Goal: Contribute content: Contribute content

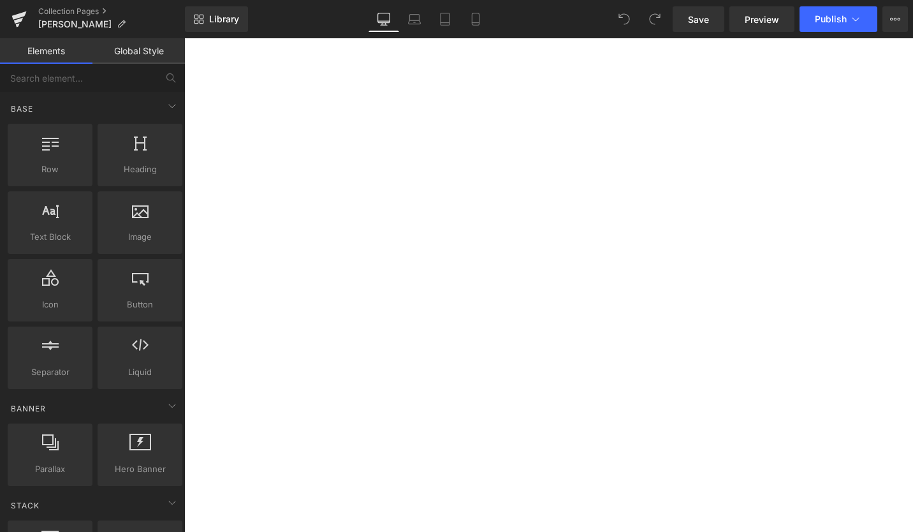
scroll to position [638, 0]
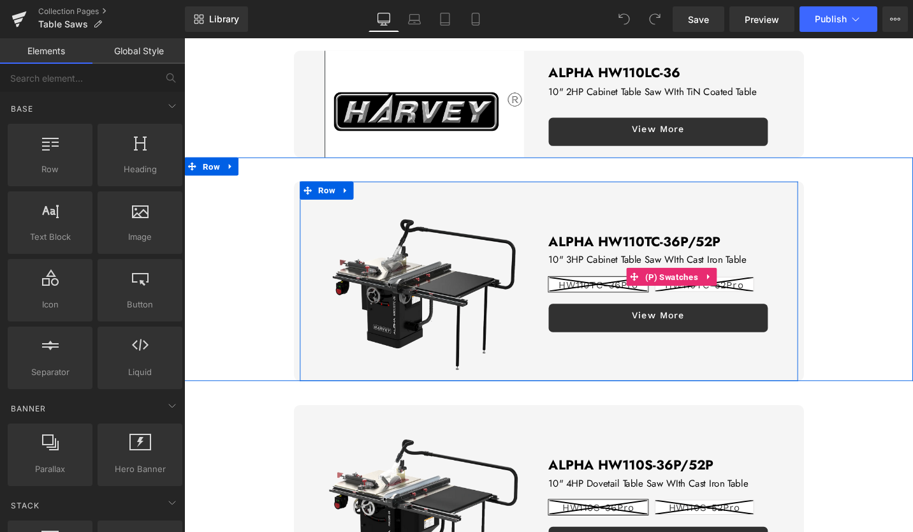
click at [606, 293] on icon at bounding box center [623, 298] width 104 height 15
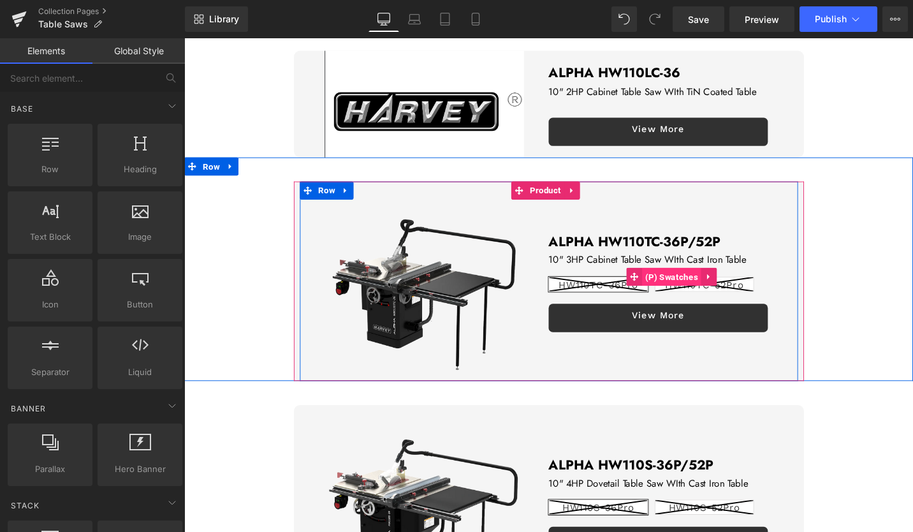
click at [672, 284] on span "(P) Swatches" at bounding box center [700, 290] width 63 height 19
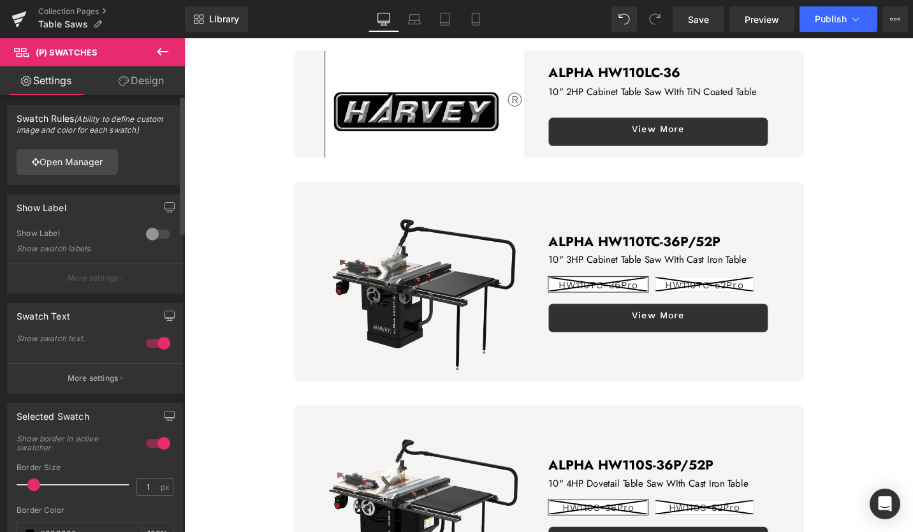
scroll to position [0, 0]
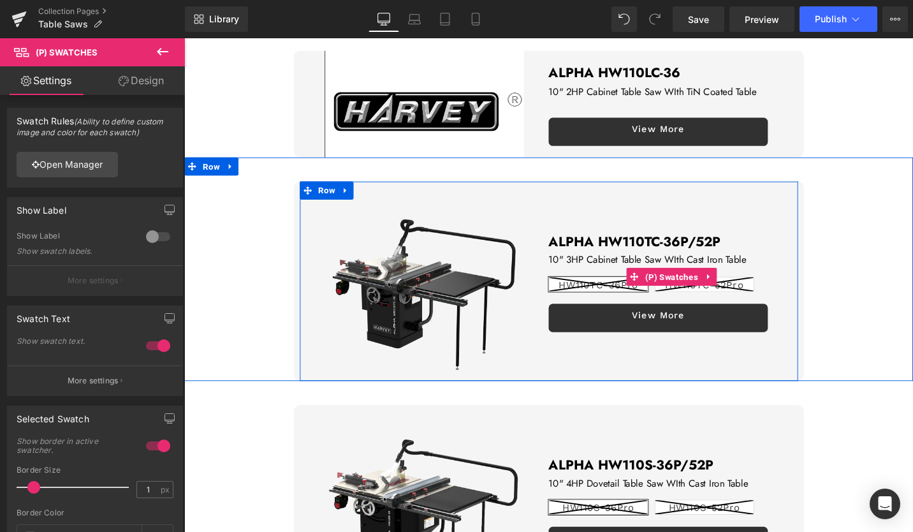
click at [604, 295] on line at bounding box center [623, 298] width 104 height 15
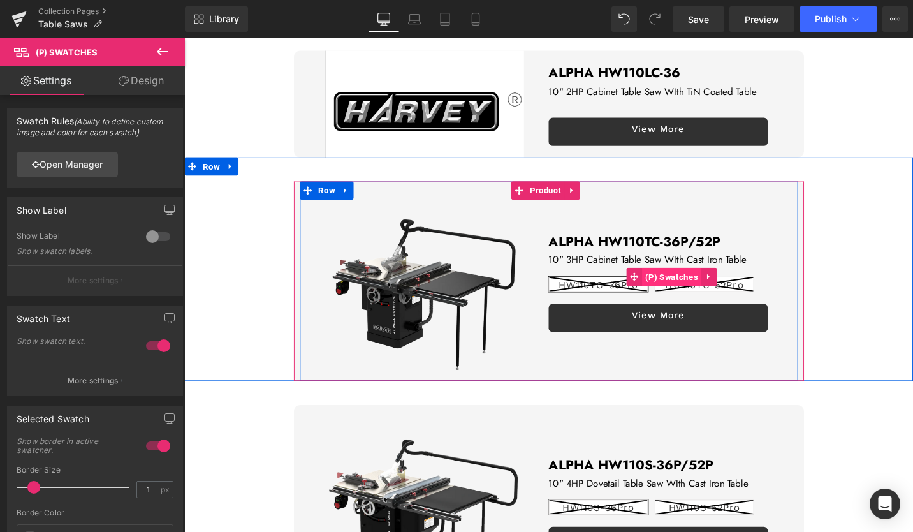
click at [709, 289] on span "(P) Swatches" at bounding box center [700, 290] width 63 height 19
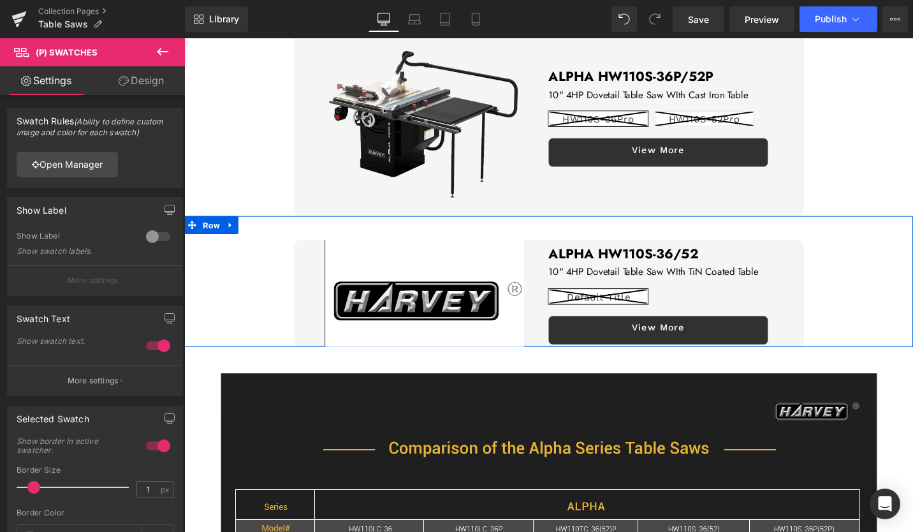
scroll to position [829, 0]
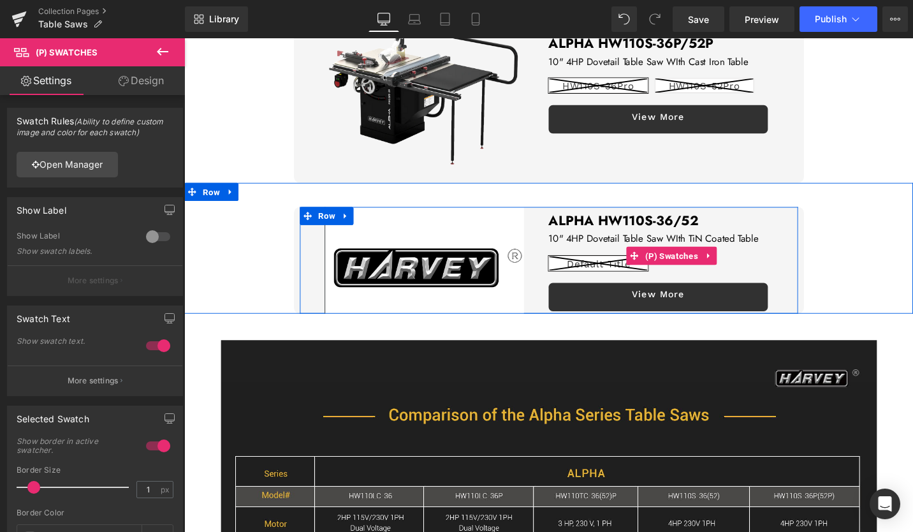
click at [629, 256] on div "Default Title" at bounding box center [702, 268] width 264 height 38
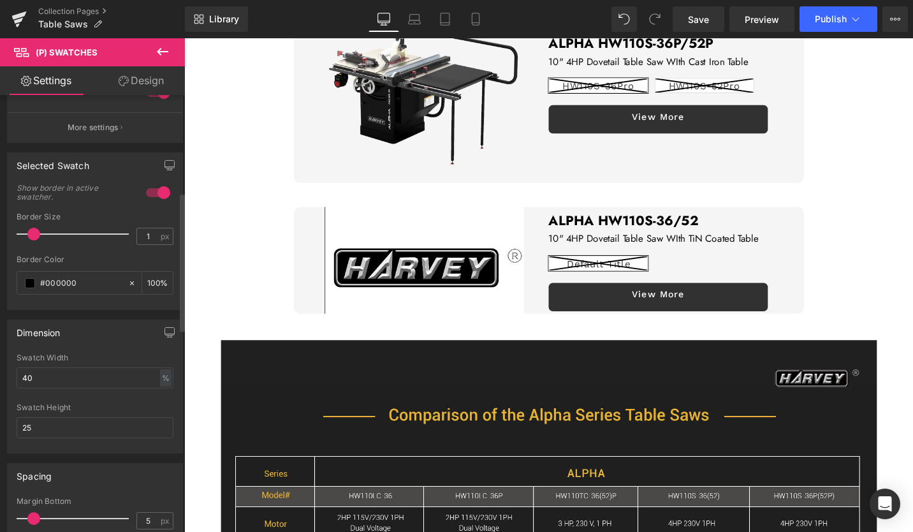
scroll to position [319, 0]
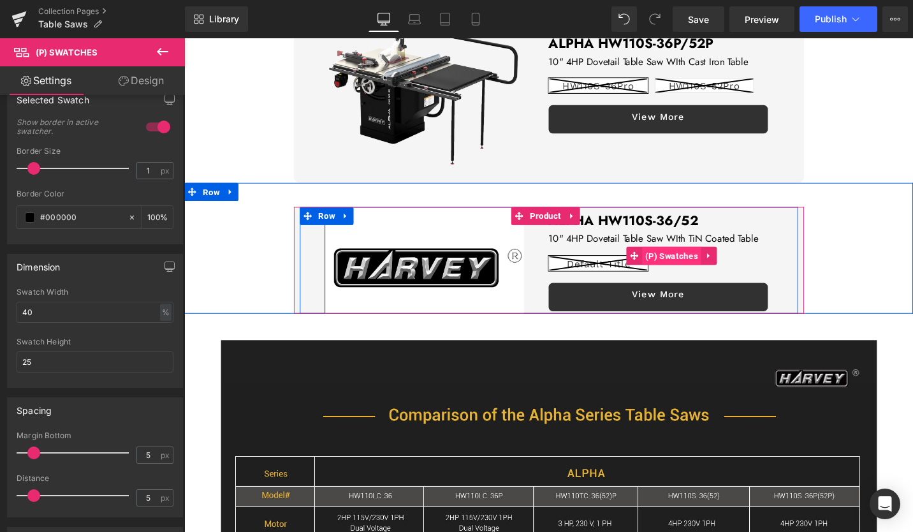
click at [723, 259] on span "(P) Swatches" at bounding box center [700, 268] width 63 height 19
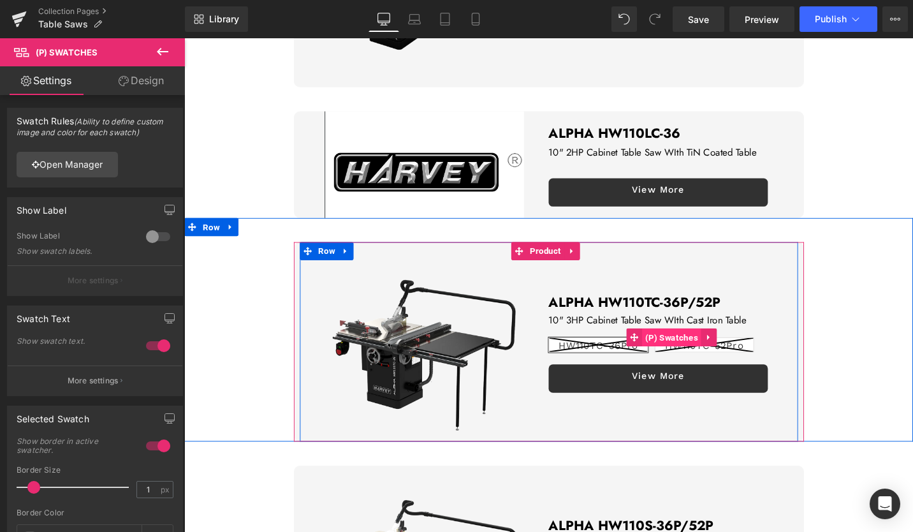
click at [686, 352] on span "(P) Swatches" at bounding box center [700, 354] width 63 height 19
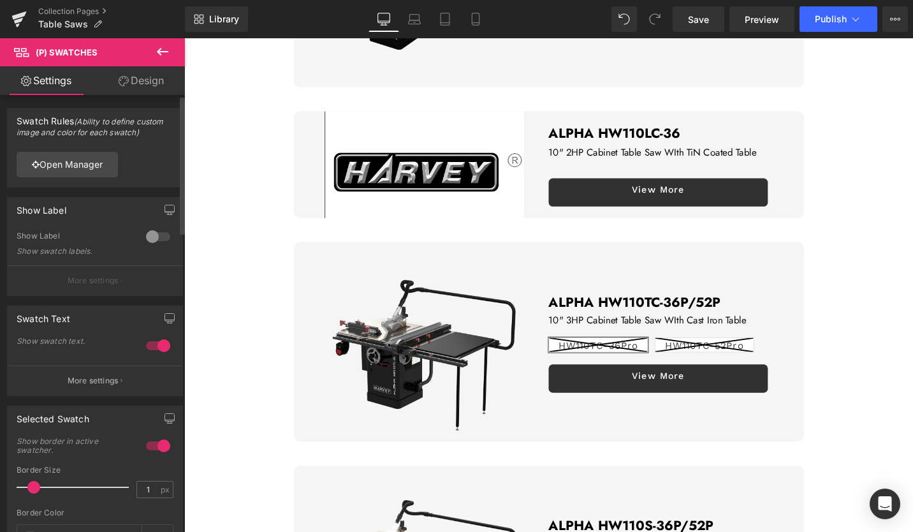
click at [146, 235] on div at bounding box center [158, 236] width 31 height 20
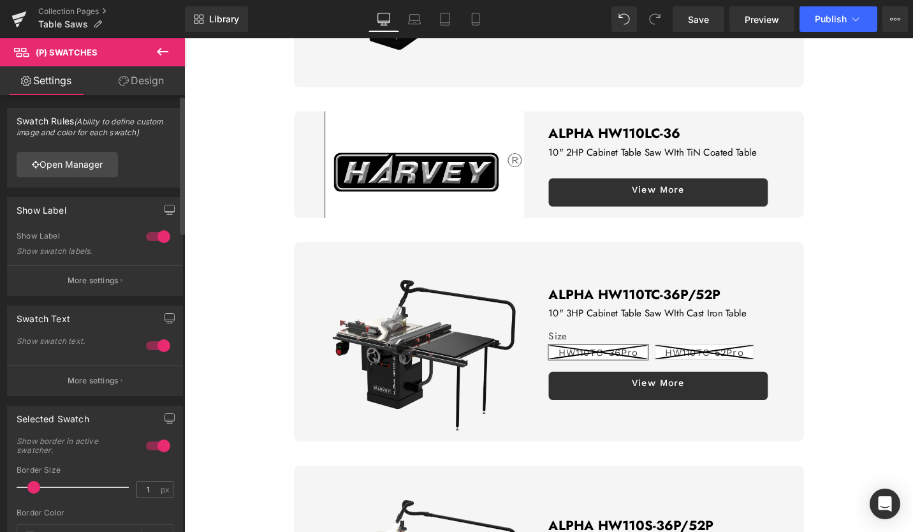
click at [146, 235] on div at bounding box center [158, 236] width 31 height 20
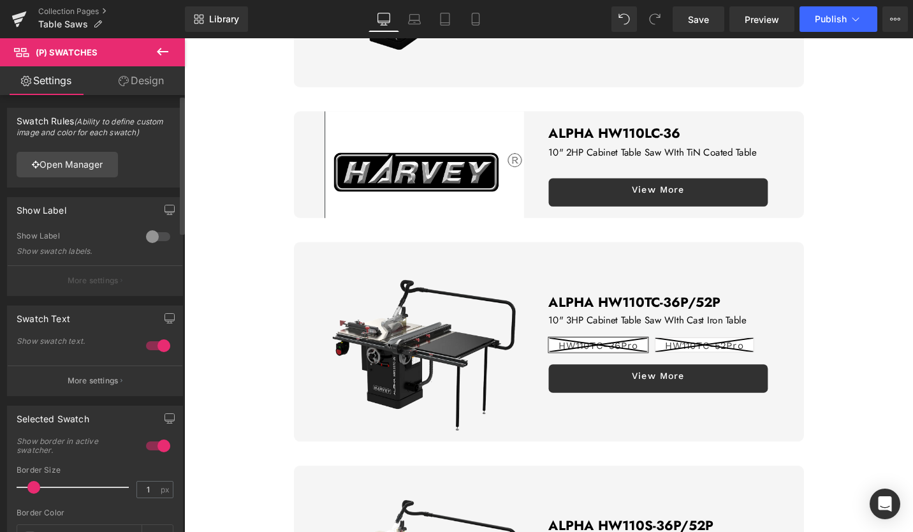
click at [146, 235] on div at bounding box center [158, 236] width 31 height 20
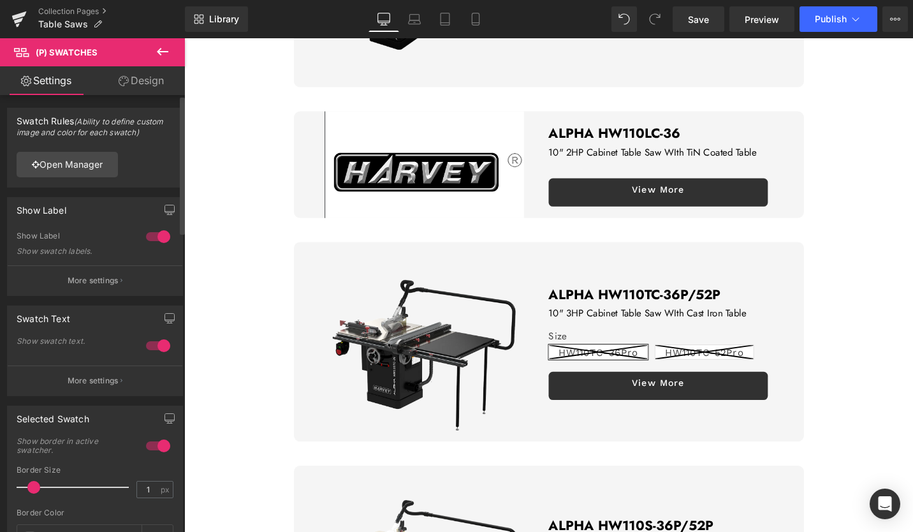
click at [146, 235] on div at bounding box center [158, 236] width 31 height 20
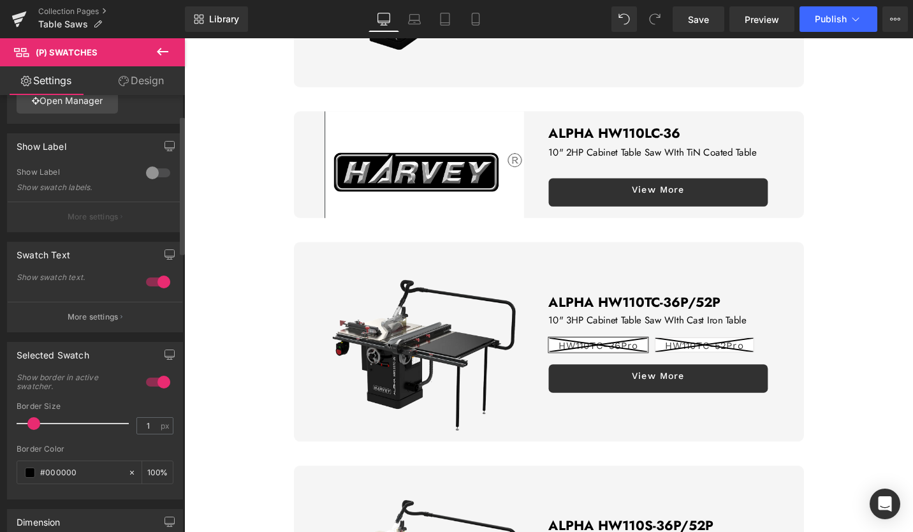
scroll to position [0, 0]
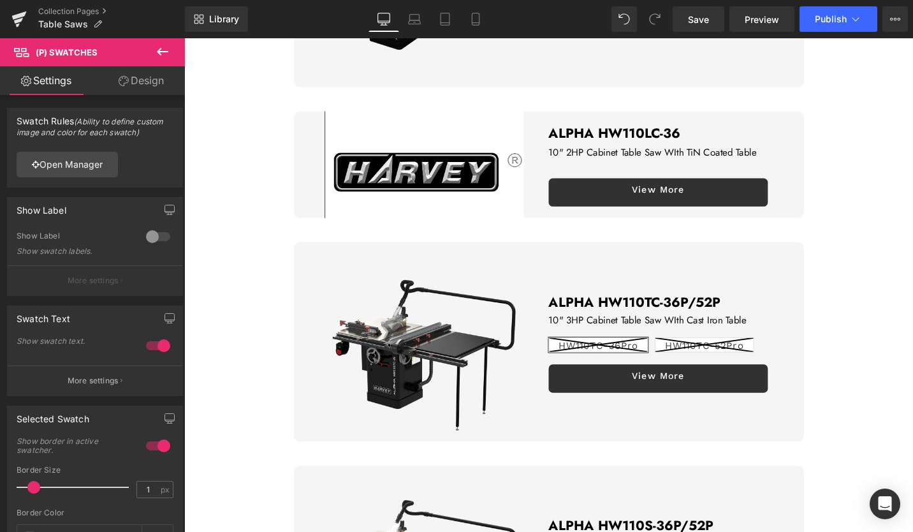
click at [136, 78] on link "Design" at bounding box center [141, 80] width 92 height 29
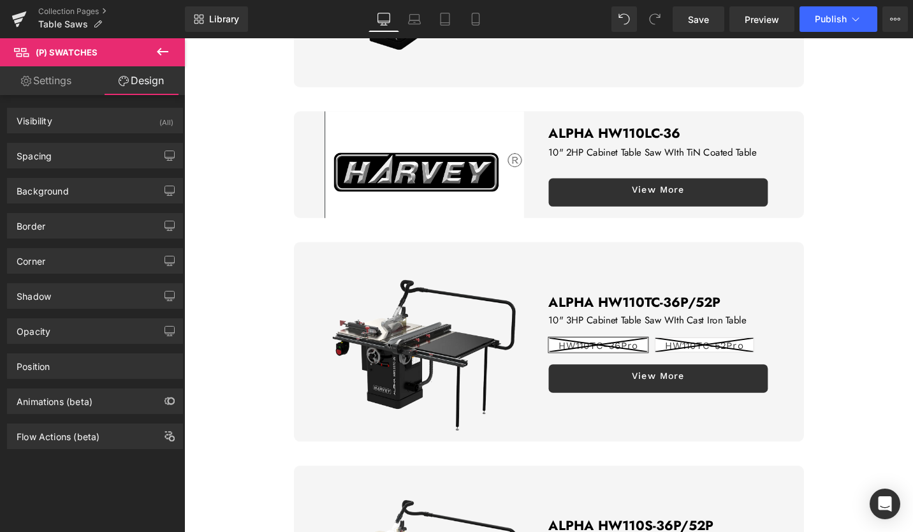
click at [62, 82] on link "Settings" at bounding box center [46, 80] width 92 height 29
type input "100"
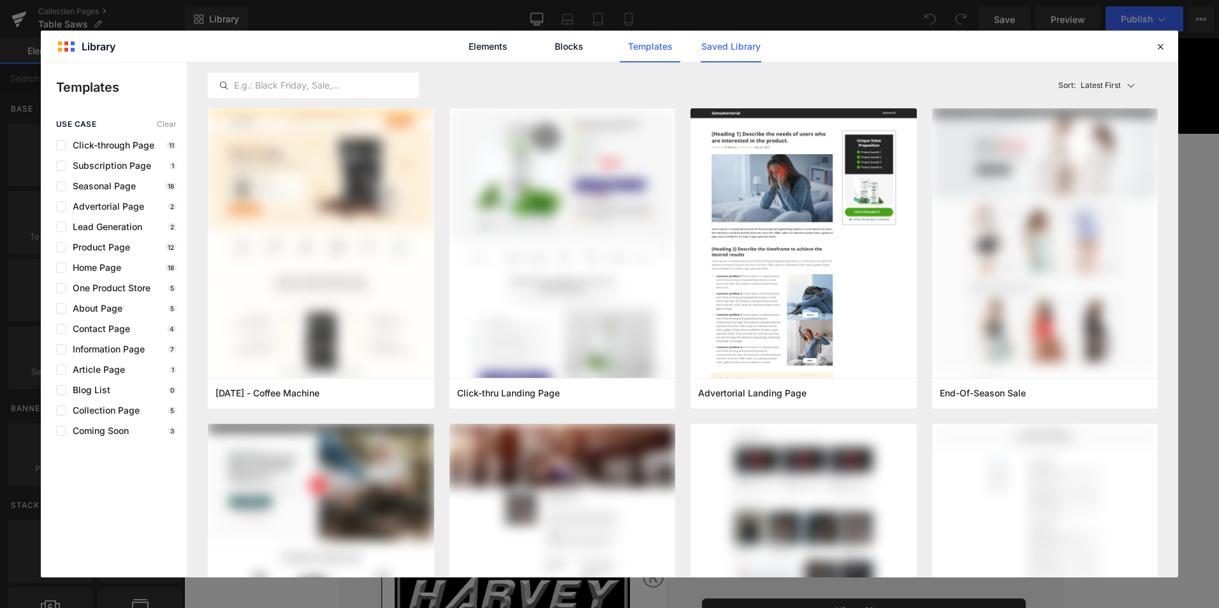
click at [740, 44] on link "Saved Library" at bounding box center [731, 47] width 61 height 32
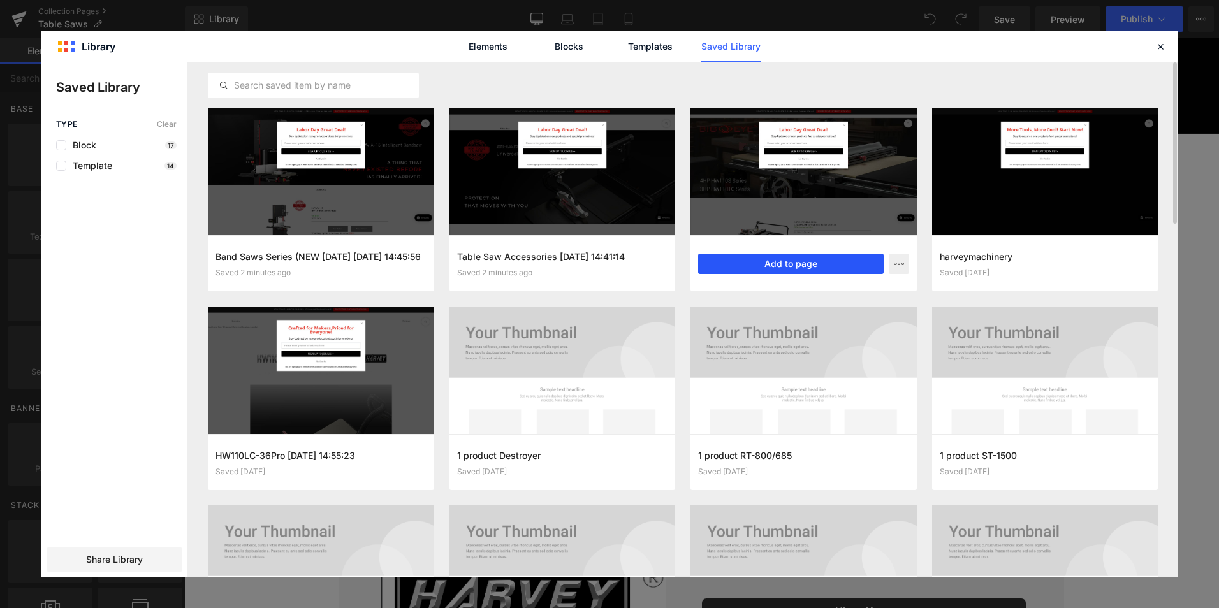
click at [821, 259] on button "Add to page" at bounding box center [791, 264] width 186 height 20
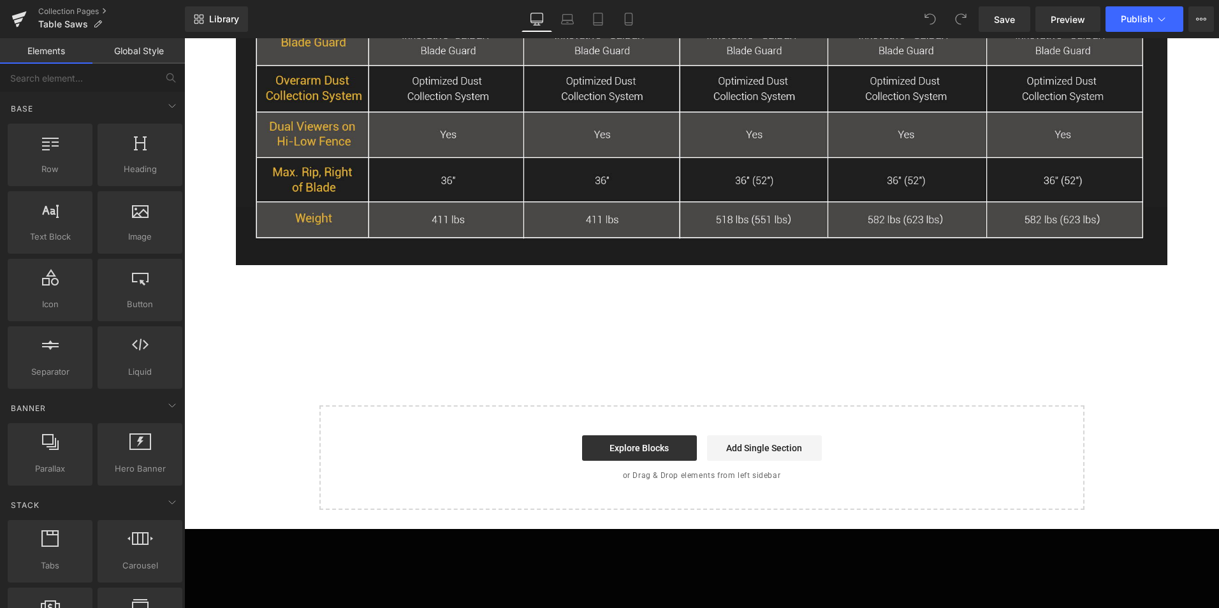
scroll to position [2128, 0]
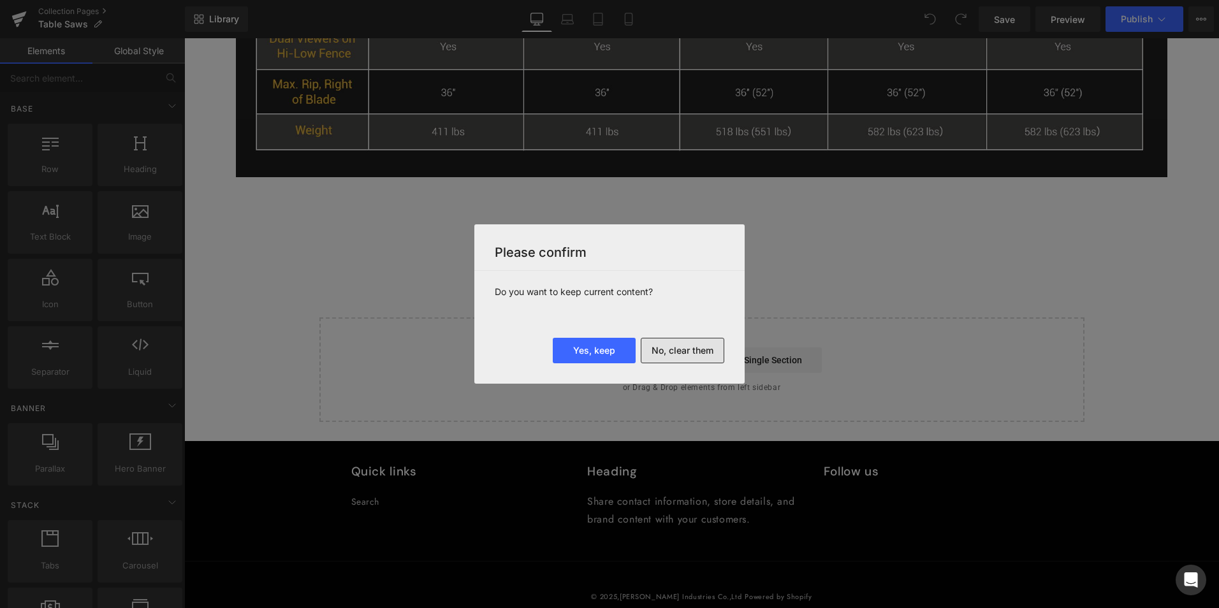
click at [692, 349] on button "No, clear them" at bounding box center [683, 351] width 84 height 26
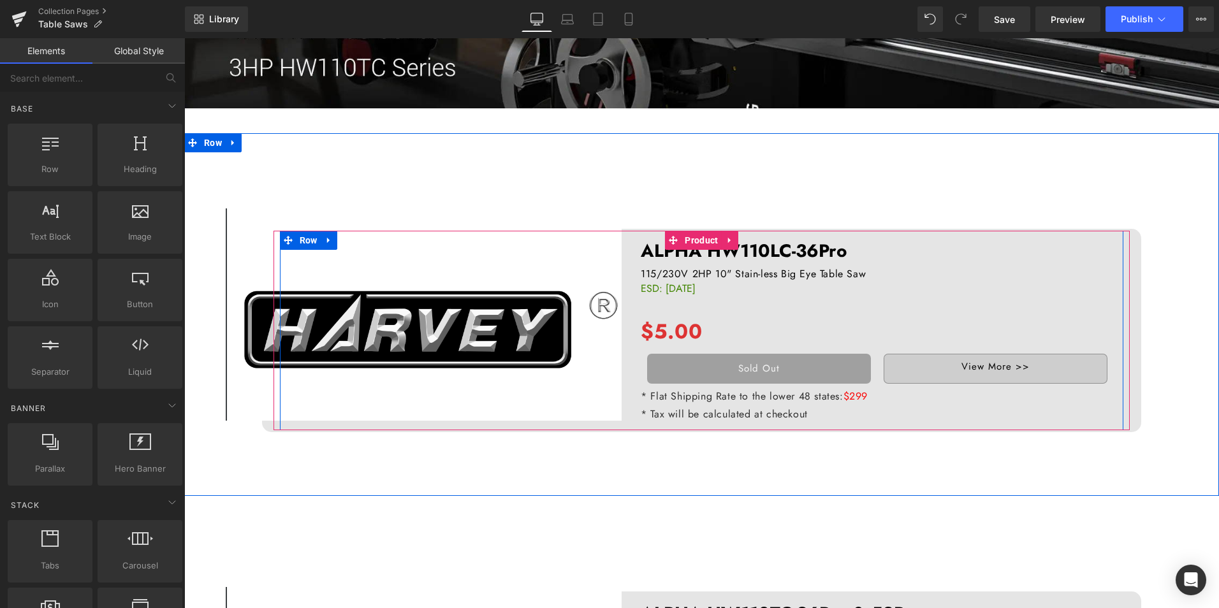
scroll to position [383, 0]
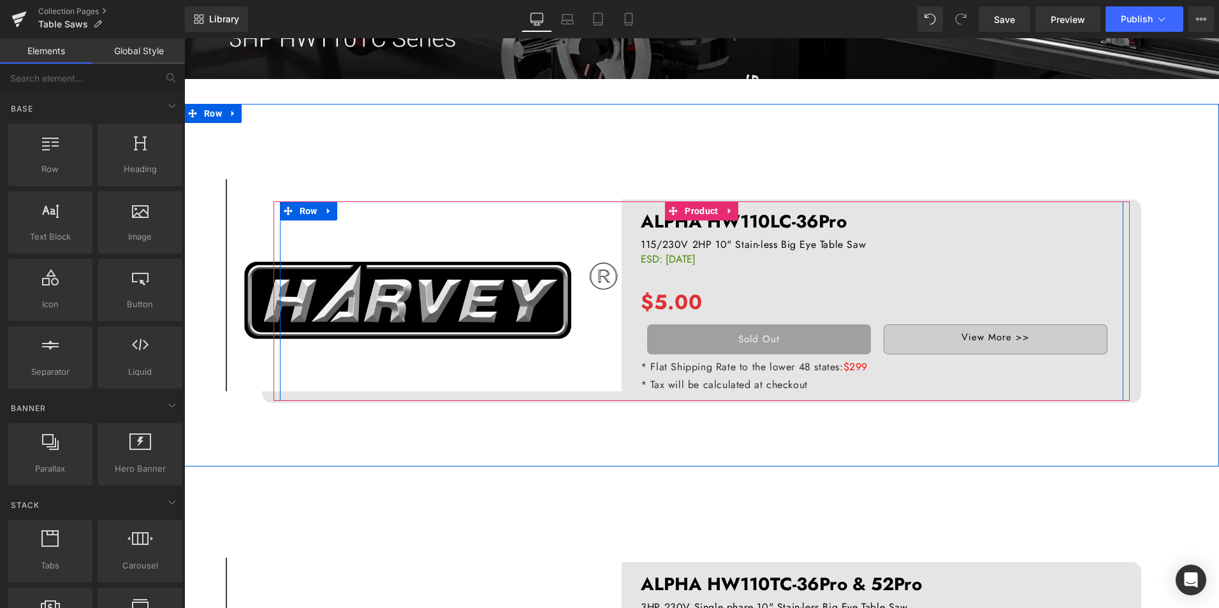
click at [487, 285] on img at bounding box center [424, 285] width 396 height 212
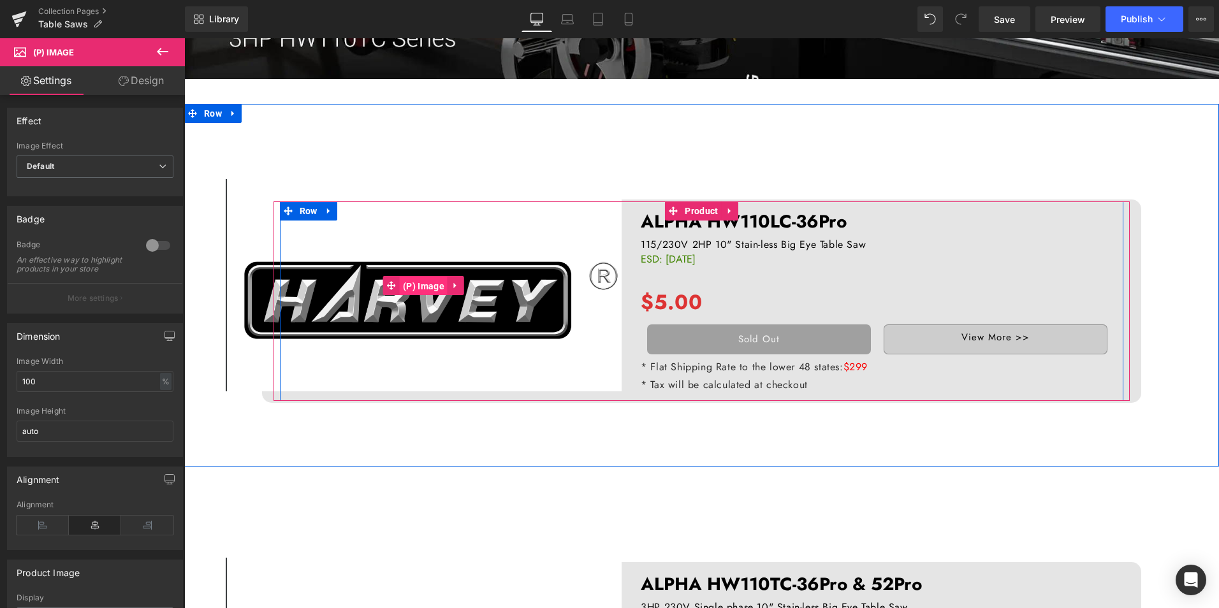
click at [416, 281] on span "(P) Image" at bounding box center [424, 286] width 48 height 19
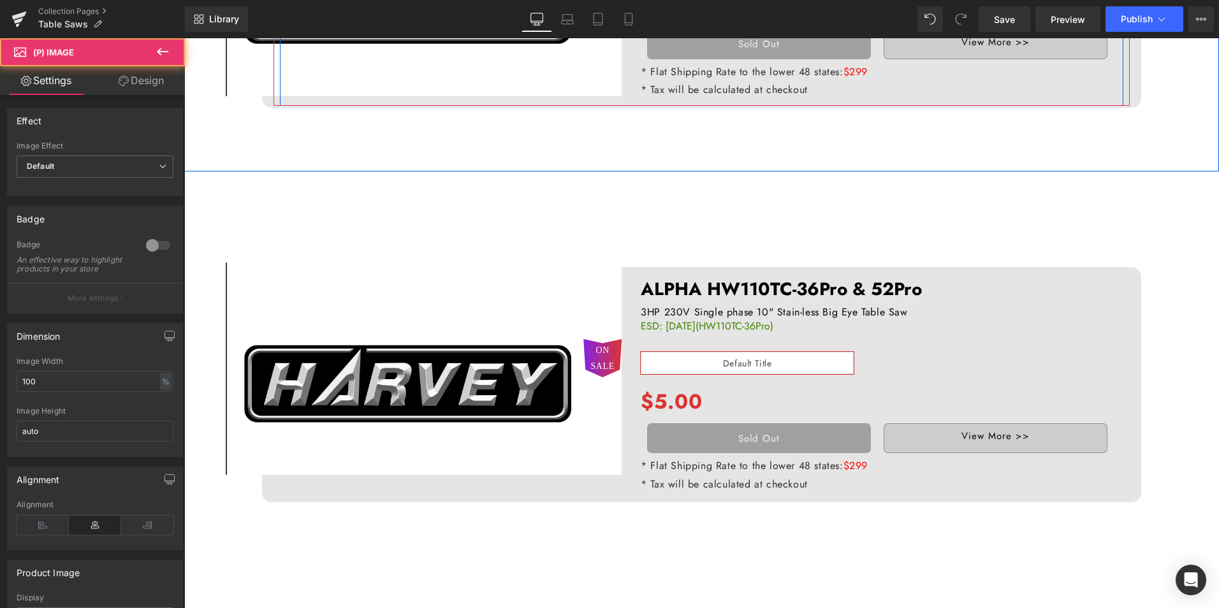
scroll to position [765, 0]
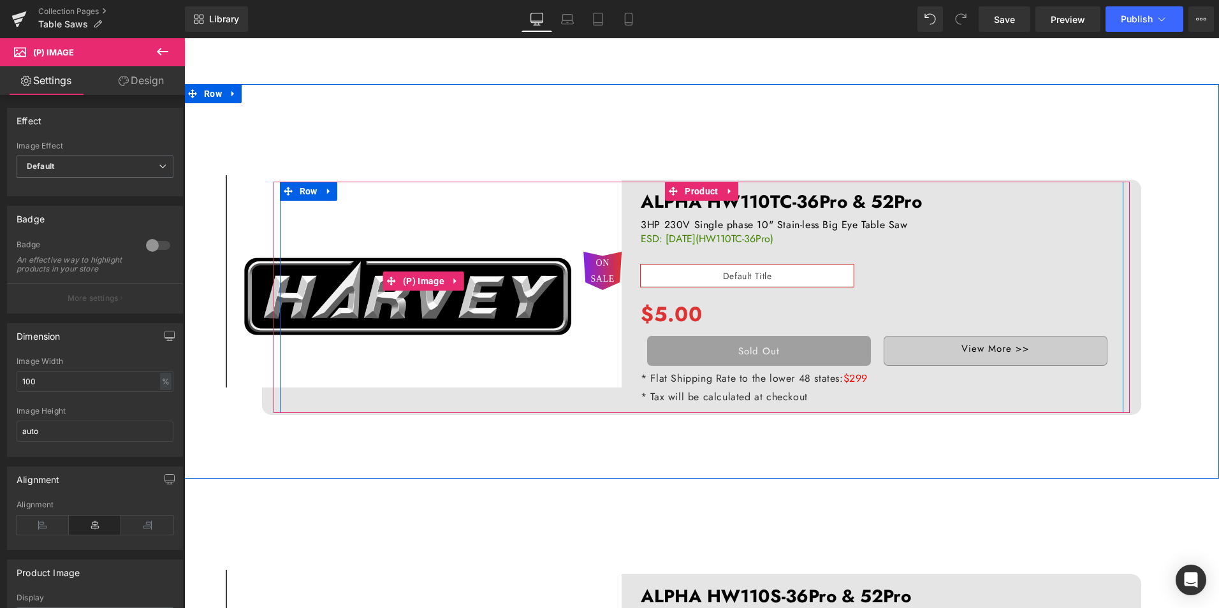
click at [438, 293] on img at bounding box center [424, 281] width 396 height 212
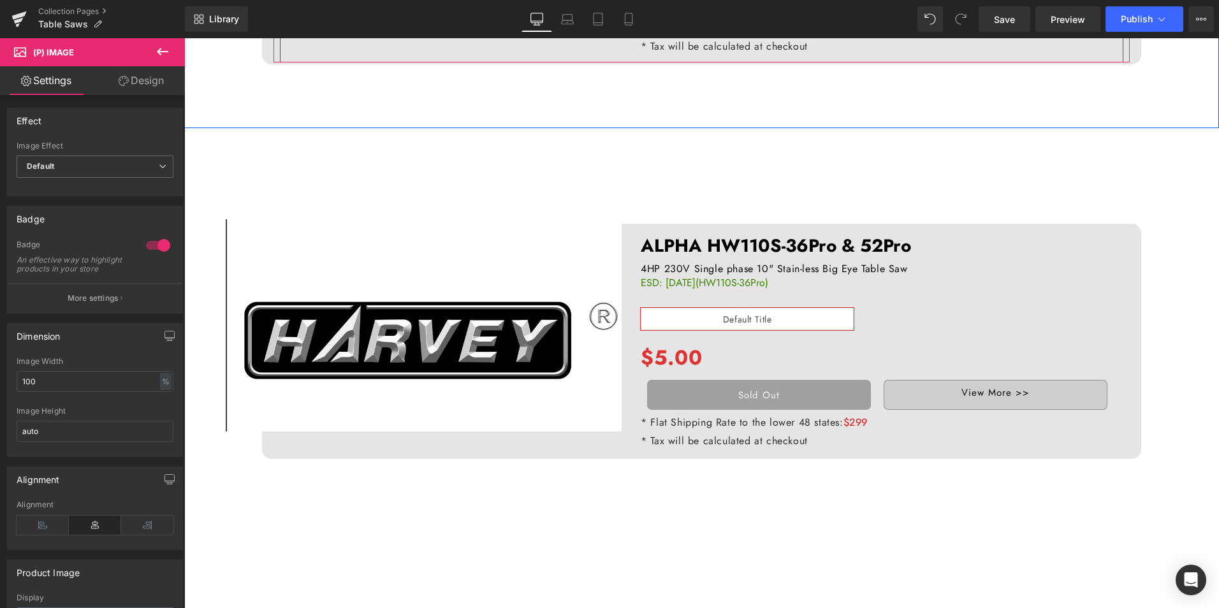
scroll to position [1148, 0]
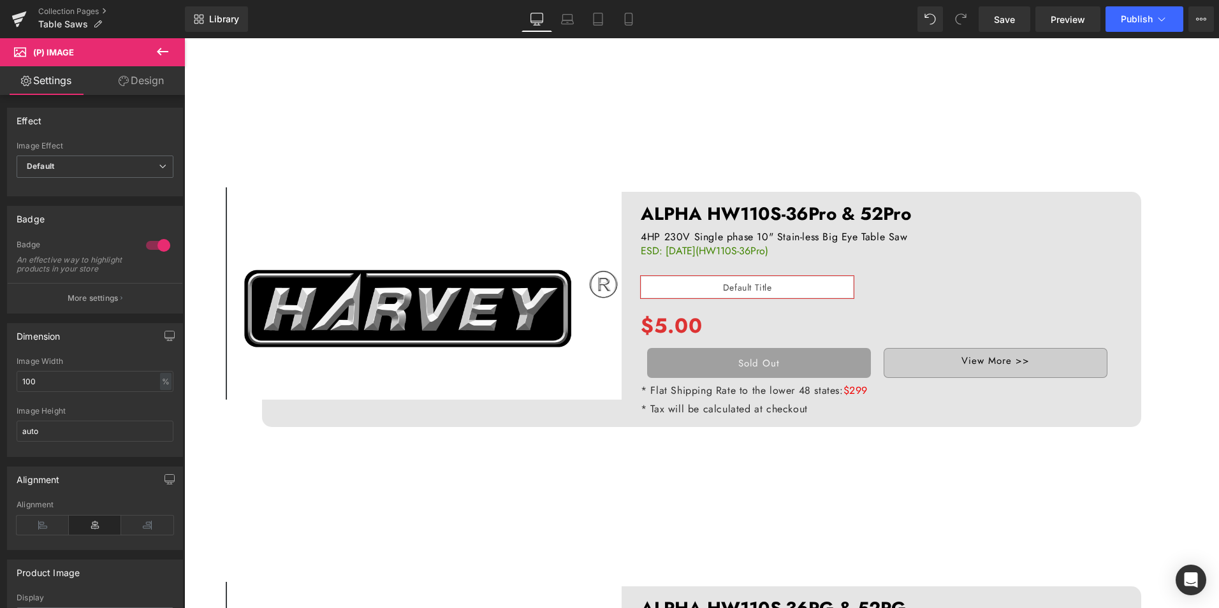
click at [469, 306] on img at bounding box center [424, 294] width 396 height 212
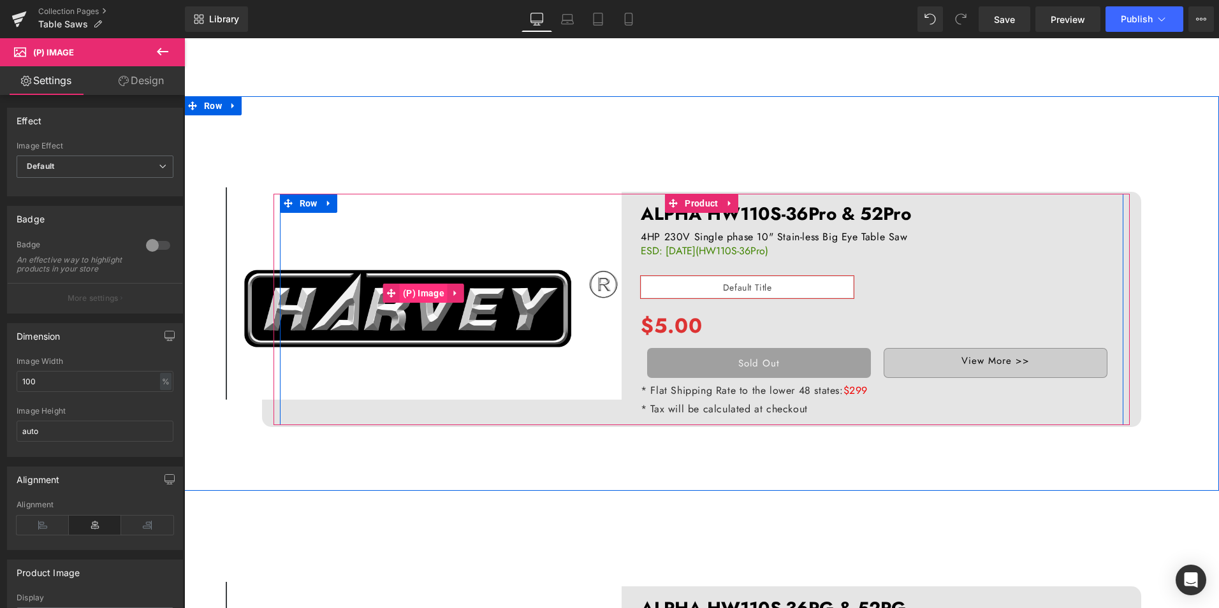
click at [426, 287] on span "(P) Image" at bounding box center [424, 293] width 48 height 19
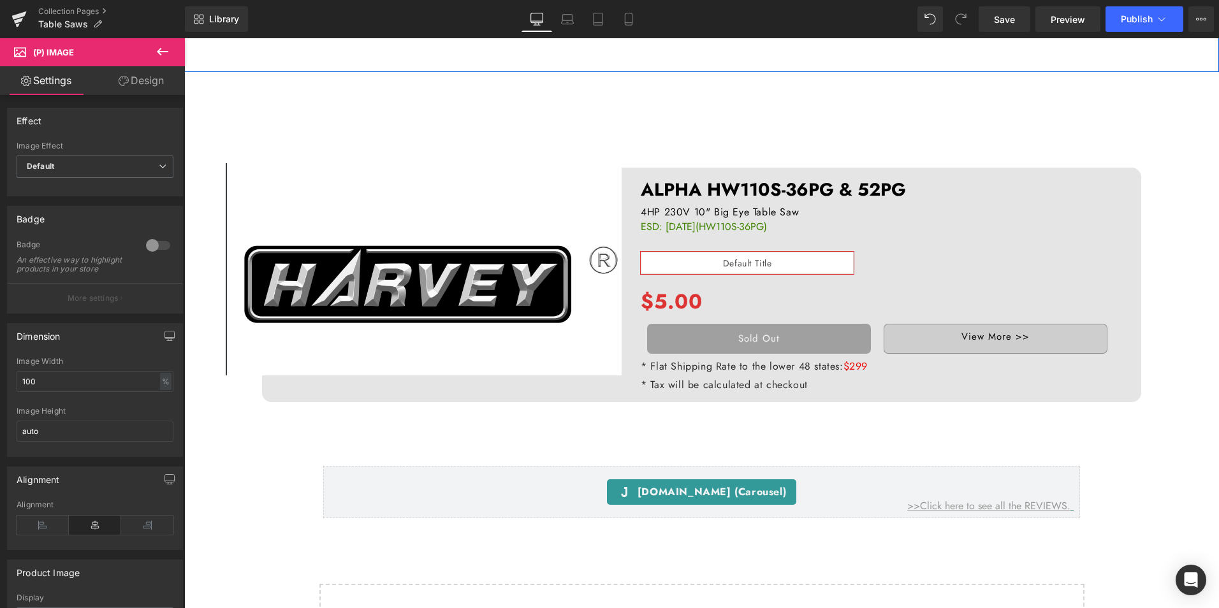
scroll to position [1595, 0]
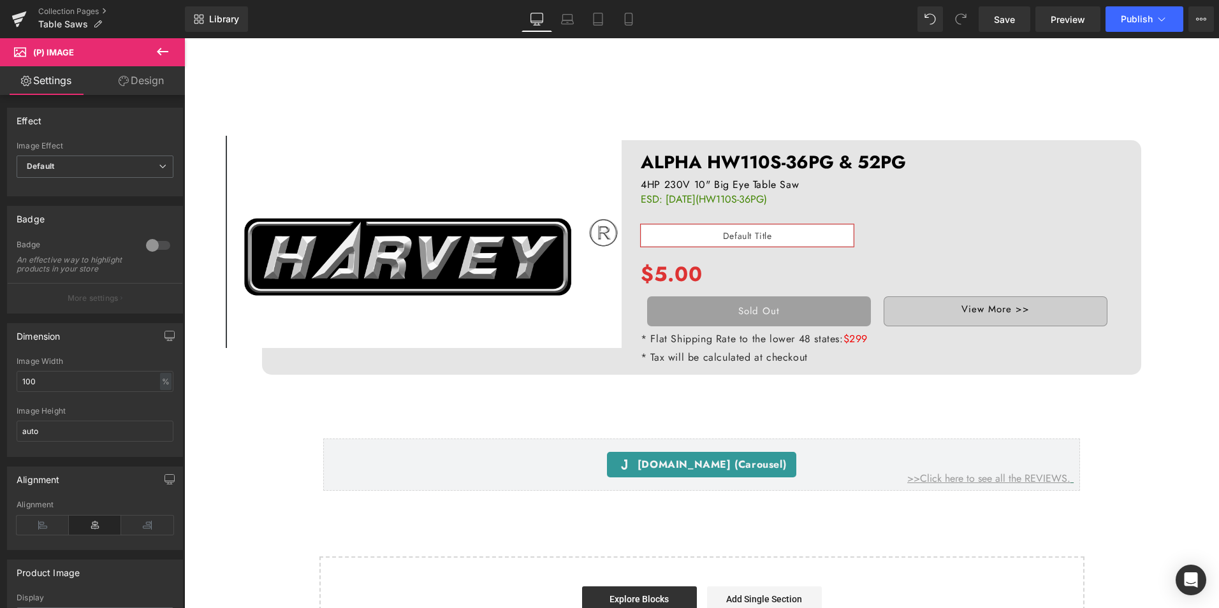
click at [425, 269] on img at bounding box center [424, 242] width 396 height 212
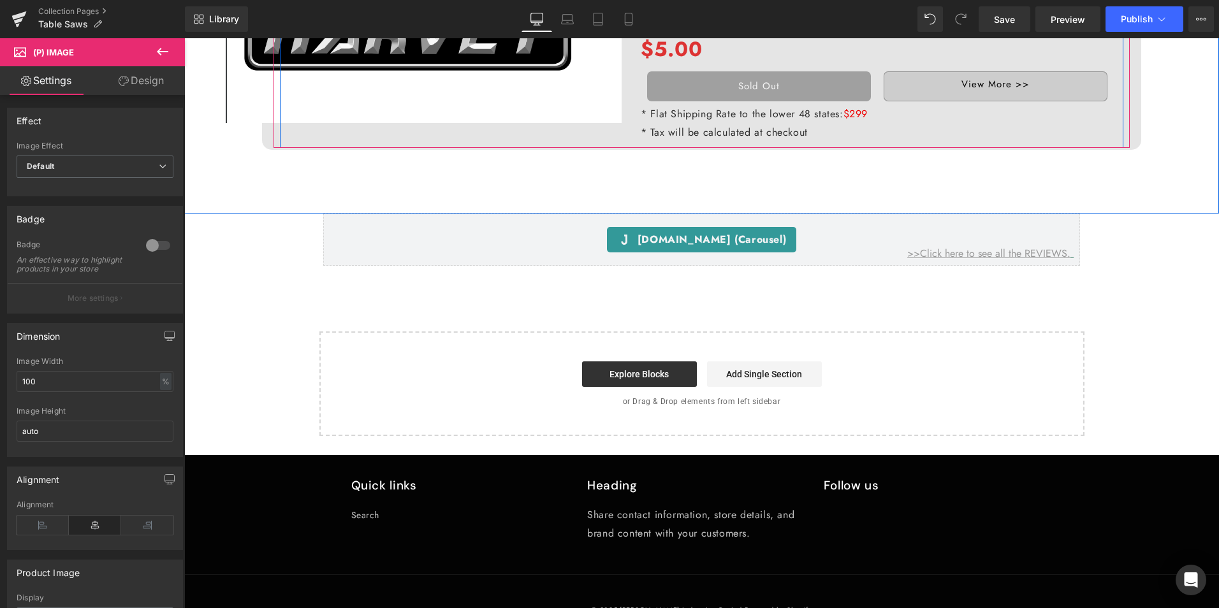
scroll to position [1850, 0]
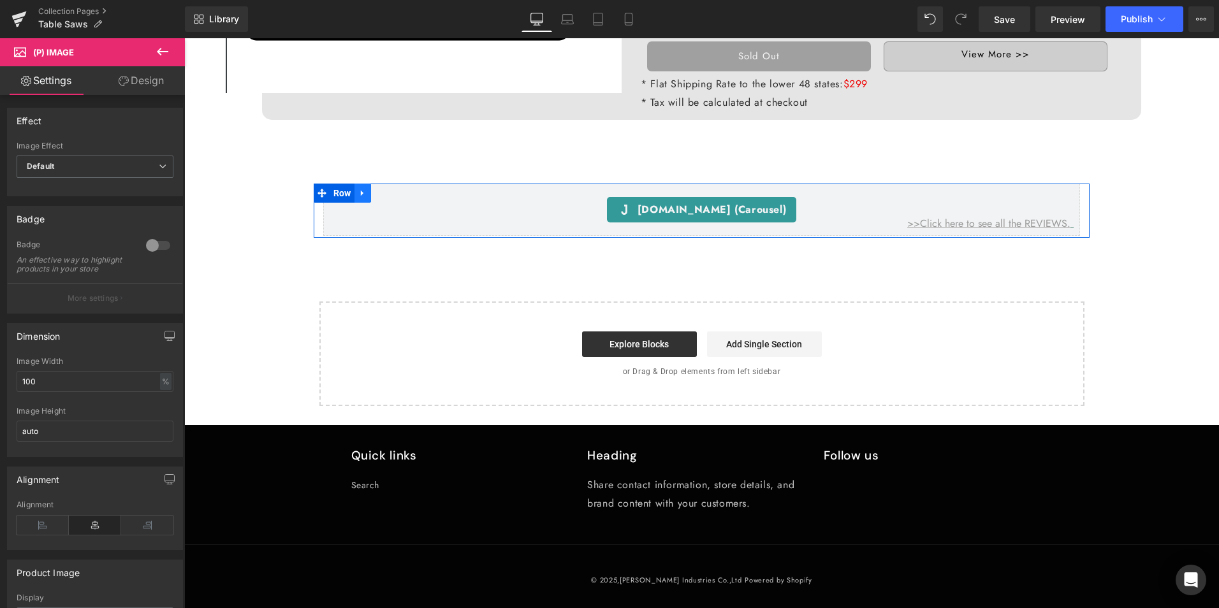
click at [362, 193] on icon at bounding box center [362, 194] width 9 height 10
click at [390, 194] on link at bounding box center [396, 193] width 17 height 19
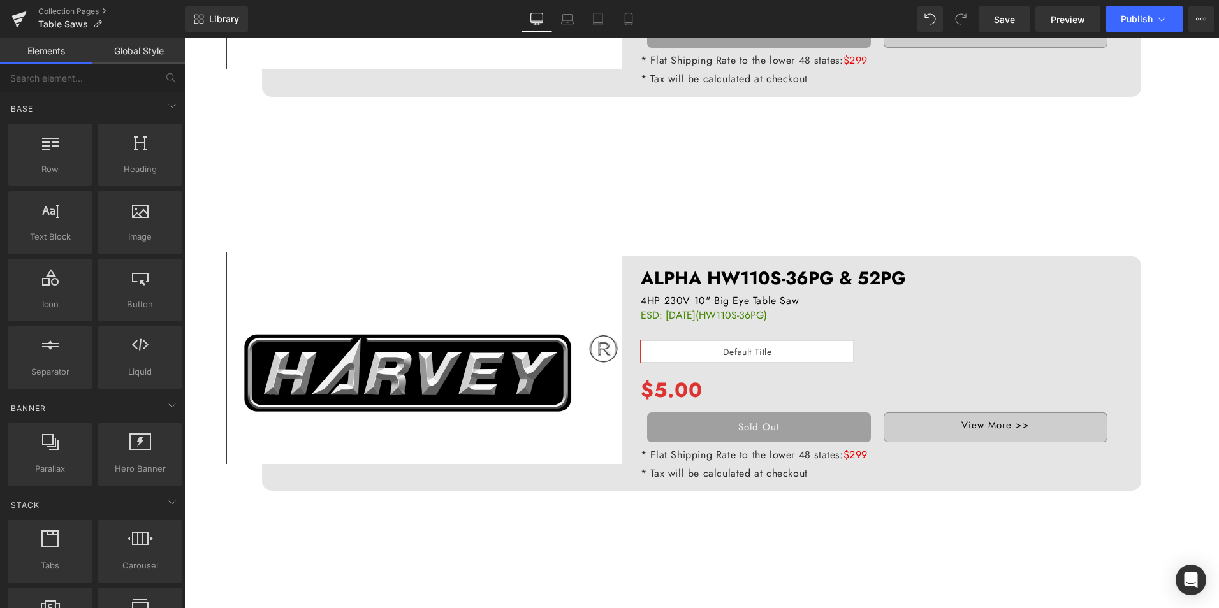
scroll to position [1473, 0]
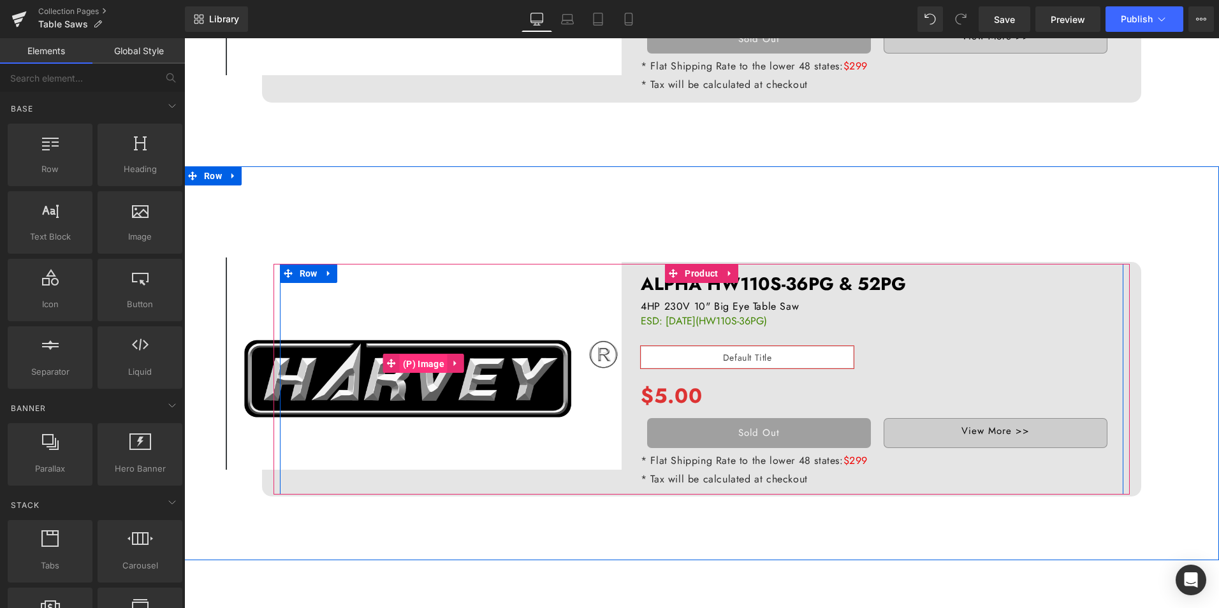
click at [413, 363] on span "(P) Image" at bounding box center [424, 364] width 48 height 19
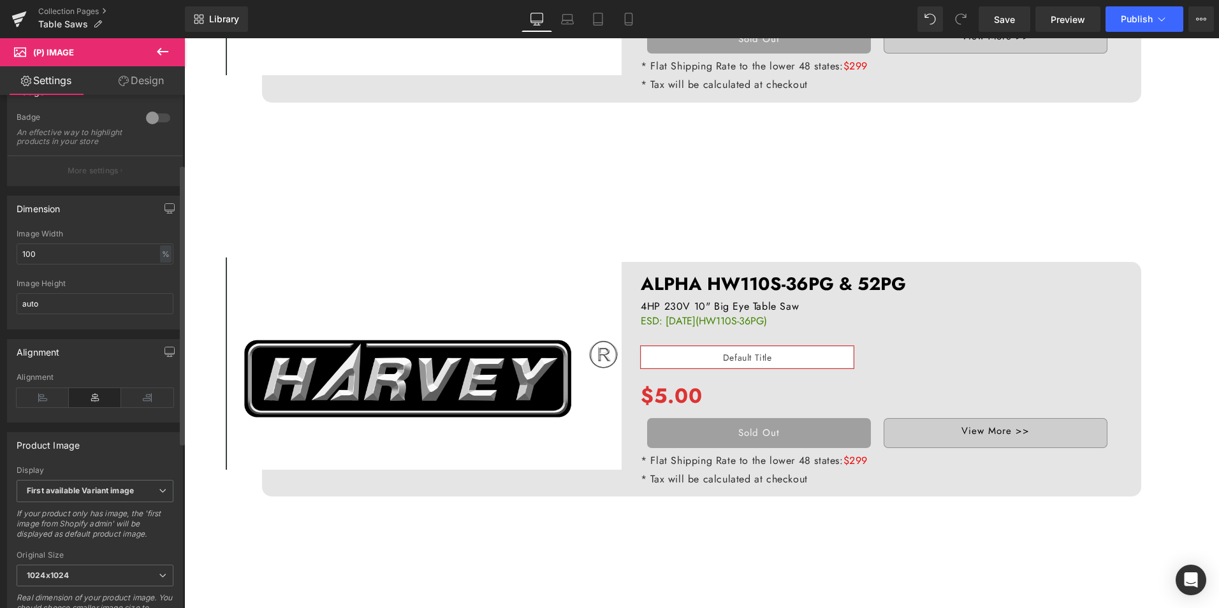
scroll to position [0, 0]
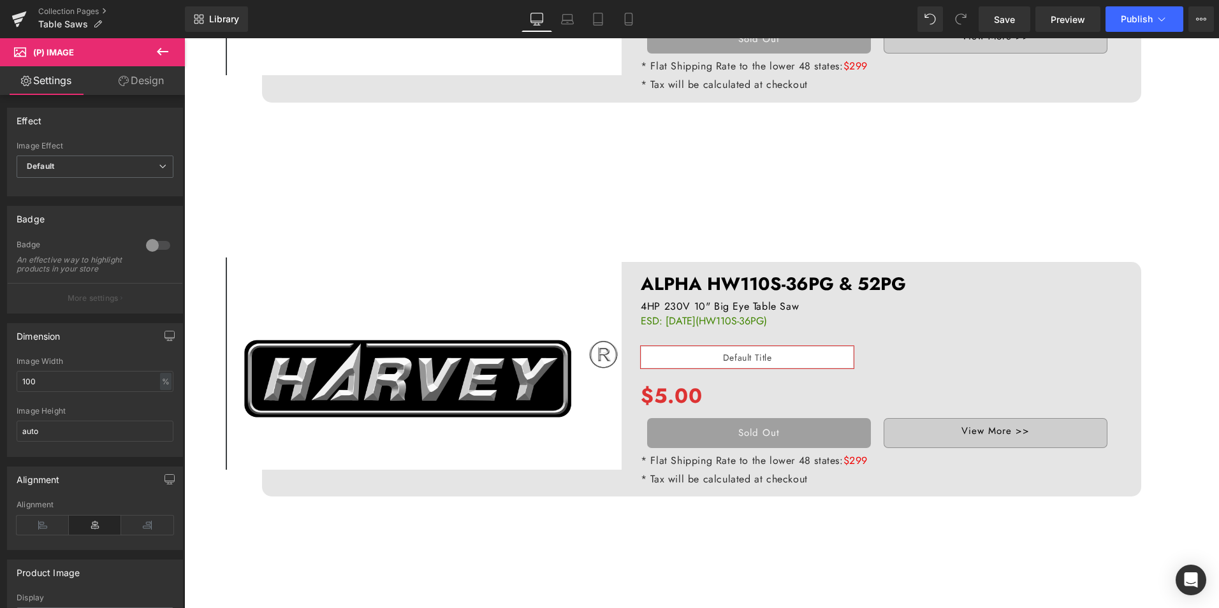
click at [141, 85] on link "Design" at bounding box center [141, 80] width 92 height 29
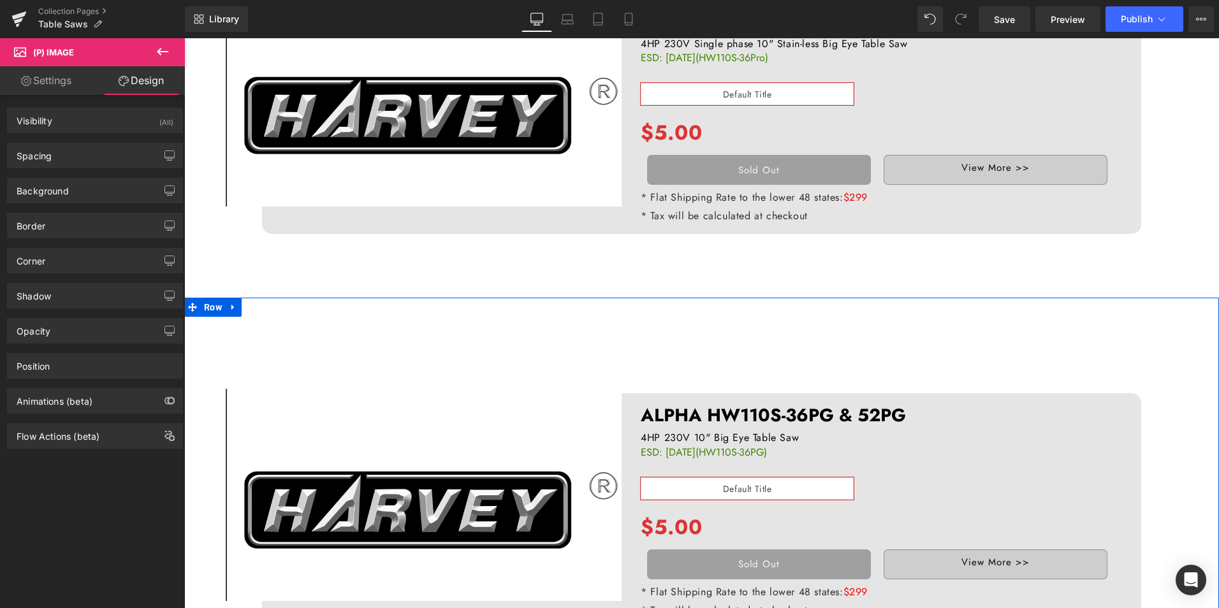
scroll to position [1154, 0]
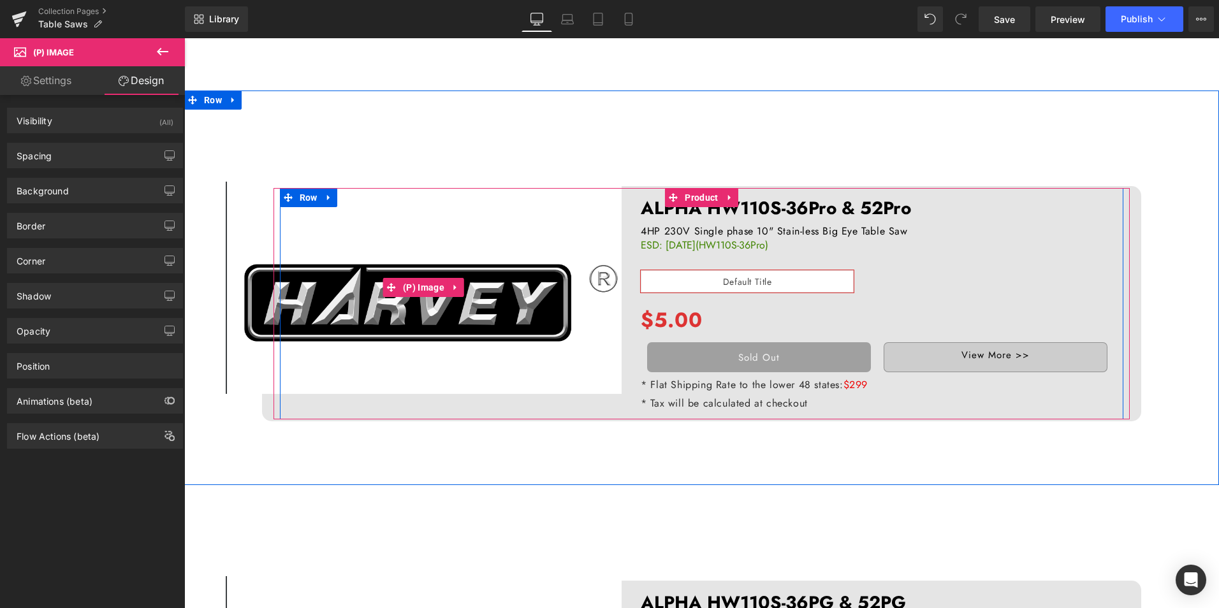
click at [430, 298] on img at bounding box center [424, 288] width 396 height 212
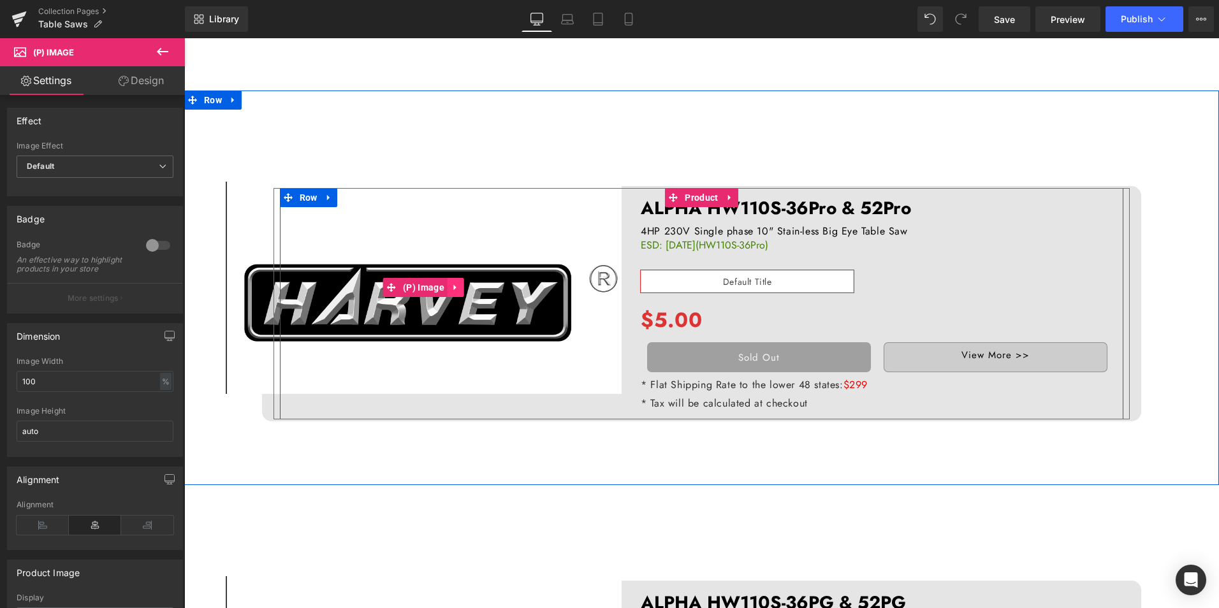
click at [448, 281] on link at bounding box center [456, 287] width 17 height 19
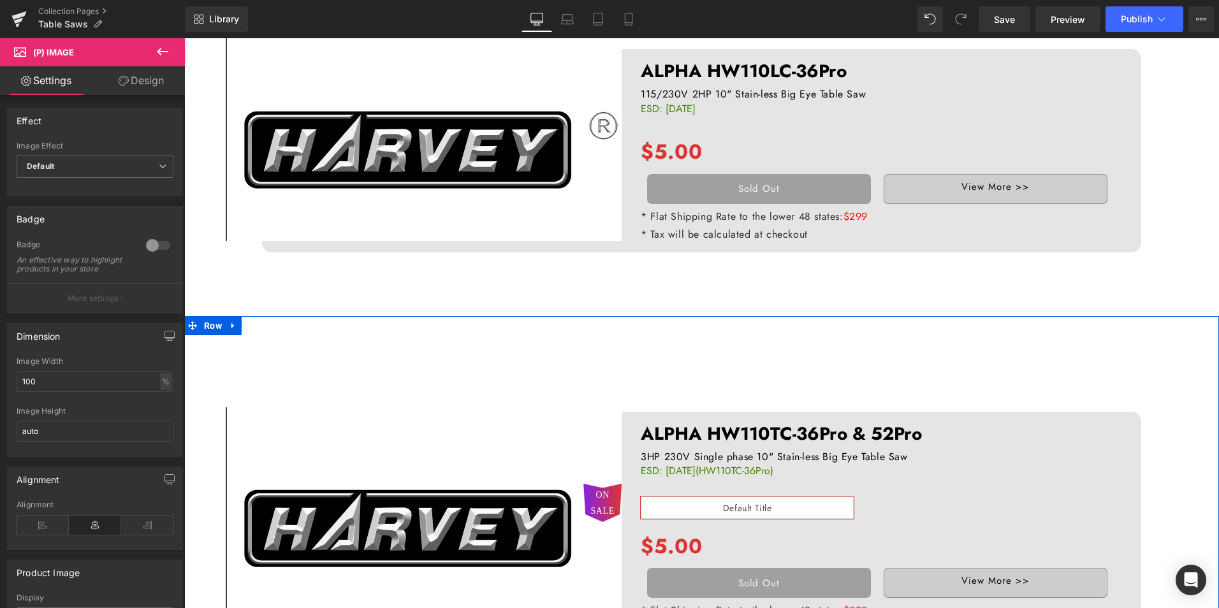
scroll to position [325, 0]
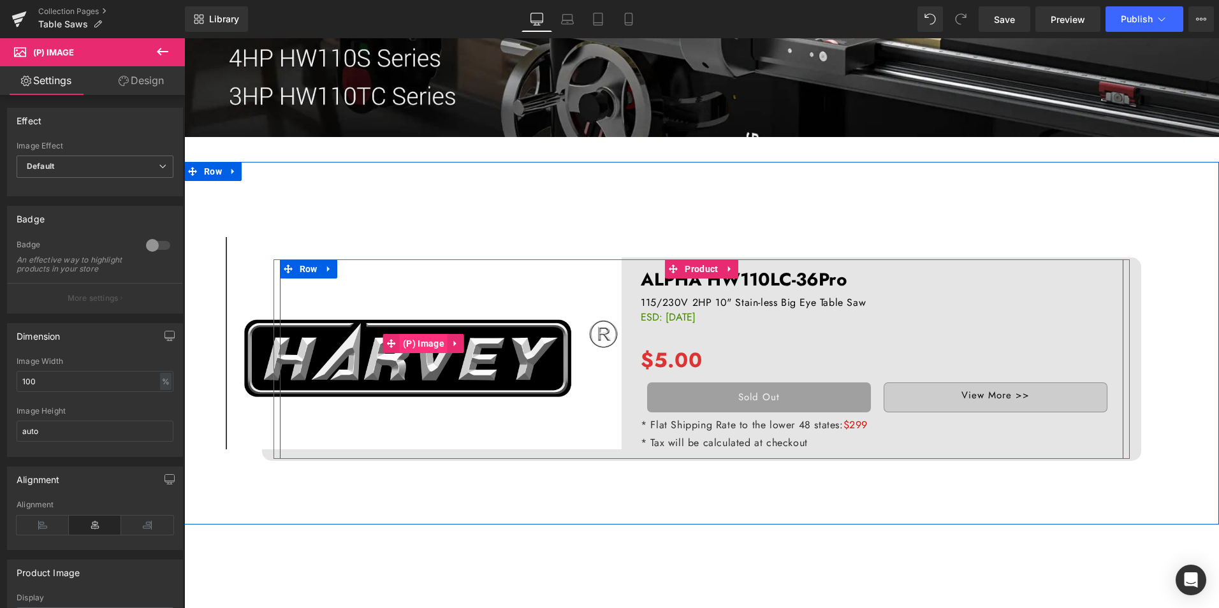
click at [410, 348] on span "(P) Image" at bounding box center [424, 343] width 48 height 19
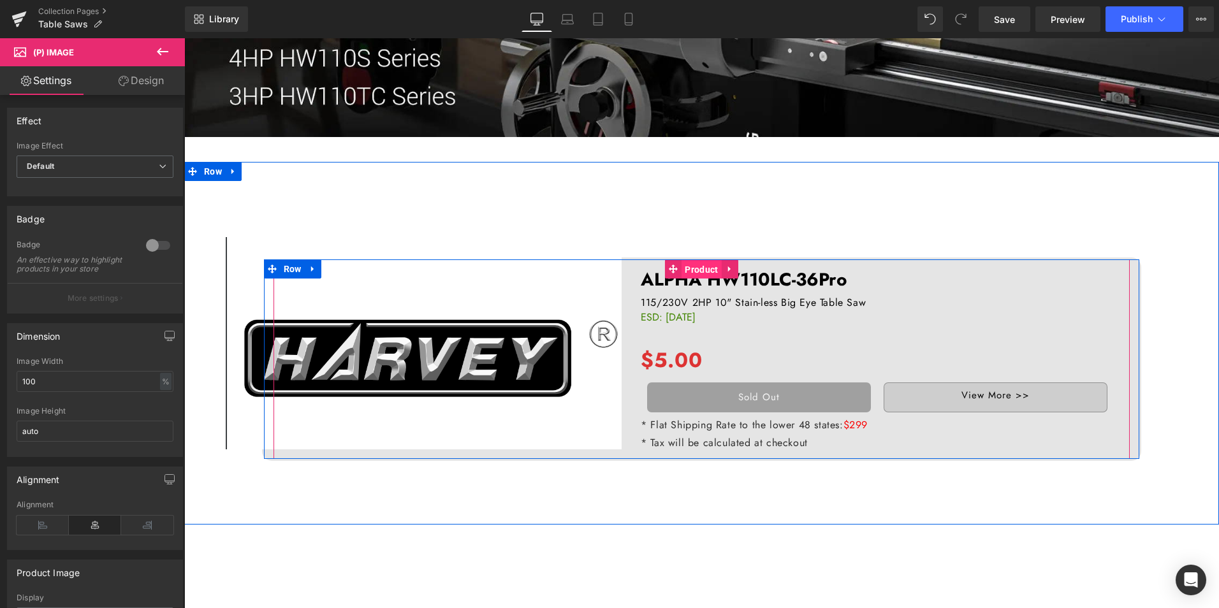
click at [698, 265] on span "Product" at bounding box center [702, 269] width 40 height 19
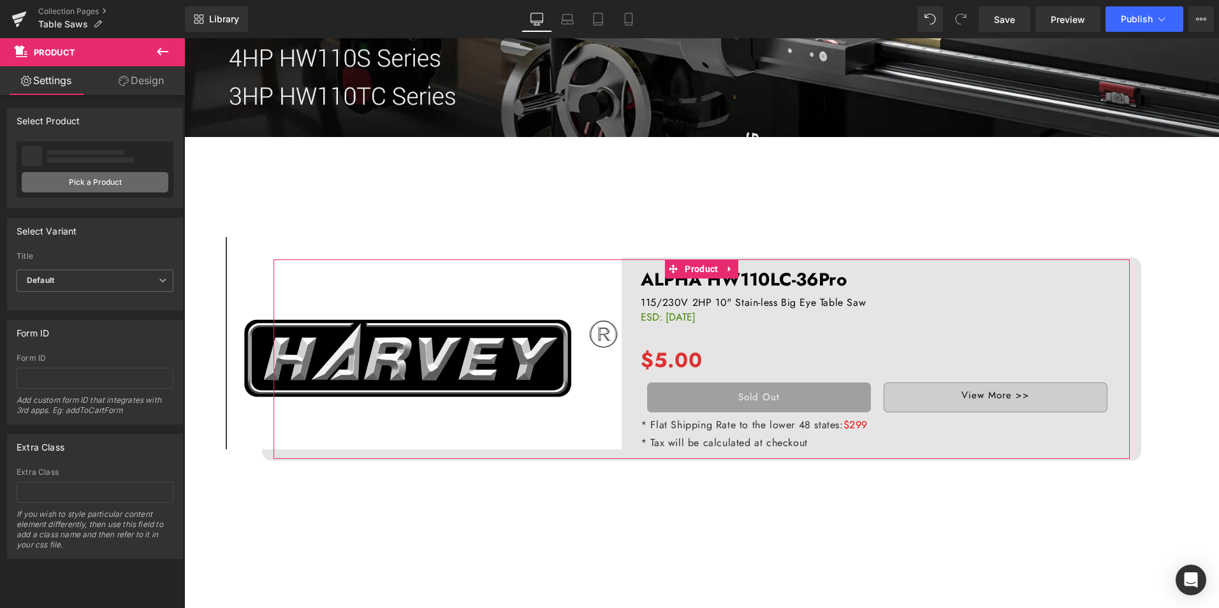
click at [115, 177] on link "Pick a Product" at bounding box center [95, 182] width 147 height 20
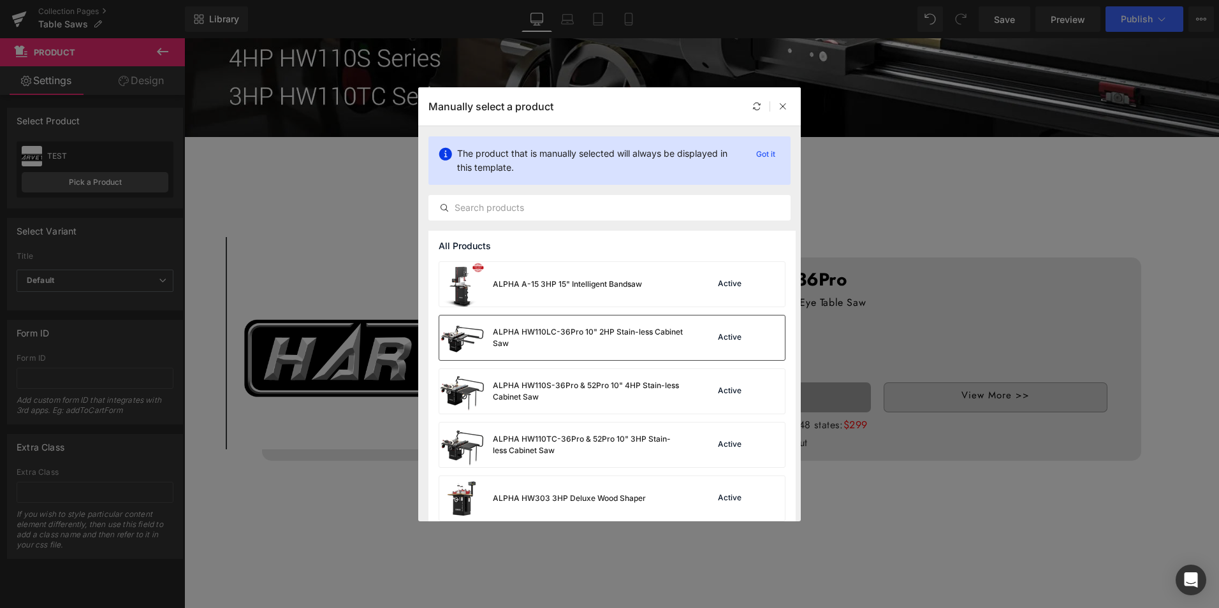
click at [723, 335] on div "Active" at bounding box center [730, 338] width 29 height 10
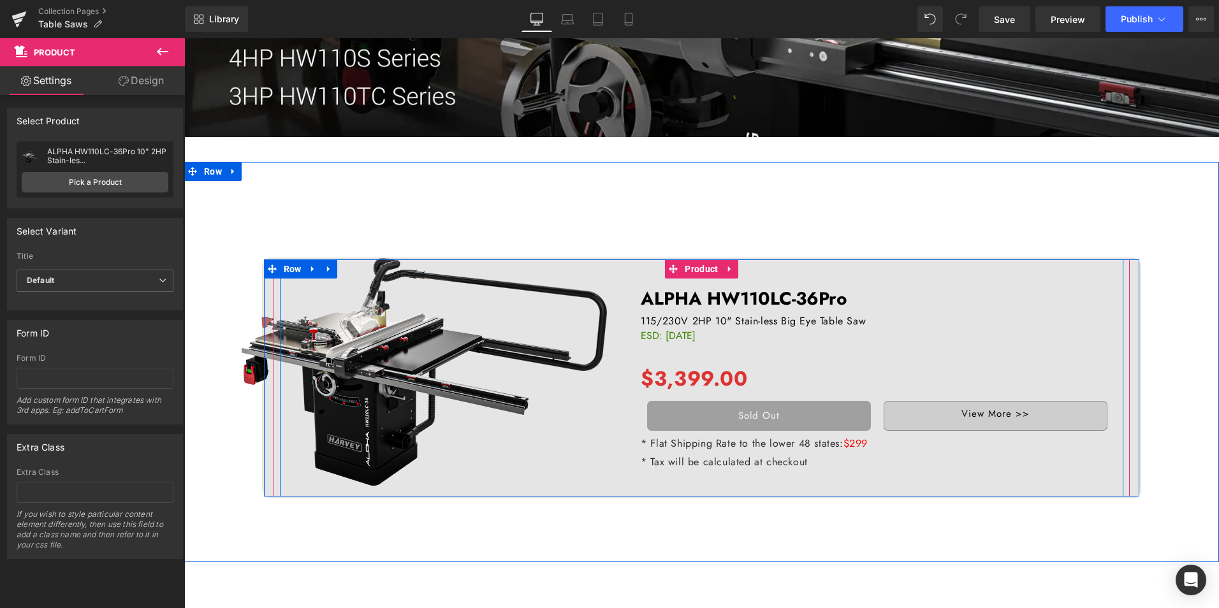
scroll to position [388, 0]
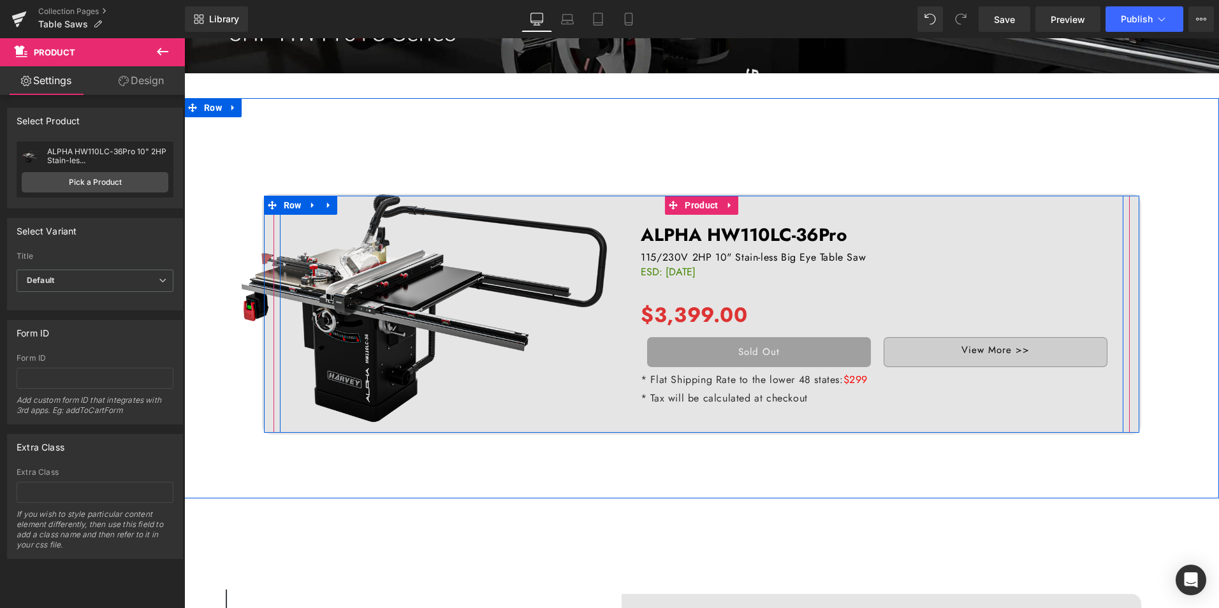
click at [665, 271] on span "ESD: September 17th" at bounding box center [668, 272] width 55 height 15
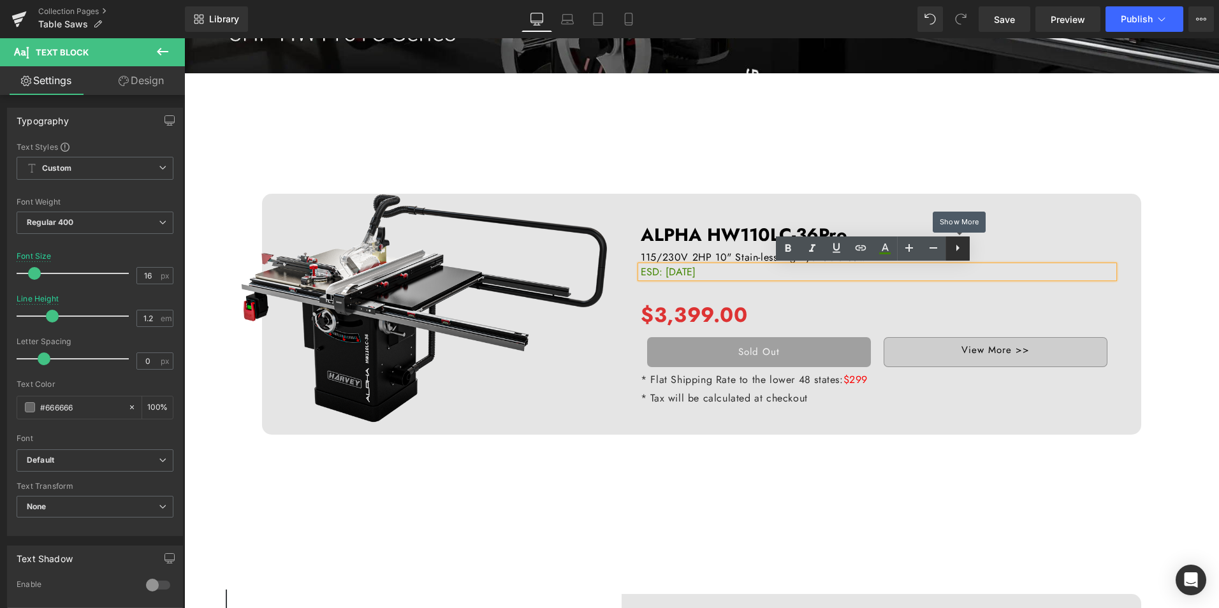
click at [966, 247] on icon at bounding box center [957, 247] width 15 height 15
click at [873, 289] on span "Separator" at bounding box center [877, 287] width 39 height 15
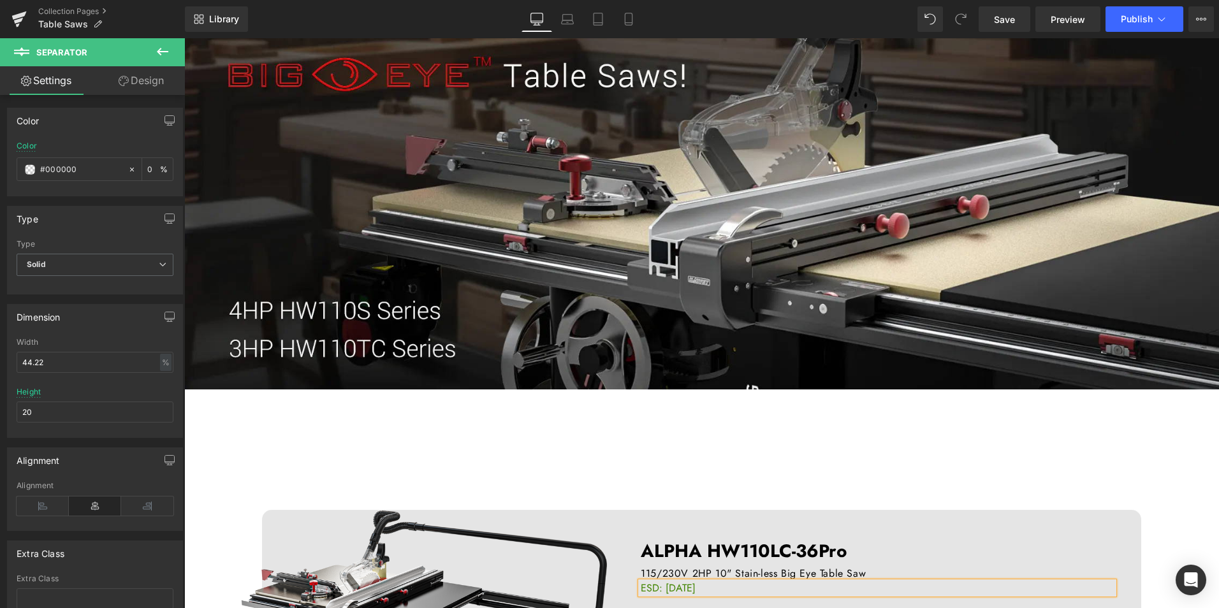
scroll to position [255, 0]
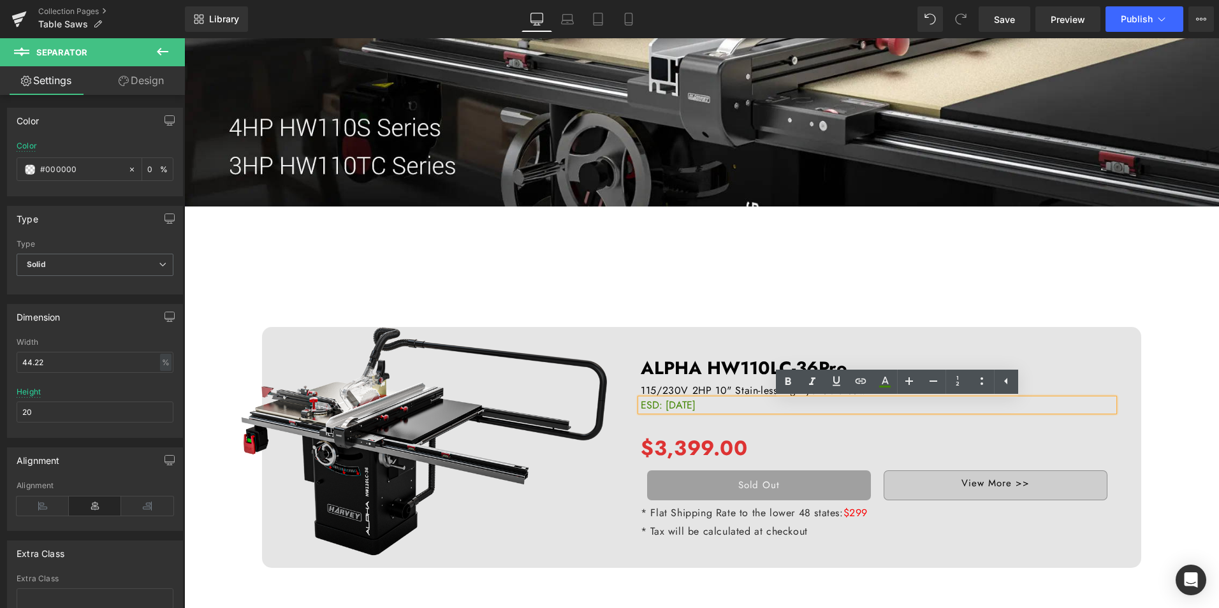
click at [686, 256] on div "ON SALE (P) Image ALPHA HW110LC-36Pro Text Block 115/230V 2HP 10" Stain-less Bi…" at bounding box center [701, 432] width 1035 height 400
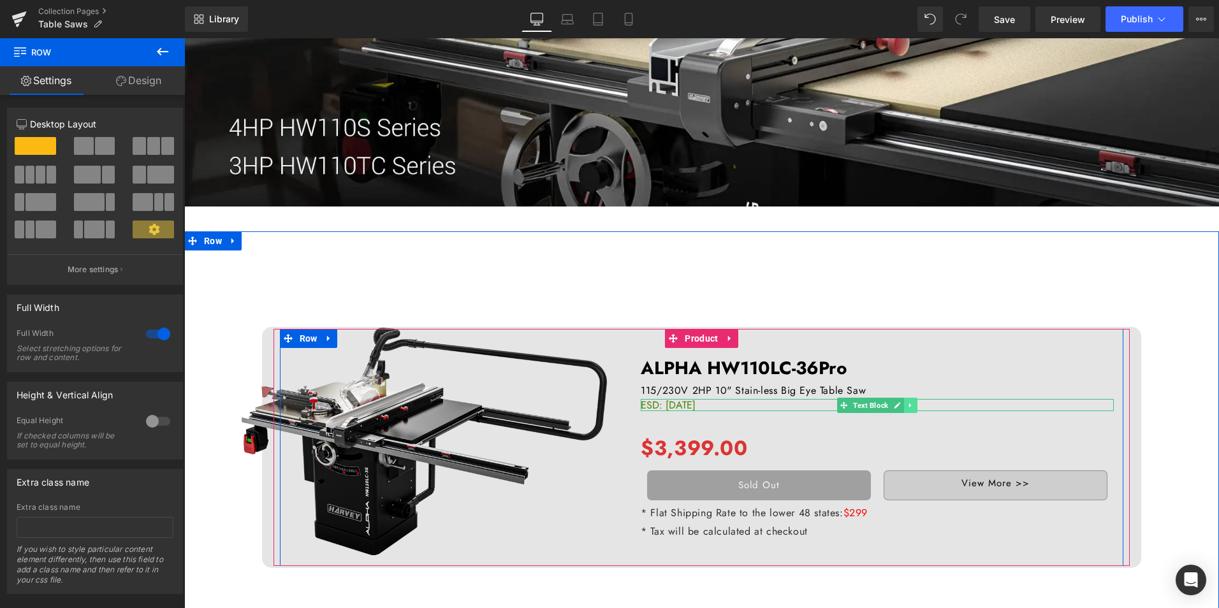
click at [910, 406] on icon at bounding box center [911, 406] width 7 height 8
click at [914, 406] on icon at bounding box center [917, 405] width 7 height 7
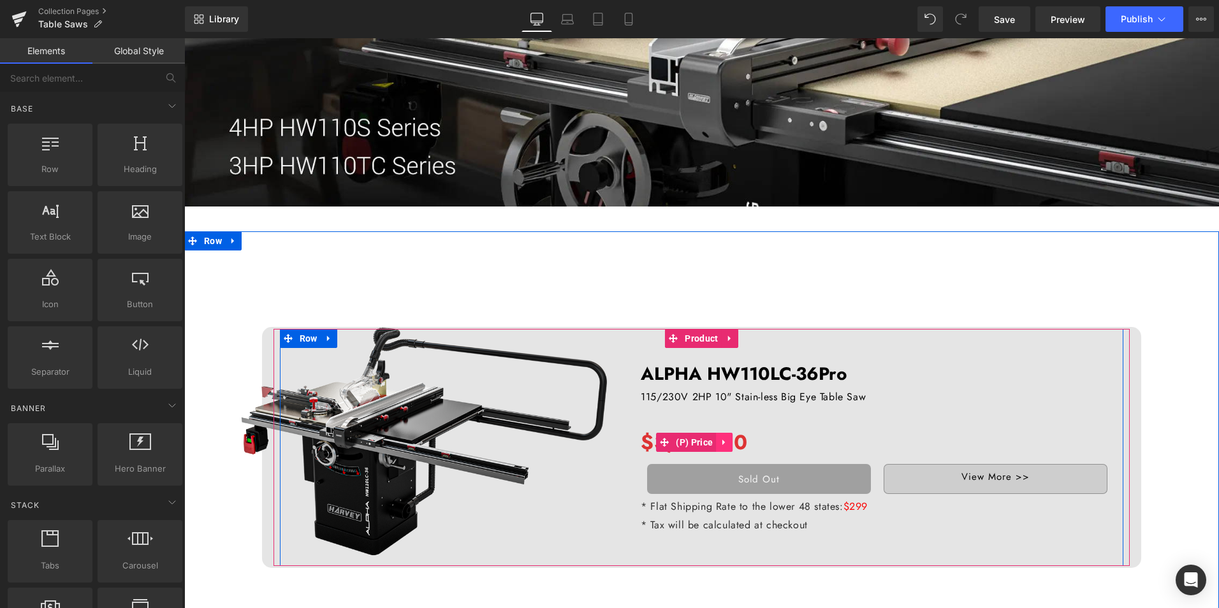
click at [720, 443] on icon at bounding box center [724, 443] width 9 height 10
click at [728, 441] on icon at bounding box center [732, 442] width 9 height 9
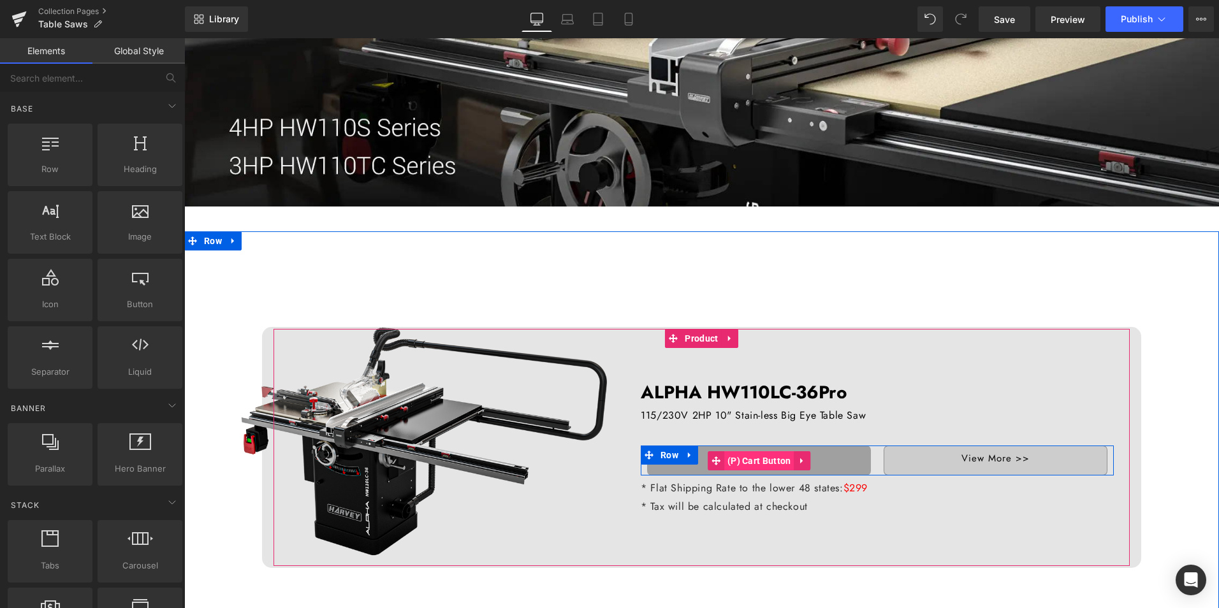
click at [775, 462] on span "(P) Cart Button" at bounding box center [760, 461] width 70 height 19
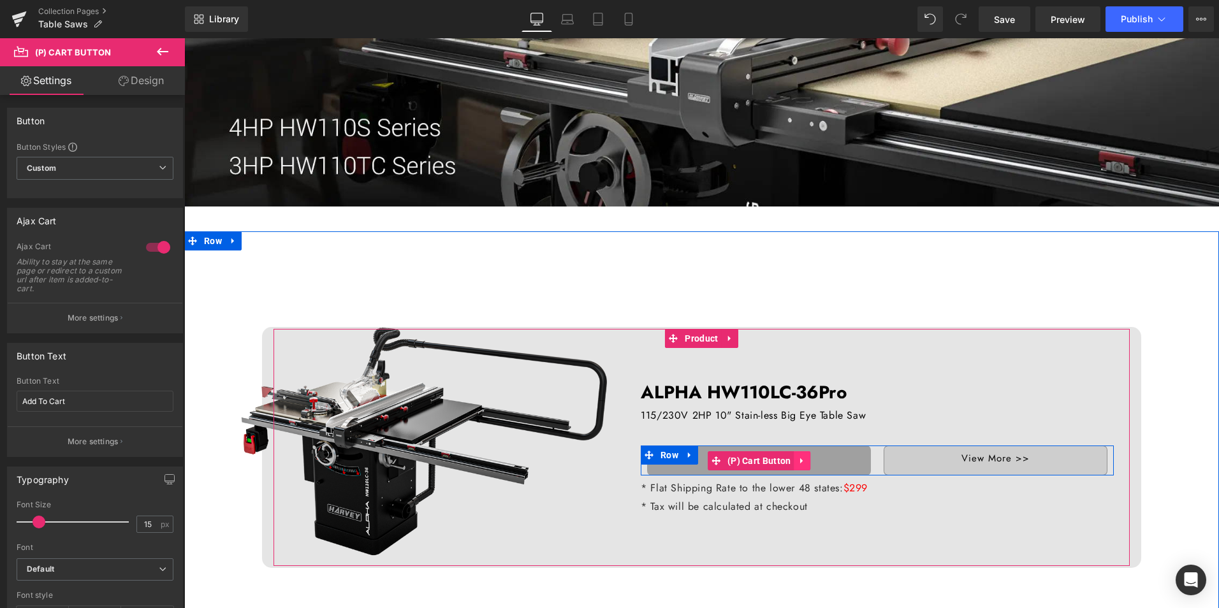
click at [800, 461] on icon at bounding box center [802, 461] width 9 height 10
click at [806, 461] on icon at bounding box center [810, 461] width 9 height 9
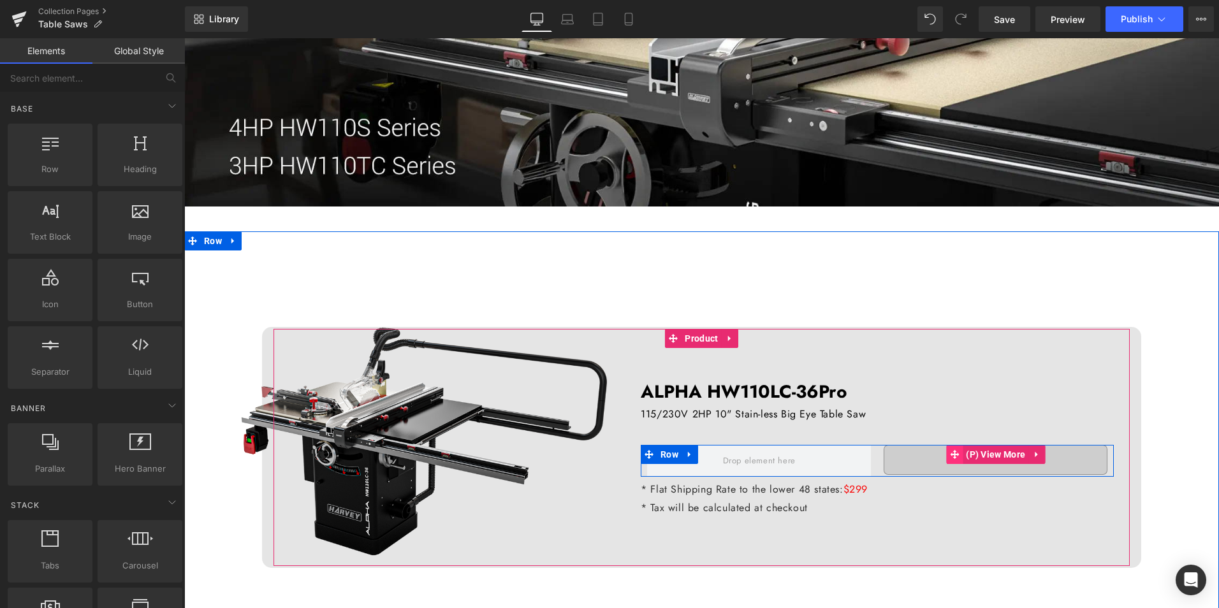
click at [948, 460] on span at bounding box center [955, 454] width 17 height 19
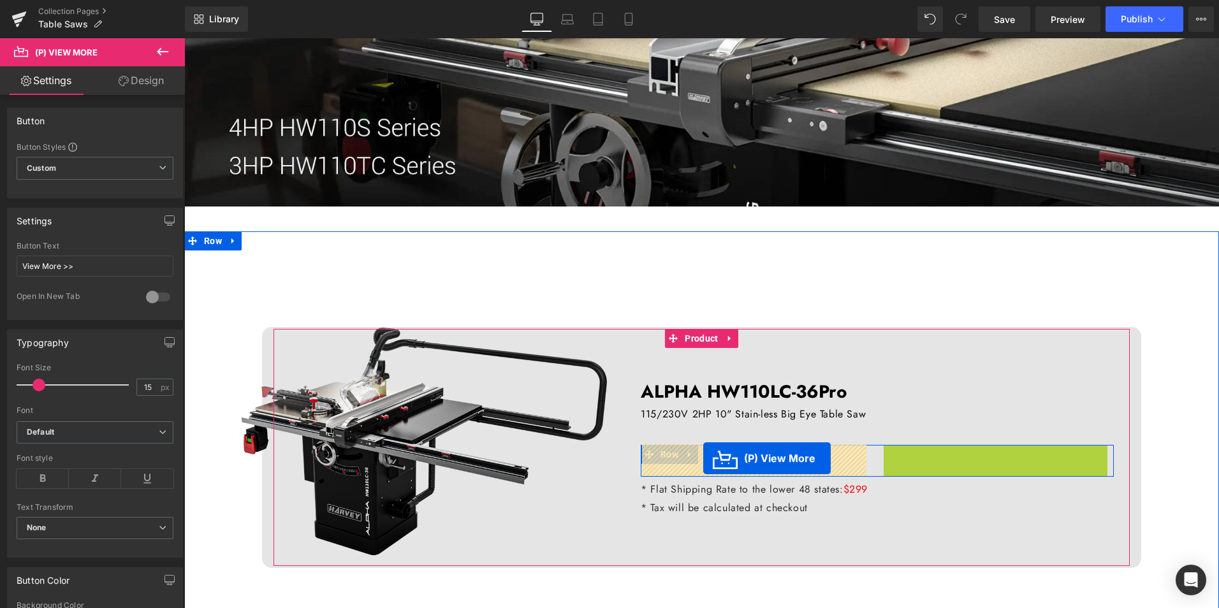
drag, startPoint x: 955, startPoint y: 457, endPoint x: 704, endPoint y: 459, distance: 251.3
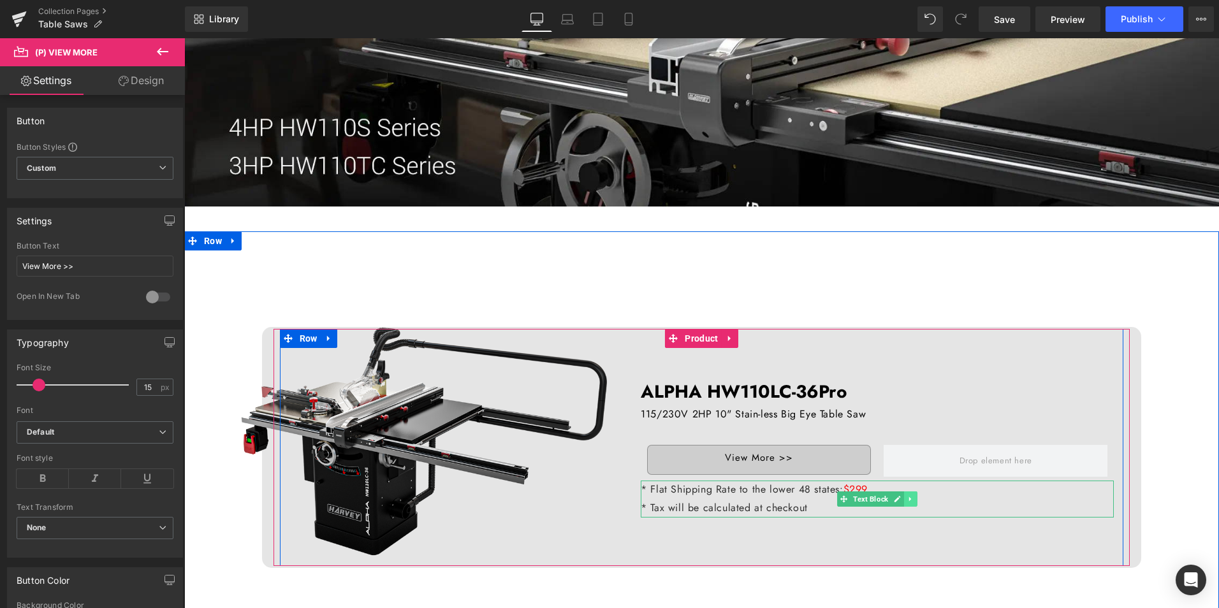
click at [908, 500] on icon at bounding box center [911, 500] width 7 height 8
click at [911, 499] on link at bounding box center [917, 499] width 13 height 15
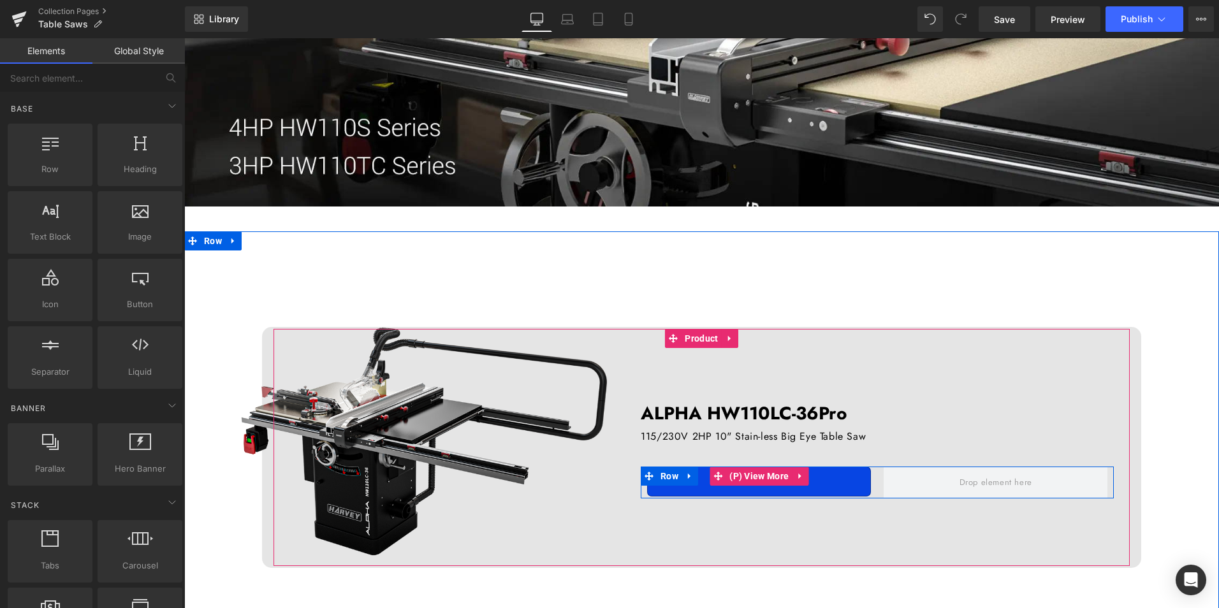
click at [848, 481] on link "View More >>" at bounding box center [759, 482] width 224 height 30
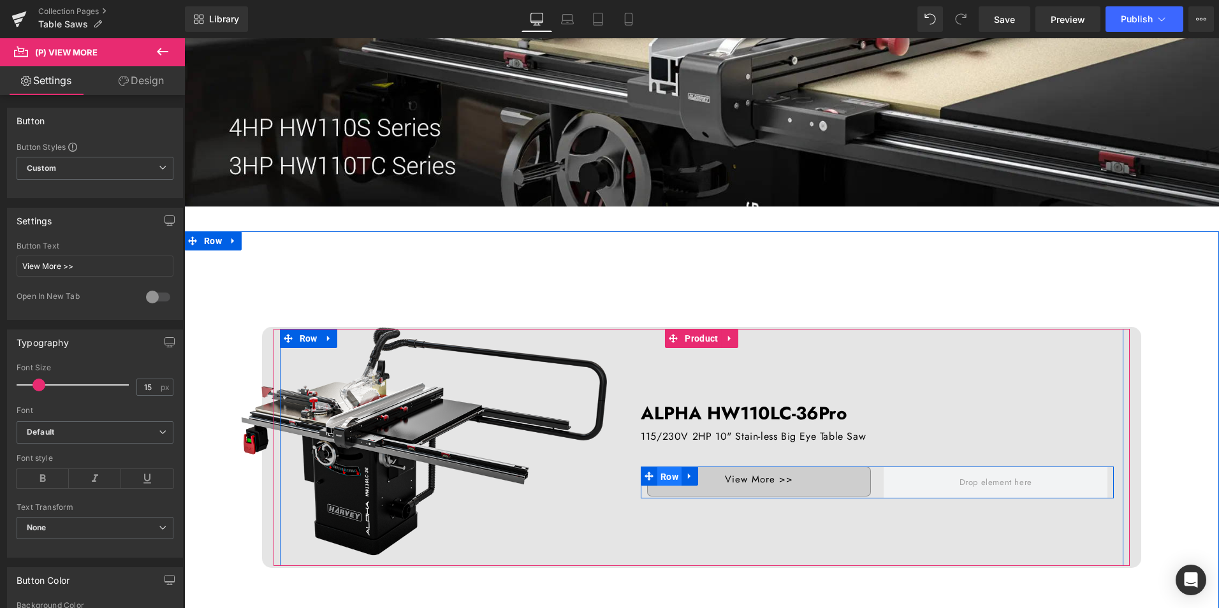
click at [671, 475] on span "Row" at bounding box center [670, 477] width 24 height 19
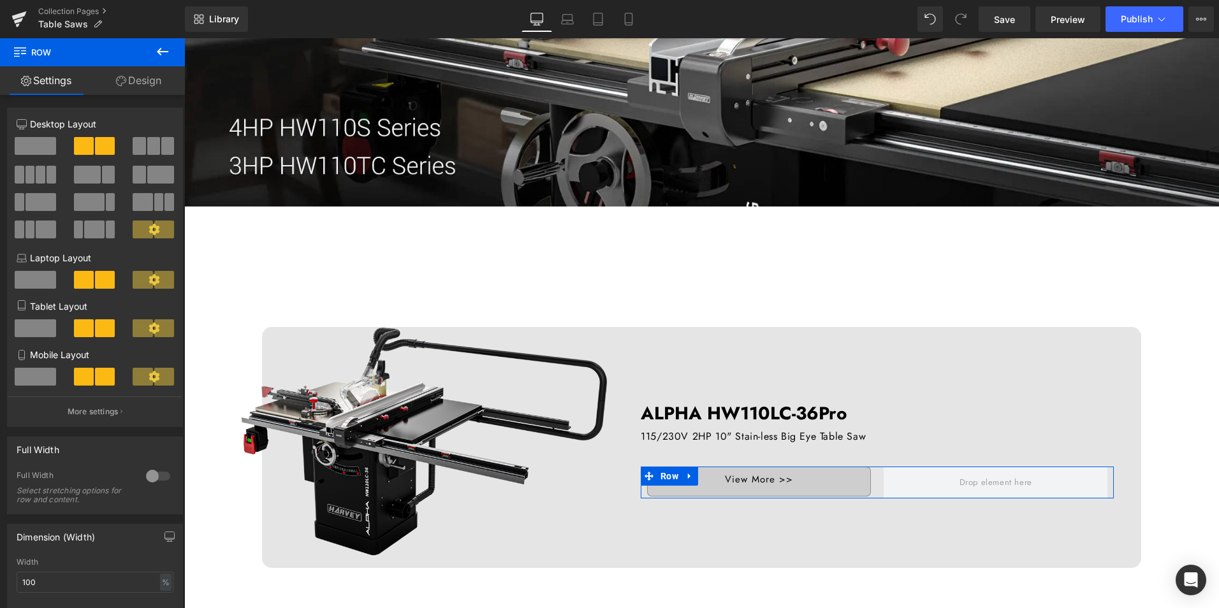
click at [44, 144] on span at bounding box center [35, 146] width 41 height 18
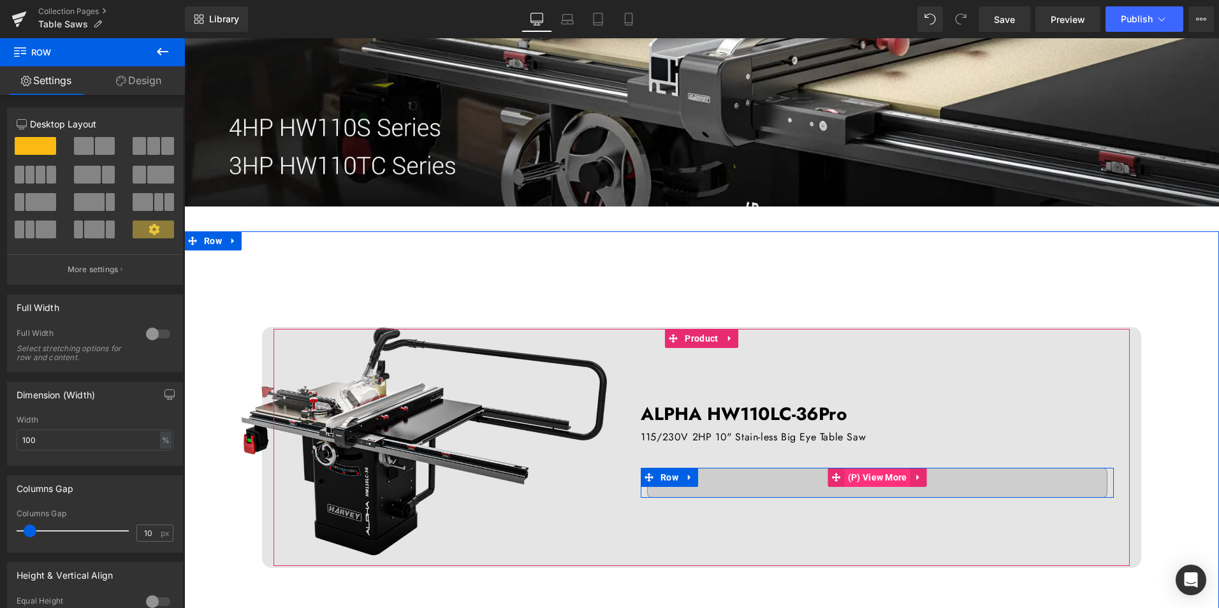
click at [894, 479] on span "(P) View More" at bounding box center [878, 477] width 66 height 19
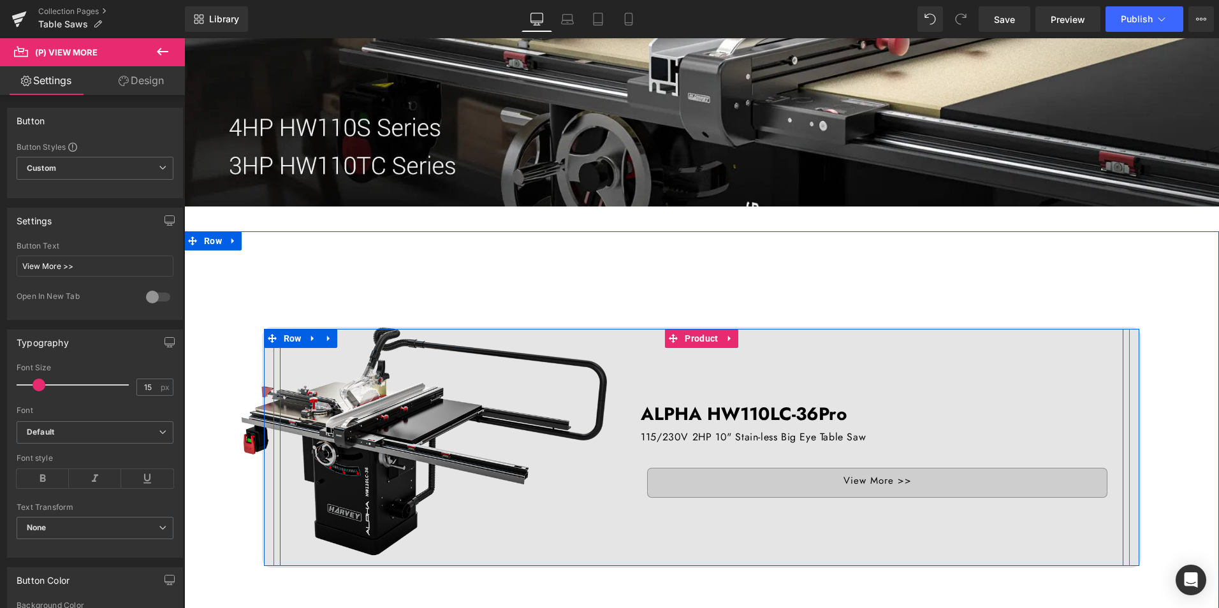
scroll to position [319, 0]
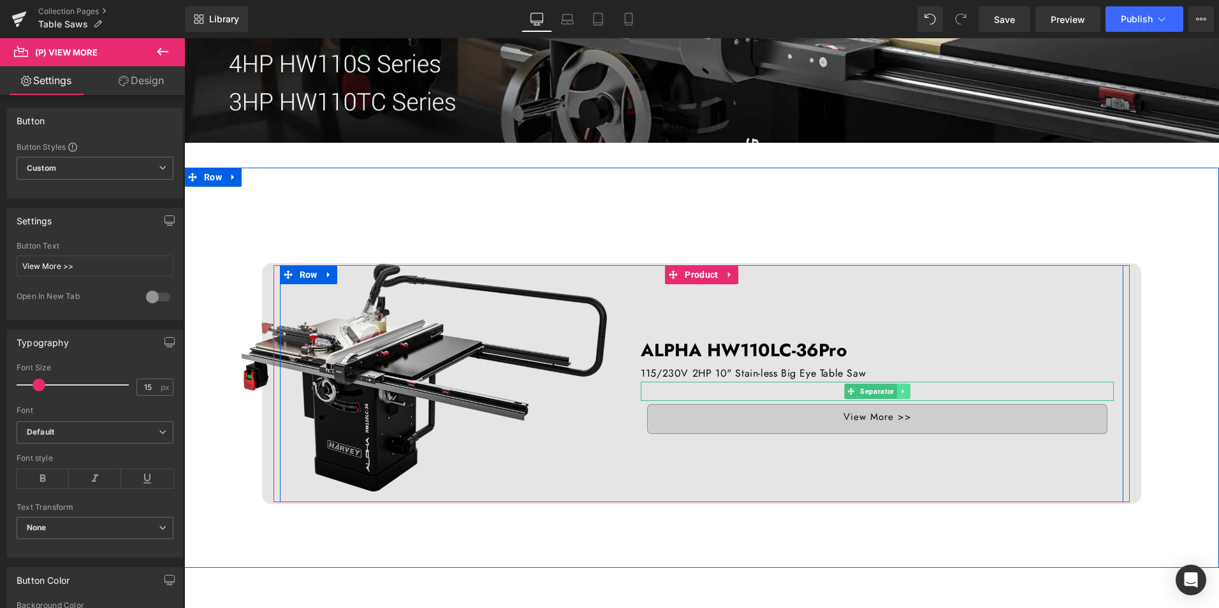
click at [901, 391] on icon at bounding box center [904, 392] width 7 height 8
click at [894, 391] on icon at bounding box center [897, 391] width 7 height 7
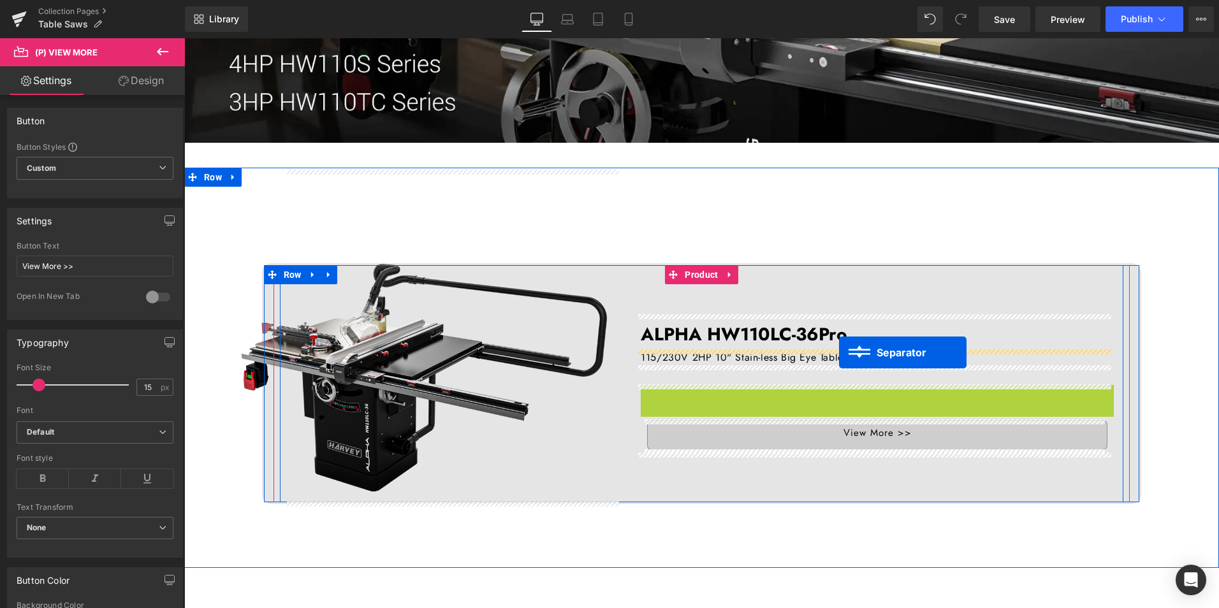
drag, startPoint x: 844, startPoint y: 399, endPoint x: 839, endPoint y: 353, distance: 46.1
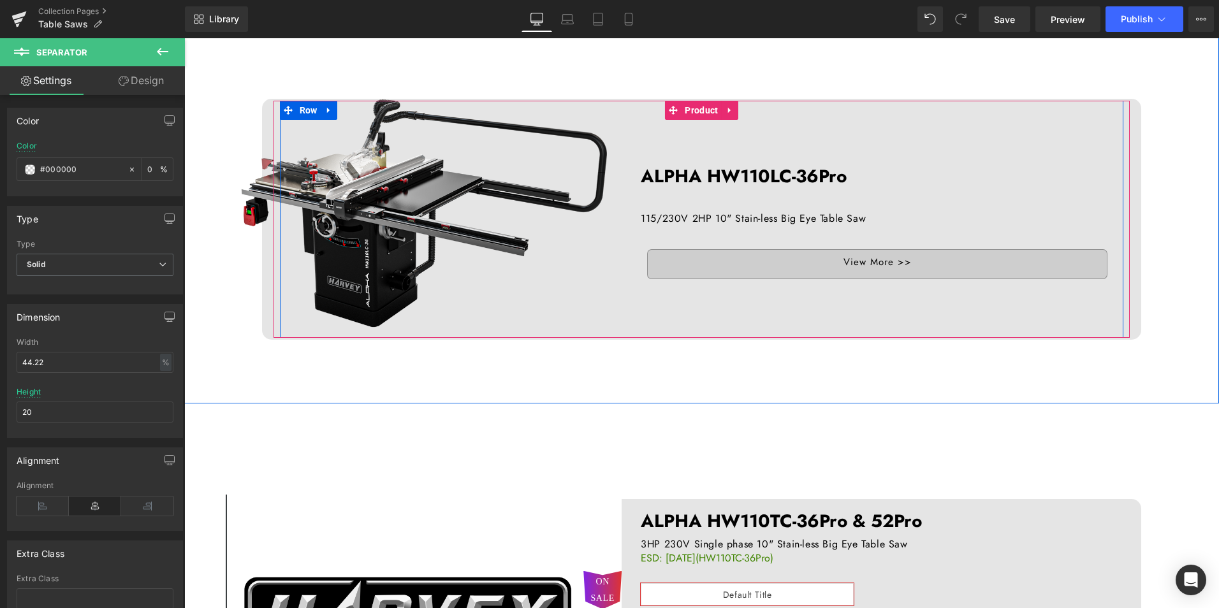
scroll to position [510, 0]
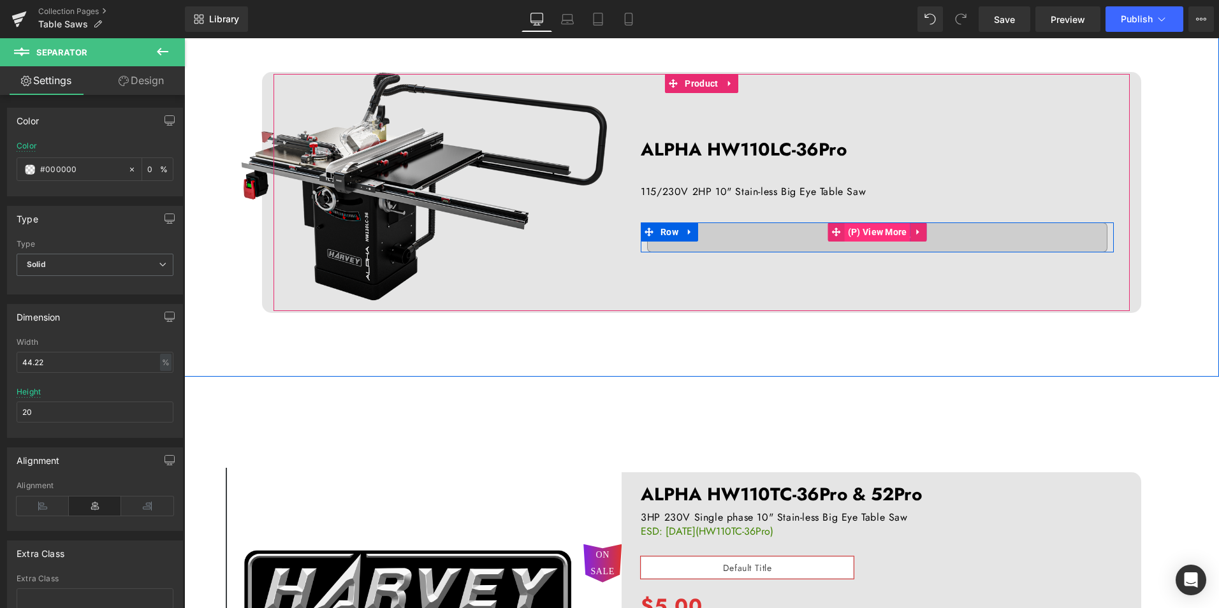
click at [866, 236] on span "(P) View More" at bounding box center [878, 232] width 66 height 19
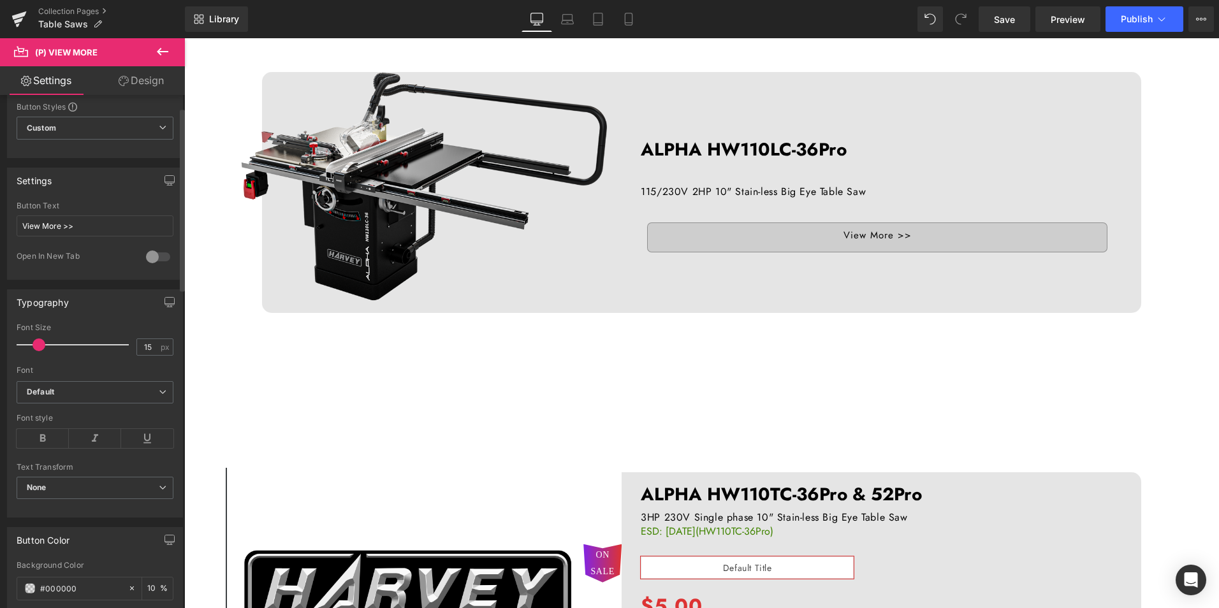
scroll to position [0, 0]
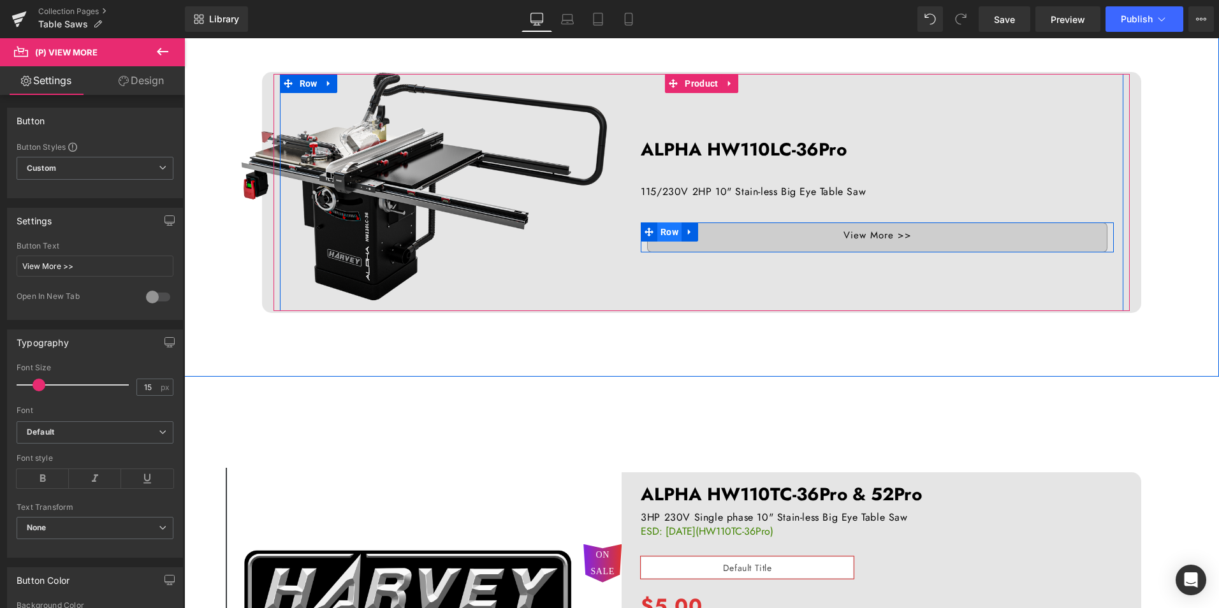
click at [661, 228] on span "Row" at bounding box center [670, 232] width 24 height 19
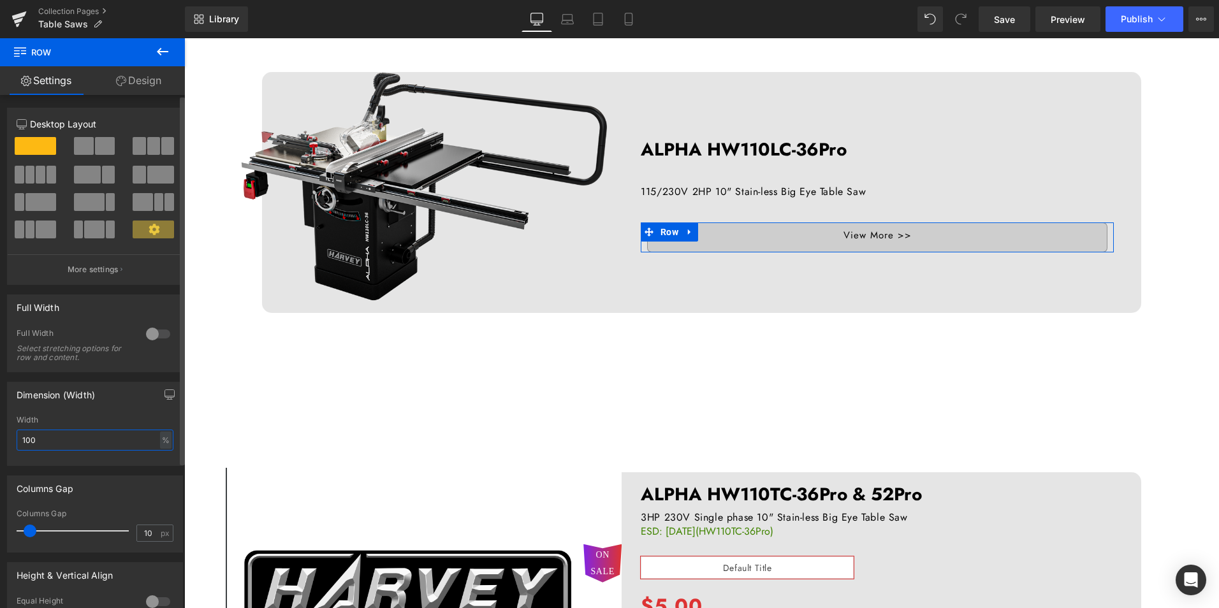
drag, startPoint x: 63, startPoint y: 438, endPoint x: 8, endPoint y: 438, distance: 54.9
click at [8, 438] on div "100% Width 100 % % px" at bounding box center [95, 441] width 175 height 50
click at [148, 336] on div at bounding box center [158, 334] width 31 height 20
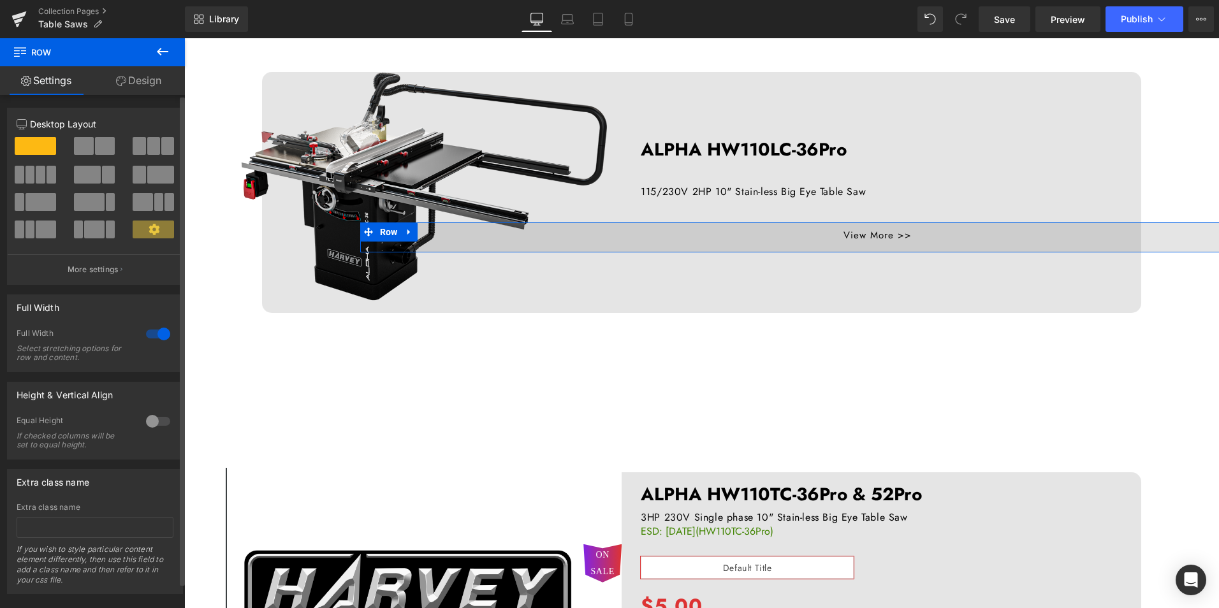
click at [148, 336] on div at bounding box center [158, 334] width 31 height 20
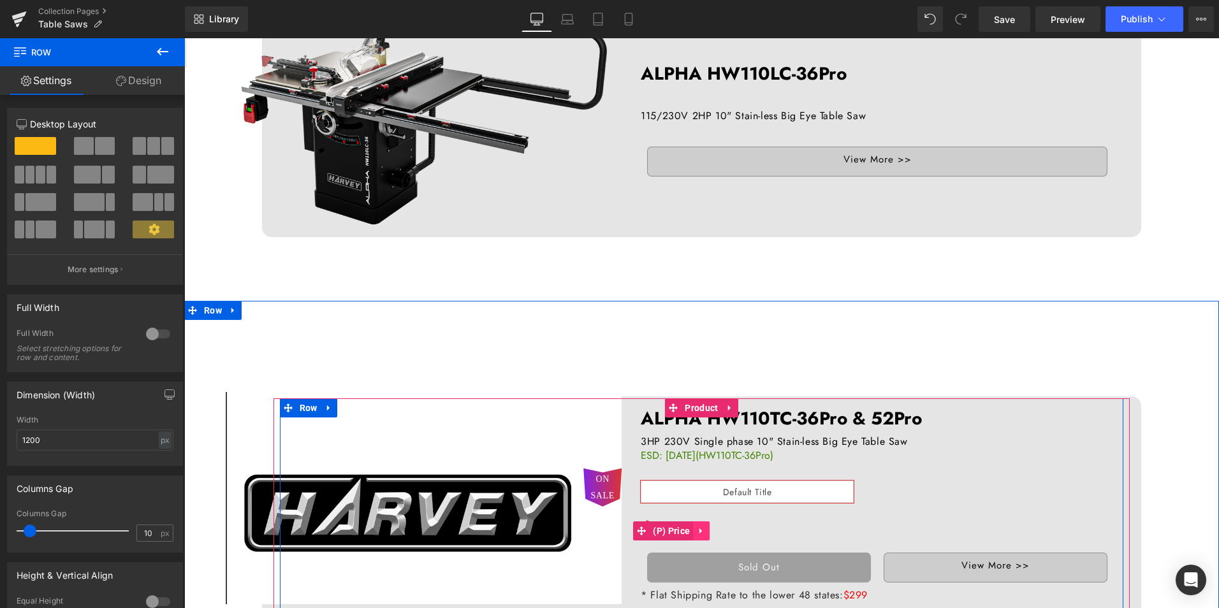
scroll to position [574, 0]
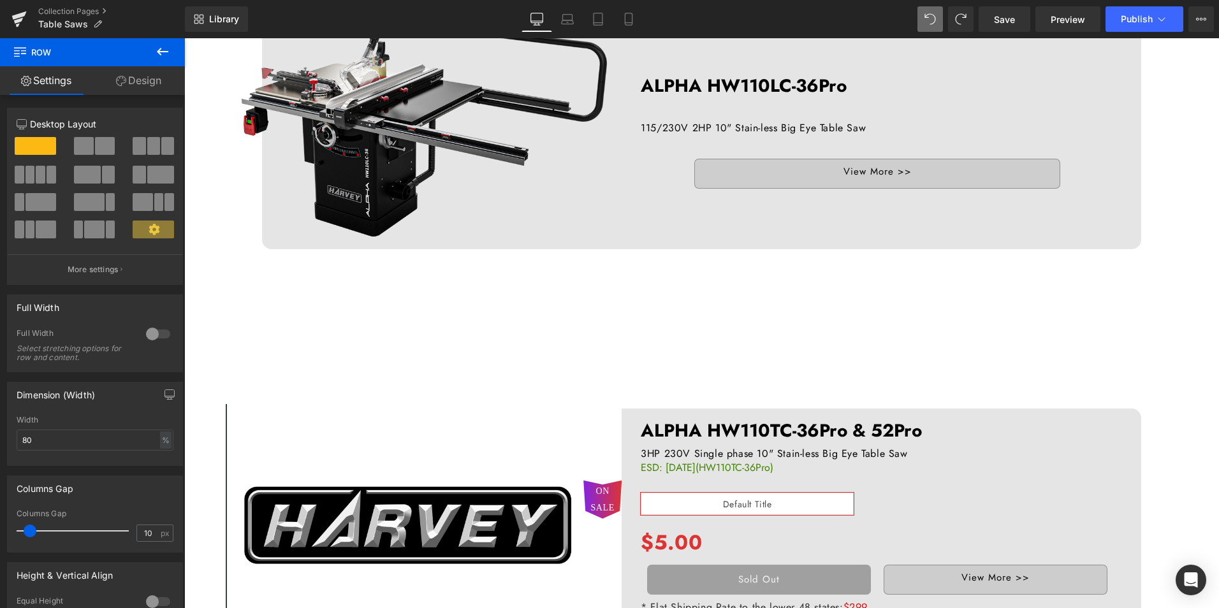
type input "100"
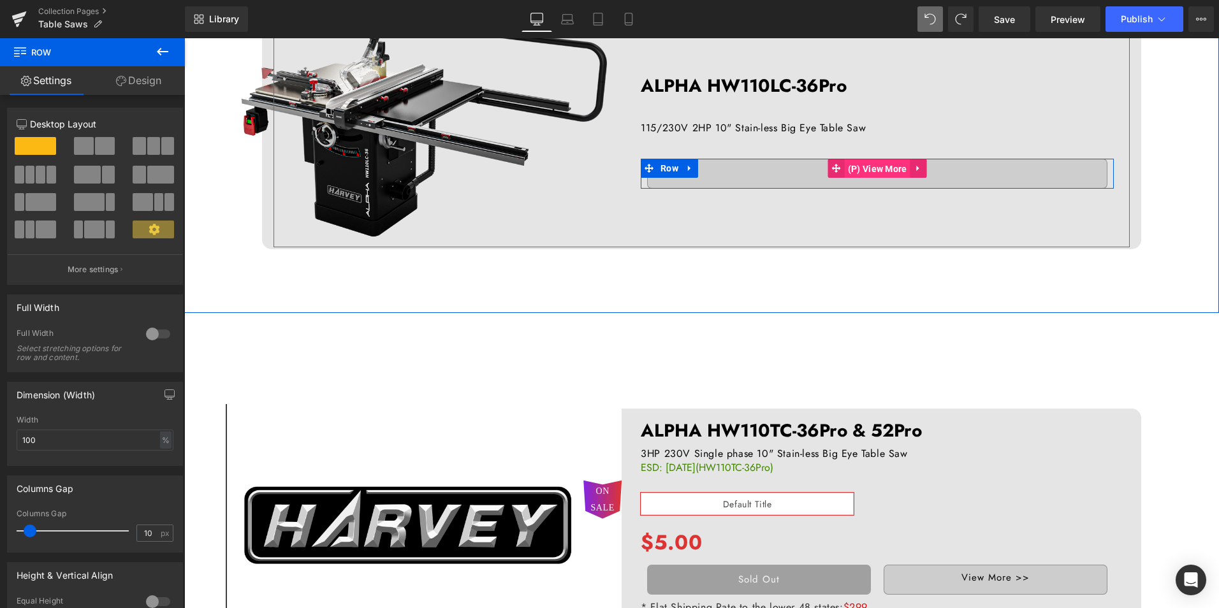
click at [871, 165] on span "(P) View More" at bounding box center [878, 168] width 66 height 19
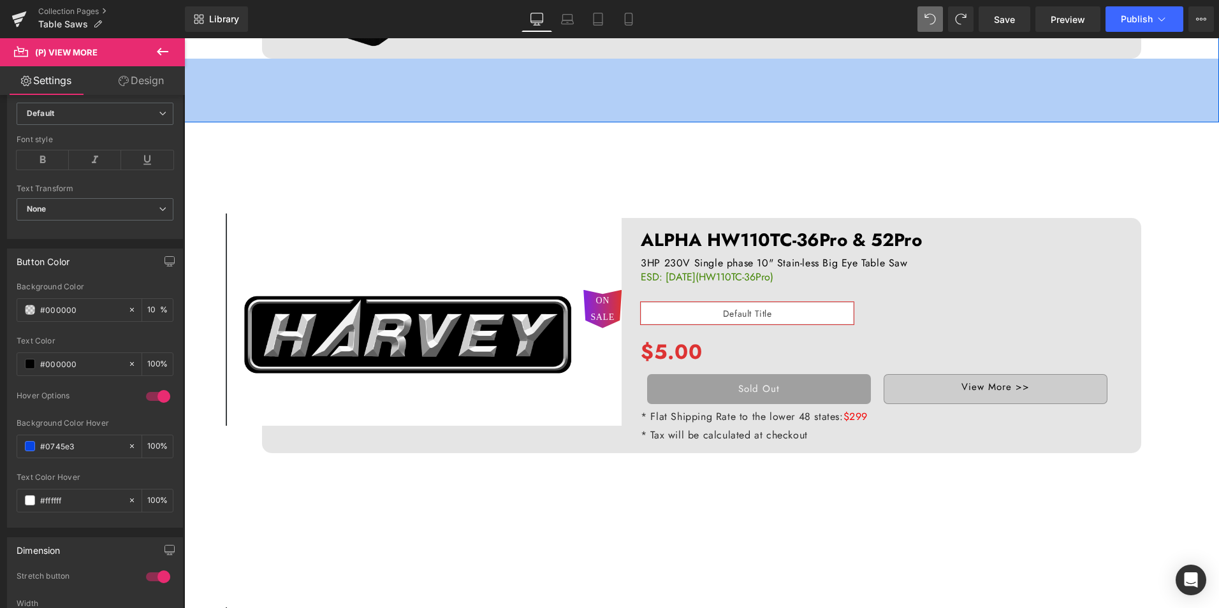
scroll to position [765, 0]
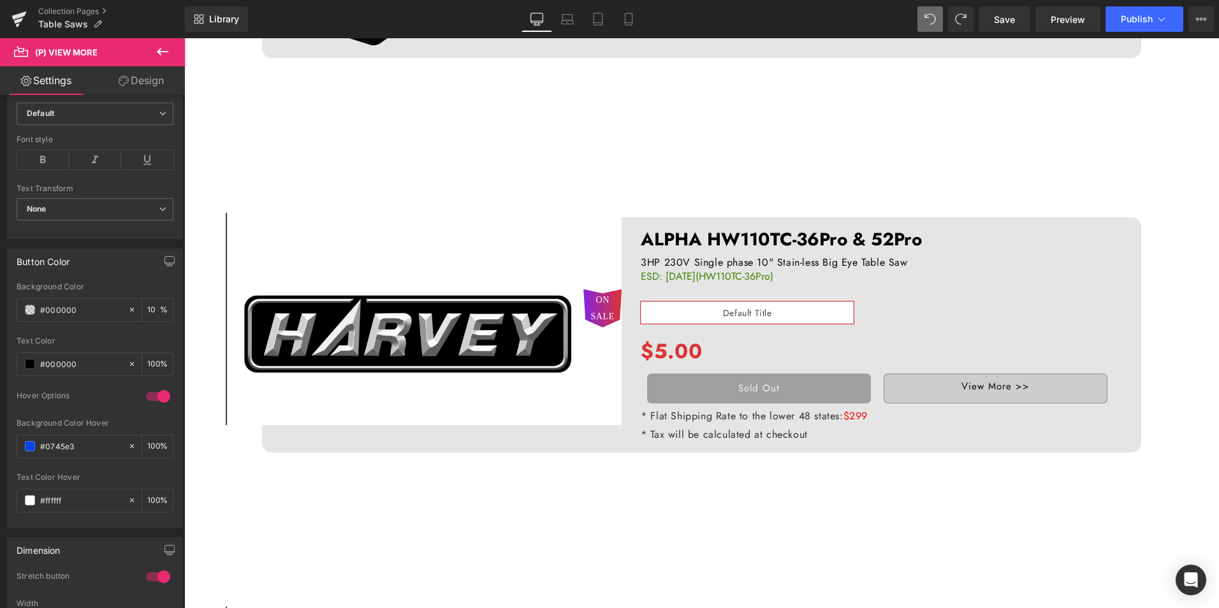
click at [414, 321] on div "ON SALE (P) Image" at bounding box center [424, 319] width 396 height 212
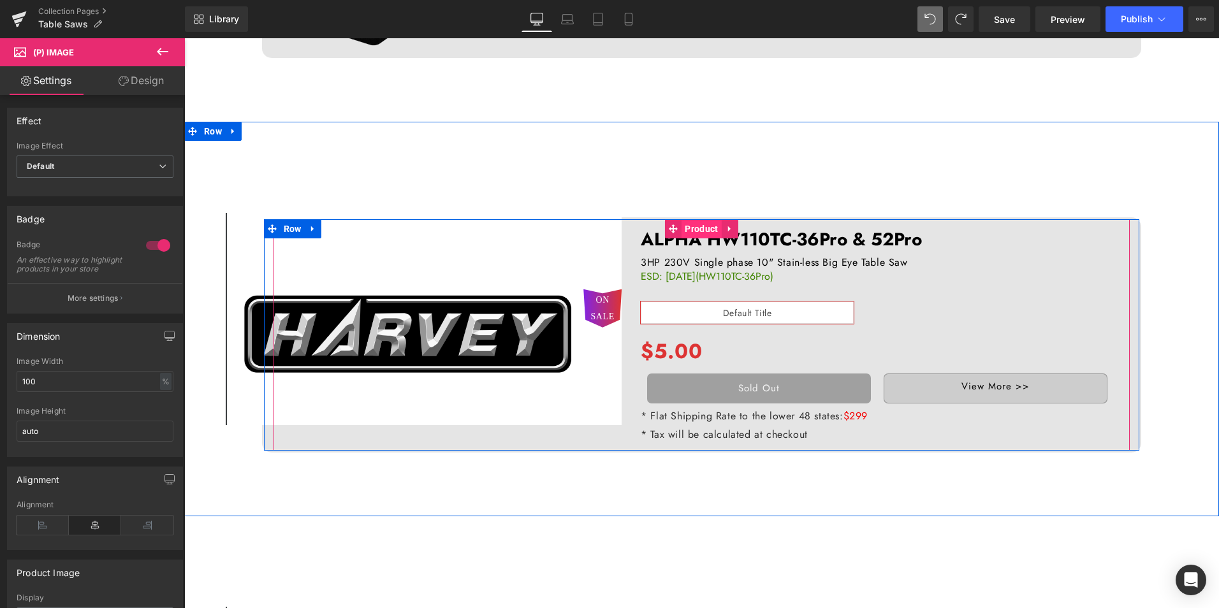
click at [707, 230] on span "Product" at bounding box center [702, 228] width 40 height 19
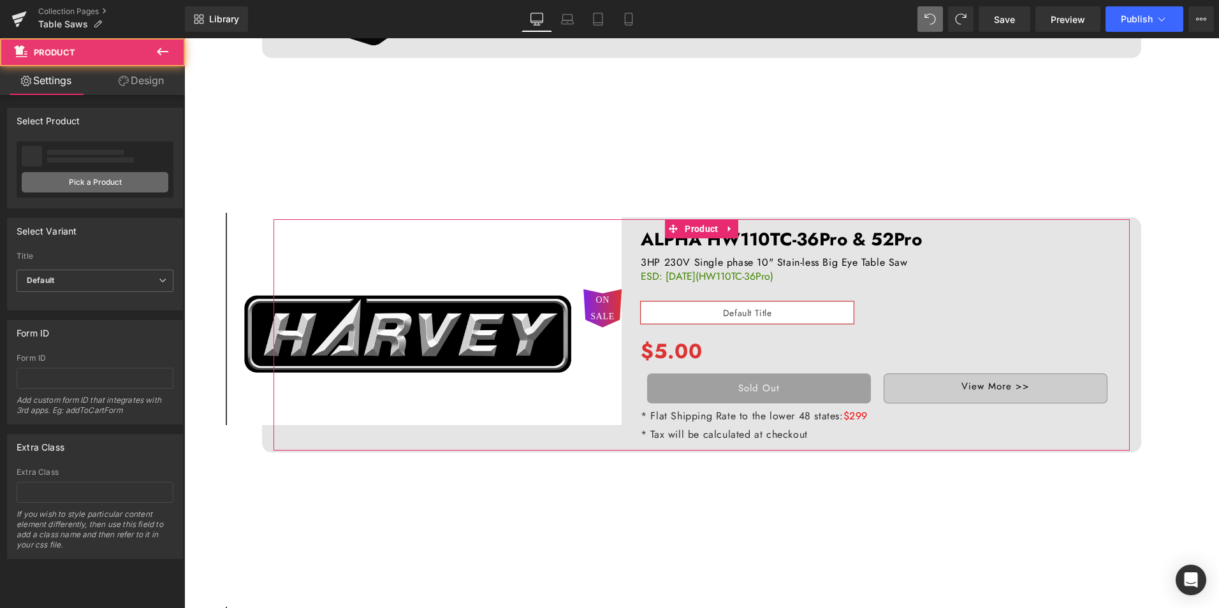
click at [82, 180] on link "Pick a Product" at bounding box center [95, 182] width 147 height 20
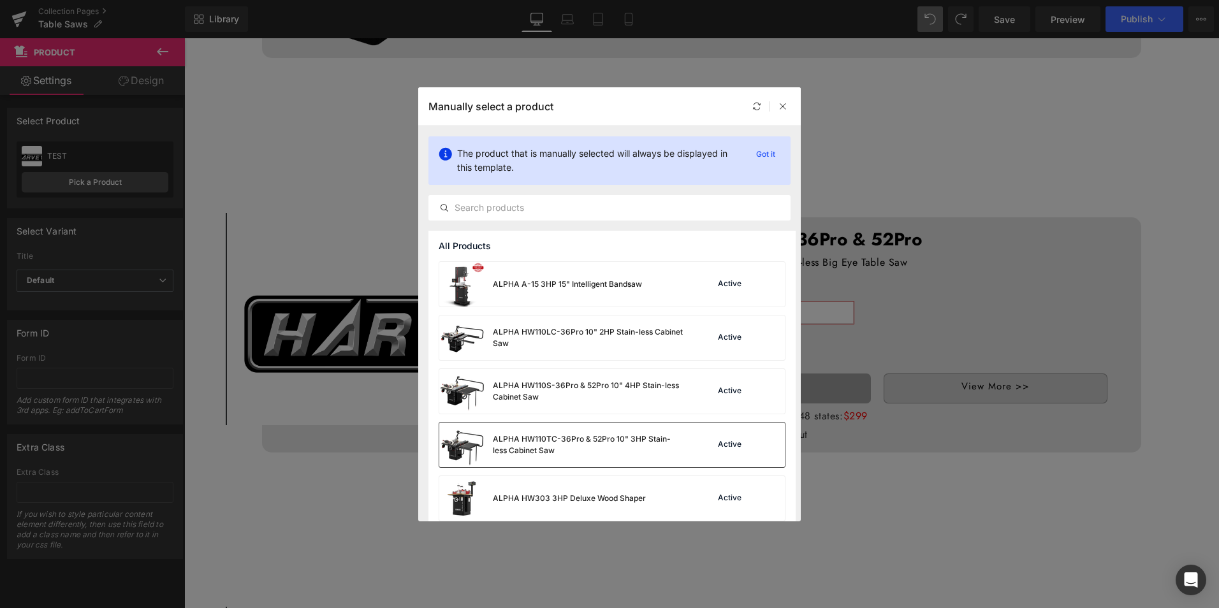
click at [592, 446] on div "ALPHA HW110TC-36Pro & 52Pro 10" 3HP Stain-less Cabinet Saw" at bounding box center [588, 445] width 191 height 23
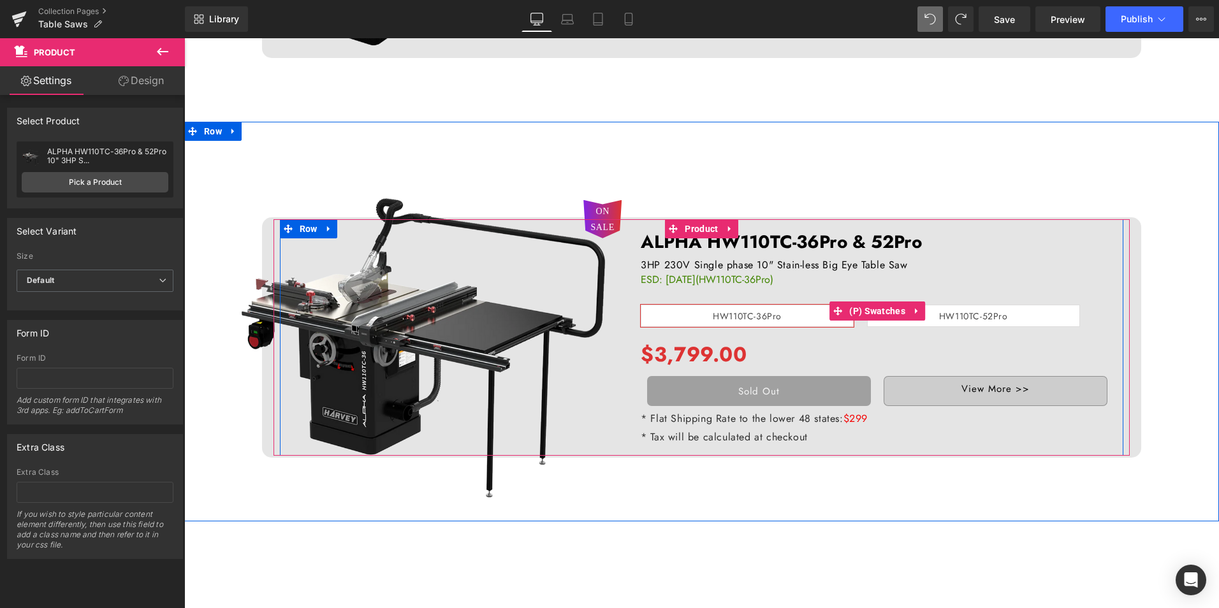
click at [917, 318] on link at bounding box center [917, 311] width 17 height 19
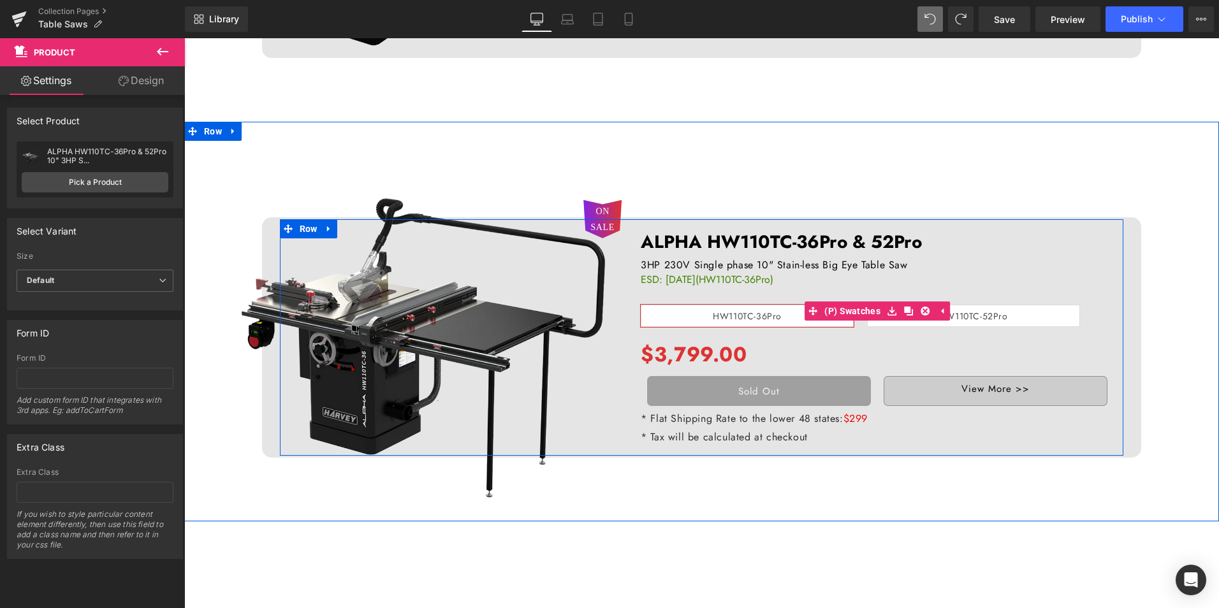
click at [713, 318] on span "HW110TC-36Pro" at bounding box center [747, 316] width 69 height 21
click at [1013, 320] on span "HW110TC-52Pro" at bounding box center [973, 316] width 213 height 22
click at [720, 319] on span "HW110TC-36Pro" at bounding box center [747, 316] width 69 height 21
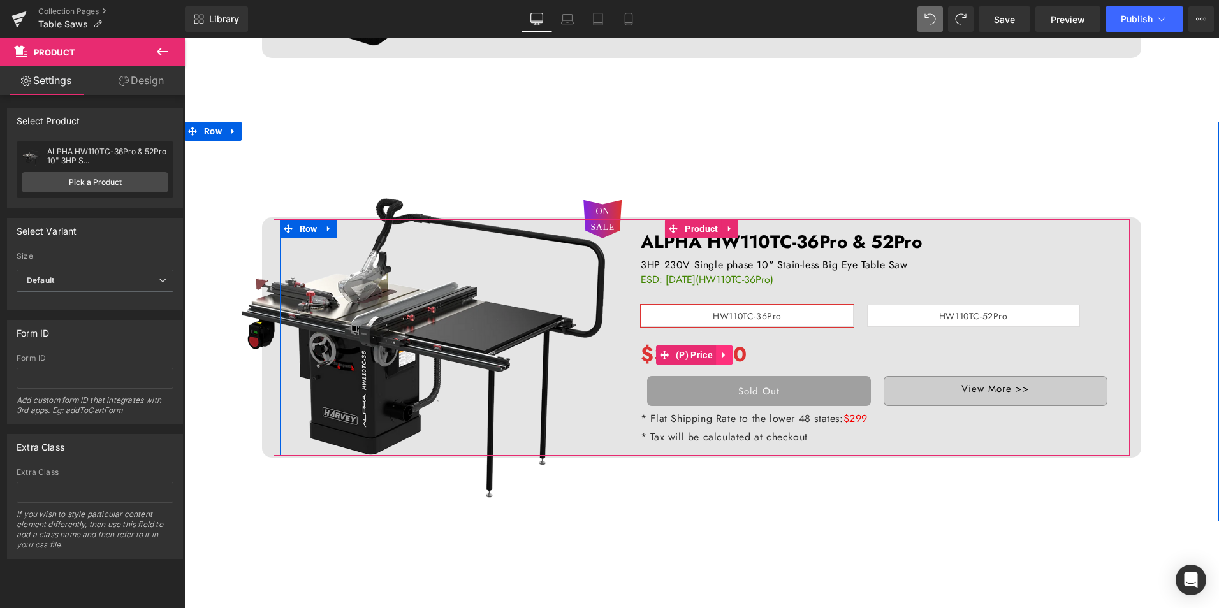
click at [724, 354] on icon at bounding box center [724, 355] width 9 height 10
click at [731, 357] on icon at bounding box center [732, 355] width 9 height 9
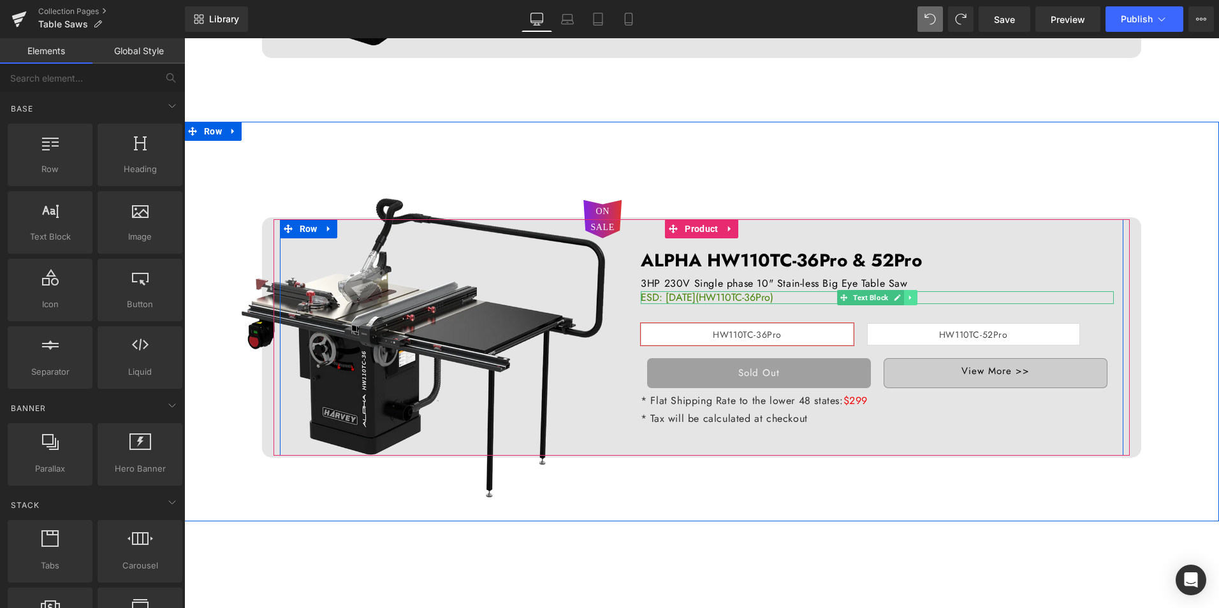
click at [911, 297] on link at bounding box center [910, 297] width 13 height 15
click at [914, 297] on icon at bounding box center [917, 297] width 7 height 7
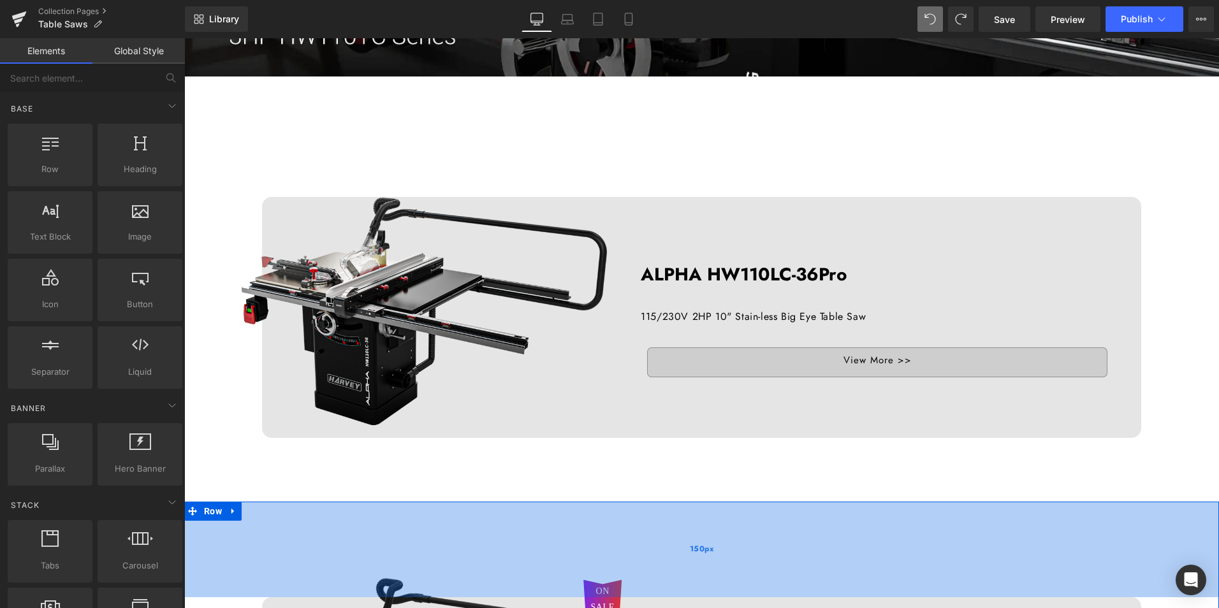
scroll to position [383, 0]
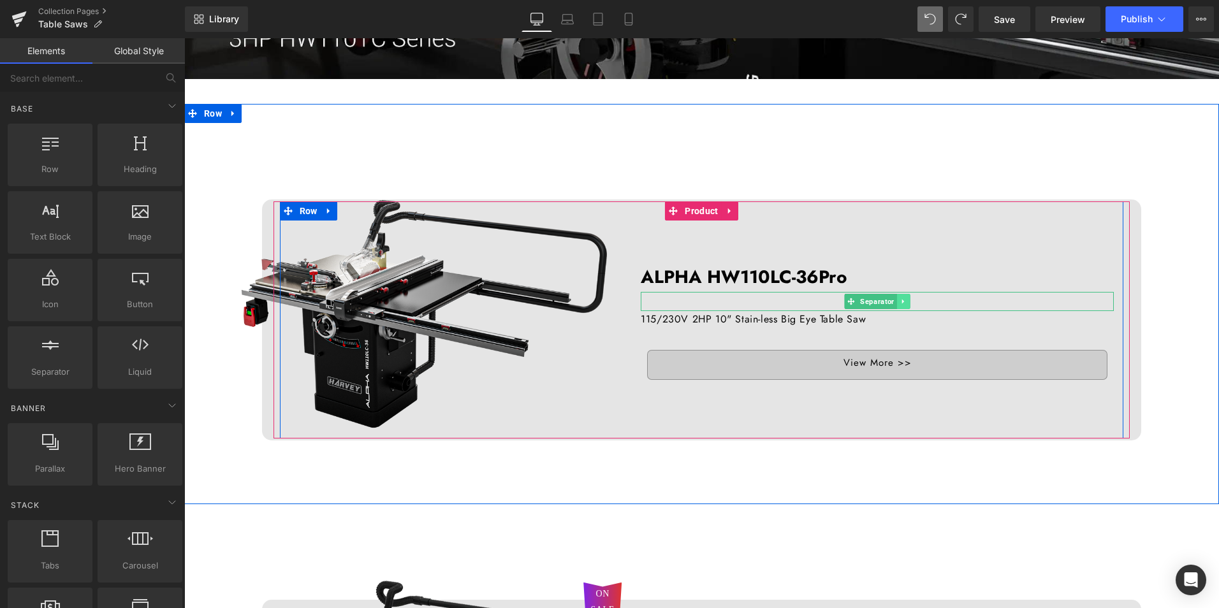
click at [901, 302] on icon at bounding box center [904, 302] width 7 height 8
click at [904, 302] on link at bounding box center [910, 301] width 13 height 15
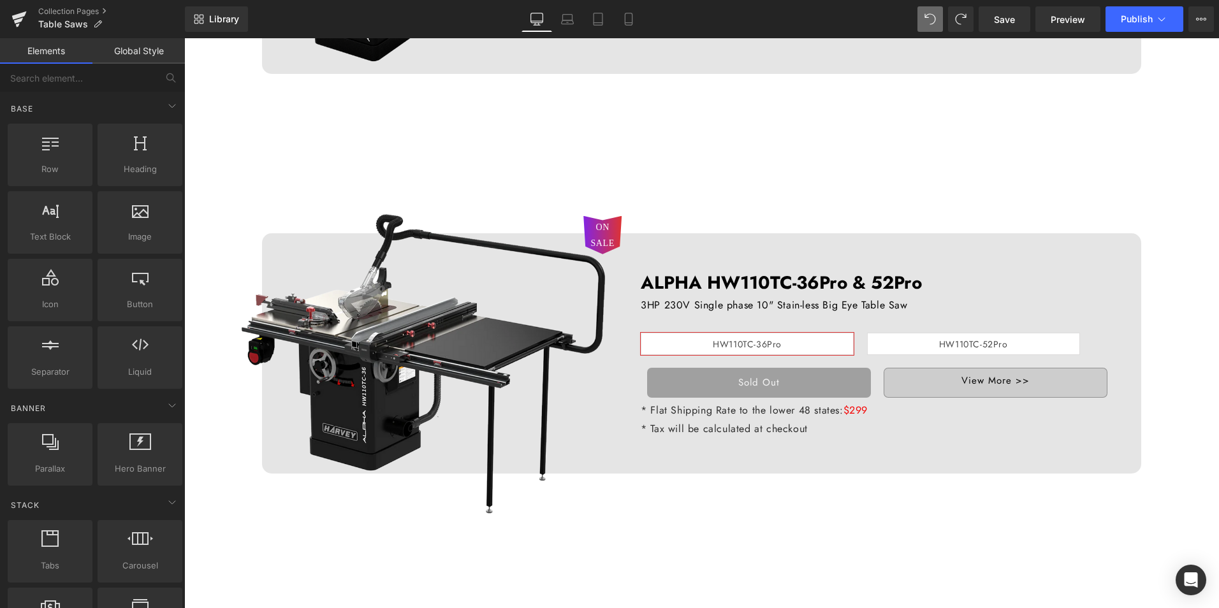
scroll to position [765, 0]
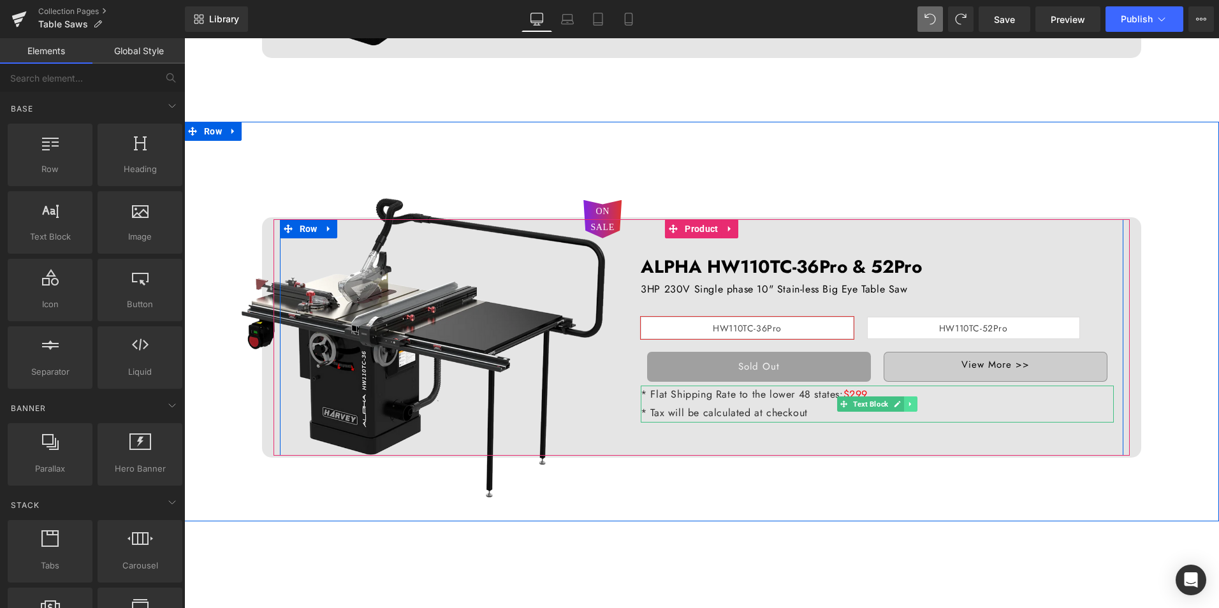
click at [908, 405] on icon at bounding box center [911, 405] width 7 height 8
click at [916, 405] on icon at bounding box center [917, 404] width 7 height 7
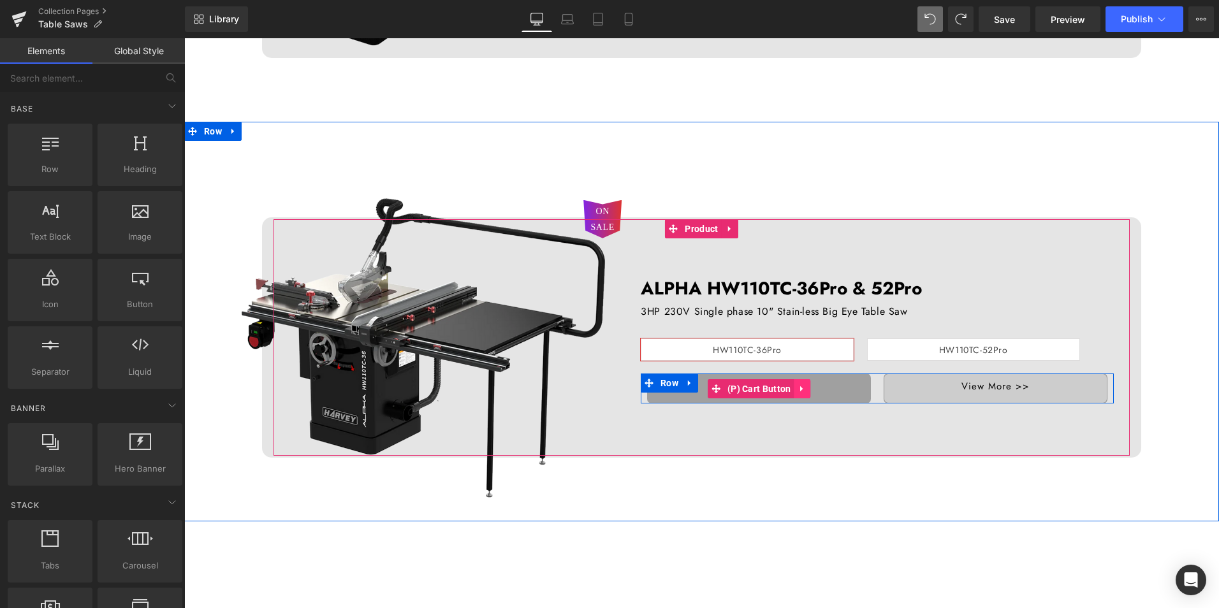
click at [800, 390] on icon at bounding box center [802, 389] width 9 height 10
click at [806, 390] on icon at bounding box center [810, 389] width 9 height 9
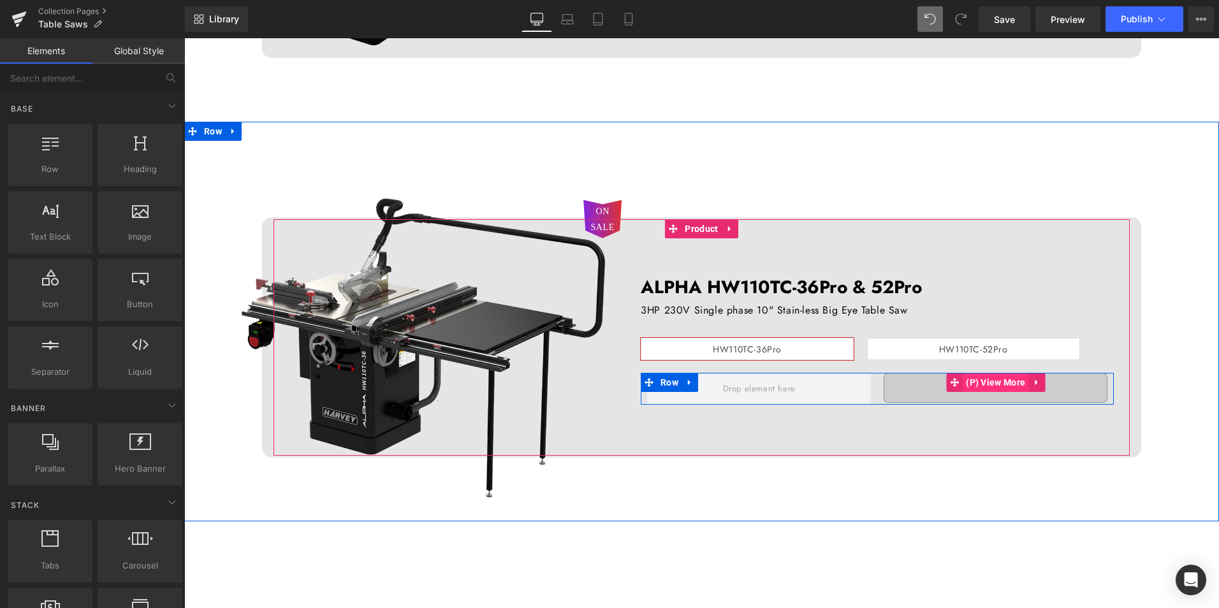
click at [963, 385] on span "(P) View More" at bounding box center [996, 382] width 66 height 19
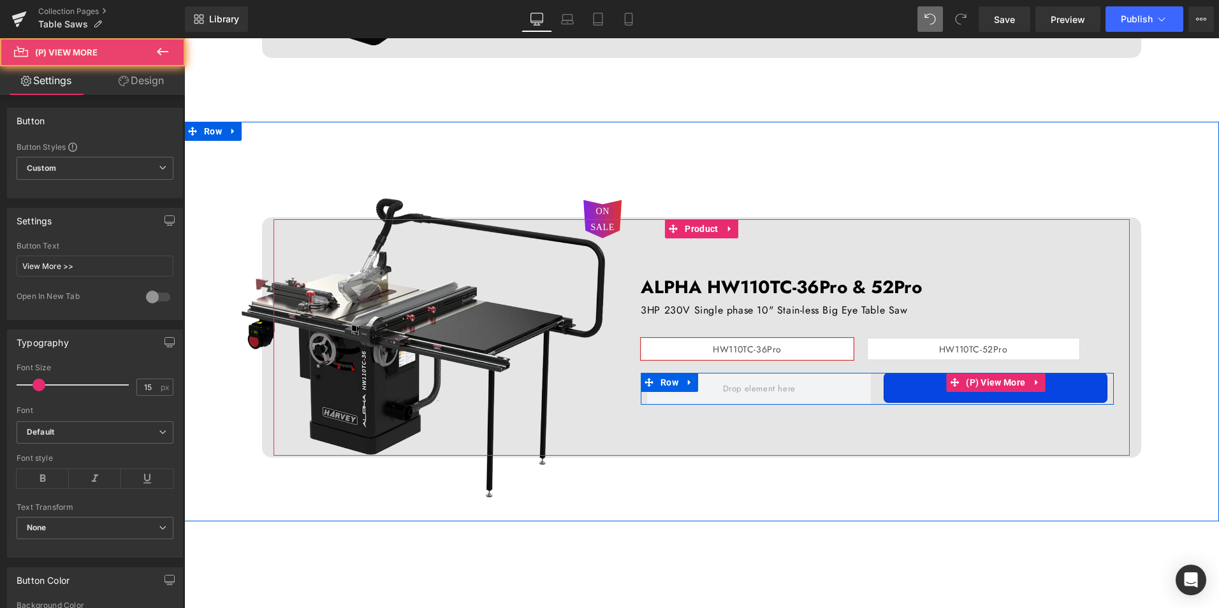
click at [919, 388] on link "View More >>" at bounding box center [996, 388] width 224 height 30
click at [938, 388] on link "View More >>" at bounding box center [996, 388] width 224 height 30
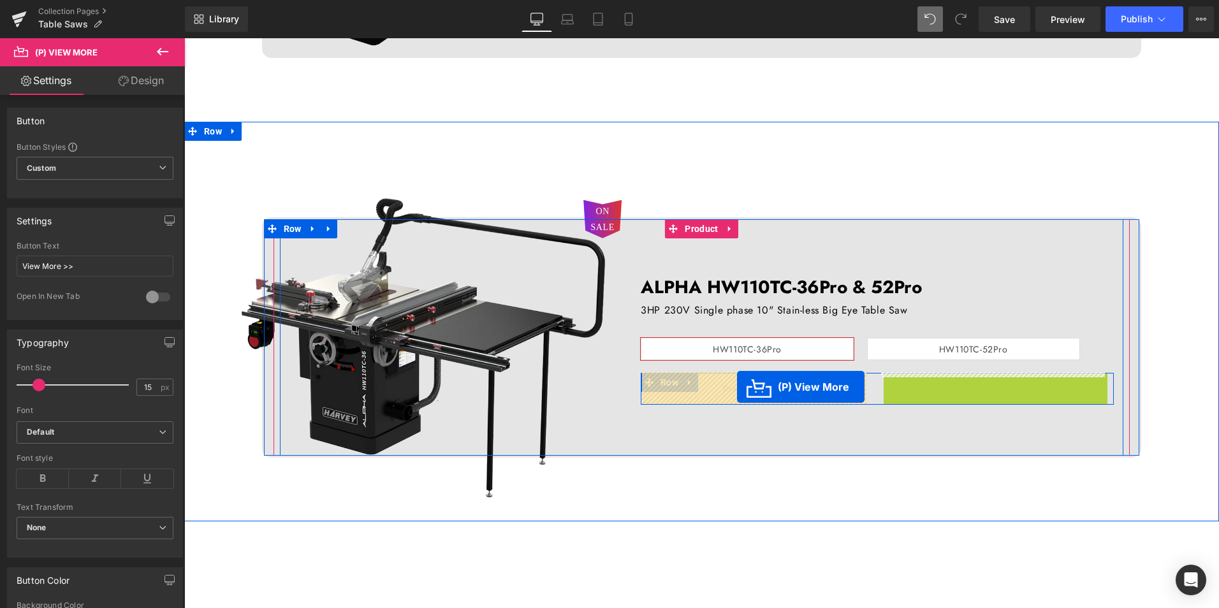
drag, startPoint x: 951, startPoint y: 383, endPoint x: 724, endPoint y: 387, distance: 227.1
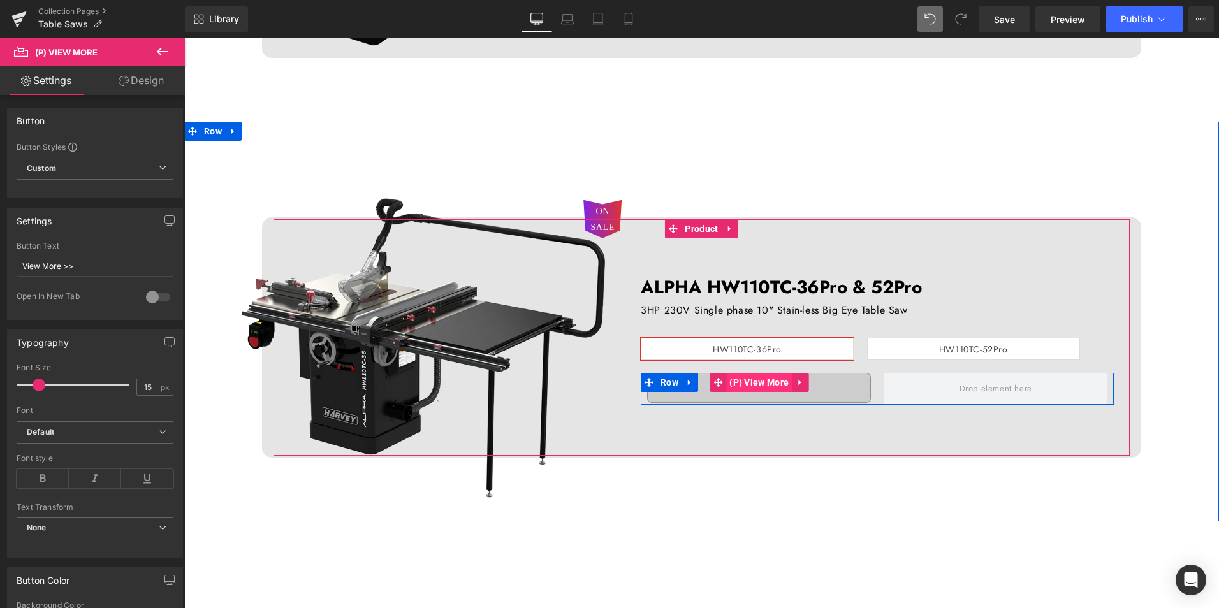
click at [756, 385] on span "(P) View More" at bounding box center [759, 382] width 66 height 19
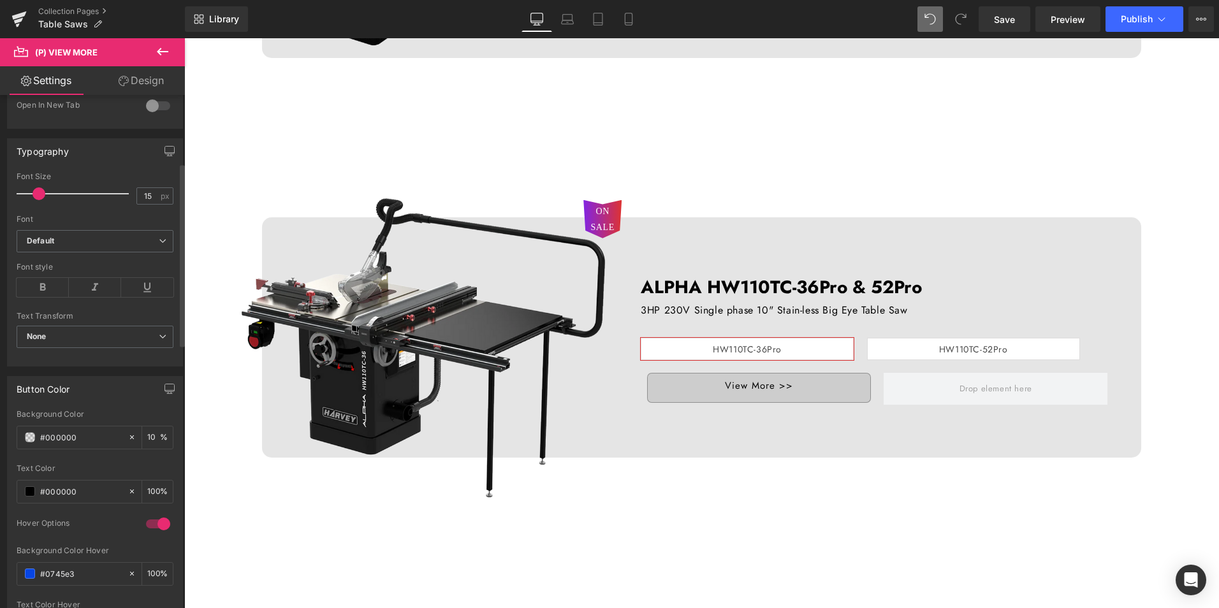
scroll to position [0, 0]
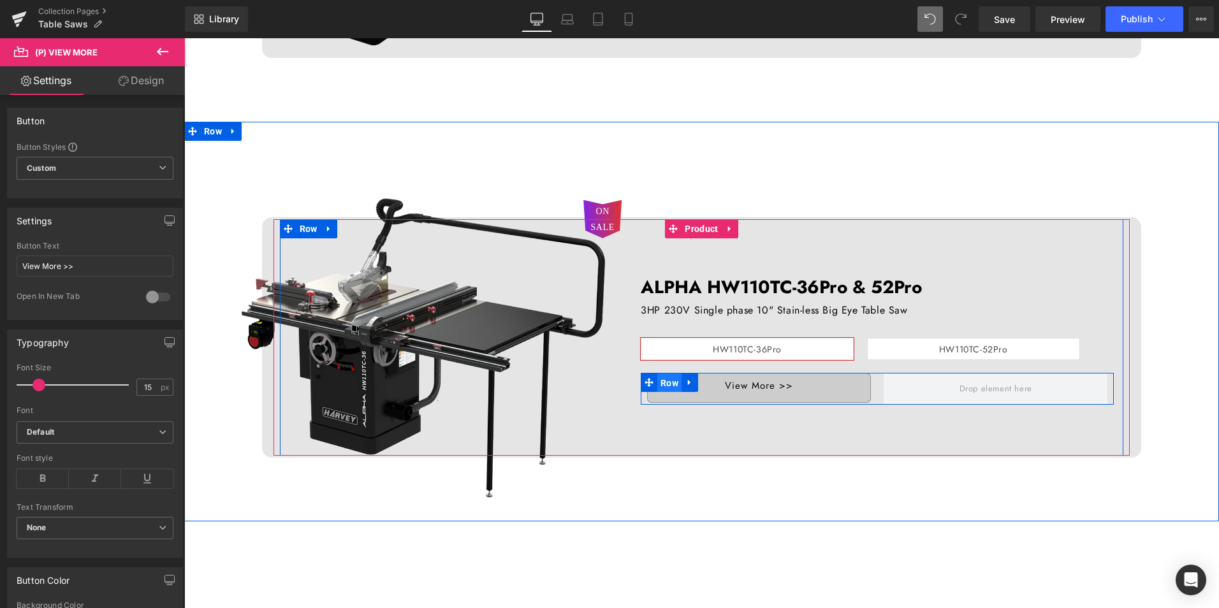
click at [669, 381] on span "Row" at bounding box center [670, 383] width 24 height 19
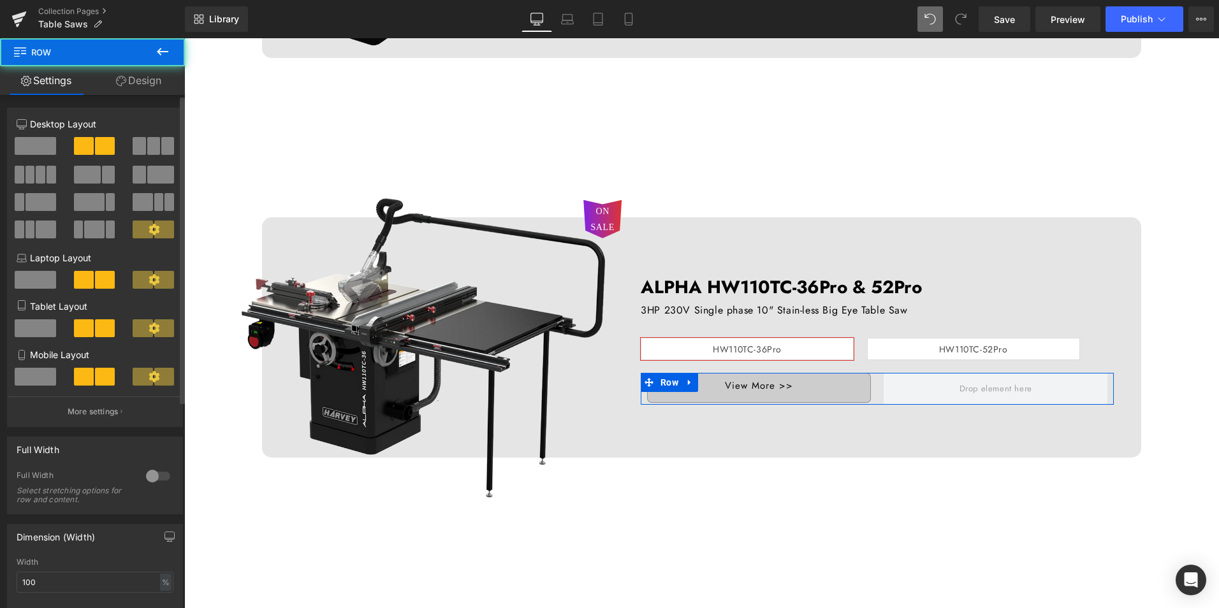
click at [34, 151] on span at bounding box center [35, 146] width 41 height 18
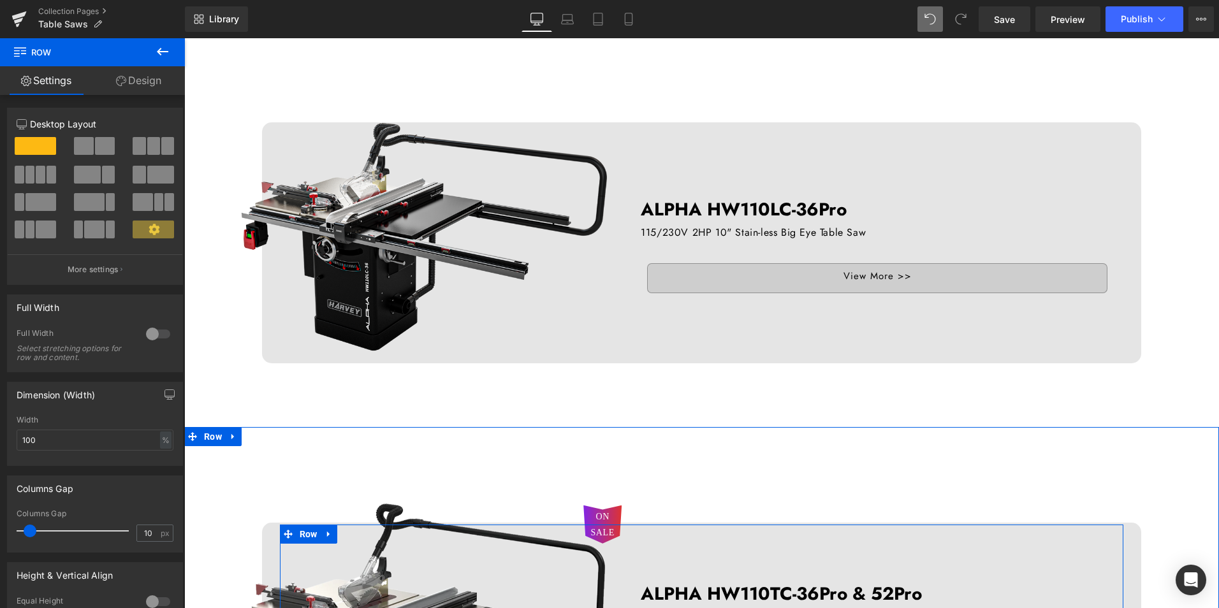
scroll to position [446, 0]
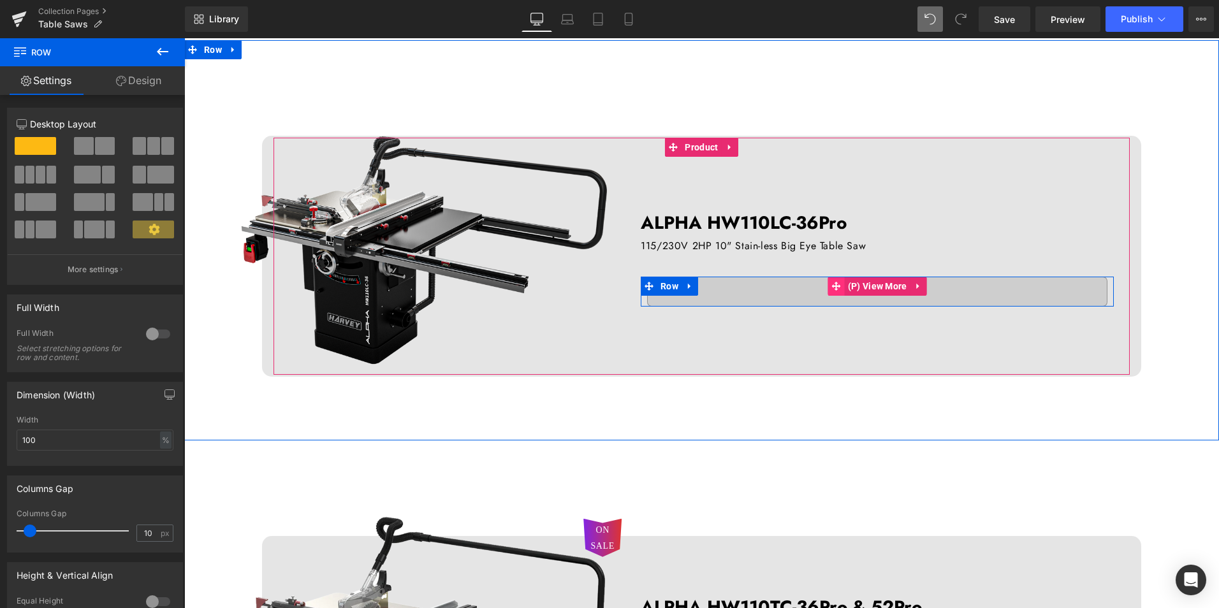
click at [839, 284] on span at bounding box center [837, 286] width 17 height 19
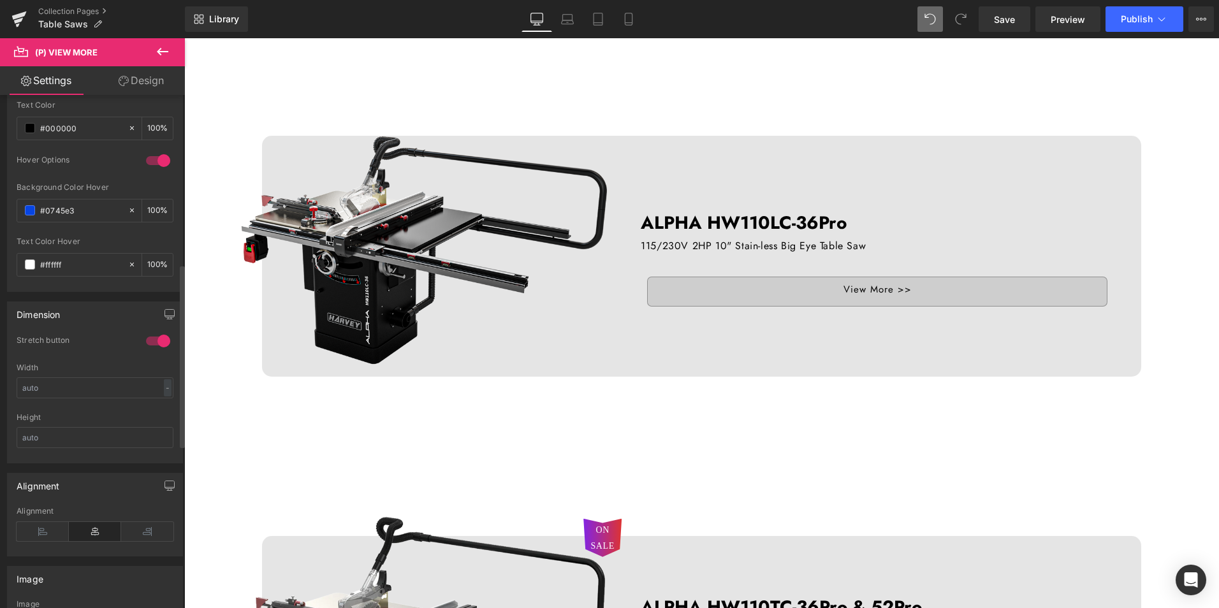
scroll to position [574, 0]
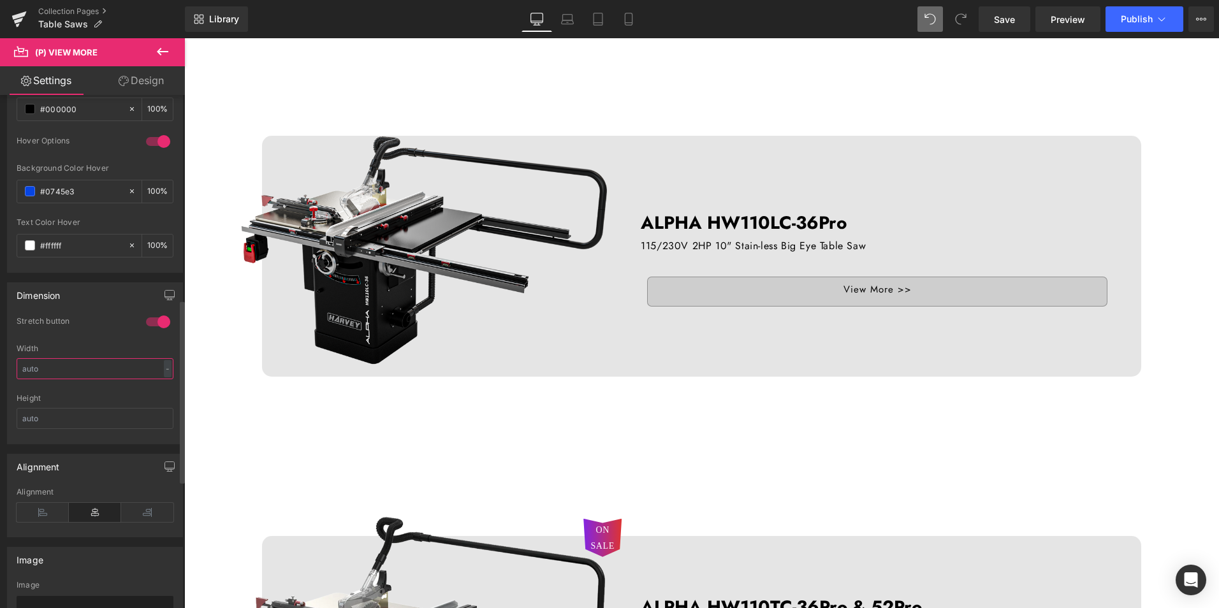
click at [123, 369] on input "text" at bounding box center [95, 368] width 157 height 21
type input "100"
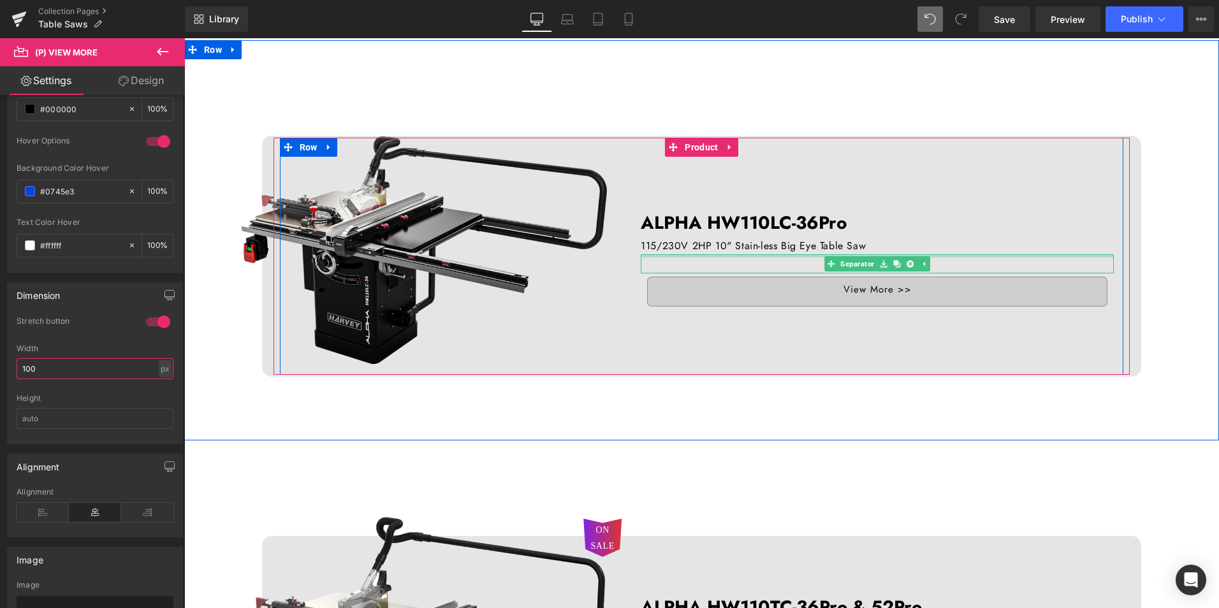
scroll to position [319, 0]
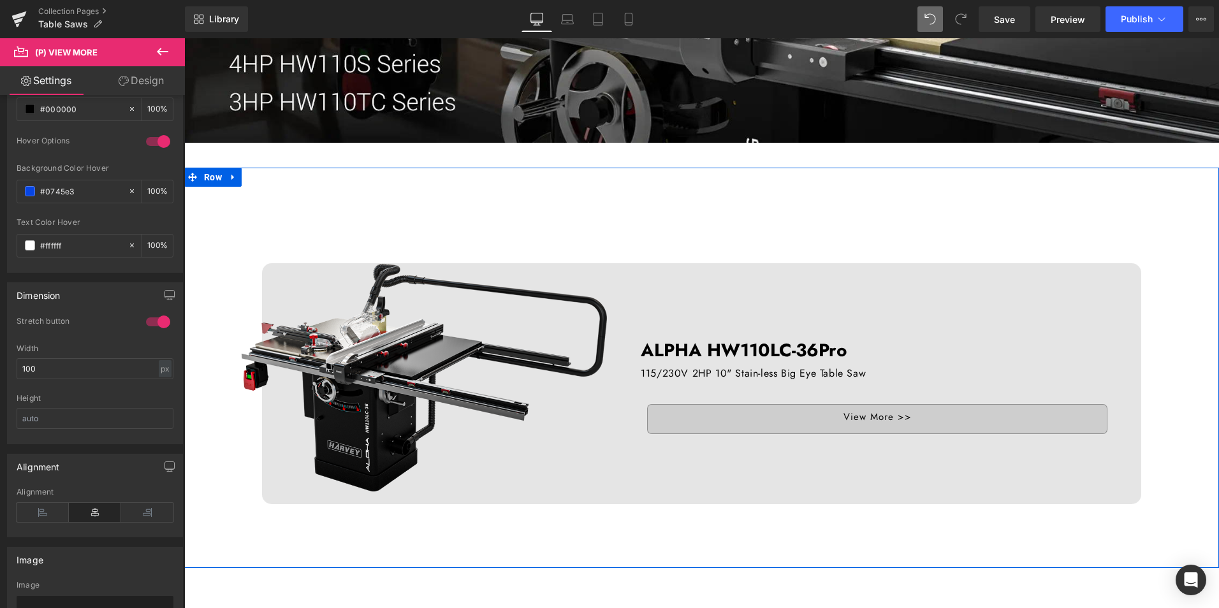
click at [207, 437] on div "ON SALE (P) Image ALPHA HW110LC-36Pro Text Block 115/230V 2HP 10" Stain-less Bi…" at bounding box center [701, 383] width 1035 height 240
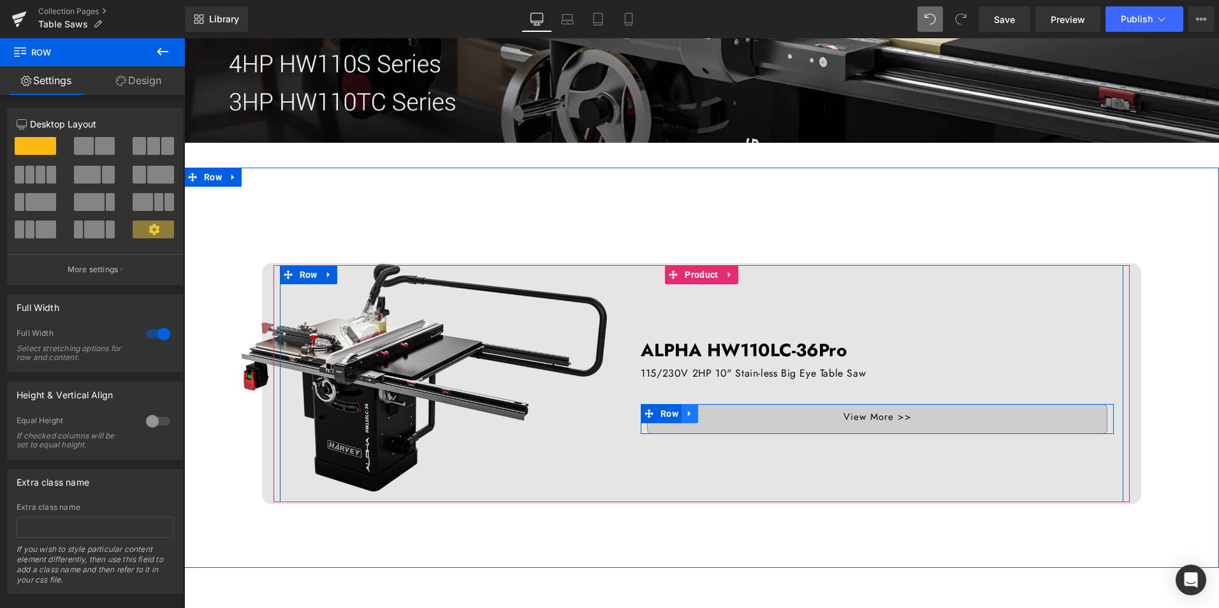
click at [682, 411] on link at bounding box center [690, 413] width 17 height 19
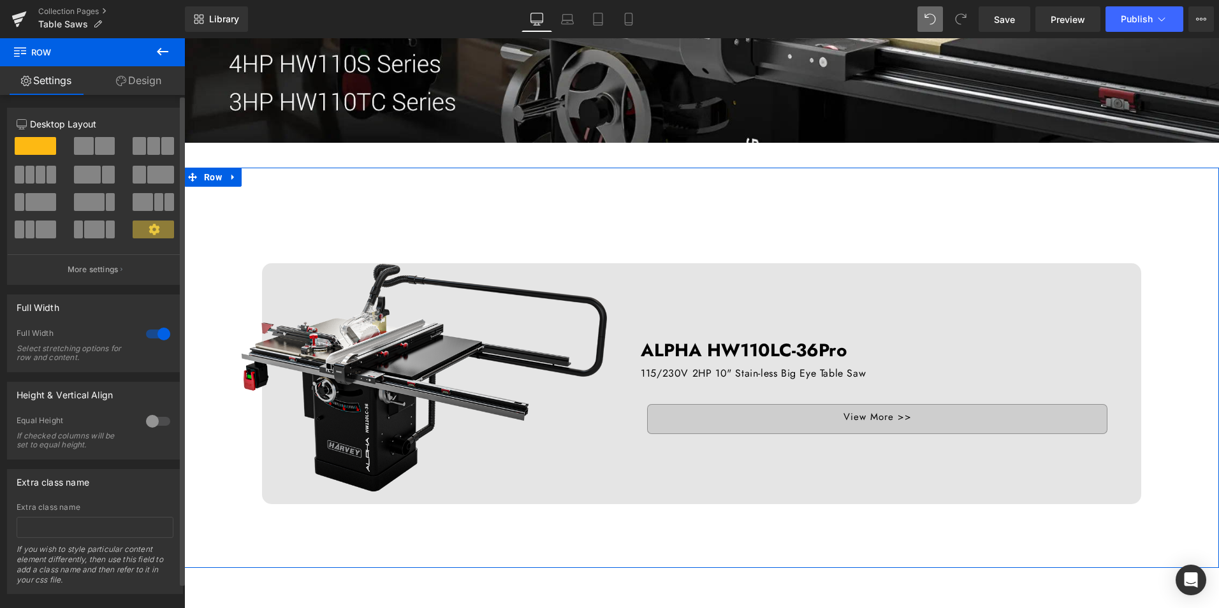
click at [152, 334] on div at bounding box center [158, 334] width 31 height 20
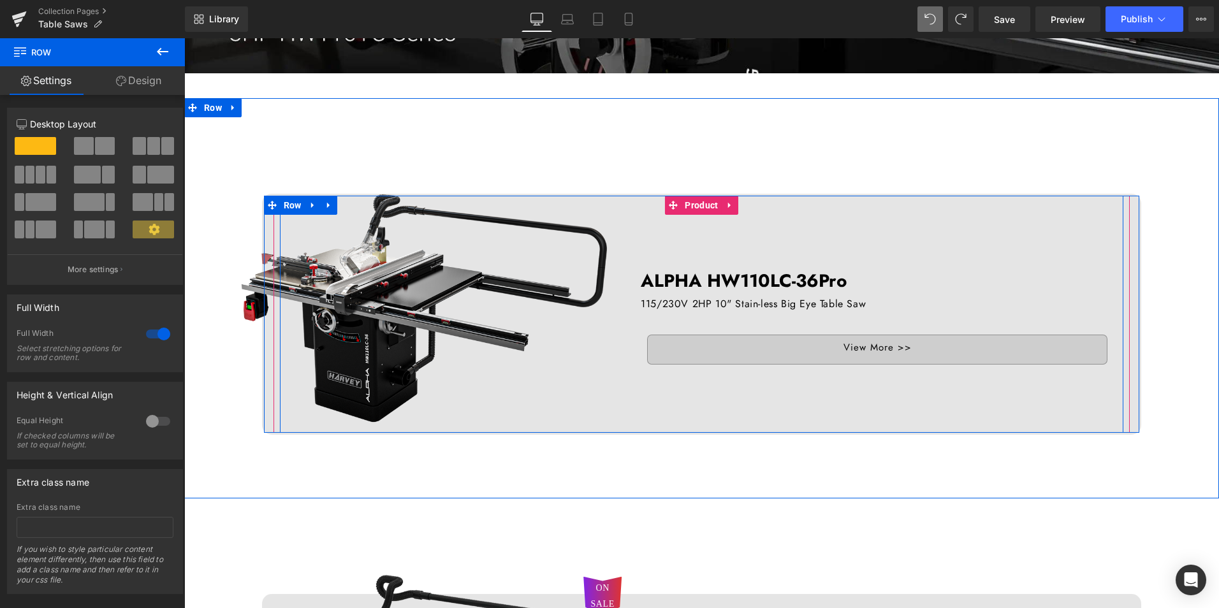
scroll to position [446, 0]
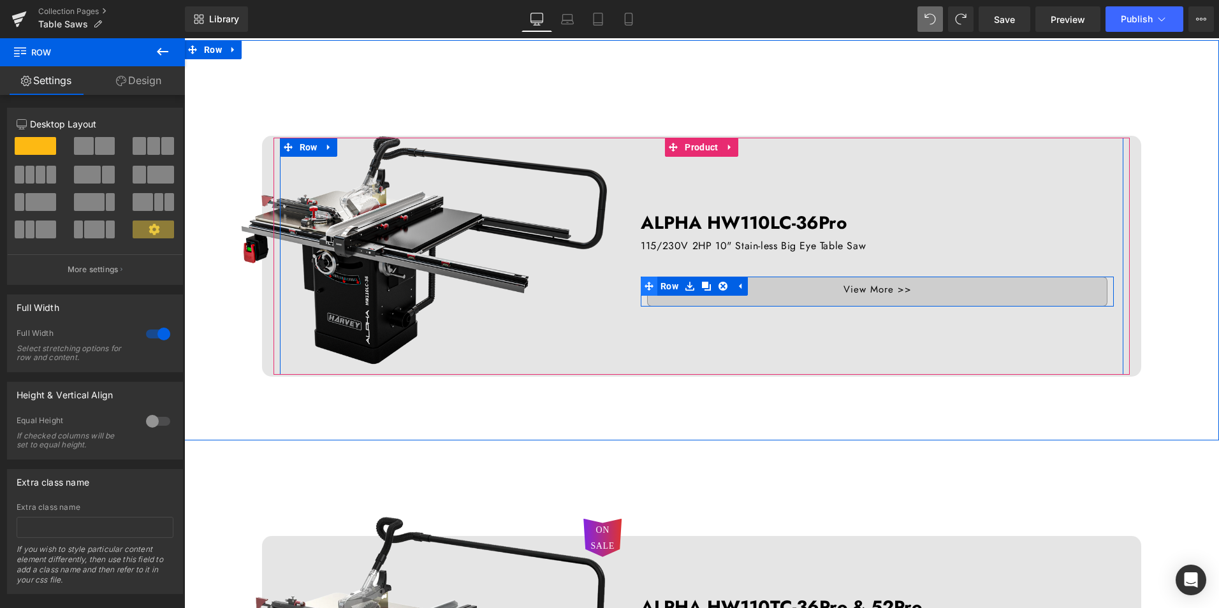
click at [645, 286] on icon at bounding box center [649, 286] width 9 height 9
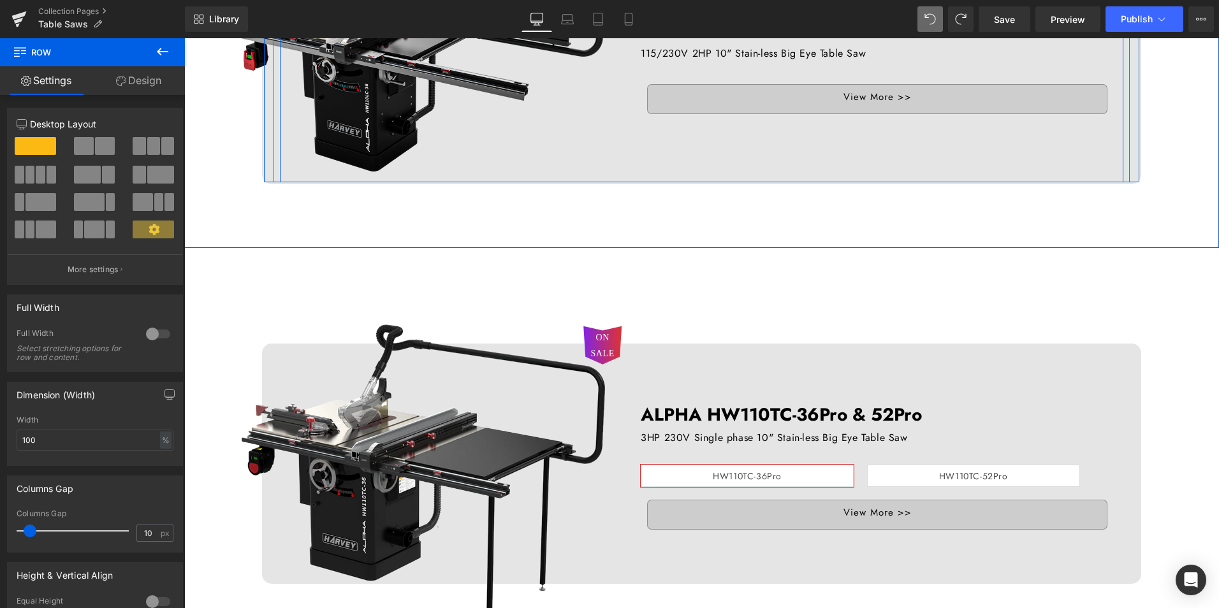
scroll to position [765, 0]
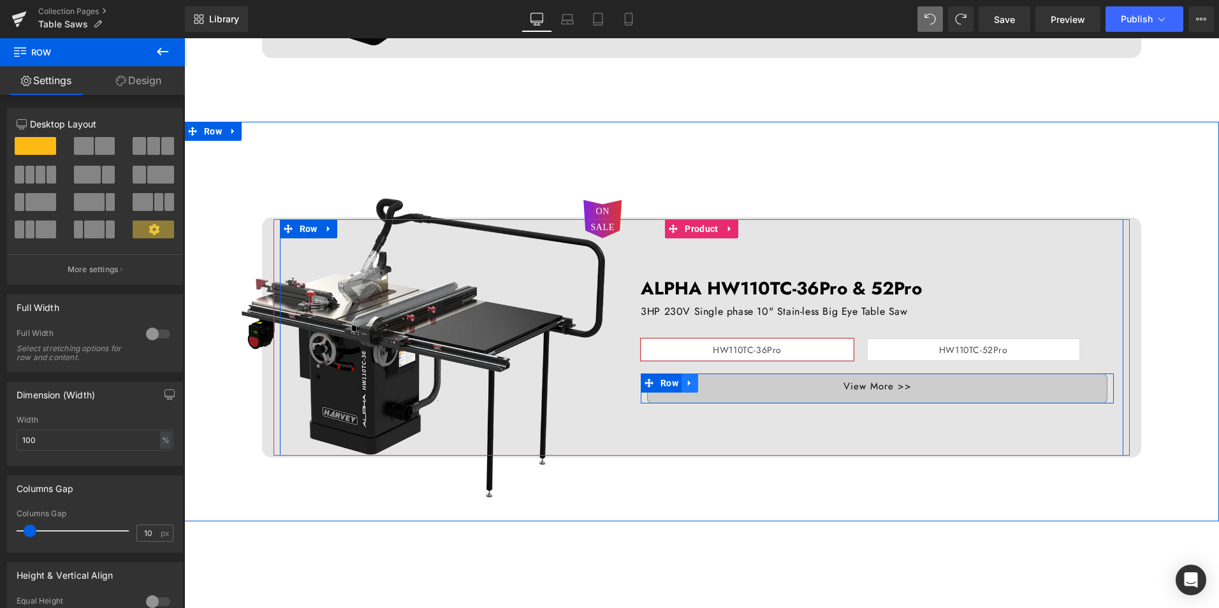
click at [682, 384] on link at bounding box center [690, 383] width 17 height 19
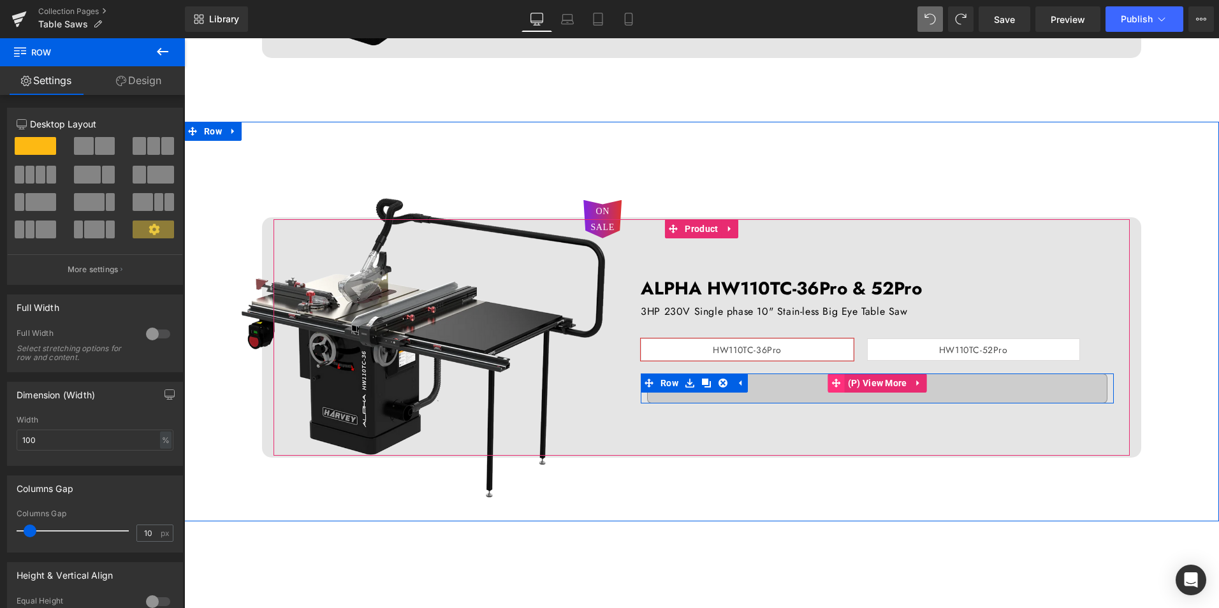
click at [837, 387] on span at bounding box center [837, 383] width 17 height 19
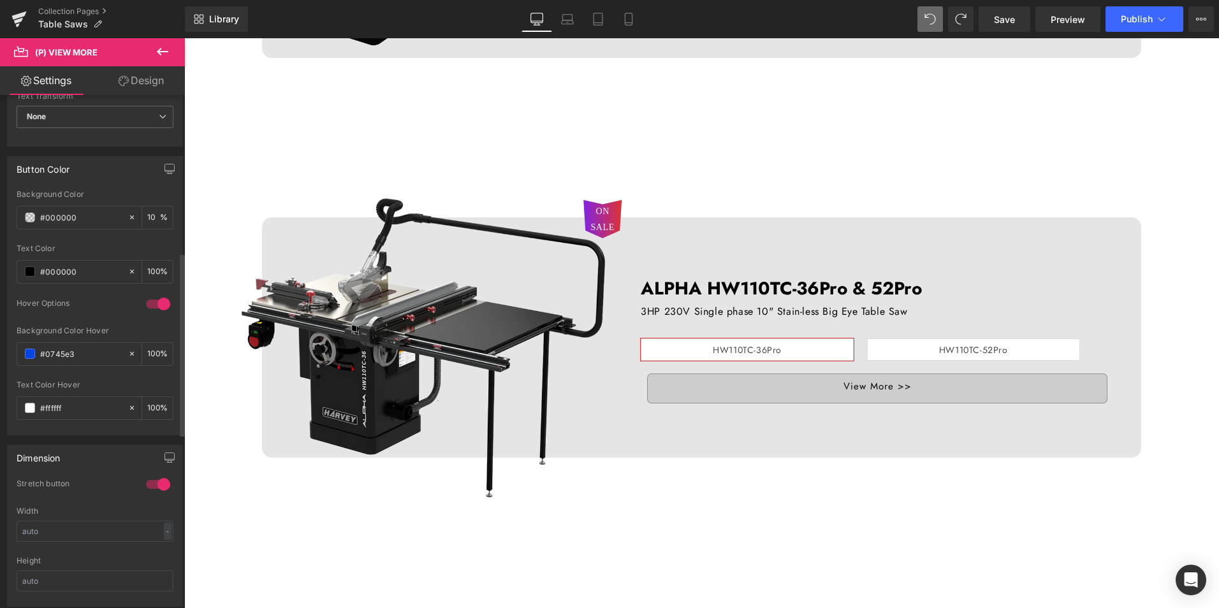
scroll to position [446, 0]
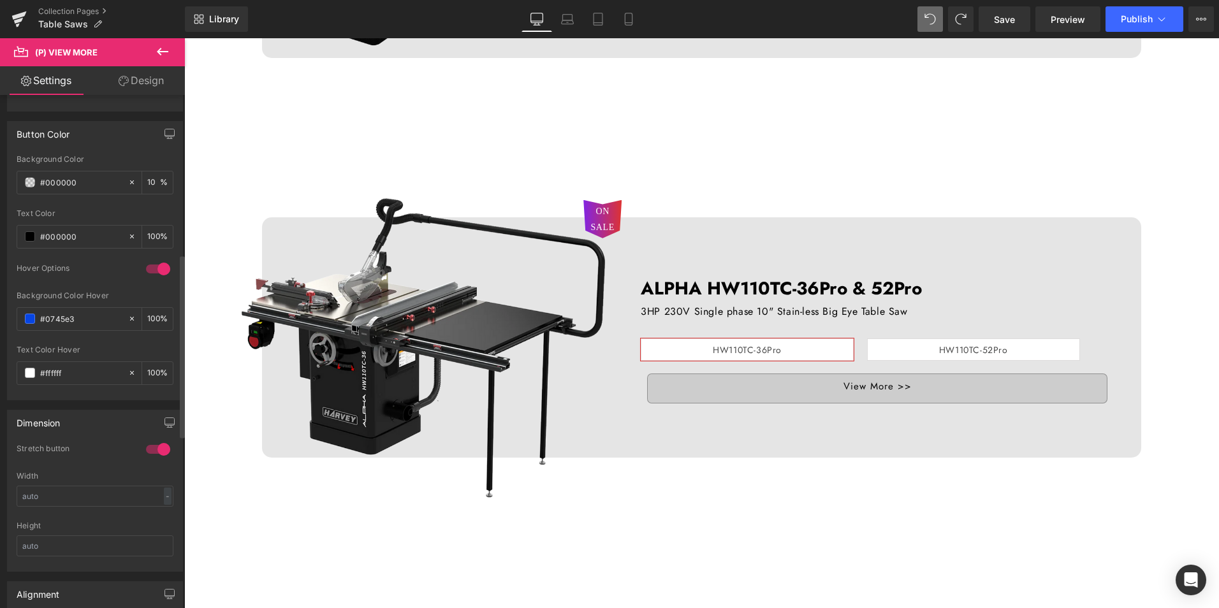
click at [158, 448] on div at bounding box center [158, 449] width 31 height 20
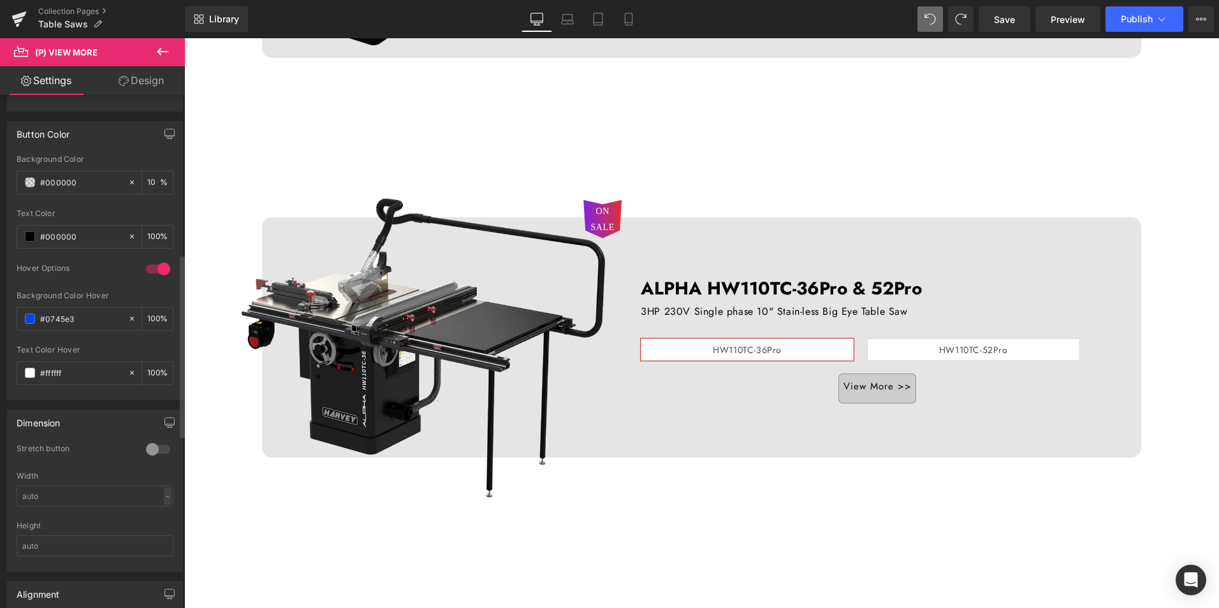
click at [158, 448] on div at bounding box center [158, 449] width 31 height 20
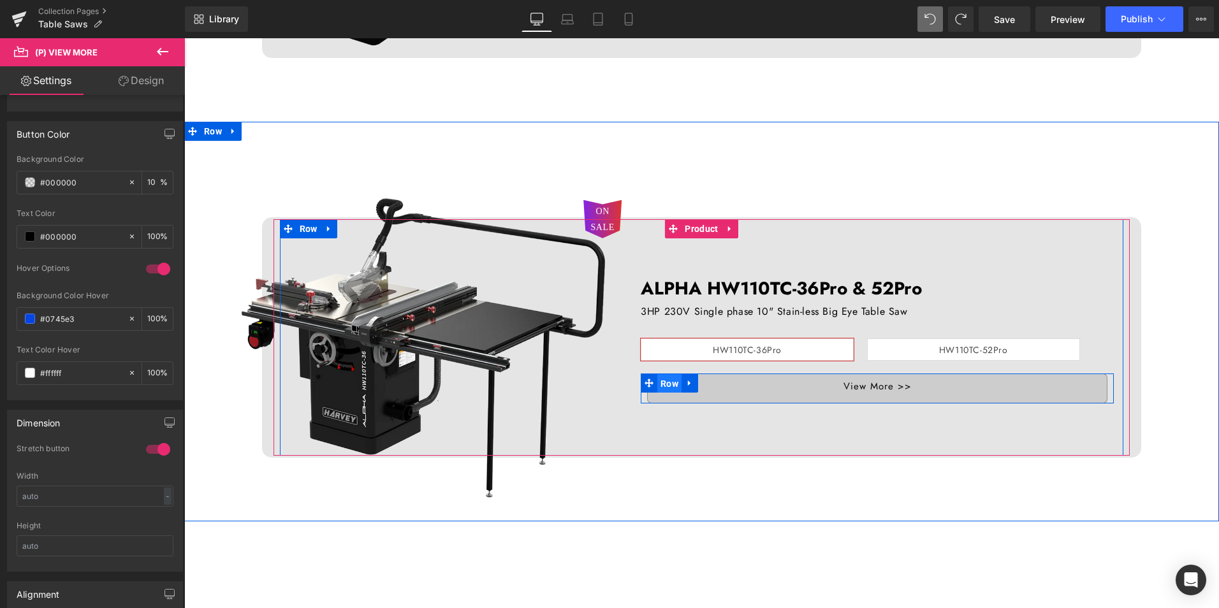
click at [658, 381] on span "Row" at bounding box center [670, 383] width 24 height 19
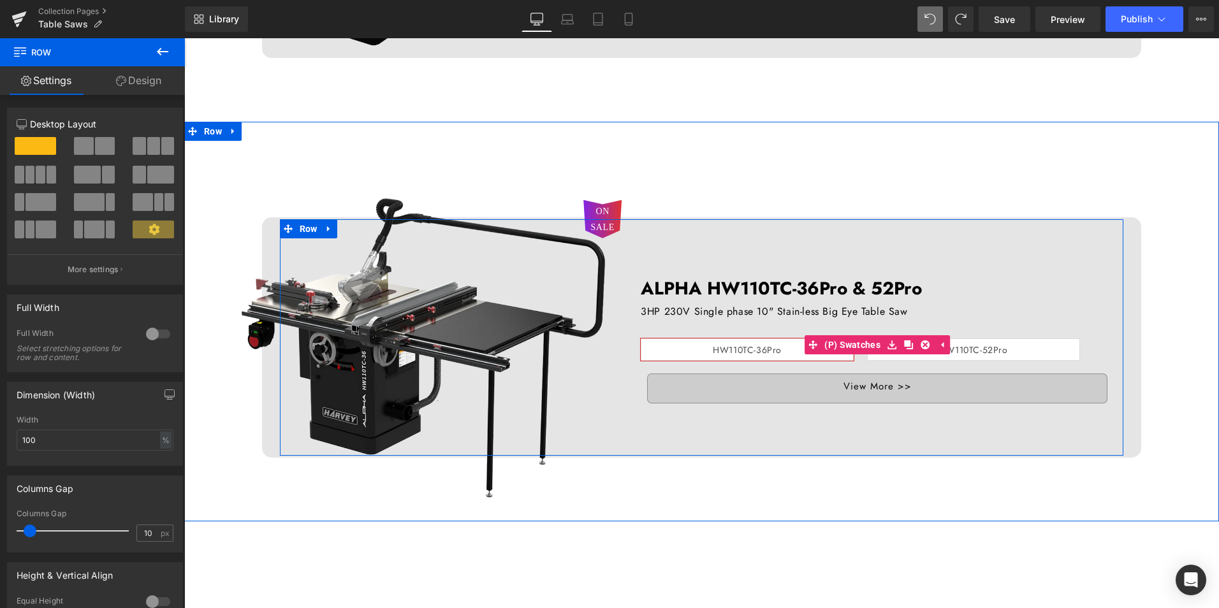
click at [661, 335] on div "HW110TC-36Pro HW110TC-52Pro" at bounding box center [877, 345] width 473 height 51
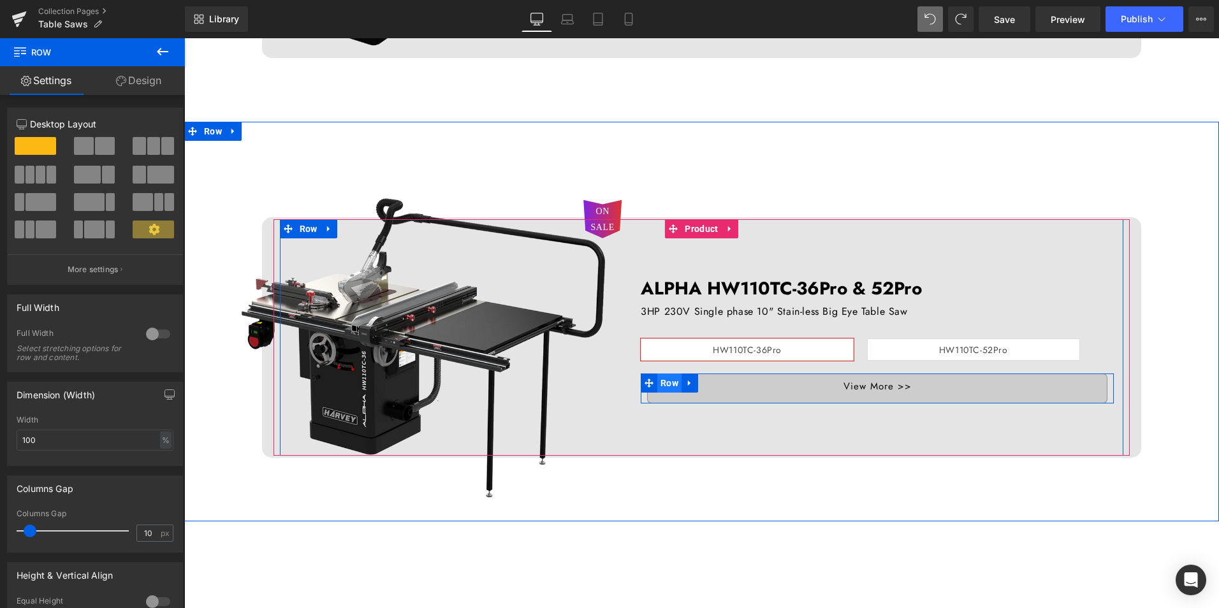
click at [660, 381] on span "Row" at bounding box center [670, 383] width 24 height 19
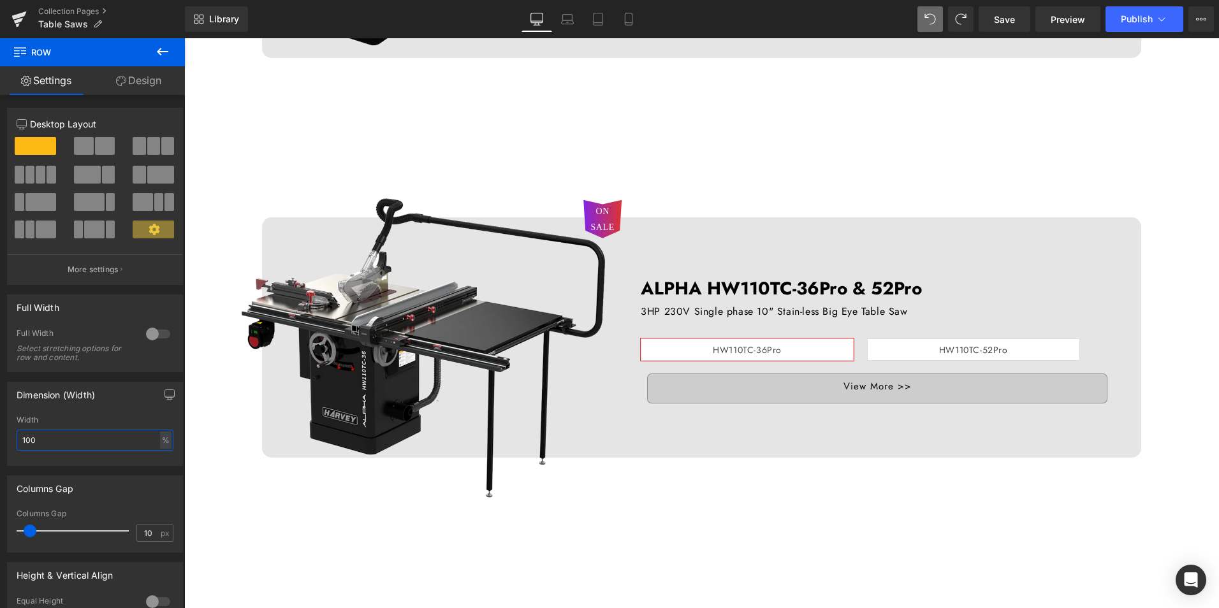
drag, startPoint x: 67, startPoint y: 442, endPoint x: -3, endPoint y: 437, distance: 69.7
click at [0, 437] on html "Row You are previewing how the will restyle your page. You can not edit Element…" at bounding box center [609, 304] width 1219 height 608
drag, startPoint x: 24, startPoint y: 438, endPoint x: 47, endPoint y: 438, distance: 23.6
click at [47, 438] on input "120" at bounding box center [95, 440] width 157 height 21
drag, startPoint x: 47, startPoint y: 439, endPoint x: 17, endPoint y: 438, distance: 30.6
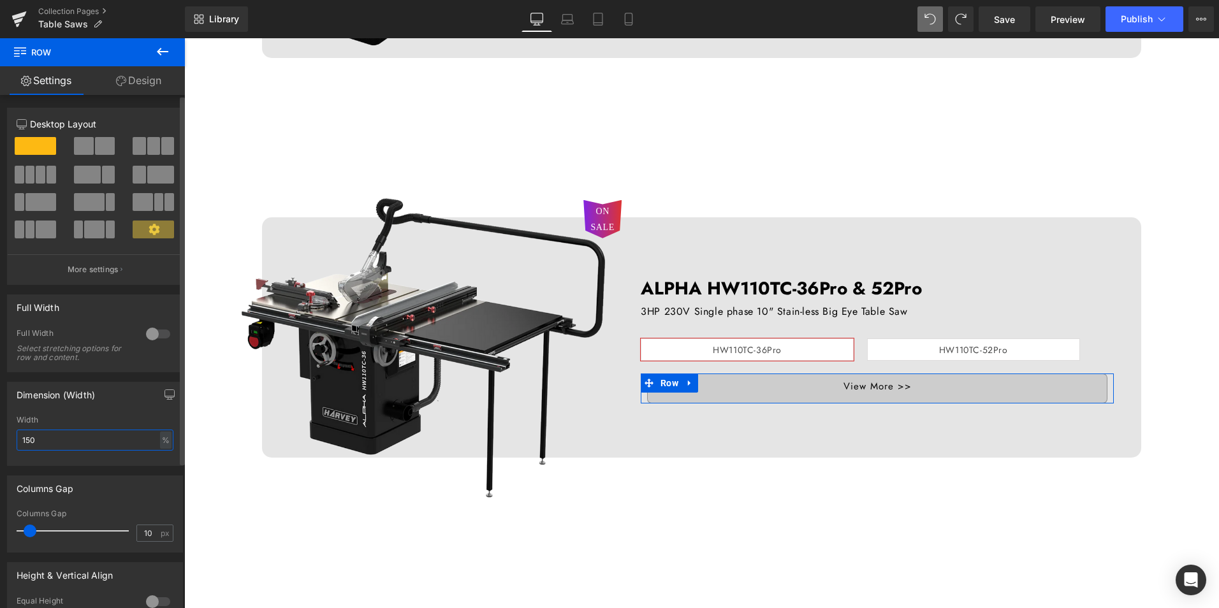
click at [17, 438] on input "150" at bounding box center [95, 440] width 157 height 21
drag, startPoint x: 65, startPoint y: 441, endPoint x: -20, endPoint y: 434, distance: 85.1
click at [0, 434] on html "Row You are previewing how the will restyle your page. You can not edit Element…" at bounding box center [609, 304] width 1219 height 608
drag, startPoint x: 55, startPoint y: 438, endPoint x: -66, endPoint y: 438, distance: 121.8
click at [0, 438] on html "Row You are previewing how the will restyle your page. You can not edit Element…" at bounding box center [609, 304] width 1219 height 608
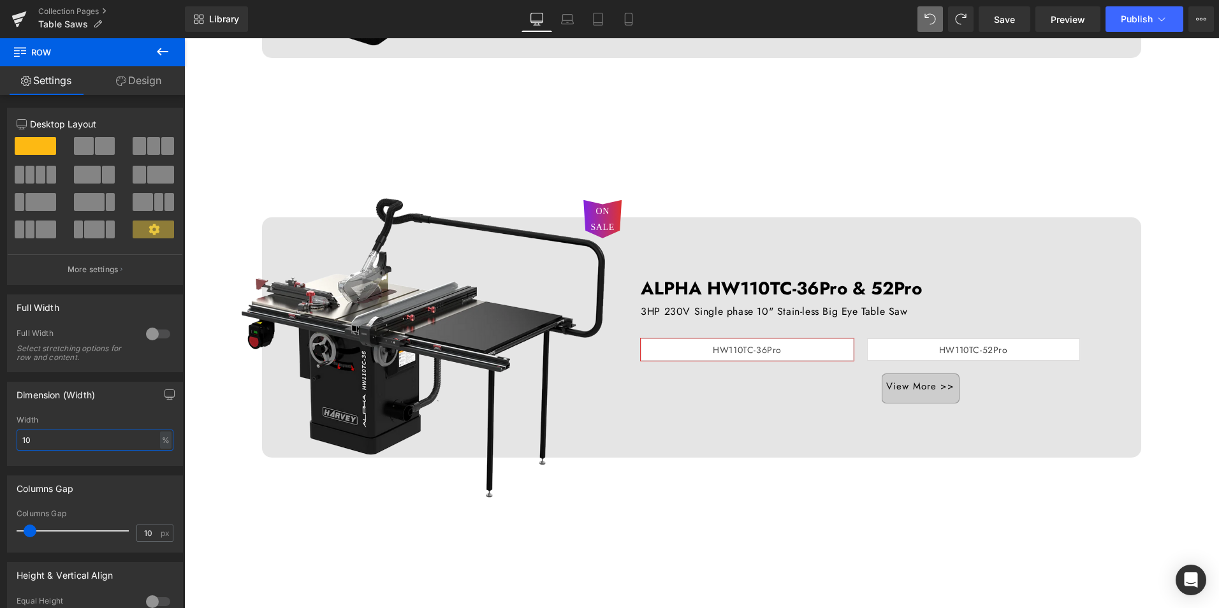
type input "100"
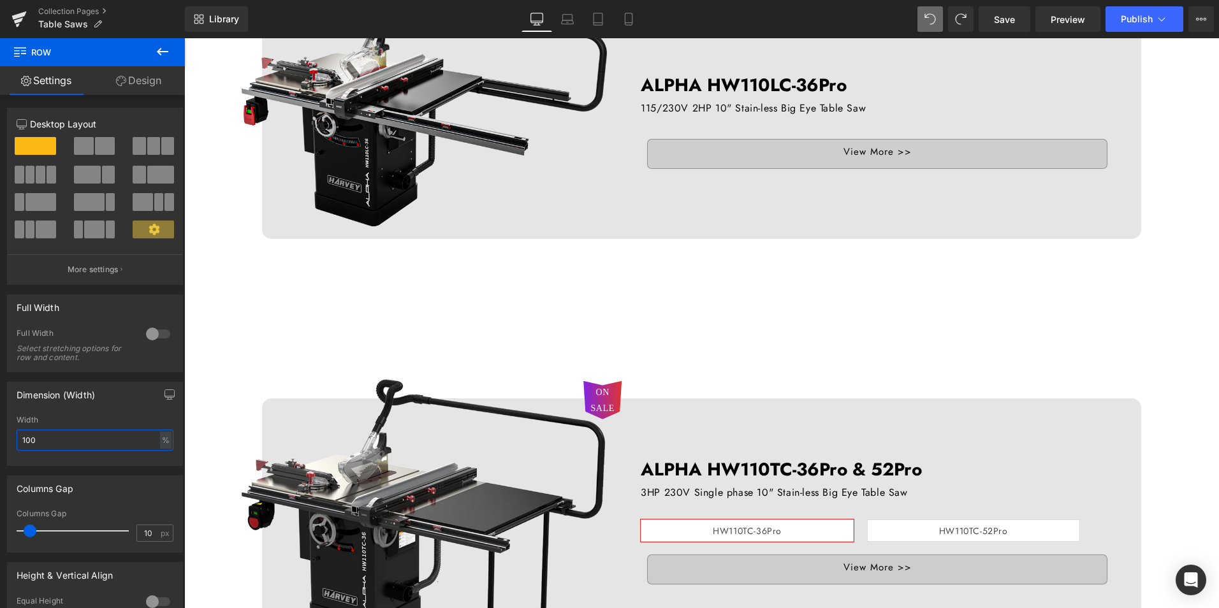
scroll to position [574, 0]
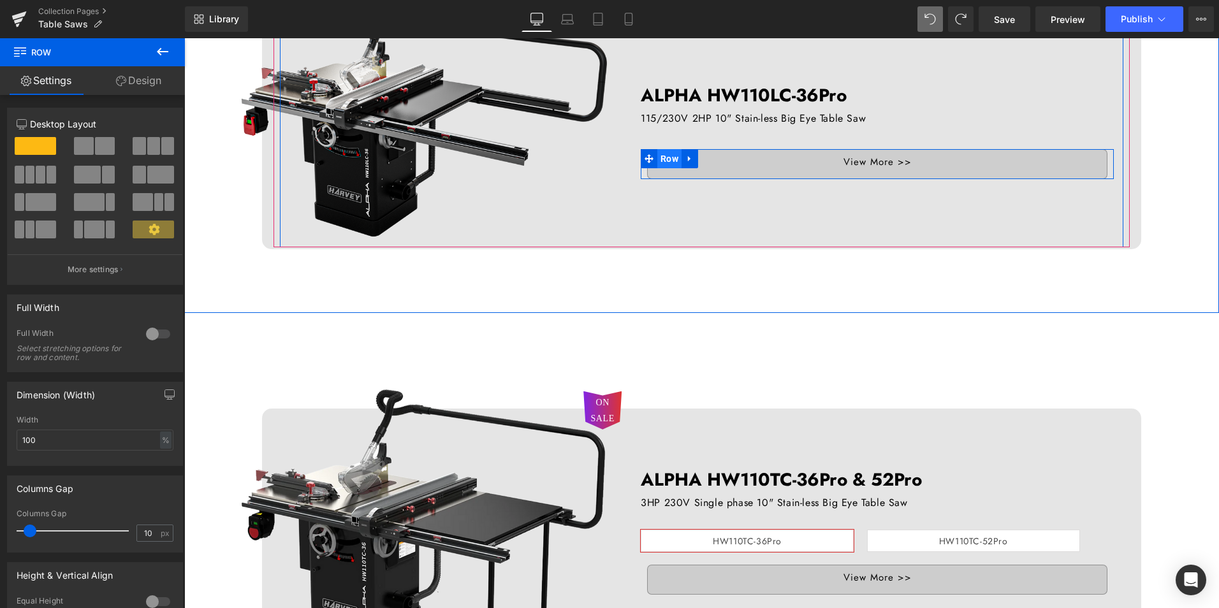
click at [670, 160] on span "Row" at bounding box center [670, 158] width 24 height 19
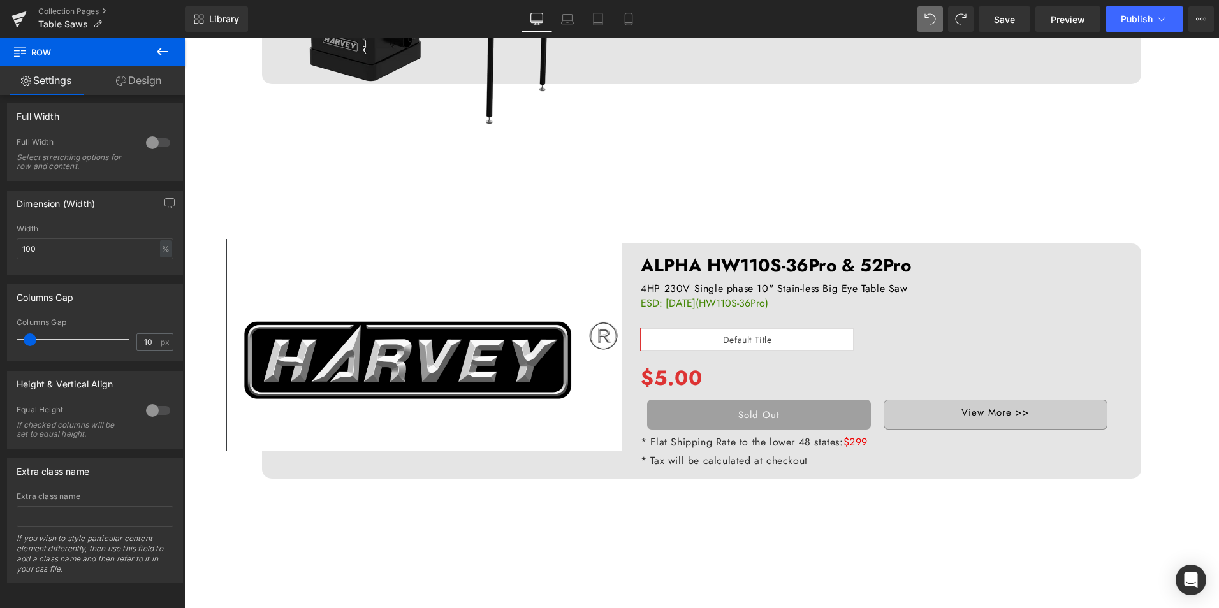
scroll to position [1148, 0]
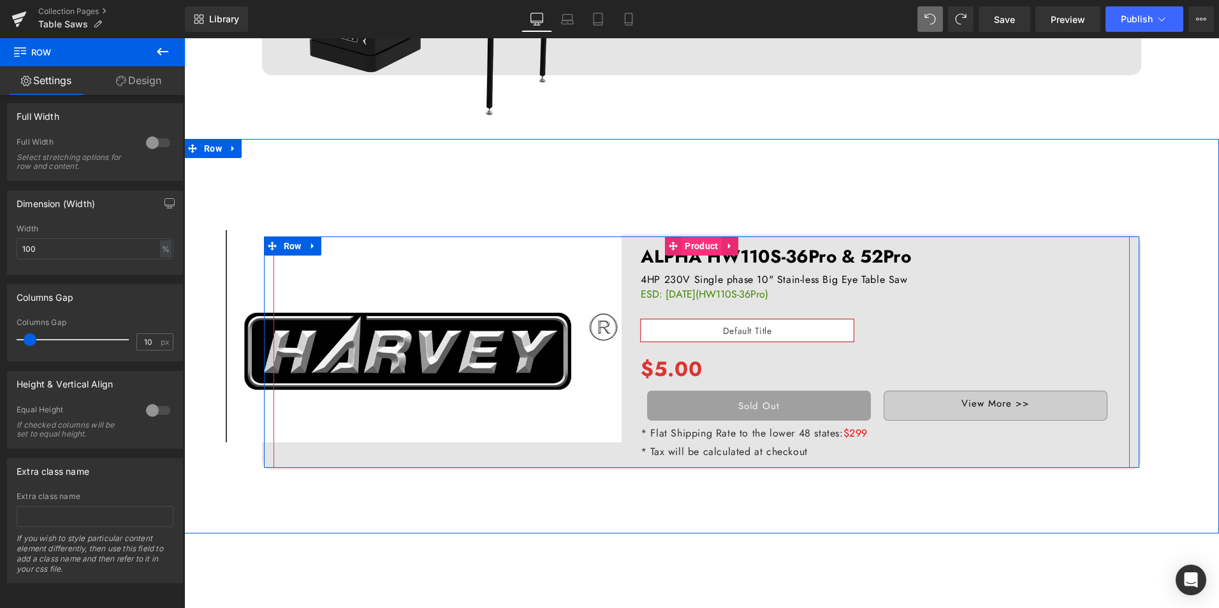
click at [700, 249] on span "Product" at bounding box center [702, 246] width 40 height 19
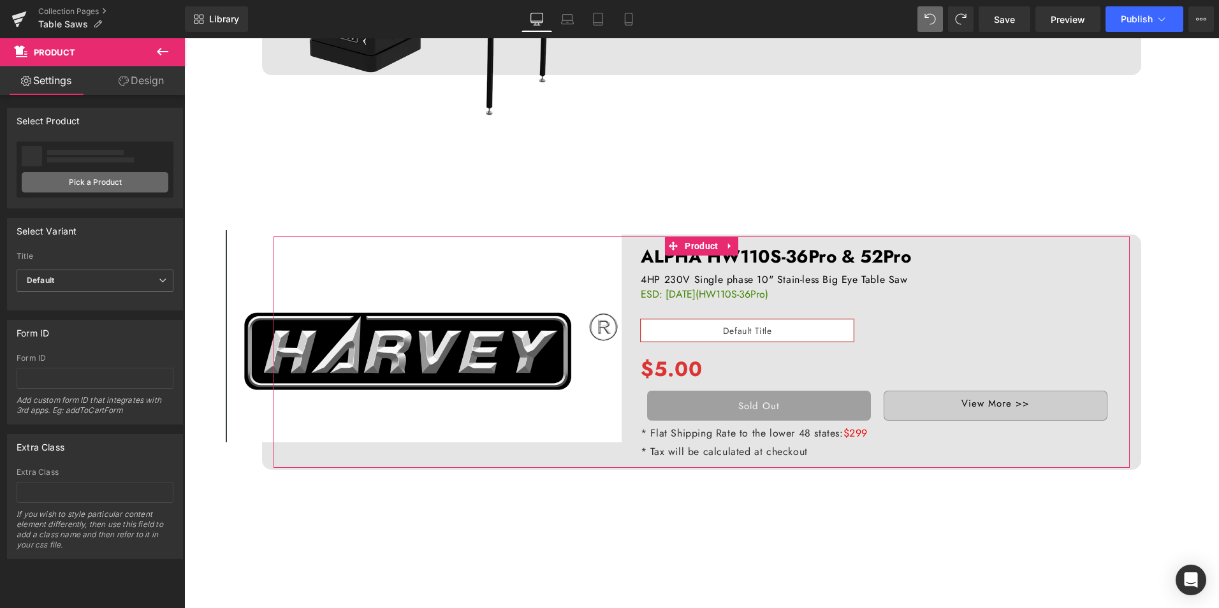
click at [126, 177] on link "Pick a Product" at bounding box center [95, 182] width 147 height 20
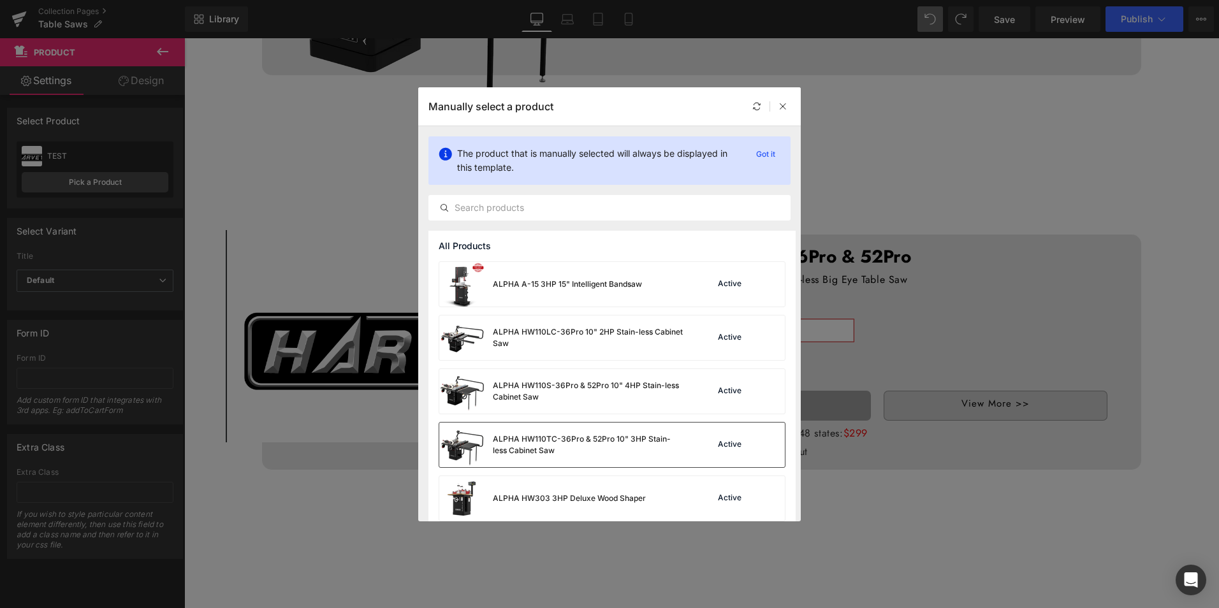
click at [567, 448] on div "ALPHA HW110TC-36Pro & 52Pro 10" 3HP Stain-less Cabinet Saw" at bounding box center [588, 445] width 191 height 23
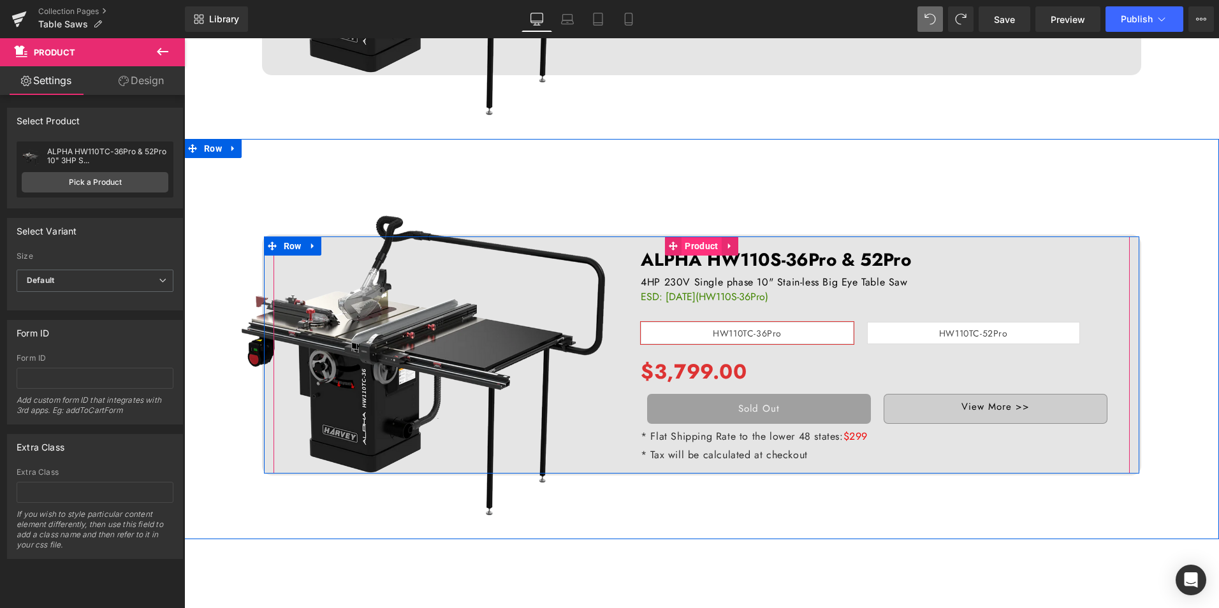
click at [695, 245] on span "Product" at bounding box center [702, 246] width 40 height 19
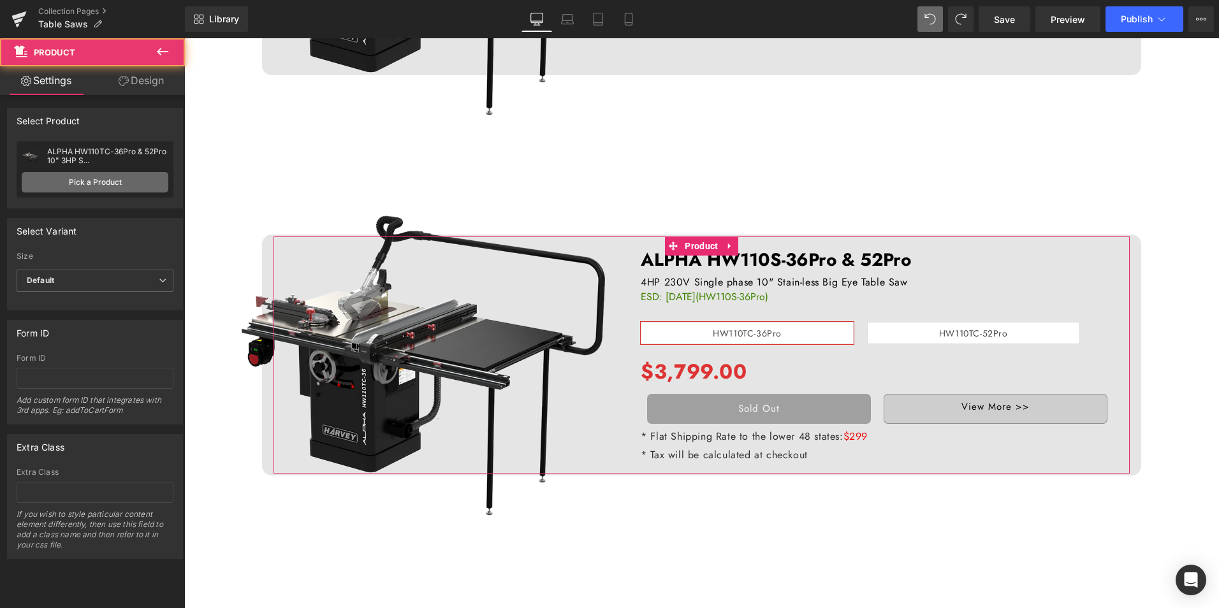
click at [85, 186] on link "Pick a Product" at bounding box center [95, 182] width 147 height 20
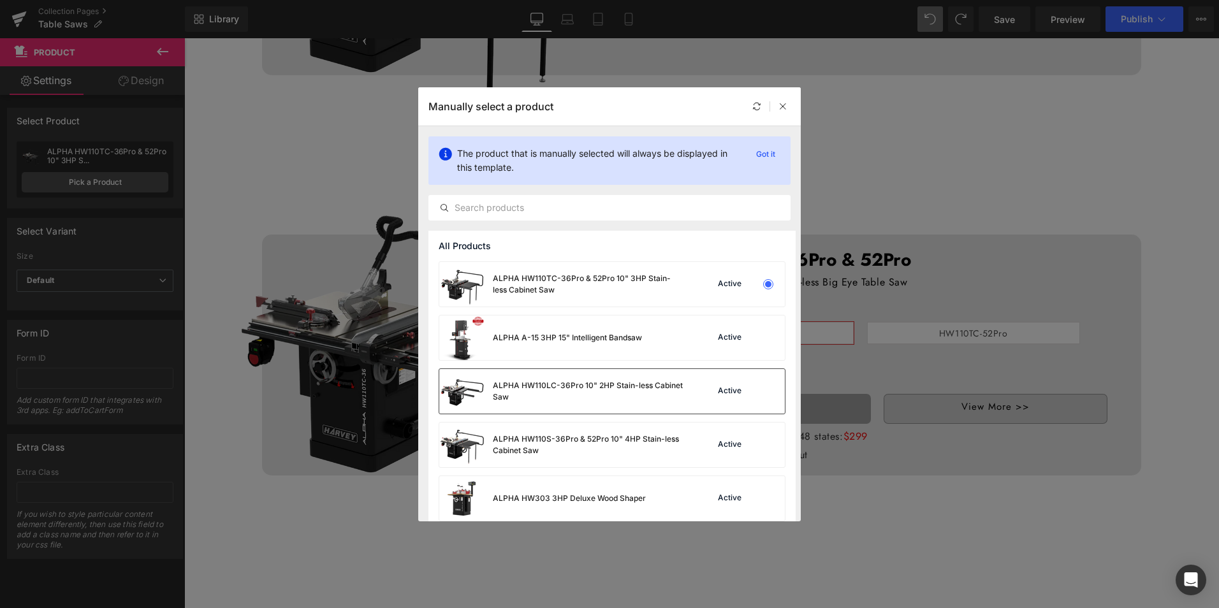
scroll to position [64, 0]
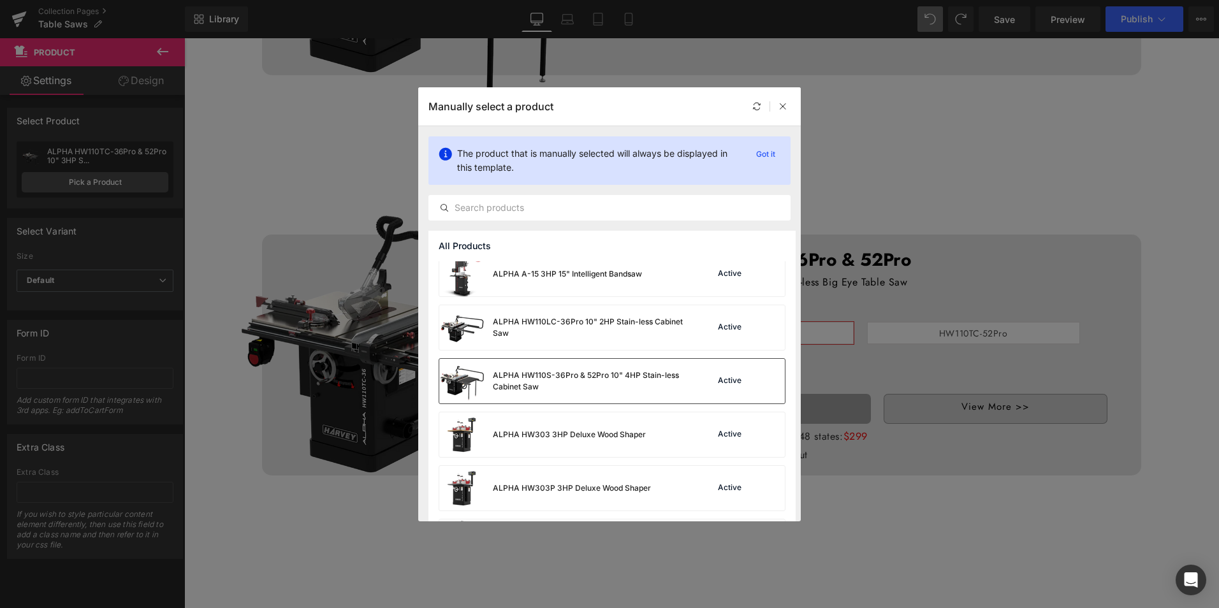
click at [571, 380] on div "ALPHA HW110S-36Pro & 52Pro 10" 4HP Stain-less Cabinet Saw" at bounding box center [588, 381] width 191 height 23
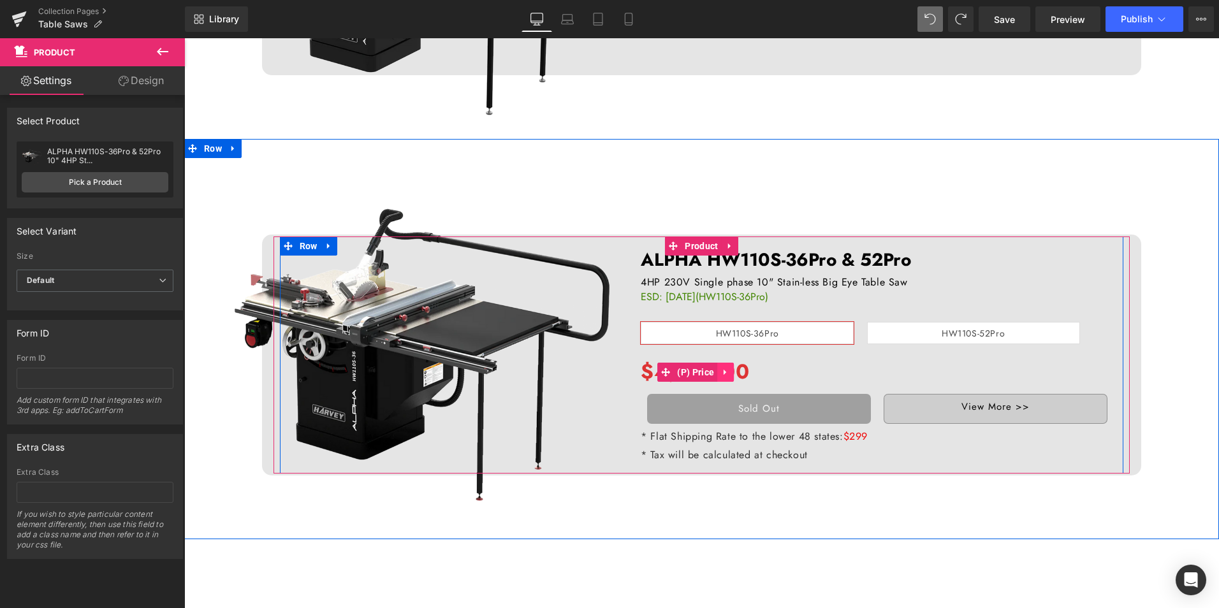
click at [721, 374] on icon at bounding box center [725, 372] width 9 height 10
click at [730, 372] on icon at bounding box center [734, 372] width 9 height 10
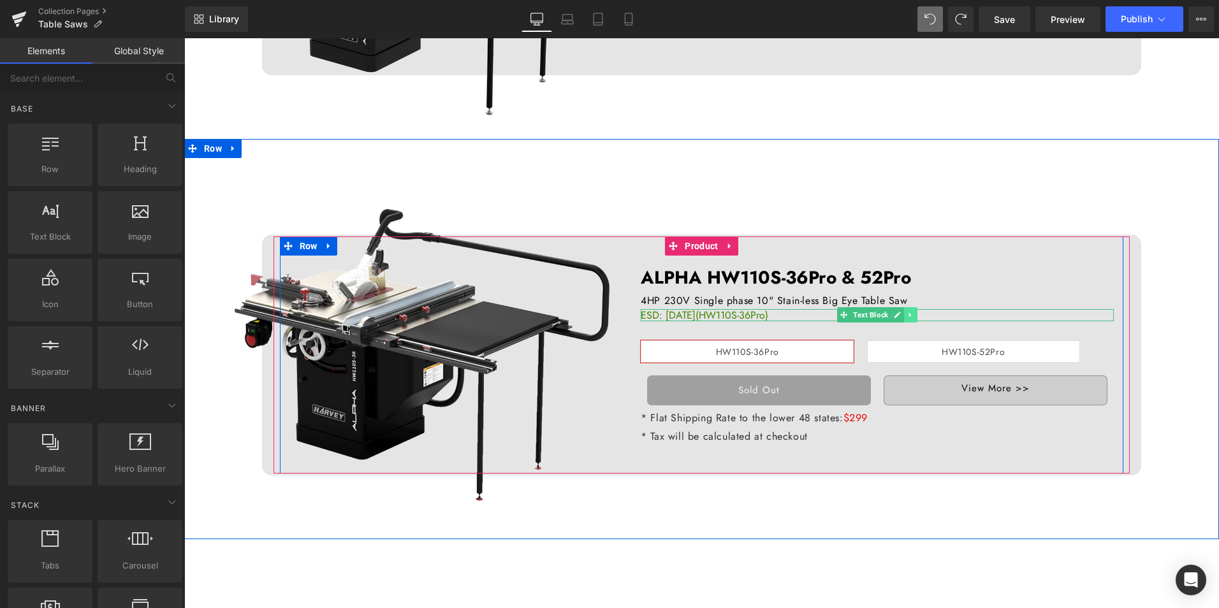
click at [904, 313] on link at bounding box center [910, 314] width 13 height 15
click at [914, 314] on icon at bounding box center [917, 315] width 7 height 7
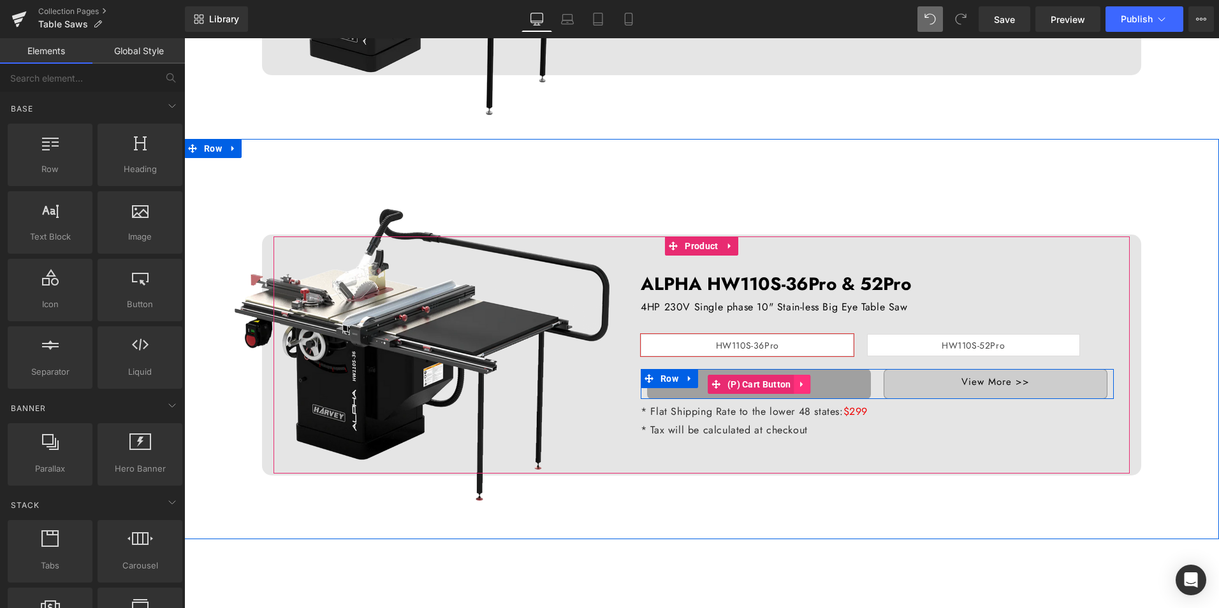
click at [800, 387] on icon at bounding box center [801, 385] width 3 height 6
click at [806, 384] on icon at bounding box center [810, 384] width 9 height 9
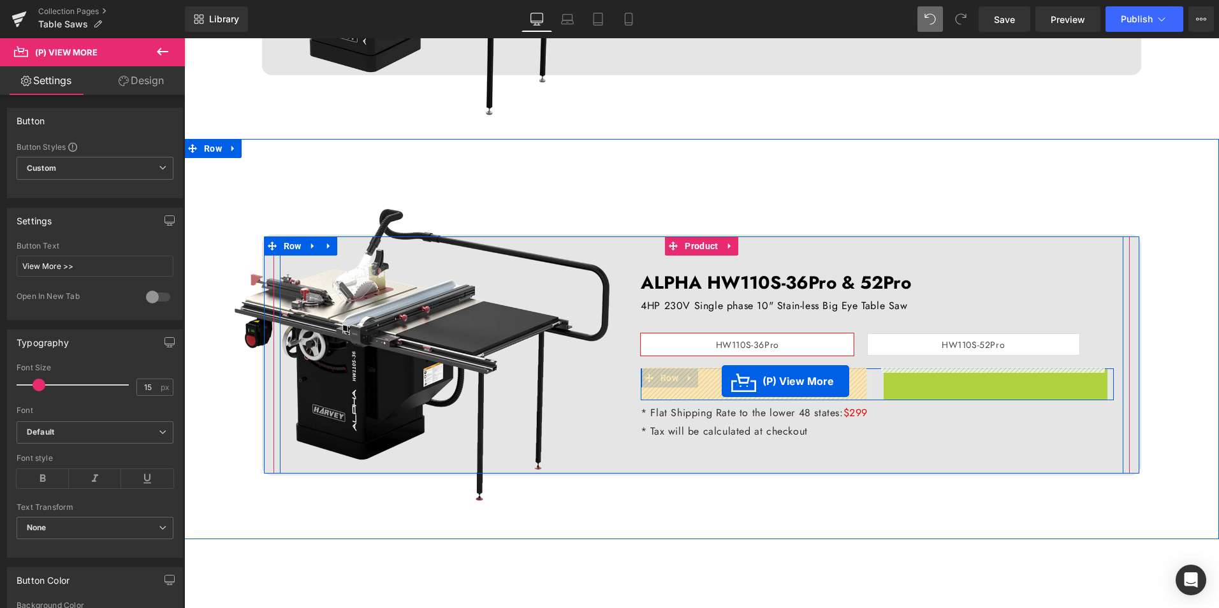
drag, startPoint x: 947, startPoint y: 379, endPoint x: 722, endPoint y: 381, distance: 224.5
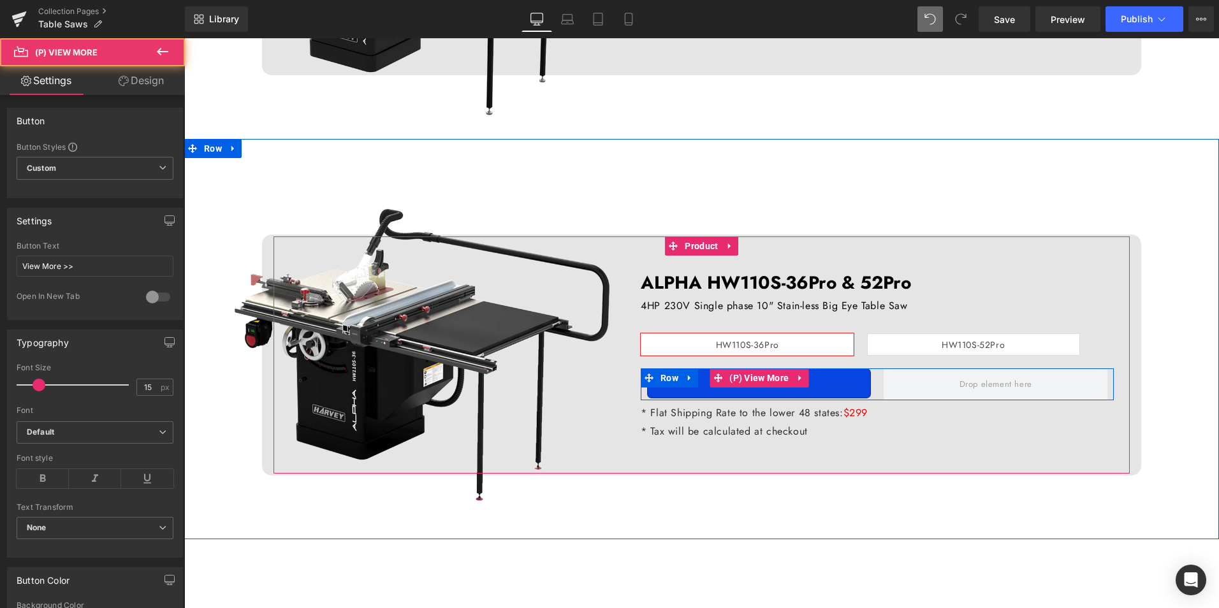
click at [820, 389] on link "View More >>" at bounding box center [759, 384] width 224 height 30
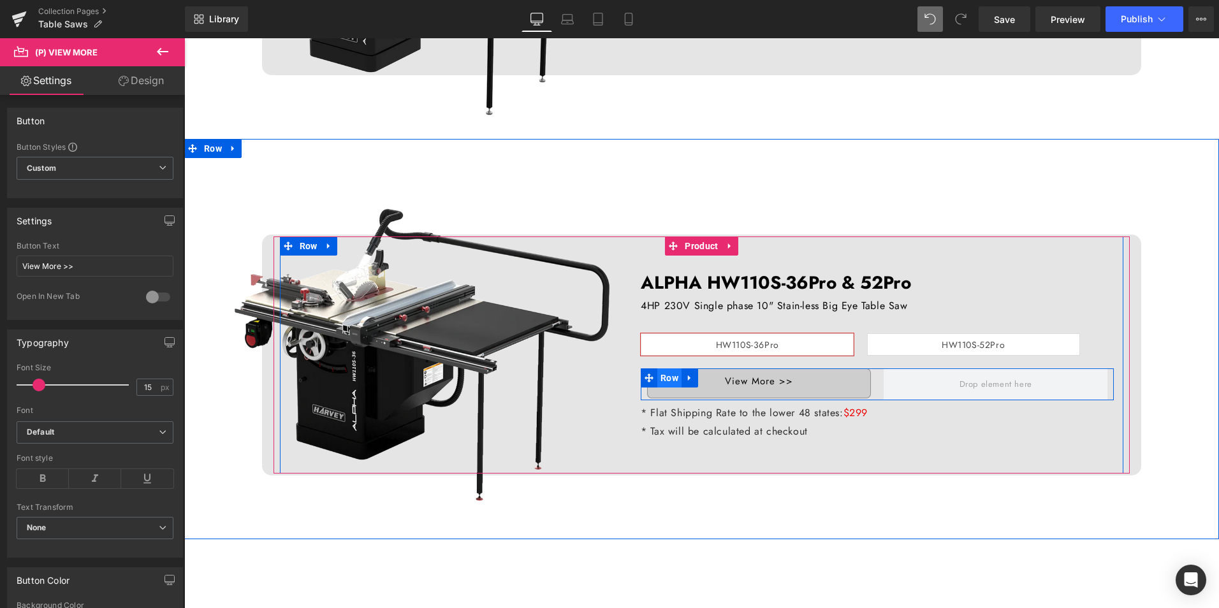
click at [670, 377] on span "Row" at bounding box center [670, 378] width 24 height 19
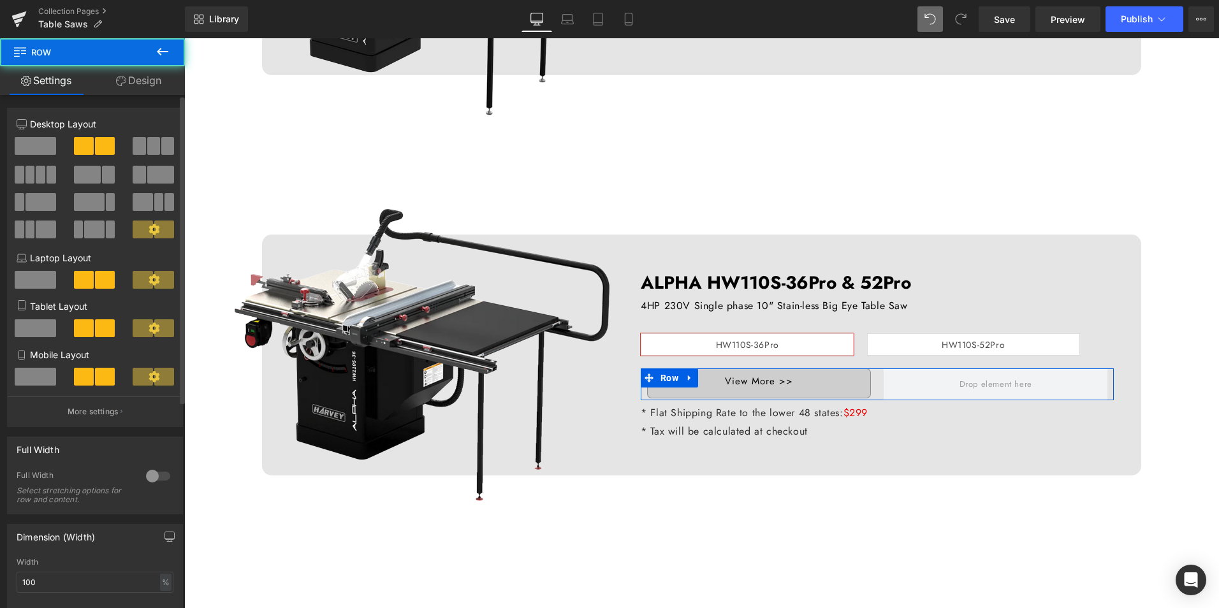
click at [34, 145] on span at bounding box center [35, 146] width 41 height 18
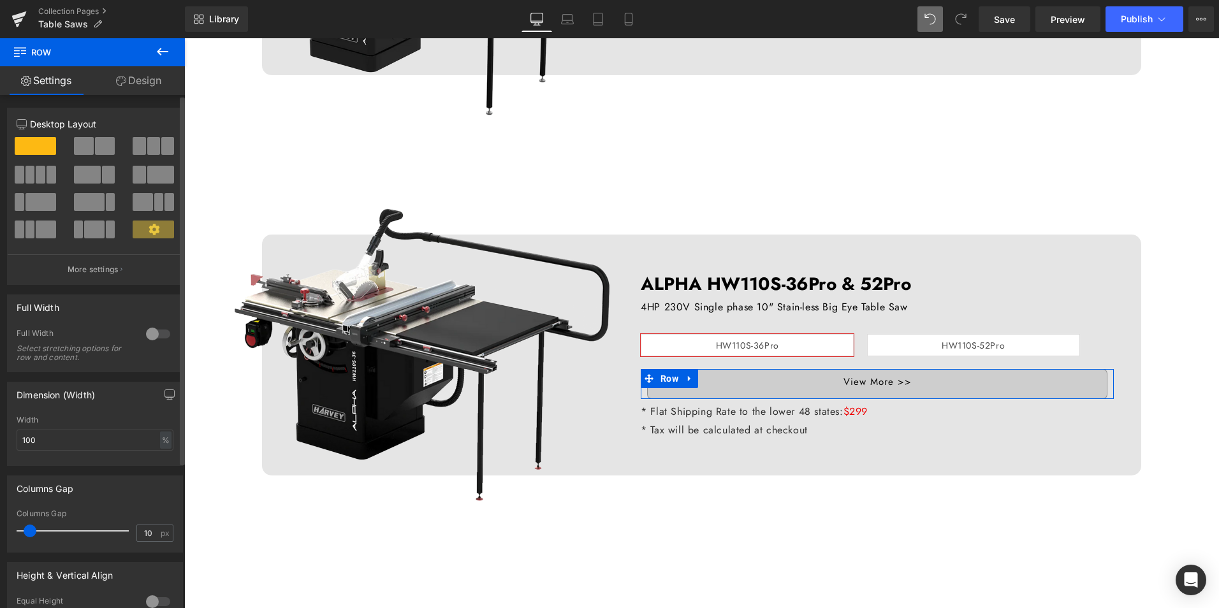
click at [144, 329] on div at bounding box center [158, 334] width 31 height 20
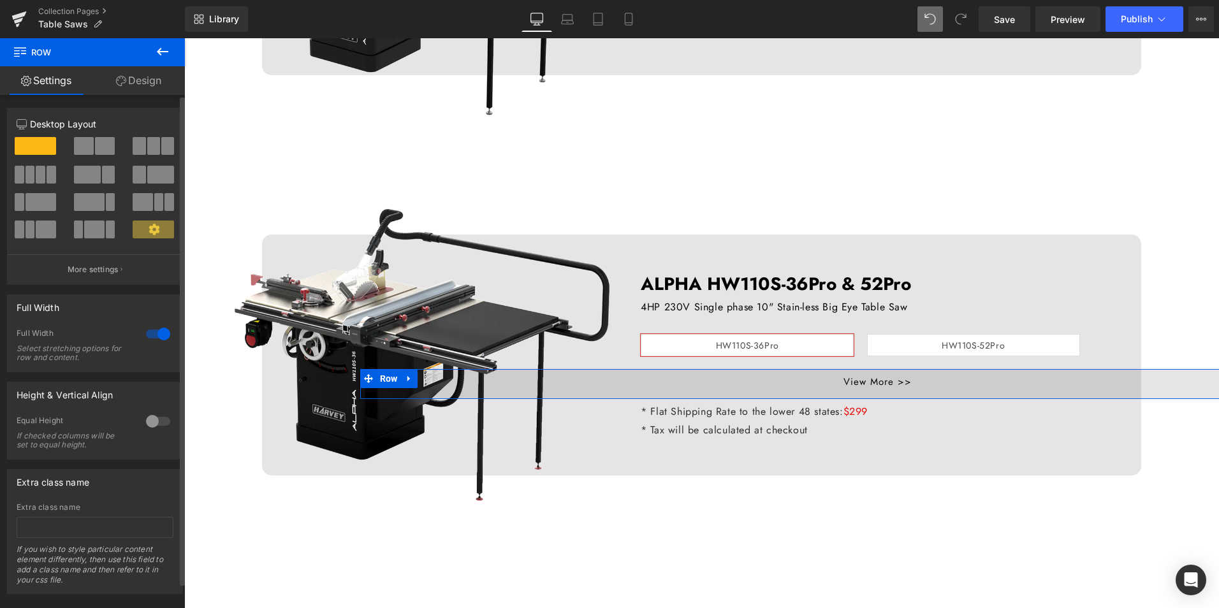
click at [144, 329] on div at bounding box center [158, 334] width 31 height 20
type input "1200"
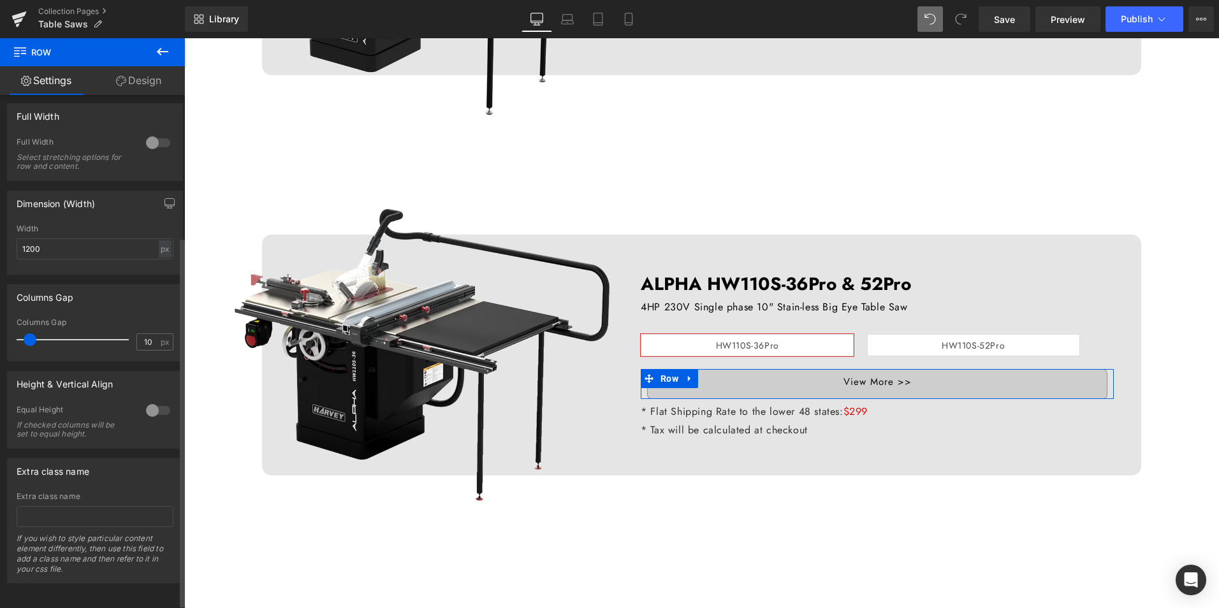
scroll to position [202, 0]
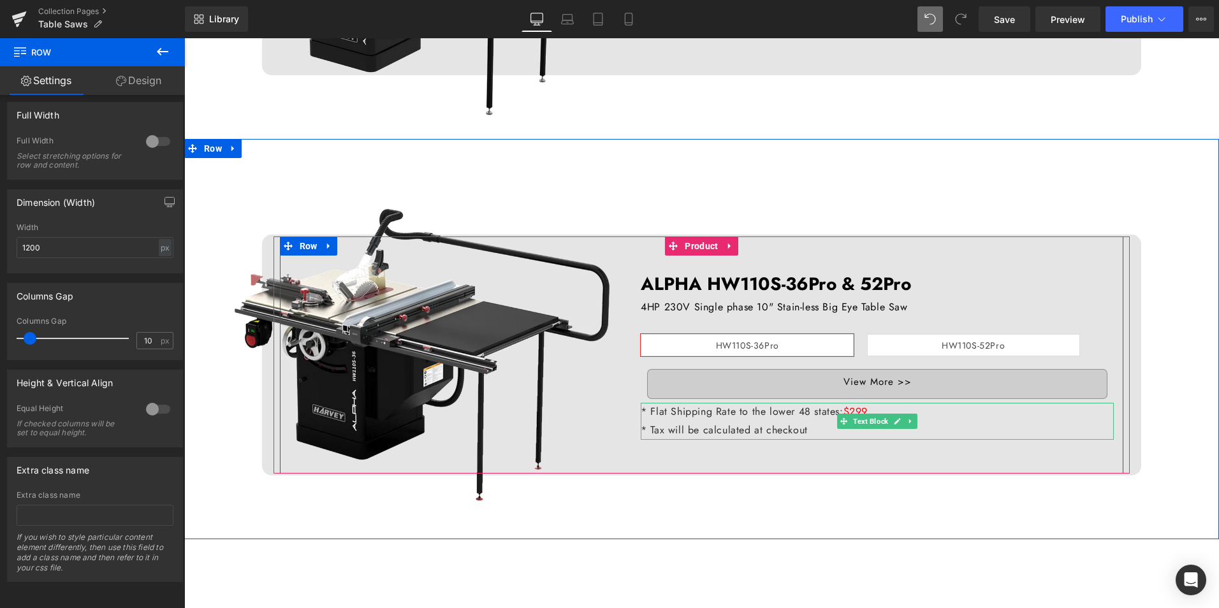
click at [913, 422] on p "* Tax will be calculated at checkout" at bounding box center [877, 431] width 473 height 18
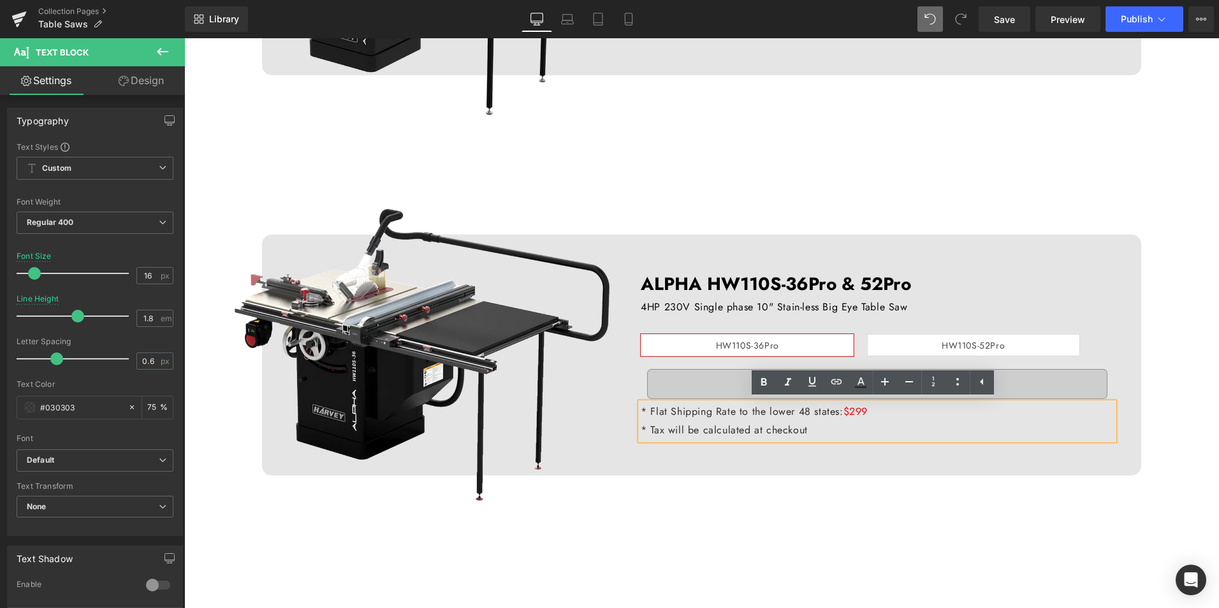
click at [792, 455] on div "ALPHA HW110S-36Pro & 52Pro Text Block 4HP 230V Single phase 10" Stain-less Big …" at bounding box center [877, 355] width 492 height 237
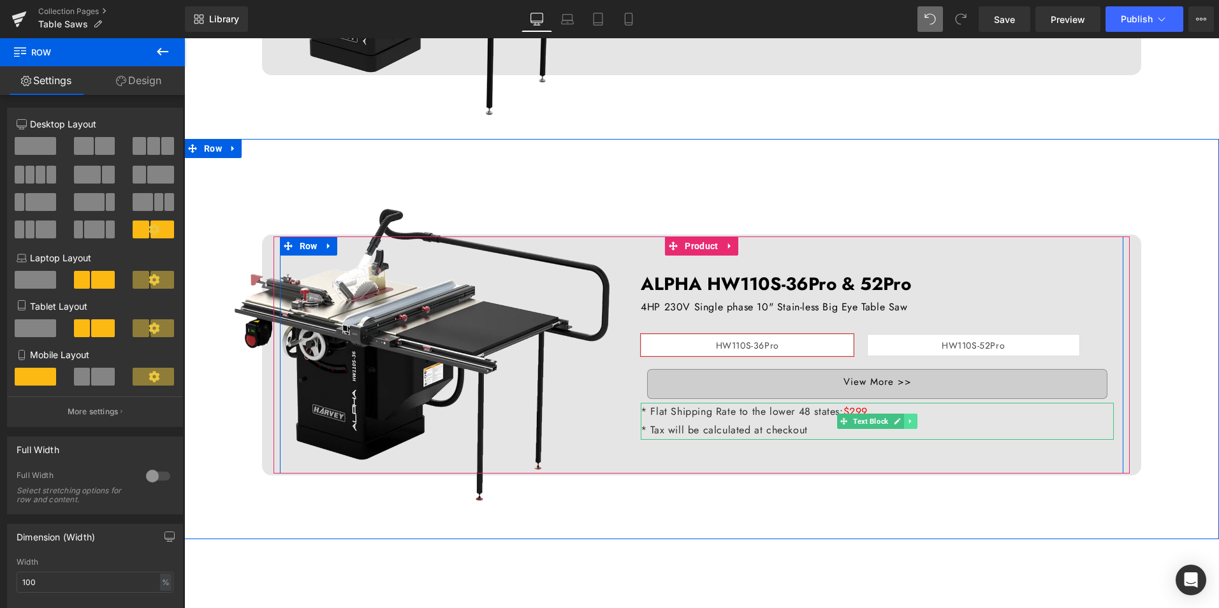
click at [908, 425] on icon at bounding box center [911, 422] width 7 height 8
click at [915, 422] on icon at bounding box center [917, 421] width 7 height 7
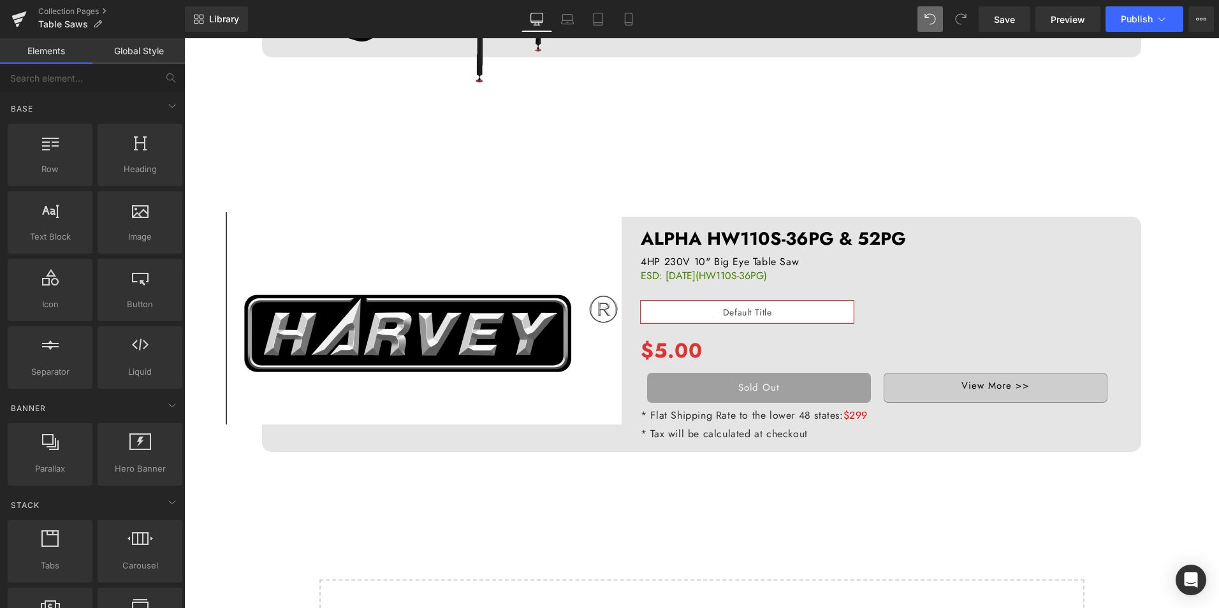
scroll to position [1528, 0]
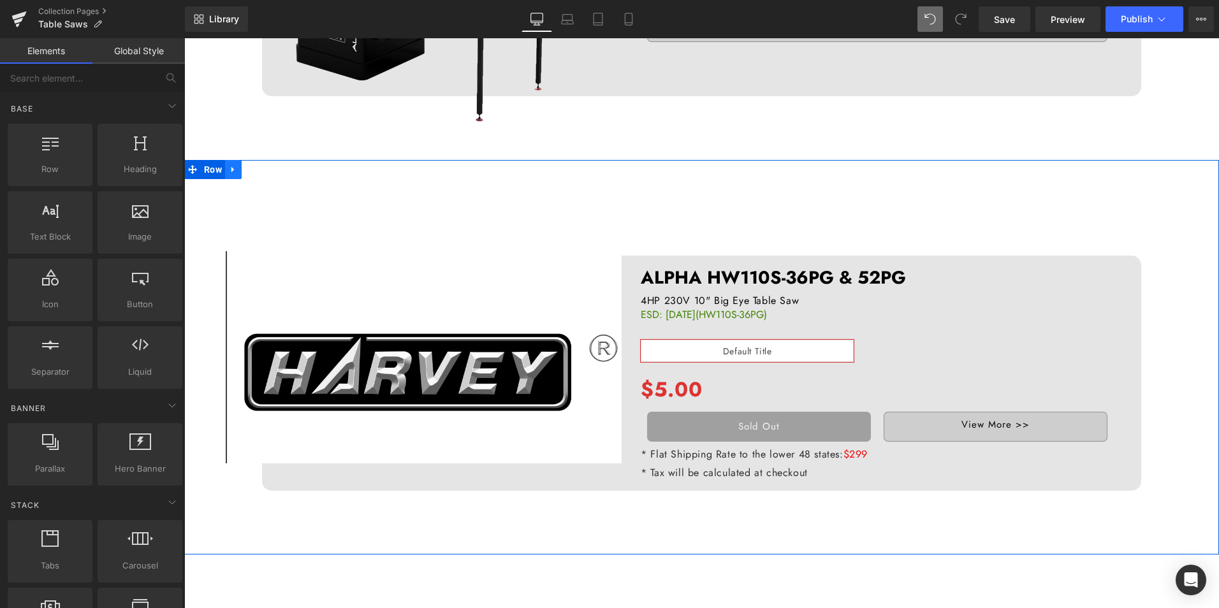
click at [229, 172] on icon at bounding box center [233, 170] width 9 height 10
click at [266, 167] on icon at bounding box center [266, 169] width 9 height 9
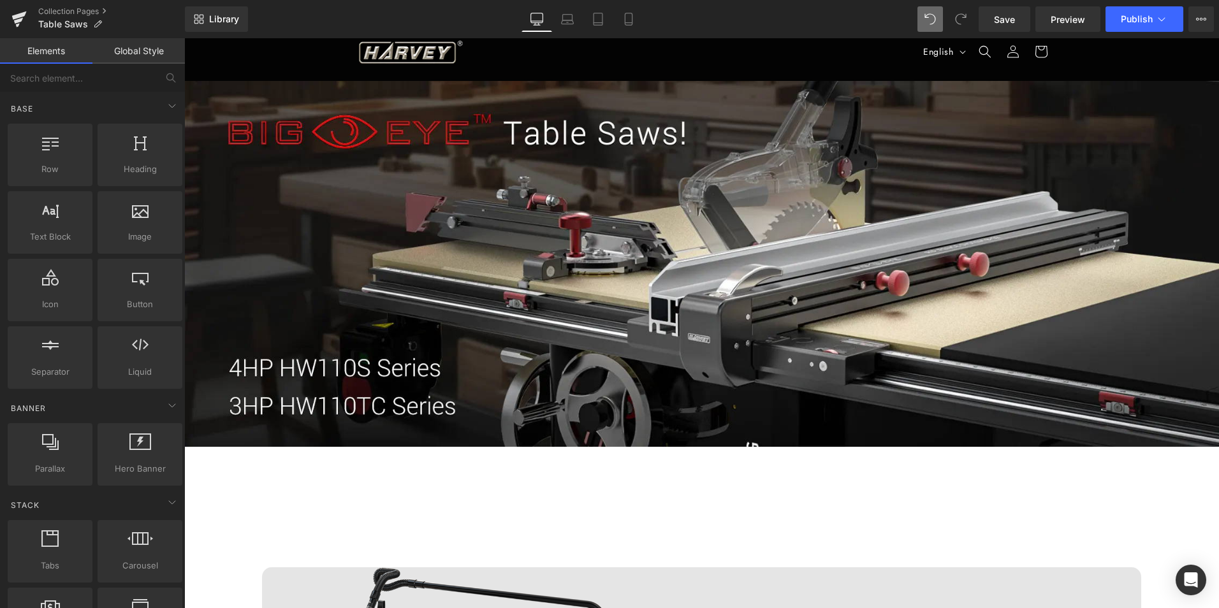
scroll to position [0, 0]
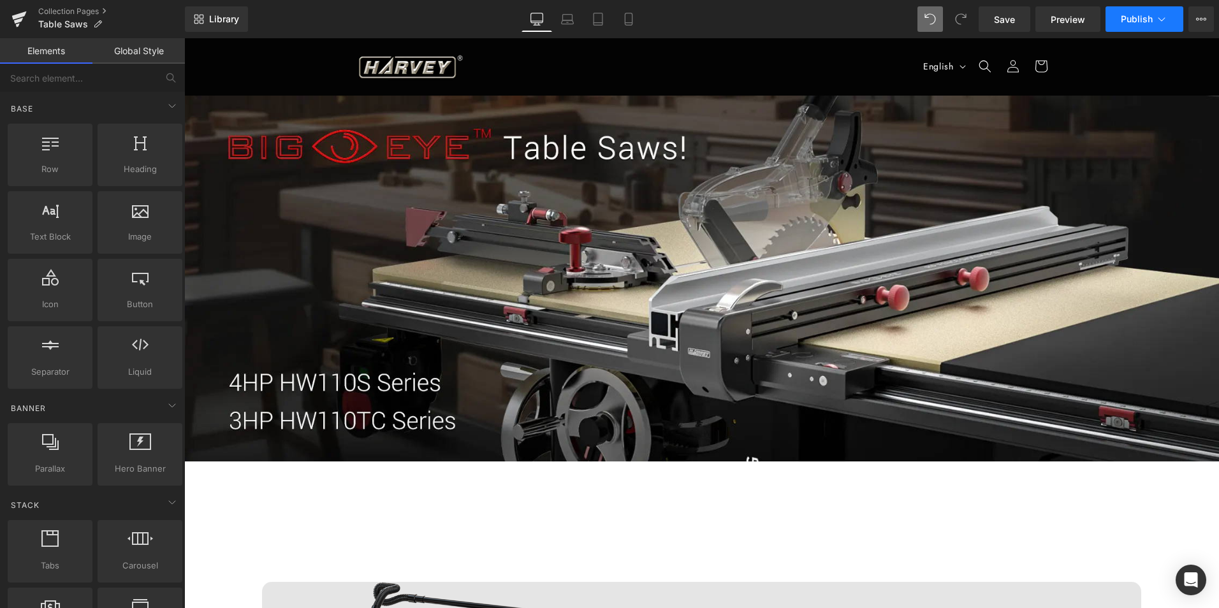
click at [1135, 10] on button "Publish" at bounding box center [1145, 19] width 78 height 26
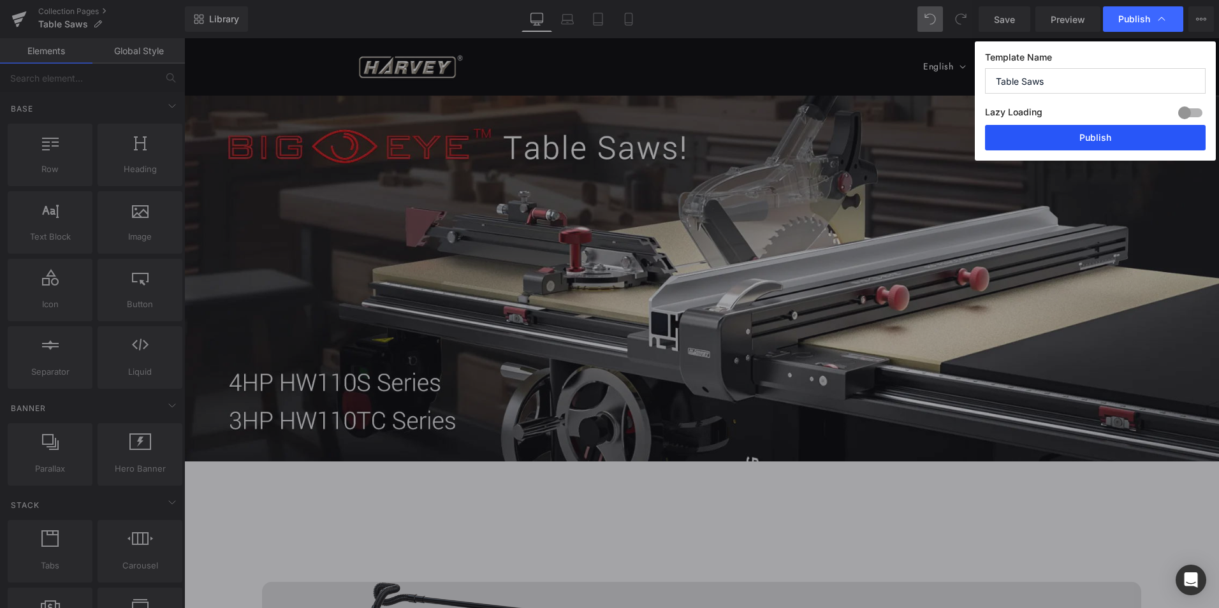
drag, startPoint x: 1114, startPoint y: 139, endPoint x: 546, endPoint y: 149, distance: 568.4
click at [1114, 139] on button "Publish" at bounding box center [1095, 138] width 221 height 26
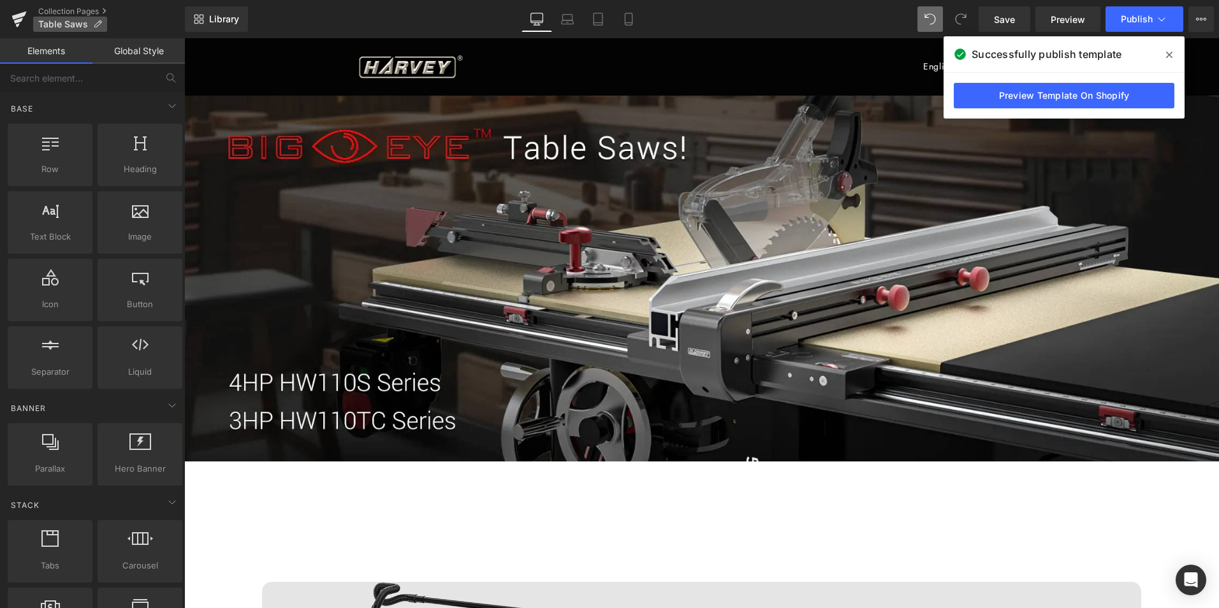
click at [59, 20] on span "Table Saws" at bounding box center [63, 24] width 50 height 10
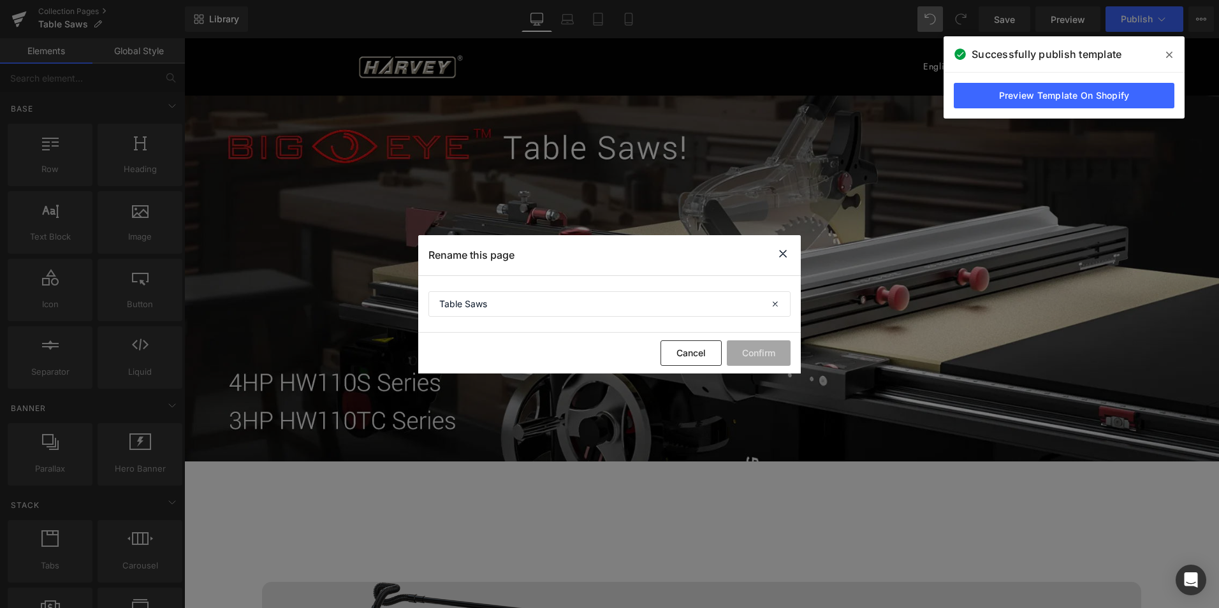
click at [786, 258] on icon at bounding box center [783, 254] width 15 height 16
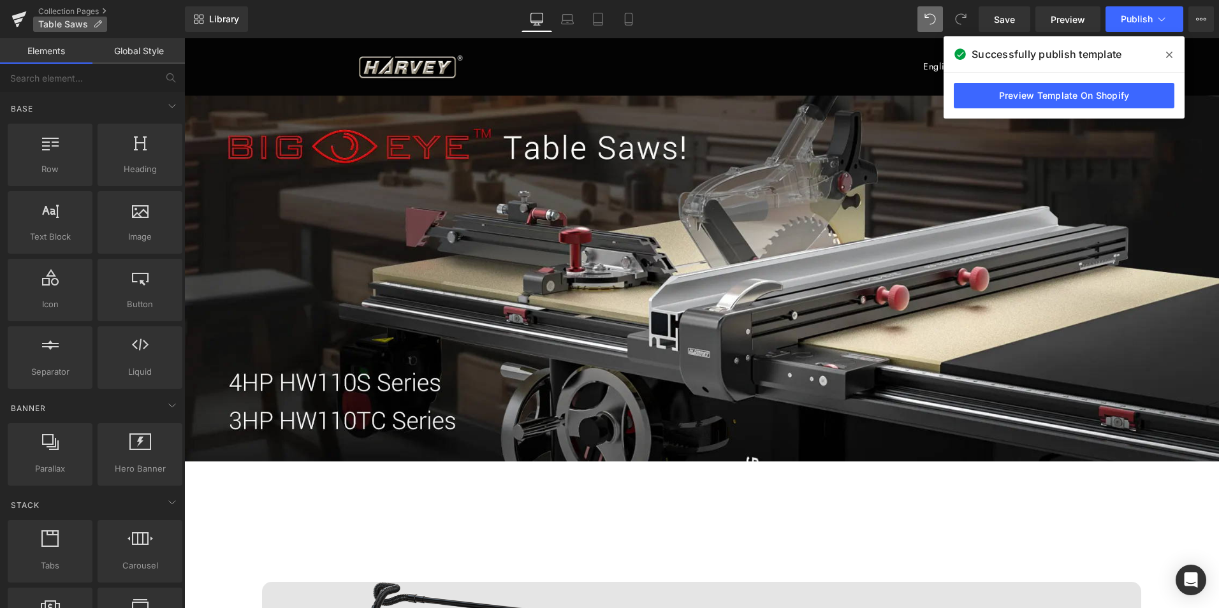
click at [69, 17] on p "Table Saws" at bounding box center [70, 24] width 74 height 15
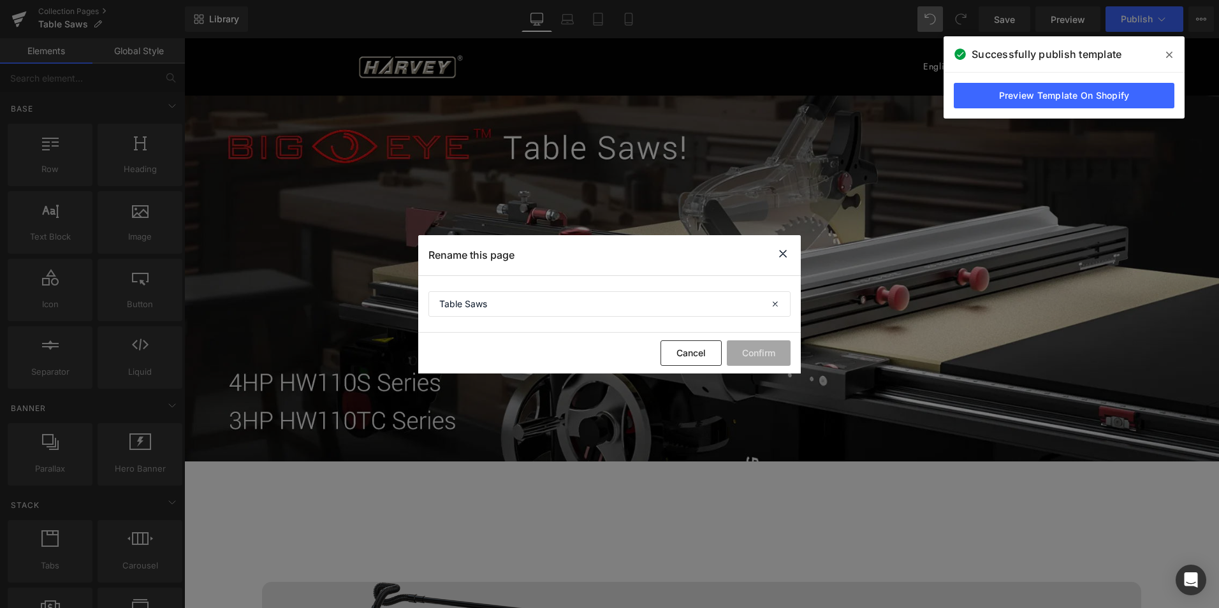
click at [784, 256] on icon at bounding box center [783, 254] width 15 height 16
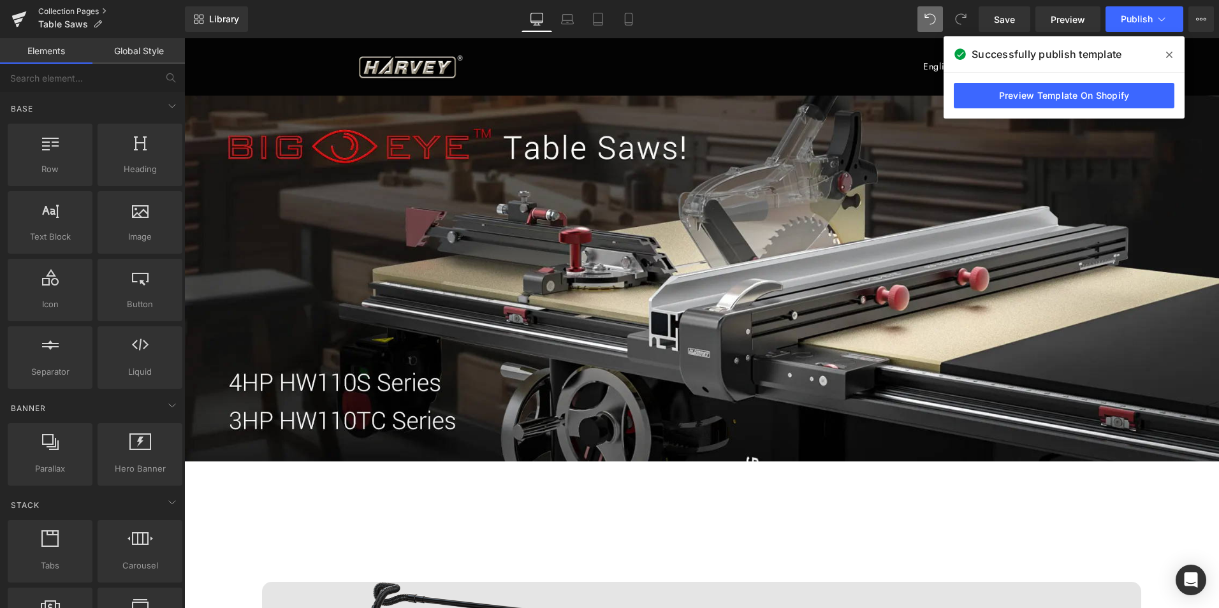
click at [77, 9] on link "Collection Pages" at bounding box center [111, 11] width 147 height 10
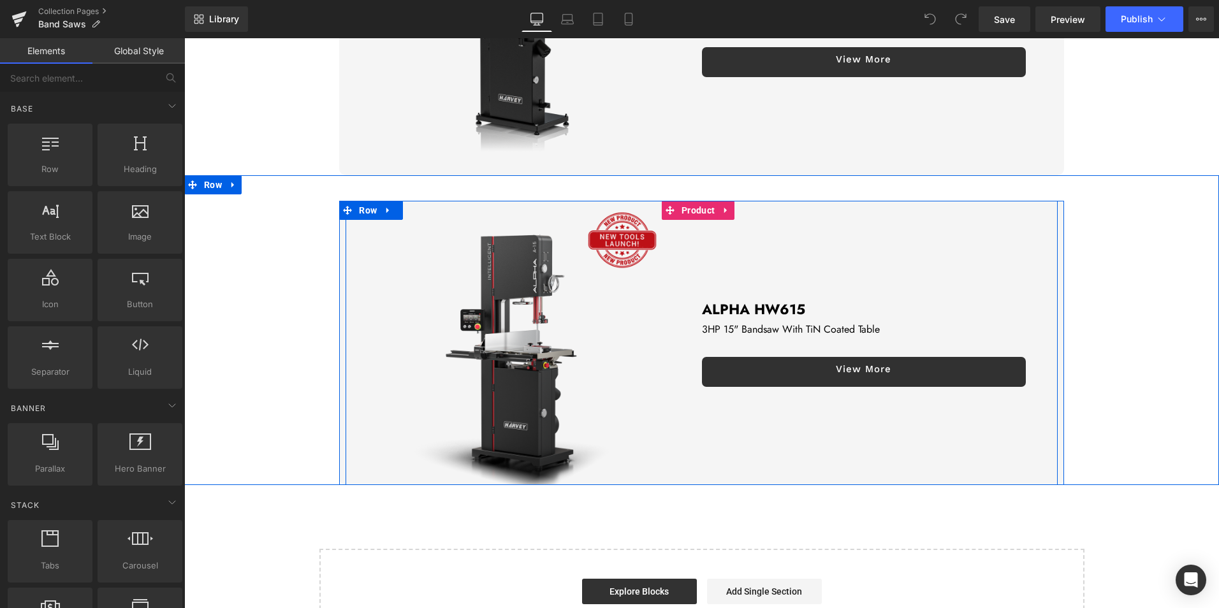
scroll to position [608, 0]
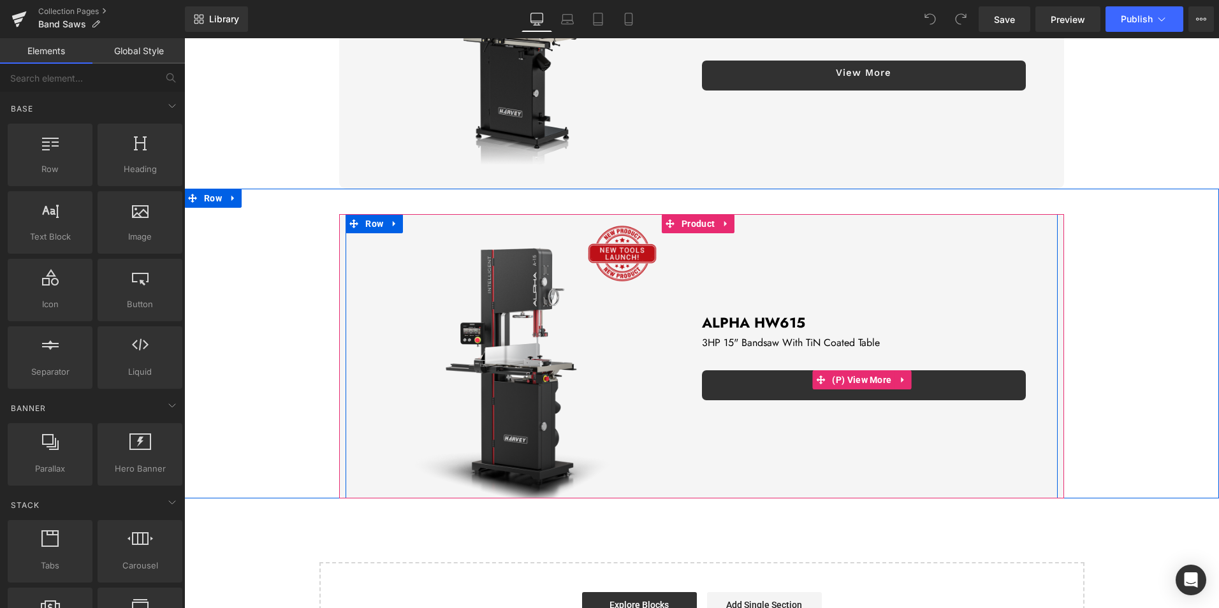
click at [751, 377] on link "View More" at bounding box center [864, 386] width 324 height 30
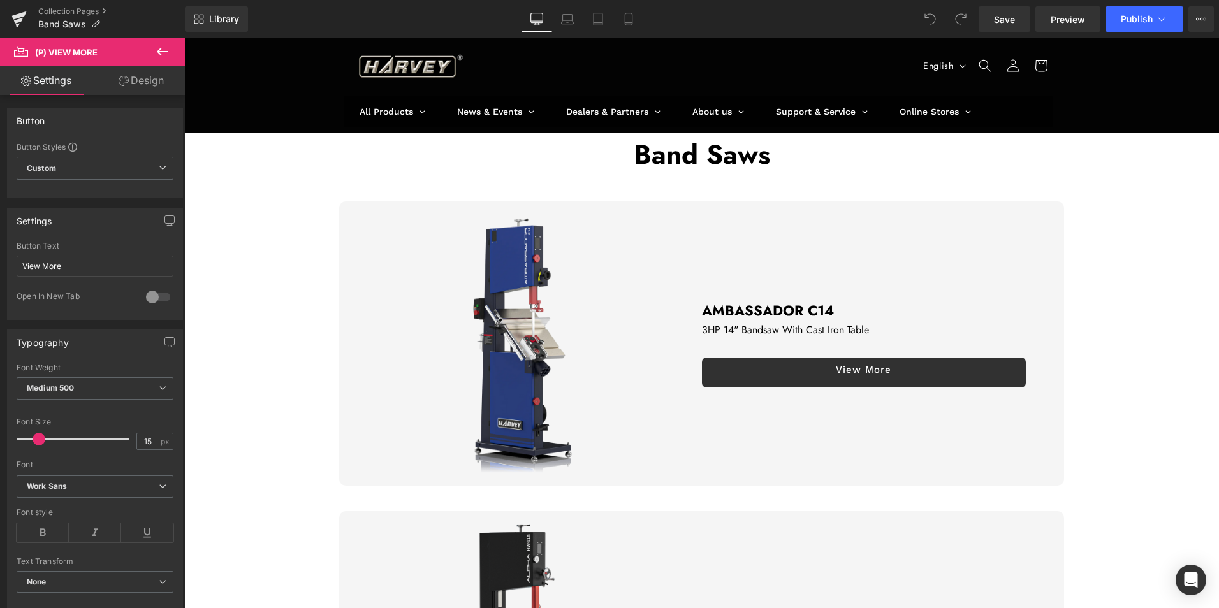
scroll to position [0, 0]
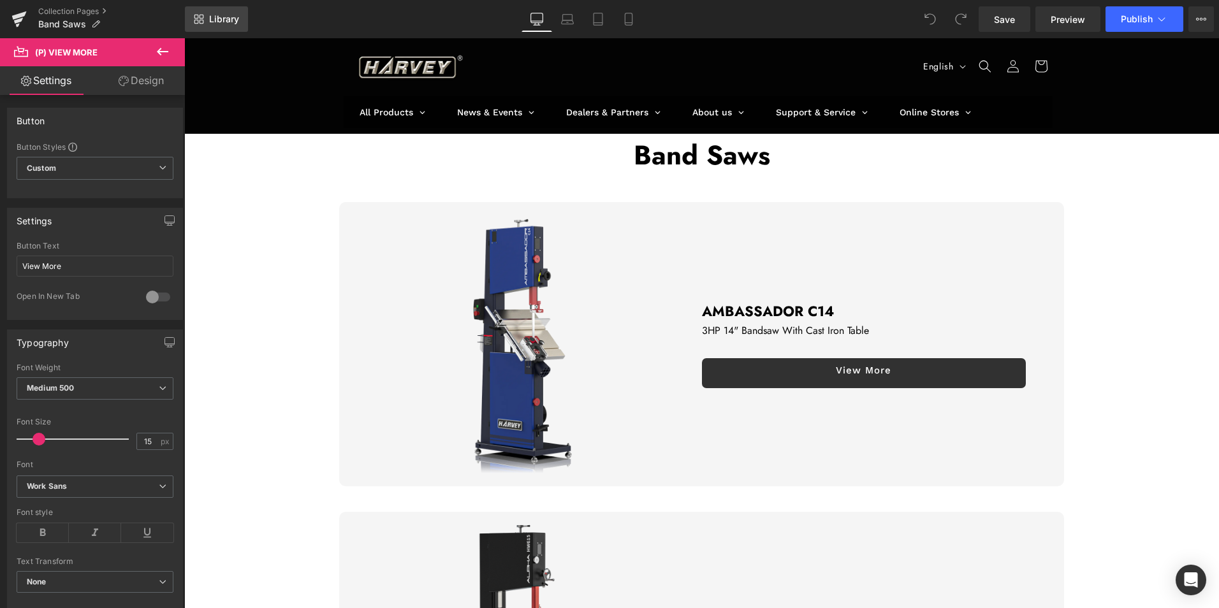
click at [207, 16] on link "Library" at bounding box center [216, 19] width 63 height 26
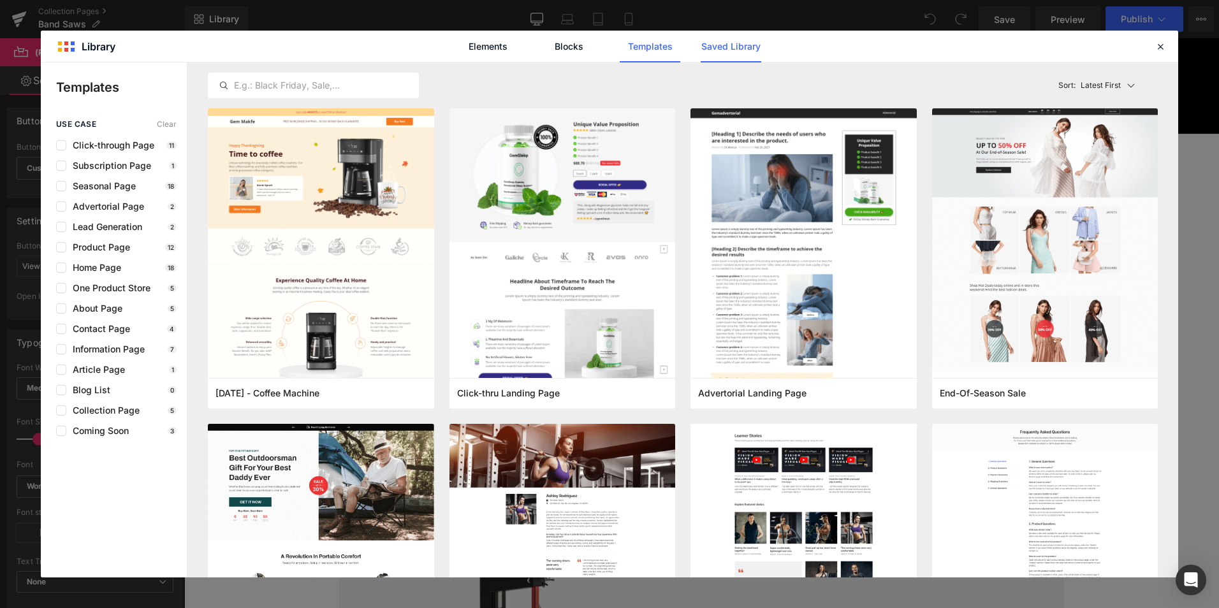
click at [735, 48] on link "Saved Library" at bounding box center [731, 47] width 61 height 32
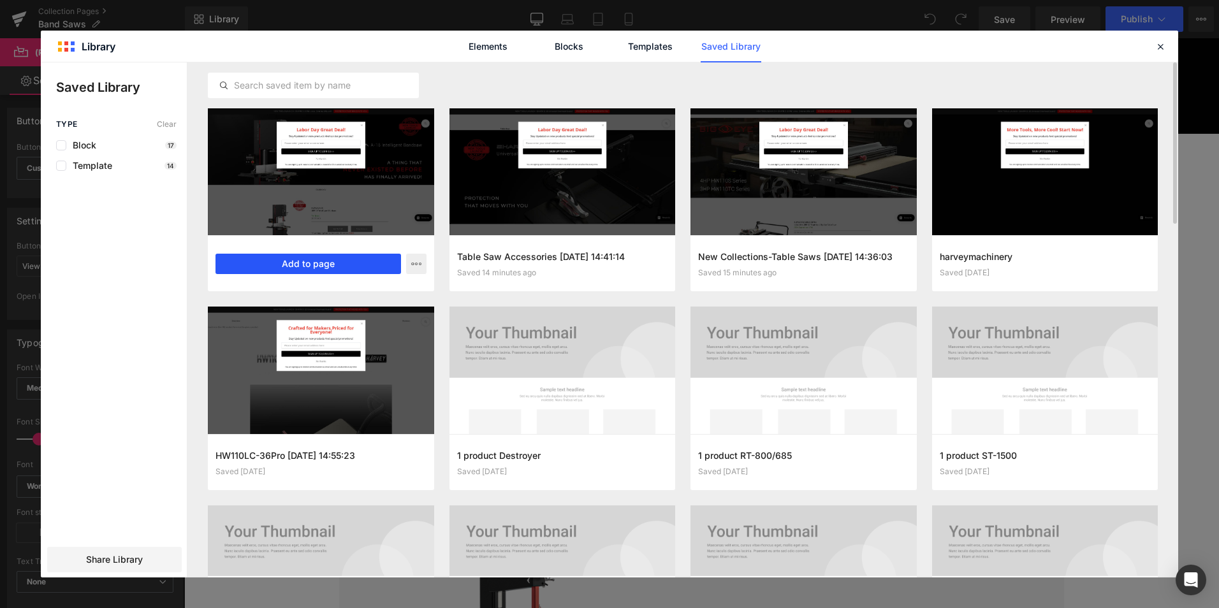
click at [326, 255] on button "Add to page" at bounding box center [309, 264] width 186 height 20
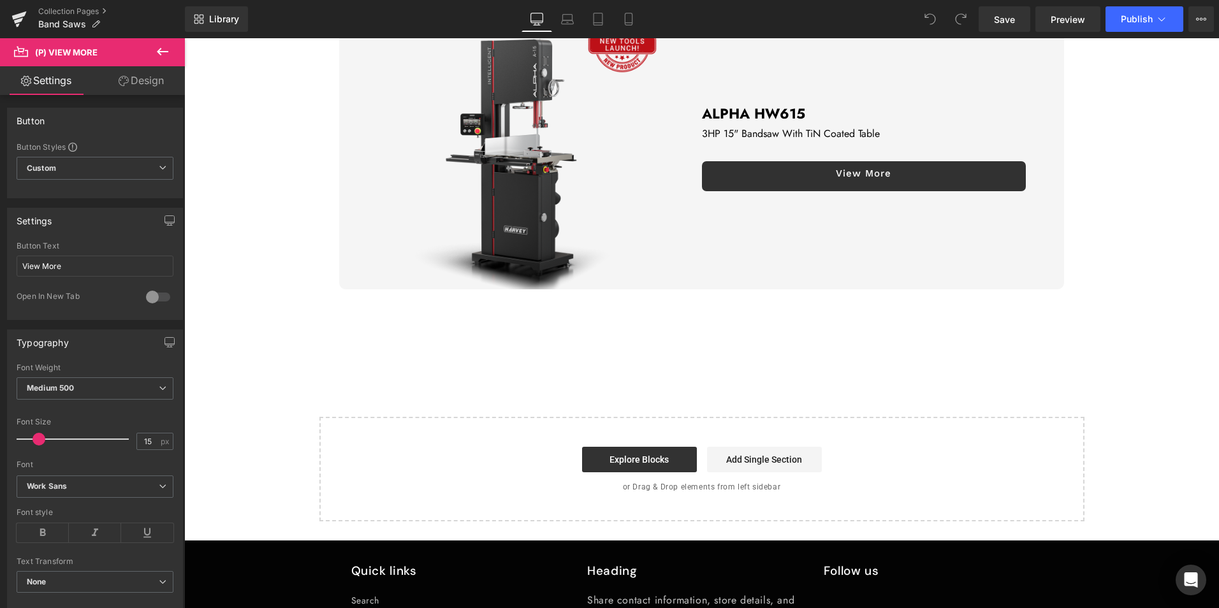
scroll to position [927, 0]
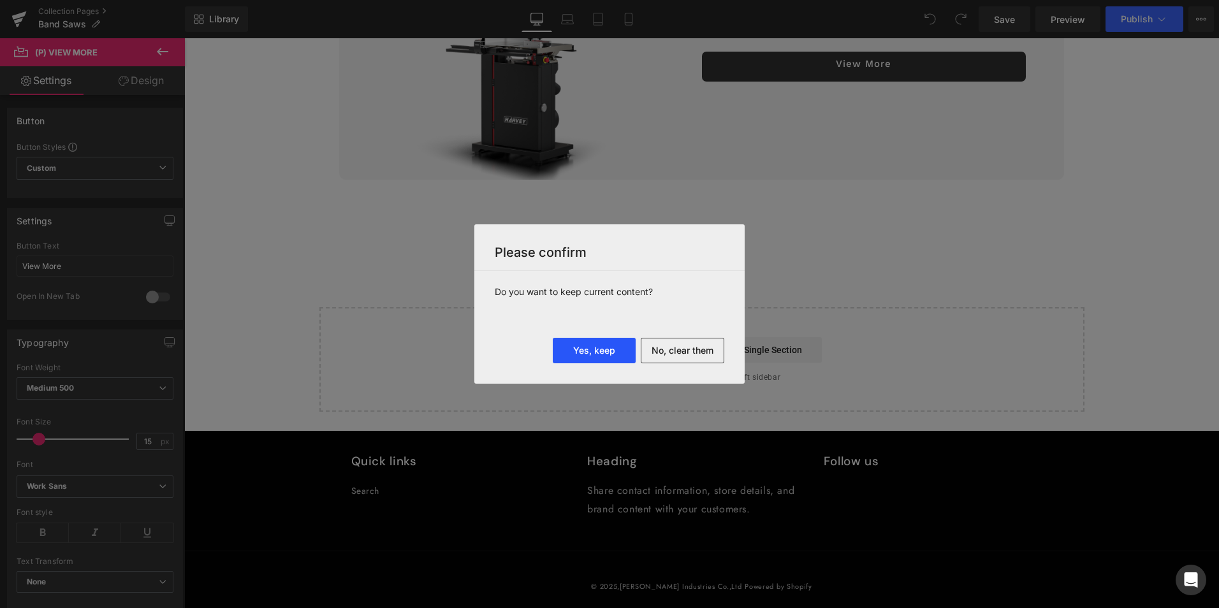
click at [601, 346] on button "Yes, keep" at bounding box center [594, 351] width 83 height 26
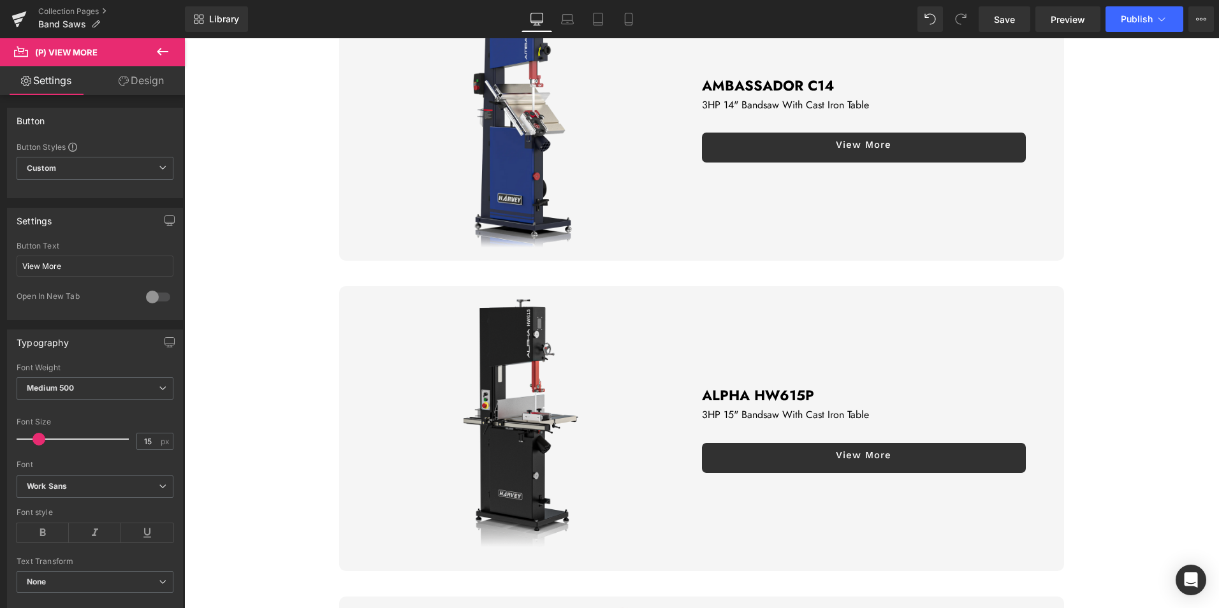
scroll to position [0, 0]
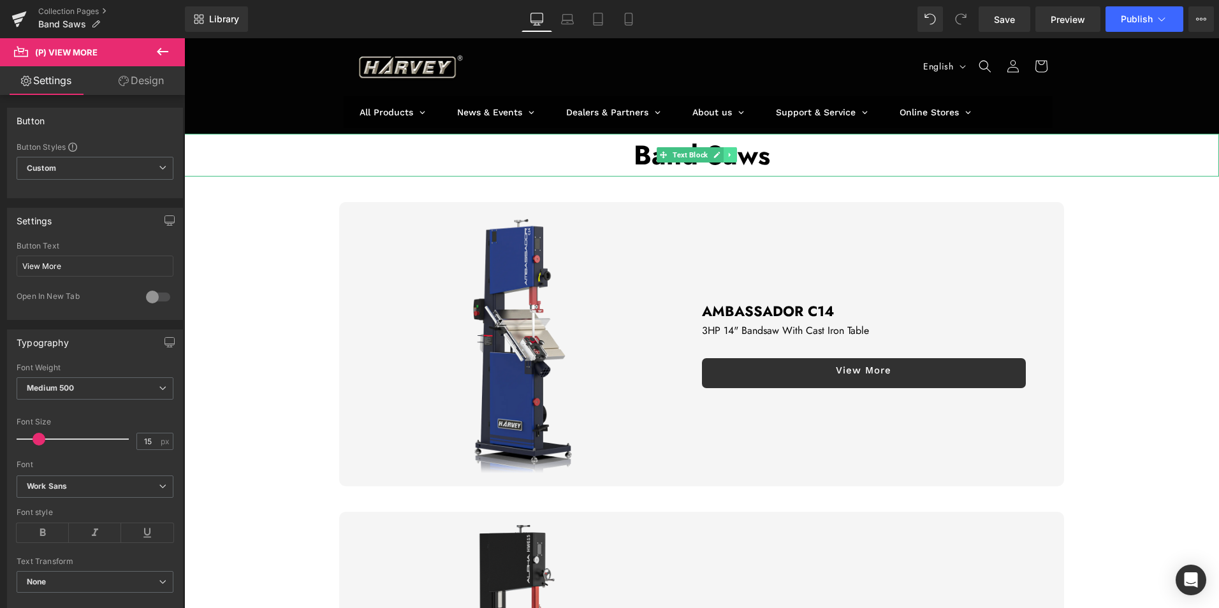
click at [728, 158] on icon at bounding box center [730, 155] width 7 height 8
click at [736, 158] on icon at bounding box center [736, 154] width 7 height 7
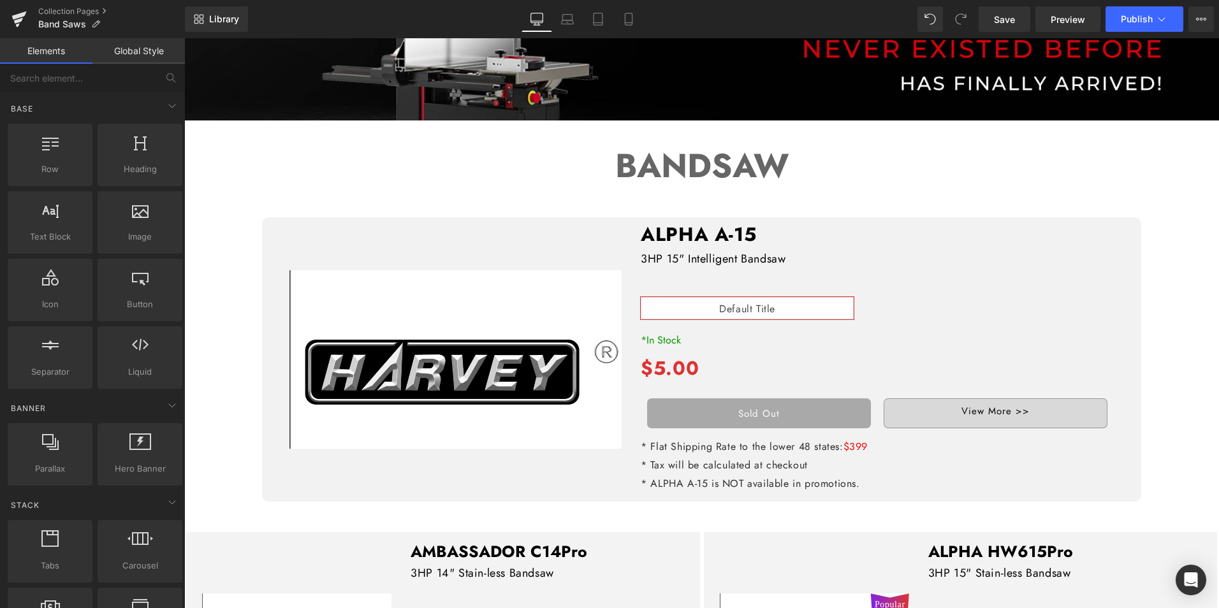
scroll to position [1276, 0]
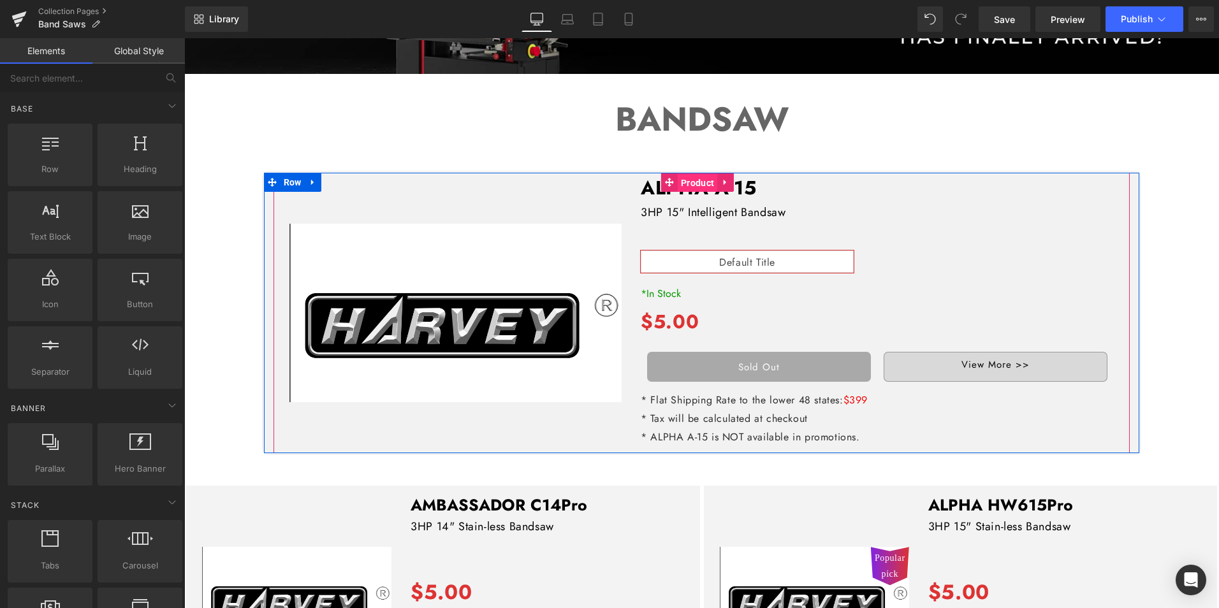
click at [714, 173] on span "Product" at bounding box center [698, 182] width 40 height 19
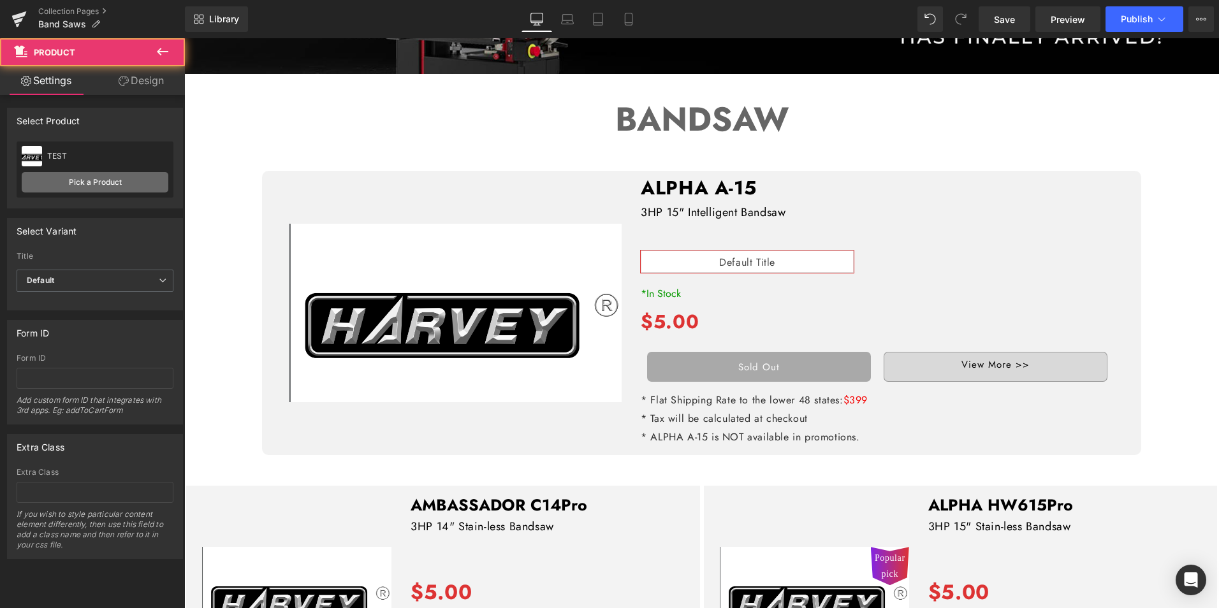
click at [108, 179] on link "Pick a Product" at bounding box center [95, 182] width 147 height 20
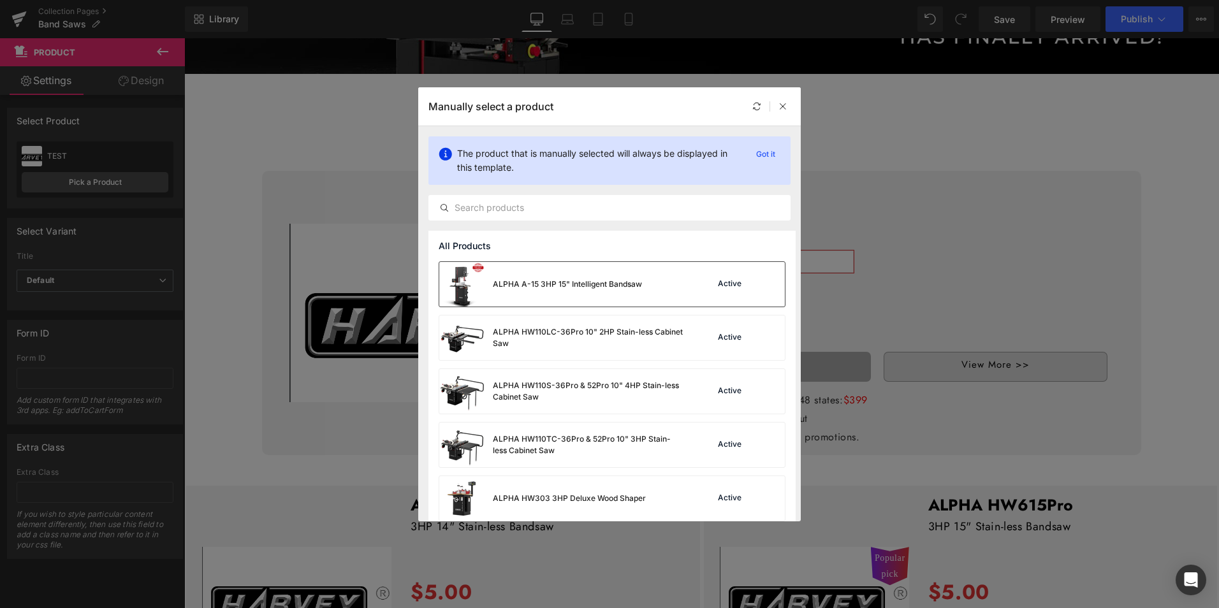
click at [551, 285] on div "ALPHA A-15 3HP 15" Intelligent Bandsaw" at bounding box center [567, 284] width 149 height 11
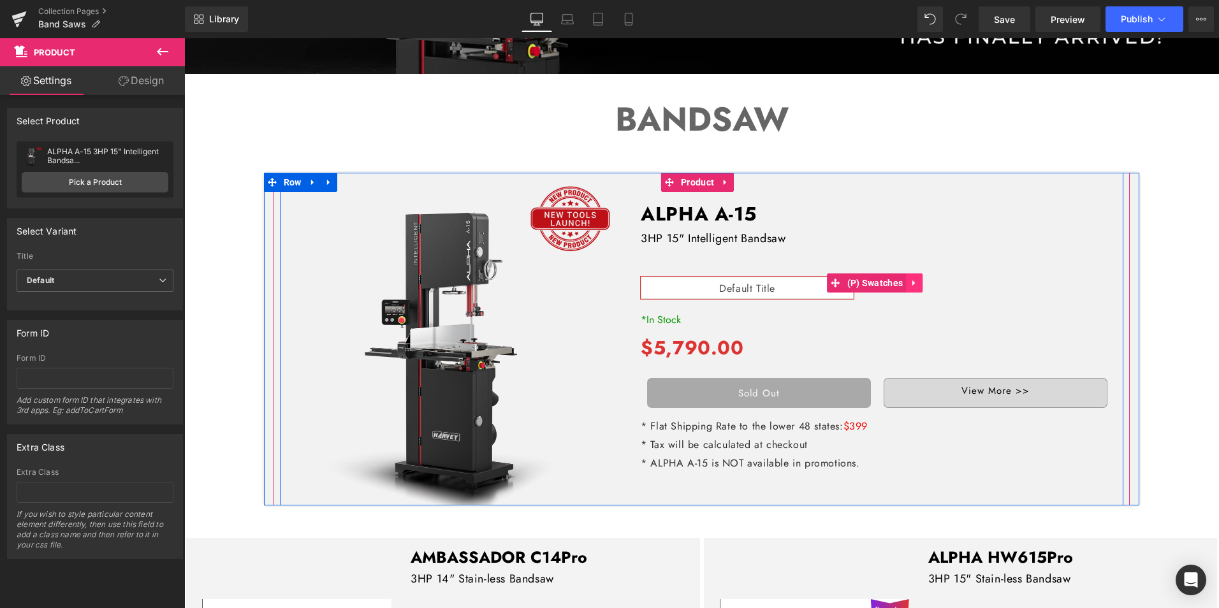
click at [910, 279] on icon at bounding box center [914, 284] width 9 height 10
click at [920, 279] on icon at bounding box center [922, 284] width 9 height 10
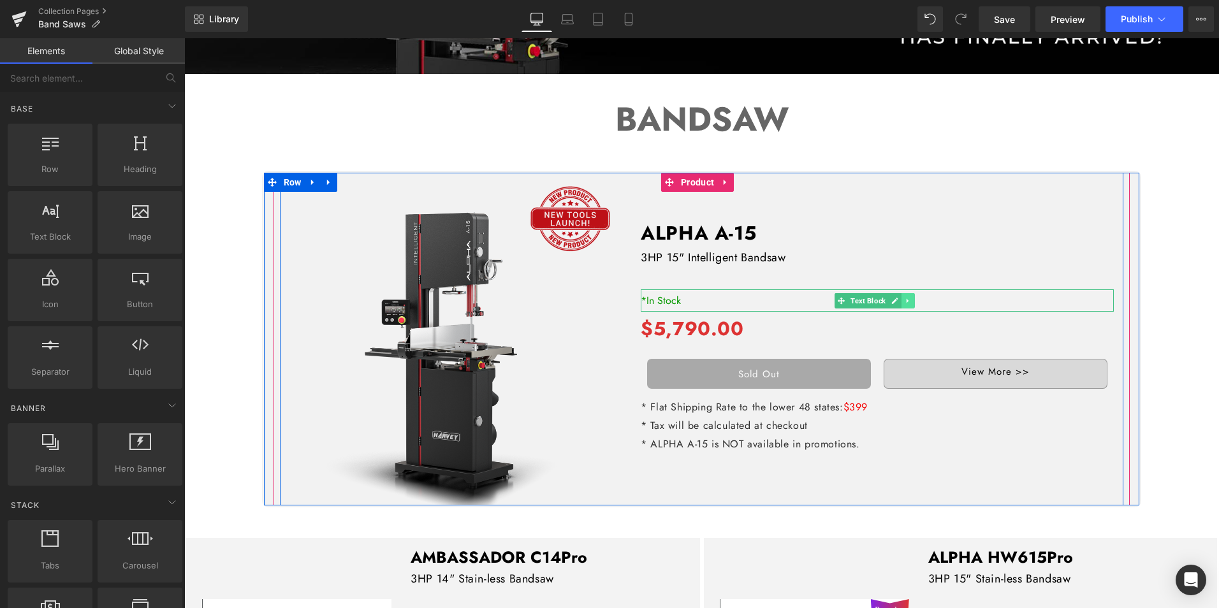
click at [905, 297] on icon at bounding box center [908, 301] width 7 height 8
click at [913, 297] on icon at bounding box center [915, 300] width 7 height 7
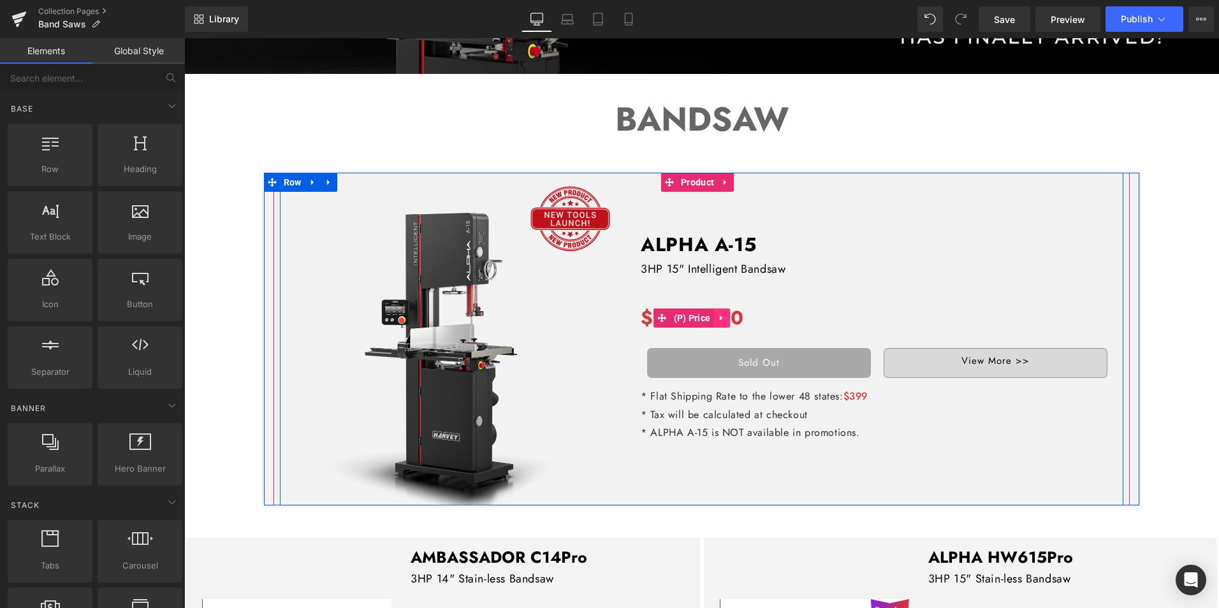
click at [718, 313] on icon at bounding box center [722, 318] width 9 height 10
click at [729, 314] on icon at bounding box center [730, 318] width 9 height 9
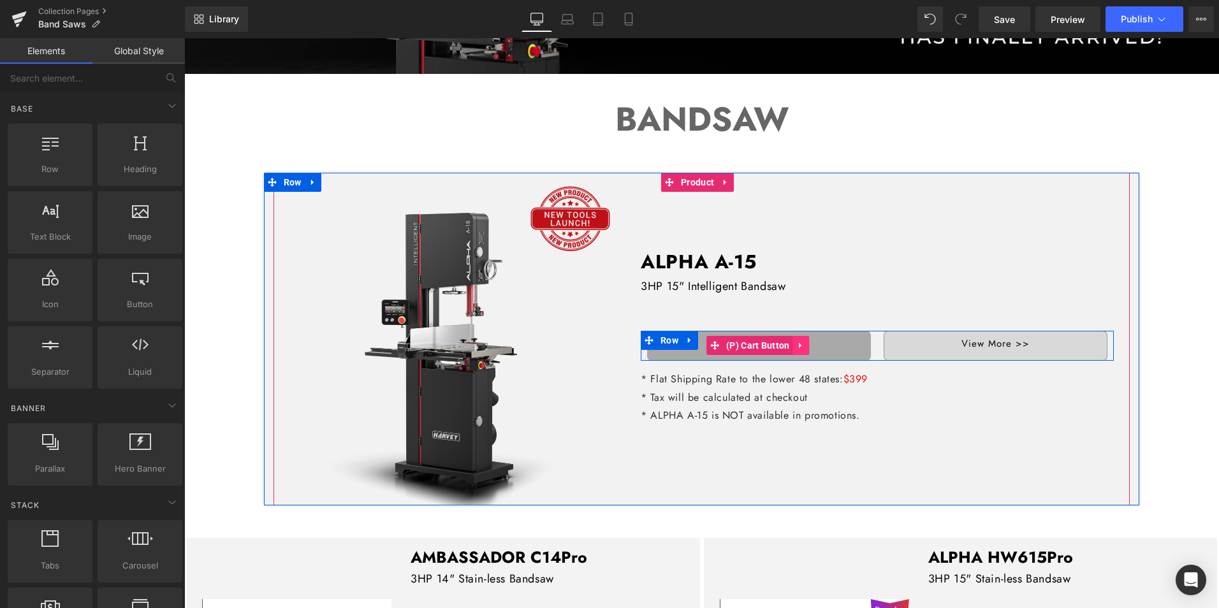
click at [801, 341] on icon at bounding box center [801, 346] width 9 height 10
click at [806, 341] on icon at bounding box center [810, 346] width 9 height 10
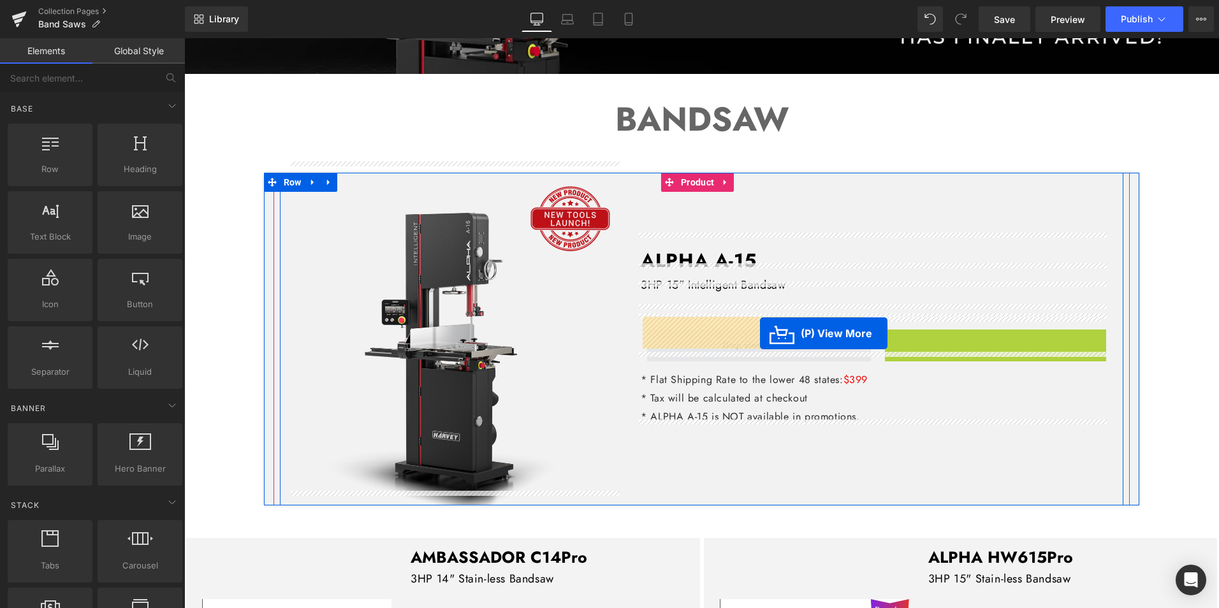
drag, startPoint x: 974, startPoint y: 332, endPoint x: 760, endPoint y: 334, distance: 213.7
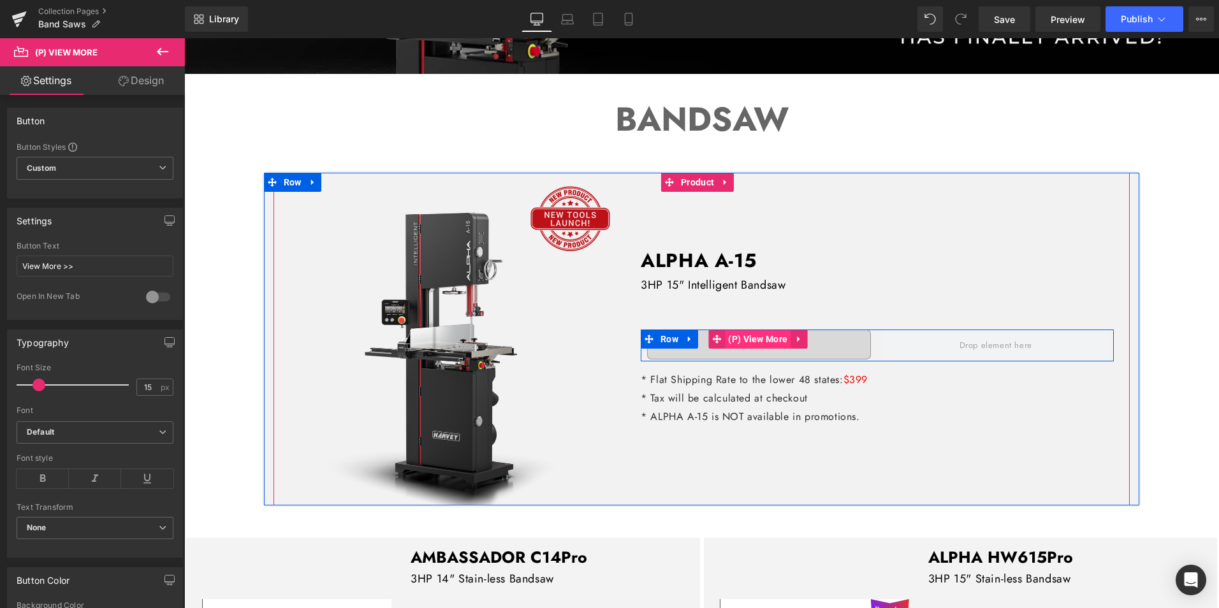
click at [765, 330] on span "(P) View More" at bounding box center [758, 339] width 66 height 19
click at [682, 330] on link at bounding box center [690, 339] width 17 height 19
click at [668, 330] on span "Row" at bounding box center [670, 339] width 24 height 19
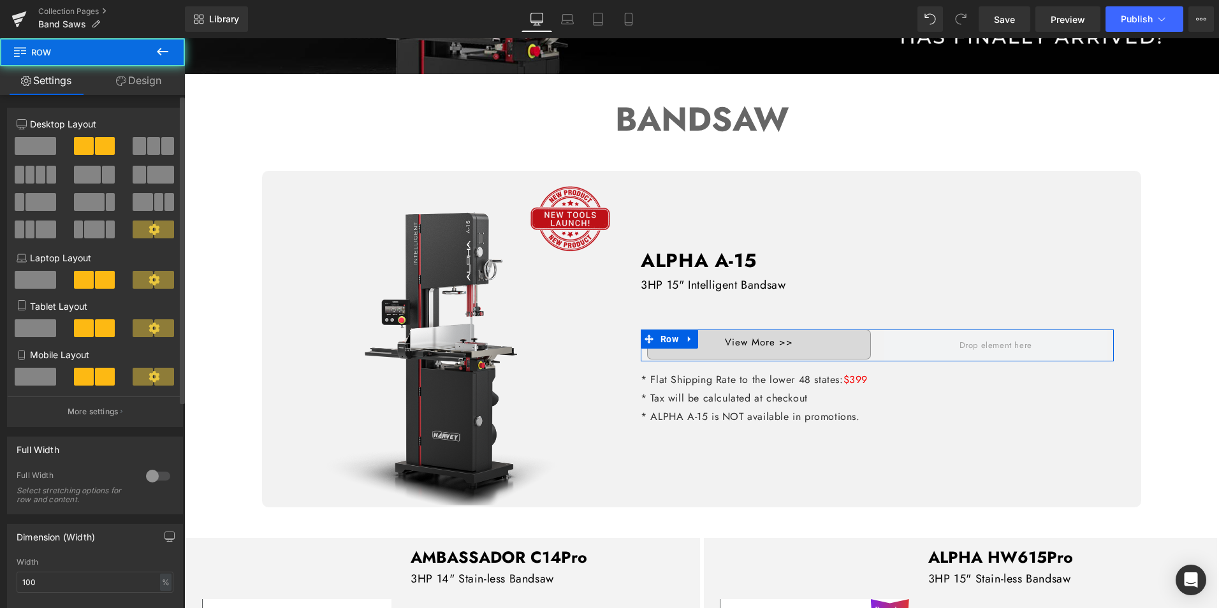
click at [34, 138] on span at bounding box center [35, 146] width 41 height 18
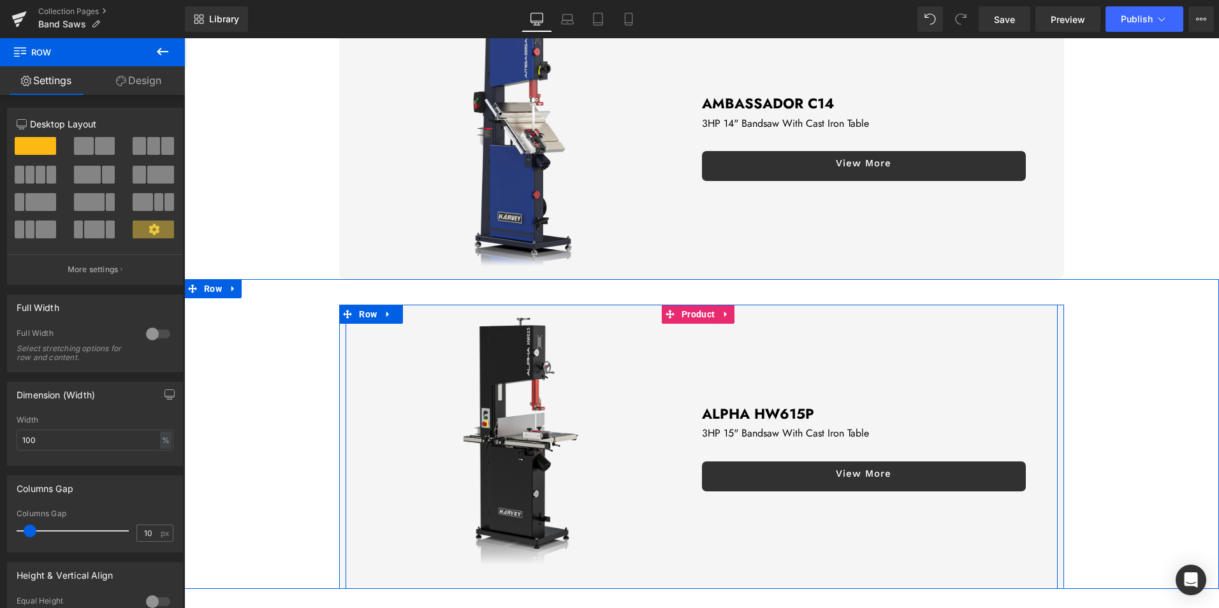
scroll to position [128, 0]
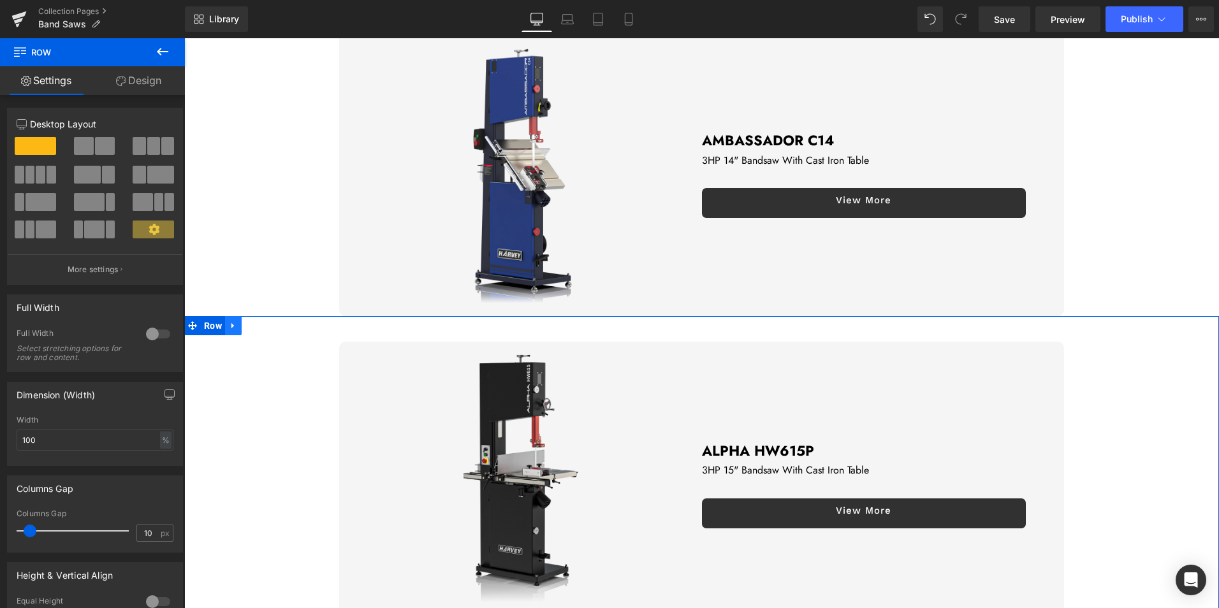
click at [237, 326] on icon at bounding box center [233, 326] width 9 height 10
click at [262, 323] on link at bounding box center [266, 325] width 17 height 19
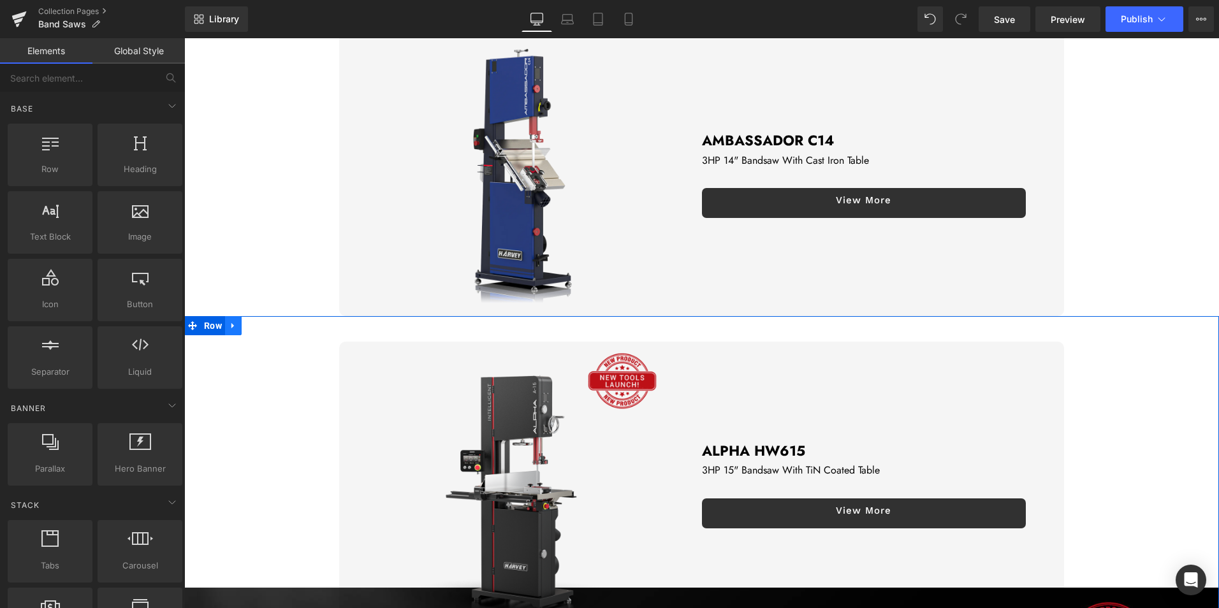
click at [232, 323] on icon at bounding box center [233, 326] width 3 height 6
click at [263, 323] on icon at bounding box center [266, 325] width 9 height 9
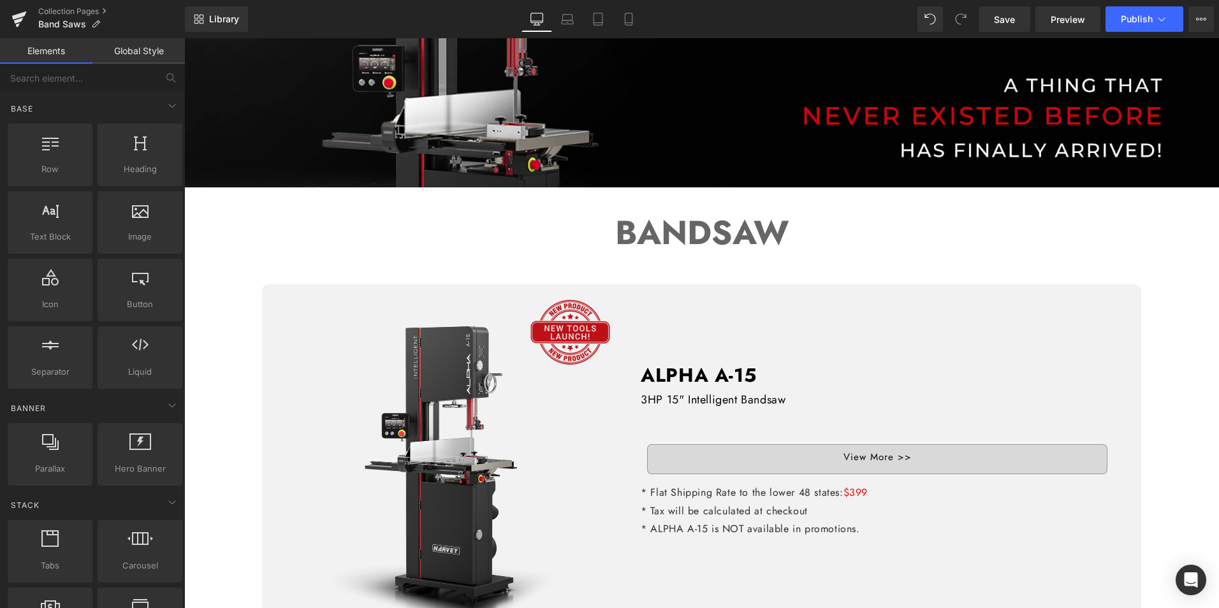
scroll to position [574, 0]
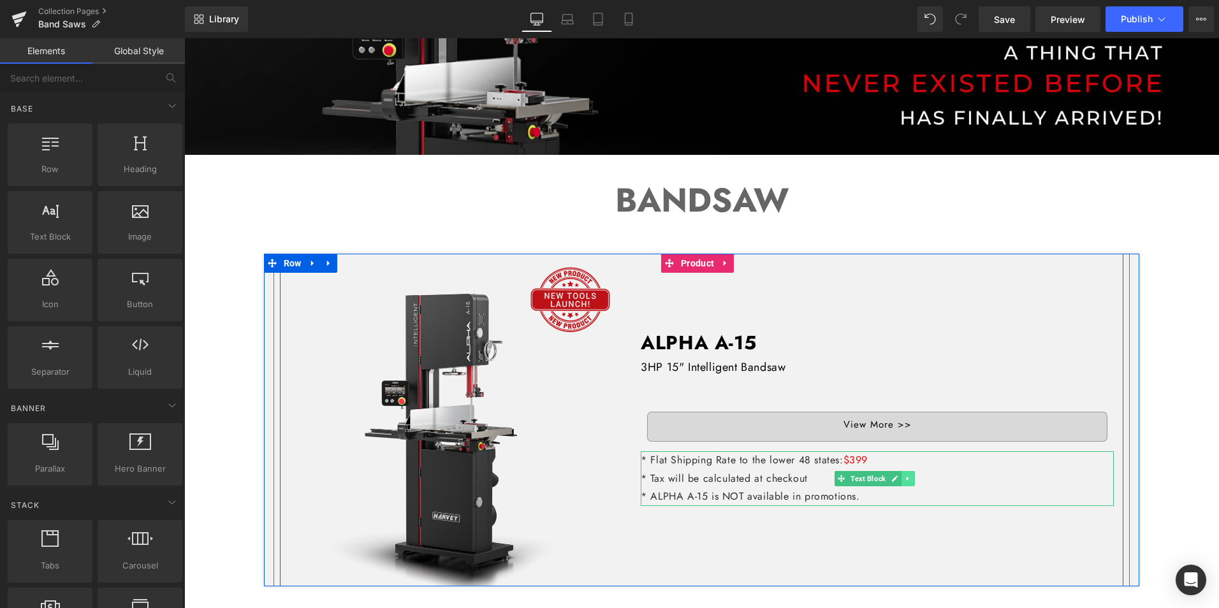
click at [905, 475] on icon at bounding box center [908, 479] width 7 height 8
click at [912, 475] on icon at bounding box center [915, 478] width 7 height 7
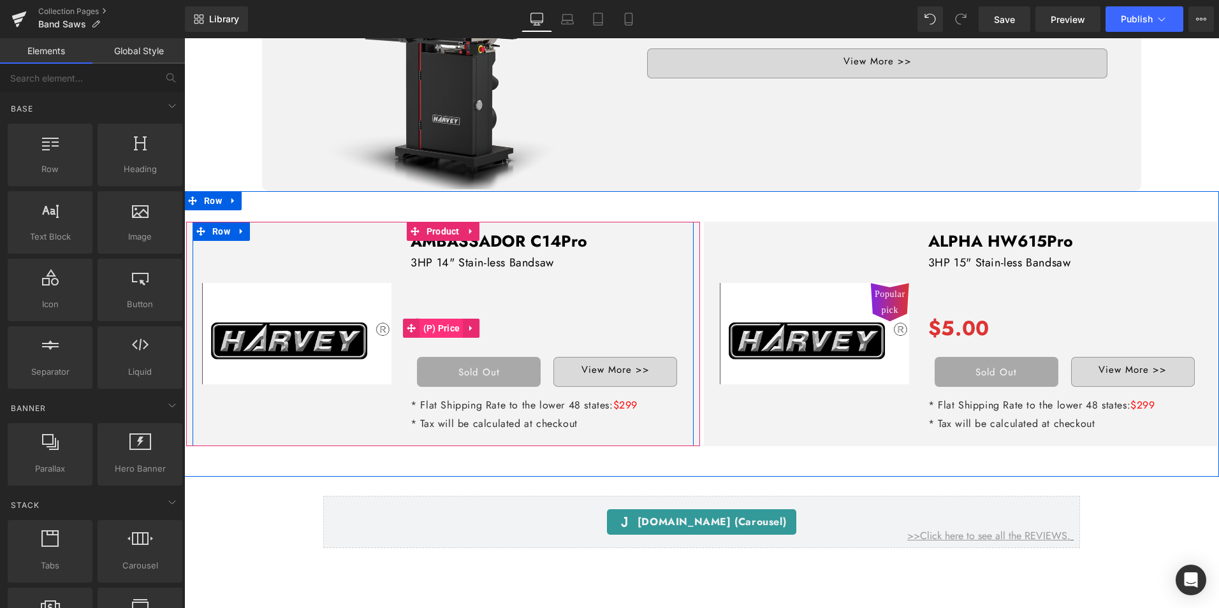
scroll to position [1020, 0]
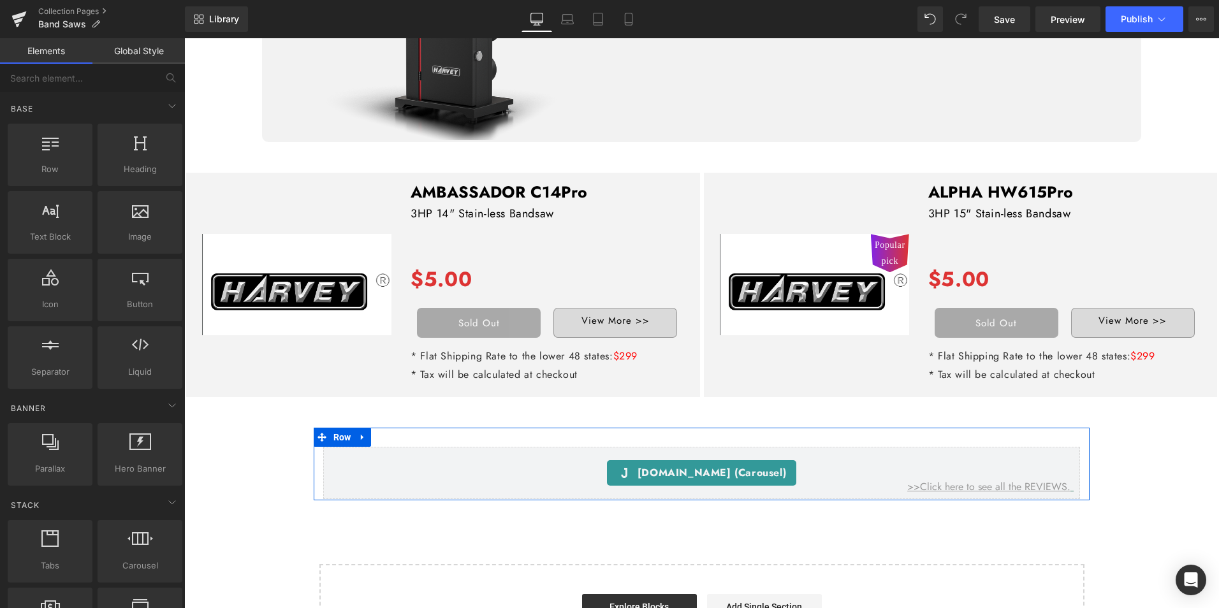
click at [364, 432] on icon at bounding box center [362, 437] width 9 height 10
click at [394, 432] on icon at bounding box center [396, 437] width 9 height 10
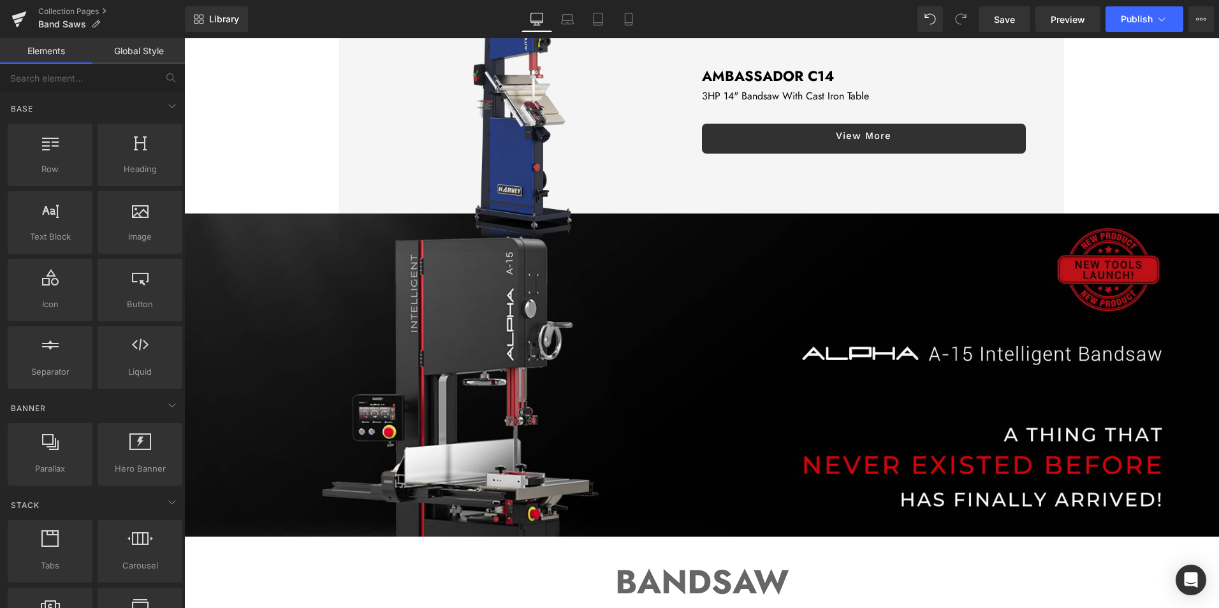
scroll to position [0, 0]
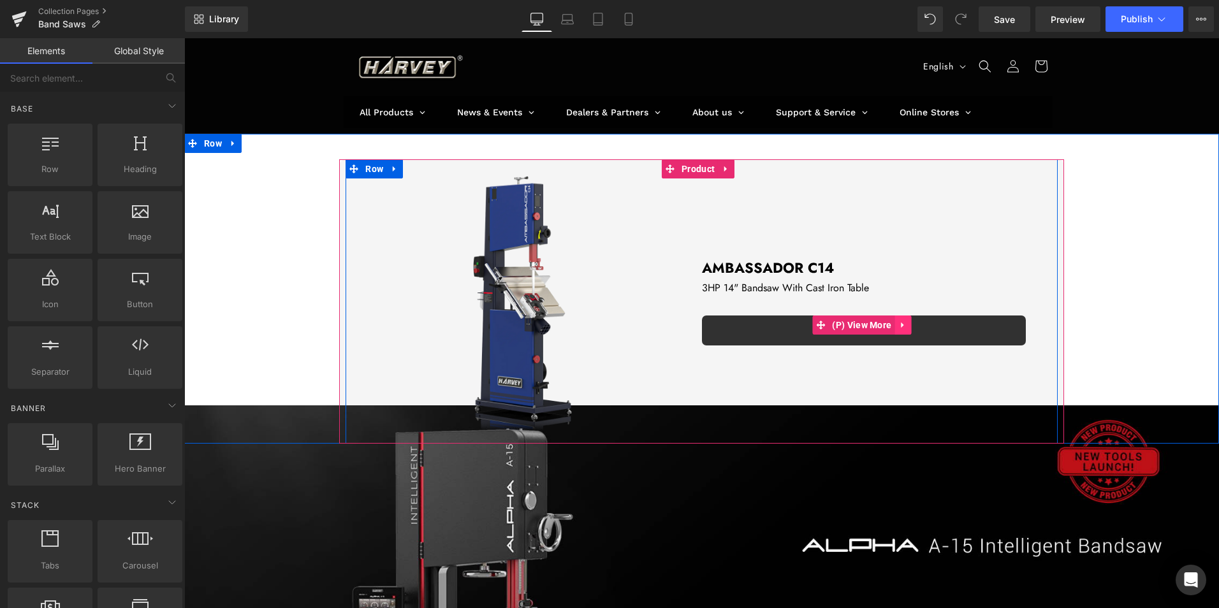
click at [899, 321] on icon at bounding box center [903, 326] width 9 height 10
click at [850, 325] on span "(P) View More" at bounding box center [862, 325] width 66 height 19
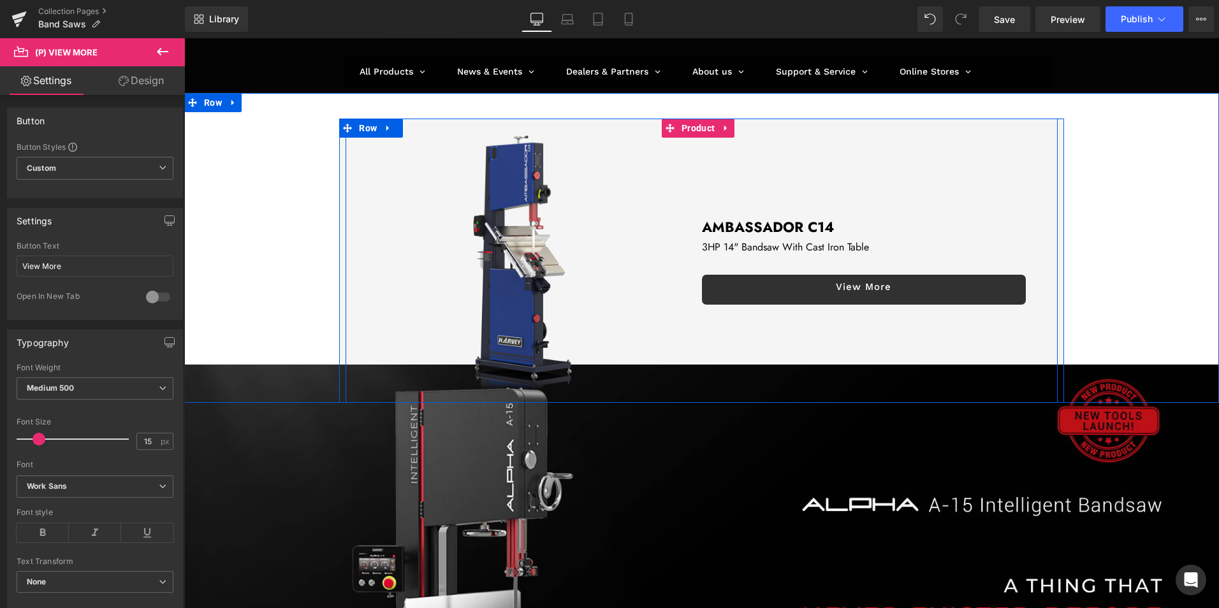
scroll to position [64, 0]
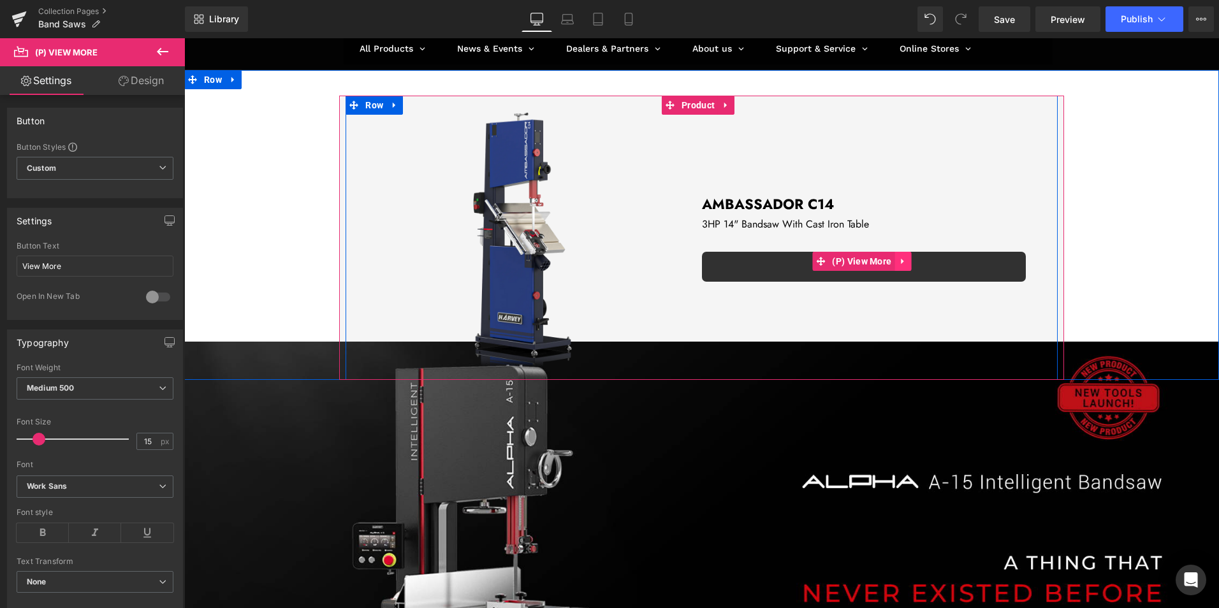
click at [901, 261] on icon at bounding box center [902, 262] width 3 height 6
click at [890, 262] on icon at bounding box center [894, 261] width 9 height 9
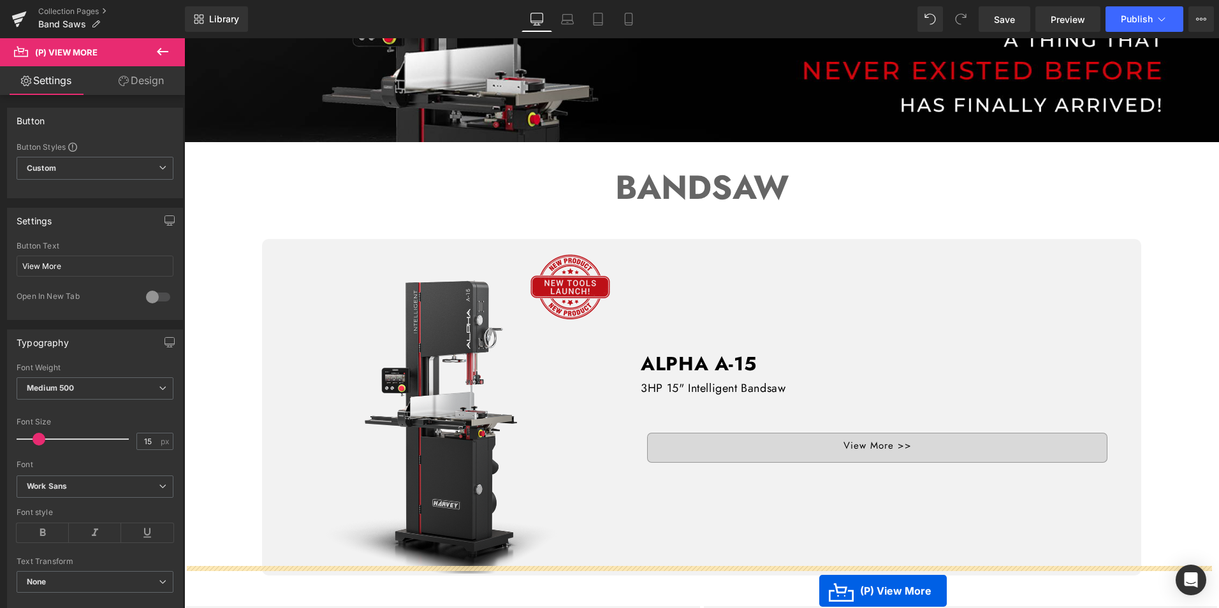
scroll to position [651, 0]
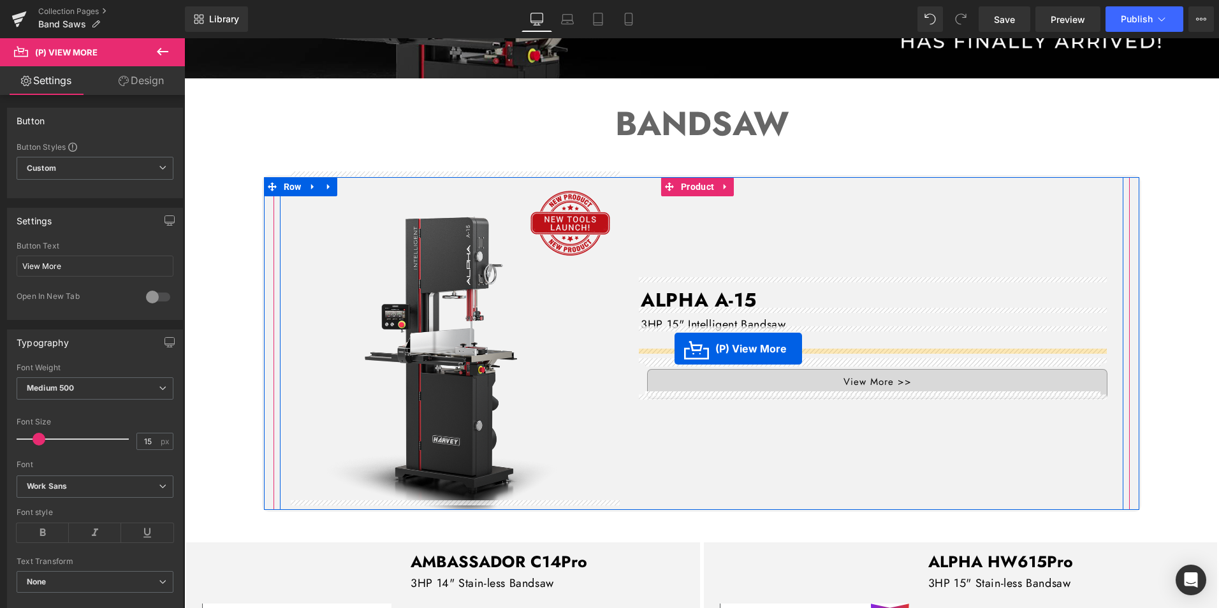
drag, startPoint x: 820, startPoint y: 281, endPoint x: 675, endPoint y: 349, distance: 160.4
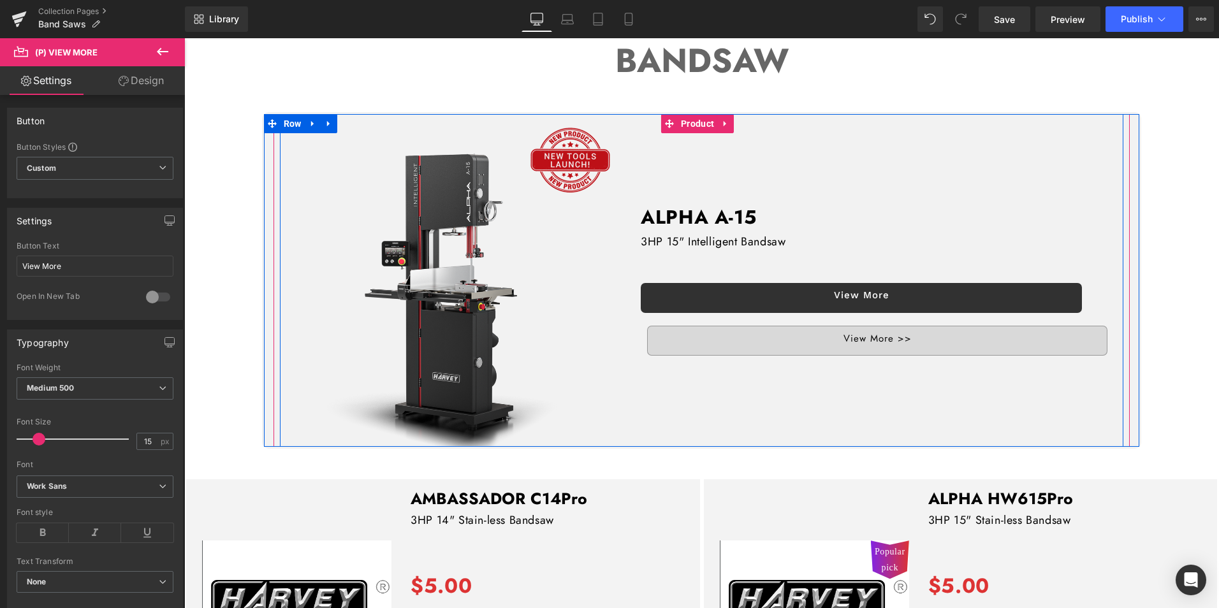
scroll to position [714, 0]
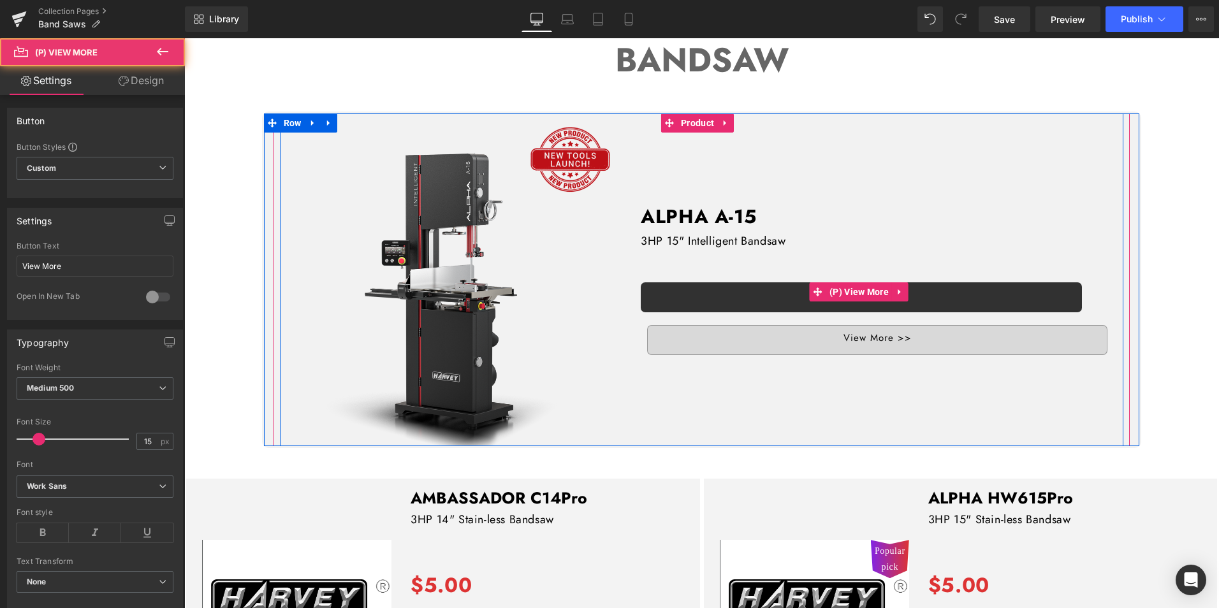
click at [771, 289] on link "View More" at bounding box center [861, 298] width 441 height 30
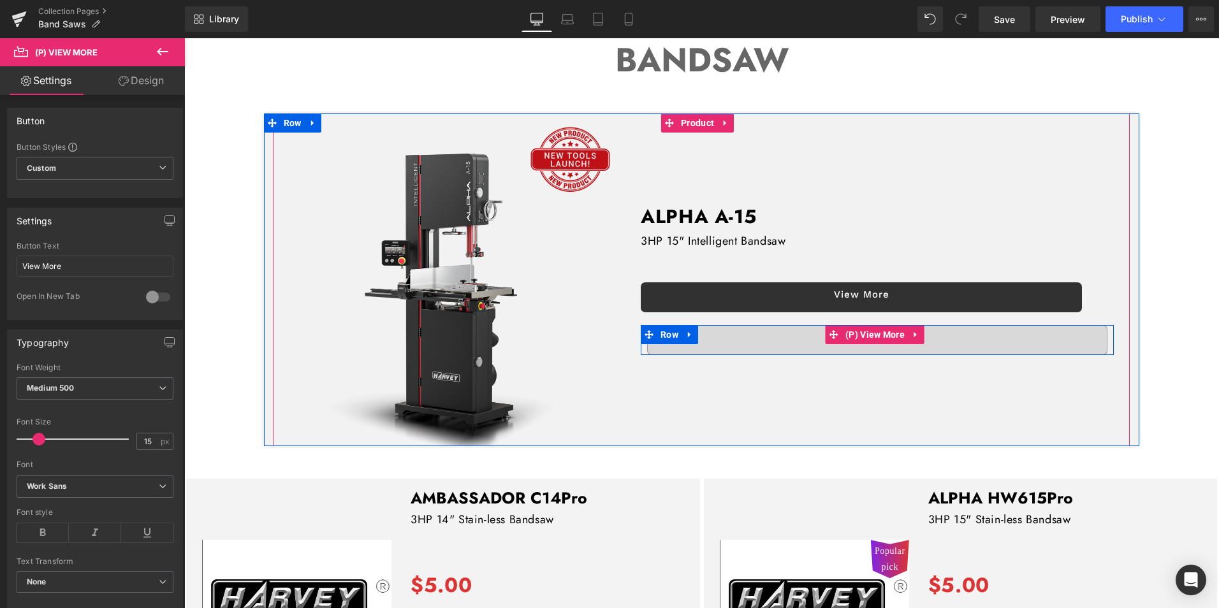
click at [735, 334] on link "View More >>" at bounding box center [877, 340] width 460 height 30
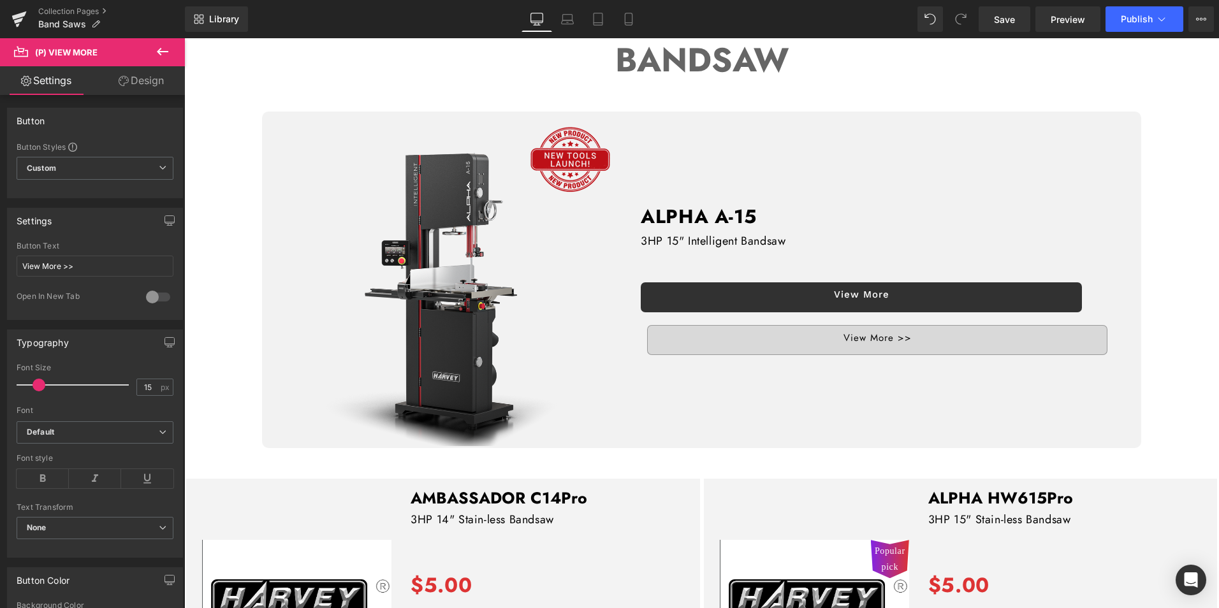
click at [152, 75] on link "Design" at bounding box center [141, 80] width 92 height 29
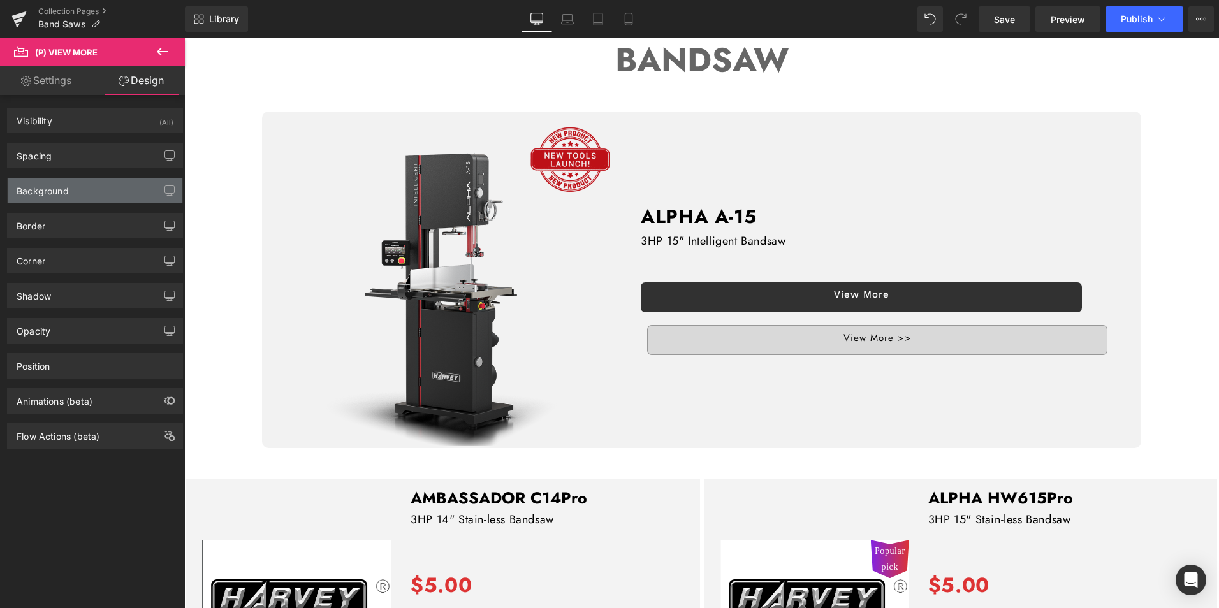
click at [78, 188] on div "Background" at bounding box center [95, 191] width 175 height 24
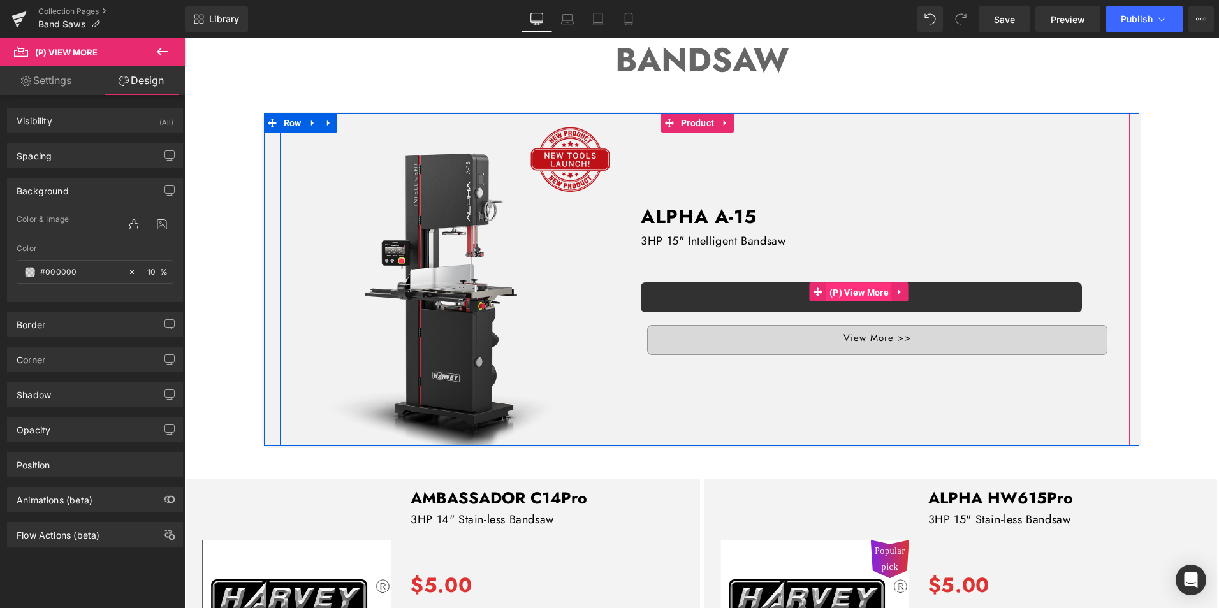
click at [832, 284] on span "(P) View More" at bounding box center [860, 292] width 66 height 19
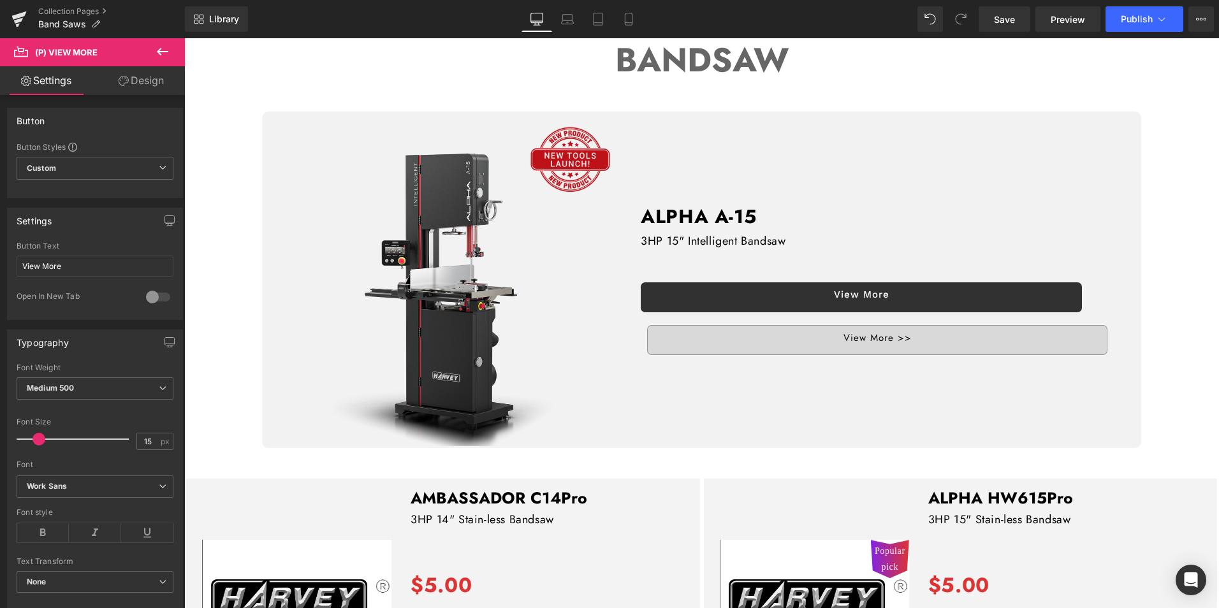
click at [134, 77] on link "Design" at bounding box center [141, 80] width 92 height 29
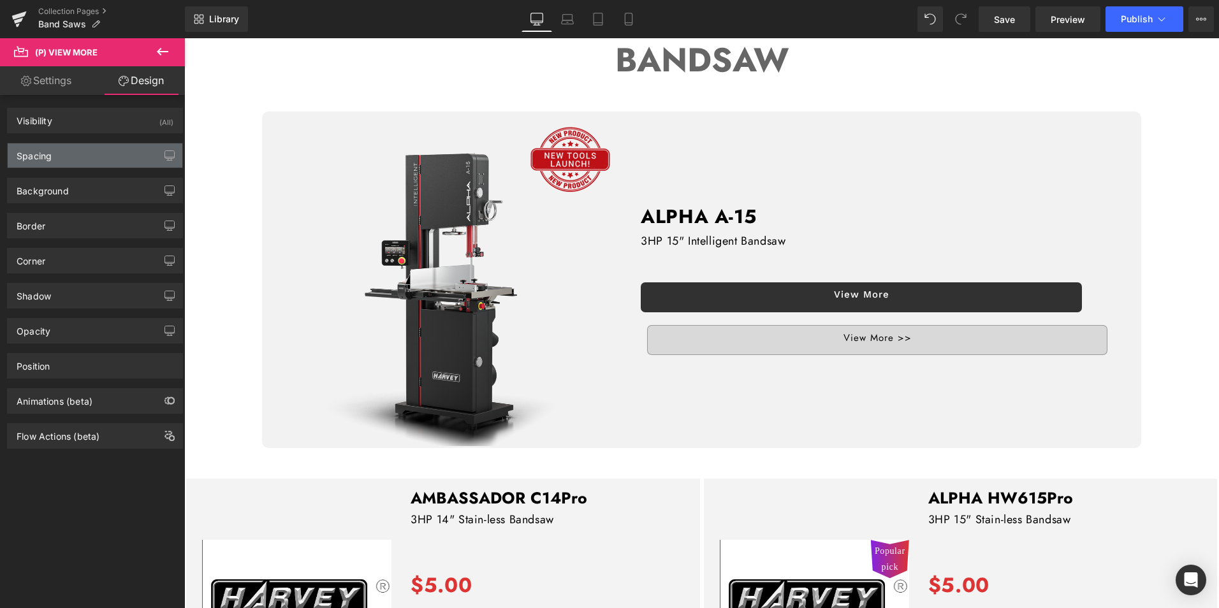
type input "#000000"
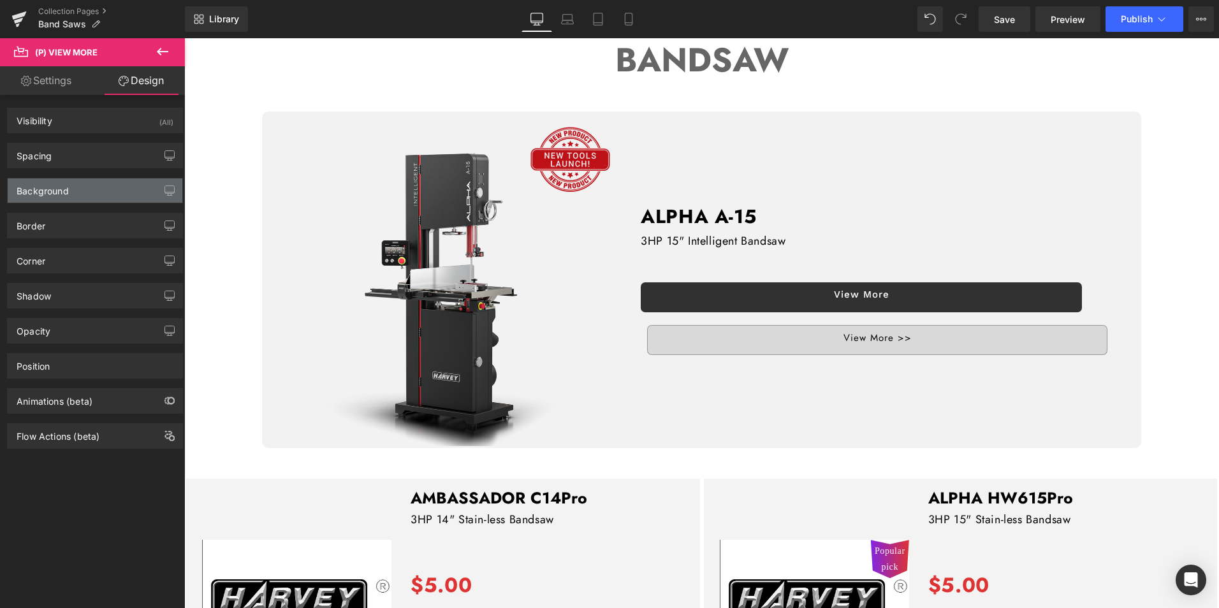
click at [59, 199] on div "Background" at bounding box center [95, 191] width 175 height 24
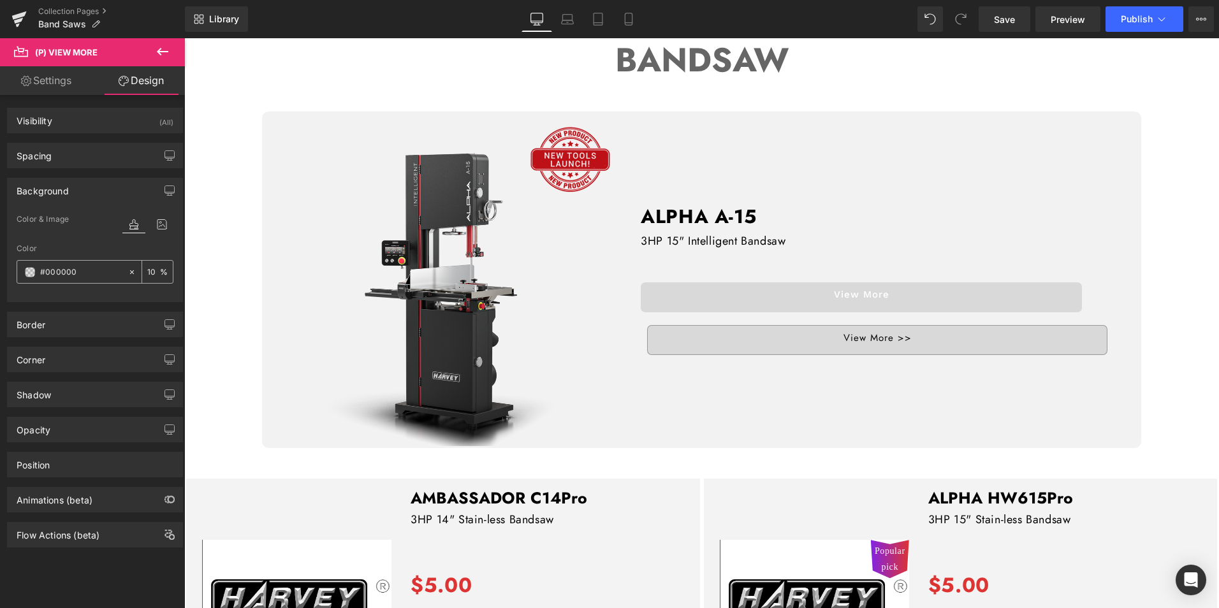
drag, startPoint x: 151, startPoint y: 272, endPoint x: 131, endPoint y: 272, distance: 19.1
click at [131, 272] on div "10 %" at bounding box center [150, 272] width 45 height 22
type input "70"
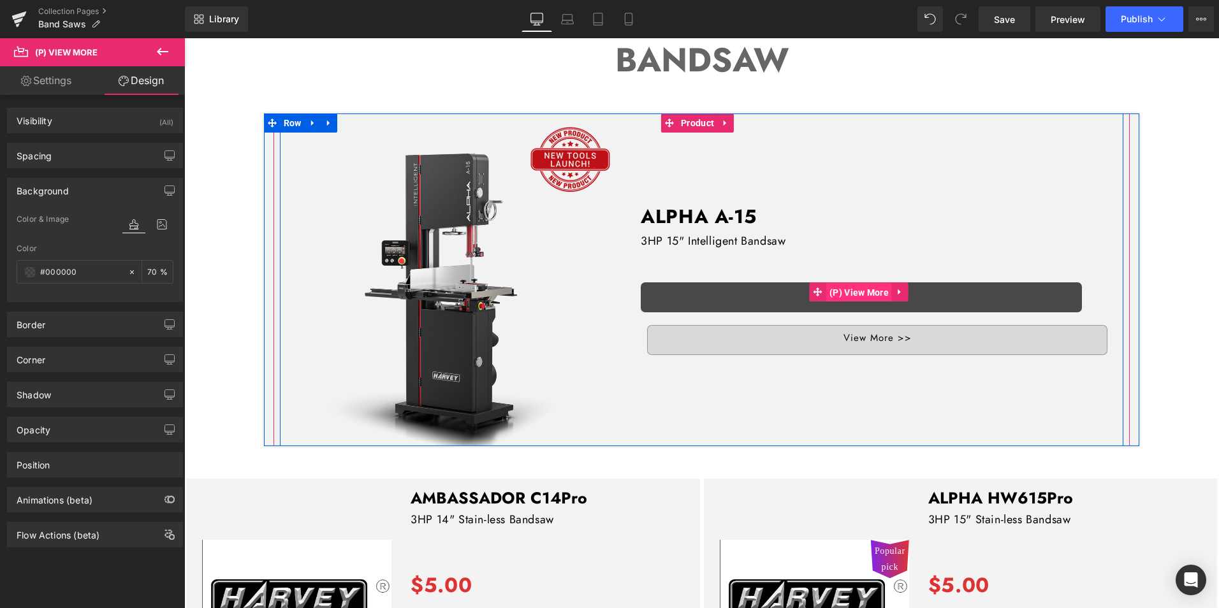
click at [851, 287] on span "(P) View More" at bounding box center [860, 292] width 66 height 19
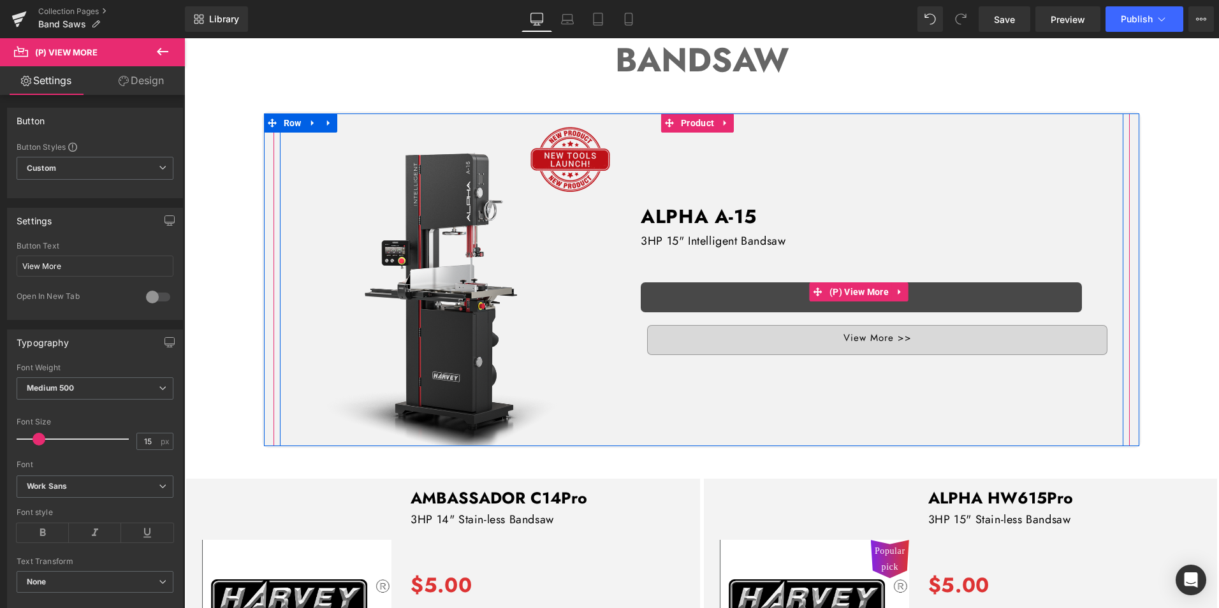
click at [833, 286] on span "(P) View More" at bounding box center [860, 292] width 66 height 19
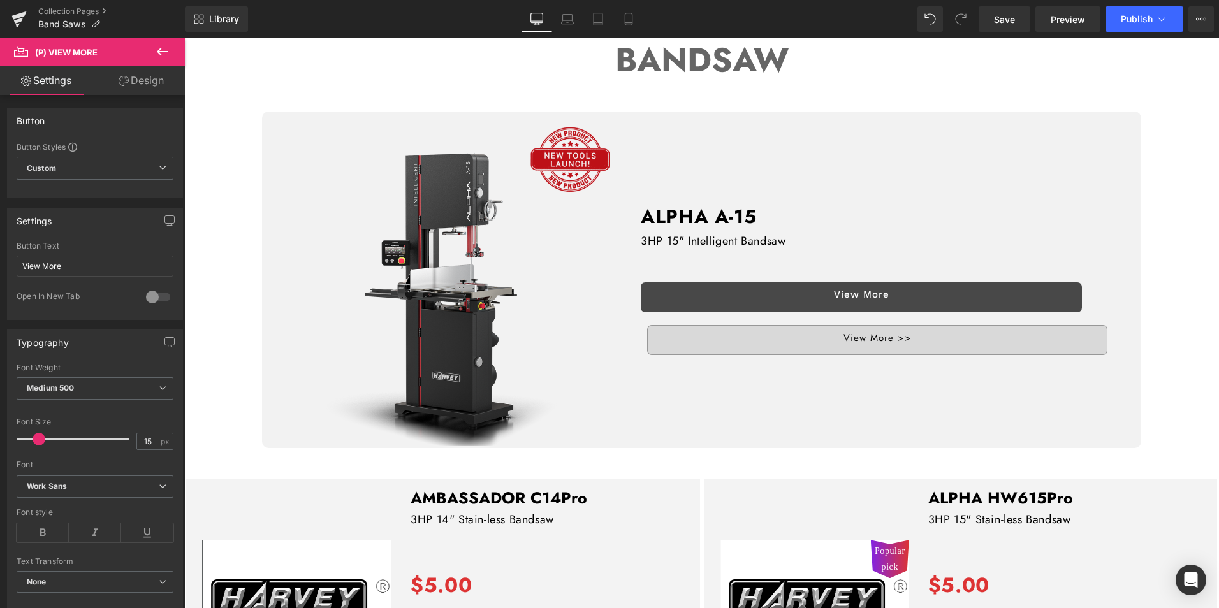
click at [149, 82] on link "Design" at bounding box center [141, 80] width 92 height 29
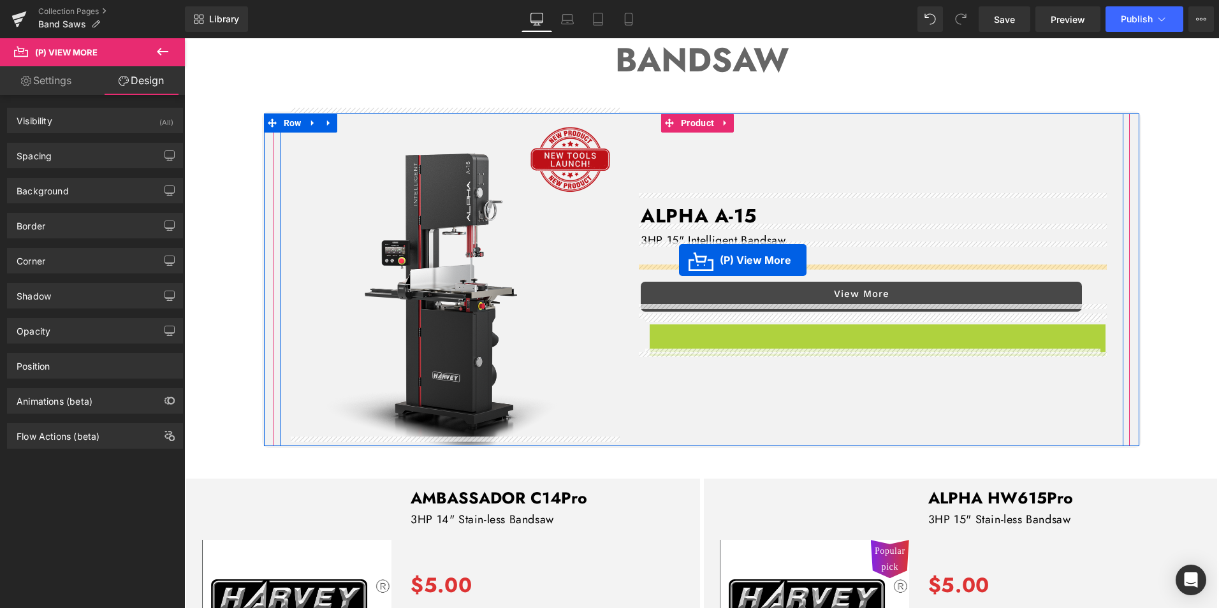
drag, startPoint x: 837, startPoint y: 328, endPoint x: 679, endPoint y: 260, distance: 171.4
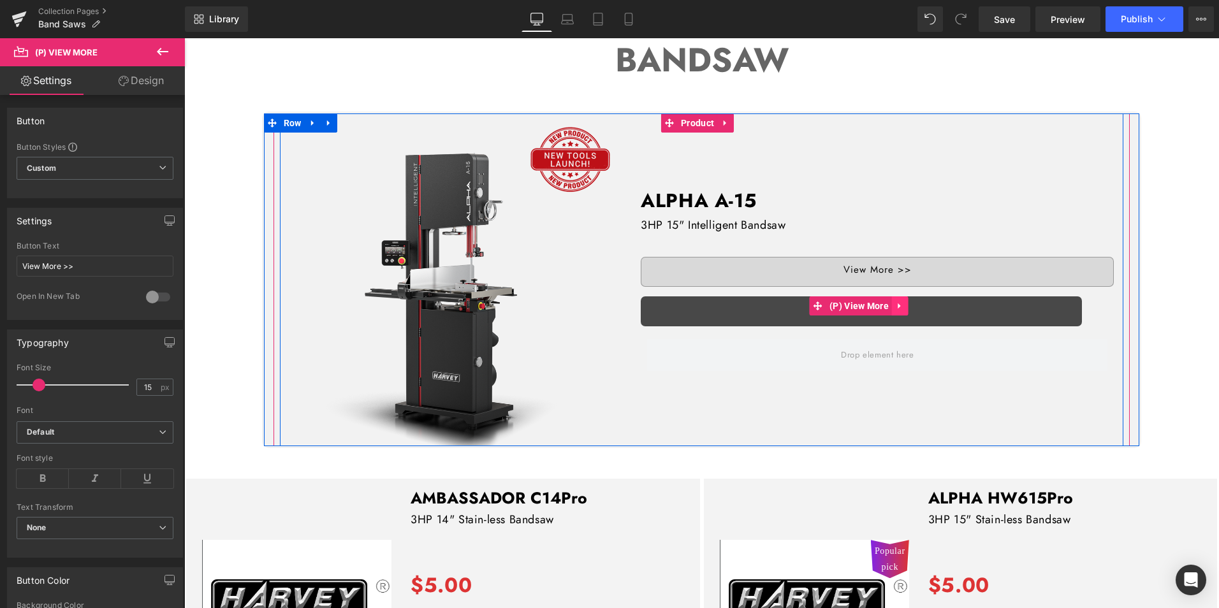
click at [897, 302] on icon at bounding box center [900, 307] width 9 height 10
click at [907, 302] on icon at bounding box center [908, 306] width 9 height 9
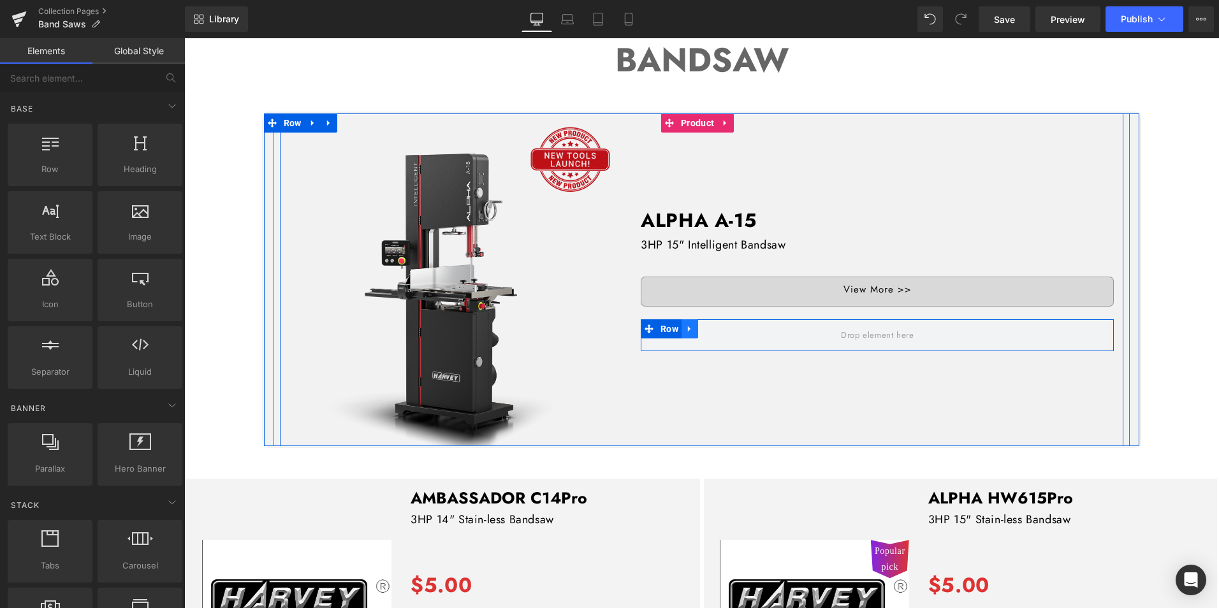
click at [688, 325] on icon at bounding box center [690, 330] width 9 height 10
click at [719, 325] on icon at bounding box center [723, 329] width 9 height 9
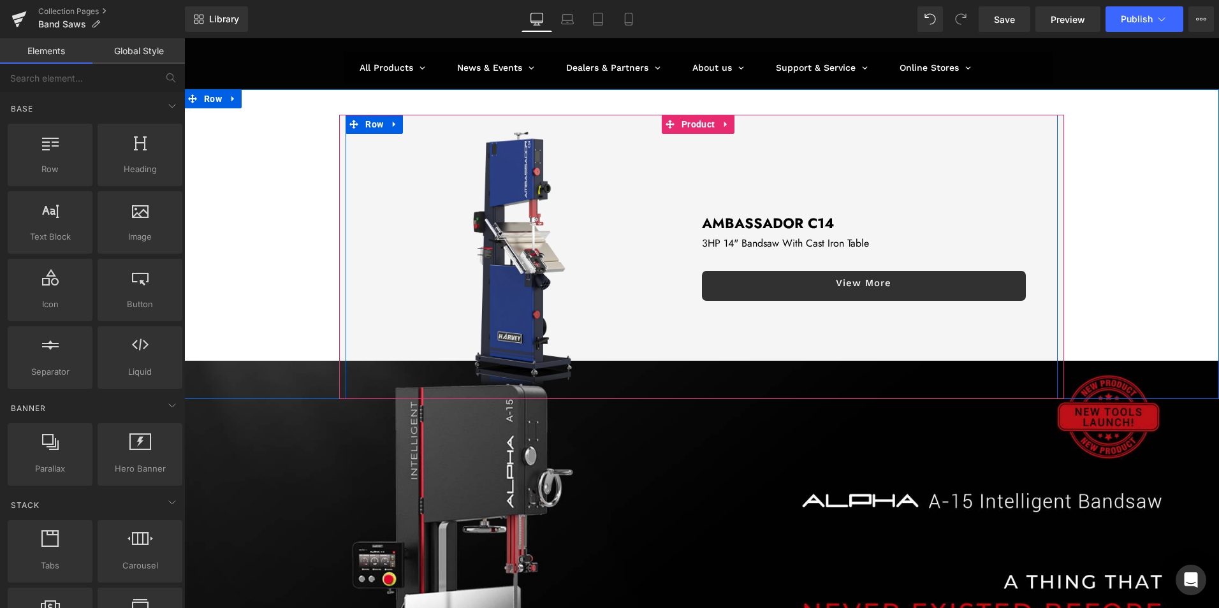
scroll to position [0, 0]
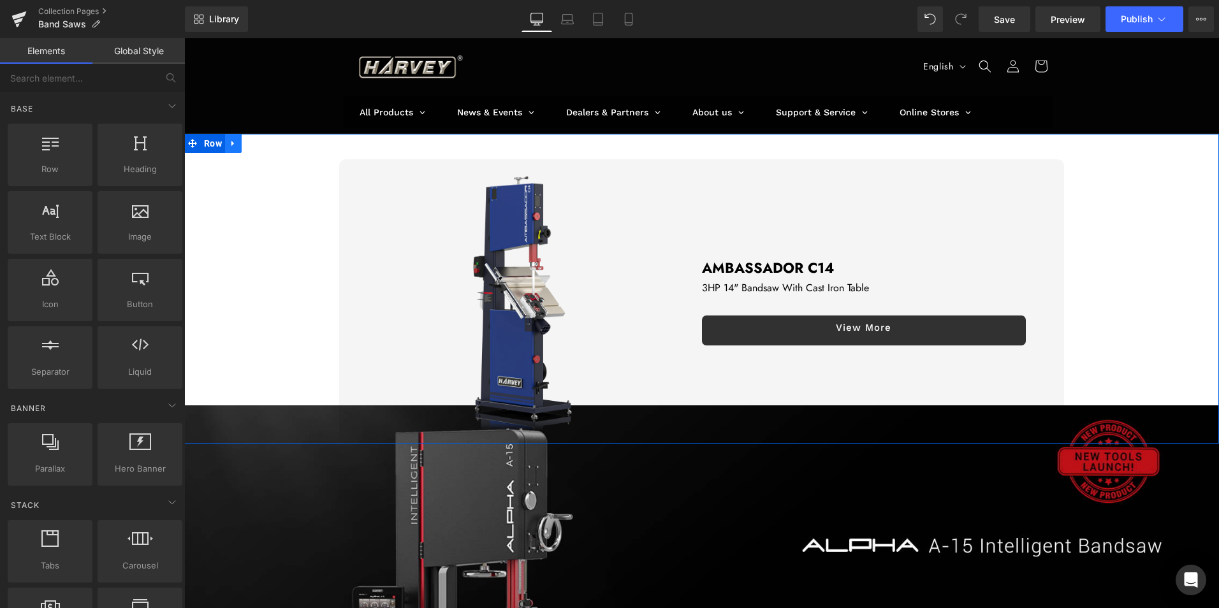
click at [236, 147] on icon at bounding box center [233, 143] width 9 height 10
click at [260, 144] on link at bounding box center [266, 143] width 17 height 19
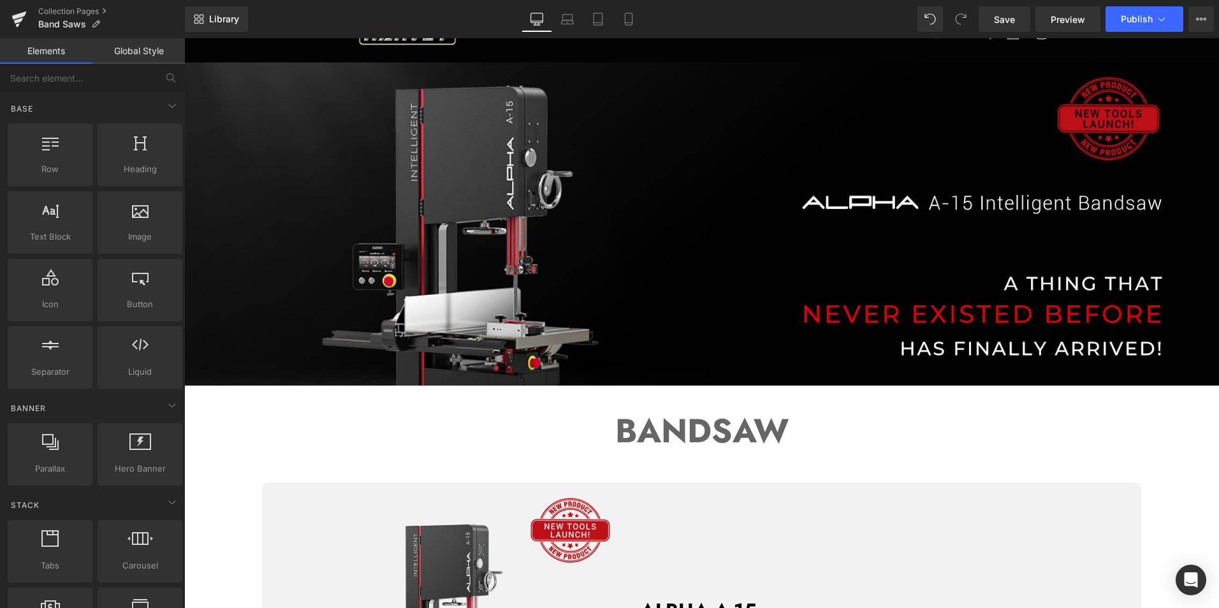
scroll to position [64, 0]
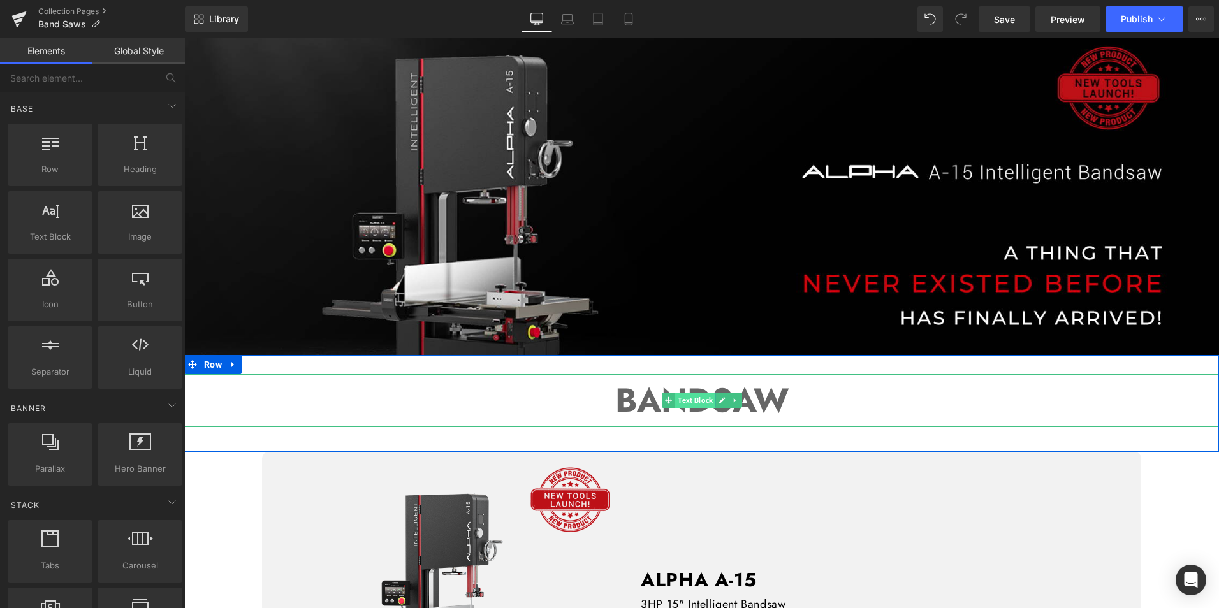
click at [705, 393] on span "Text Block" at bounding box center [695, 400] width 40 height 15
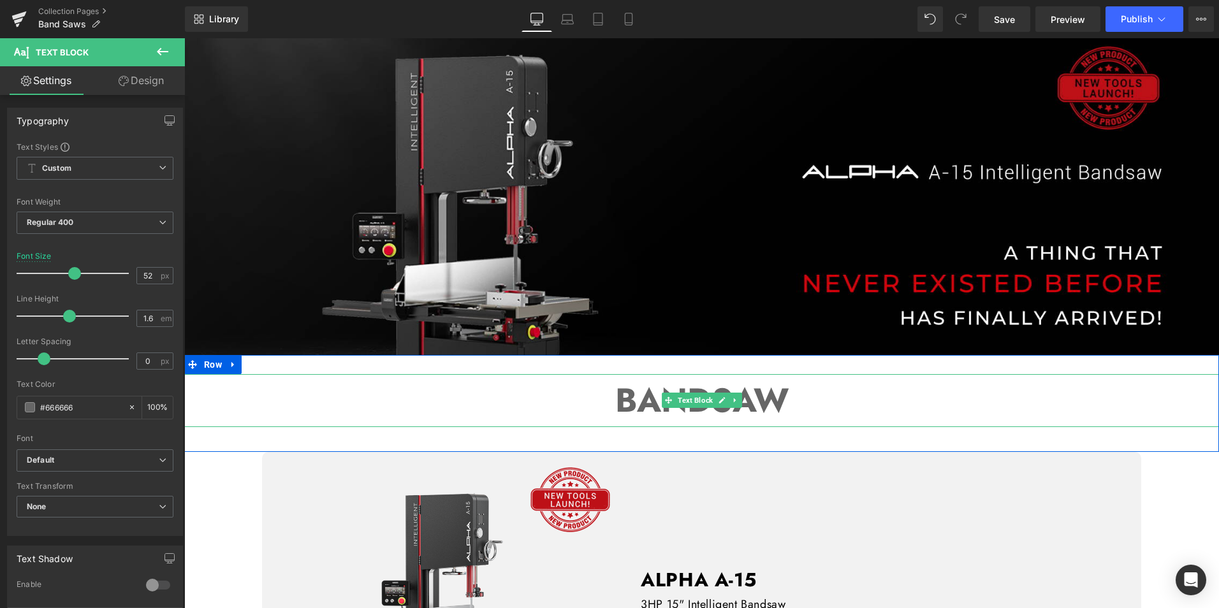
scroll to position [191, 0]
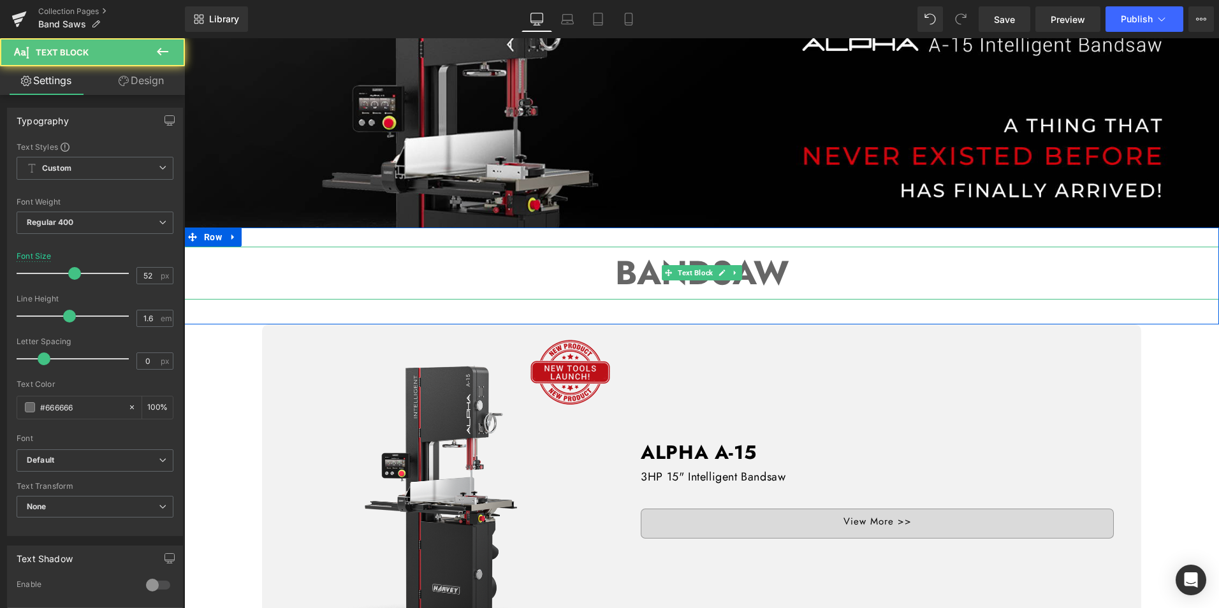
click at [624, 268] on strong "BANDSAW" at bounding box center [701, 273] width 173 height 48
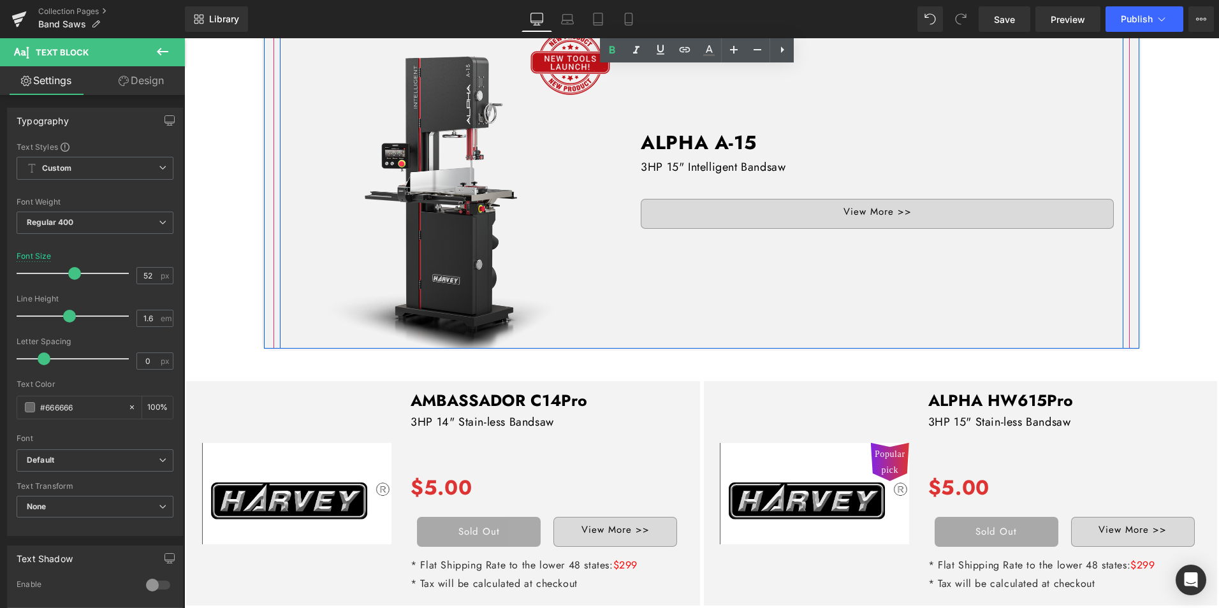
scroll to position [510, 0]
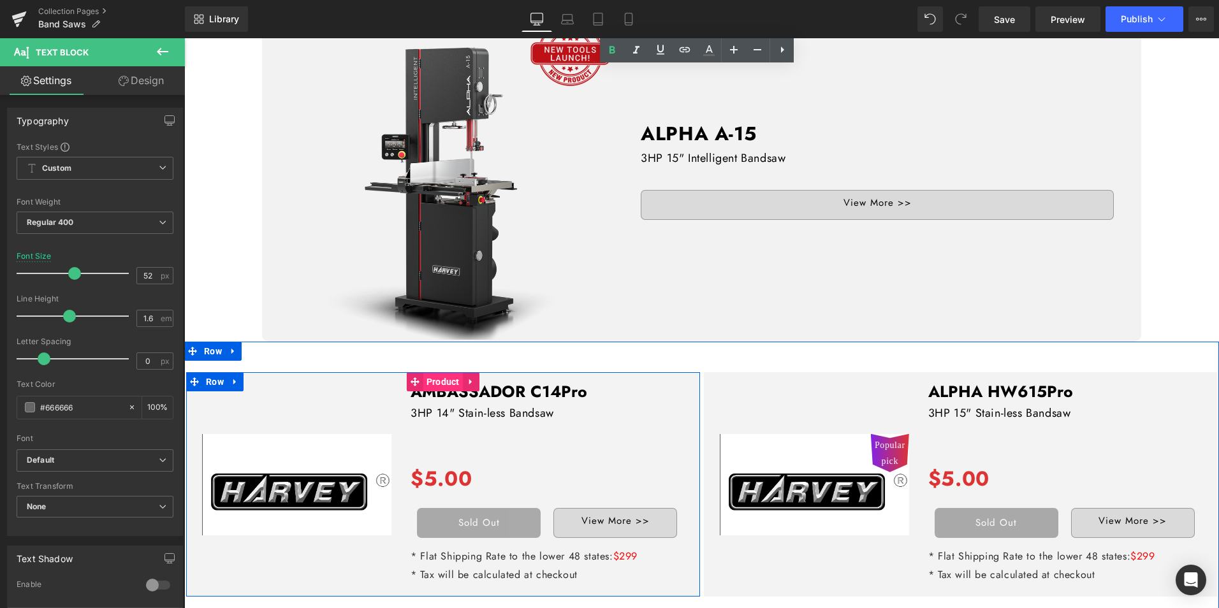
click at [426, 374] on span "Product" at bounding box center [444, 381] width 40 height 19
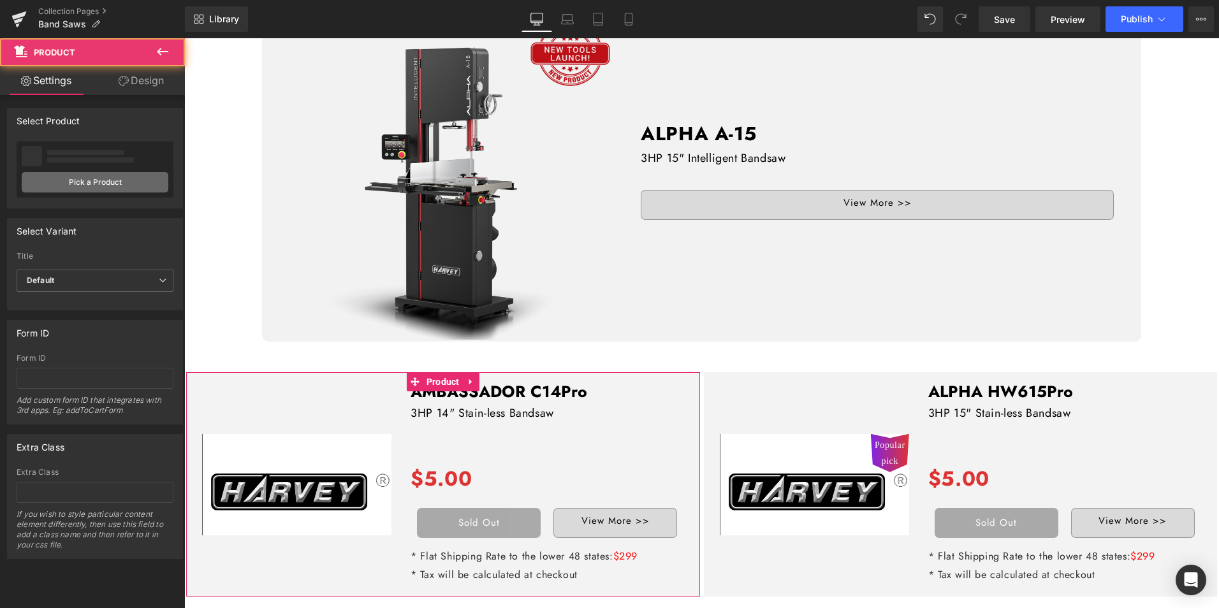
click at [126, 174] on link "Pick a Product" at bounding box center [95, 182] width 147 height 20
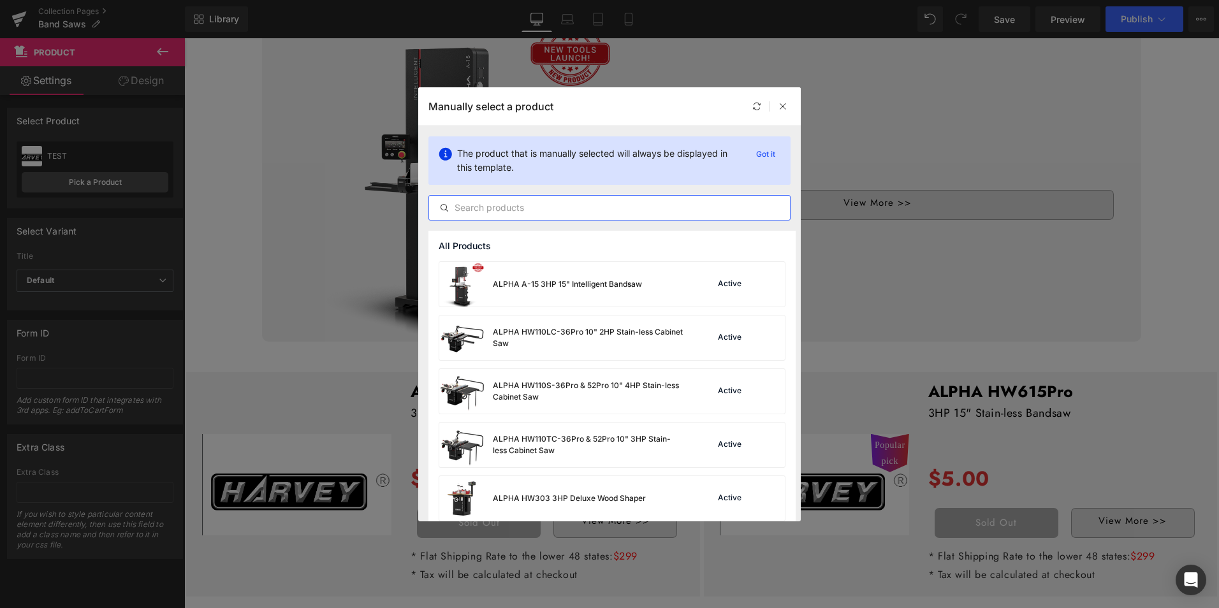
click at [496, 203] on input "text" at bounding box center [609, 207] width 361 height 15
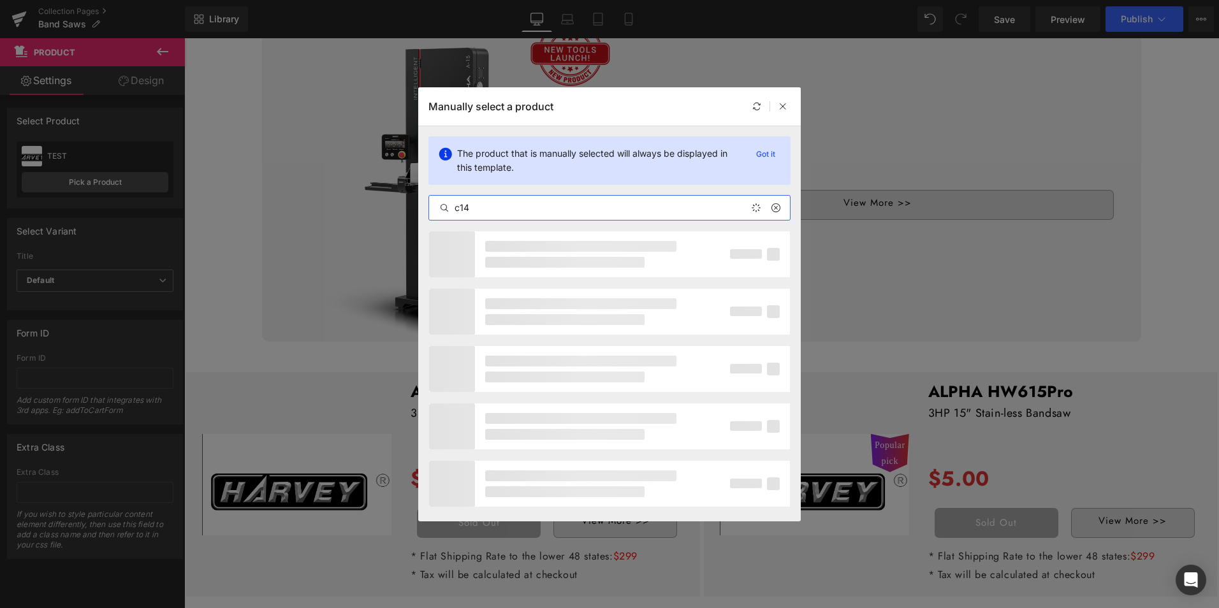
type input "c14"
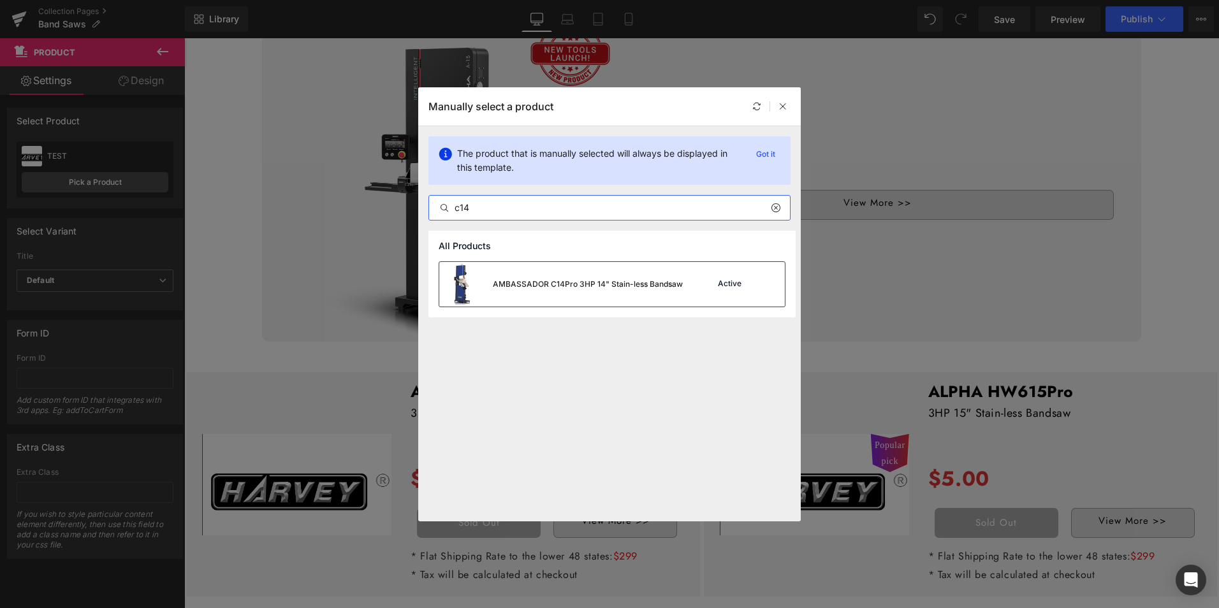
click at [540, 286] on div "AMBASSADOR C14Pro 3HP 14" Stain-less Bandsaw" at bounding box center [588, 284] width 190 height 11
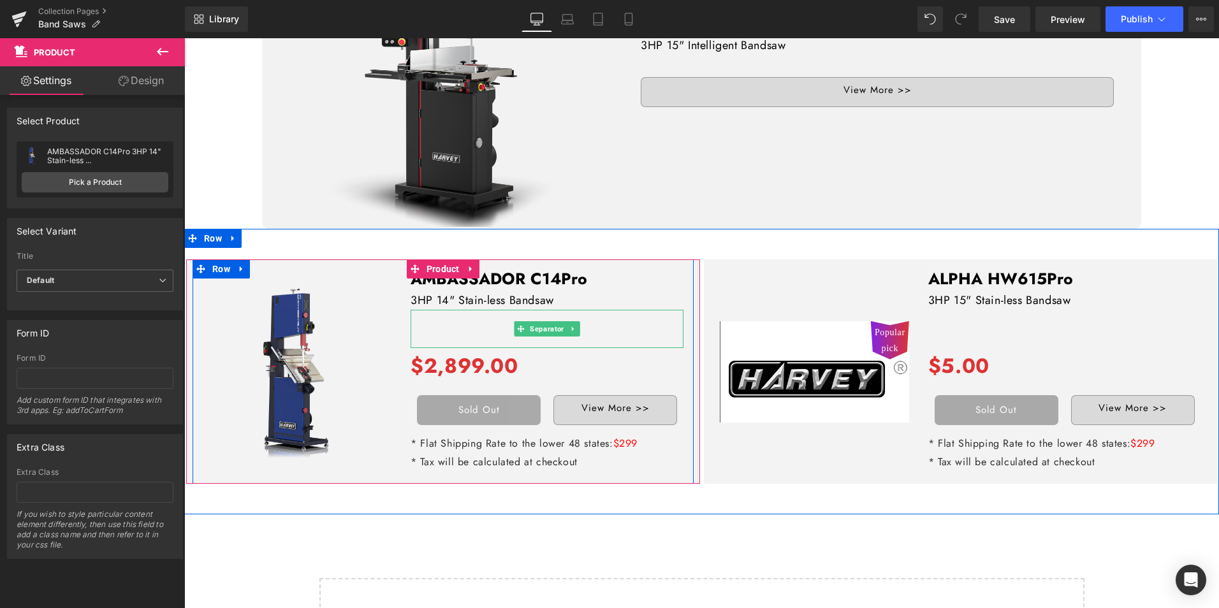
scroll to position [638, 0]
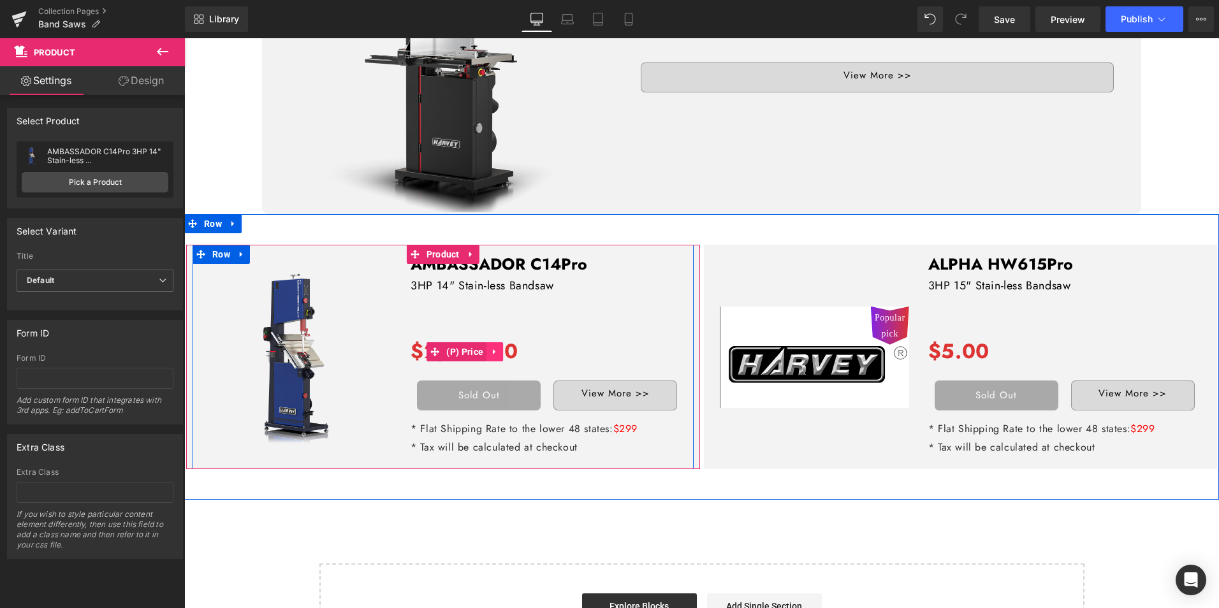
click at [493, 350] on icon at bounding box center [494, 353] width 3 height 6
click at [499, 348] on icon at bounding box center [503, 352] width 9 height 9
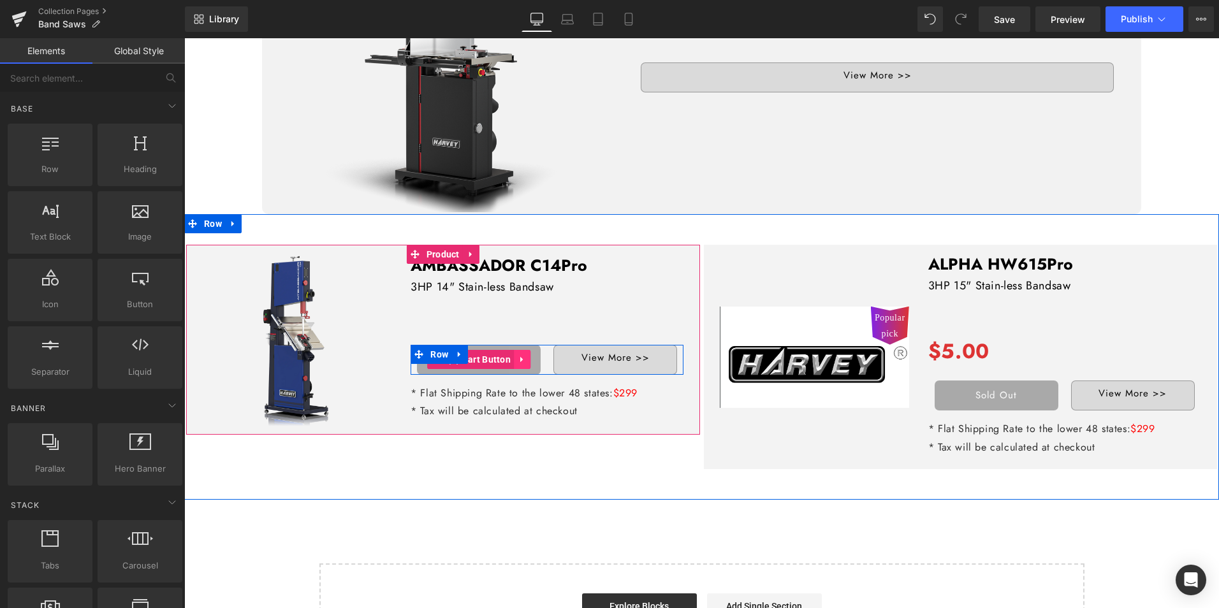
click at [520, 357] on icon at bounding box center [521, 360] width 3 height 6
click at [522, 354] on link at bounding box center [530, 359] width 17 height 19
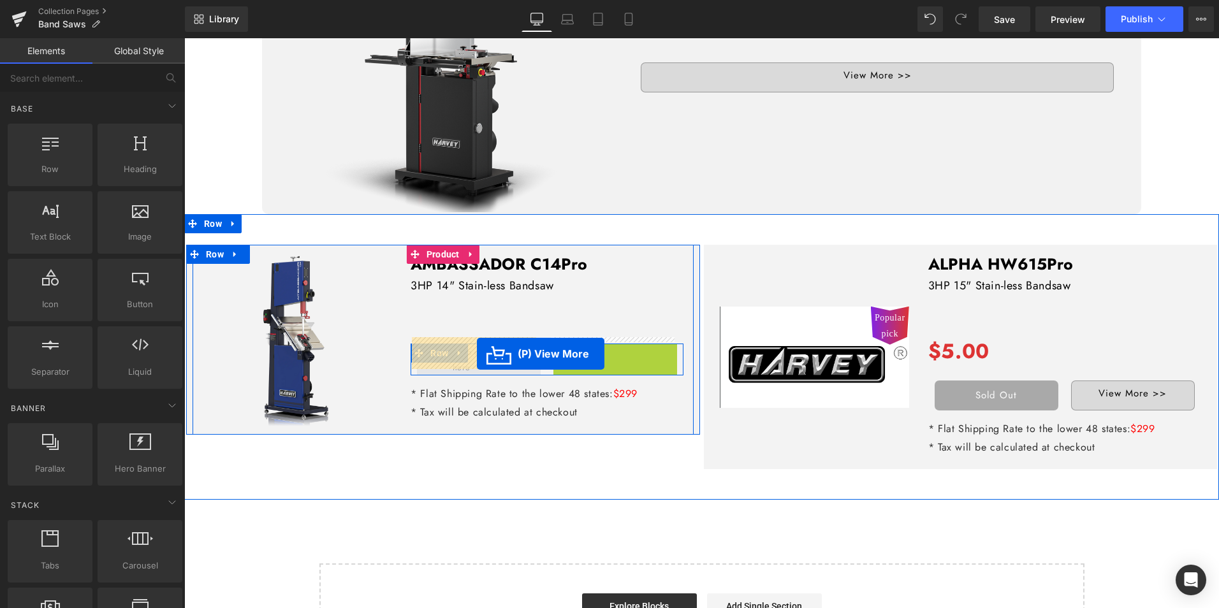
drag, startPoint x: 569, startPoint y: 353, endPoint x: 476, endPoint y: 354, distance: 92.5
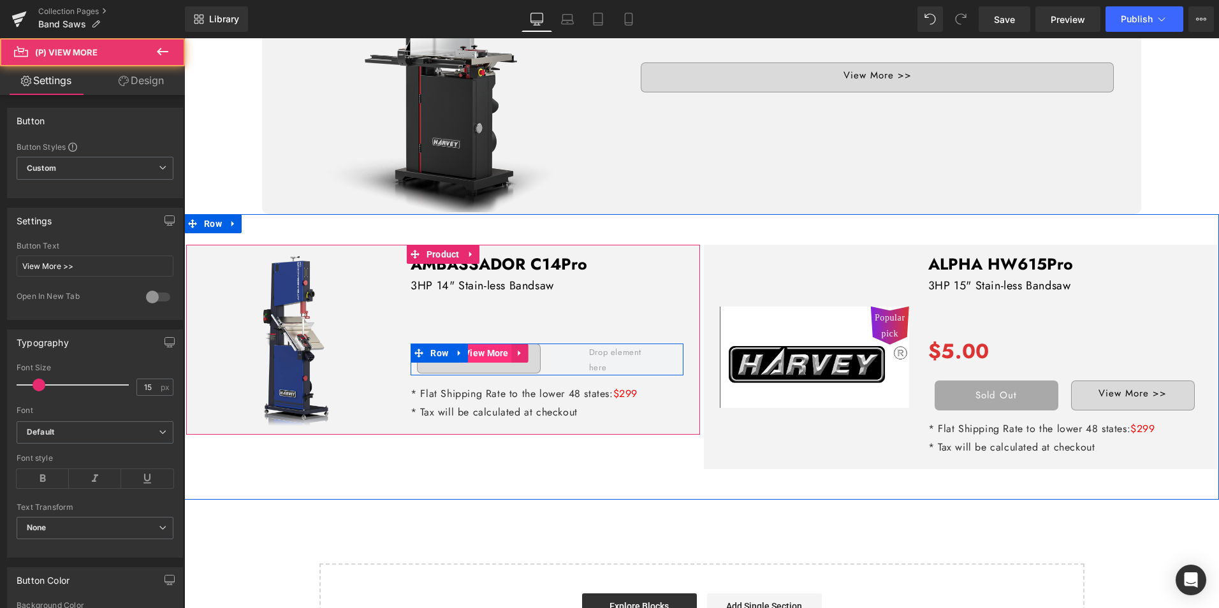
click at [496, 350] on span "(P) View More" at bounding box center [479, 353] width 66 height 19
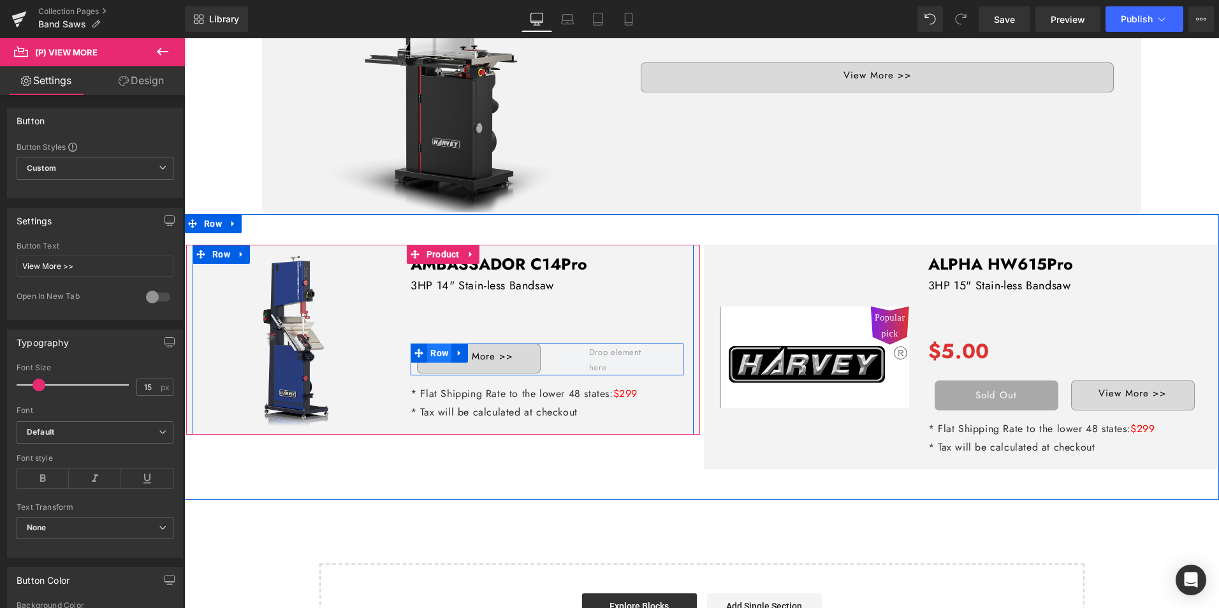
click at [444, 344] on span "Row" at bounding box center [439, 353] width 24 height 19
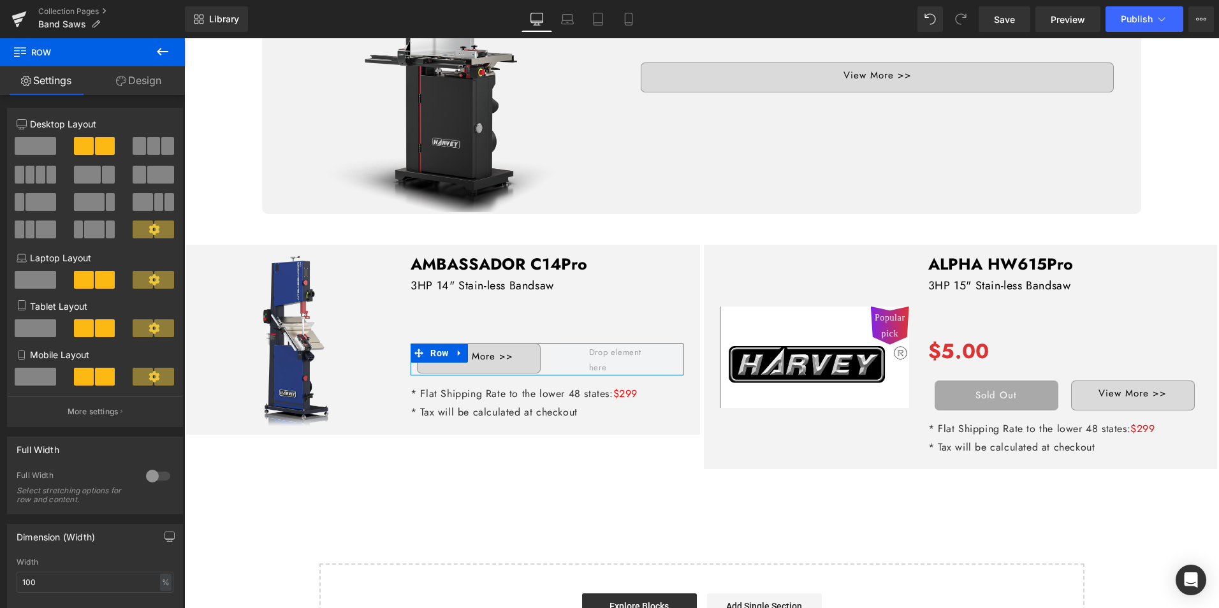
click at [30, 140] on span at bounding box center [35, 146] width 41 height 18
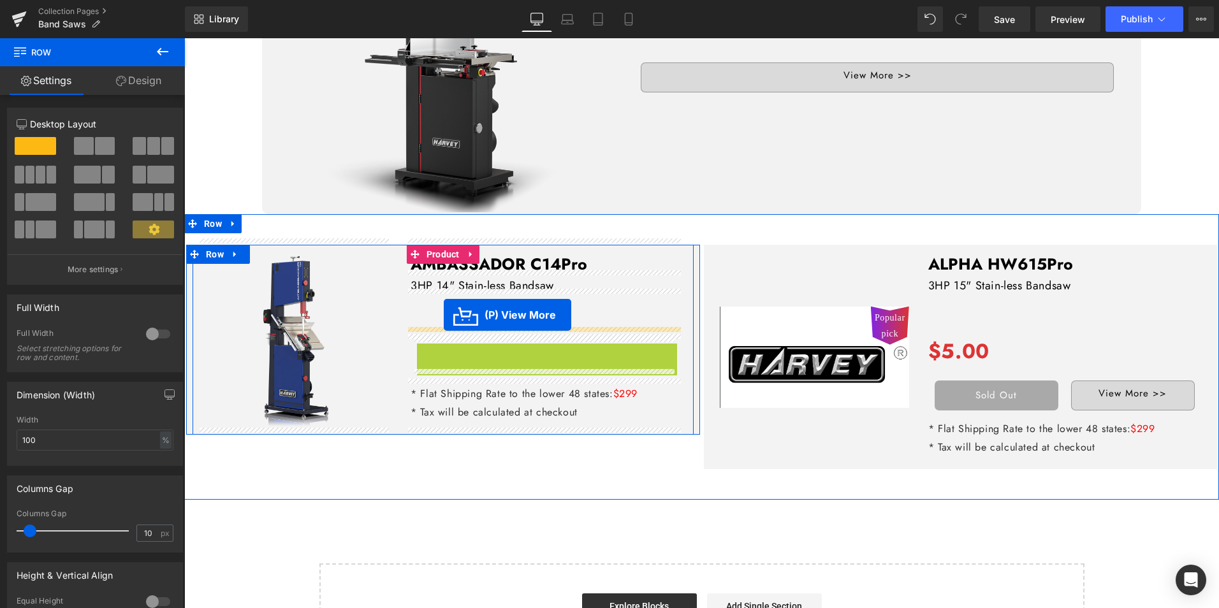
drag, startPoint x: 499, startPoint y: 346, endPoint x: 444, endPoint y: 315, distance: 63.4
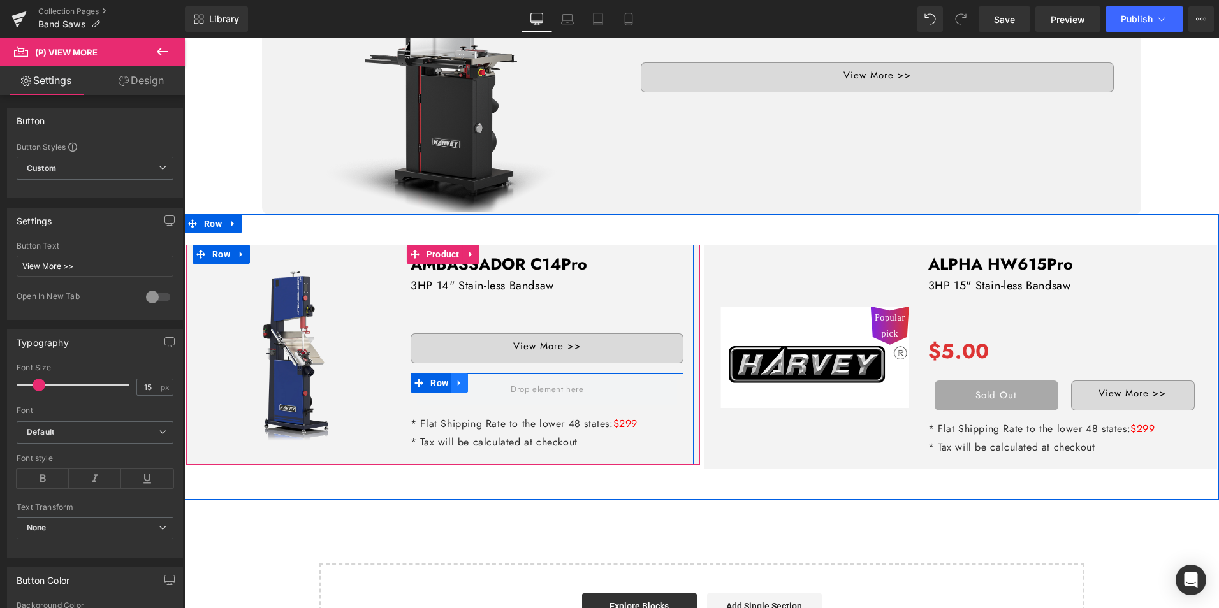
click at [459, 379] on icon at bounding box center [459, 384] width 9 height 10
click at [489, 379] on icon at bounding box center [493, 383] width 9 height 9
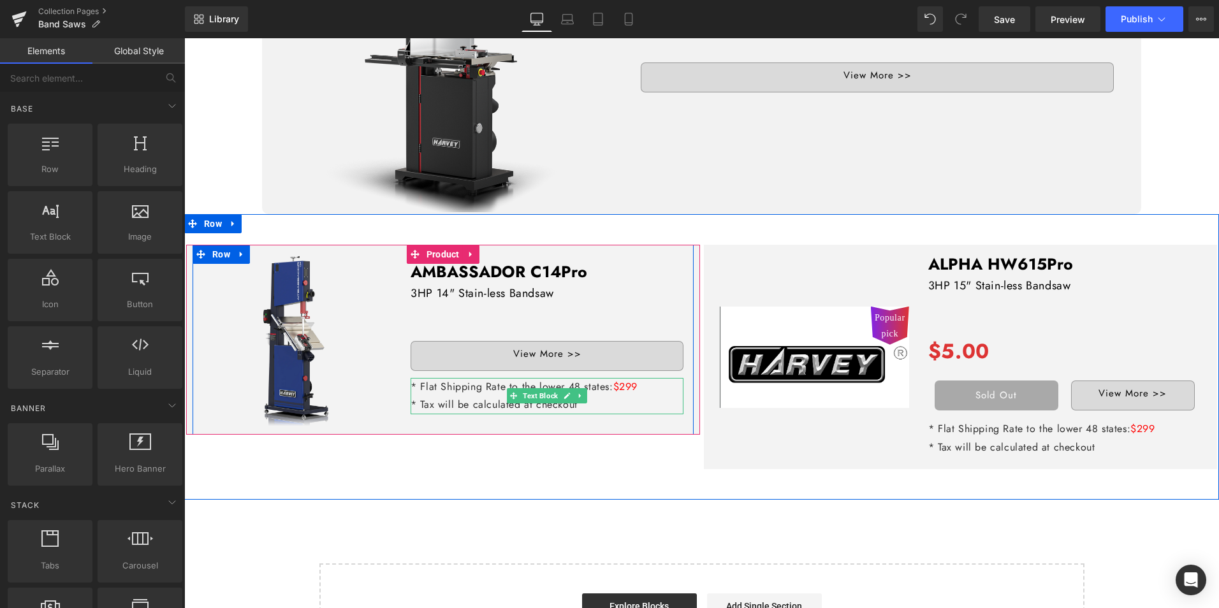
click at [577, 392] on icon at bounding box center [580, 396] width 7 height 8
click at [584, 393] on icon at bounding box center [587, 396] width 7 height 7
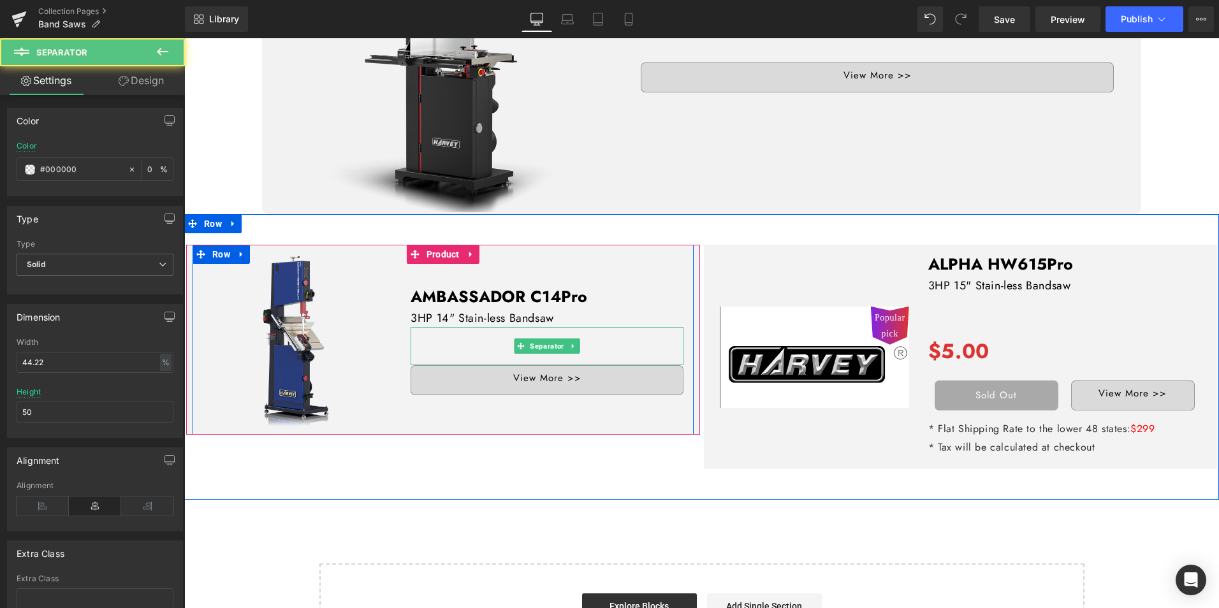
click at [468, 344] on div at bounding box center [547, 346] width 273 height 38
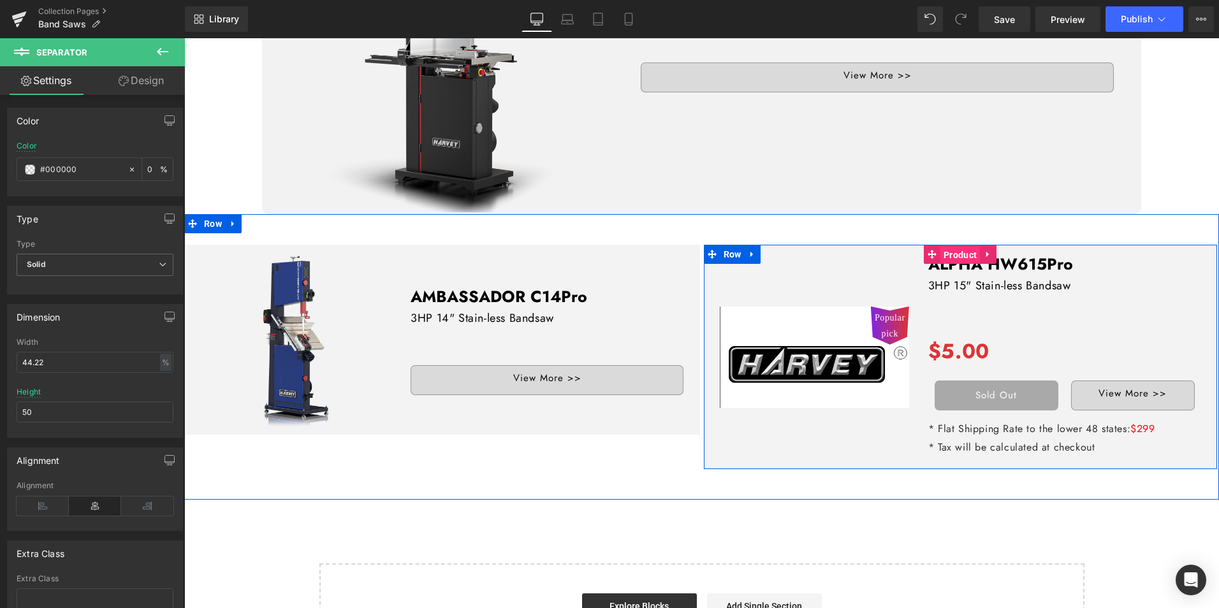
click at [962, 246] on span "Product" at bounding box center [961, 255] width 40 height 19
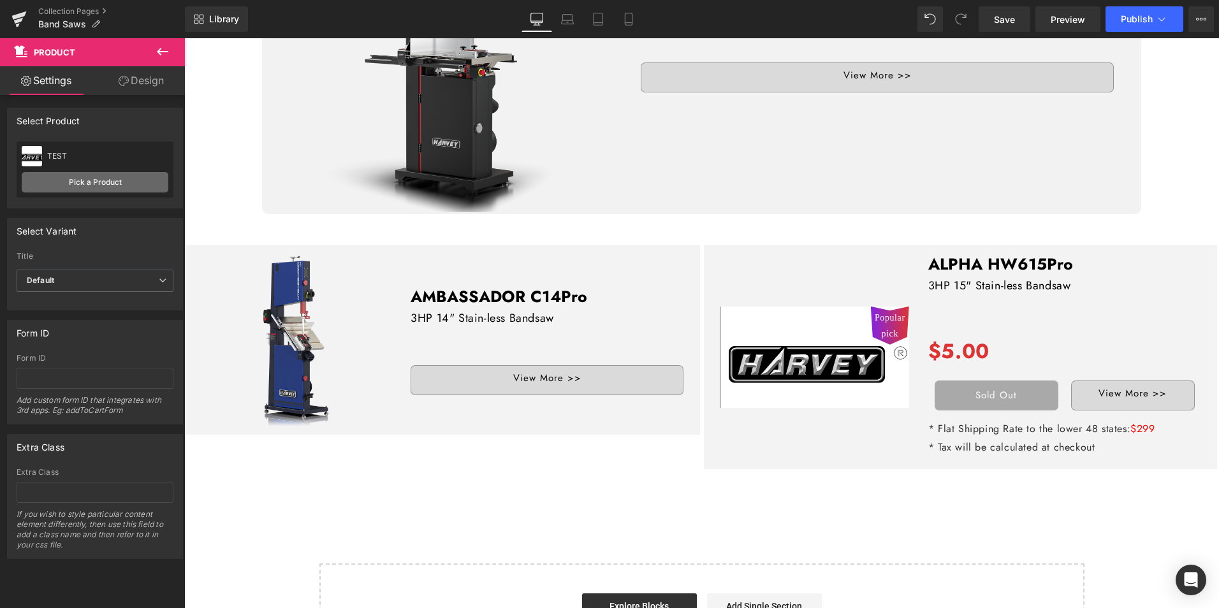
click at [54, 182] on link "Pick a Product" at bounding box center [95, 182] width 147 height 20
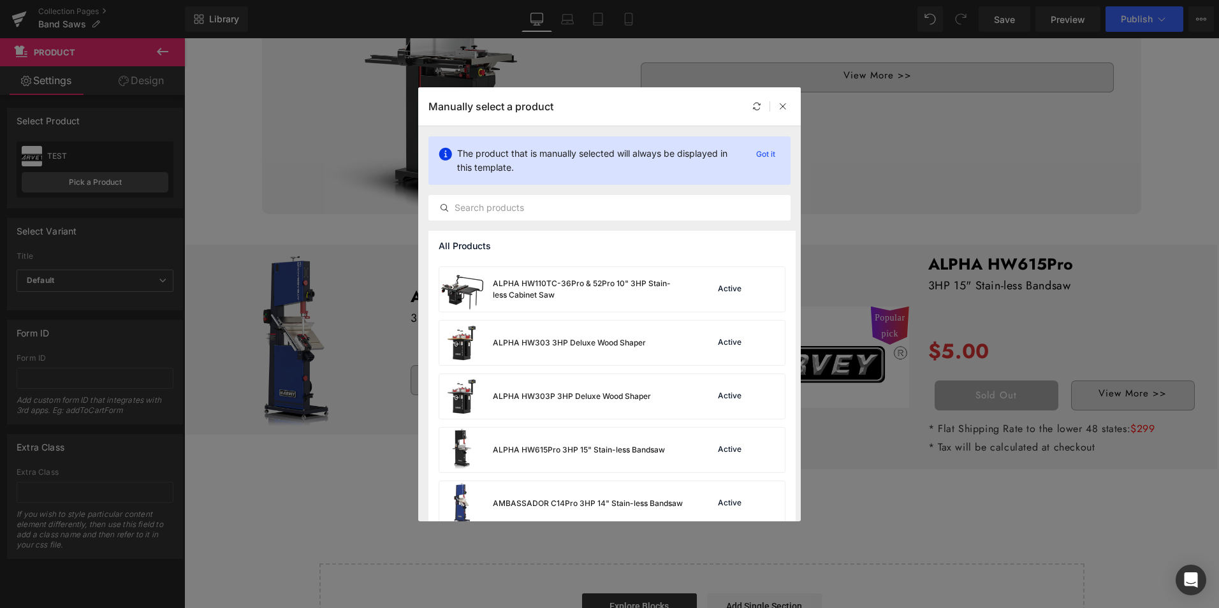
scroll to position [191, 0]
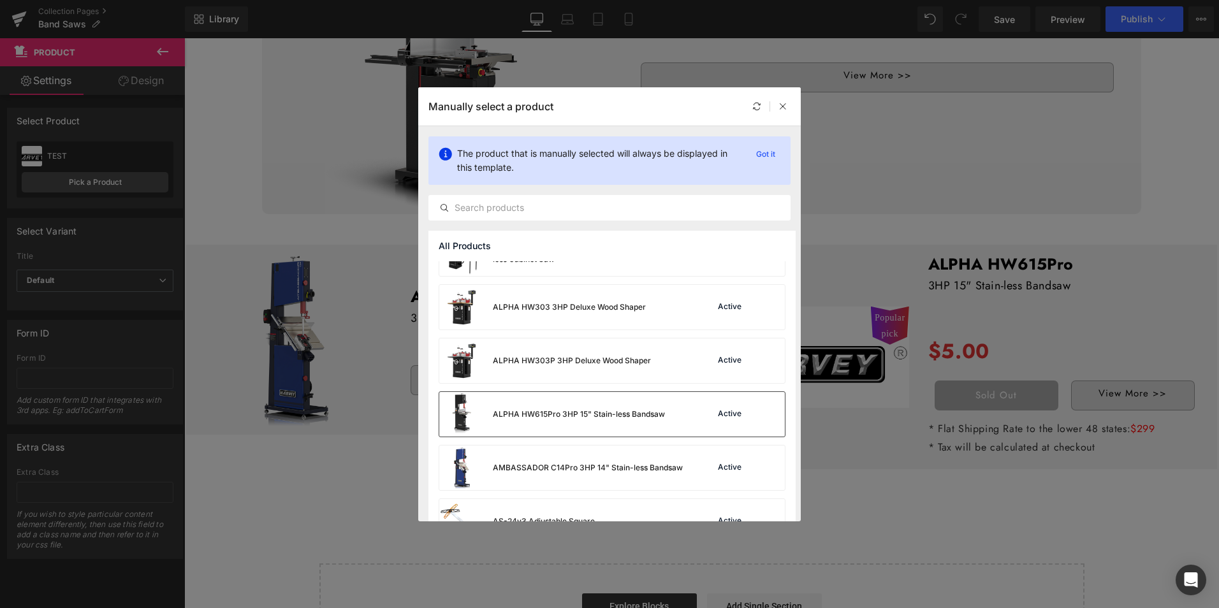
click at [559, 418] on div "ALPHA HW615Pro 3HP 15" Stain-less Bandsaw" at bounding box center [579, 414] width 172 height 11
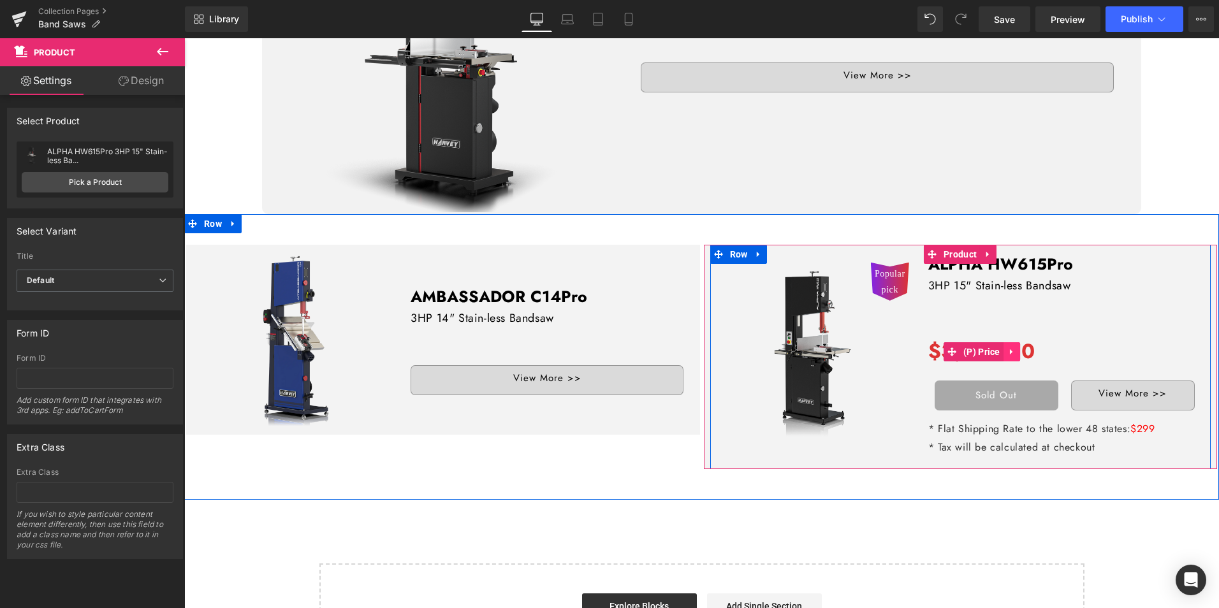
click at [1010, 350] on icon at bounding box center [1011, 353] width 3 height 6
click at [1019, 348] on icon at bounding box center [1020, 352] width 9 height 9
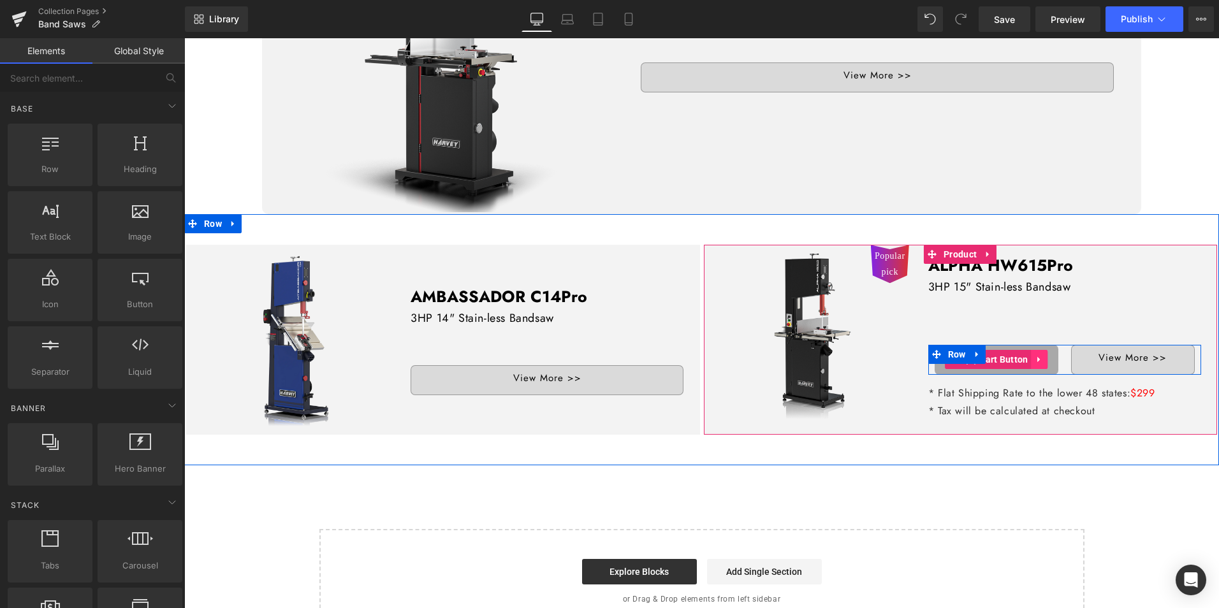
click at [1036, 355] on icon at bounding box center [1040, 360] width 9 height 10
click at [1044, 355] on icon at bounding box center [1048, 359] width 9 height 9
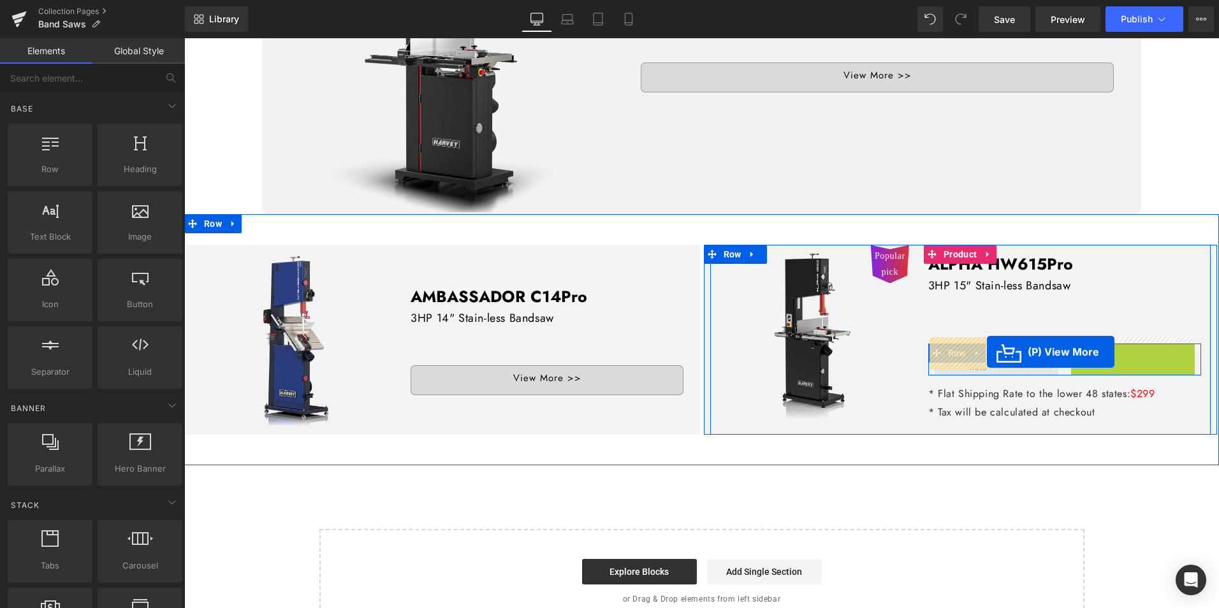
drag, startPoint x: 1100, startPoint y: 353, endPoint x: 987, endPoint y: 352, distance: 112.9
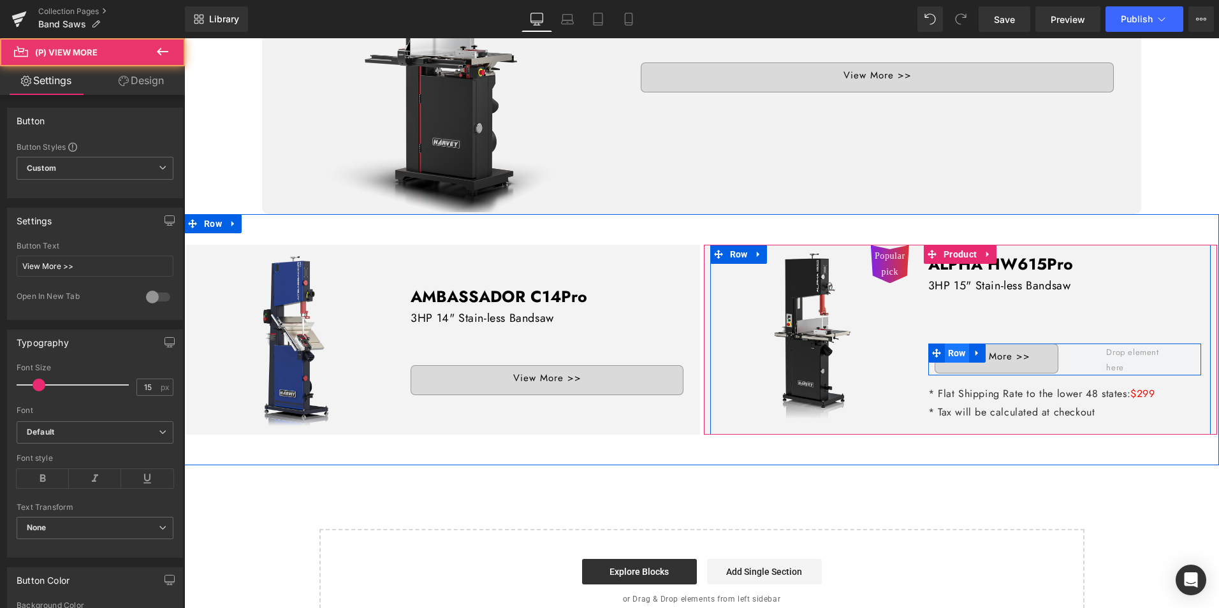
click at [945, 344] on span "Row" at bounding box center [957, 353] width 24 height 19
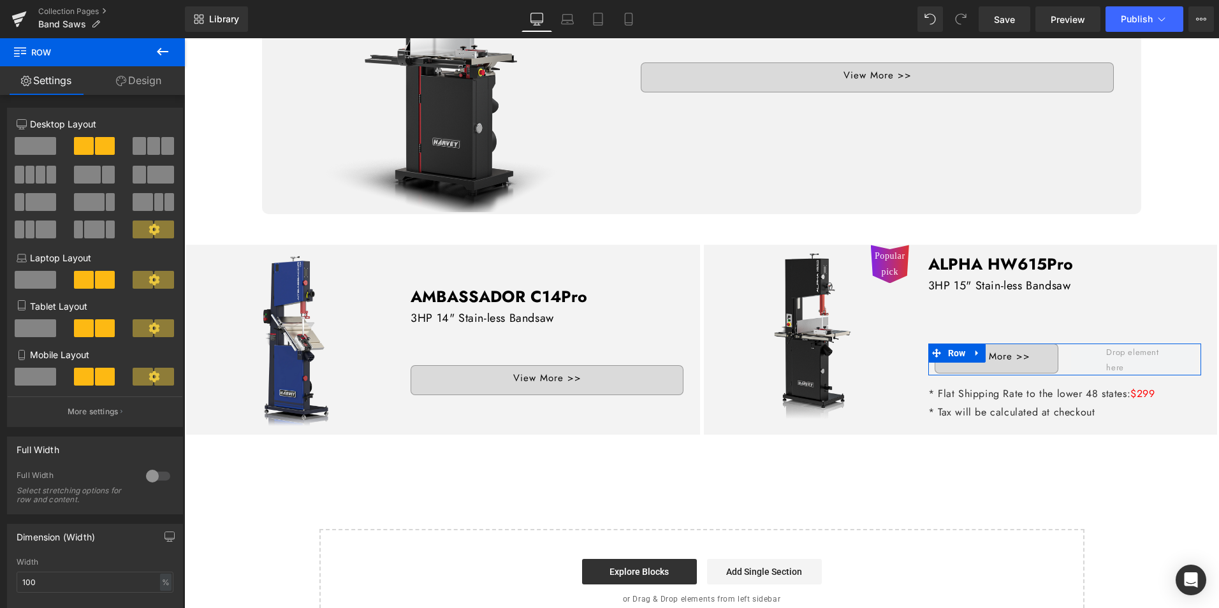
drag, startPoint x: 22, startPoint y: 141, endPoint x: 183, endPoint y: 177, distance: 164.8
click at [23, 141] on span at bounding box center [35, 146] width 41 height 18
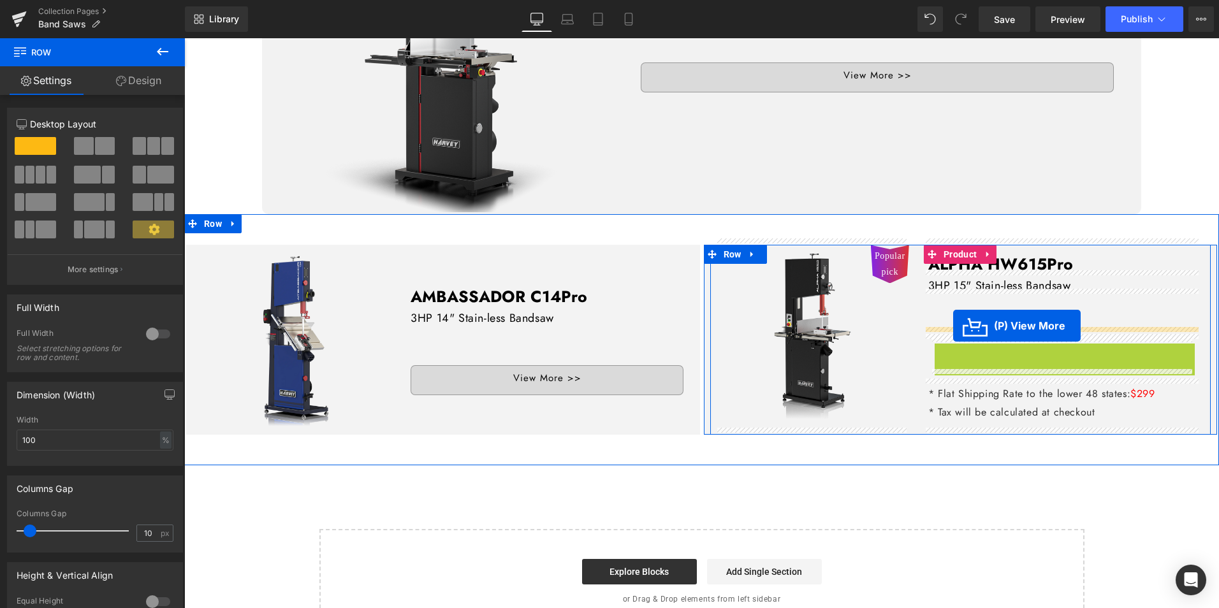
drag, startPoint x: 1023, startPoint y: 350, endPoint x: 954, endPoint y: 326, distance: 73.6
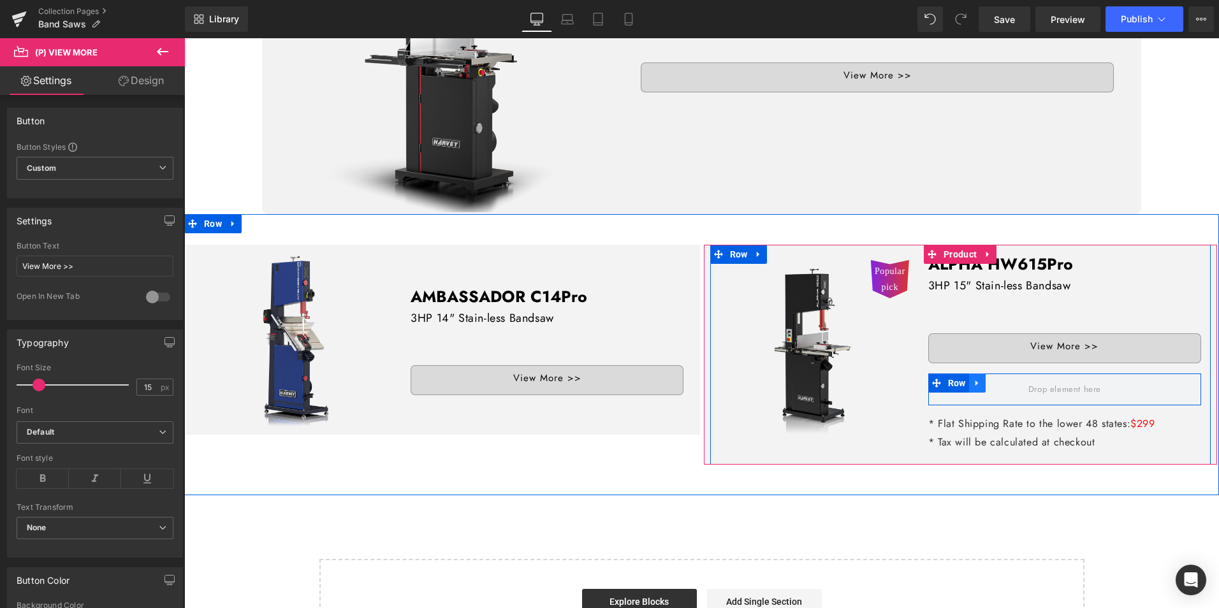
click at [974, 379] on icon at bounding box center [977, 384] width 9 height 10
click at [1006, 379] on icon at bounding box center [1010, 383] width 9 height 9
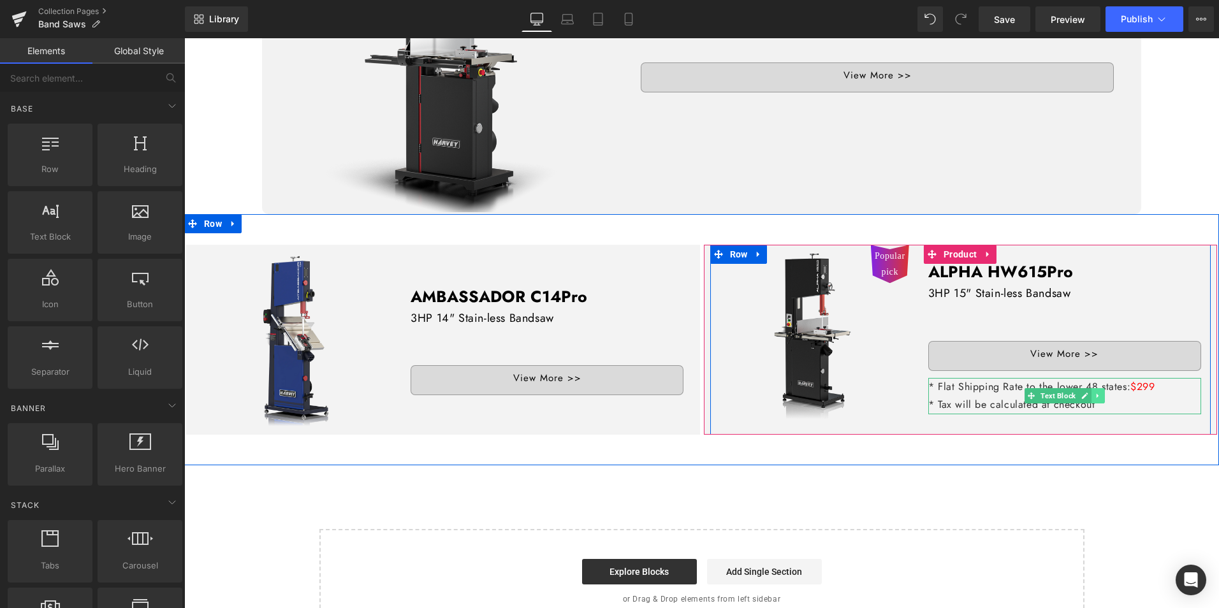
click at [1095, 392] on icon at bounding box center [1098, 396] width 7 height 8
click at [1101, 392] on icon at bounding box center [1104, 396] width 7 height 8
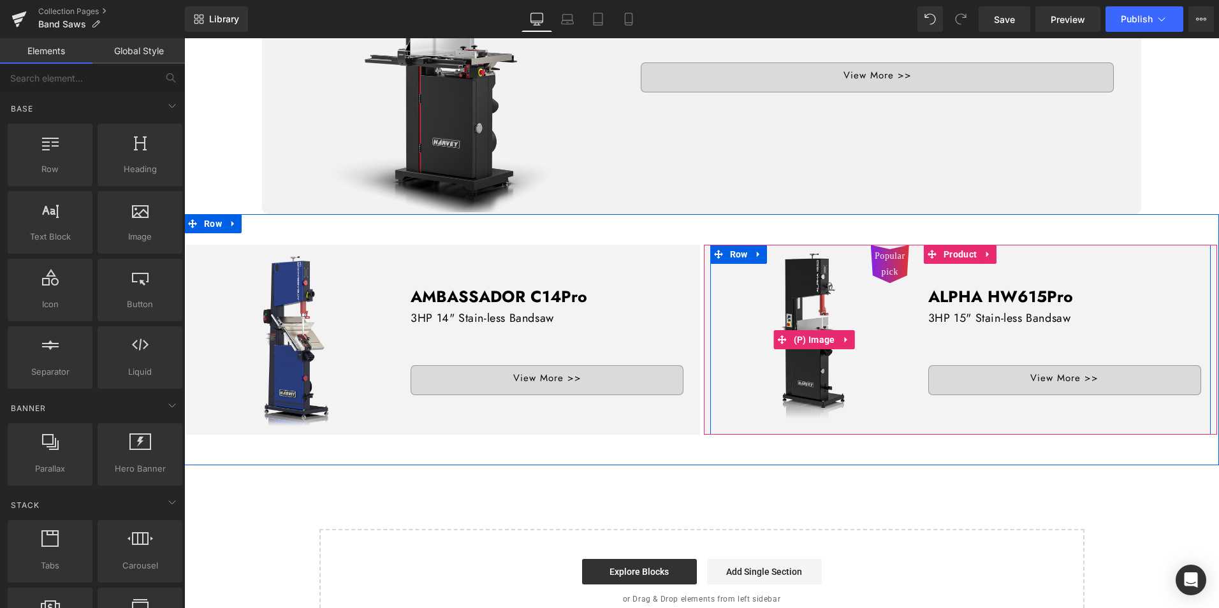
click at [878, 254] on span "Popular pick" at bounding box center [890, 264] width 31 height 32
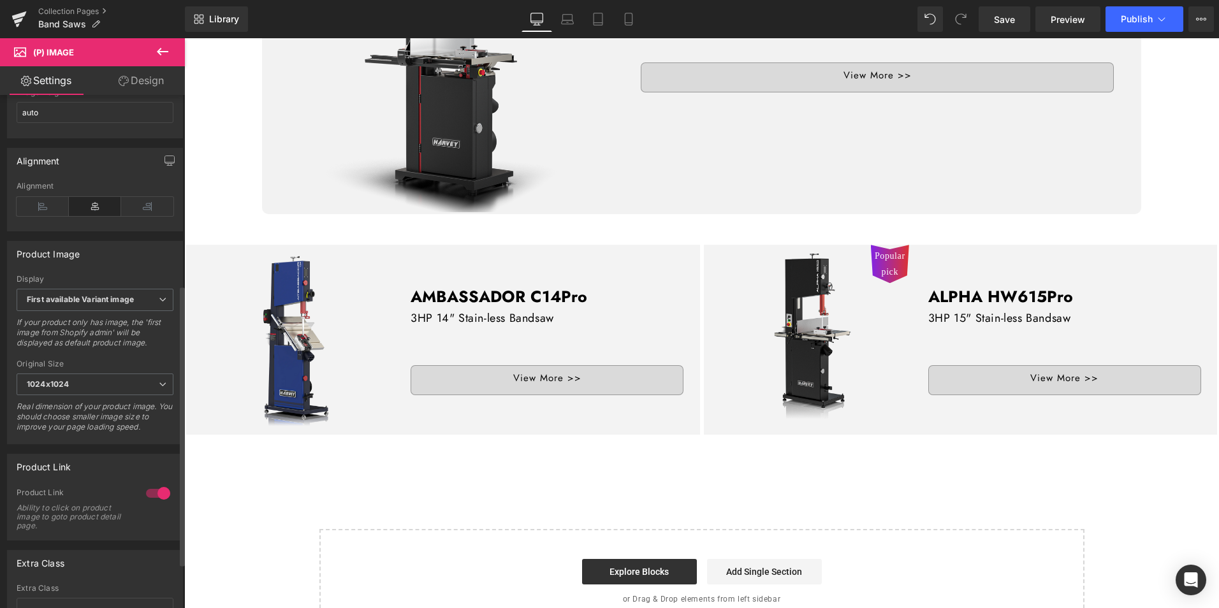
scroll to position [431, 0]
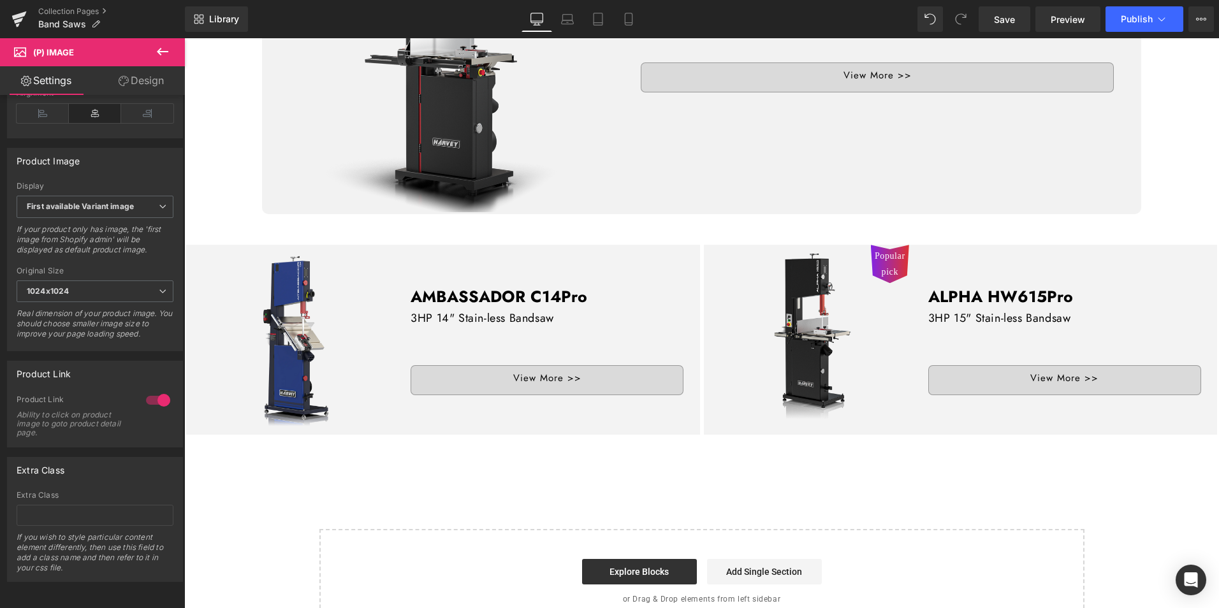
click at [133, 77] on link "Design" at bounding box center [141, 80] width 92 height 29
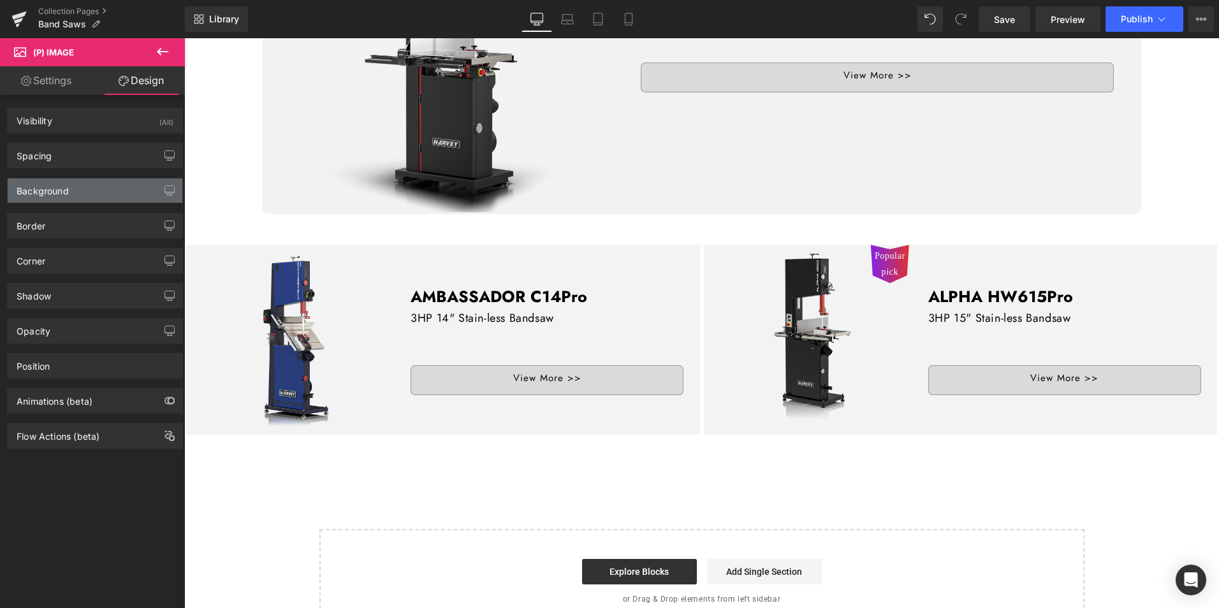
click at [79, 191] on div "Background" at bounding box center [95, 191] width 175 height 24
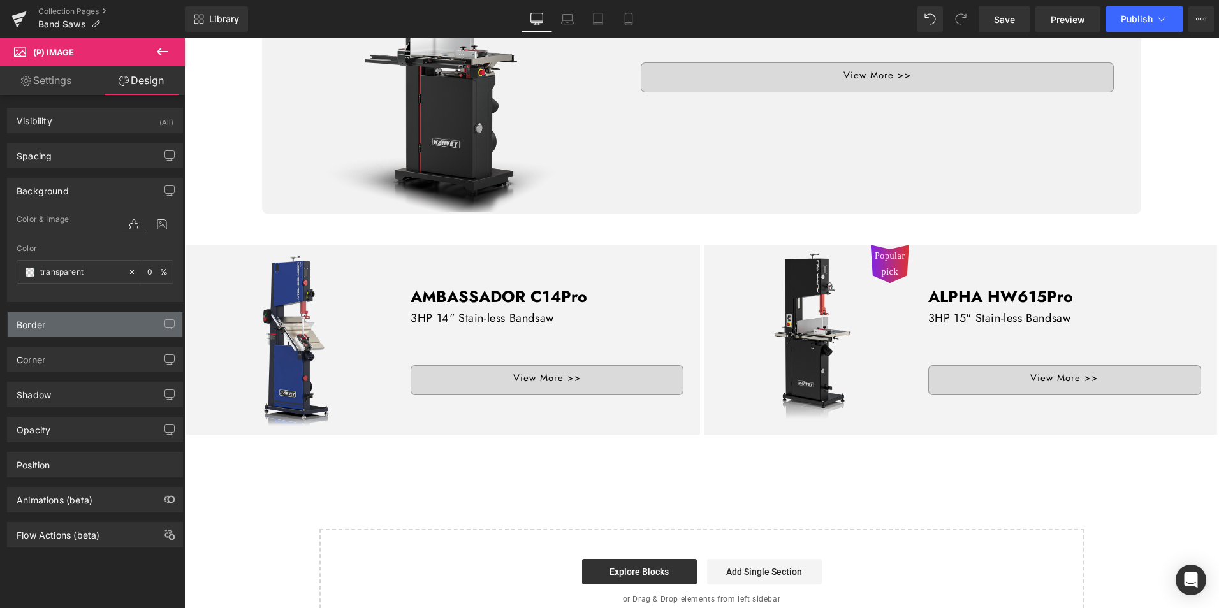
click at [75, 330] on div "Border" at bounding box center [95, 325] width 175 height 24
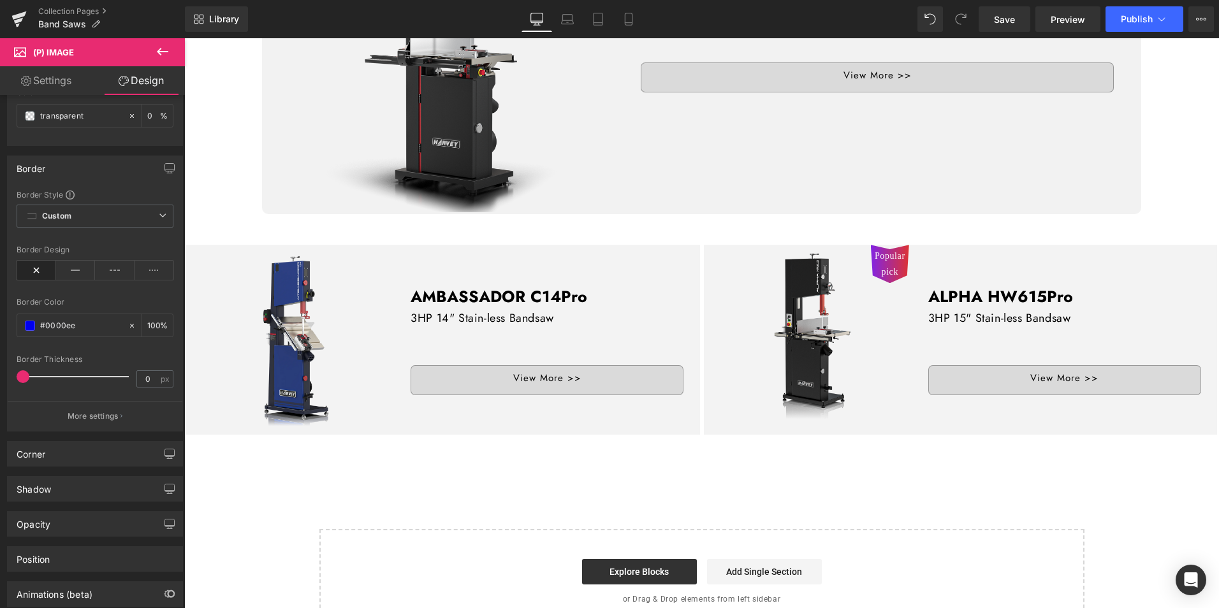
scroll to position [191, 0]
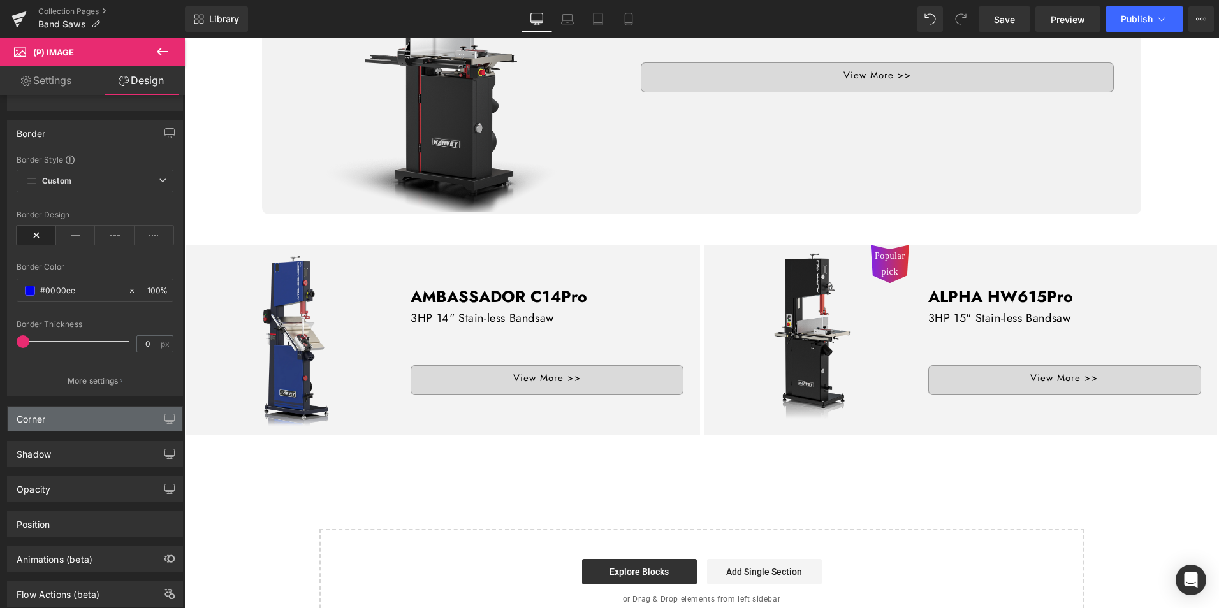
click at [84, 424] on div "Corner" at bounding box center [95, 419] width 175 height 24
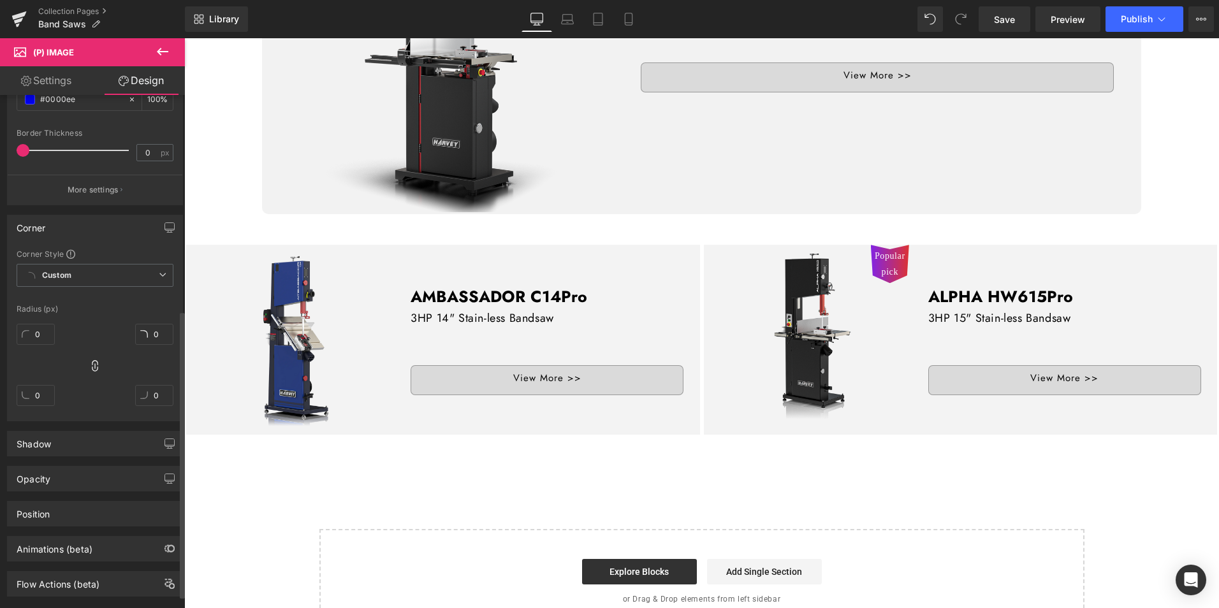
scroll to position [407, 0]
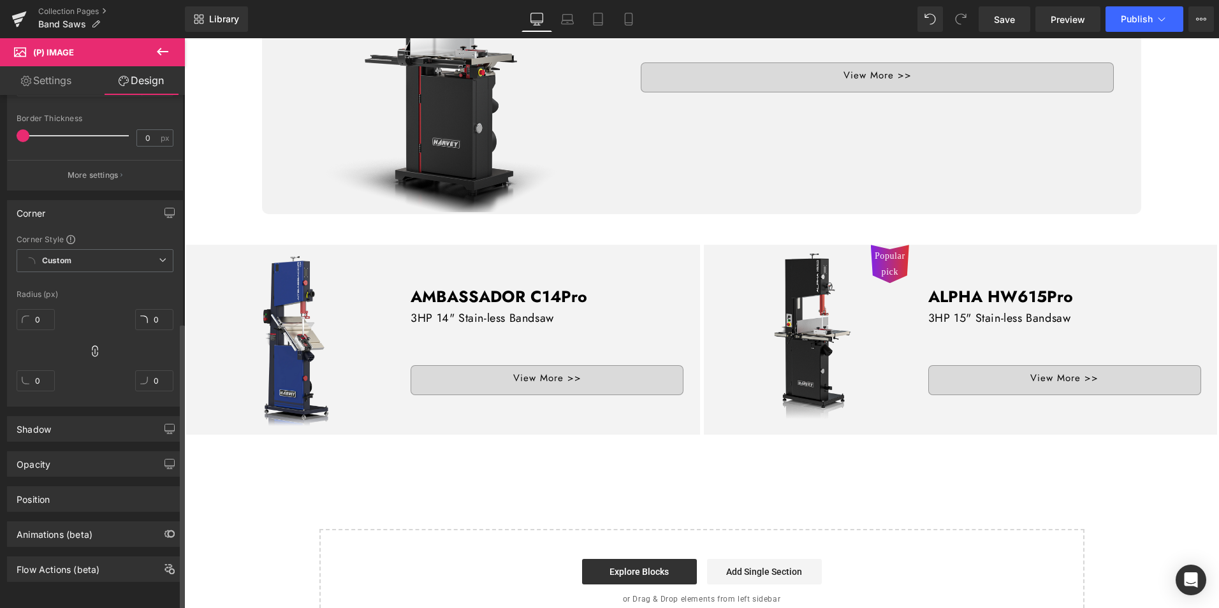
click at [84, 424] on div "Shadow" at bounding box center [95, 429] width 175 height 24
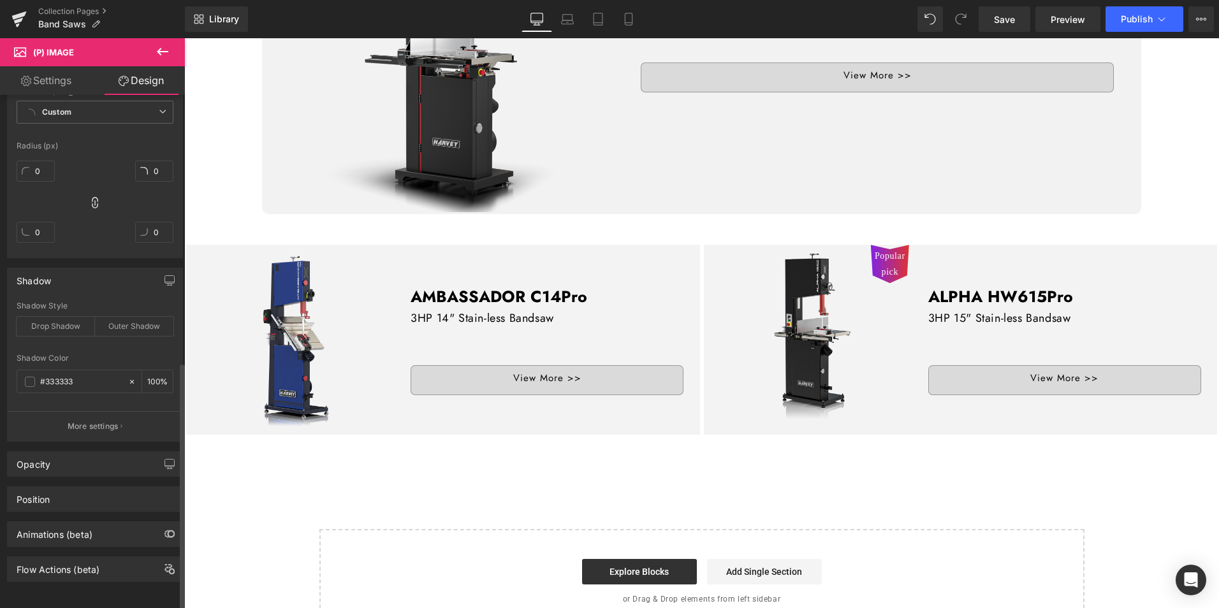
scroll to position [556, 0]
click at [79, 452] on div "Opacity" at bounding box center [95, 464] width 175 height 24
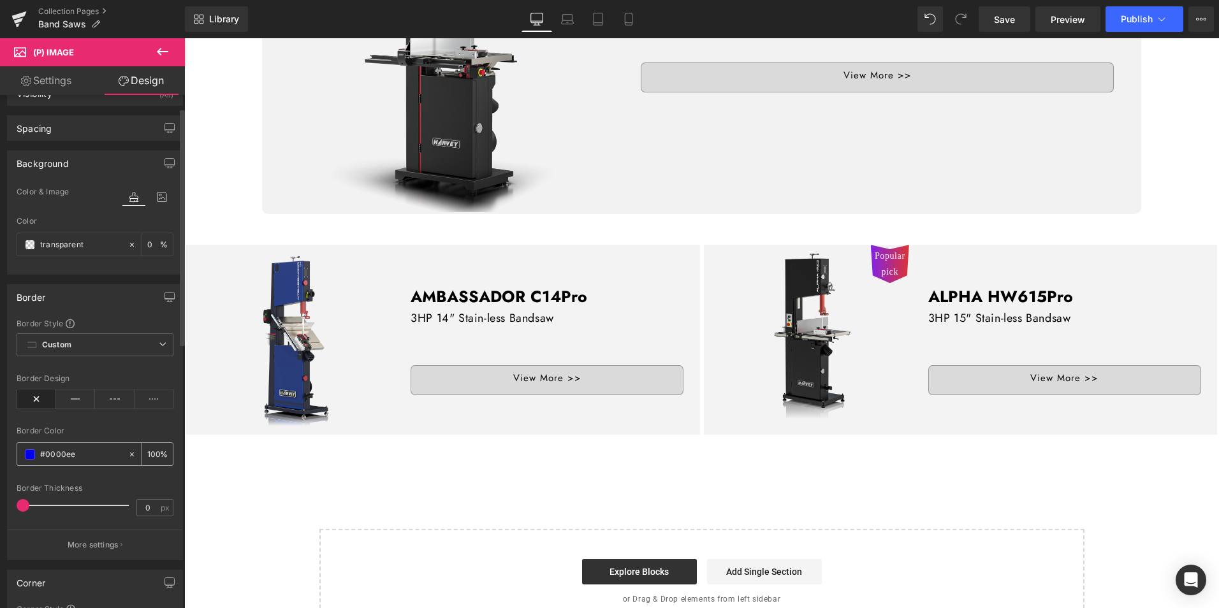
scroll to position [0, 0]
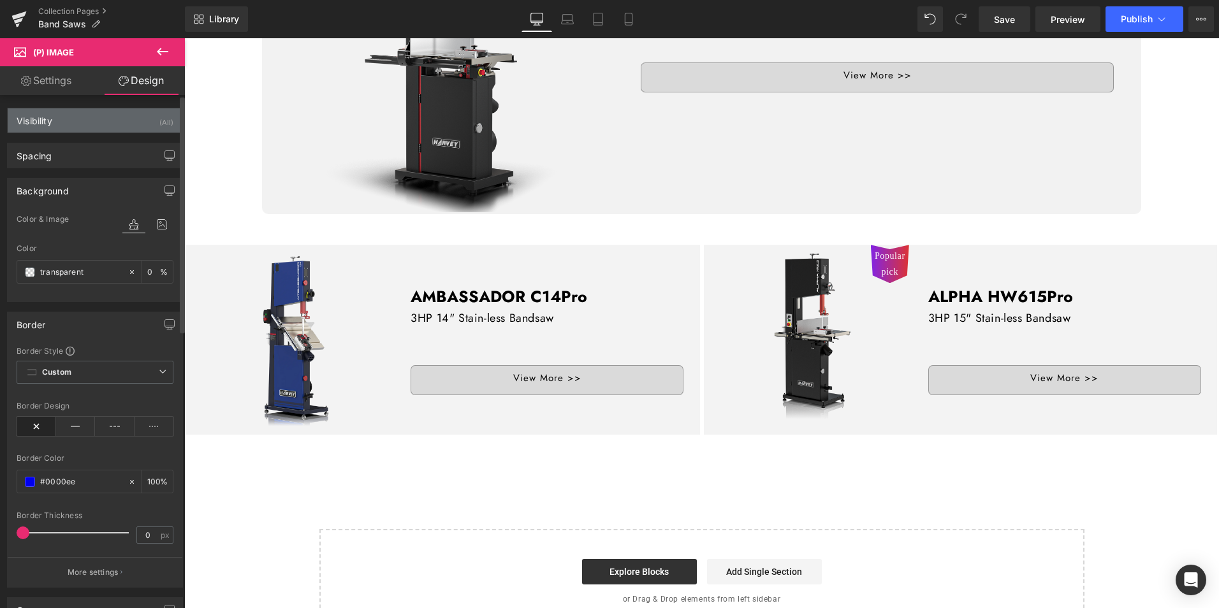
click at [87, 125] on div "Visibility (All)" at bounding box center [95, 120] width 175 height 24
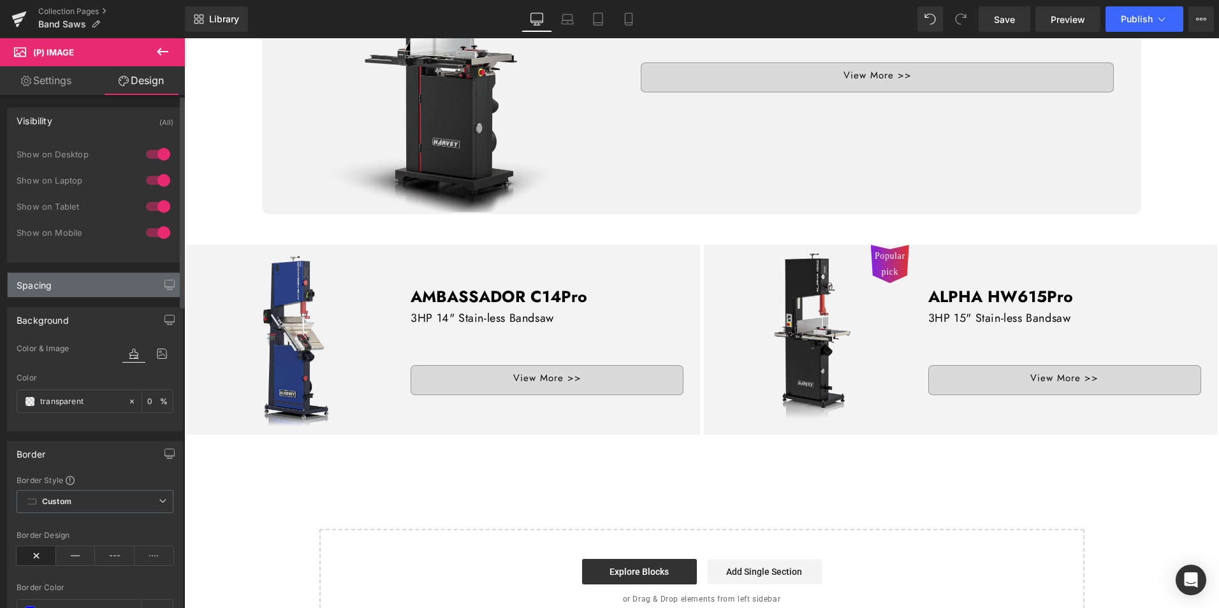
click at [46, 287] on div "Spacing" at bounding box center [34, 282] width 35 height 18
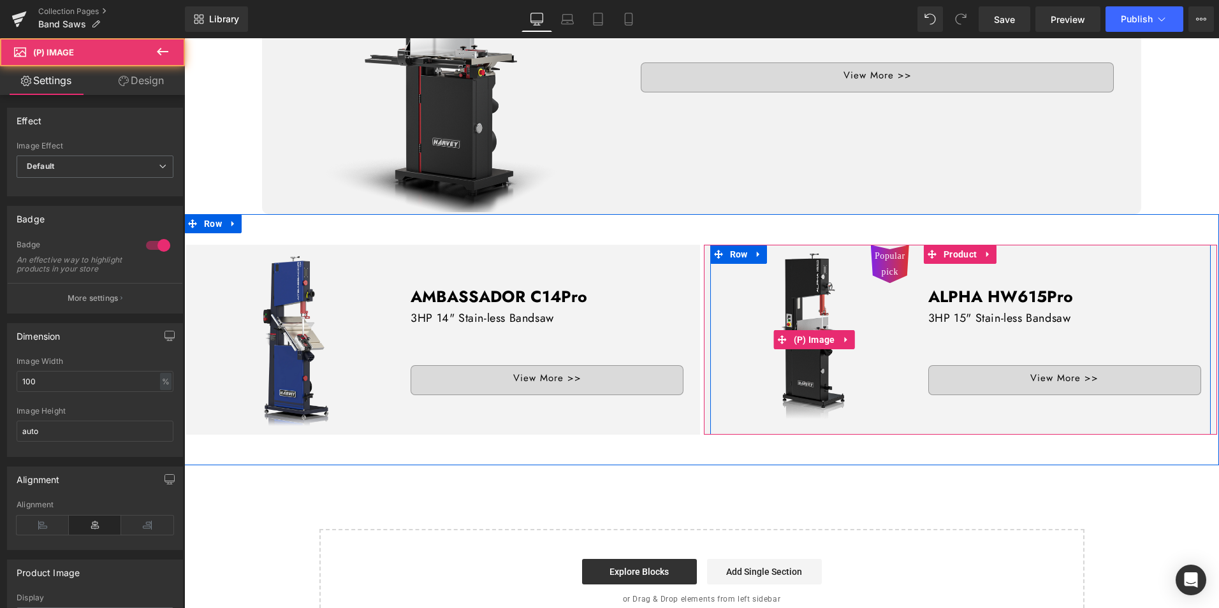
click at [889, 253] on span "Popular pick" at bounding box center [890, 264] width 31 height 32
click at [888, 255] on span "Popular pick" at bounding box center [890, 264] width 31 height 32
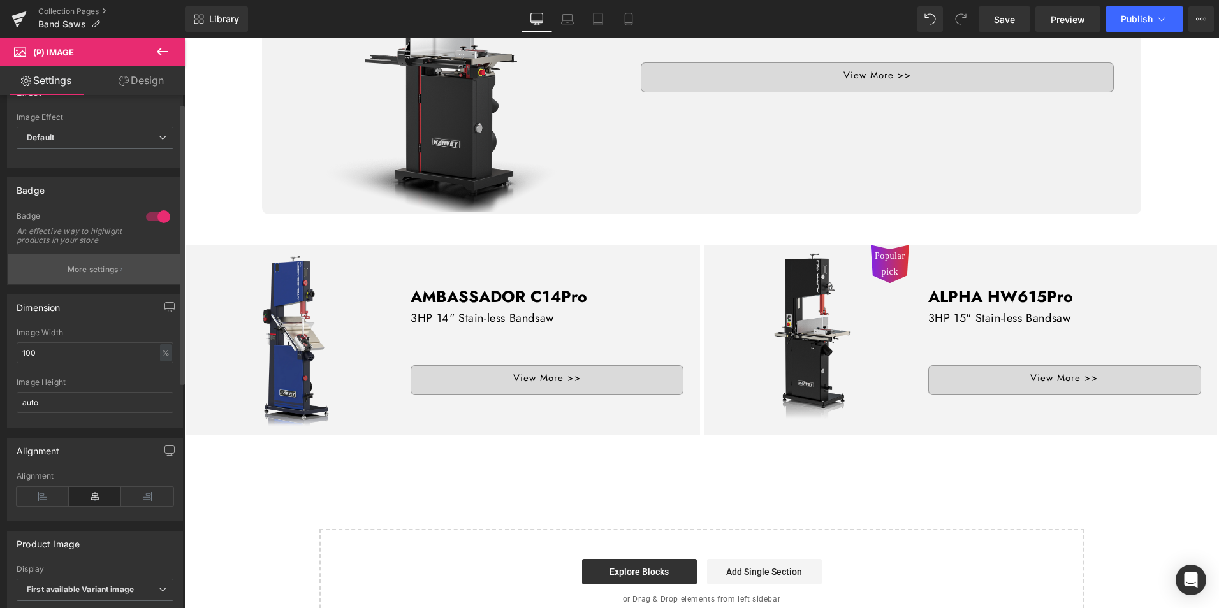
scroll to position [64, 0]
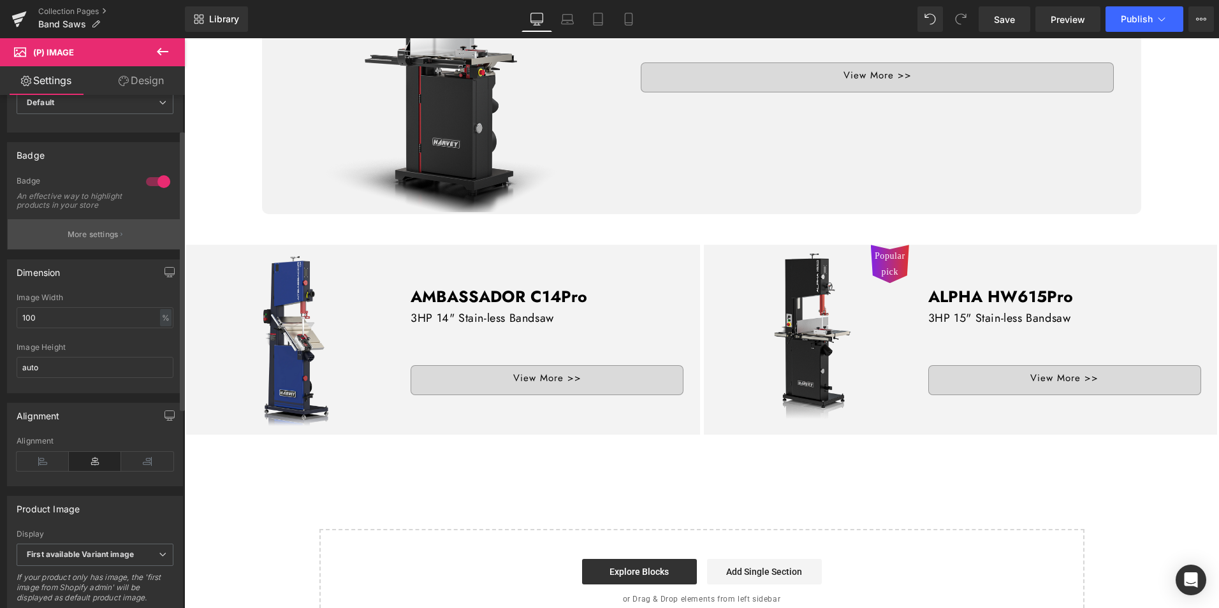
click at [91, 240] on p "More settings" at bounding box center [93, 234] width 51 height 11
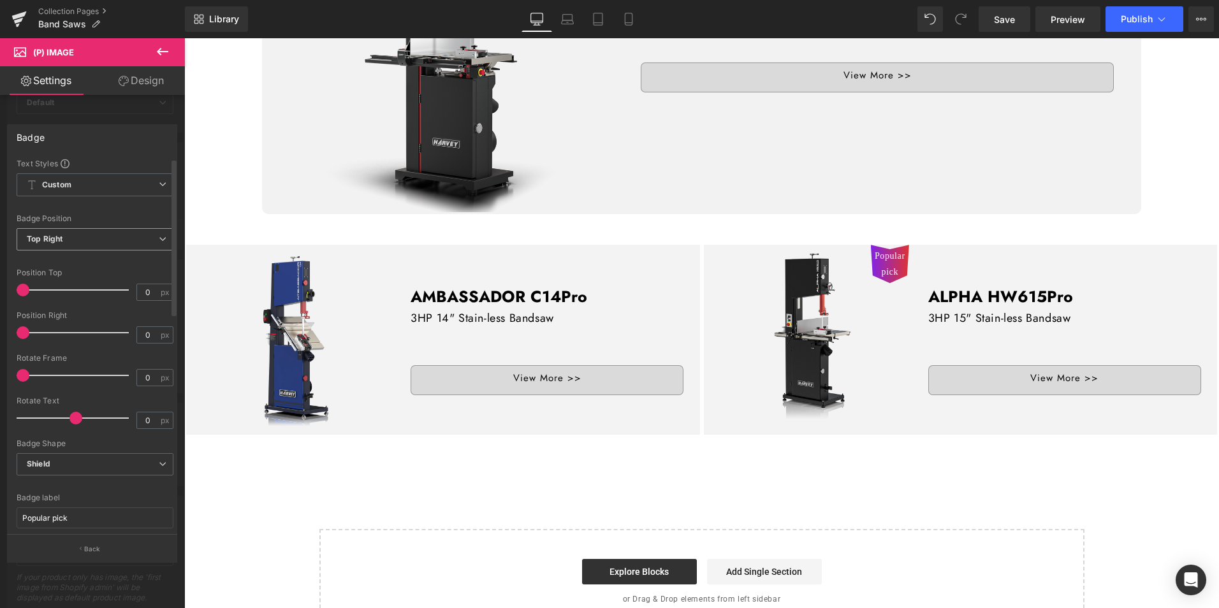
scroll to position [128, 0]
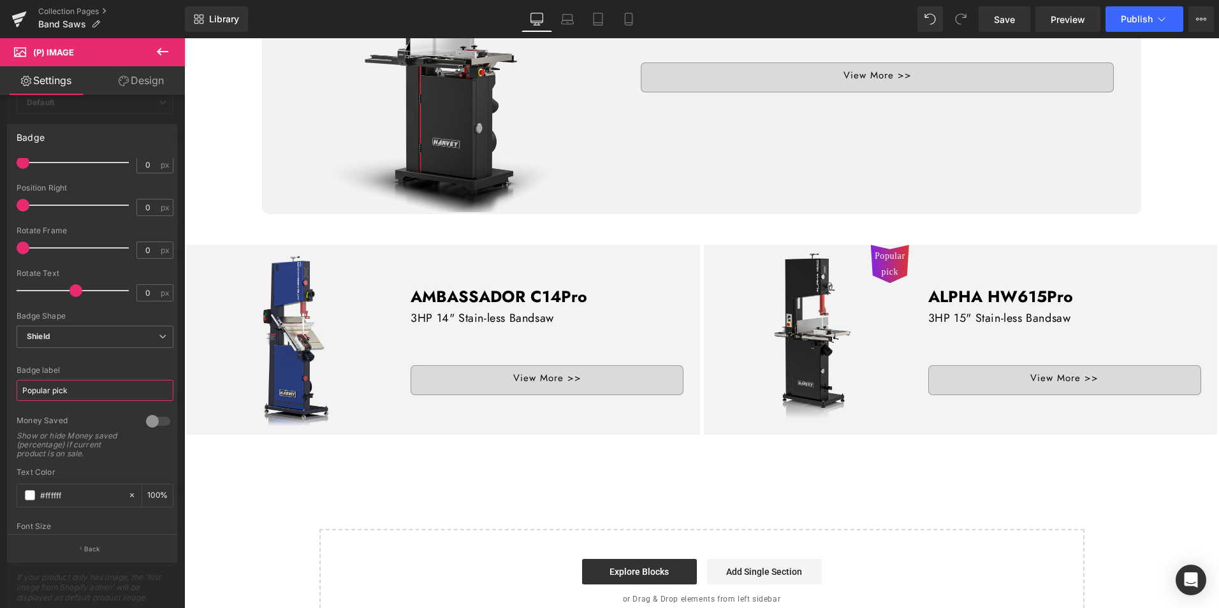
drag, startPoint x: 89, startPoint y: 386, endPoint x: -43, endPoint y: 387, distance: 132.0
click at [0, 387] on html "(P) View More You are previewing how the will restyle your page. You can not ed…" at bounding box center [609, 304] width 1219 height 608
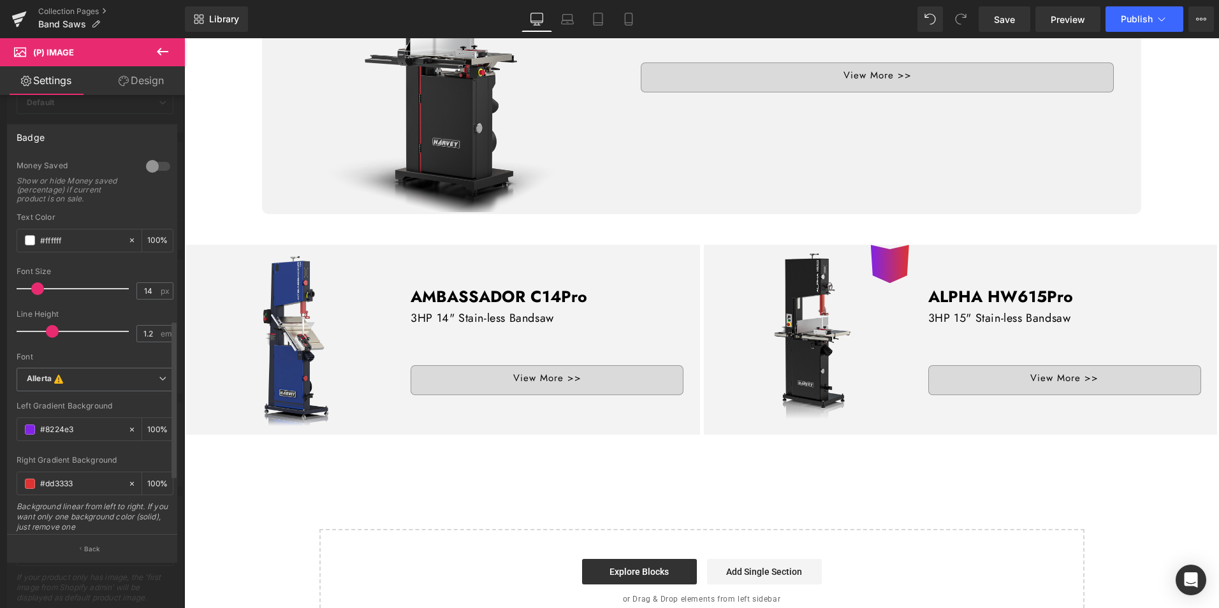
scroll to position [446, 0]
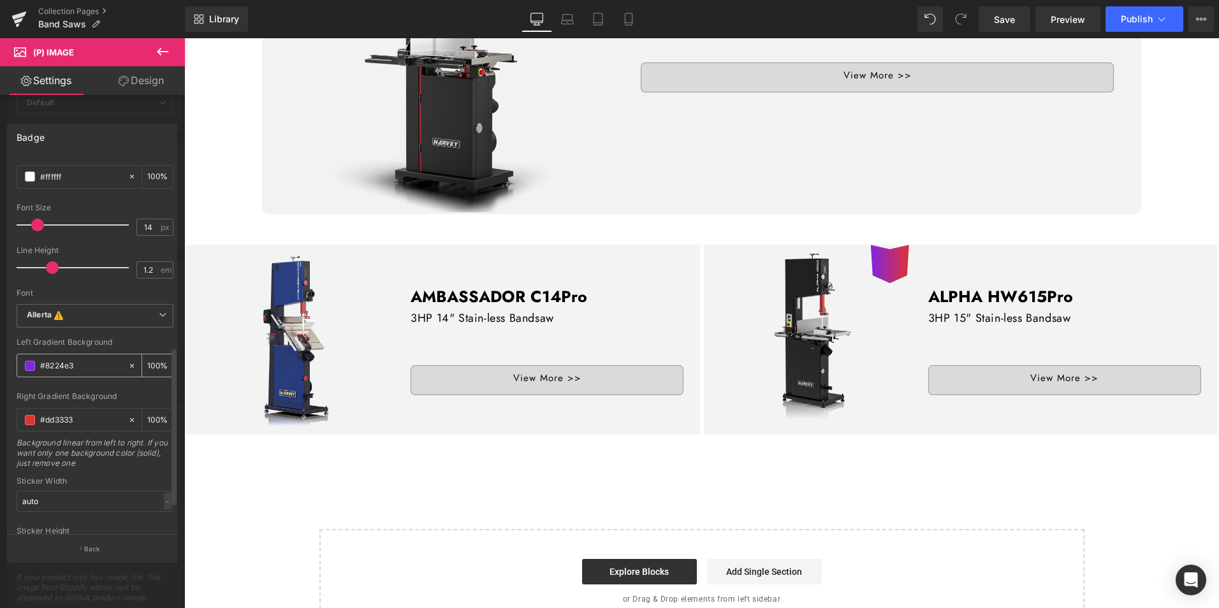
click at [129, 365] on icon at bounding box center [132, 366] width 9 height 9
type input "none"
type input "0"
click at [128, 420] on icon at bounding box center [132, 420] width 9 height 9
type input "none"
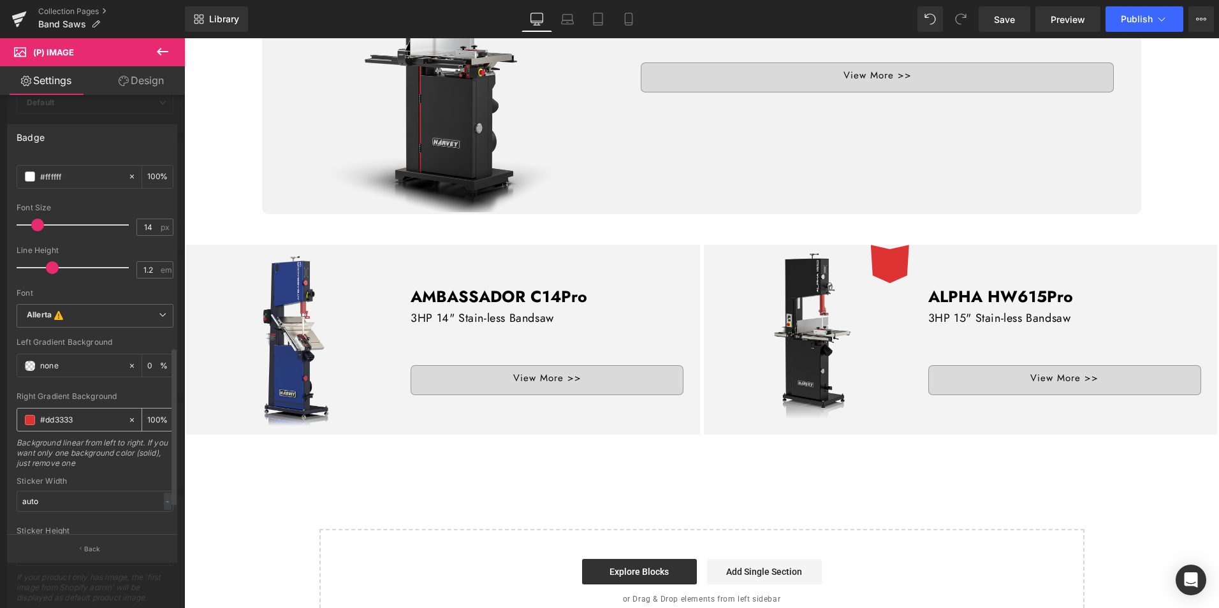
type input "0"
click at [130, 477] on div "Sticker Width" at bounding box center [95, 481] width 157 height 9
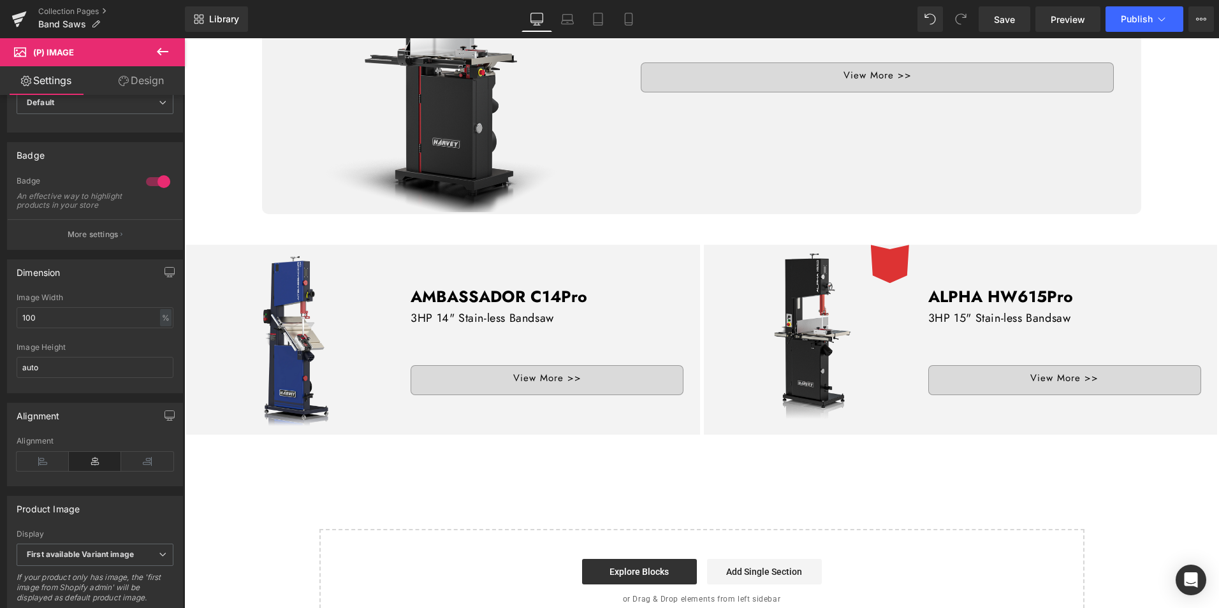
click at [899, 264] on body "Skip to content All Products [PERSON_NAME] Tools Table Saws Bandsaws Wood Lathe…" at bounding box center [701, 119] width 1035 height 1438
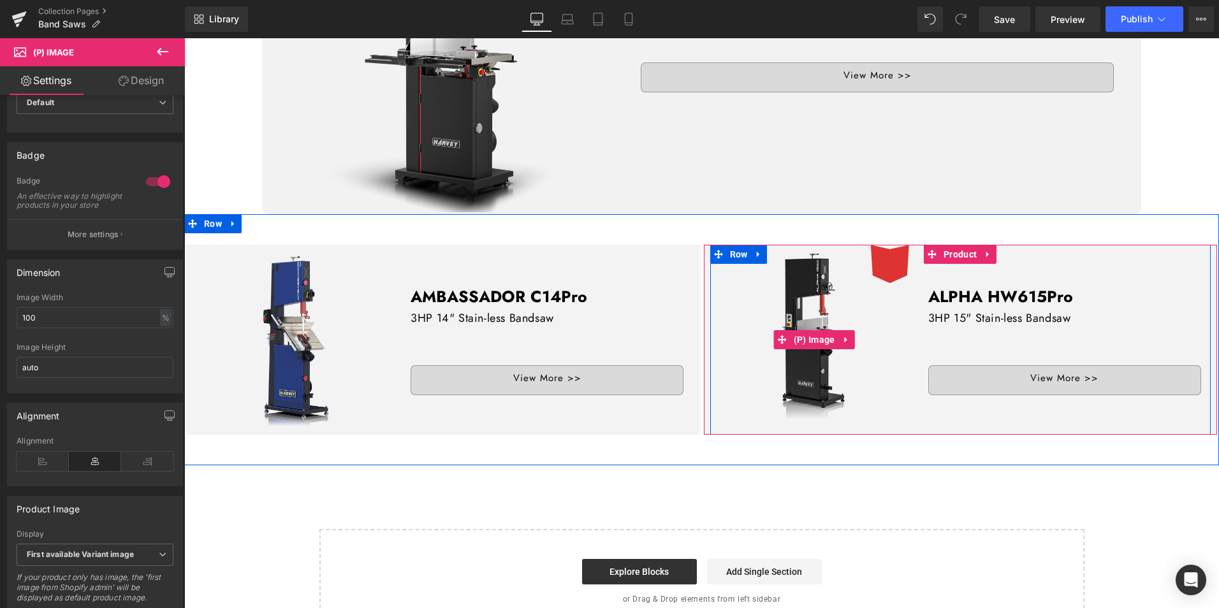
click at [873, 256] on div at bounding box center [890, 264] width 38 height 38
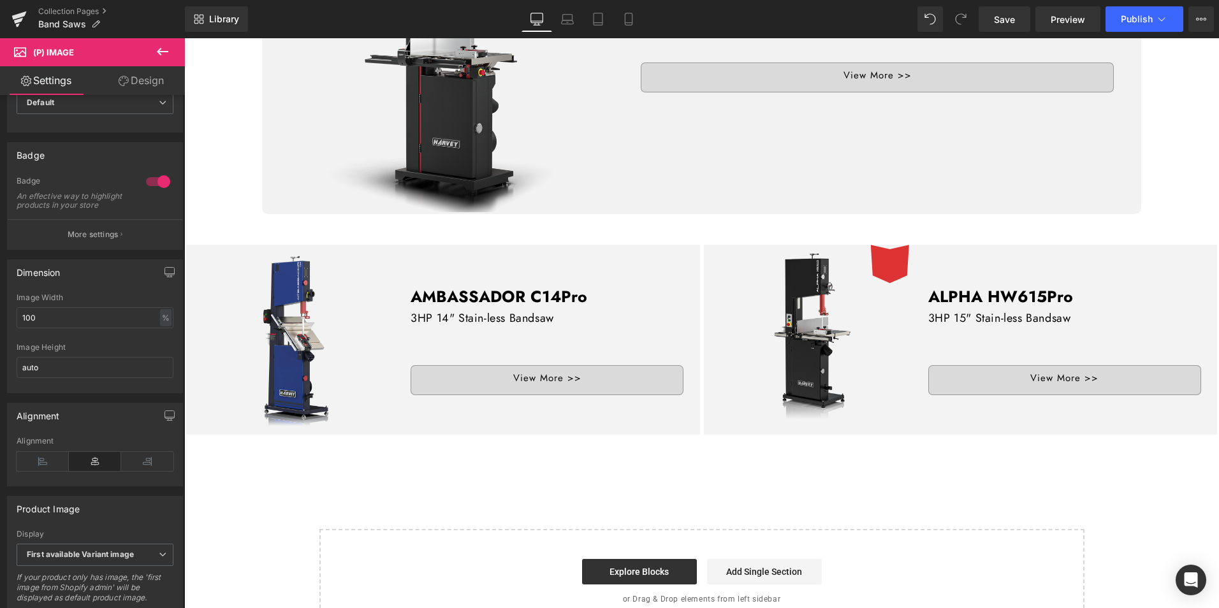
click at [132, 82] on link "Design" at bounding box center [141, 80] width 92 height 29
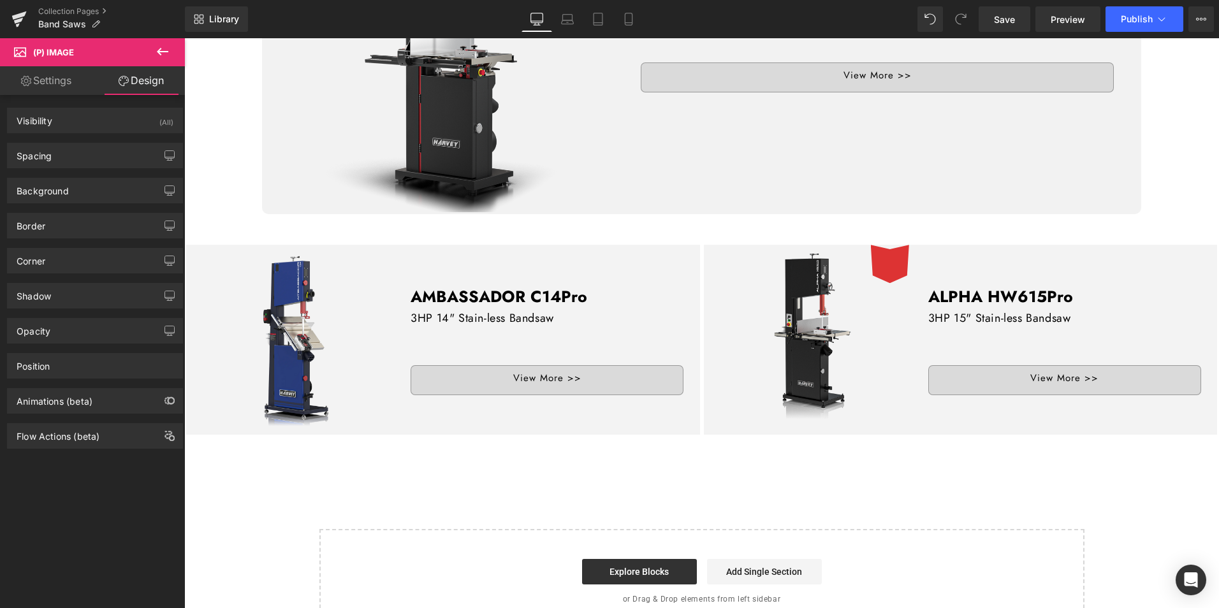
click at [60, 73] on link "Settings" at bounding box center [46, 80] width 92 height 29
type input "0"
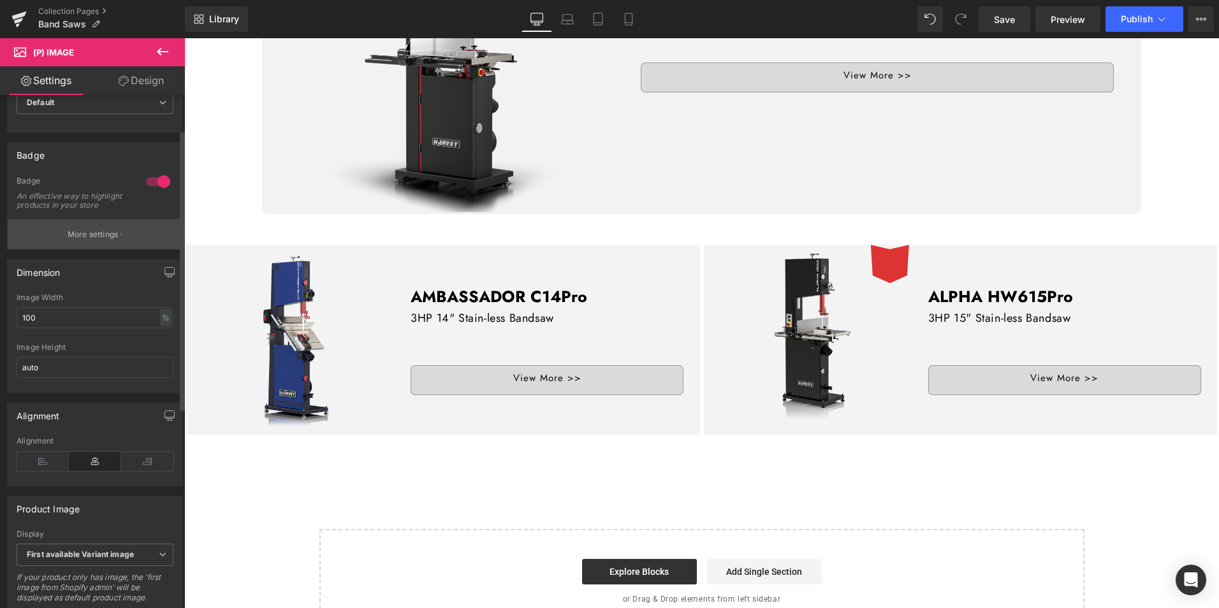
click at [94, 240] on p "More settings" at bounding box center [93, 234] width 51 height 11
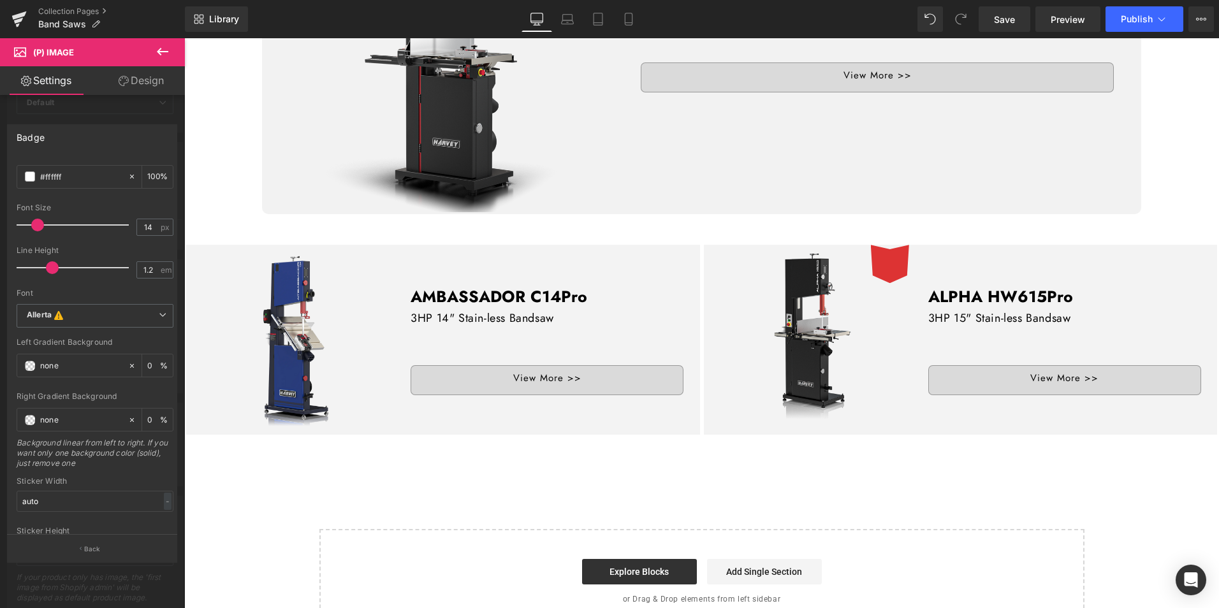
click at [49, 75] on link "Settings" at bounding box center [46, 80] width 92 height 29
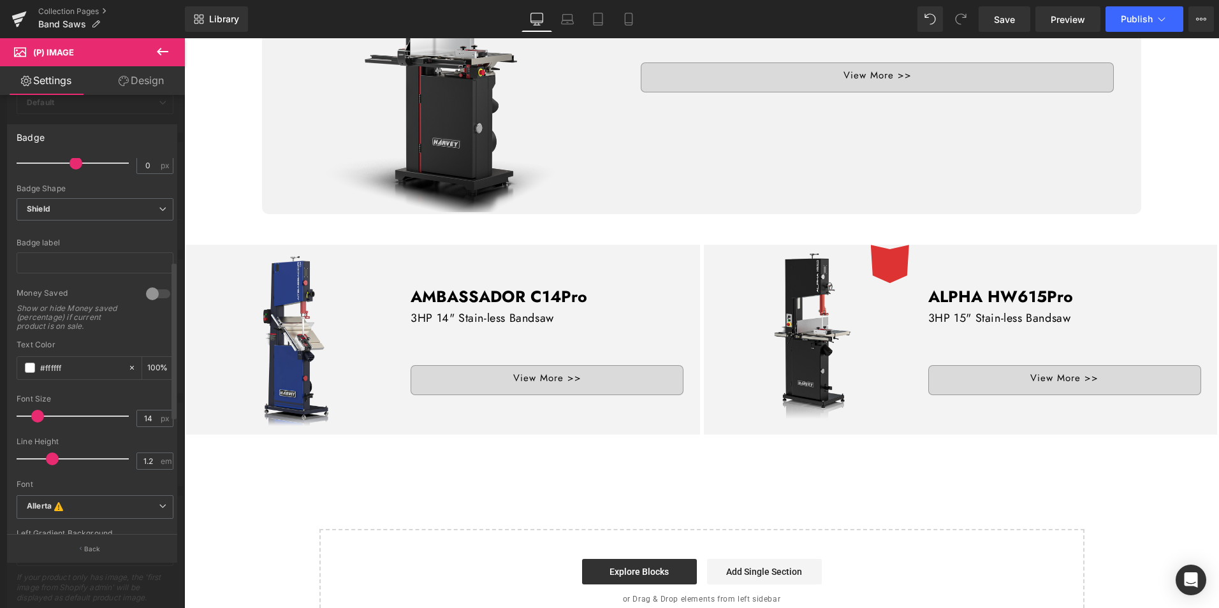
scroll to position [0, 0]
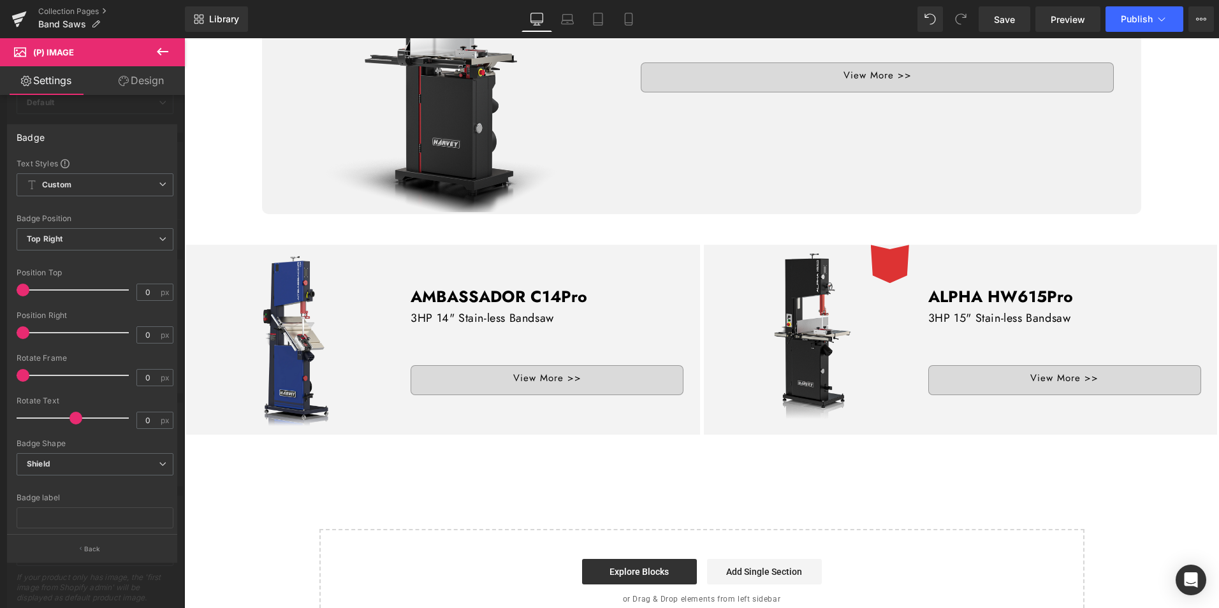
click at [156, 48] on icon at bounding box center [162, 51] width 15 height 15
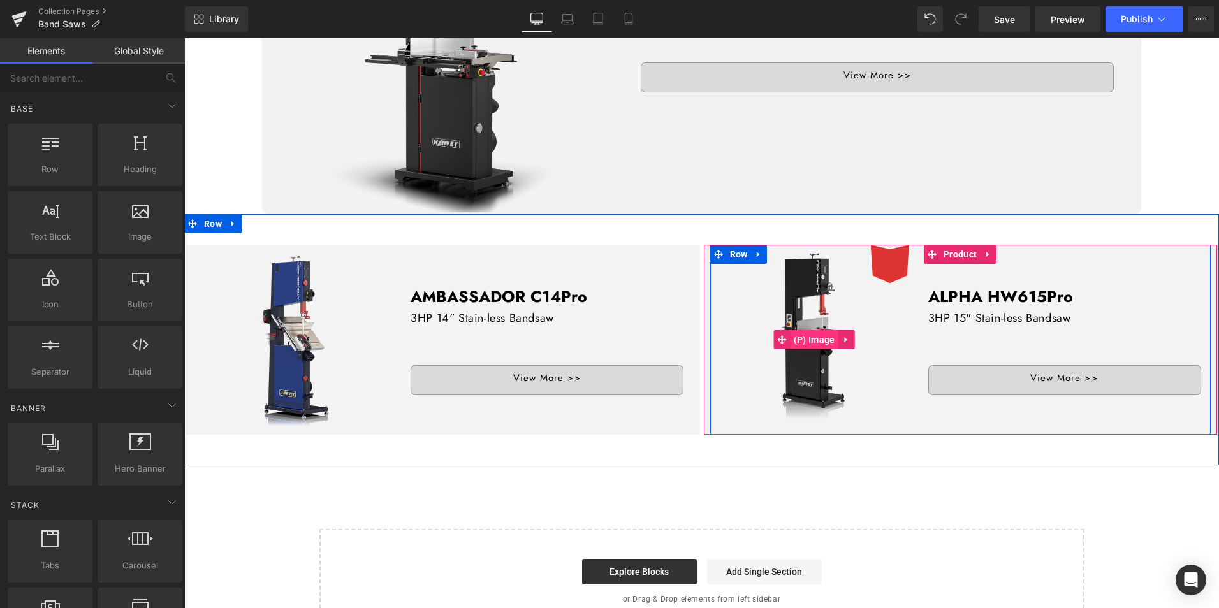
click at [812, 331] on span "(P) Image" at bounding box center [815, 339] width 48 height 19
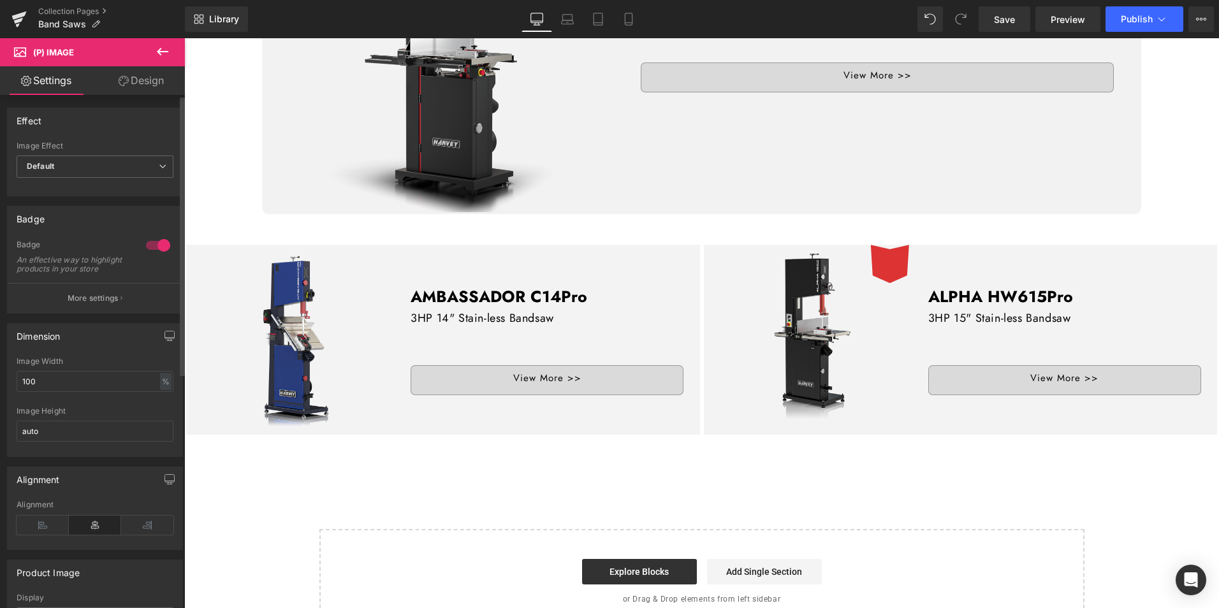
click at [158, 244] on div at bounding box center [158, 245] width 31 height 20
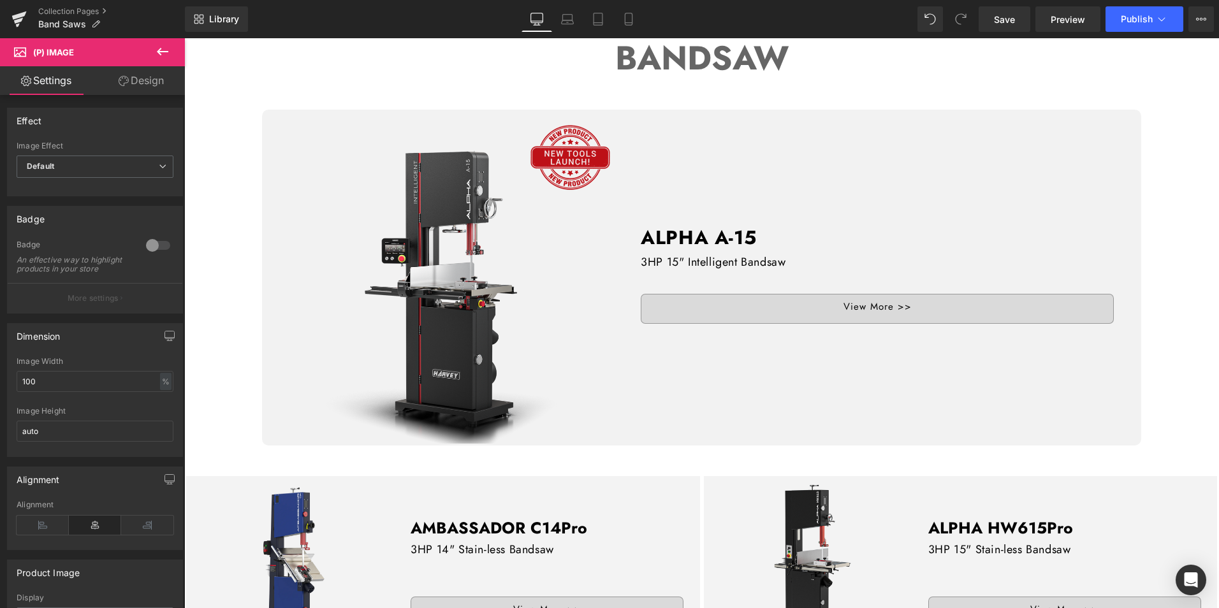
scroll to position [383, 0]
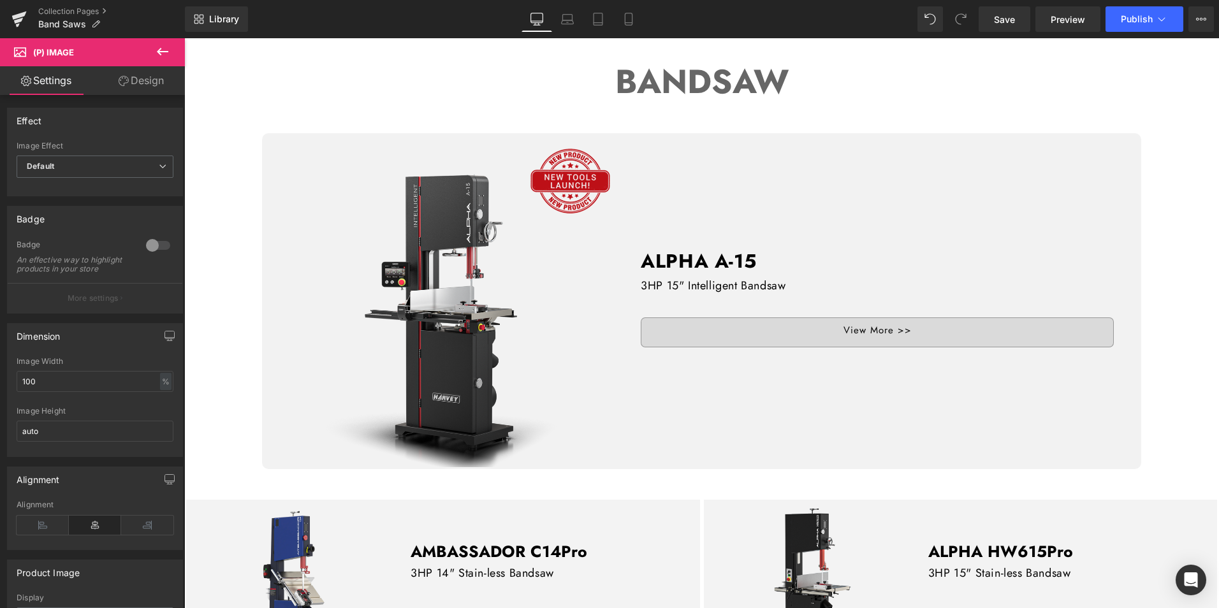
click at [494, 266] on img at bounding box center [456, 301] width 332 height 332
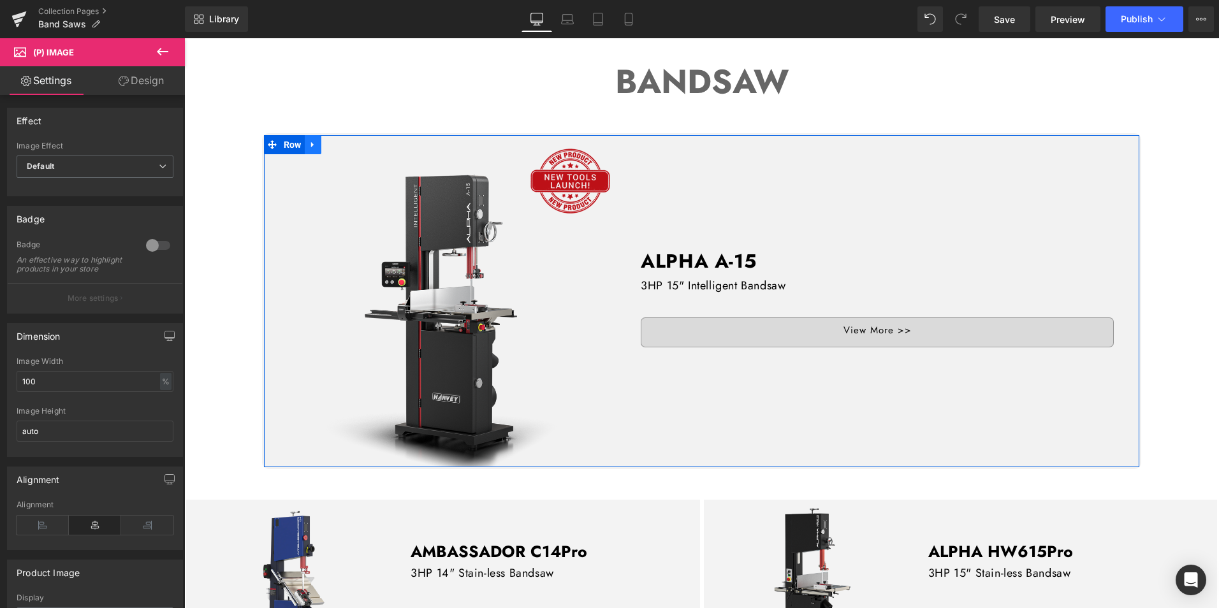
click at [314, 140] on icon at bounding box center [313, 145] width 9 height 10
click at [332, 142] on icon at bounding box center [329, 144] width 9 height 9
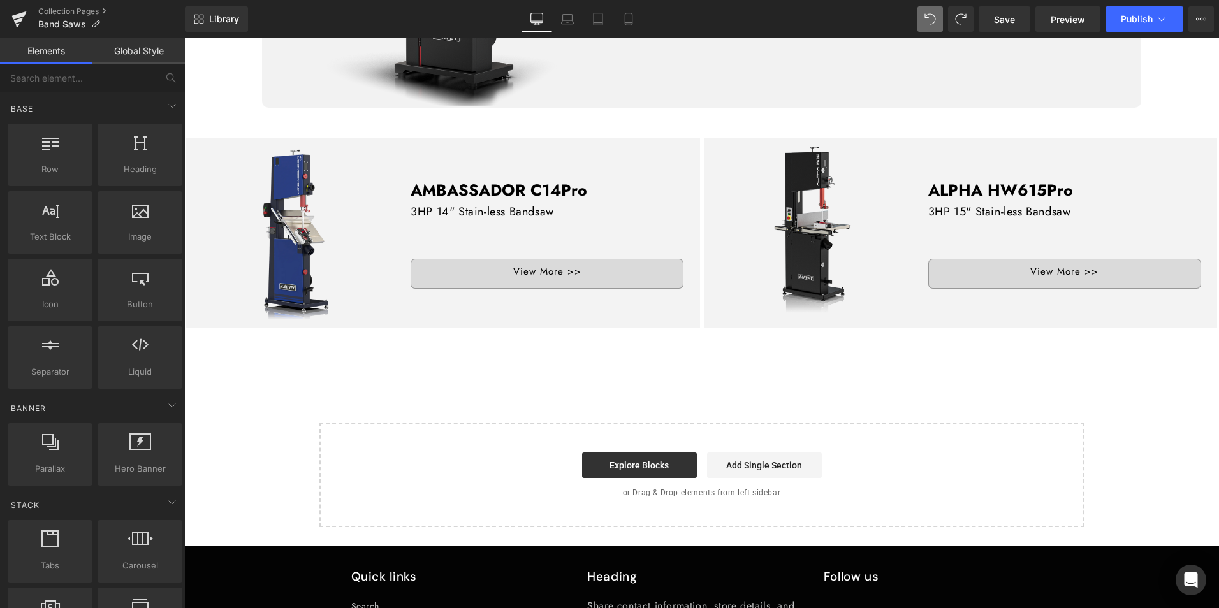
scroll to position [501, 0]
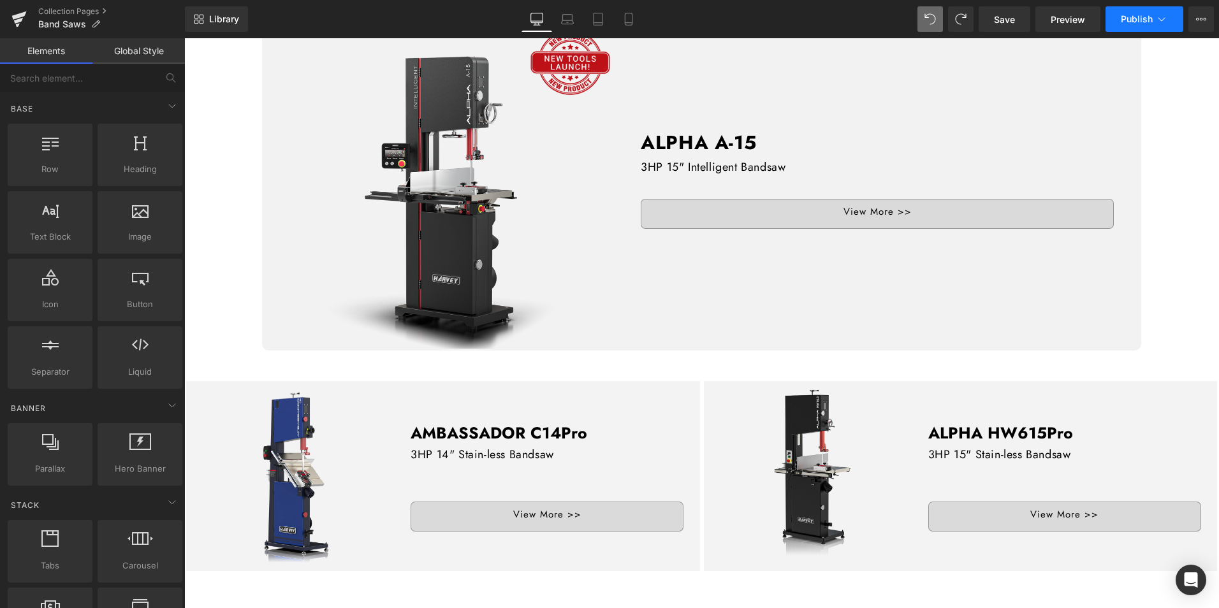
click at [1151, 23] on span "Publish" at bounding box center [1137, 19] width 32 height 10
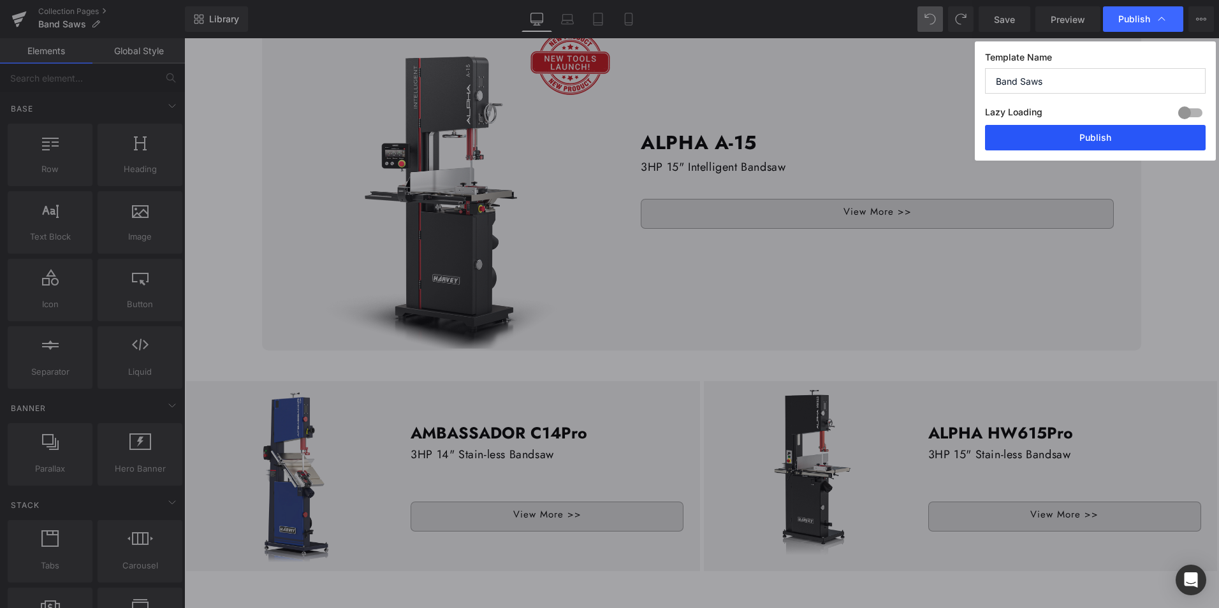
click at [1121, 131] on button "Publish" at bounding box center [1095, 138] width 221 height 26
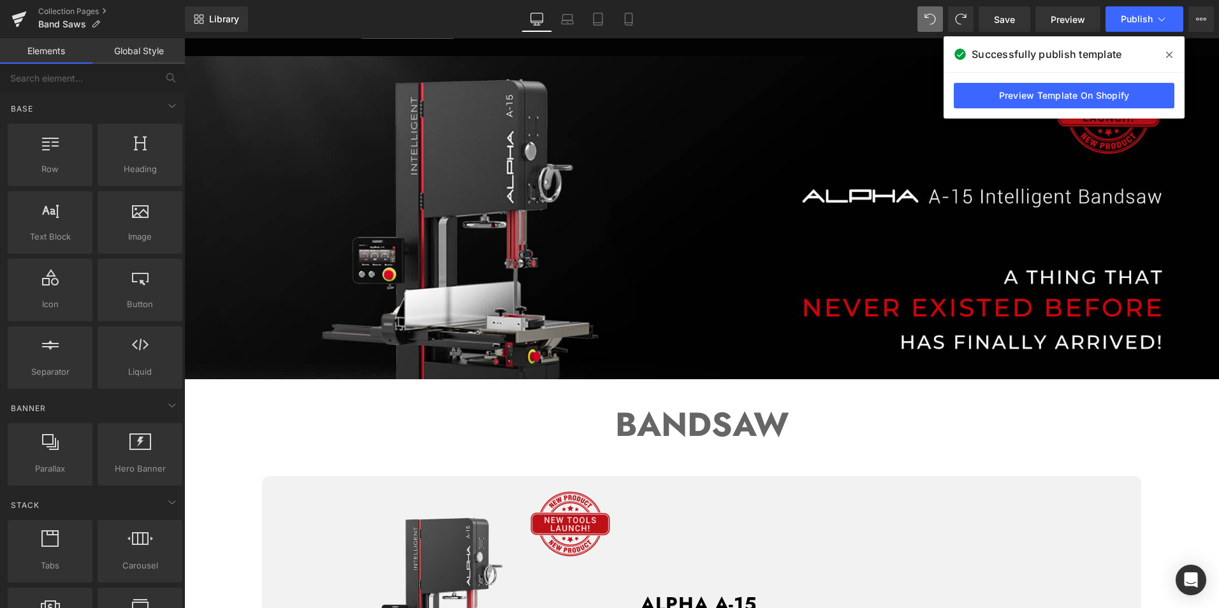
scroll to position [0, 0]
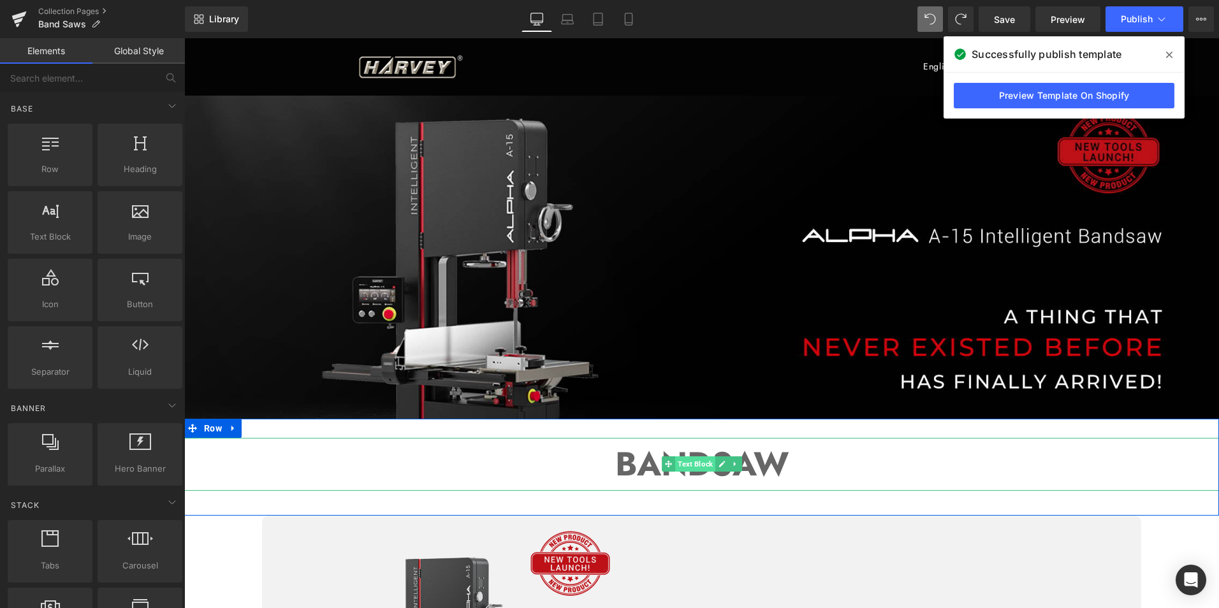
click at [696, 469] on span "Text Block" at bounding box center [695, 464] width 40 height 15
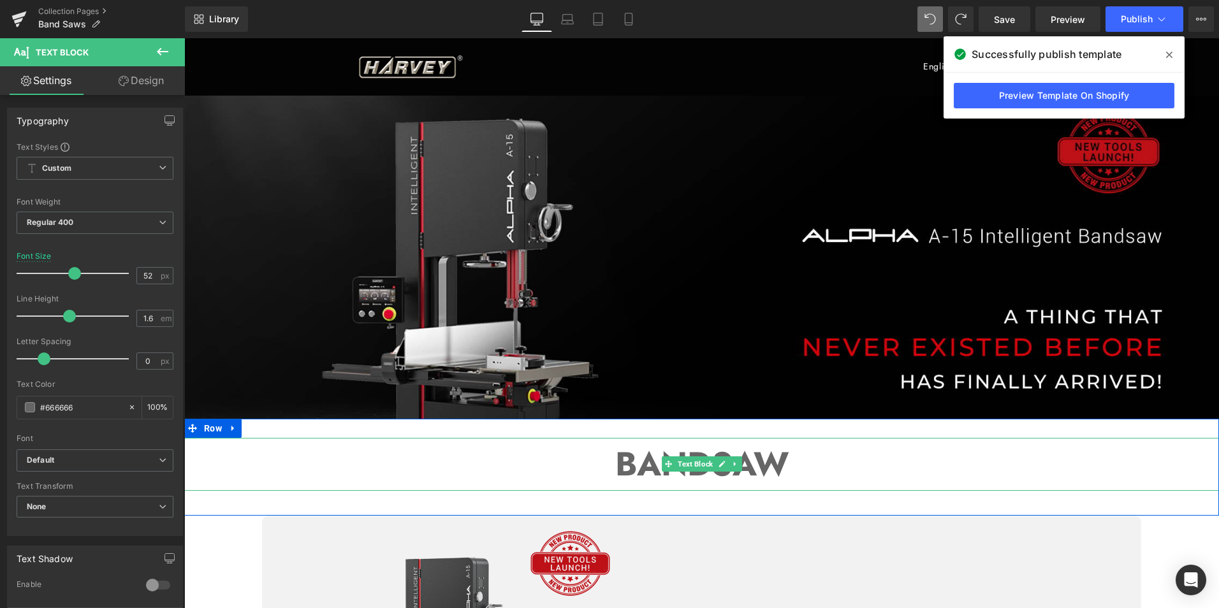
click at [618, 461] on strong "BANDSAW" at bounding box center [701, 464] width 173 height 48
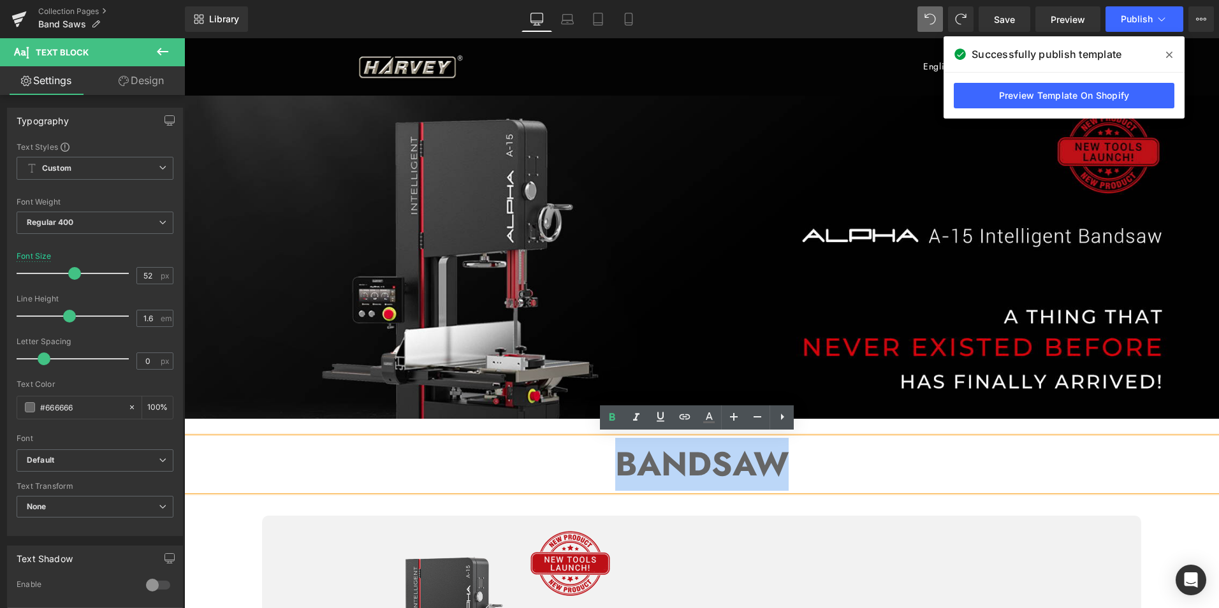
drag, startPoint x: 618, startPoint y: 461, endPoint x: 834, endPoint y: 461, distance: 216.2
click at [834, 461] on p "BANDSAW" at bounding box center [701, 464] width 1035 height 53
copy strong "BANDSAW"
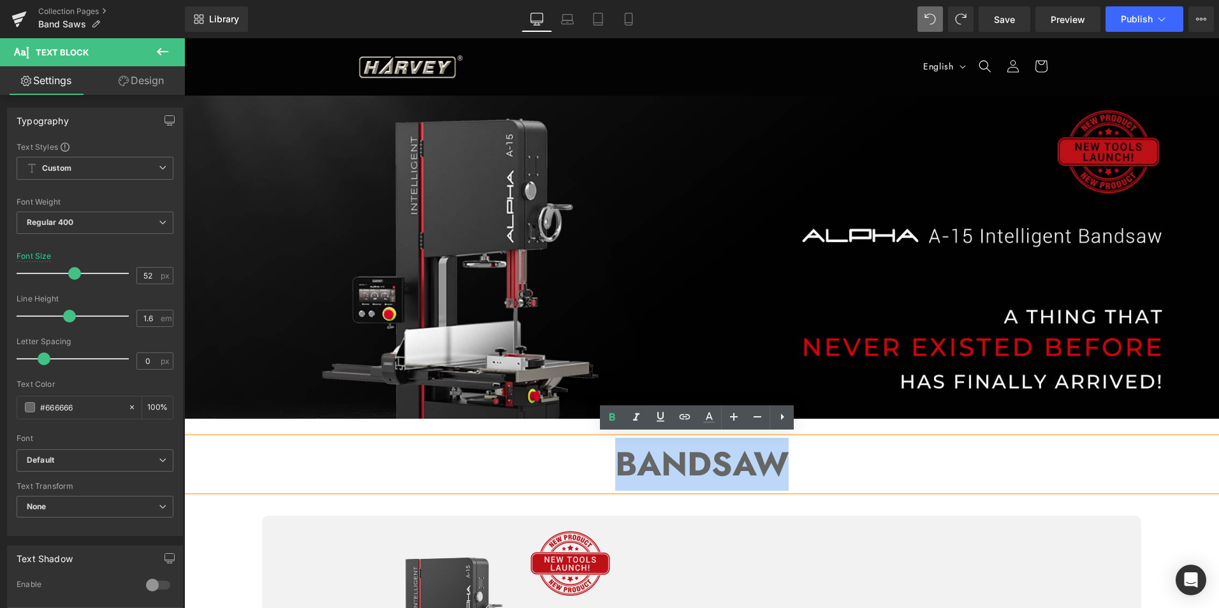
click at [844, 498] on div "BANDSAW Text Block Row" at bounding box center [701, 467] width 1035 height 97
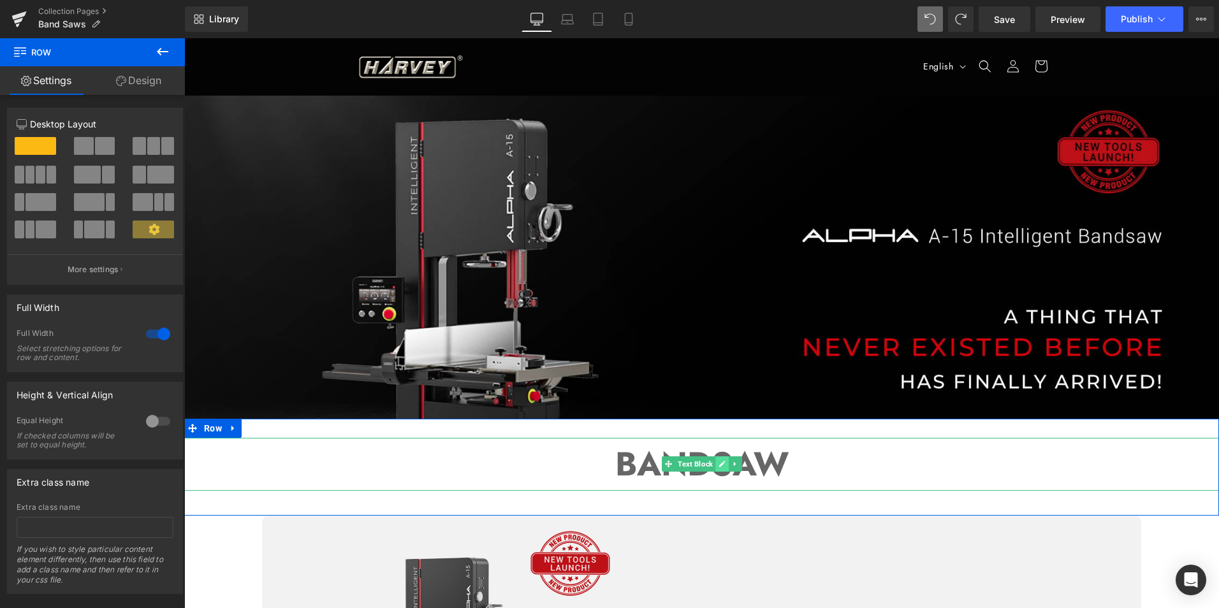
click at [721, 457] on link at bounding box center [722, 464] width 13 height 15
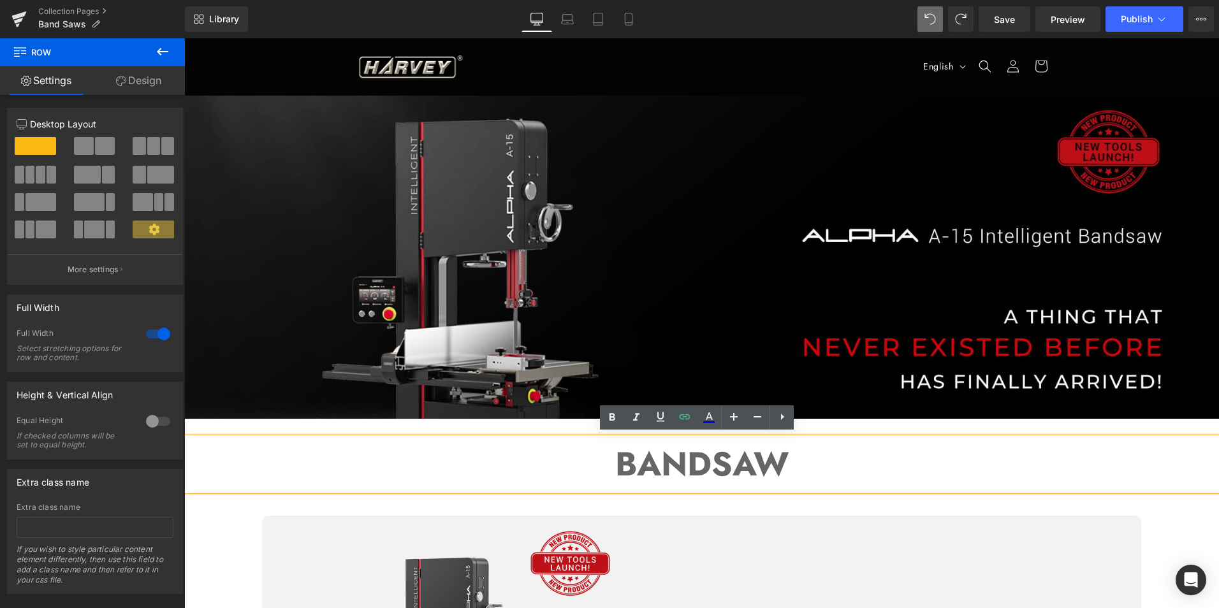
click at [269, 424] on div "BANDSAW Text Block Row" at bounding box center [701, 467] width 1035 height 97
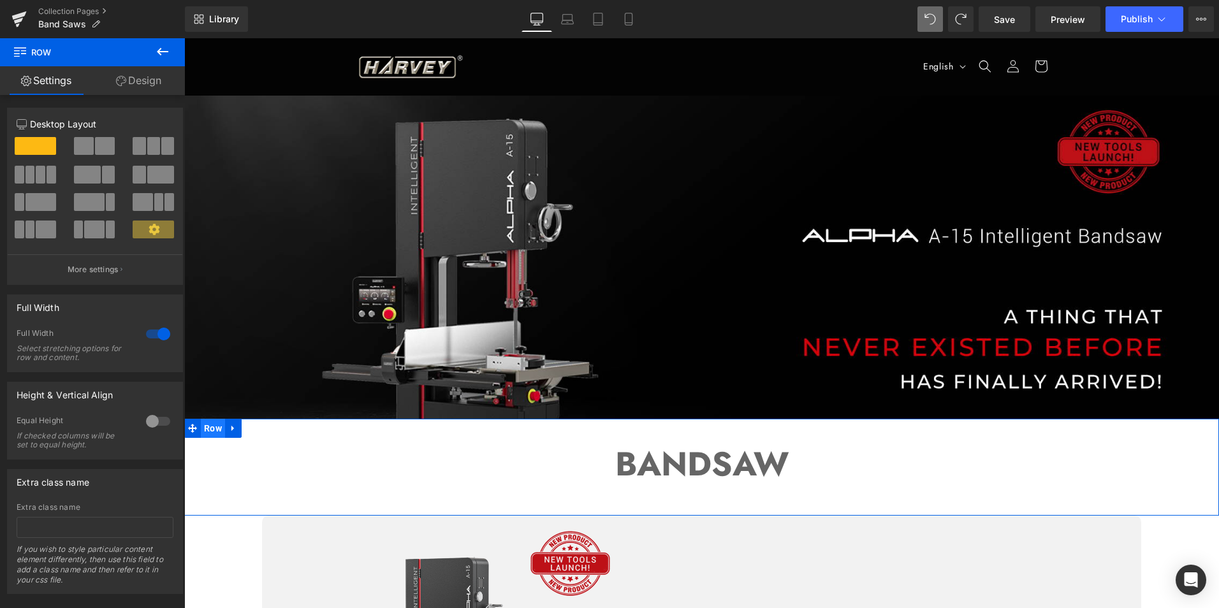
click at [216, 425] on span "Row" at bounding box center [213, 428] width 24 height 19
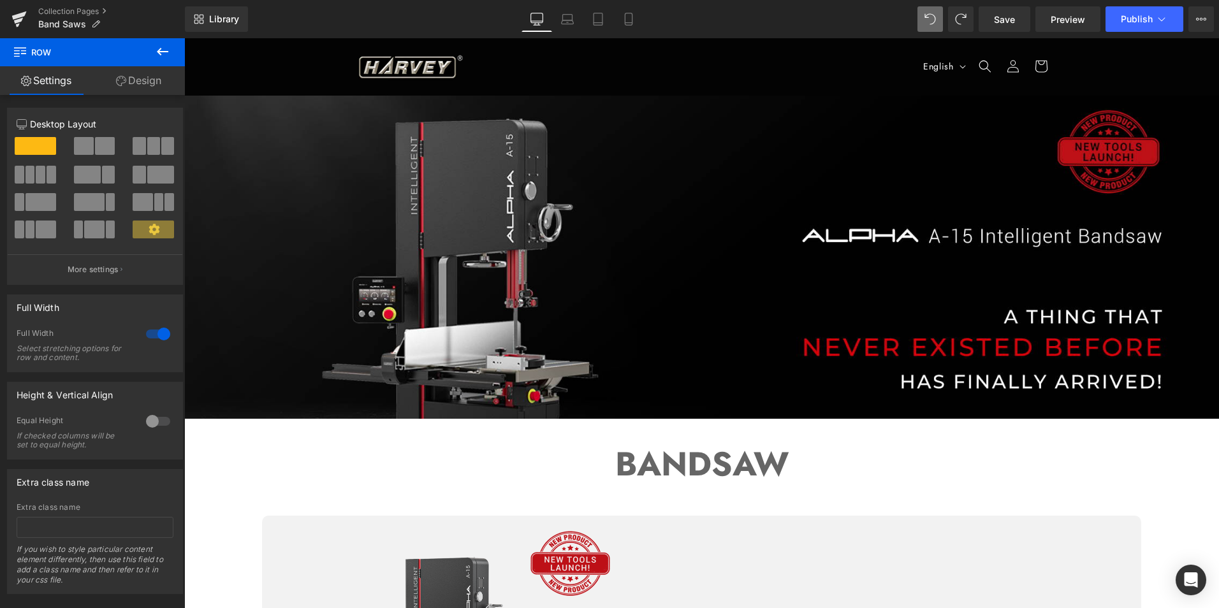
drag, startPoint x: 1197, startPoint y: 15, endPoint x: 1219, endPoint y: 24, distance: 23.5
click at [1198, 15] on icon at bounding box center [1202, 19] width 10 height 10
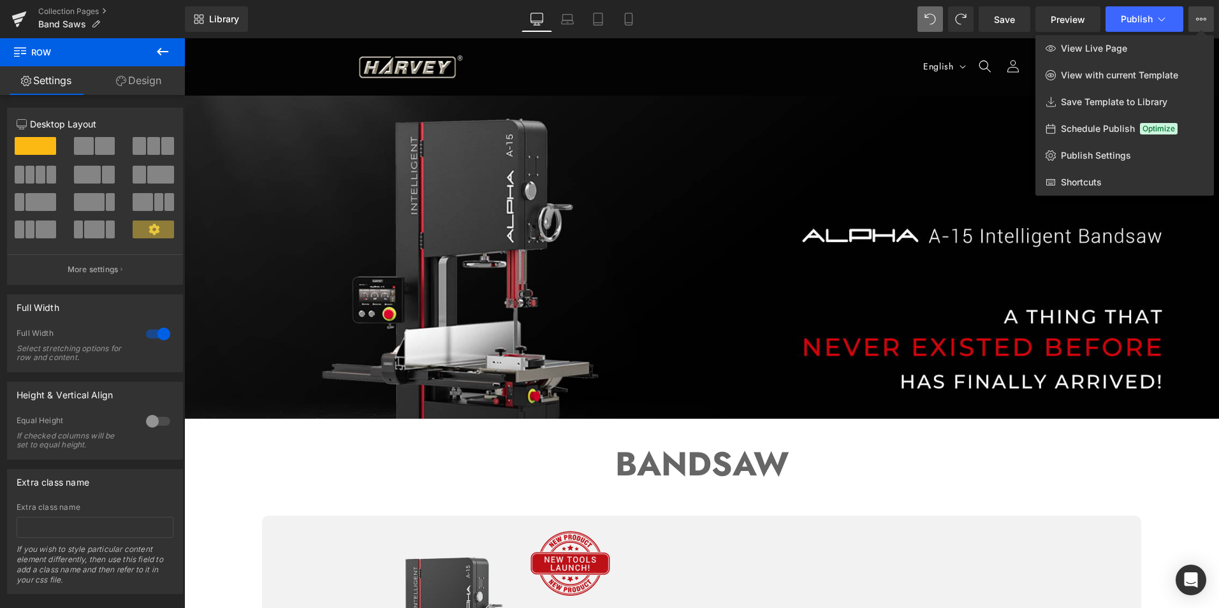
click at [257, 443] on div at bounding box center [701, 323] width 1035 height 570
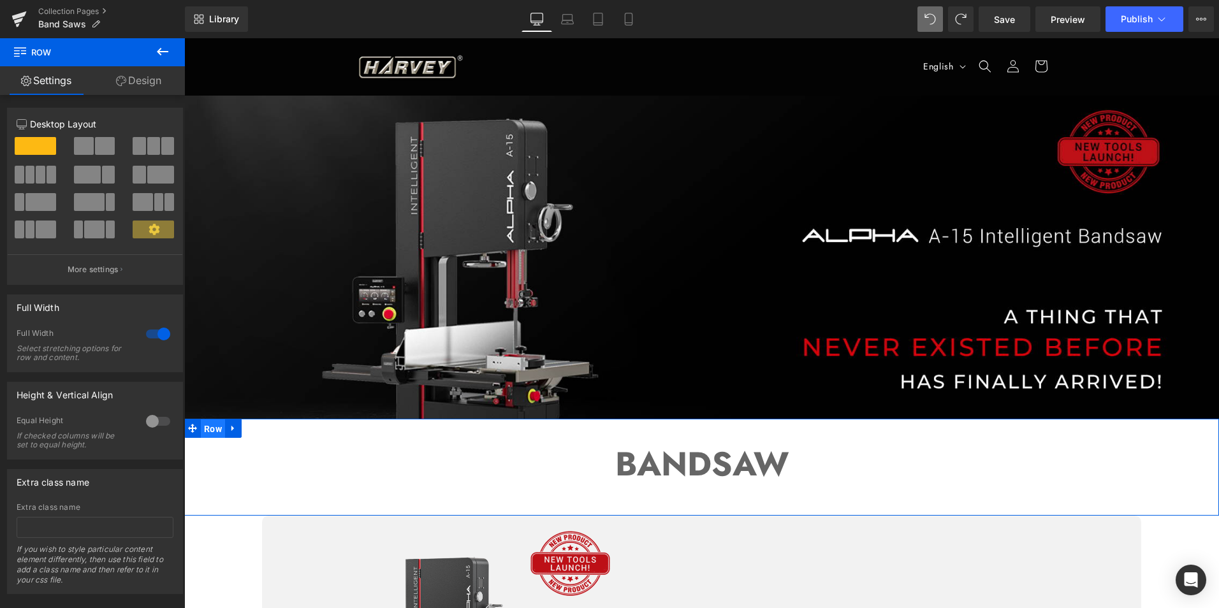
click at [212, 424] on span "Row" at bounding box center [213, 429] width 24 height 19
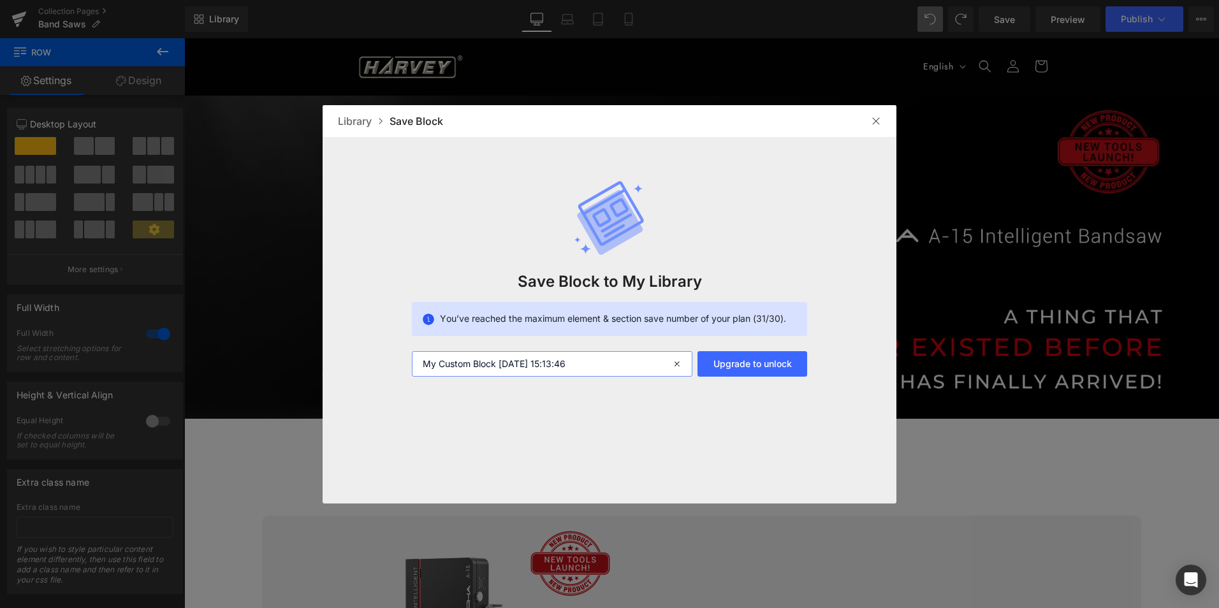
drag, startPoint x: 589, startPoint y: 364, endPoint x: 341, endPoint y: 357, distance: 248.9
click at [341, 357] on div "Save Block to My Library You’ve reached the maximum element & section save numb…" at bounding box center [610, 257] width 574 height 240
type input "b"
type input "标题栏"
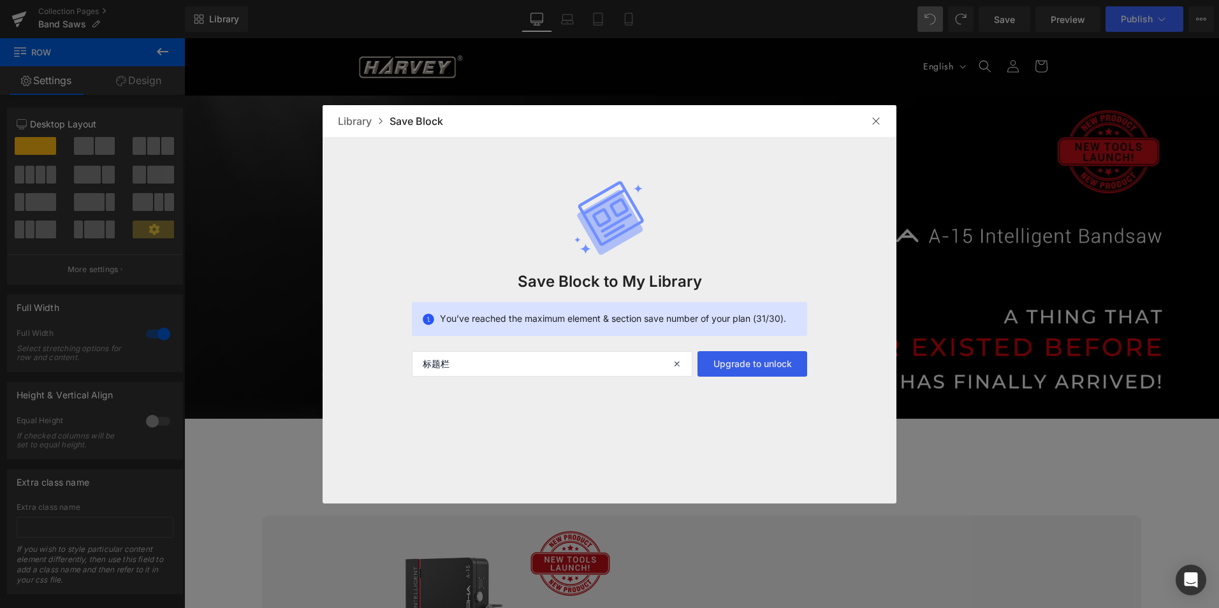
click at [758, 364] on button "Upgrade to unlock" at bounding box center [753, 364] width 110 height 26
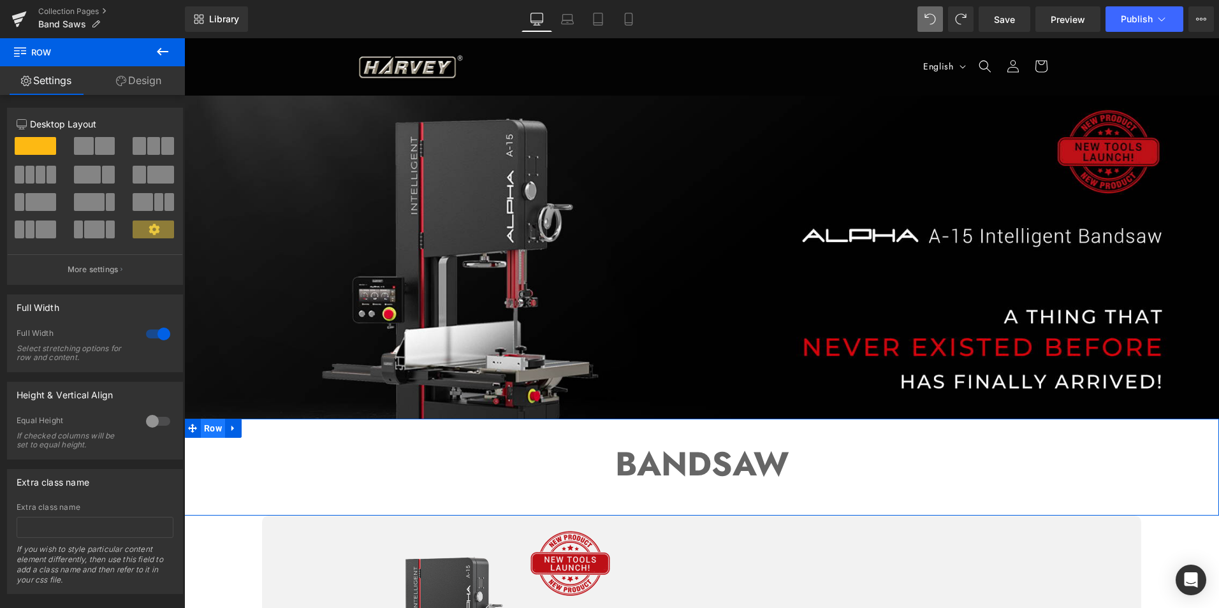
click at [209, 422] on span "Row" at bounding box center [213, 428] width 24 height 19
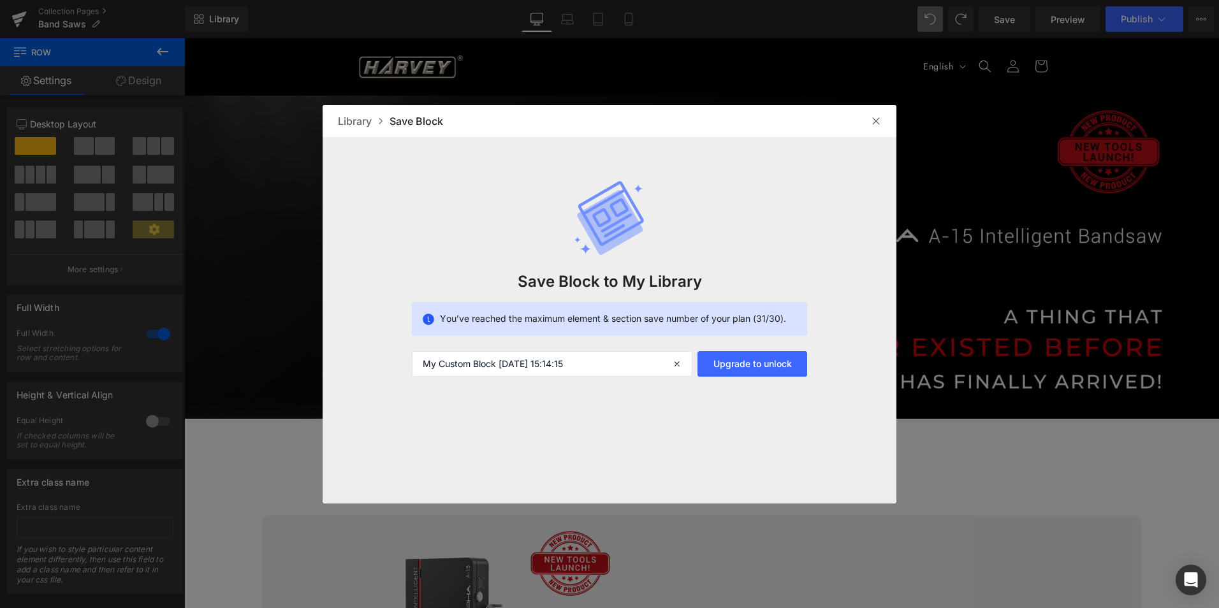
click at [874, 115] on div at bounding box center [876, 121] width 20 height 20
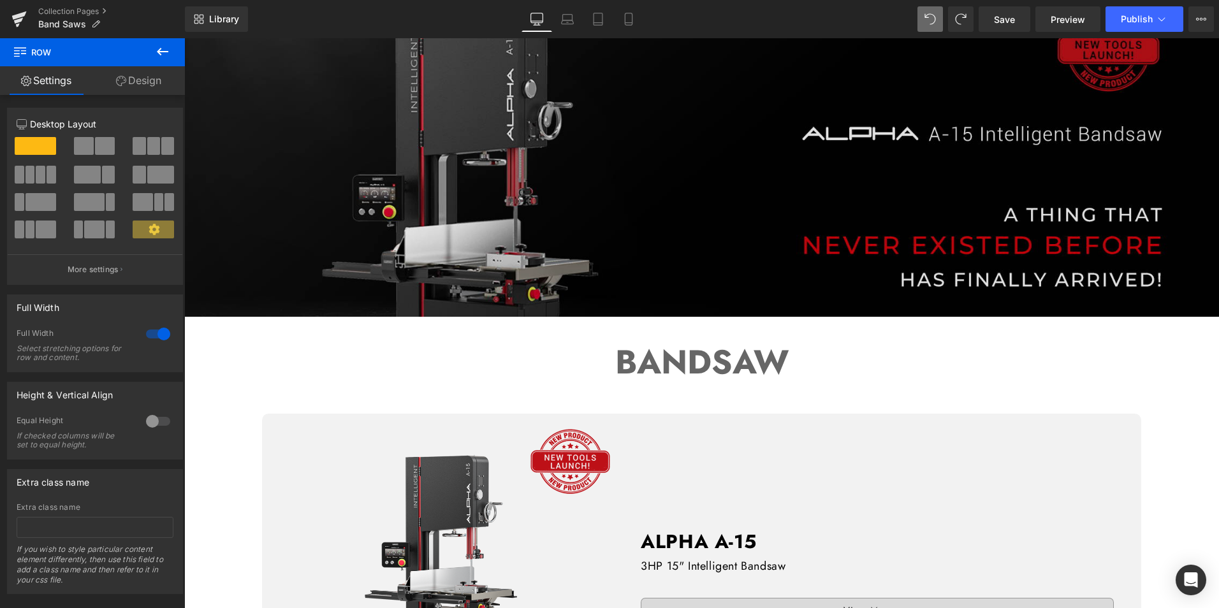
scroll to position [64, 0]
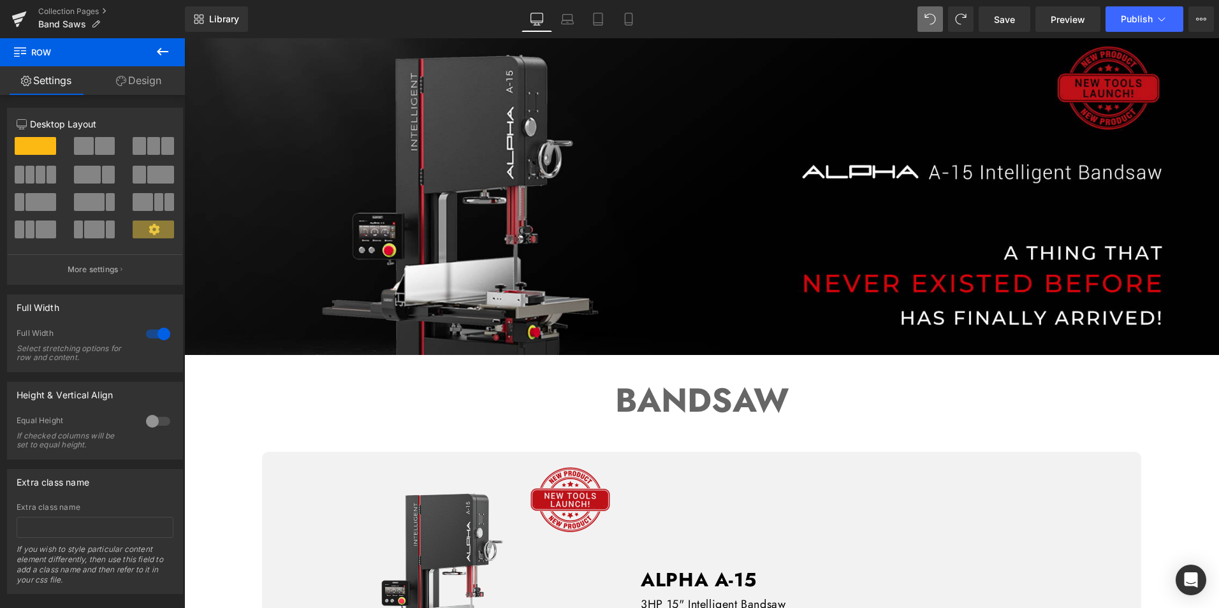
drag, startPoint x: 681, startPoint y: 372, endPoint x: 687, endPoint y: 384, distance: 13.1
click at [681, 374] on div "BANDSAW Text Block" at bounding box center [701, 400] width 1035 height 53
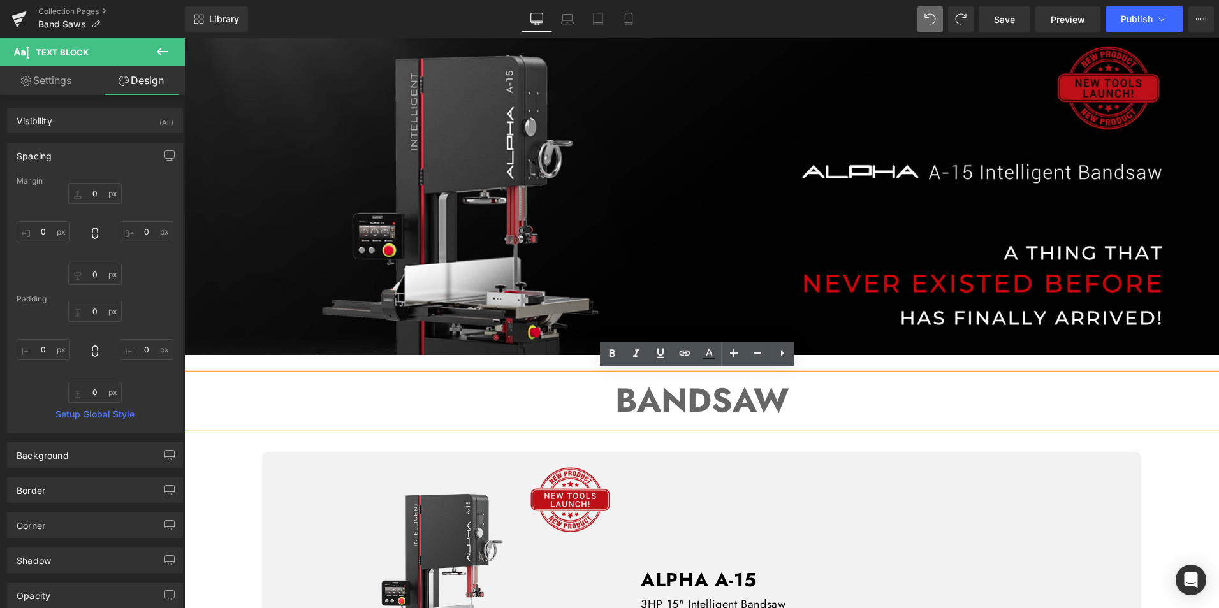
click at [599, 401] on p "BANDSAW" at bounding box center [701, 400] width 1035 height 53
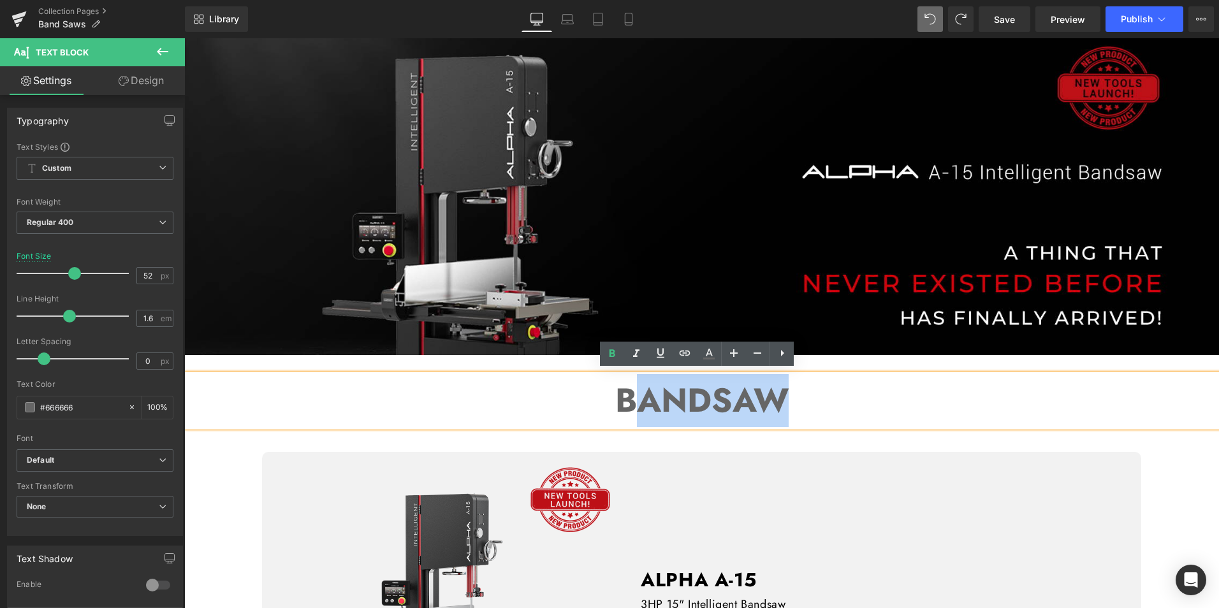
drag, startPoint x: 621, startPoint y: 401, endPoint x: 860, endPoint y: 401, distance: 239.2
click at [860, 401] on p "BANDSAW" at bounding box center [701, 400] width 1035 height 53
click at [596, 399] on p "BANDSAW" at bounding box center [701, 400] width 1035 height 53
drag, startPoint x: 614, startPoint y: 394, endPoint x: 822, endPoint y: 397, distance: 207.9
click at [822, 397] on p "BANDSAW" at bounding box center [701, 400] width 1035 height 53
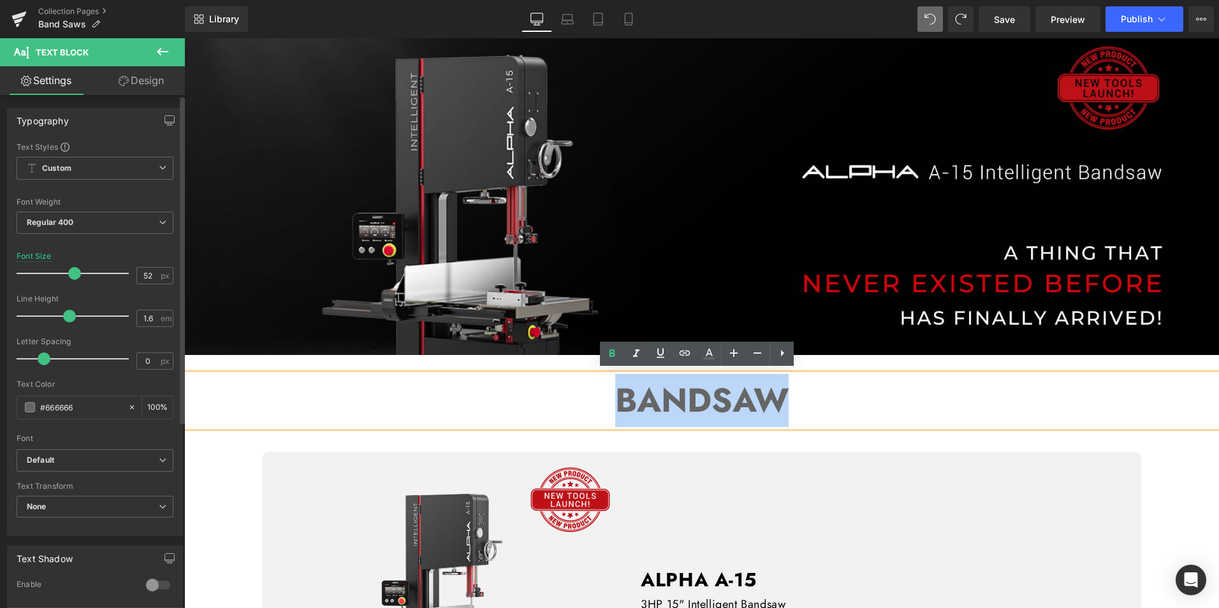
copy strong "BANDSAW"
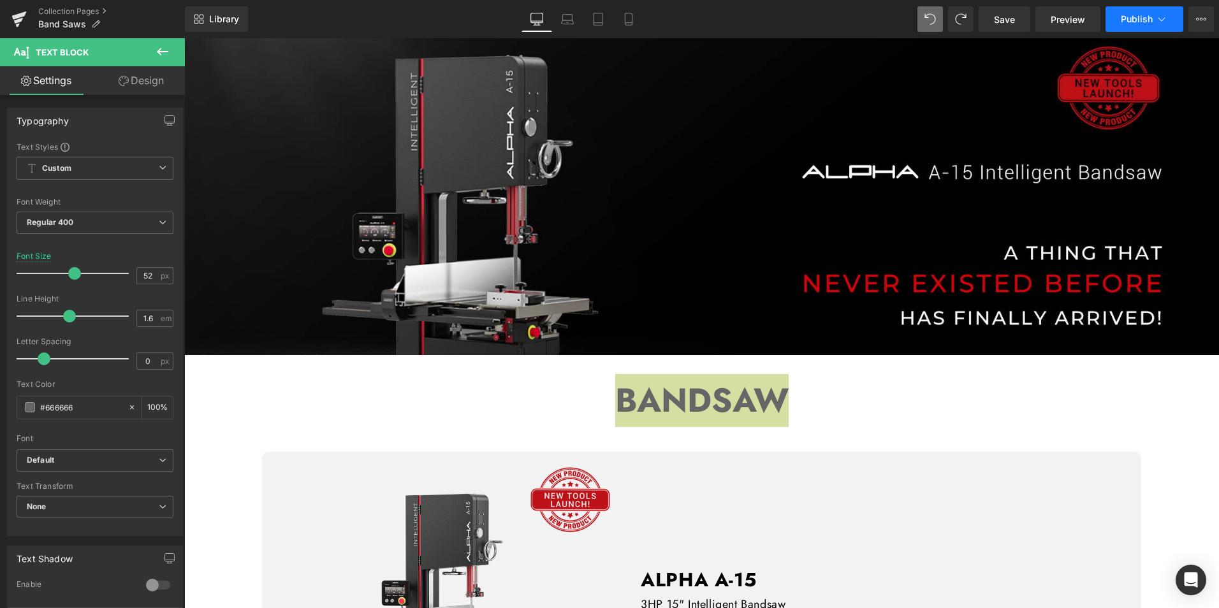
click at [1139, 18] on span "Publish" at bounding box center [1137, 19] width 32 height 10
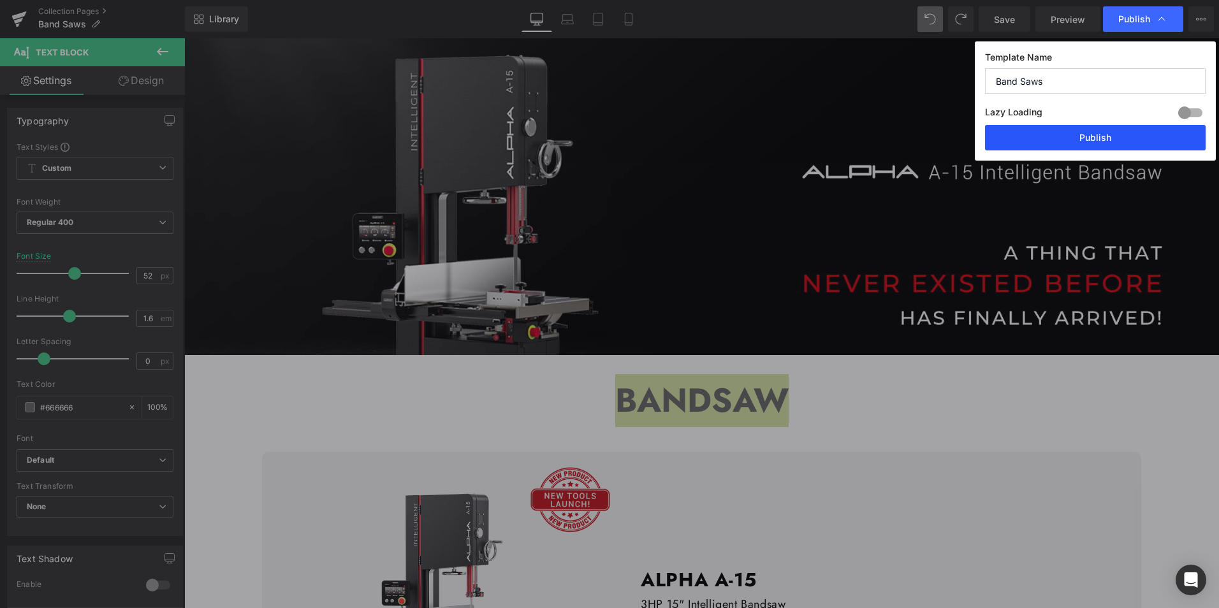
click at [1091, 144] on button "Publish" at bounding box center [1095, 138] width 221 height 26
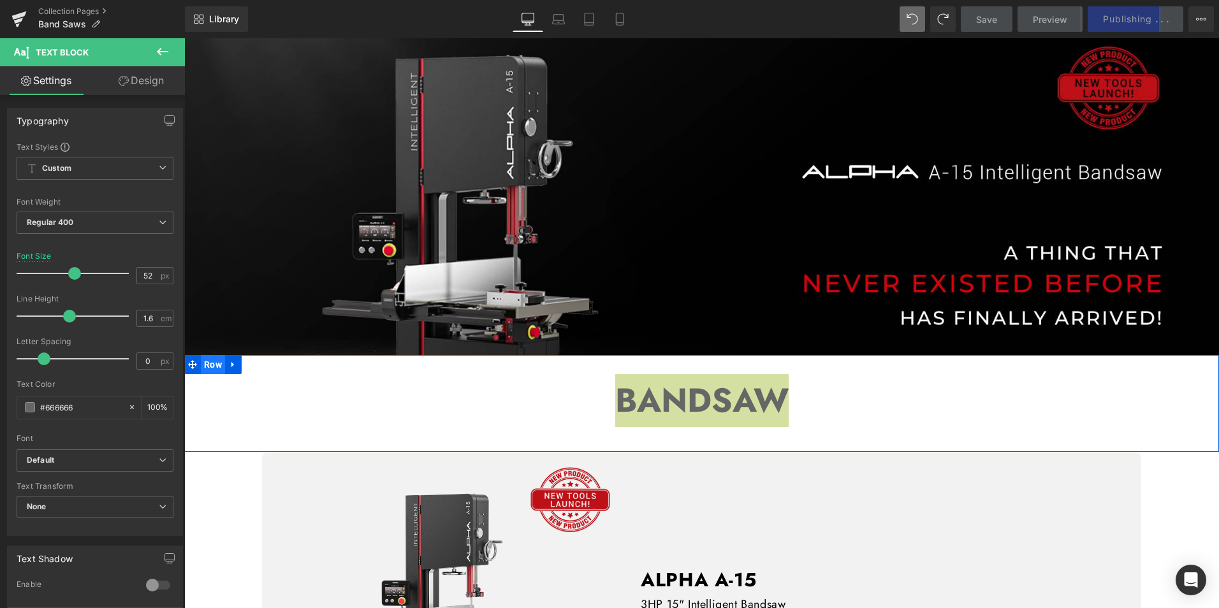
click at [214, 361] on span "Row" at bounding box center [213, 364] width 24 height 19
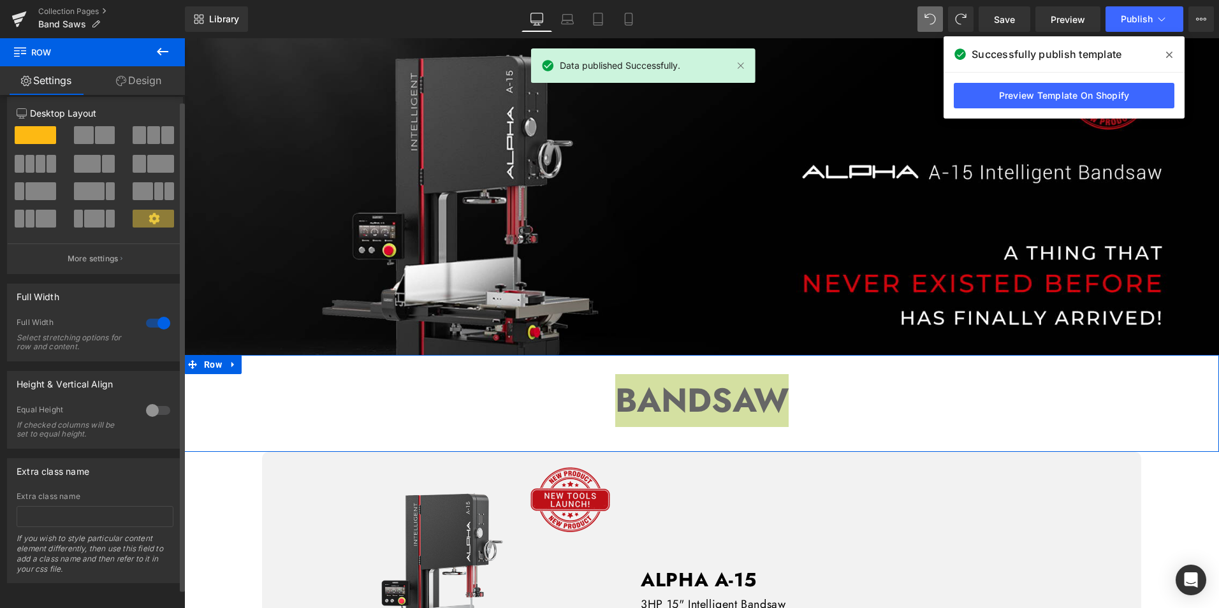
scroll to position [0, 0]
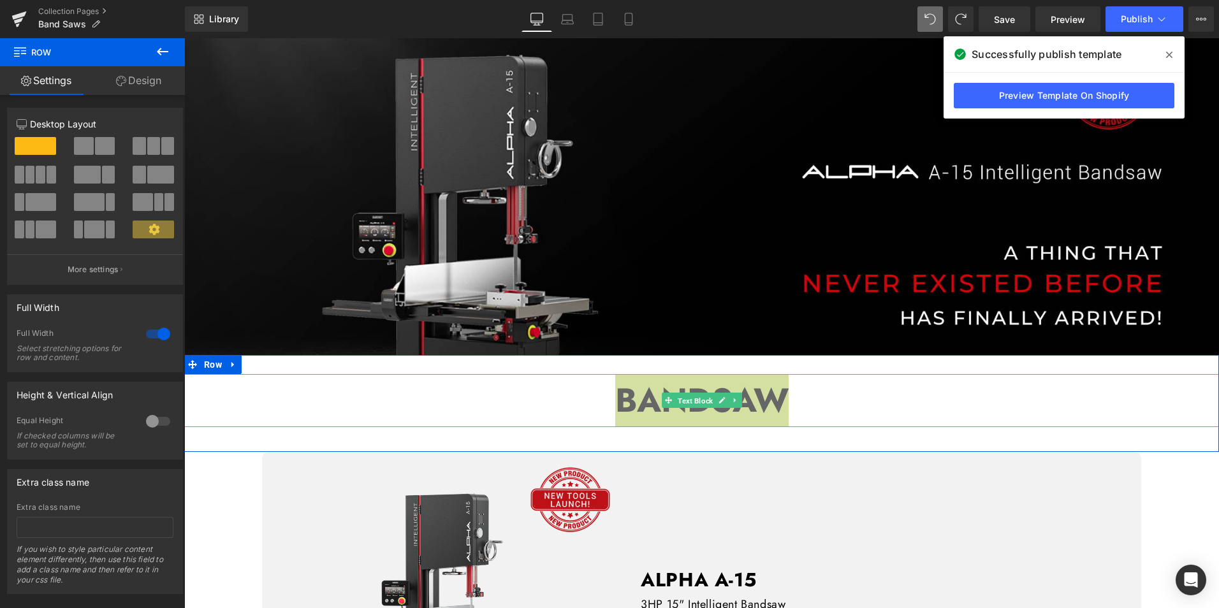
click at [710, 394] on span "Text Block" at bounding box center [695, 401] width 40 height 15
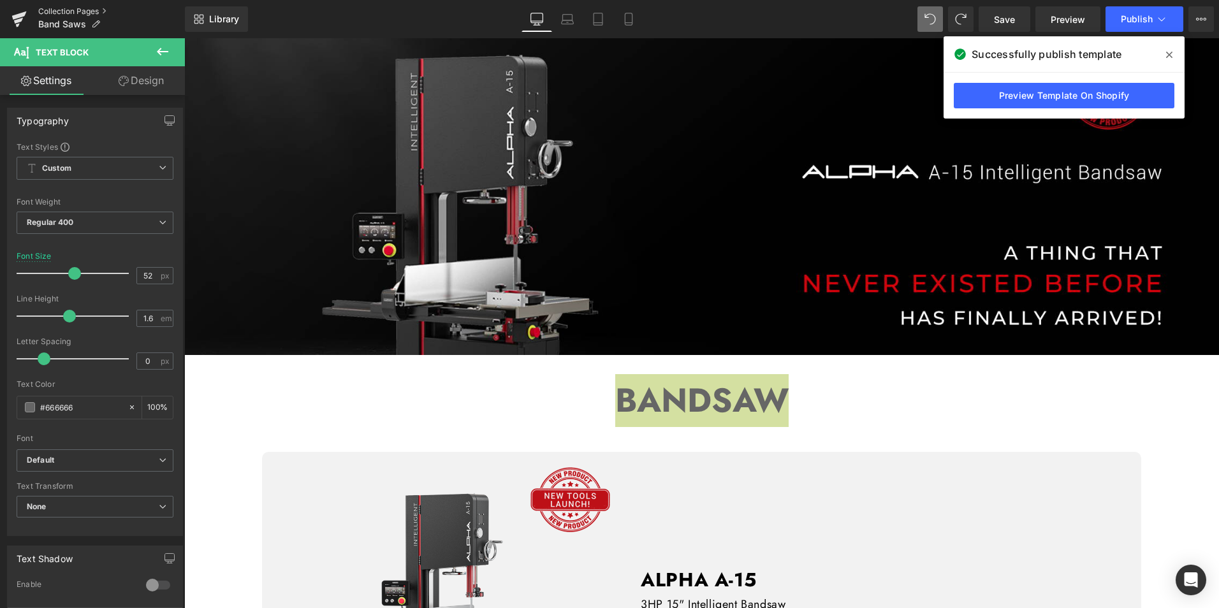
click at [55, 6] on link "Collection Pages" at bounding box center [111, 11] width 147 height 10
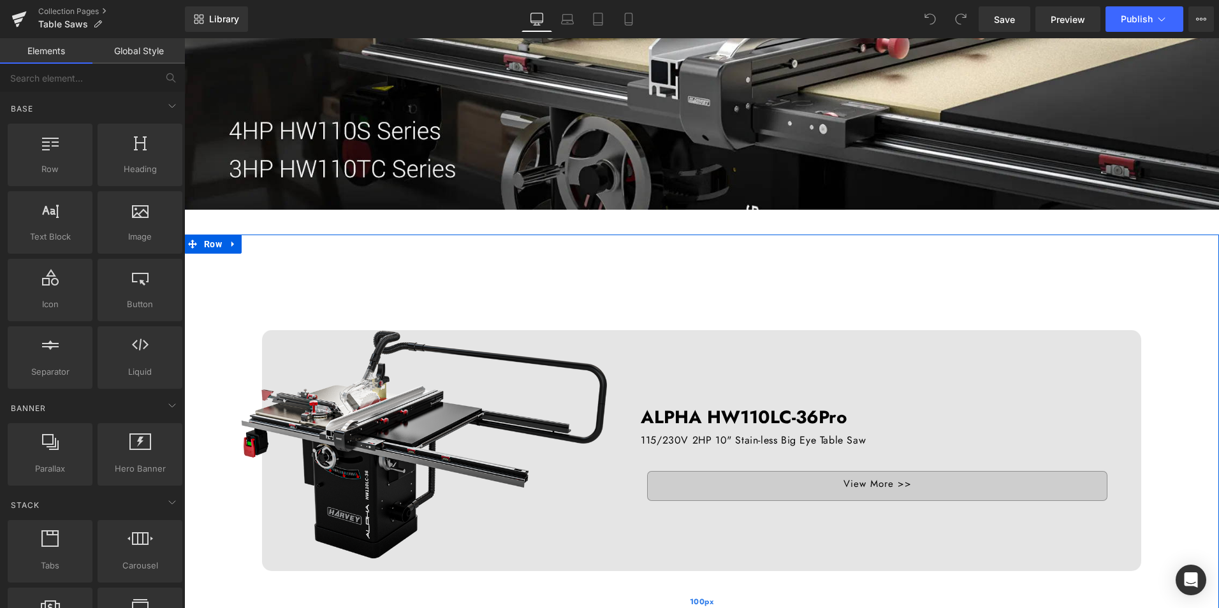
scroll to position [64, 0]
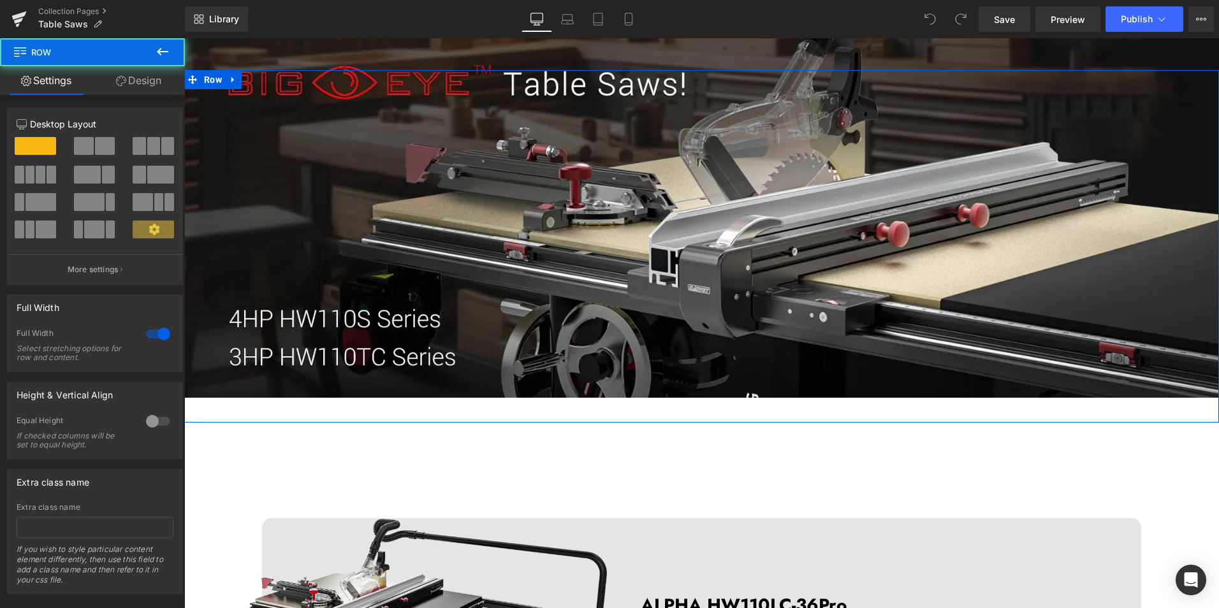
click at [530, 411] on div "Image Row" at bounding box center [701, 246] width 1035 height 353
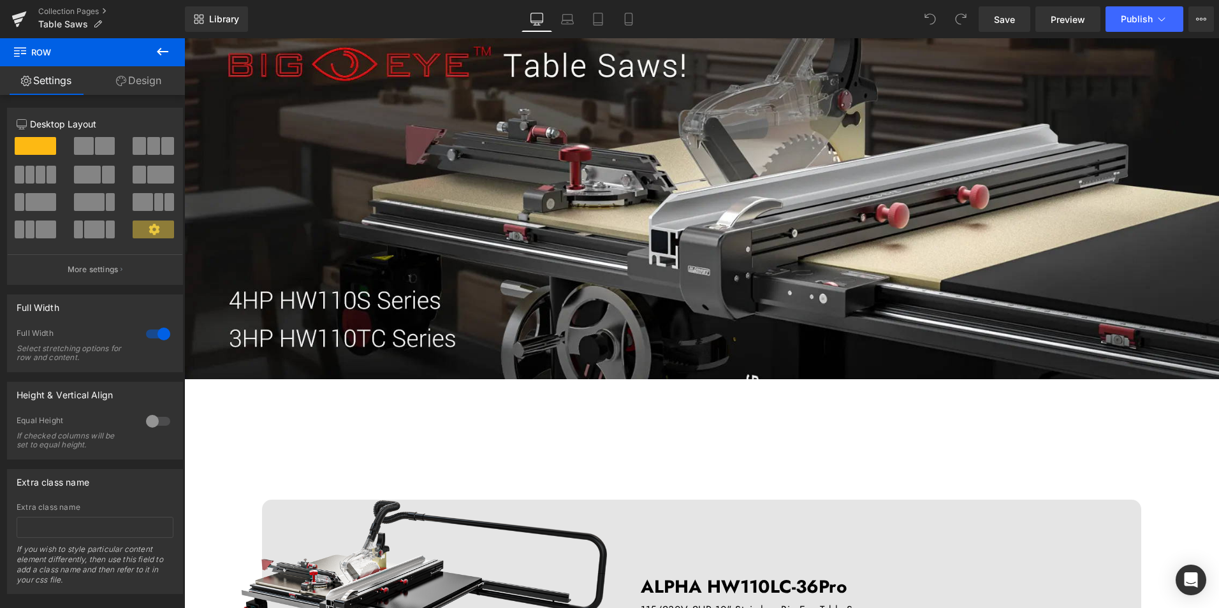
scroll to position [0, 0]
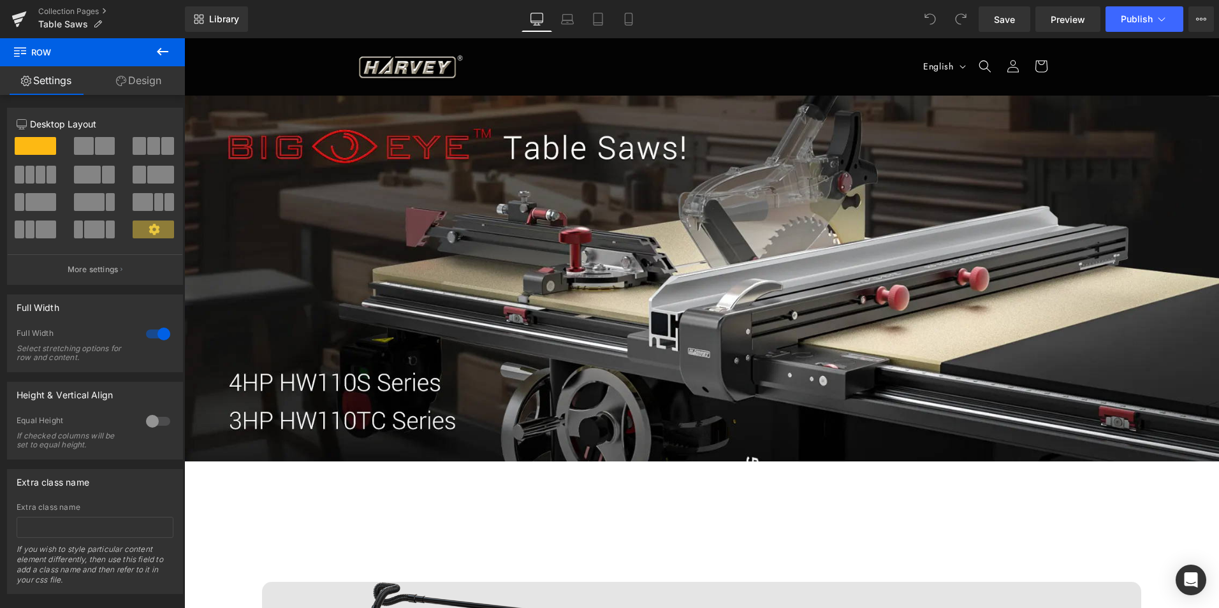
click at [161, 50] on icon at bounding box center [162, 51] width 15 height 15
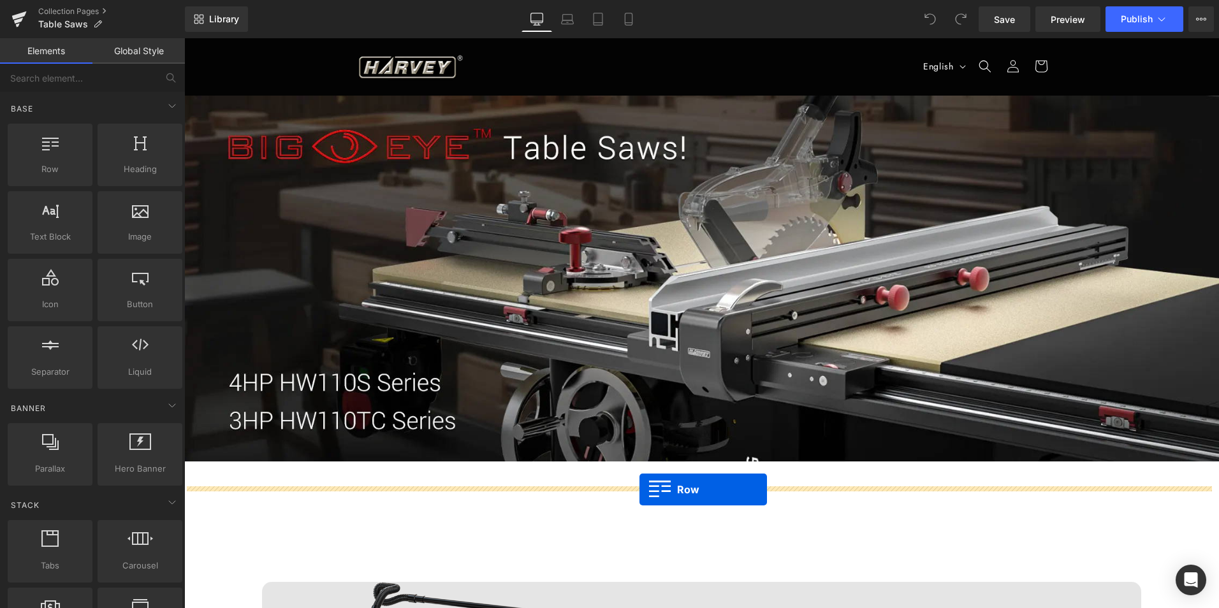
drag, startPoint x: 250, startPoint y: 205, endPoint x: 640, endPoint y: 490, distance: 482.9
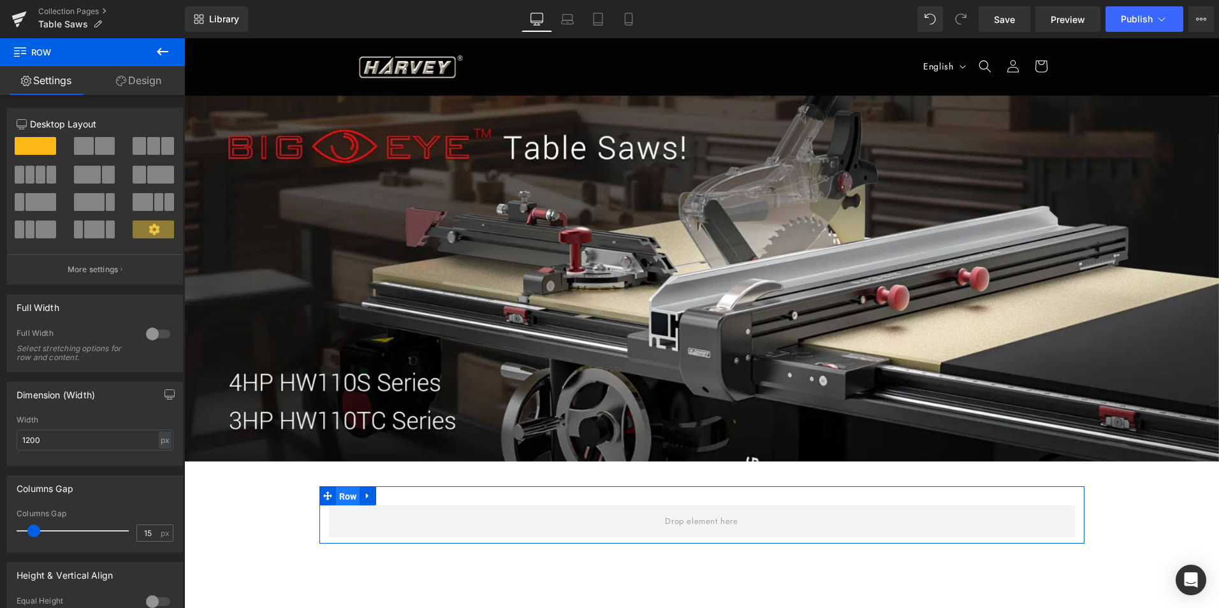
click at [344, 493] on span "Row" at bounding box center [348, 496] width 24 height 19
click at [150, 328] on div at bounding box center [158, 334] width 31 height 20
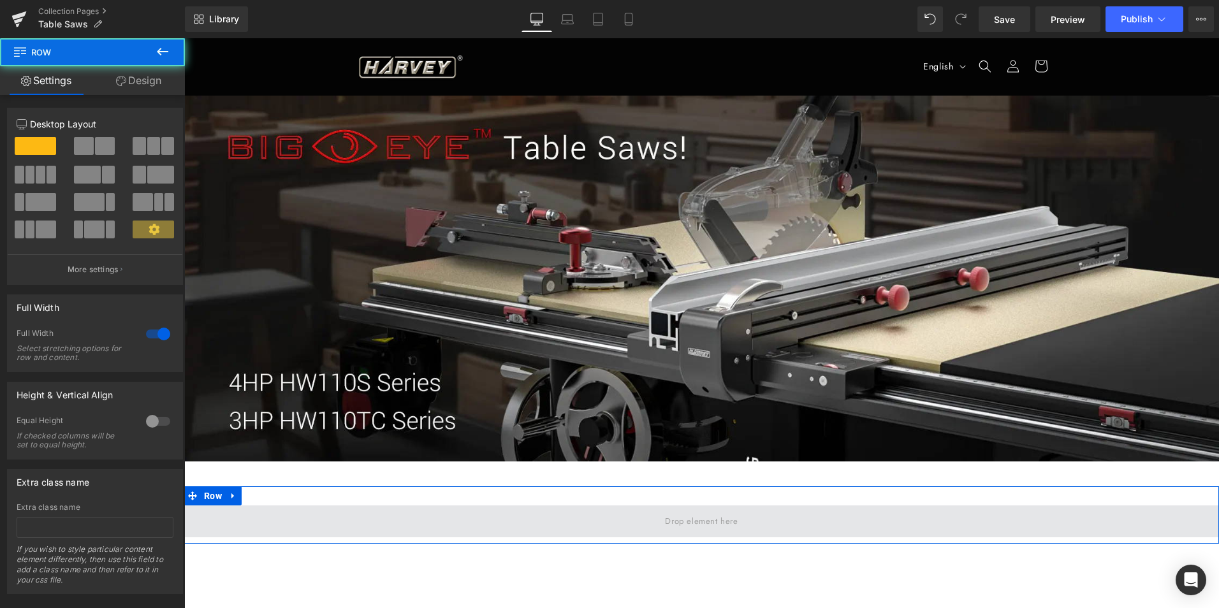
click at [624, 517] on span at bounding box center [701, 522] width 1035 height 32
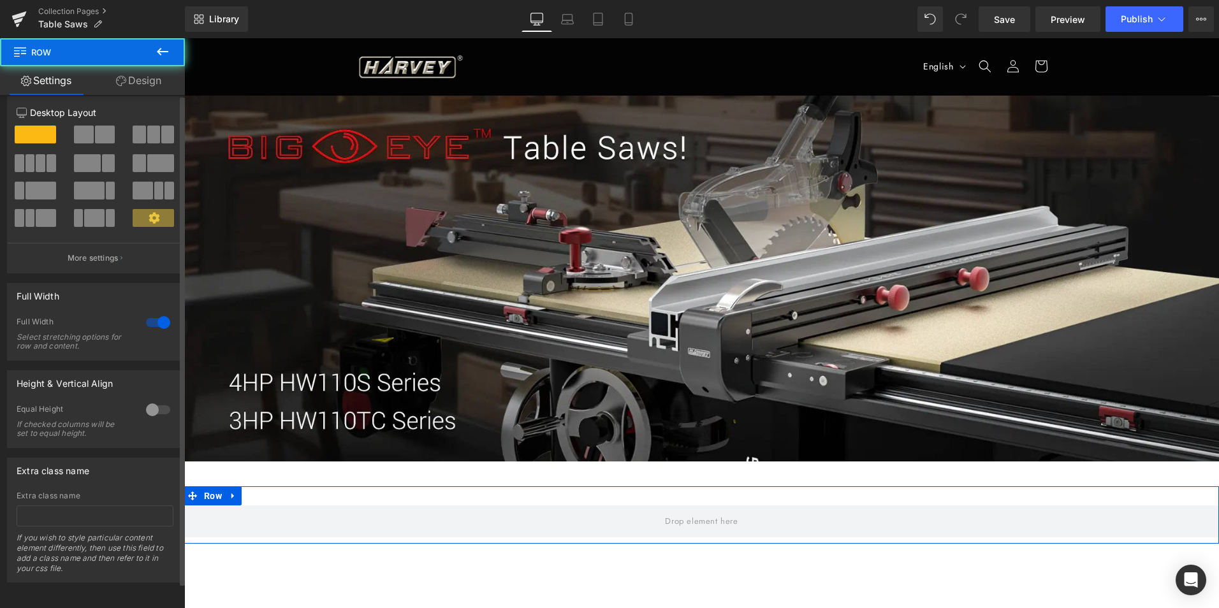
scroll to position [22, 0]
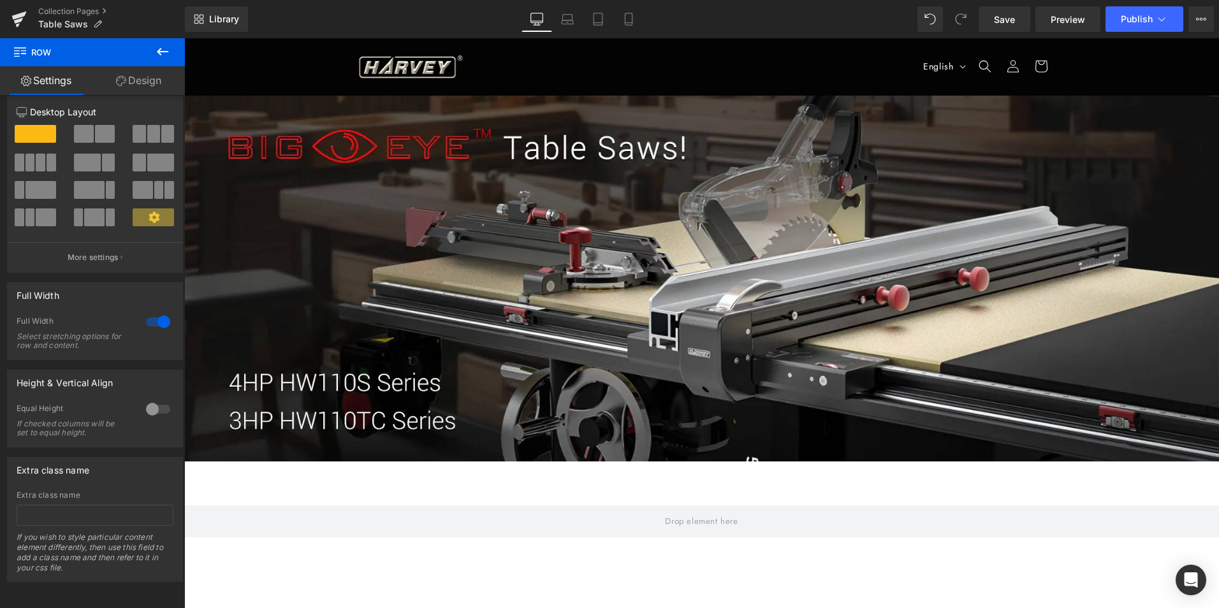
click at [163, 50] on icon at bounding box center [162, 51] width 15 height 15
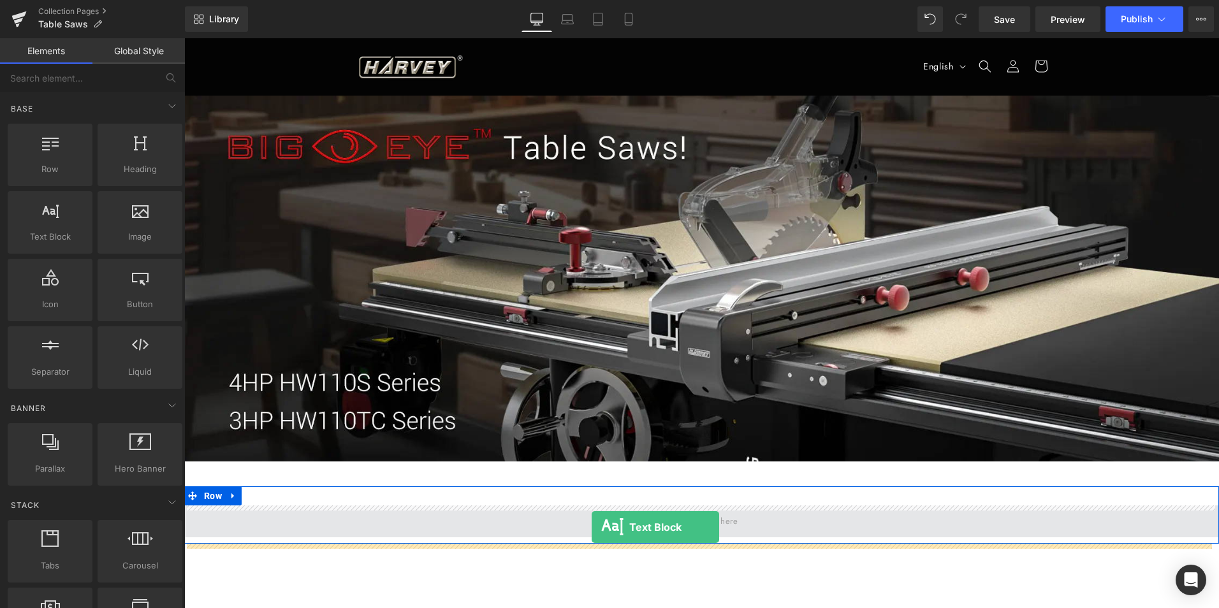
drag, startPoint x: 235, startPoint y: 262, endPoint x: 592, endPoint y: 527, distance: 444.9
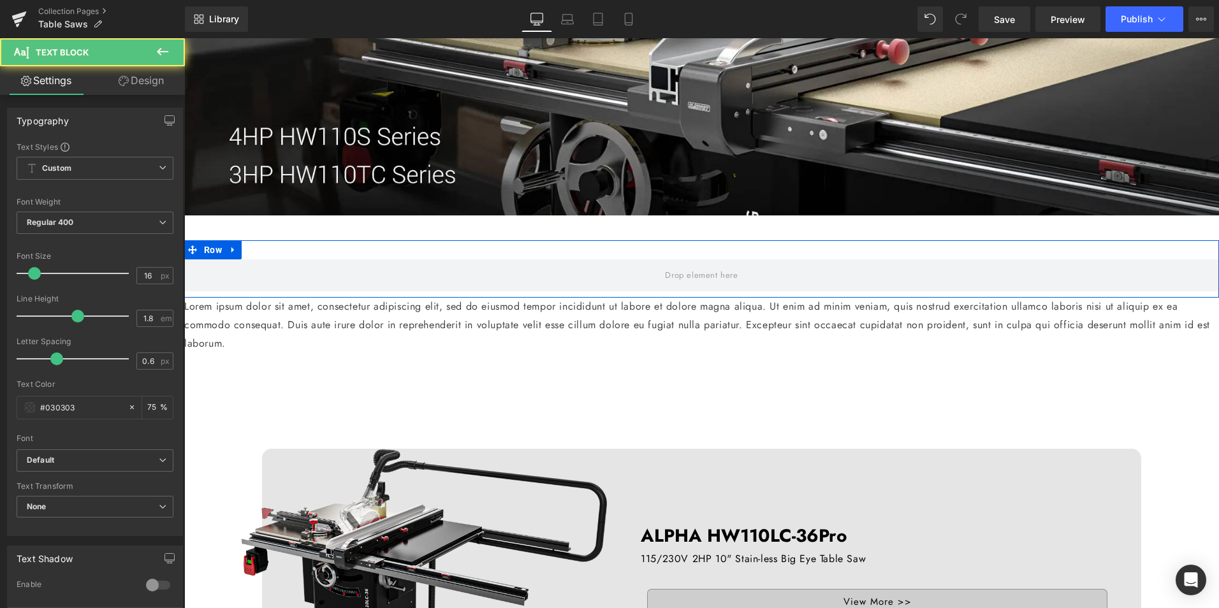
scroll to position [255, 0]
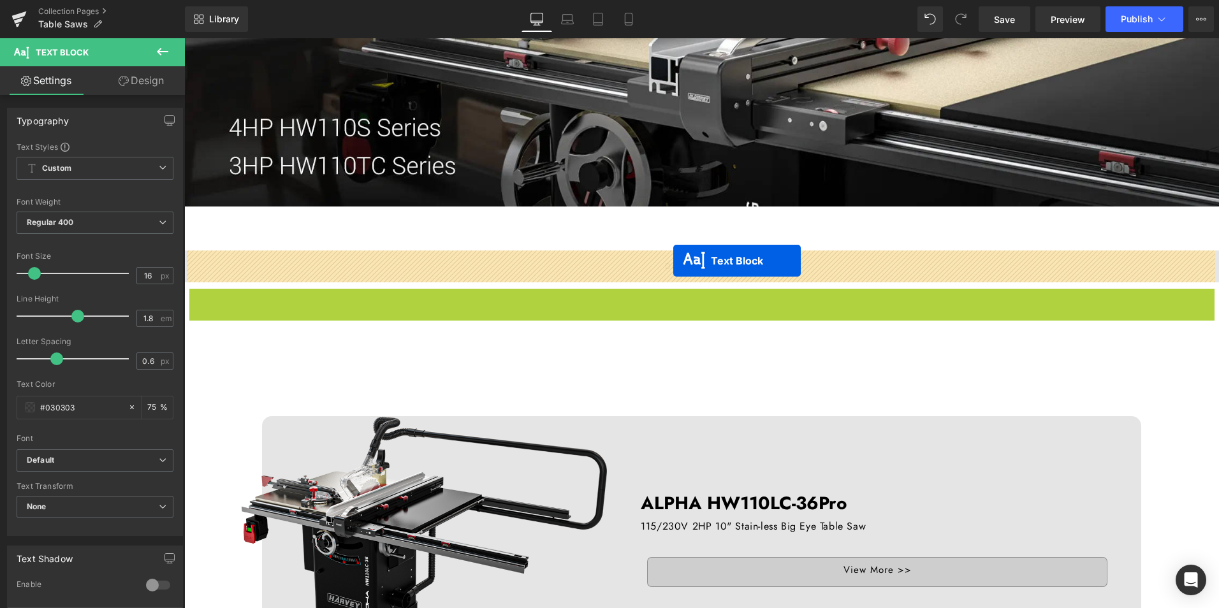
drag, startPoint x: 665, startPoint y: 319, endPoint x: 674, endPoint y: 261, distance: 58.6
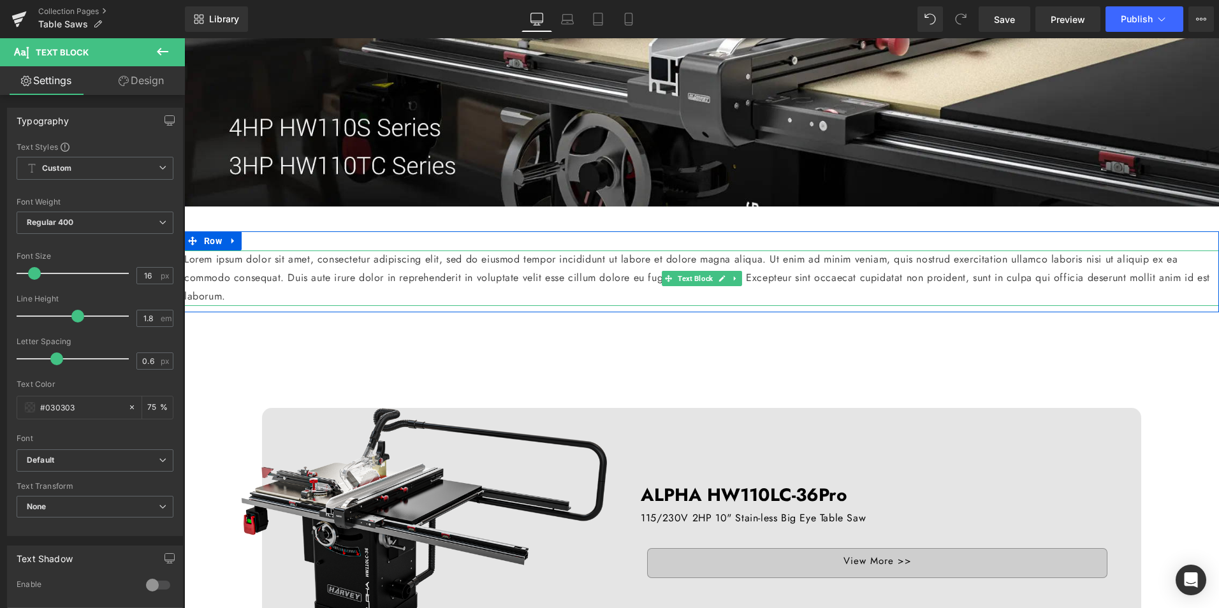
click at [447, 278] on p "Lorem ipsum dolor sit amet, consectetur adipiscing elit, sed do eiusmod tempor …" at bounding box center [701, 278] width 1035 height 55
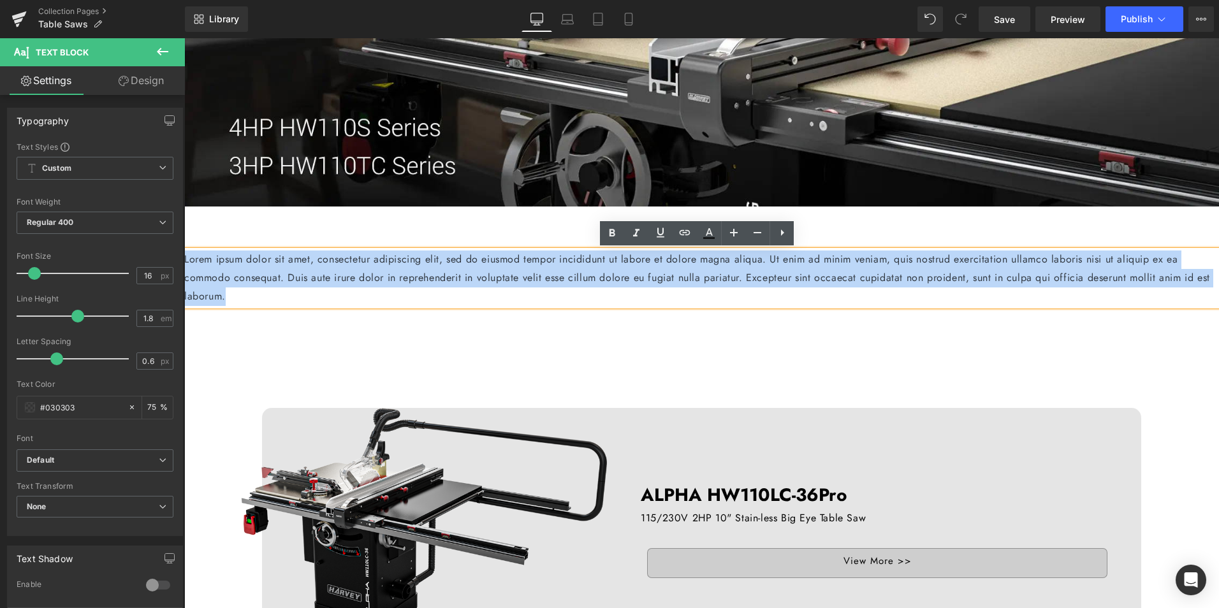
drag, startPoint x: 249, startPoint y: 297, endPoint x: 146, endPoint y: 221, distance: 128.1
click at [184, 221] on html "Skip to content All Products Harvey Tools Table Saws Bandsaws Wood Lathes Dust …" at bounding box center [701, 68] width 1035 height 570
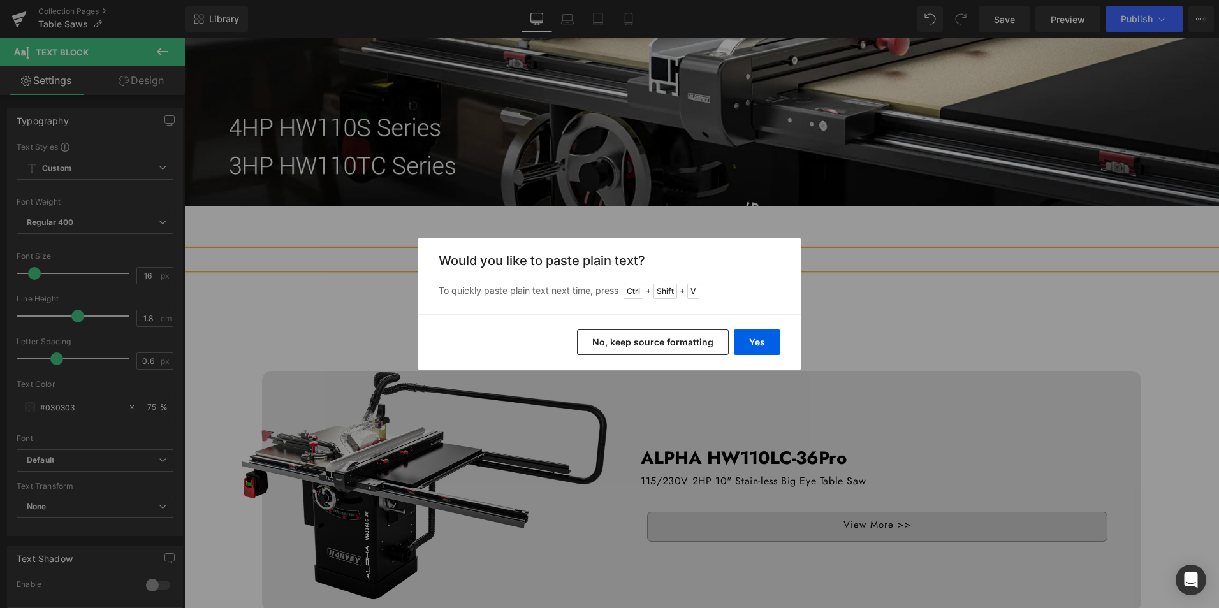
click at [654, 336] on button "No, keep source formatting" at bounding box center [653, 343] width 152 height 26
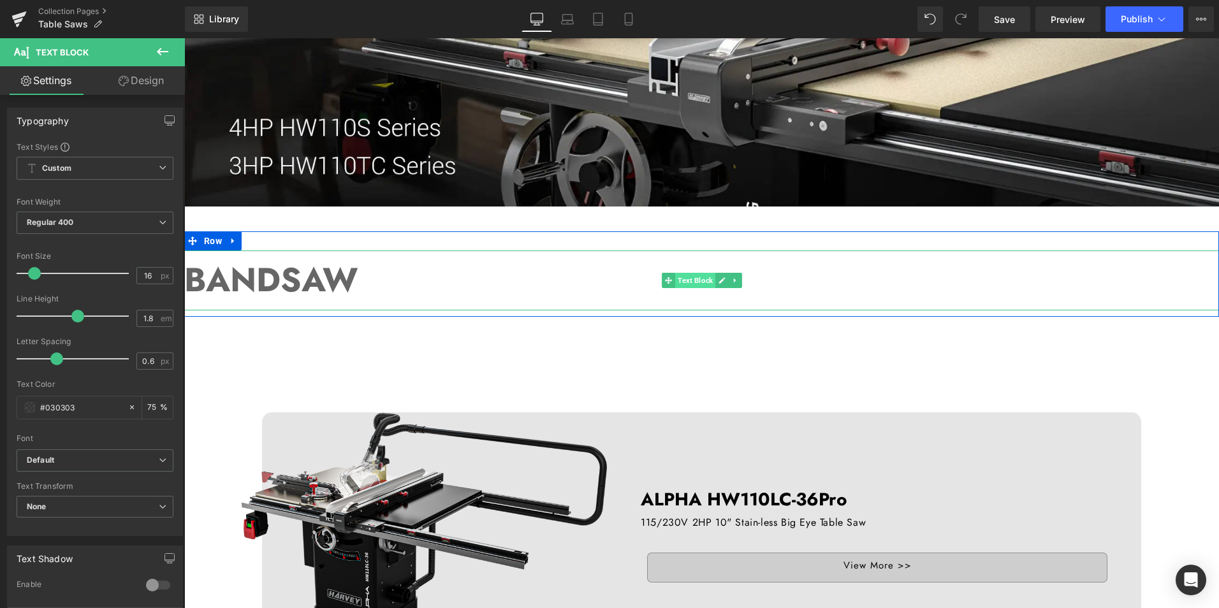
click at [675, 276] on span "Text Block" at bounding box center [695, 280] width 40 height 15
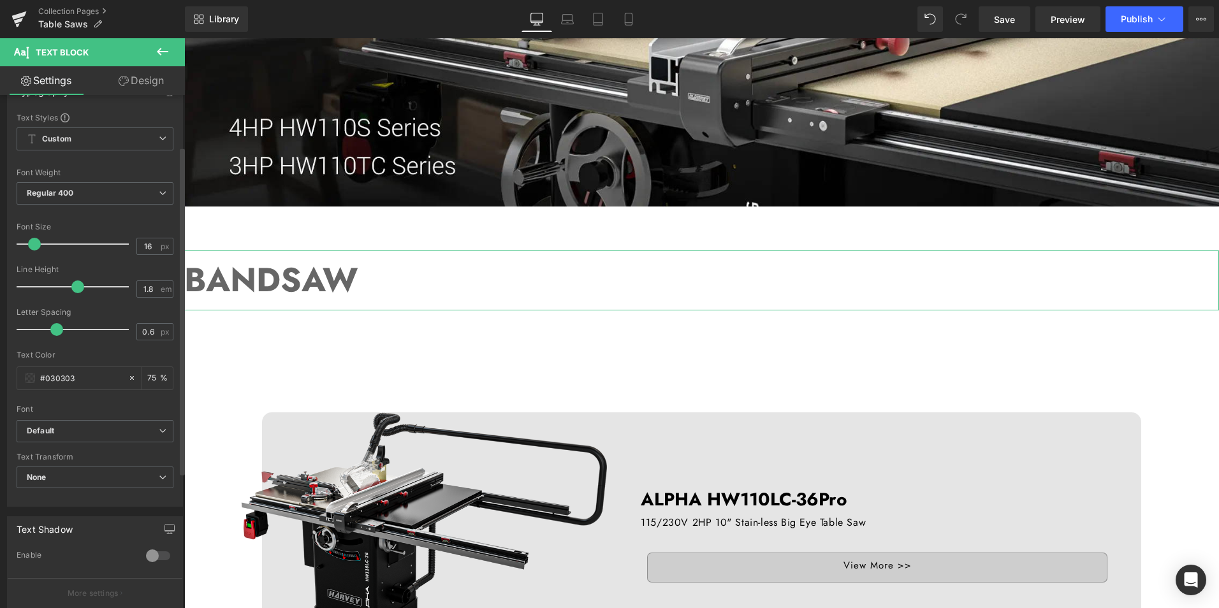
scroll to position [128, 0]
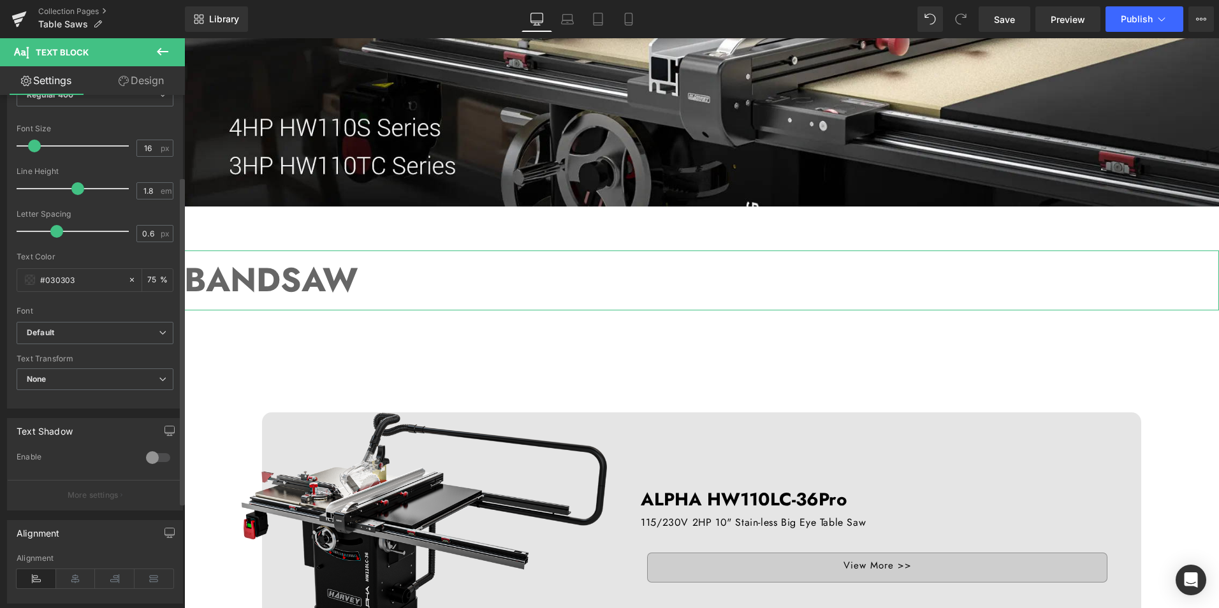
click at [147, 458] on div at bounding box center [158, 458] width 31 height 20
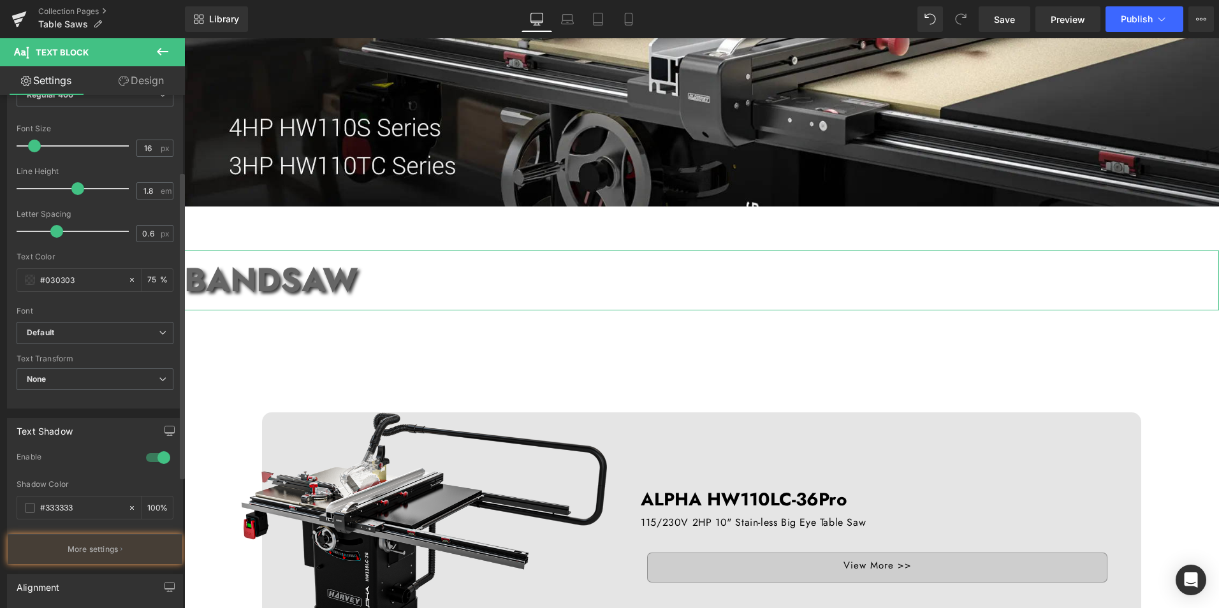
click at [147, 458] on div at bounding box center [158, 458] width 31 height 20
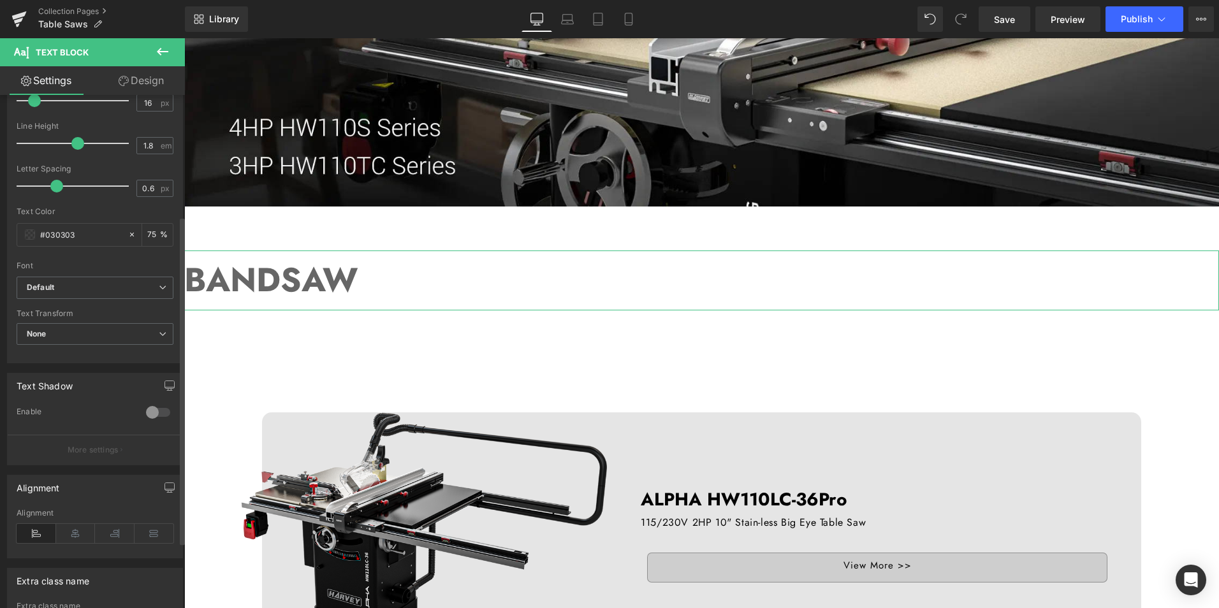
scroll to position [191, 0]
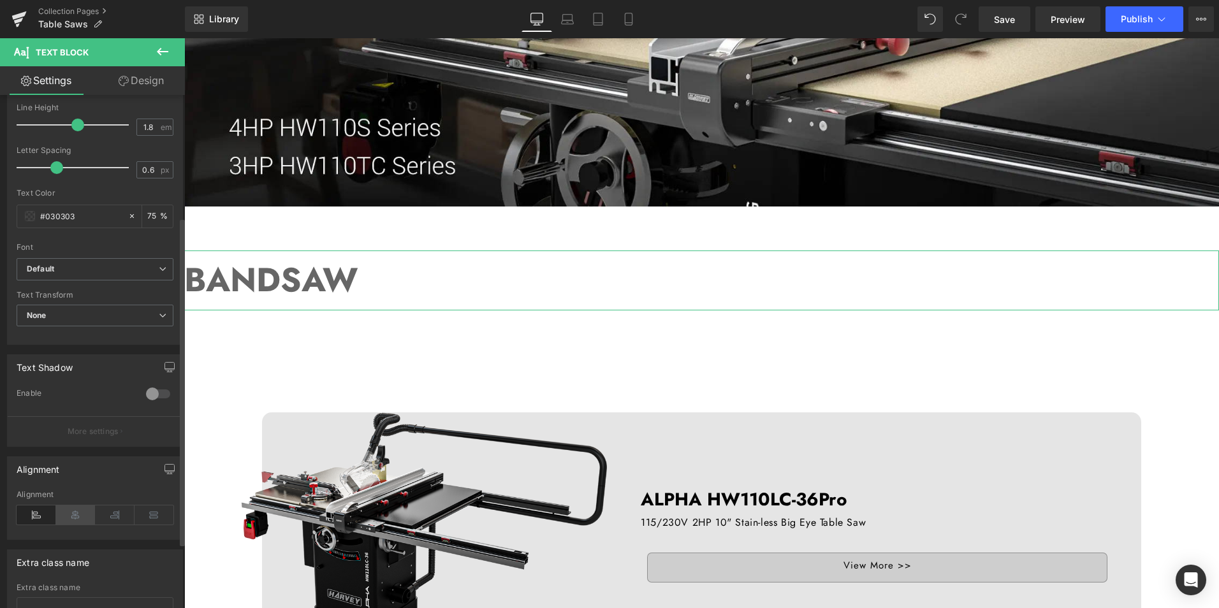
click at [70, 517] on icon at bounding box center [76, 515] width 40 height 19
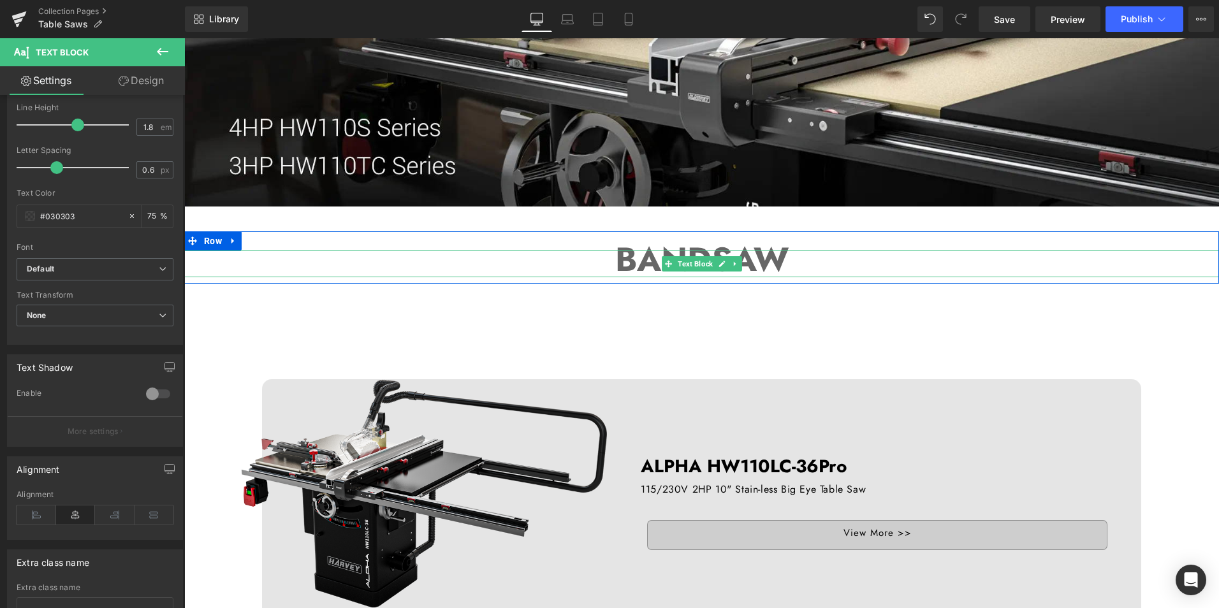
click at [615, 261] on strong "BANDSAW" at bounding box center [701, 259] width 173 height 48
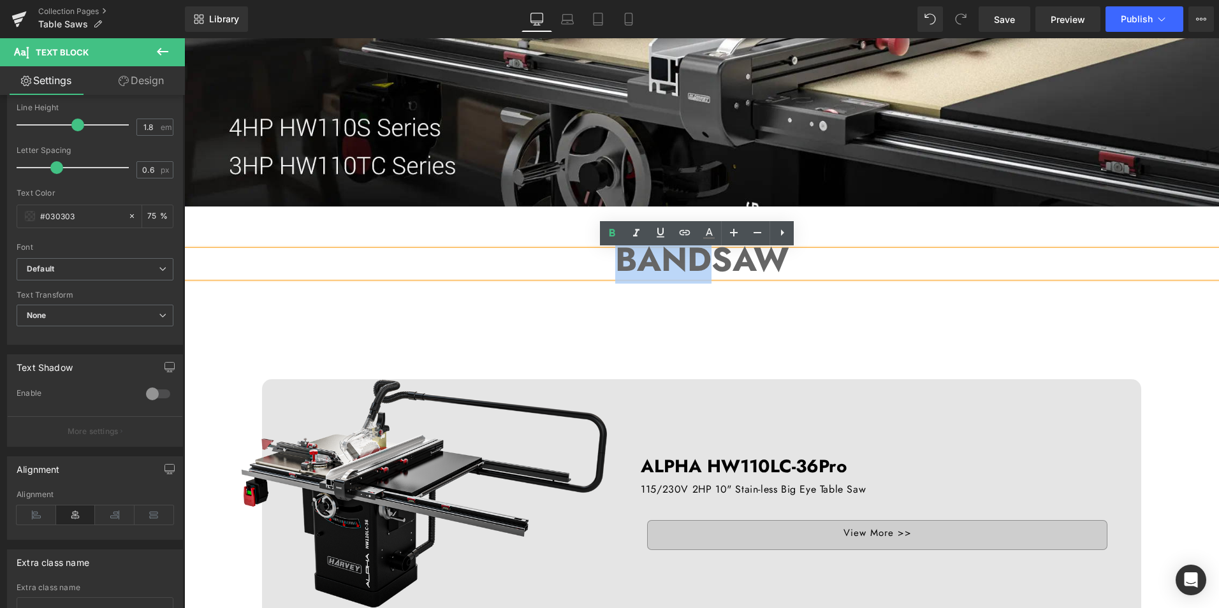
drag, startPoint x: 615, startPoint y: 261, endPoint x: 708, endPoint y: 263, distance: 93.2
click at [708, 263] on strong "BANDSAW" at bounding box center [701, 259] width 173 height 48
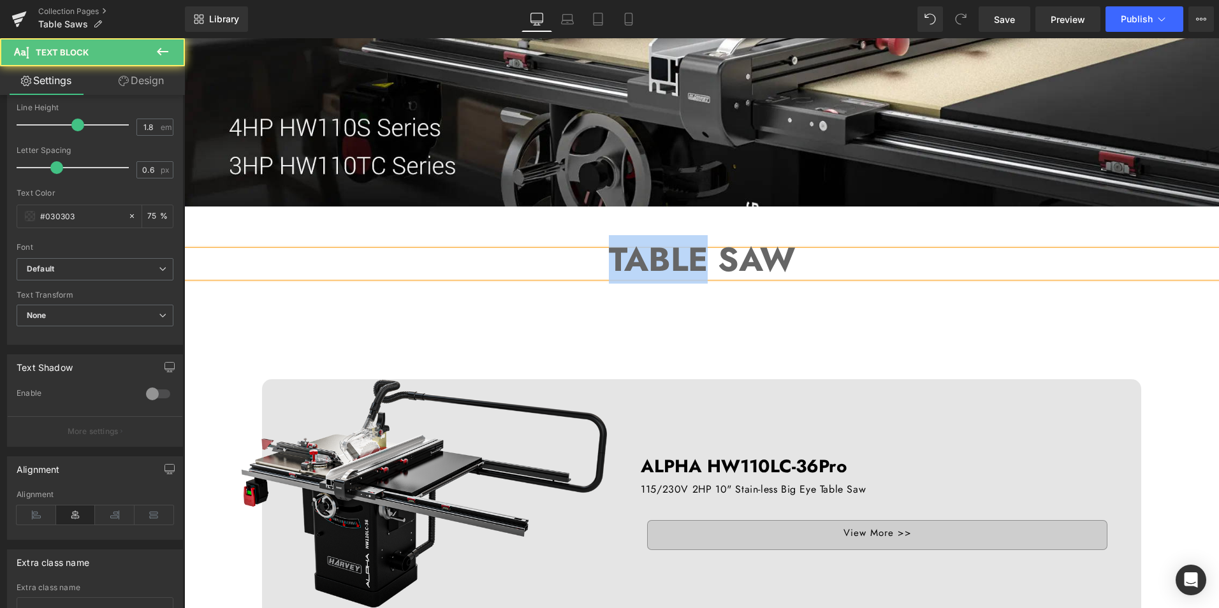
drag, startPoint x: 607, startPoint y: 258, endPoint x: 696, endPoint y: 260, distance: 88.7
click at [696, 260] on strong "TABLE SAW" at bounding box center [702, 259] width 186 height 48
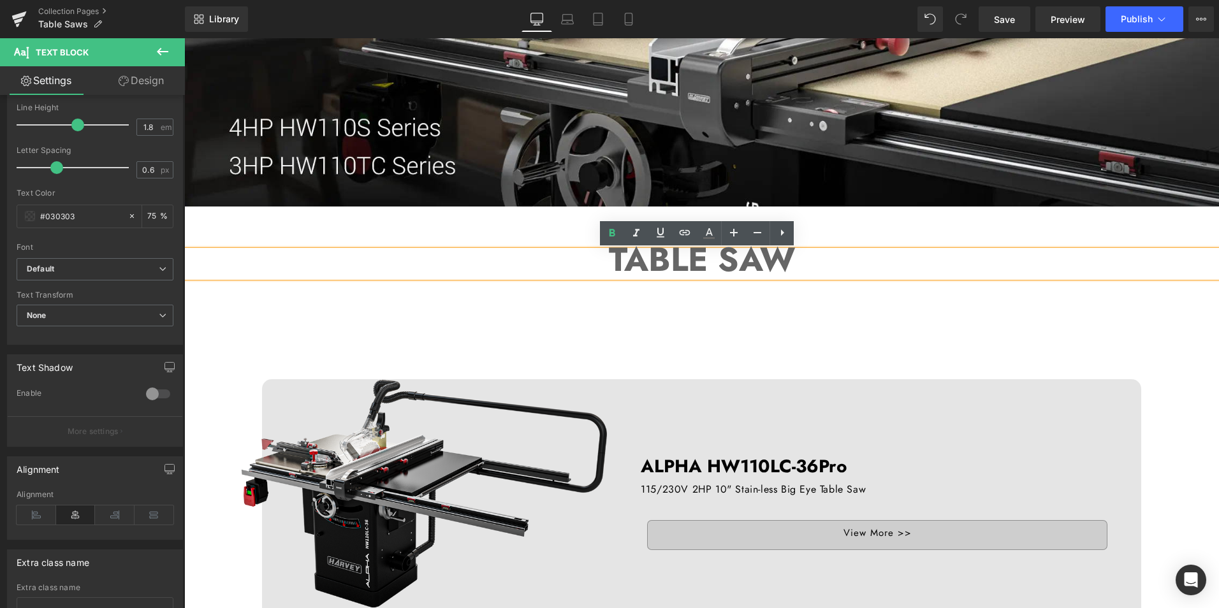
click at [1054, 258] on p "TABLE SAW" at bounding box center [701, 264] width 1035 height 27
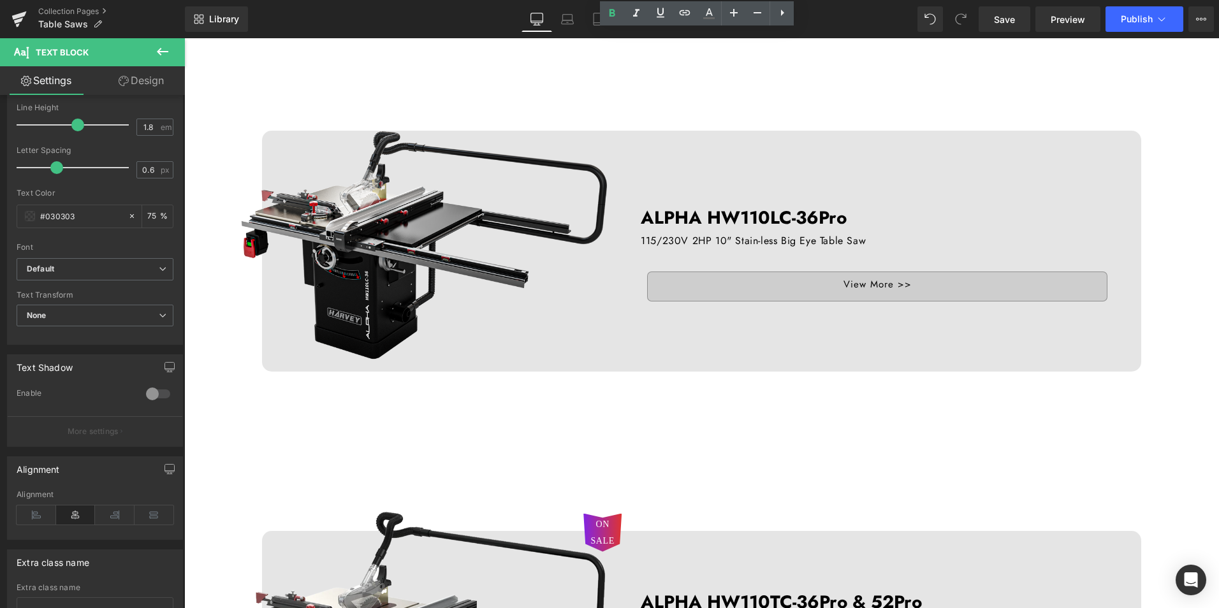
scroll to position [446, 0]
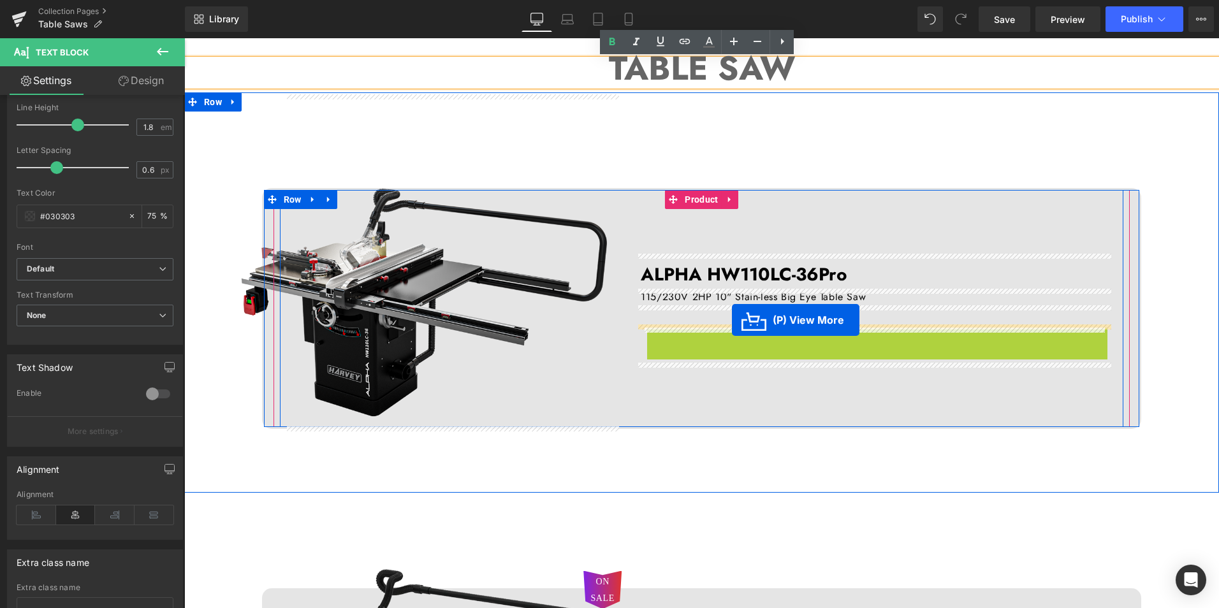
drag, startPoint x: 830, startPoint y: 335, endPoint x: 732, endPoint y: 320, distance: 98.8
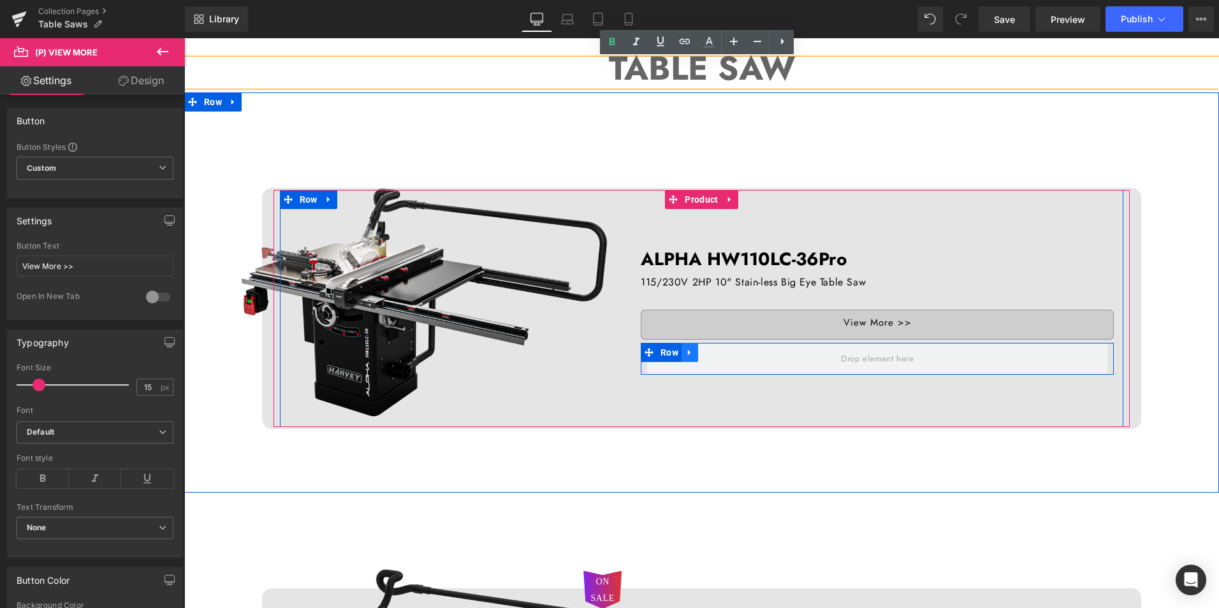
click at [688, 352] on icon at bounding box center [690, 353] width 9 height 10
click at [719, 351] on icon at bounding box center [723, 353] width 9 height 10
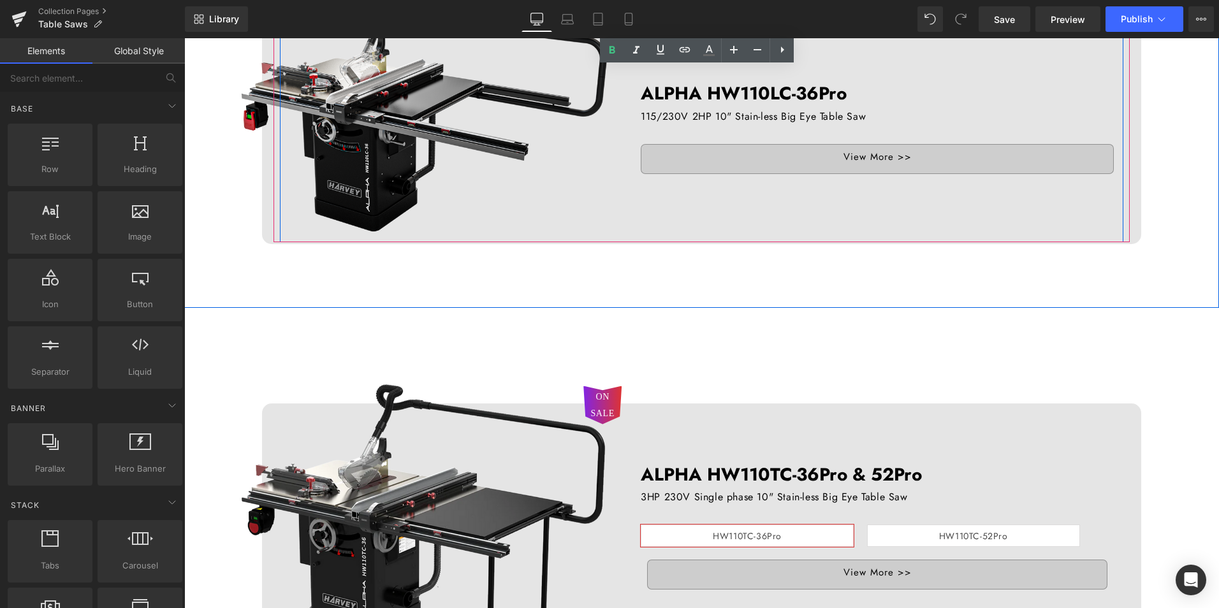
scroll to position [702, 0]
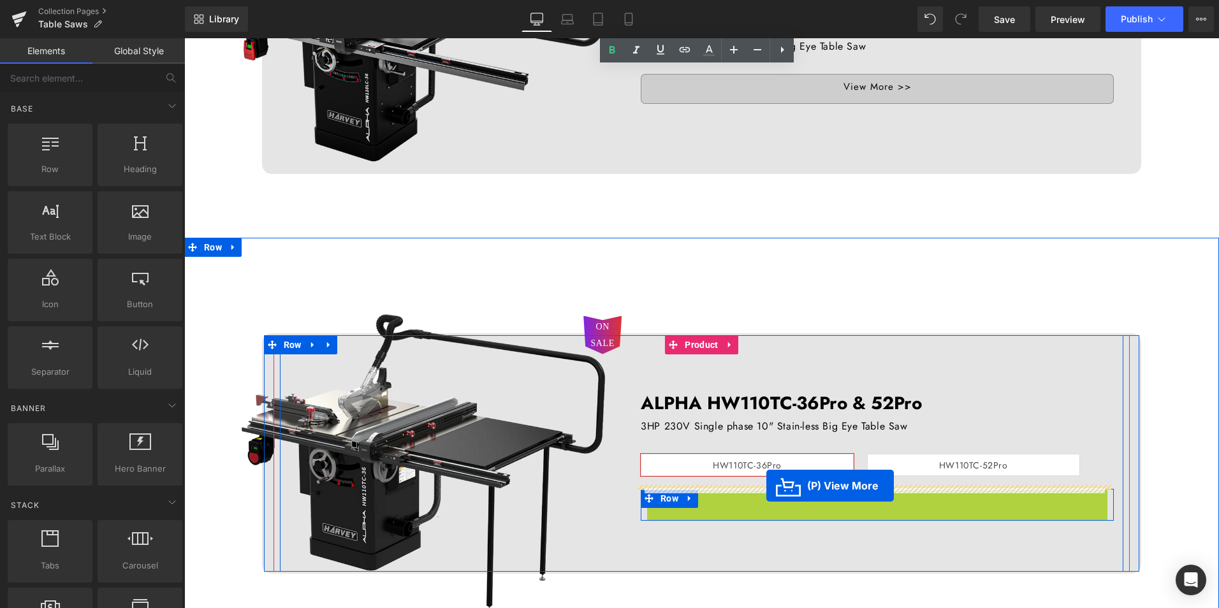
drag, startPoint x: 833, startPoint y: 501, endPoint x: 767, endPoint y: 486, distance: 68.1
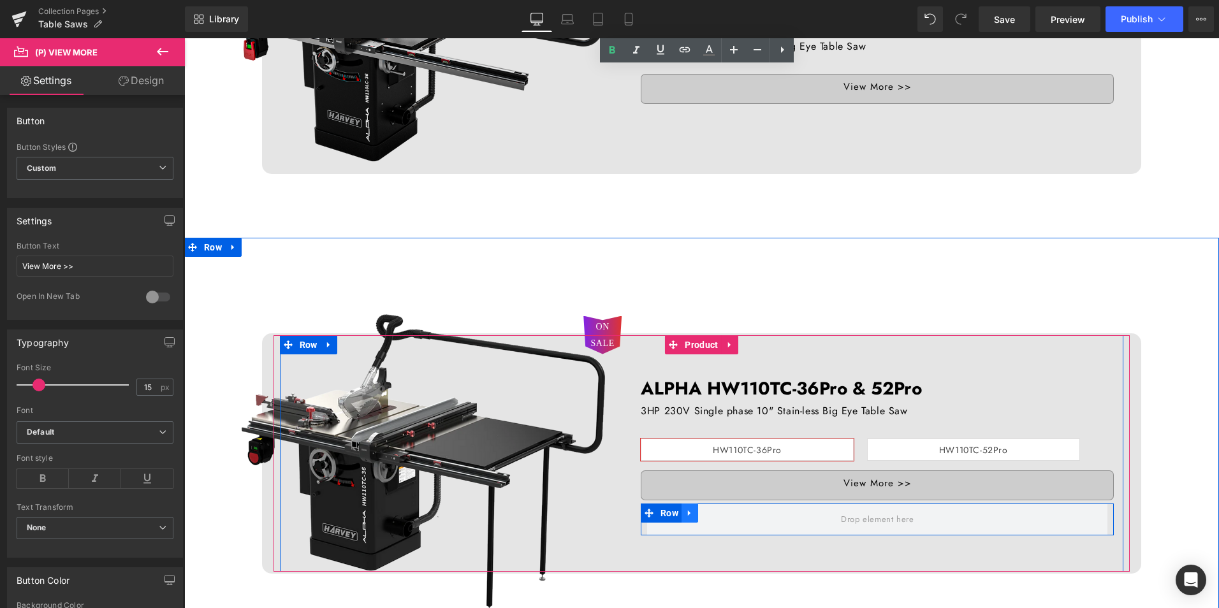
click at [686, 514] on icon at bounding box center [690, 514] width 9 height 10
click at [719, 511] on icon at bounding box center [723, 513] width 9 height 9
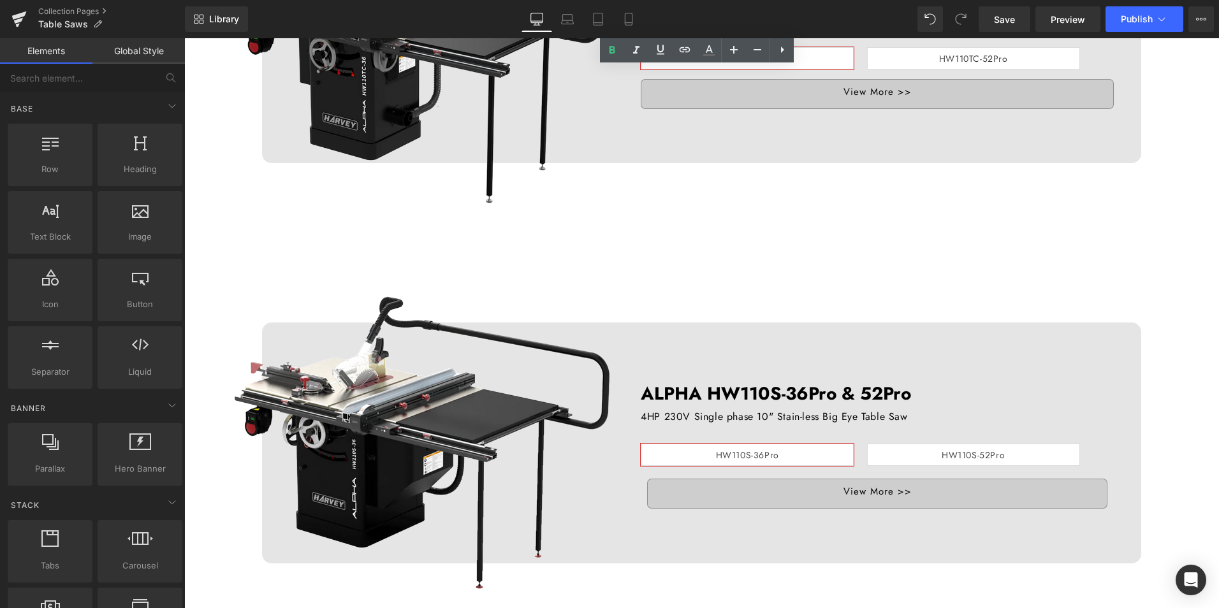
scroll to position [1148, 0]
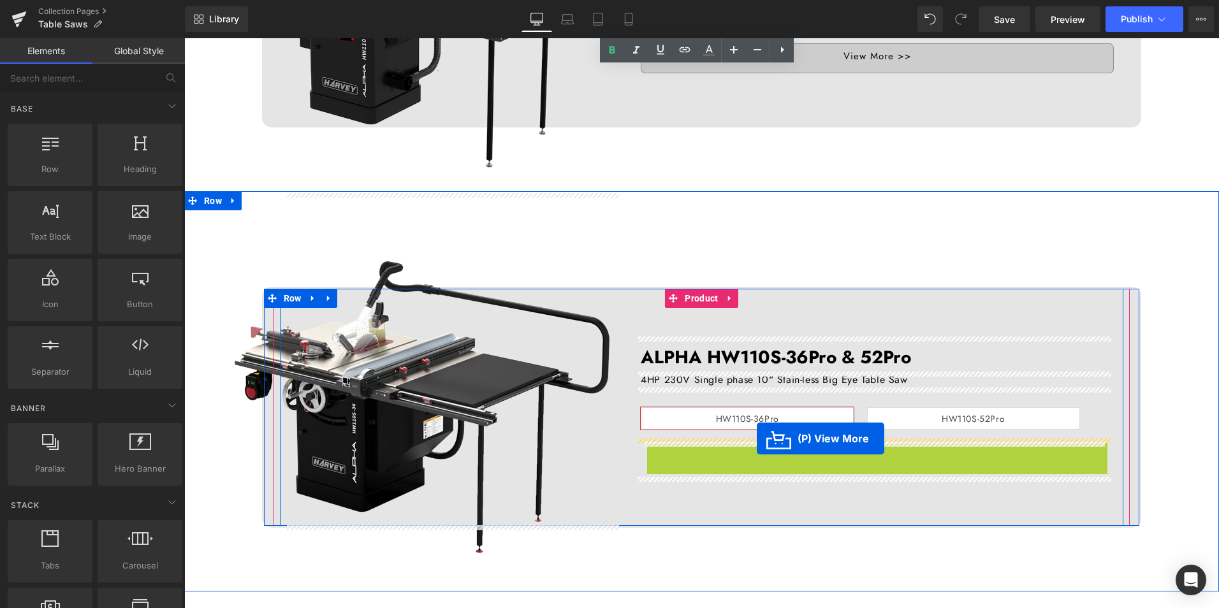
drag, startPoint x: 829, startPoint y: 453, endPoint x: 757, endPoint y: 439, distance: 73.4
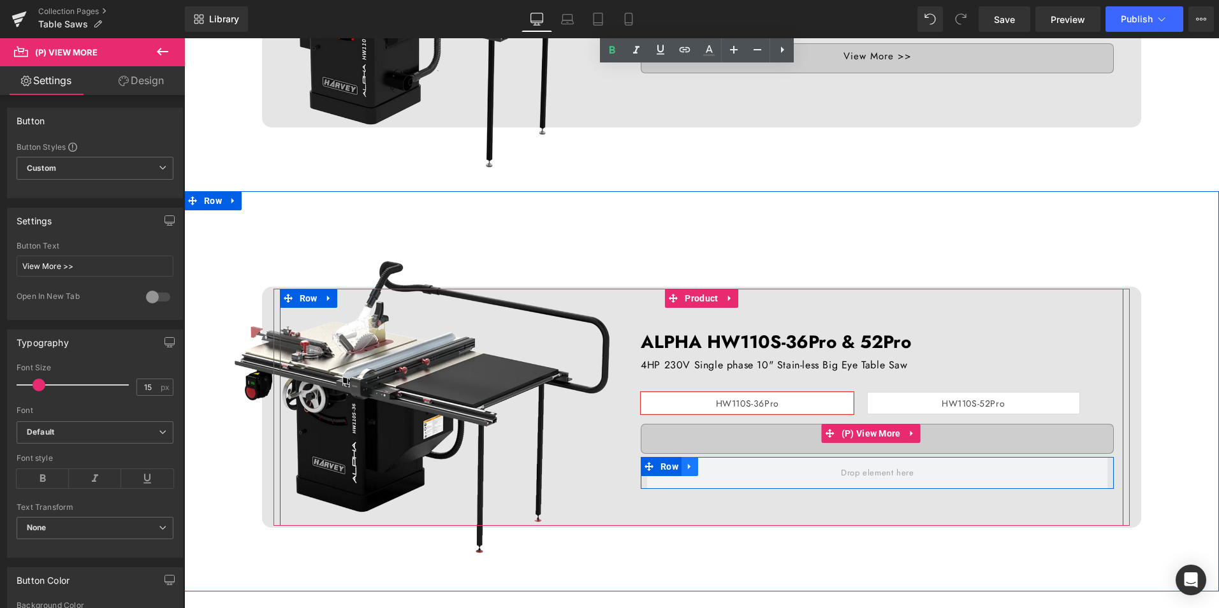
click at [688, 471] on icon at bounding box center [690, 467] width 9 height 10
click at [719, 466] on icon at bounding box center [723, 467] width 9 height 10
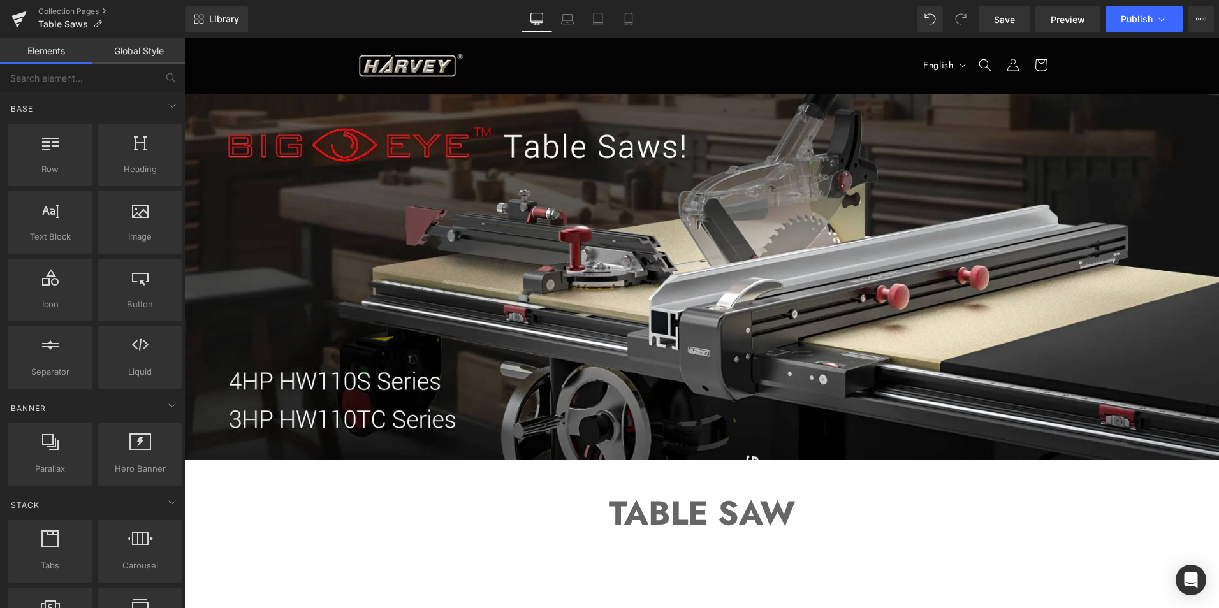
scroll to position [0, 0]
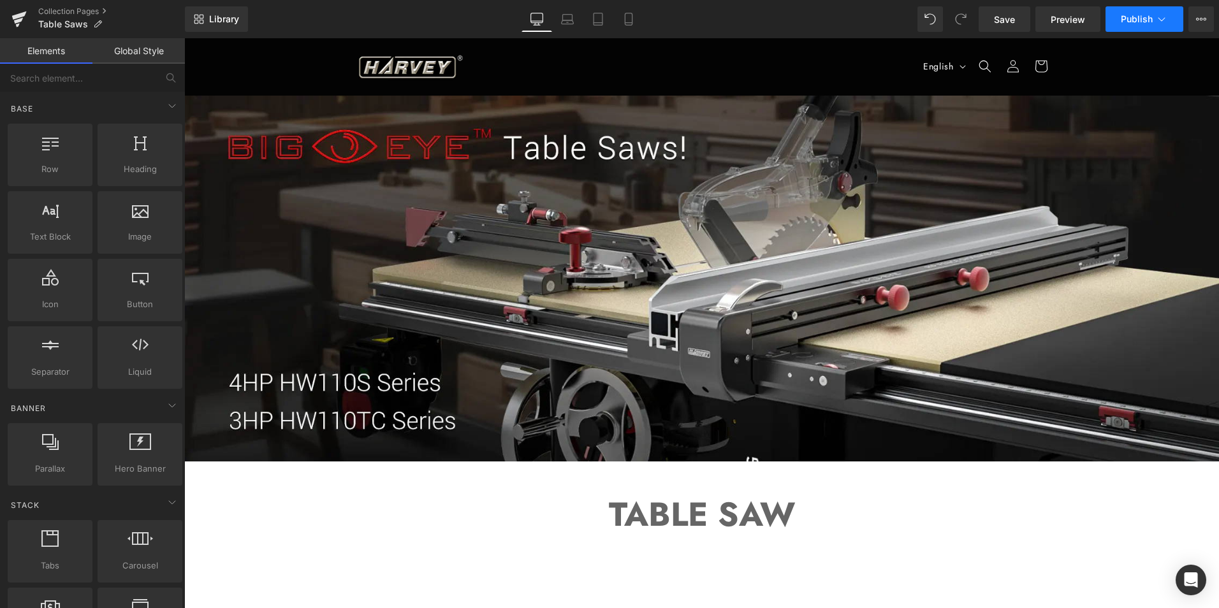
click at [1142, 17] on span "Publish" at bounding box center [1137, 19] width 32 height 10
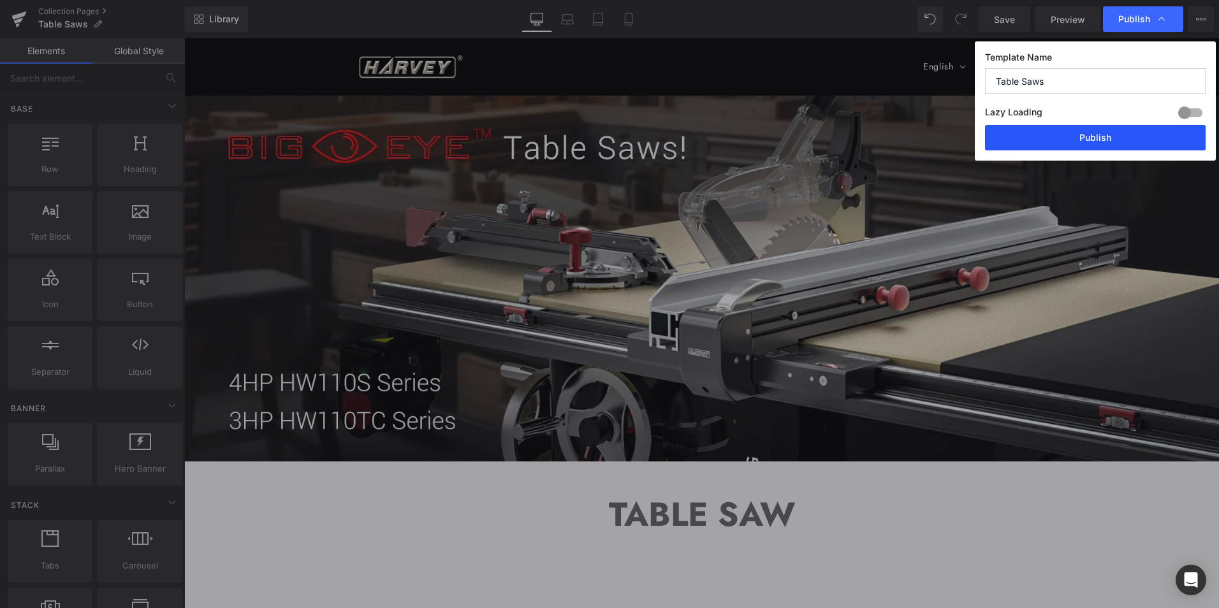
click at [1127, 143] on button "Publish" at bounding box center [1095, 138] width 221 height 26
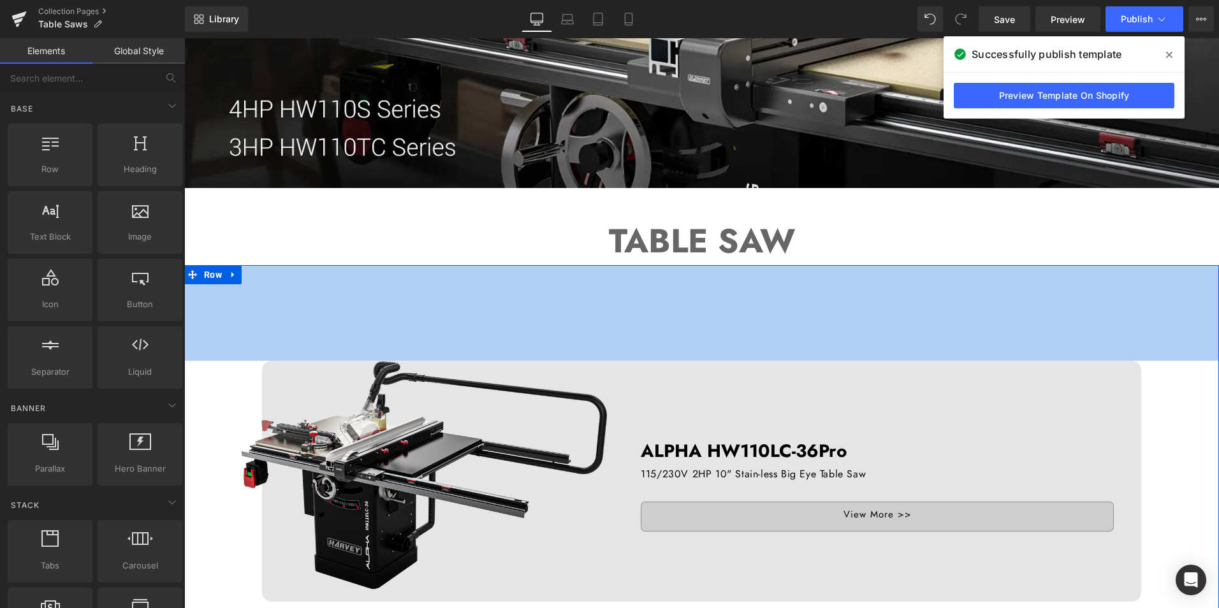
scroll to position [255, 0]
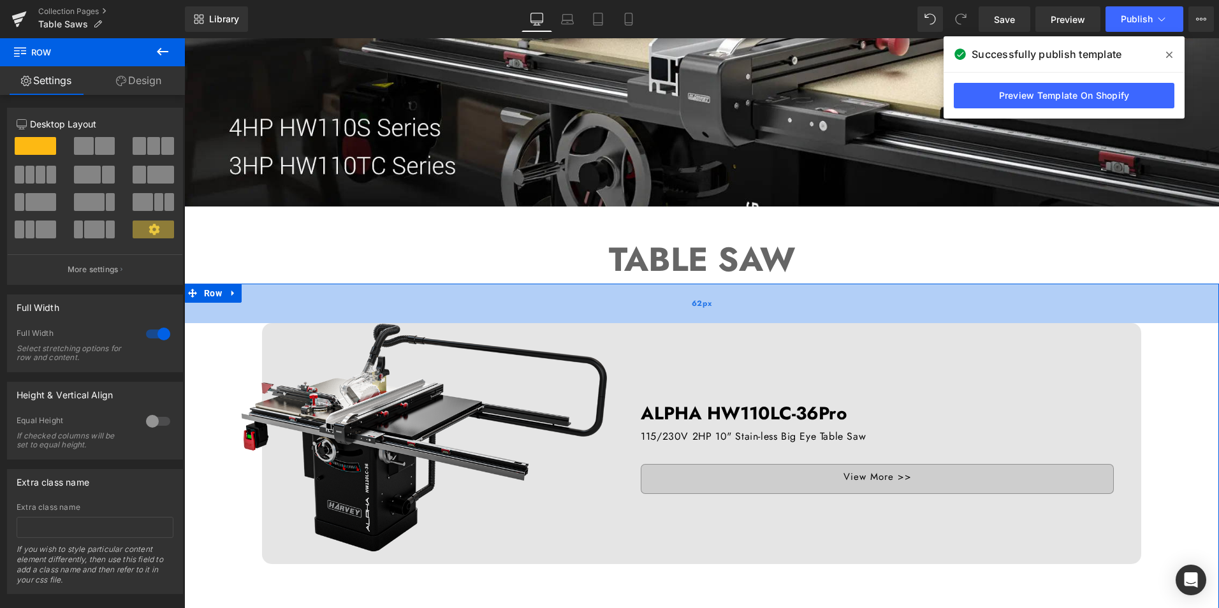
drag, startPoint x: 684, startPoint y: 374, endPoint x: 681, endPoint y: 318, distance: 56.2
click at [681, 318] on div "62px" at bounding box center [701, 304] width 1035 height 40
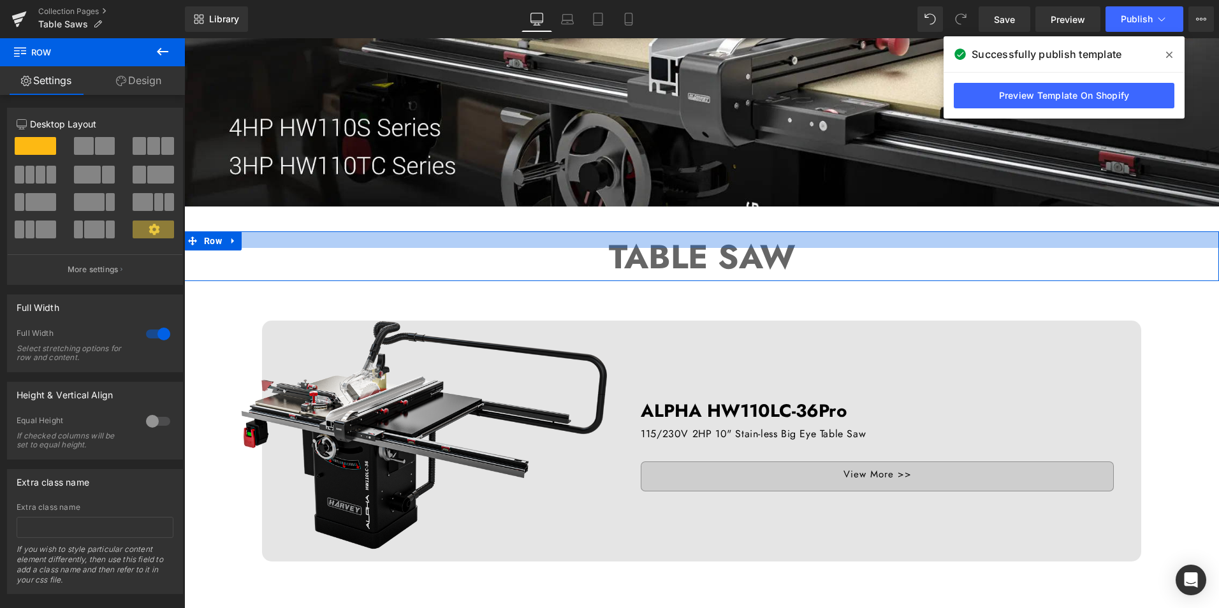
click at [688, 242] on div at bounding box center [701, 240] width 1035 height 17
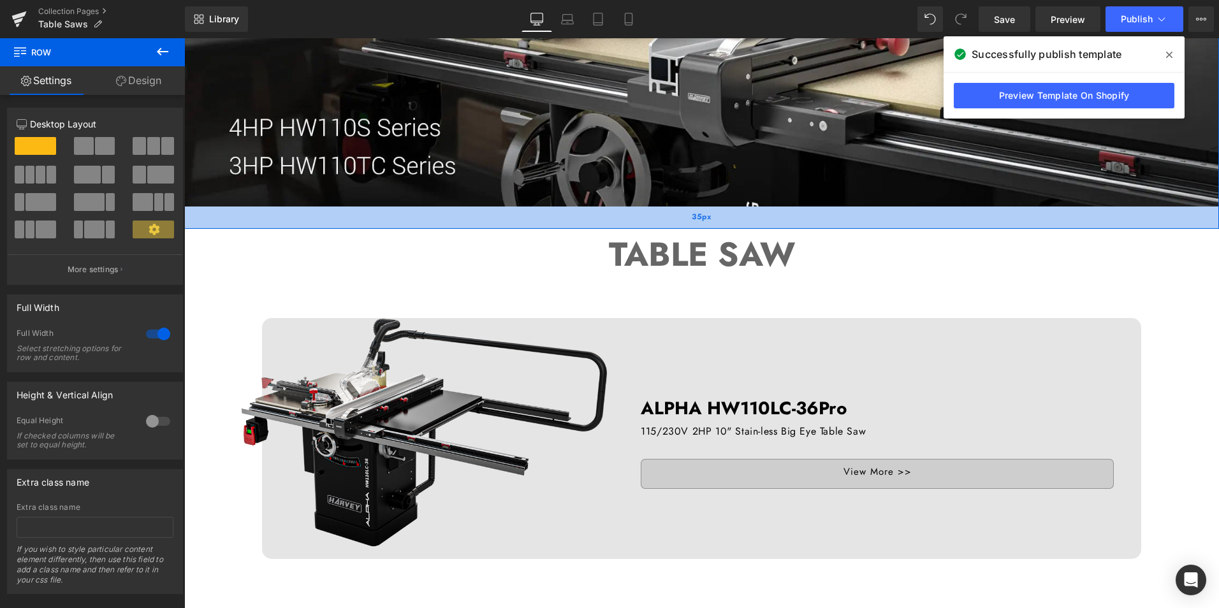
click at [711, 227] on div "35px" at bounding box center [701, 218] width 1035 height 22
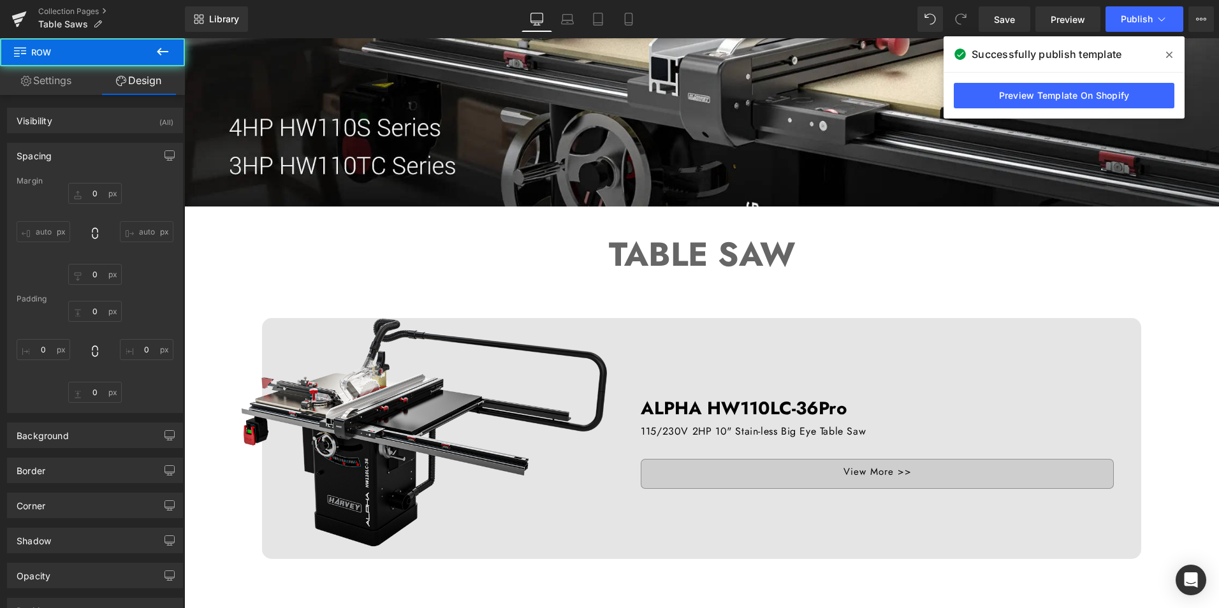
type input "0"
type input "30"
type input "0"
type input "35"
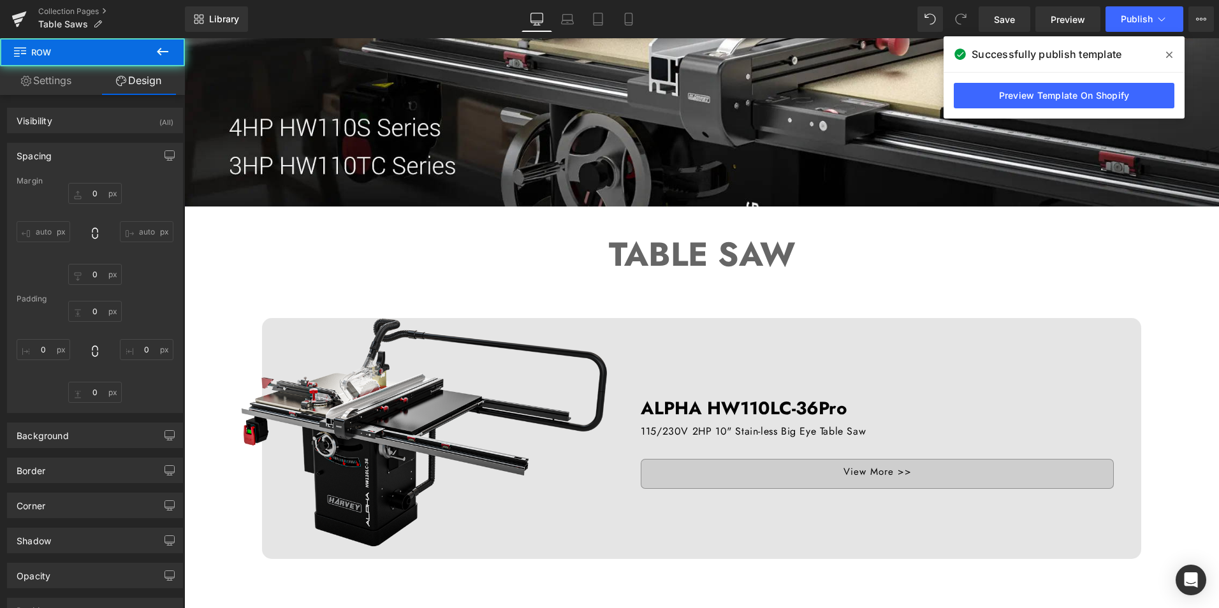
type input "0"
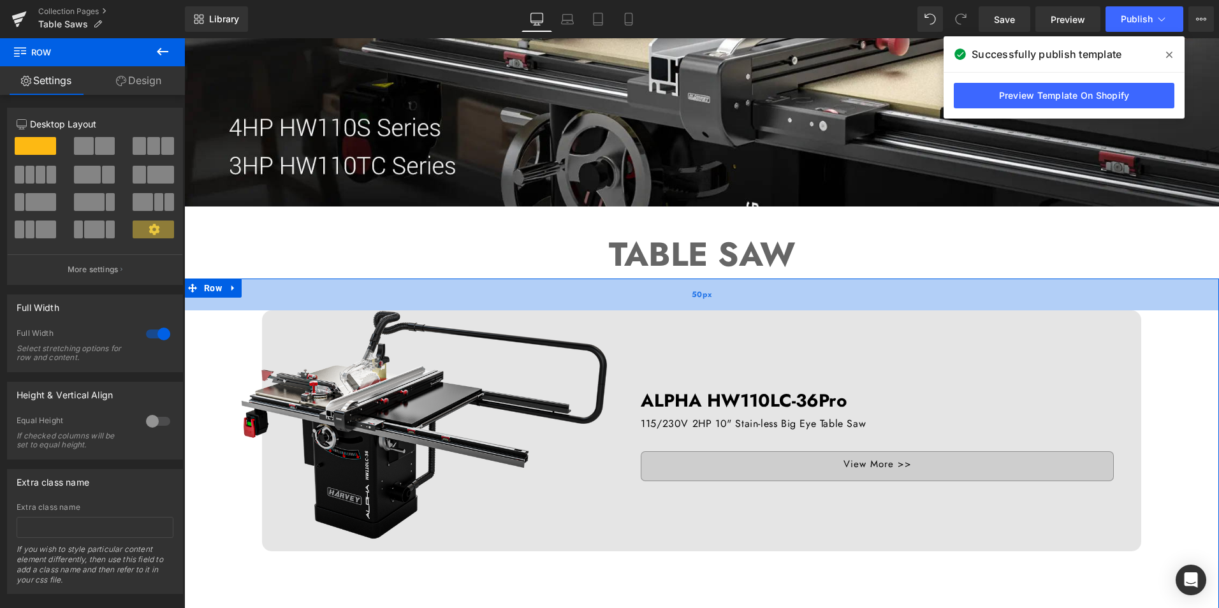
drag, startPoint x: 705, startPoint y: 314, endPoint x: 706, endPoint y: 306, distance: 7.8
click at [706, 306] on div "50px" at bounding box center [701, 295] width 1035 height 32
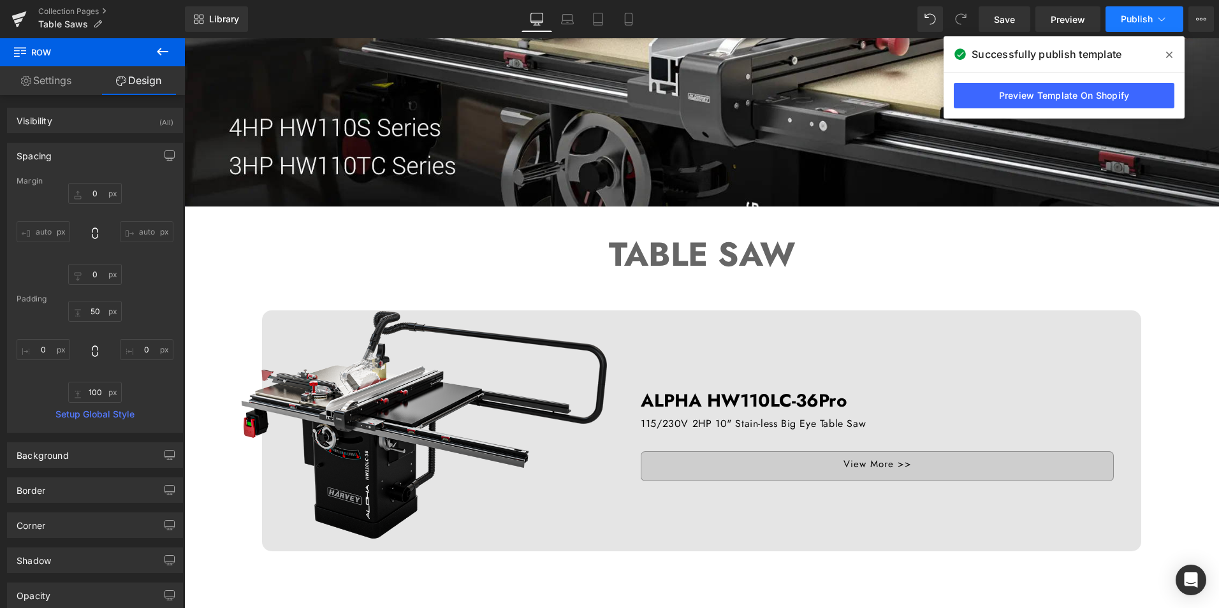
click at [1153, 15] on span "Publish" at bounding box center [1137, 19] width 32 height 10
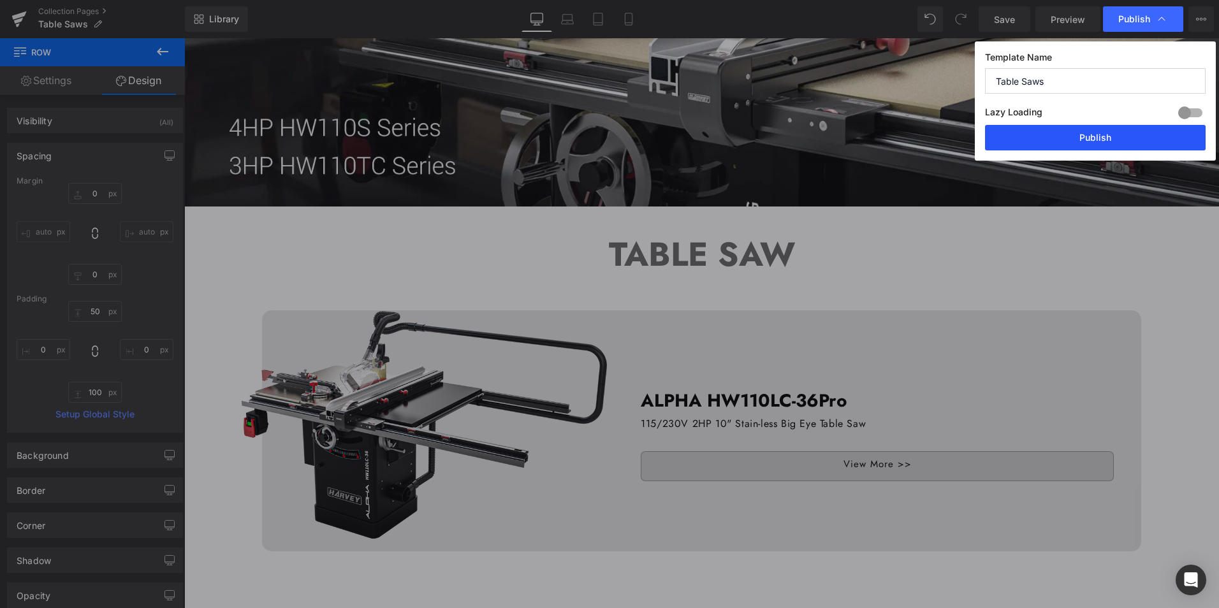
click at [1117, 136] on button "Publish" at bounding box center [1095, 138] width 221 height 26
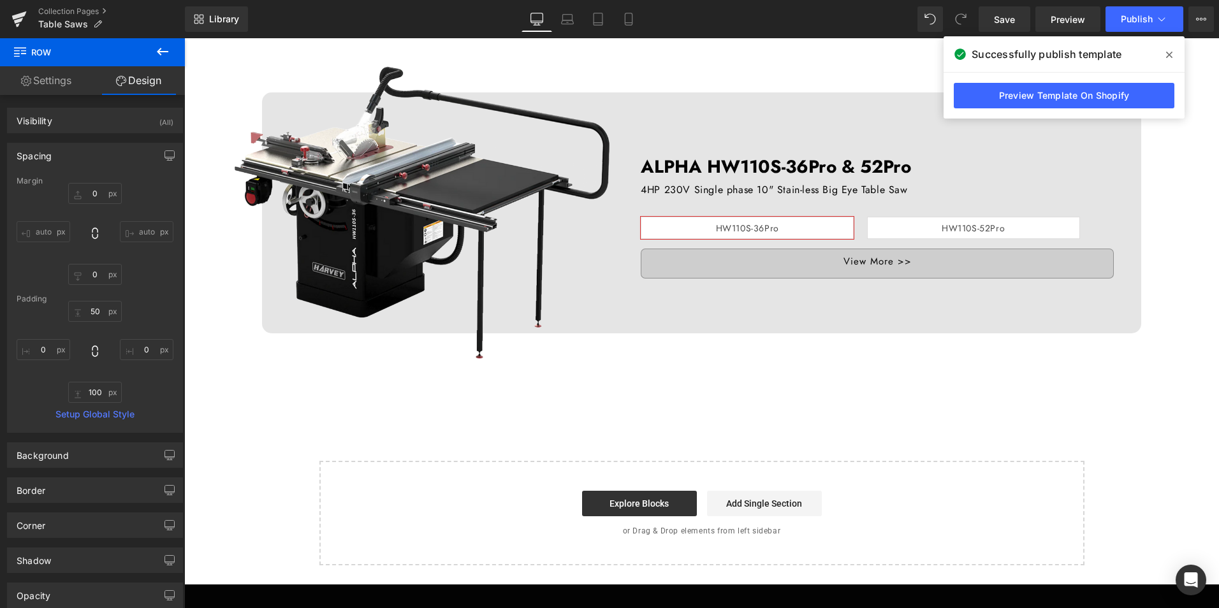
scroll to position [1116, 0]
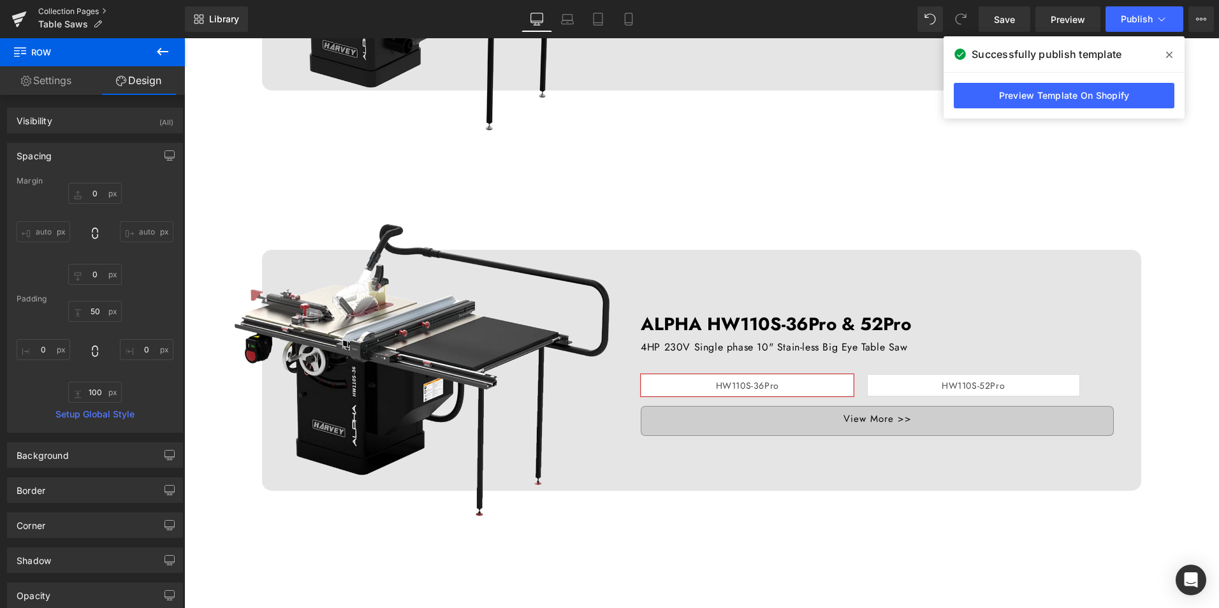
click at [64, 12] on link "Collection Pages" at bounding box center [111, 11] width 147 height 10
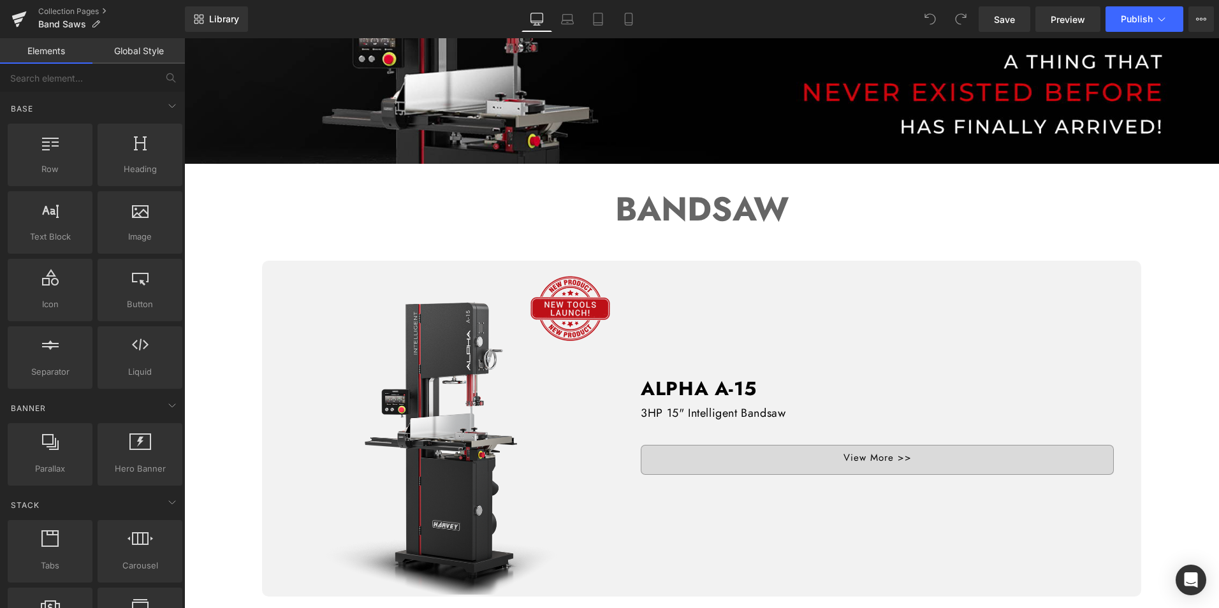
scroll to position [319, 0]
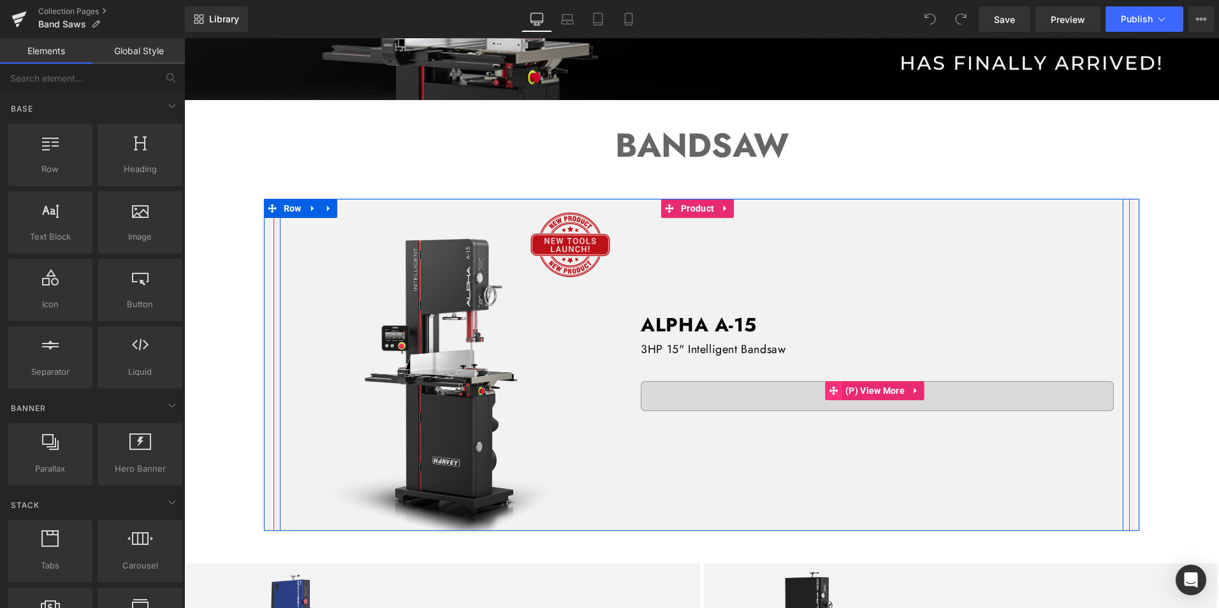
click at [836, 385] on span at bounding box center [834, 390] width 17 height 19
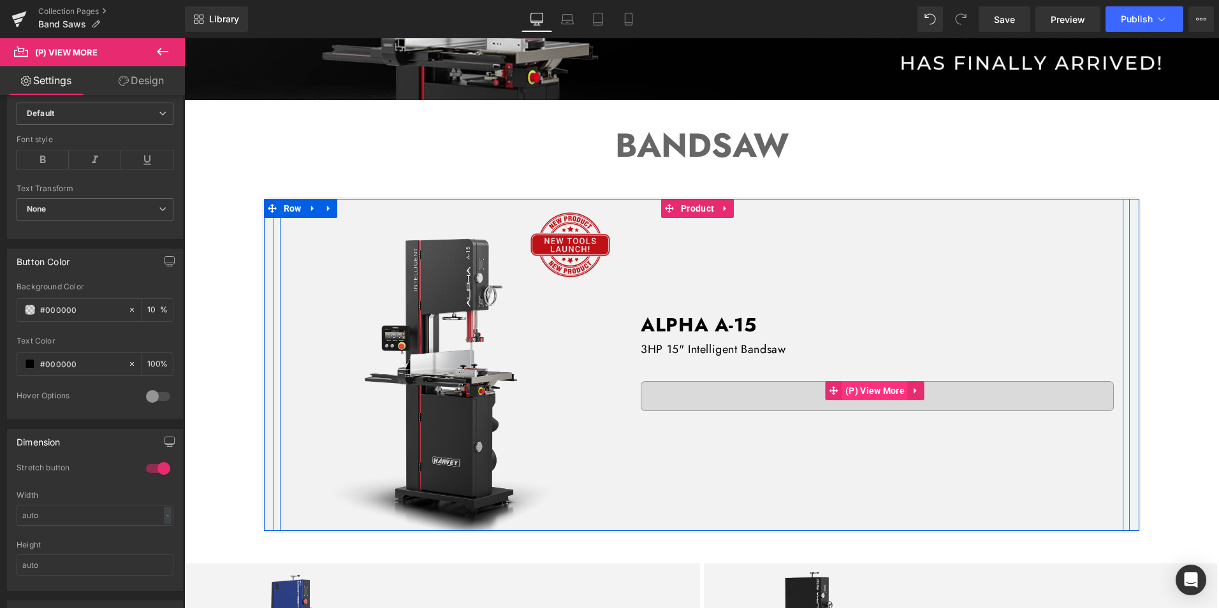
click at [857, 383] on span "(P) View More" at bounding box center [876, 390] width 66 height 19
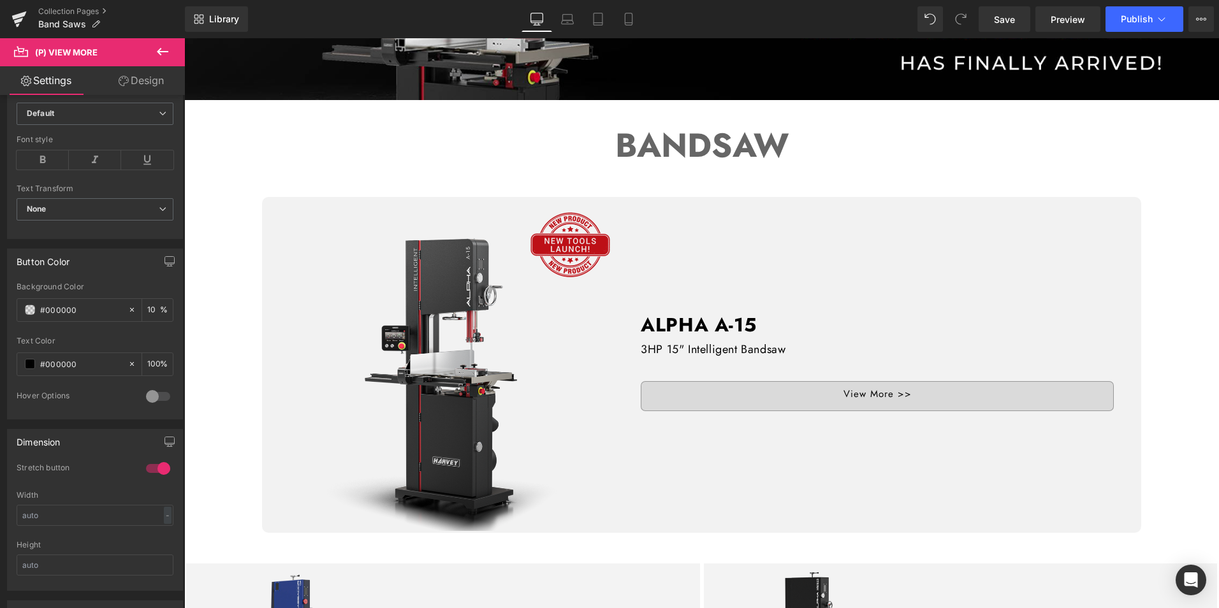
click at [136, 84] on link "Design" at bounding box center [141, 80] width 92 height 29
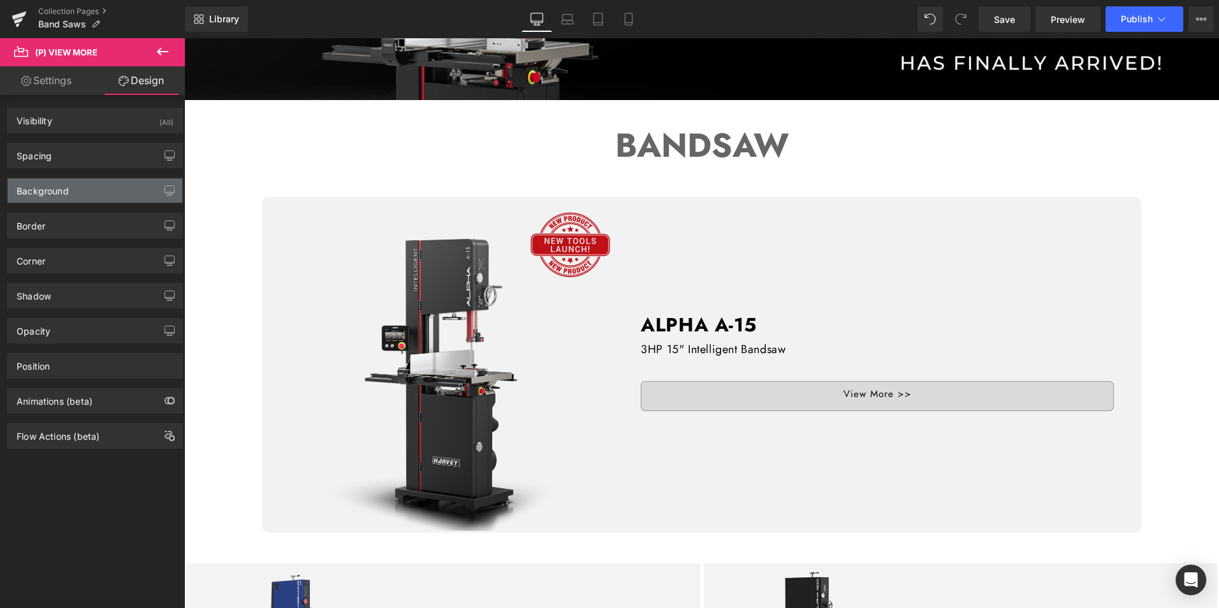
click at [110, 200] on div "Background" at bounding box center [95, 191] width 175 height 24
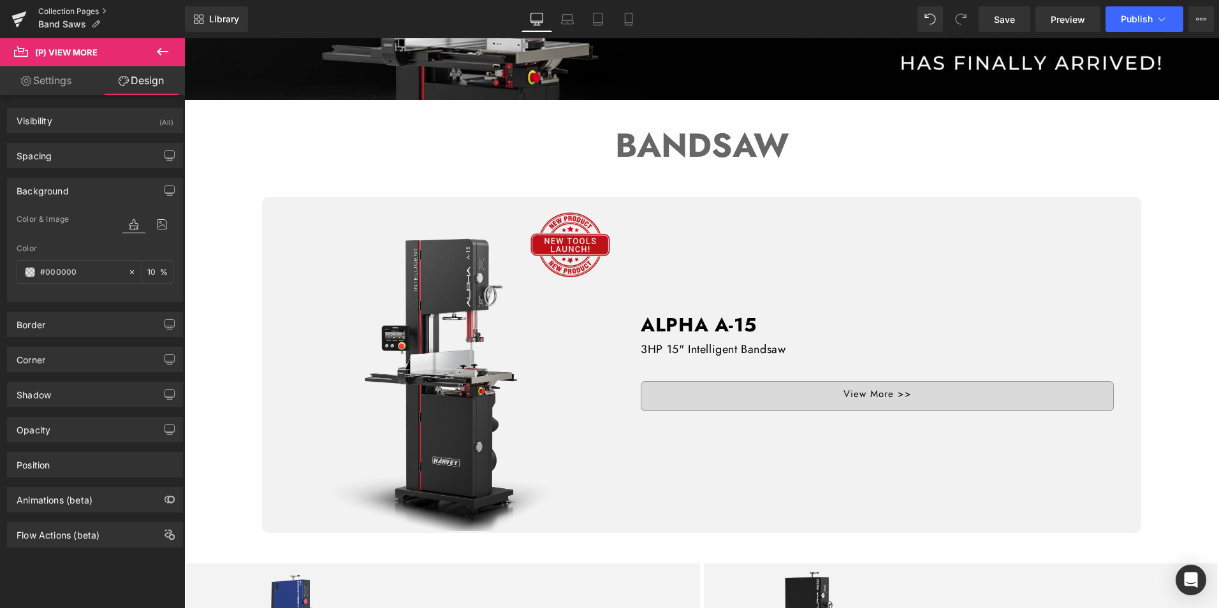
click at [66, 11] on link "Collection Pages" at bounding box center [111, 11] width 147 height 10
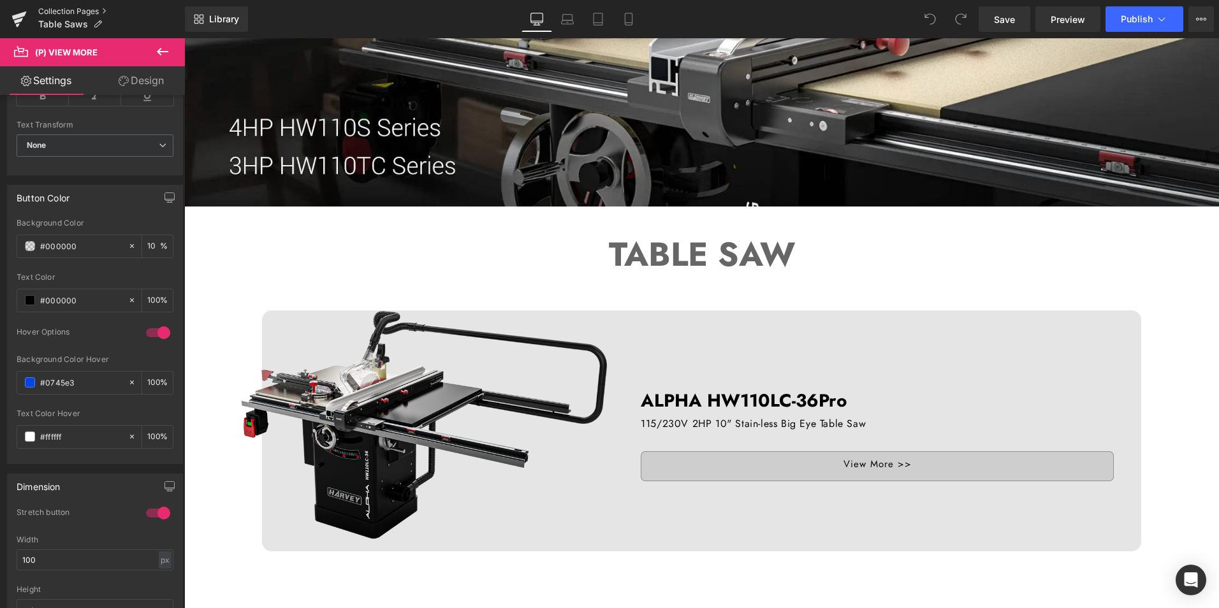
click at [57, 8] on link "Collection Pages" at bounding box center [111, 11] width 147 height 10
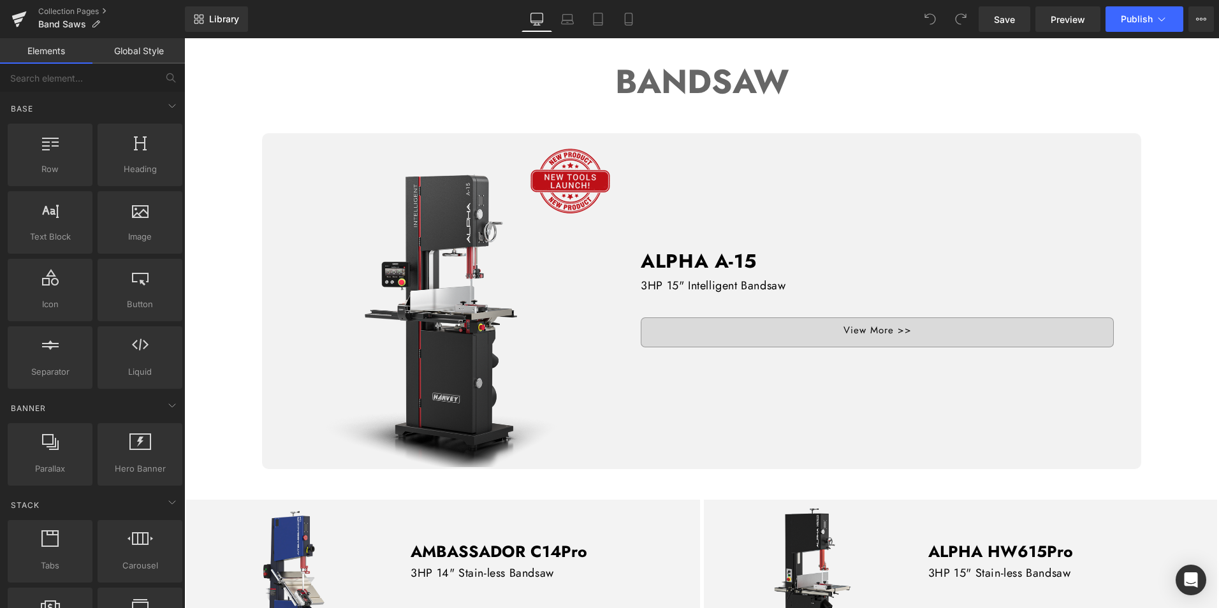
scroll to position [446, 0]
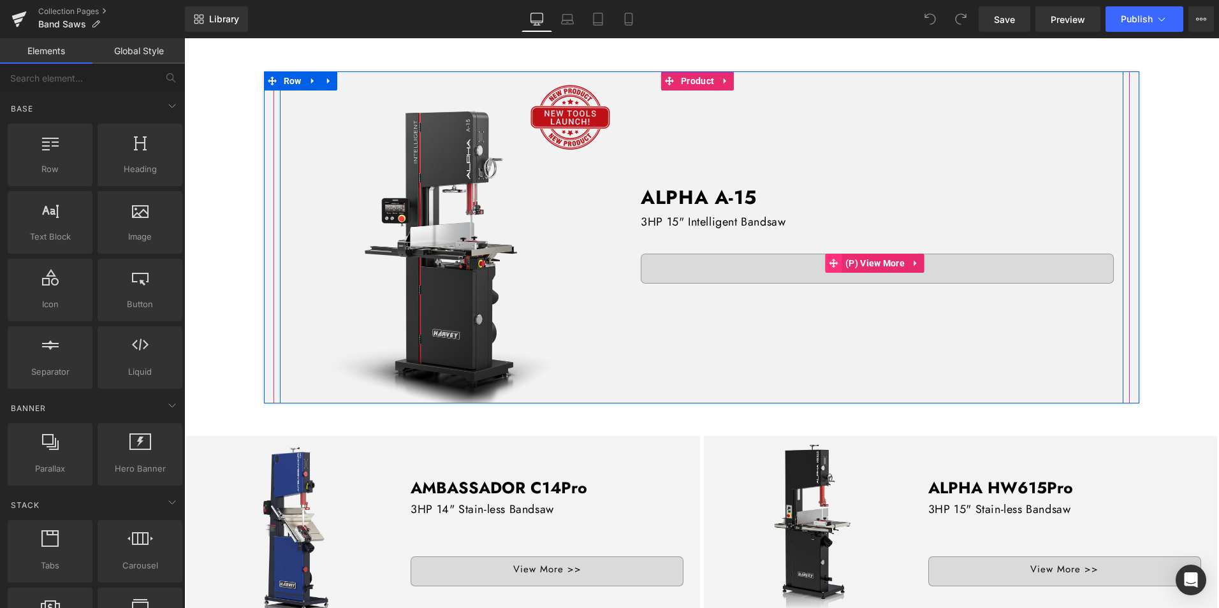
click at [832, 263] on icon at bounding box center [834, 263] width 9 height 10
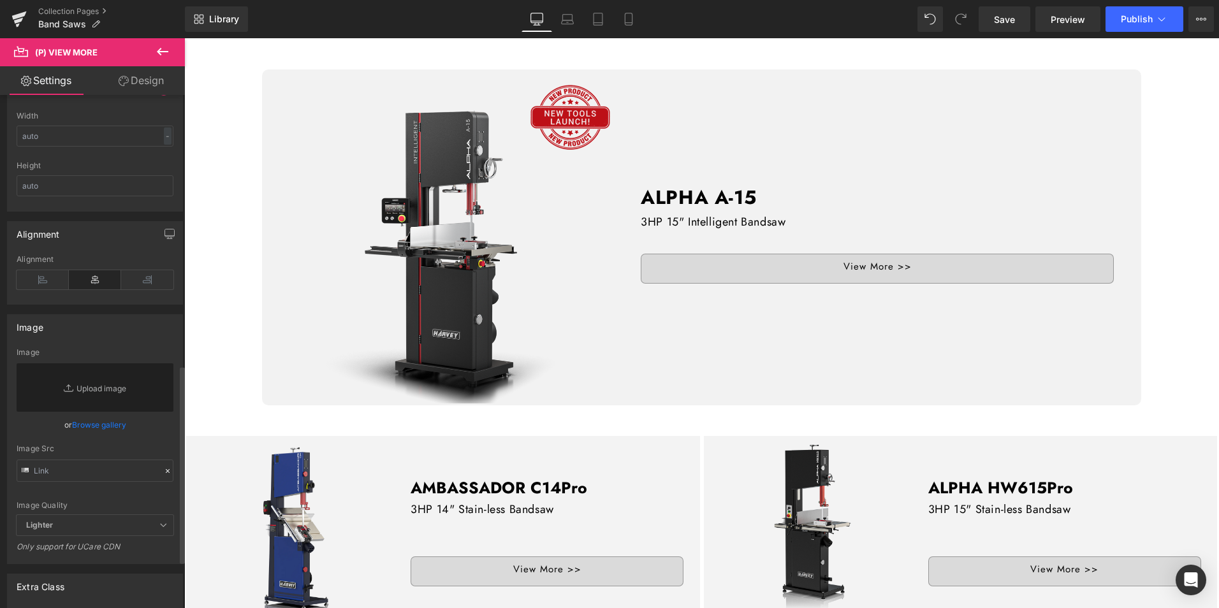
scroll to position [702, 0]
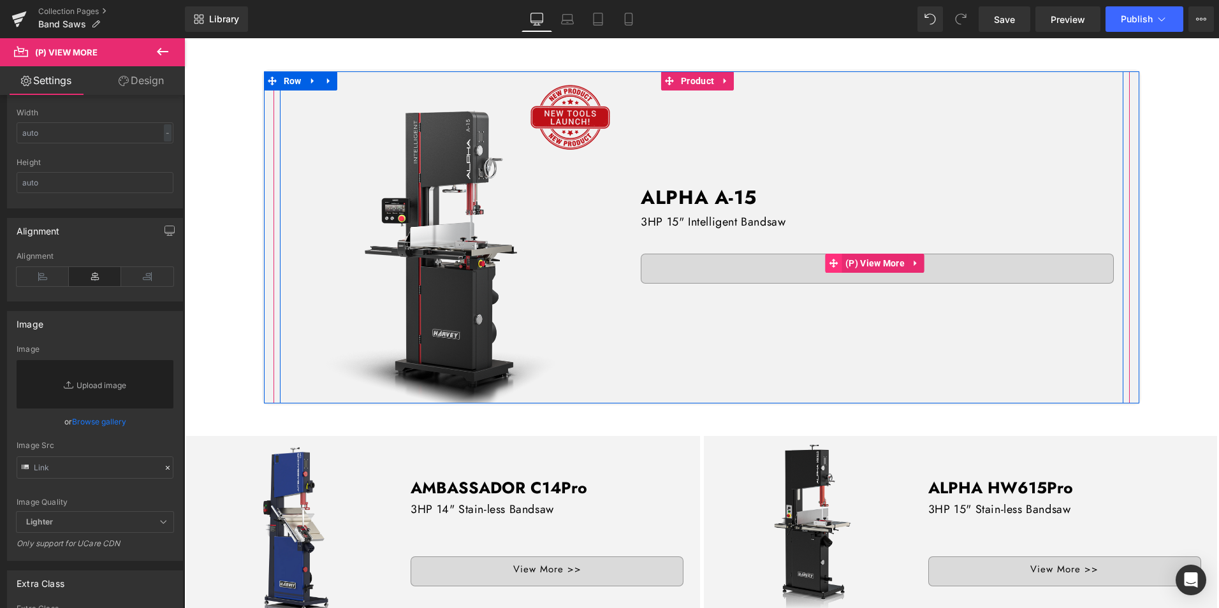
click at [830, 259] on icon at bounding box center [834, 263] width 9 height 9
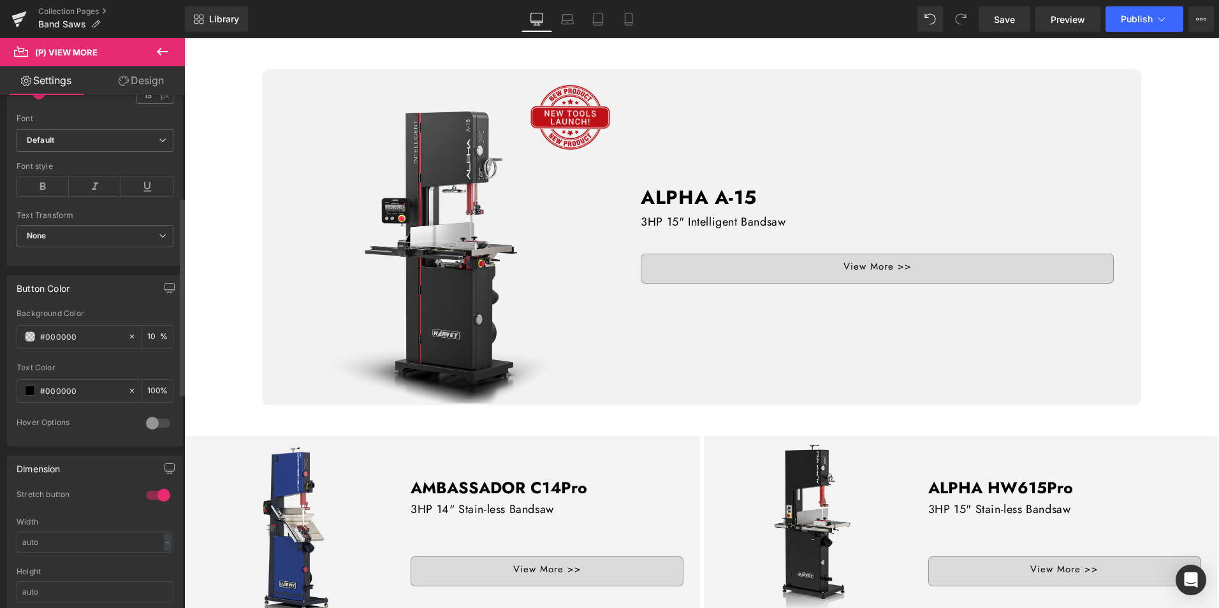
scroll to position [255, 0]
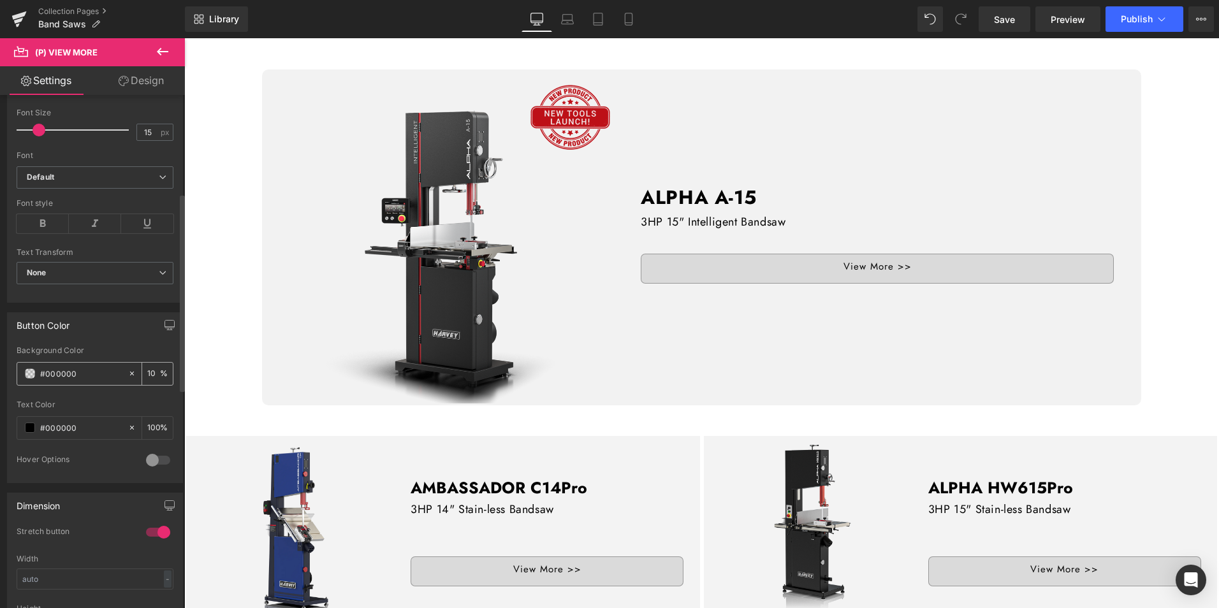
click at [97, 372] on input "#000000" at bounding box center [81, 374] width 82 height 14
drag, startPoint x: 97, startPoint y: 372, endPoint x: 32, endPoint y: 372, distance: 65.1
click at [32, 372] on div "#000000" at bounding box center [72, 374] width 110 height 22
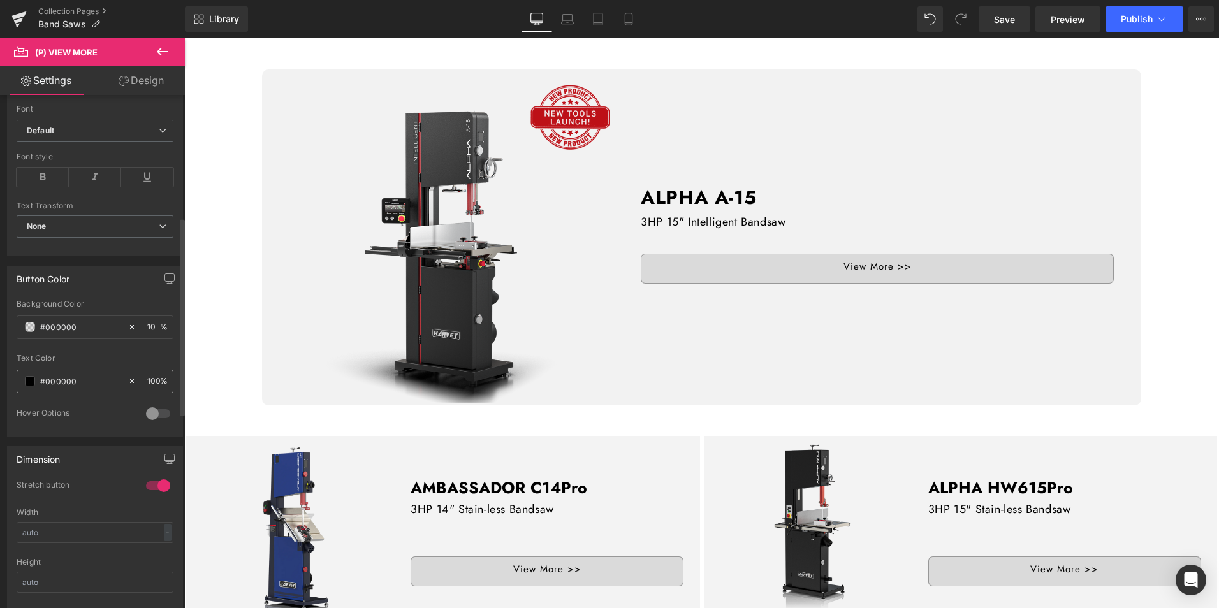
scroll to position [319, 0]
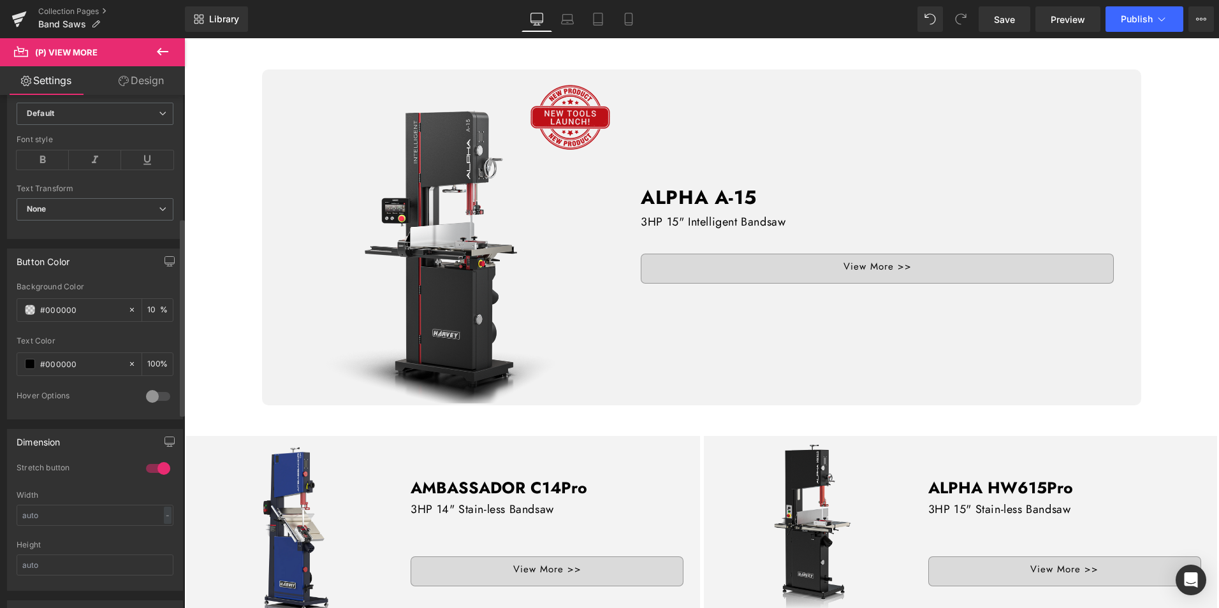
click at [147, 398] on div at bounding box center [158, 397] width 31 height 20
click at [154, 397] on div at bounding box center [158, 397] width 31 height 20
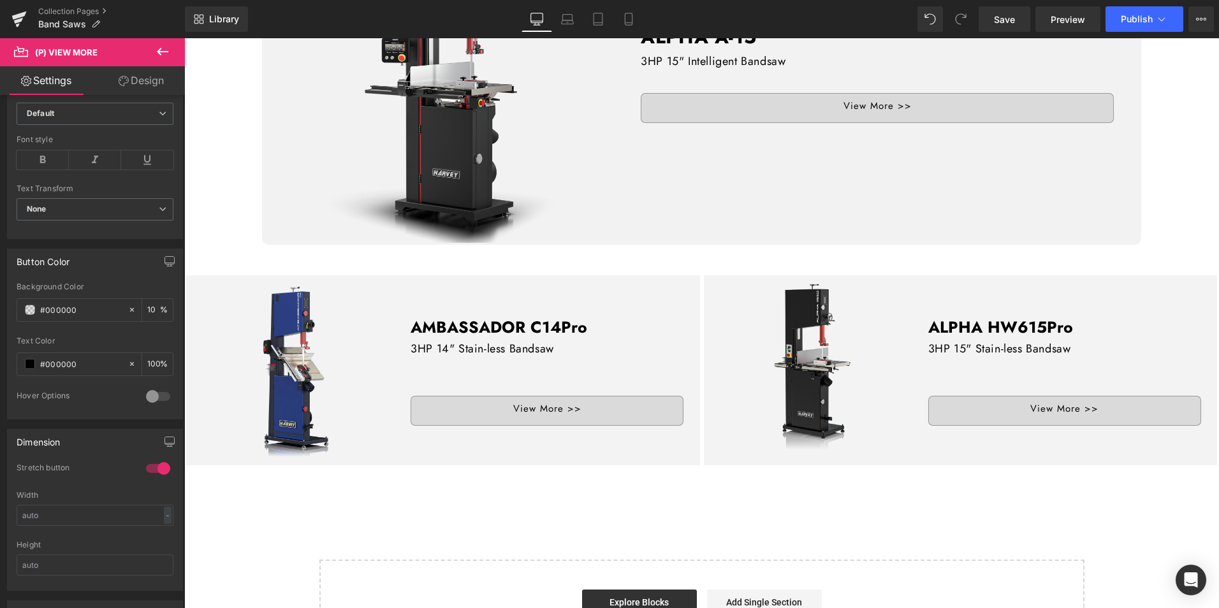
scroll to position [638, 0]
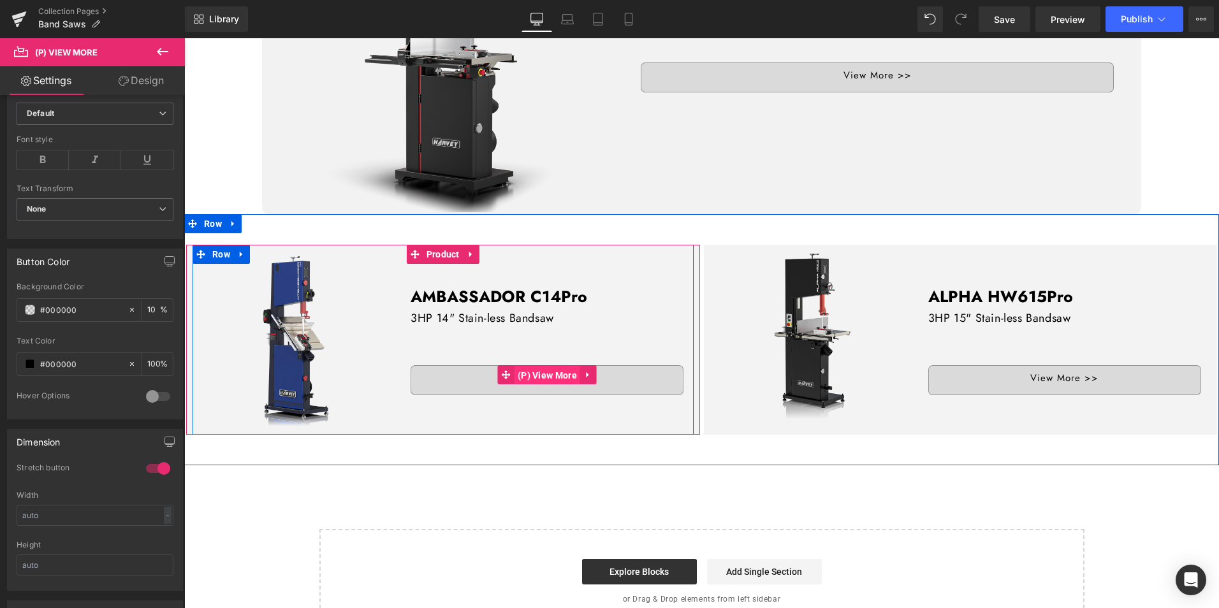
click at [556, 368] on span "(P) View More" at bounding box center [548, 375] width 66 height 19
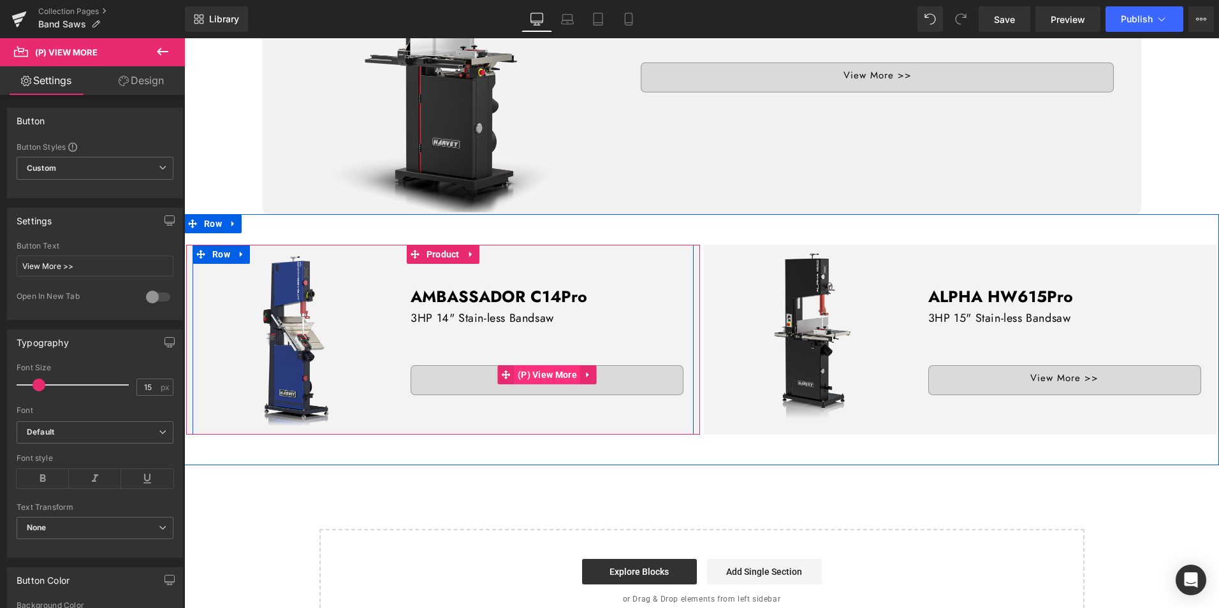
click at [555, 372] on span "(P) View More" at bounding box center [548, 374] width 66 height 19
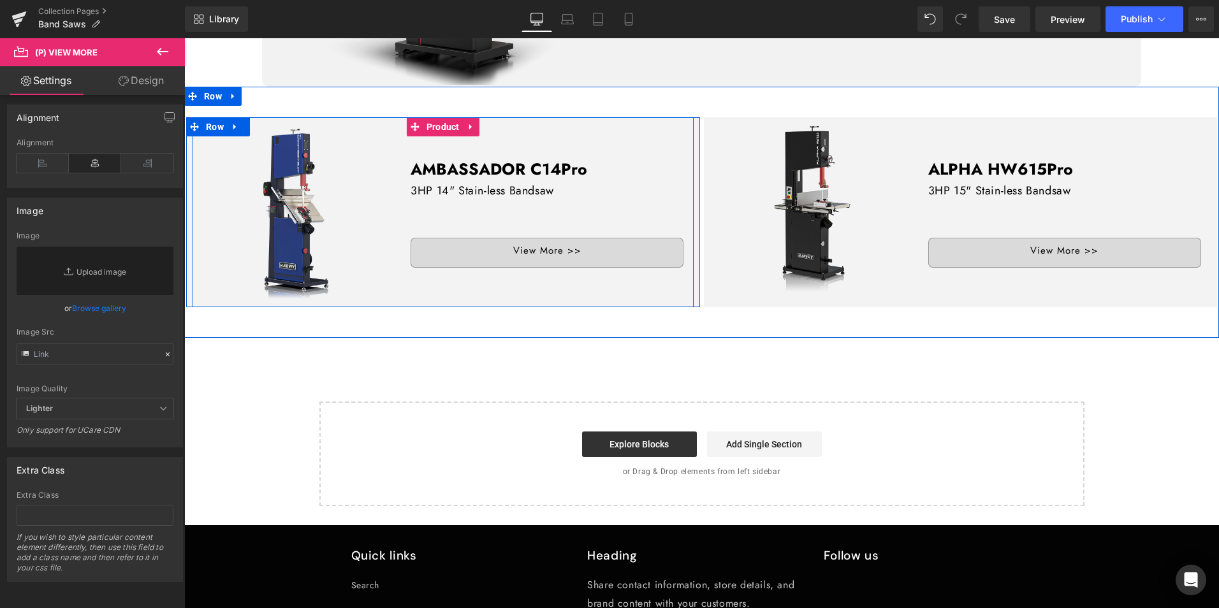
scroll to position [829, 0]
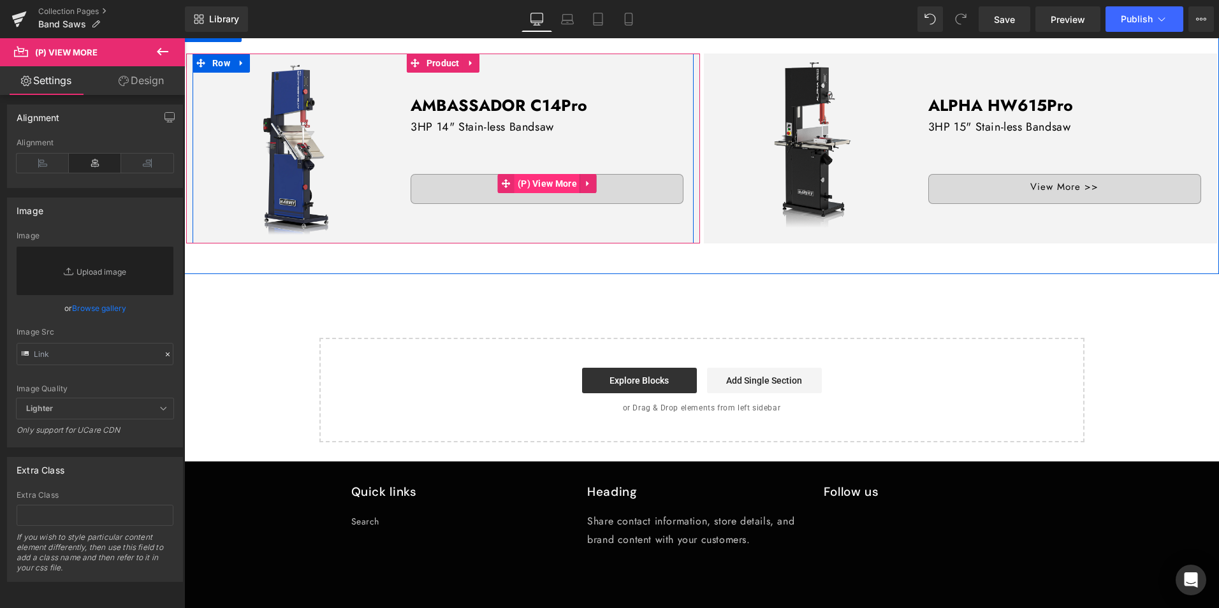
click at [515, 175] on span "(P) View More" at bounding box center [548, 183] width 66 height 19
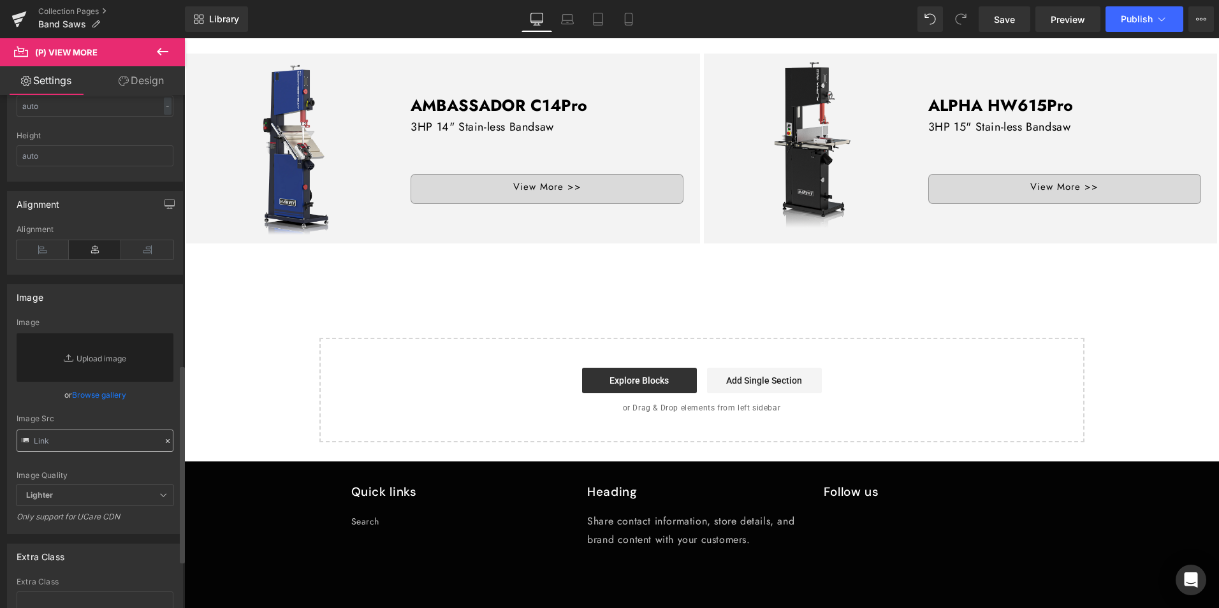
scroll to position [697, 0]
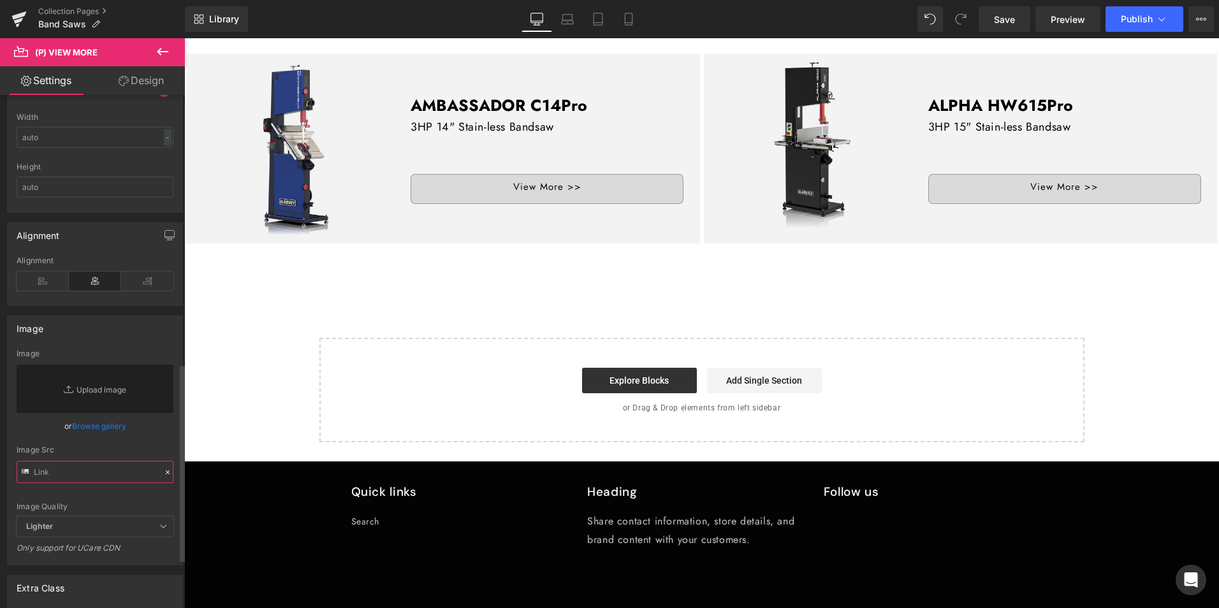
click at [113, 468] on input "text" at bounding box center [95, 472] width 157 height 22
click at [165, 471] on icon at bounding box center [167, 472] width 9 height 9
click at [124, 472] on input "text" at bounding box center [95, 472] width 157 height 22
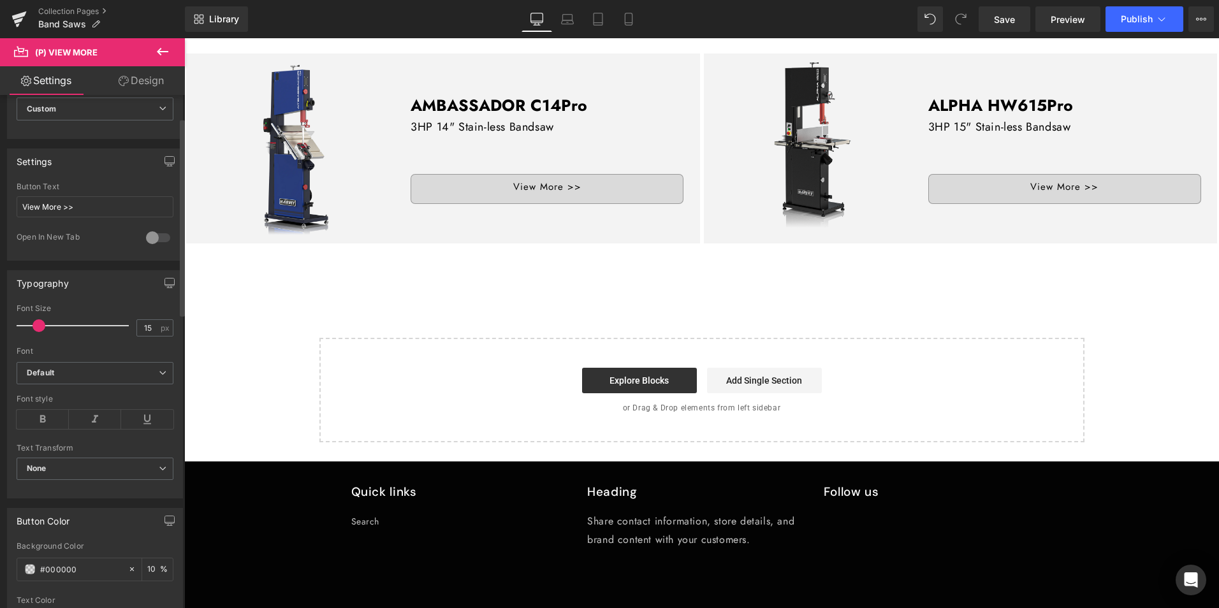
scroll to position [0, 0]
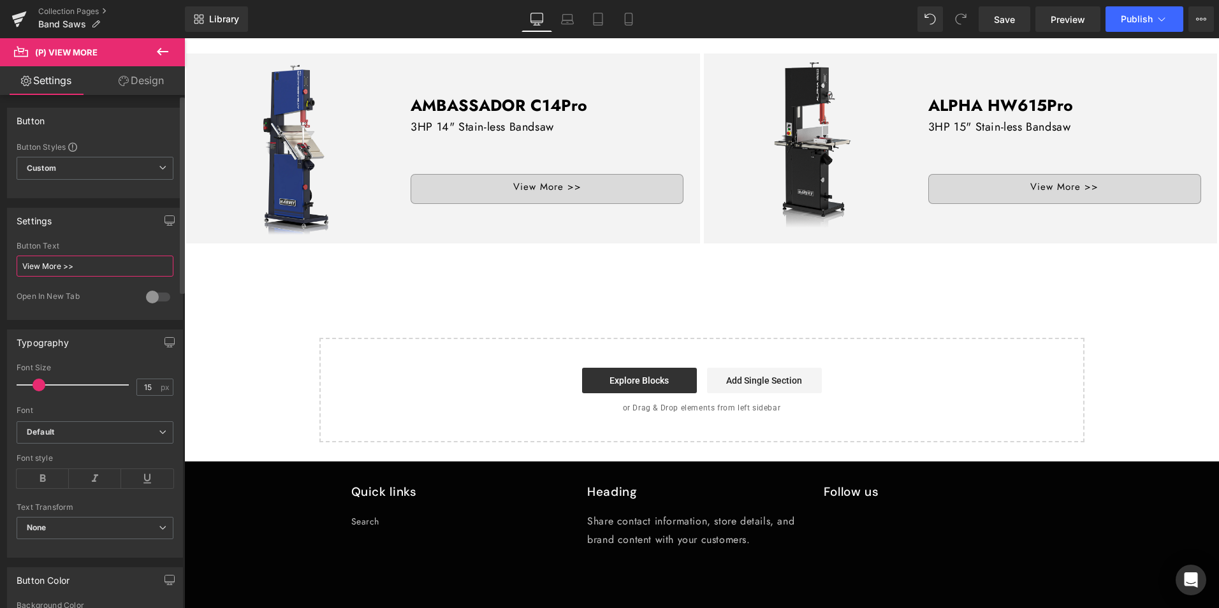
click at [52, 266] on input "View More >>" at bounding box center [95, 266] width 157 height 21
click at [146, 76] on link "Design" at bounding box center [141, 80] width 92 height 29
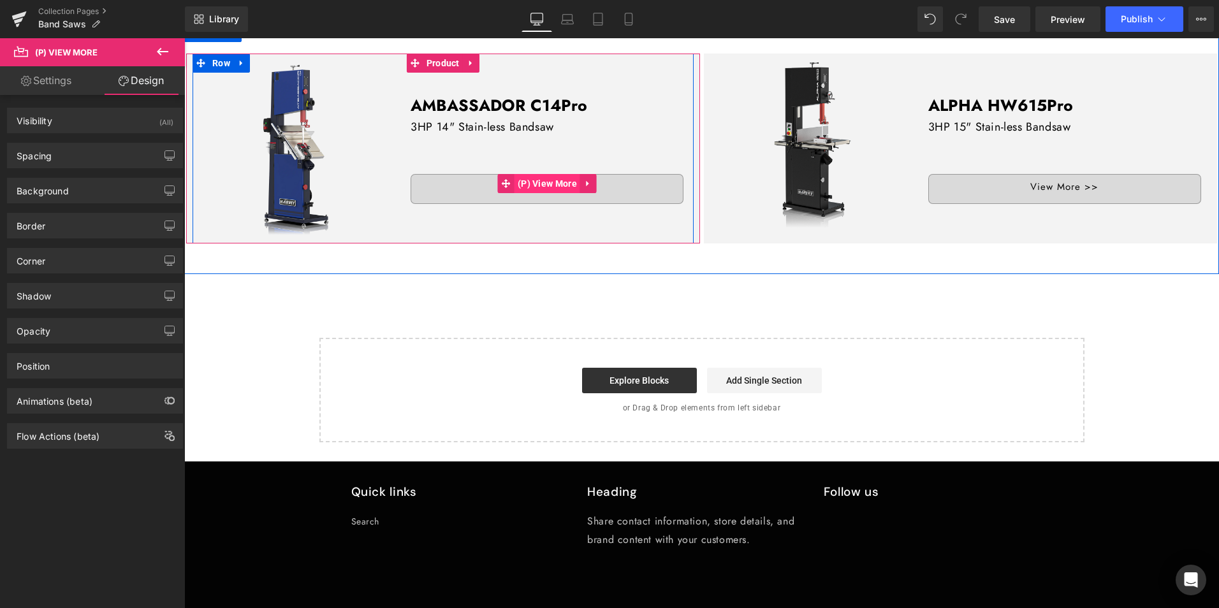
click at [557, 176] on span "(P) View More" at bounding box center [548, 183] width 66 height 19
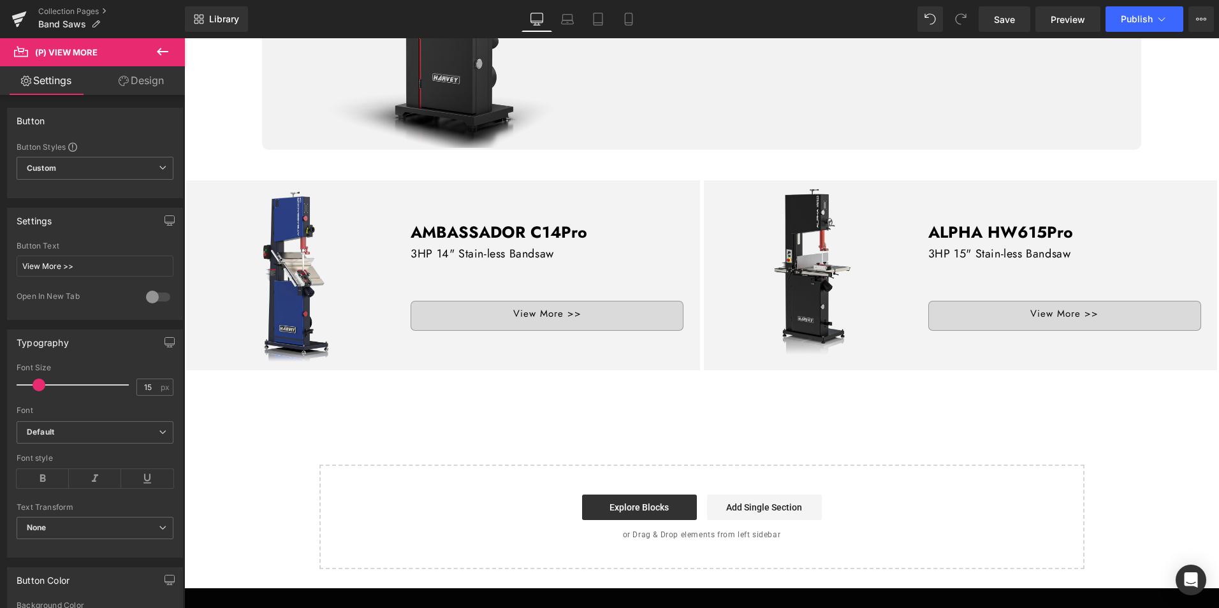
scroll to position [702, 0]
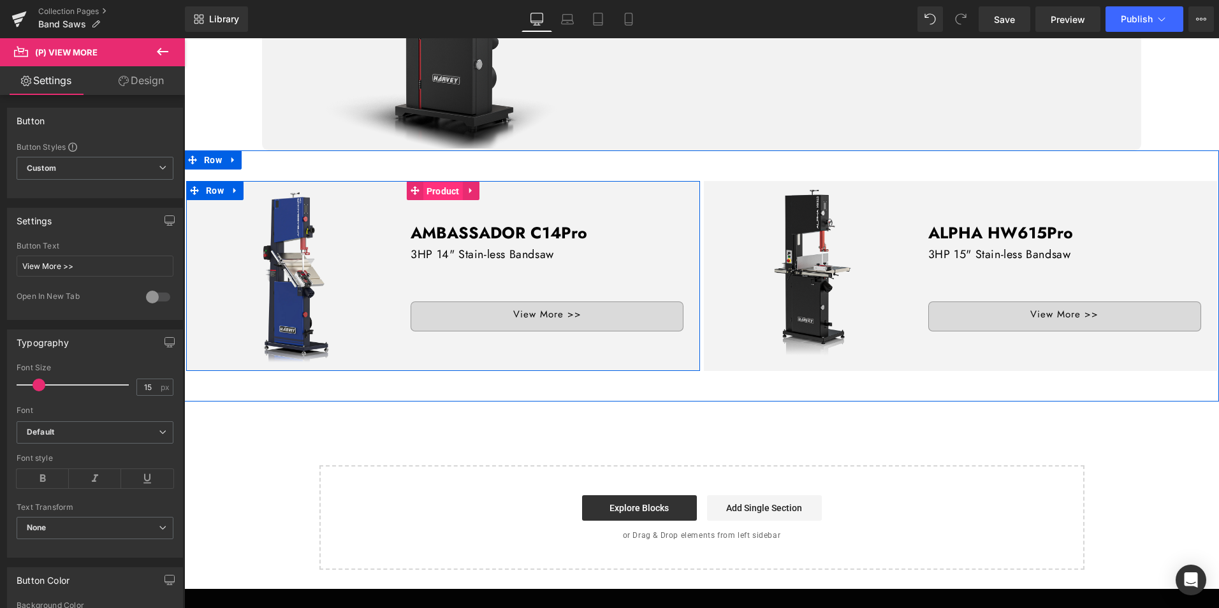
click at [436, 185] on span "Product" at bounding box center [444, 191] width 40 height 19
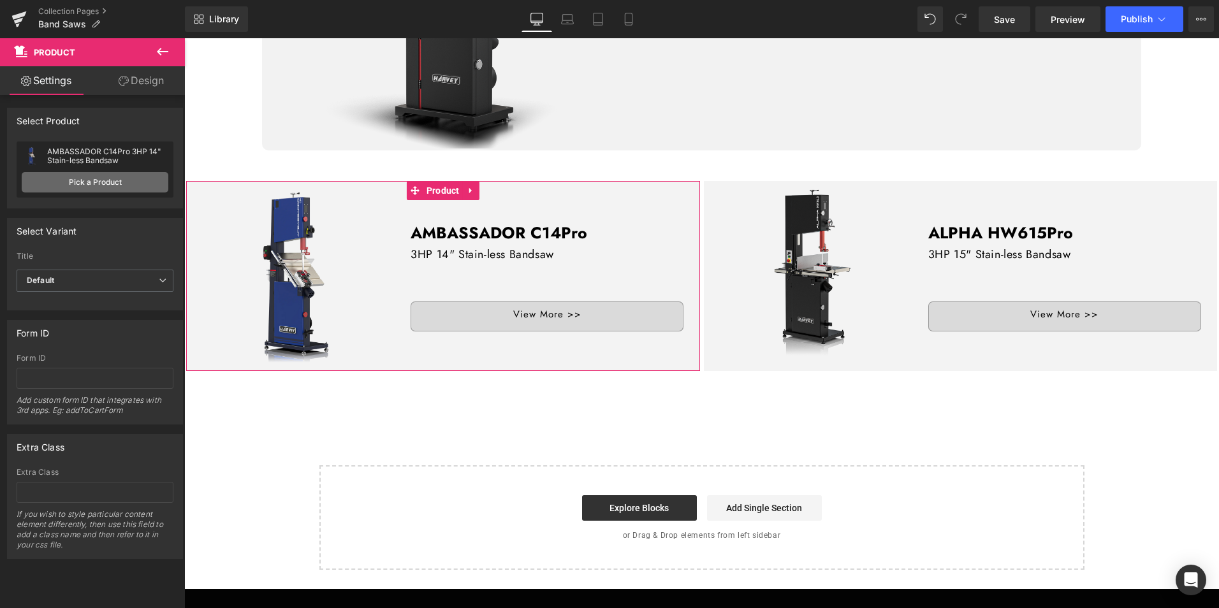
click at [114, 180] on link "Pick a Product" at bounding box center [95, 182] width 147 height 20
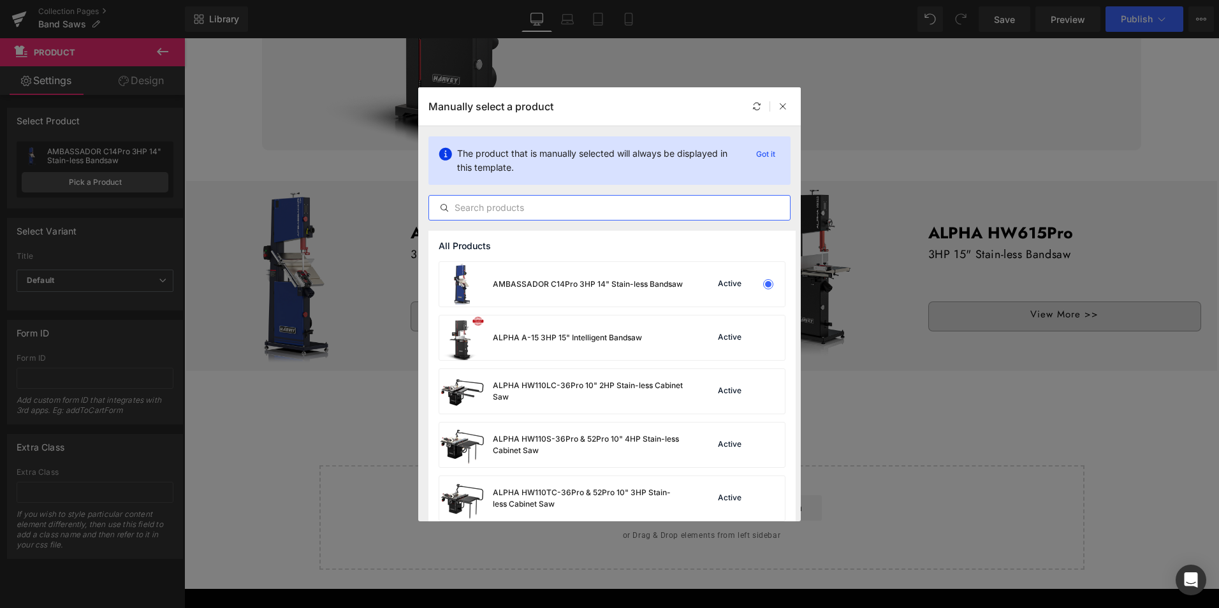
click at [530, 210] on input "text" at bounding box center [609, 207] width 361 height 15
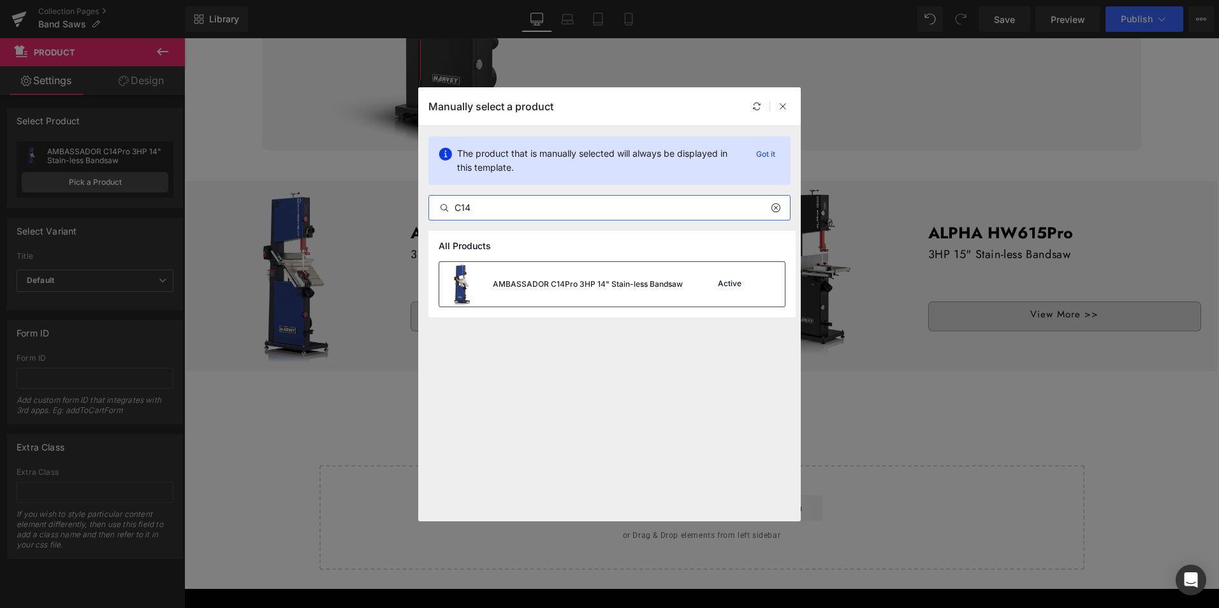
type input "C14"
click at [567, 283] on div "AMBASSADOR C14Pro 3HP 14" Stain-less Bandsaw" at bounding box center [588, 284] width 190 height 11
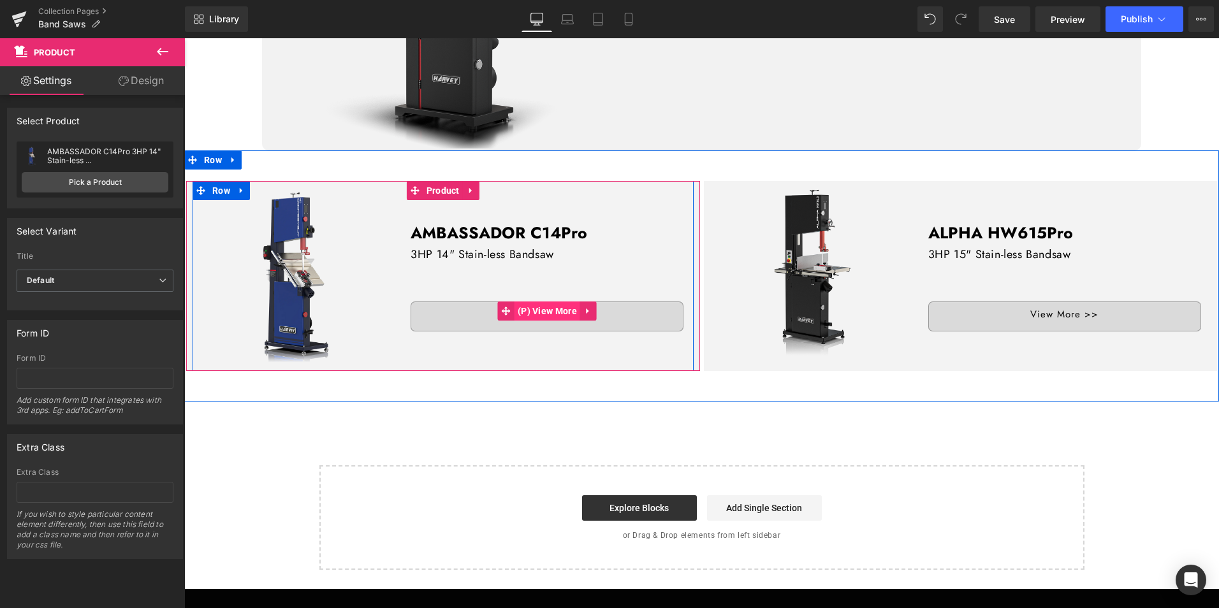
click at [561, 311] on span "(P) View More" at bounding box center [548, 311] width 66 height 19
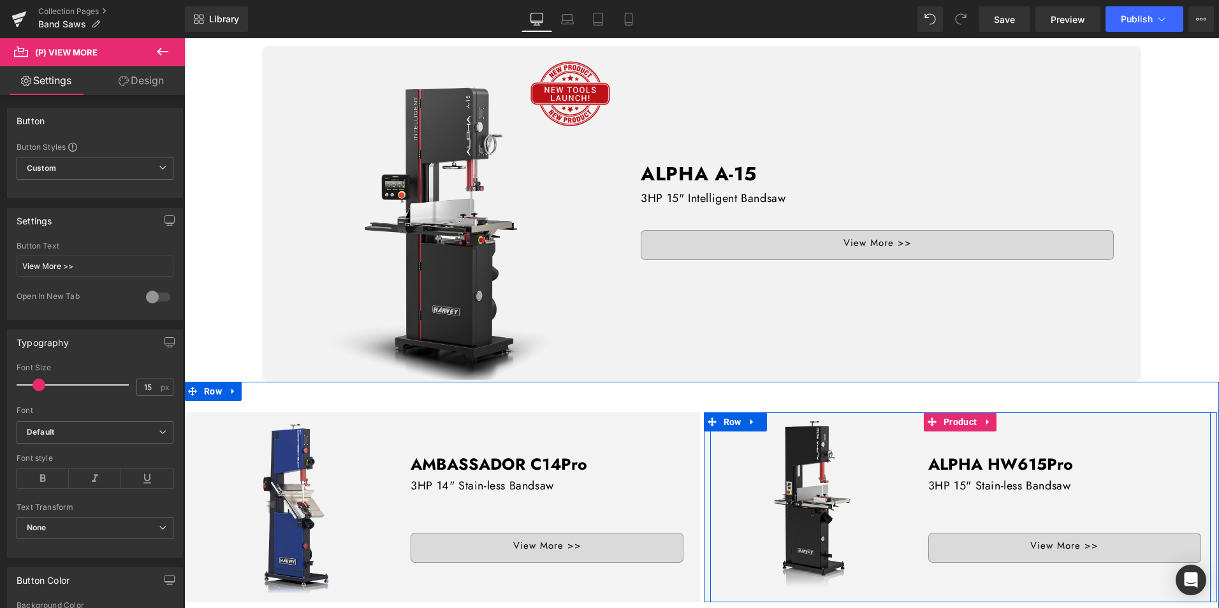
scroll to position [510, 0]
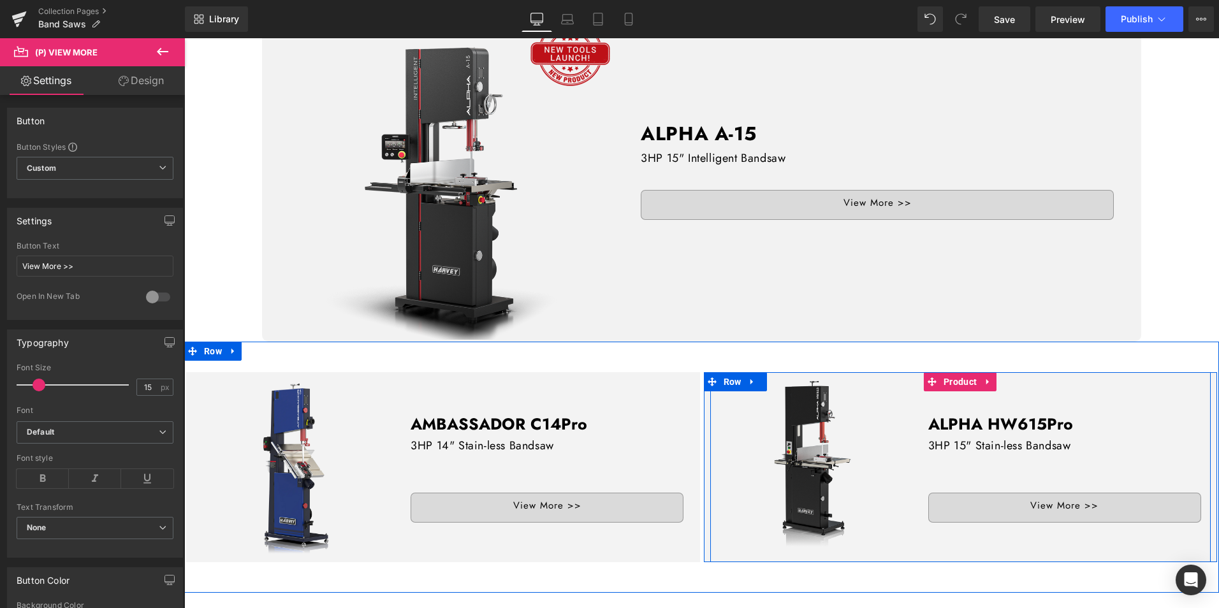
click at [1013, 493] on div "View More >> (P) View More" at bounding box center [1065, 508] width 273 height 30
click at [1036, 494] on span "(P) View More" at bounding box center [1065, 503] width 66 height 19
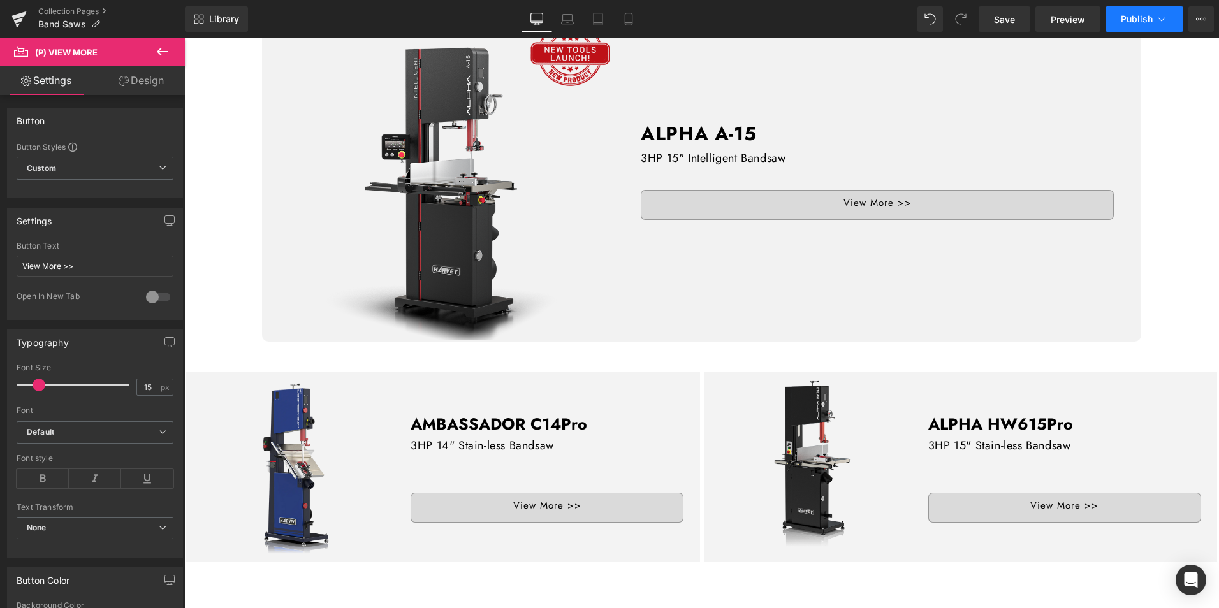
click at [1144, 15] on span "Publish" at bounding box center [1137, 19] width 32 height 10
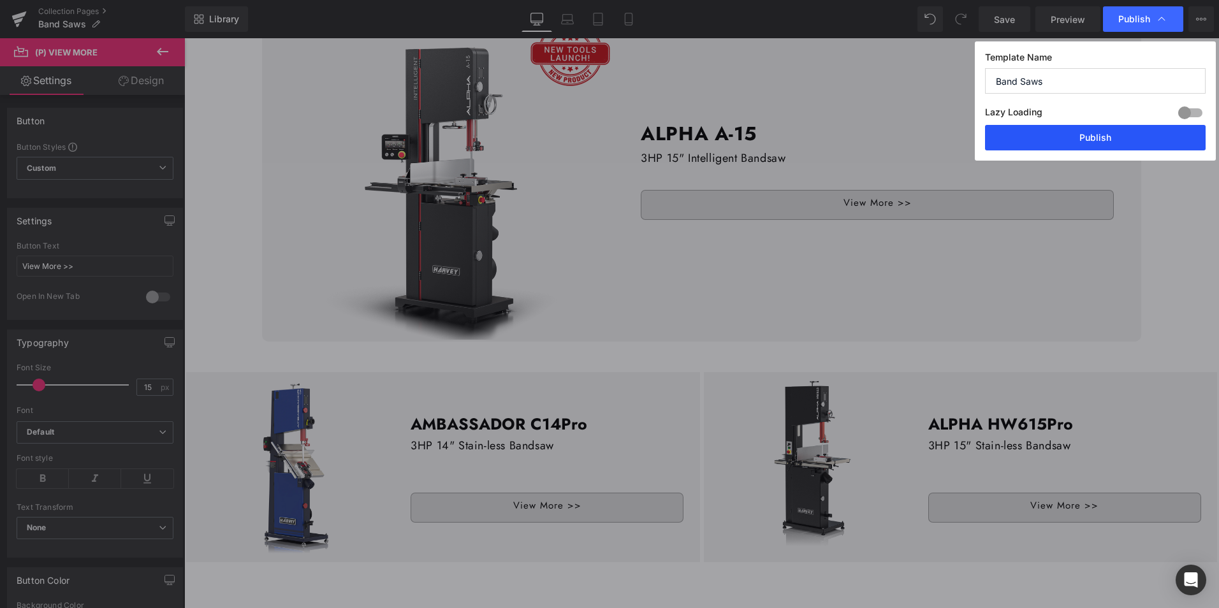
click at [1136, 146] on button "Publish" at bounding box center [1095, 138] width 221 height 26
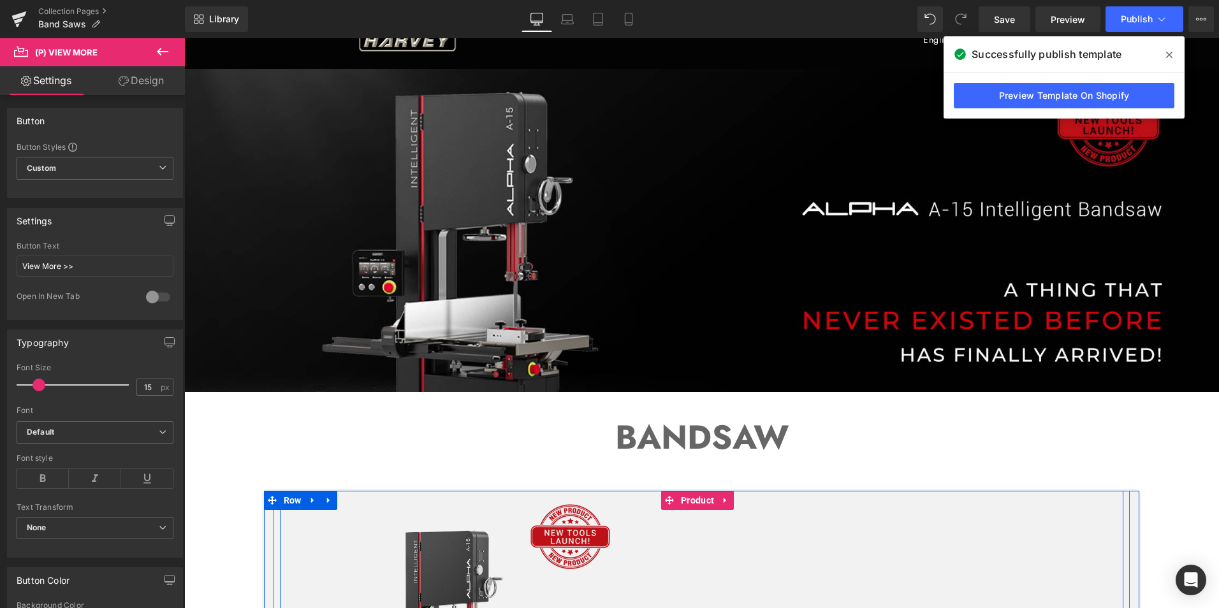
scroll to position [0, 0]
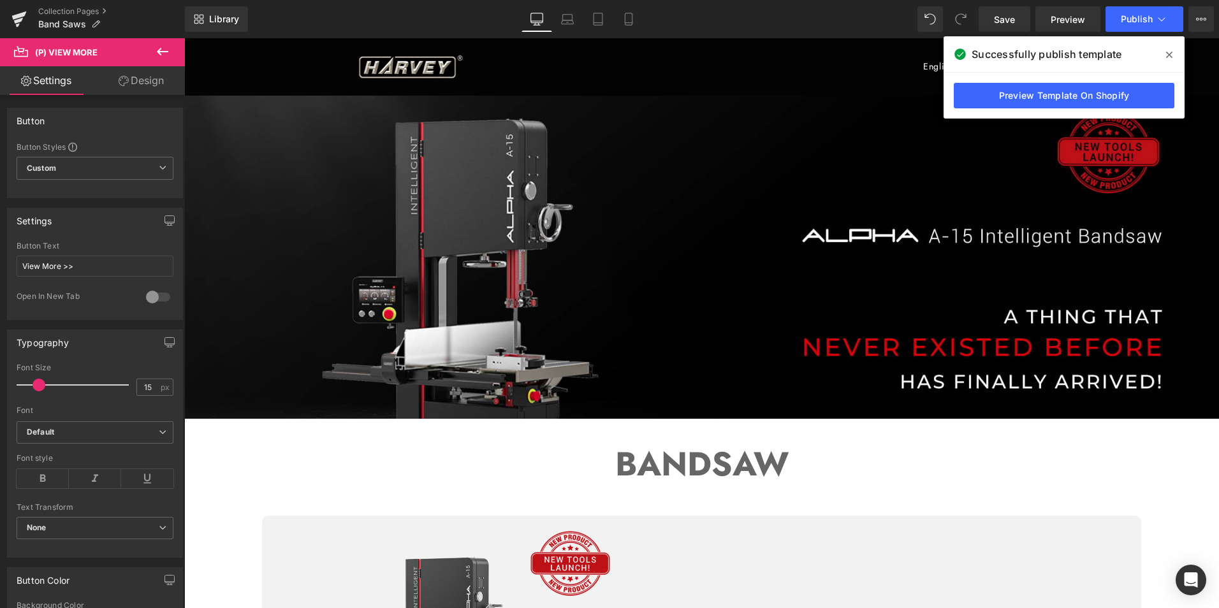
click at [696, 464] on div "BANDSAW Text Block" at bounding box center [701, 464] width 1035 height 53
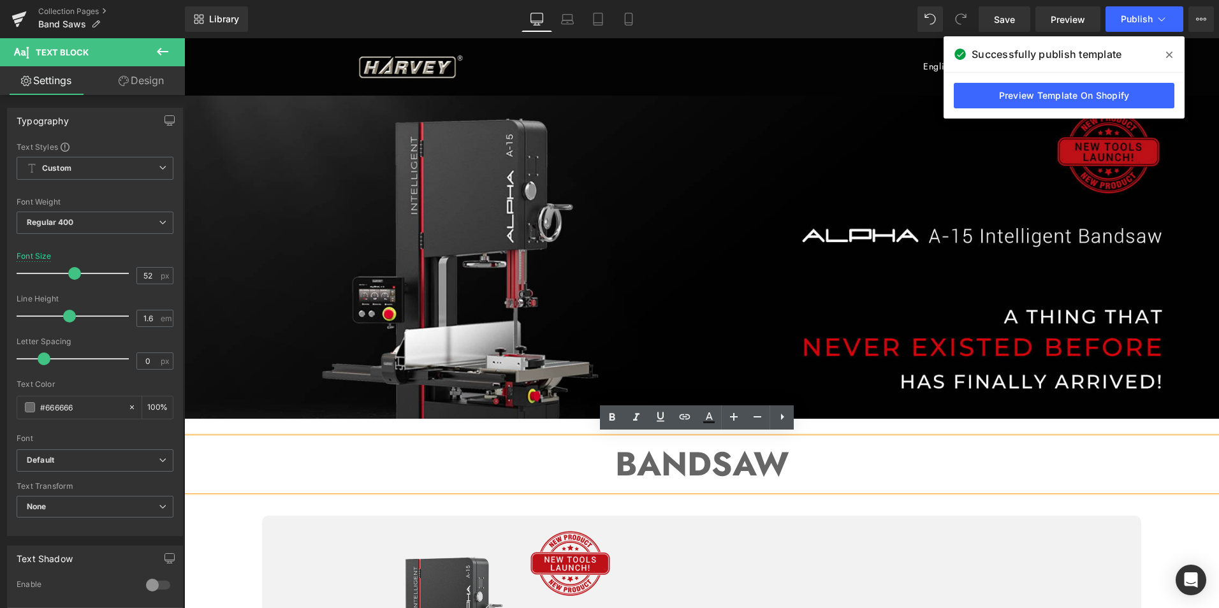
click at [867, 422] on div "BANDSAW Text Block Row" at bounding box center [701, 467] width 1035 height 97
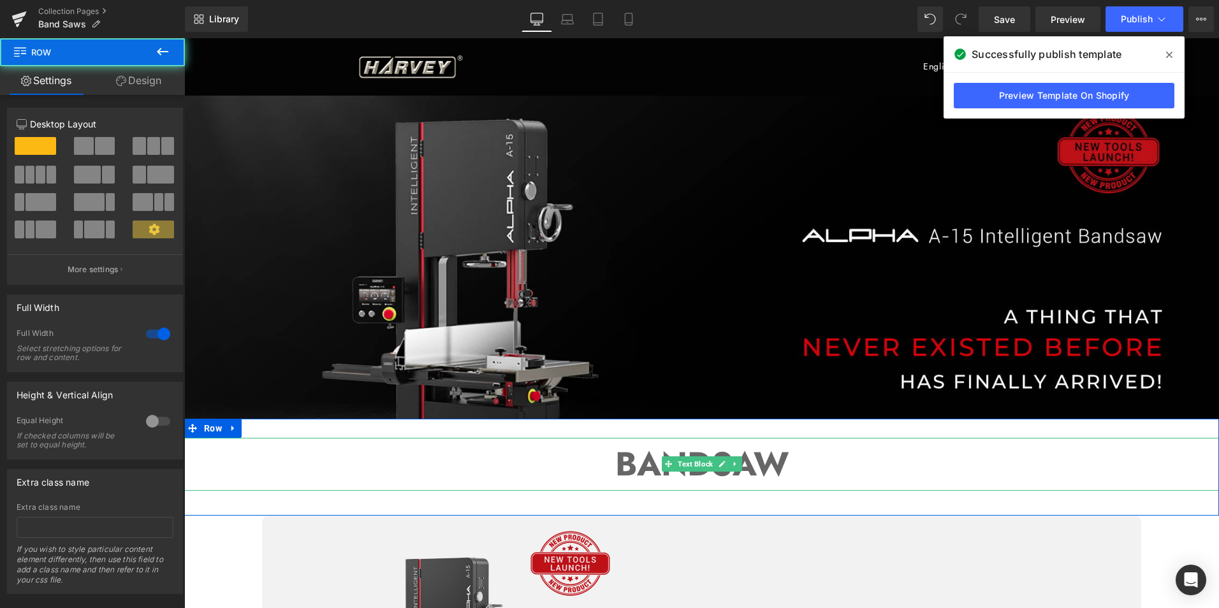
click at [711, 476] on strong "BANDSAW" at bounding box center [701, 464] width 173 height 48
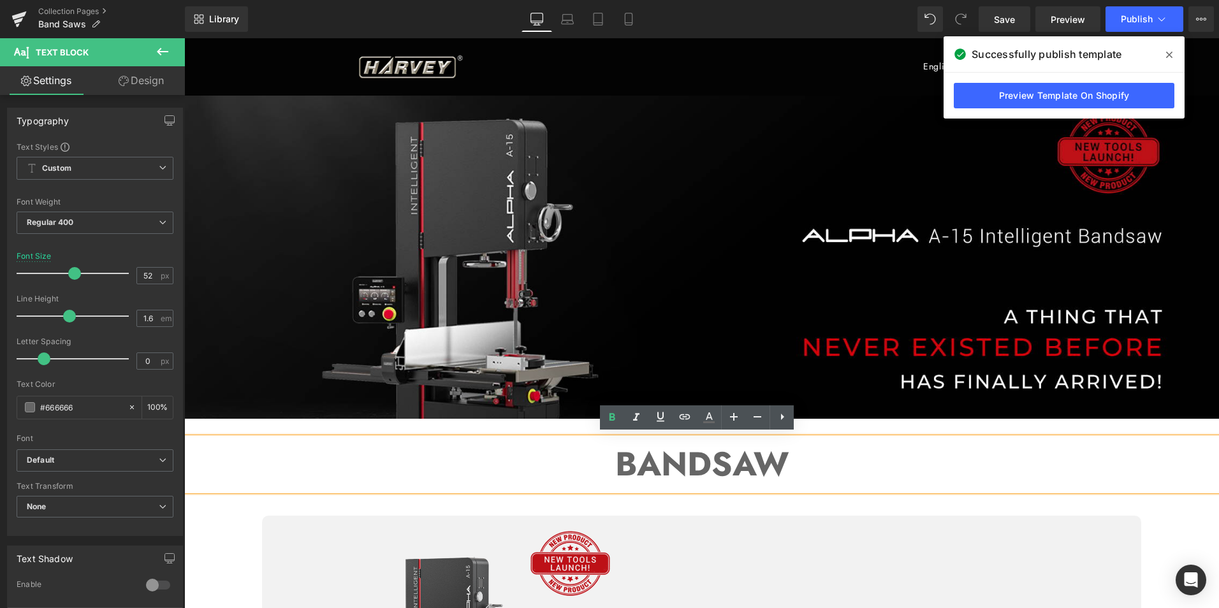
click at [767, 464] on strong "BANDSAW" at bounding box center [701, 464] width 173 height 48
click at [647, 466] on strong "BANDSAW" at bounding box center [701, 464] width 173 height 48
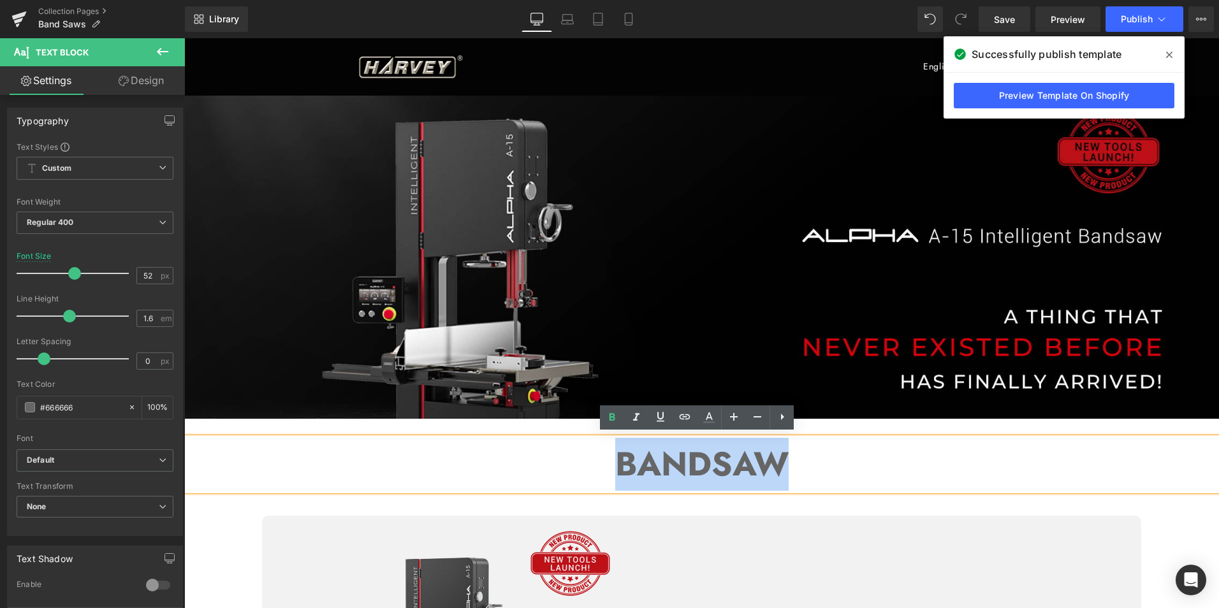
drag, startPoint x: 614, startPoint y: 463, endPoint x: 806, endPoint y: 469, distance: 191.4
click at [806, 469] on p "BANDSAW" at bounding box center [701, 464] width 1035 height 53
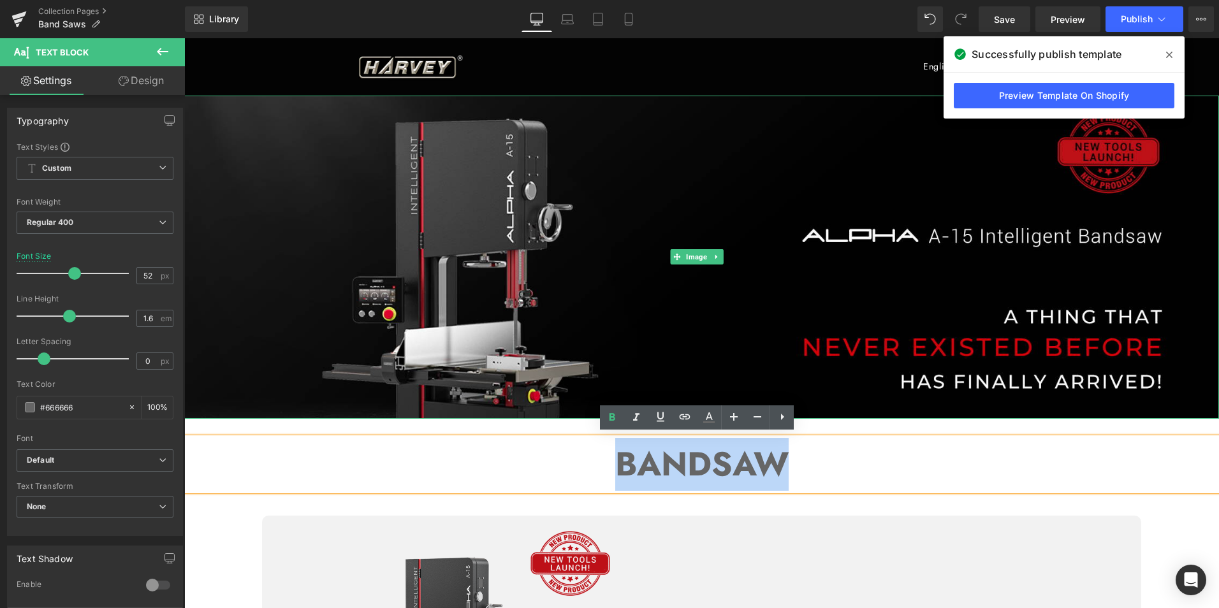
copy strong "BANDSAW"
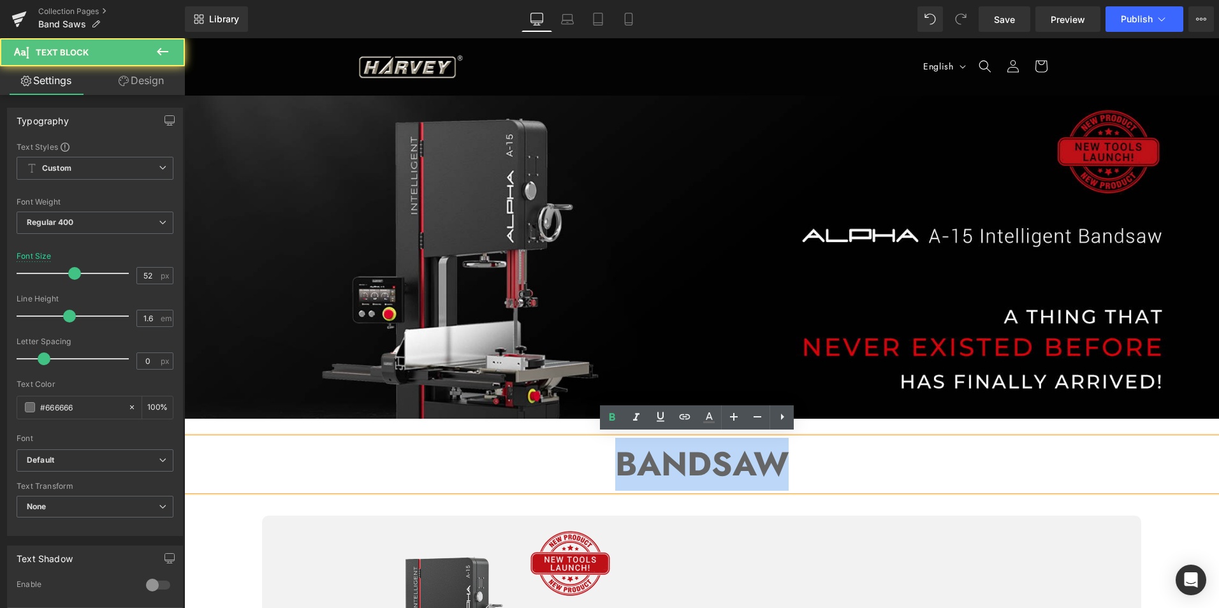
click at [548, 474] on p "BANDSAW" at bounding box center [701, 464] width 1035 height 53
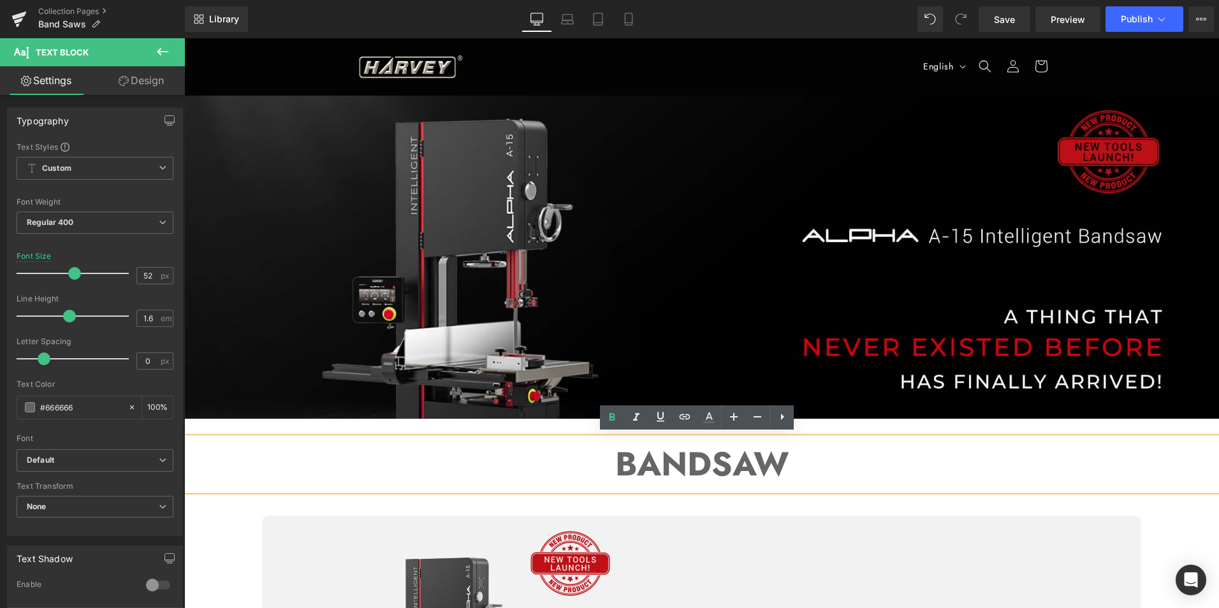
click at [731, 506] on div "BANDSAW Text Block Row" at bounding box center [701, 467] width 1035 height 97
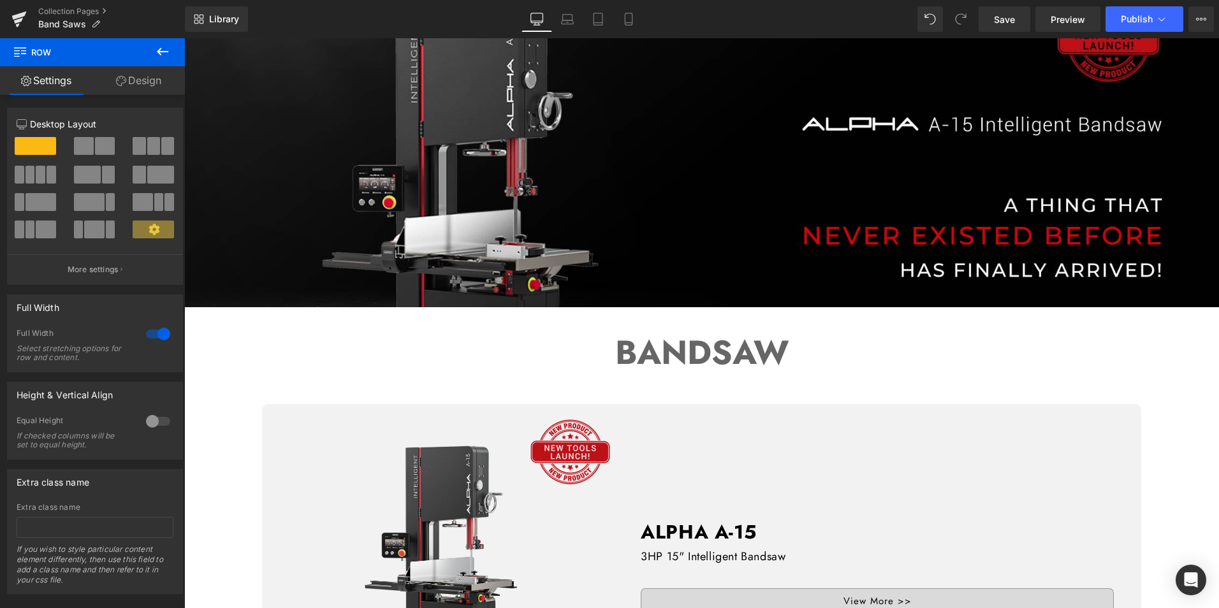
scroll to position [383, 0]
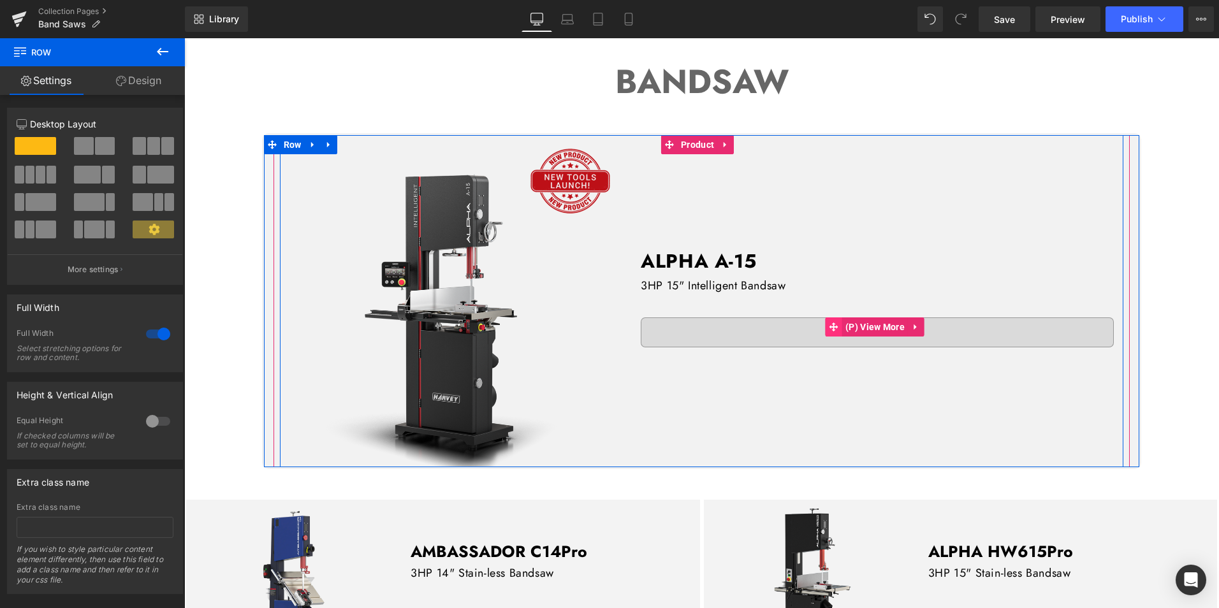
click at [834, 323] on icon at bounding box center [834, 327] width 9 height 9
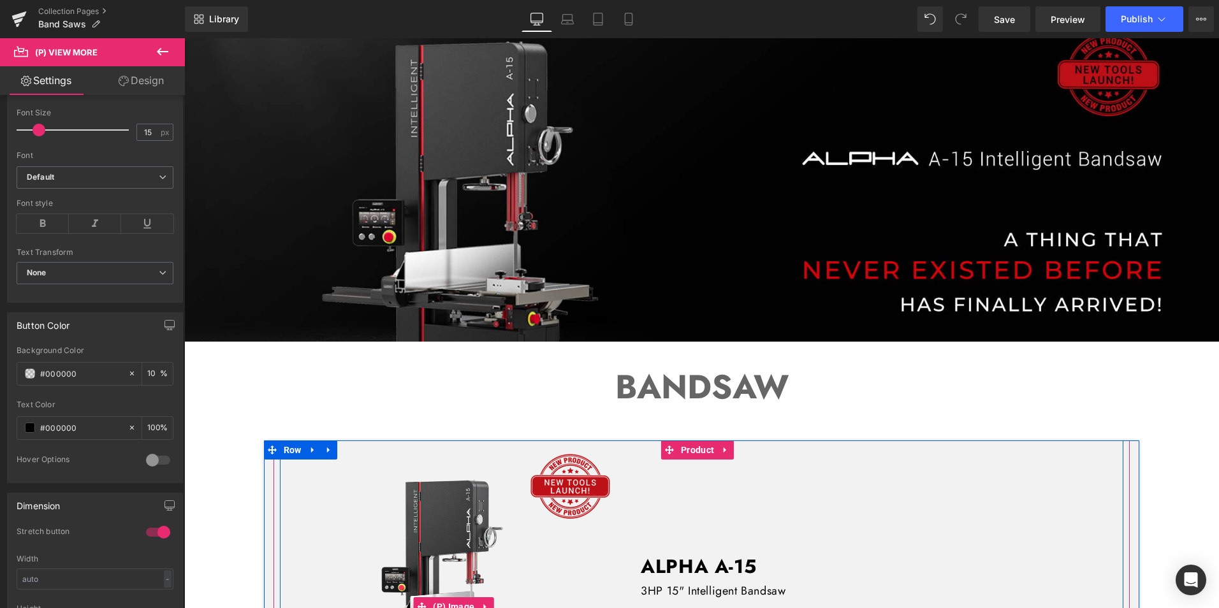
scroll to position [0, 0]
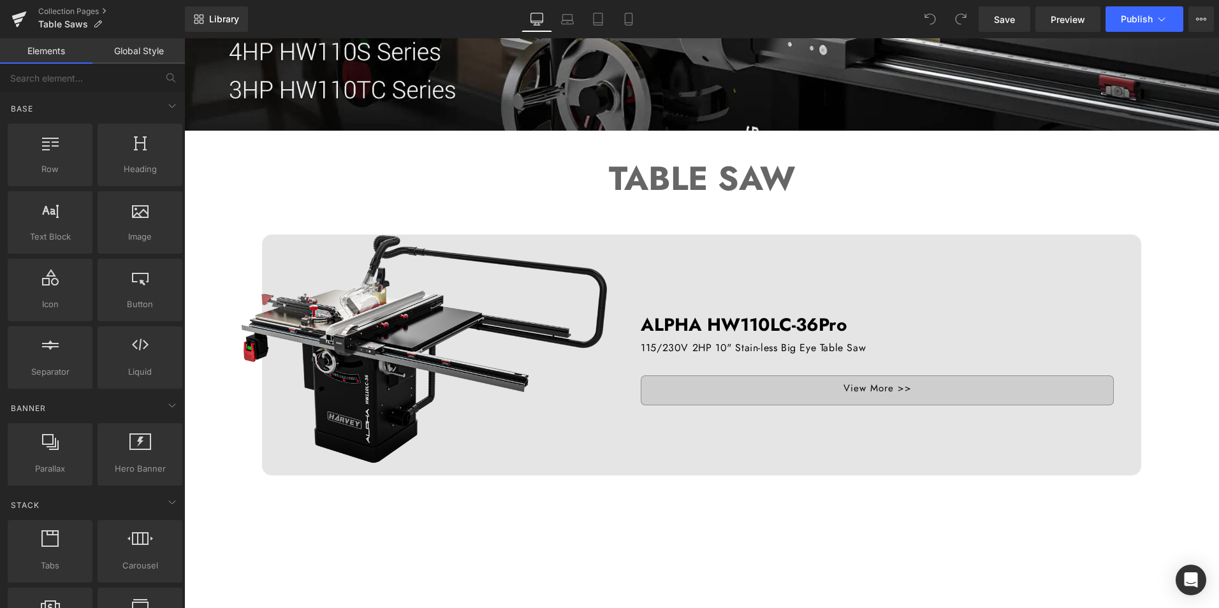
scroll to position [383, 0]
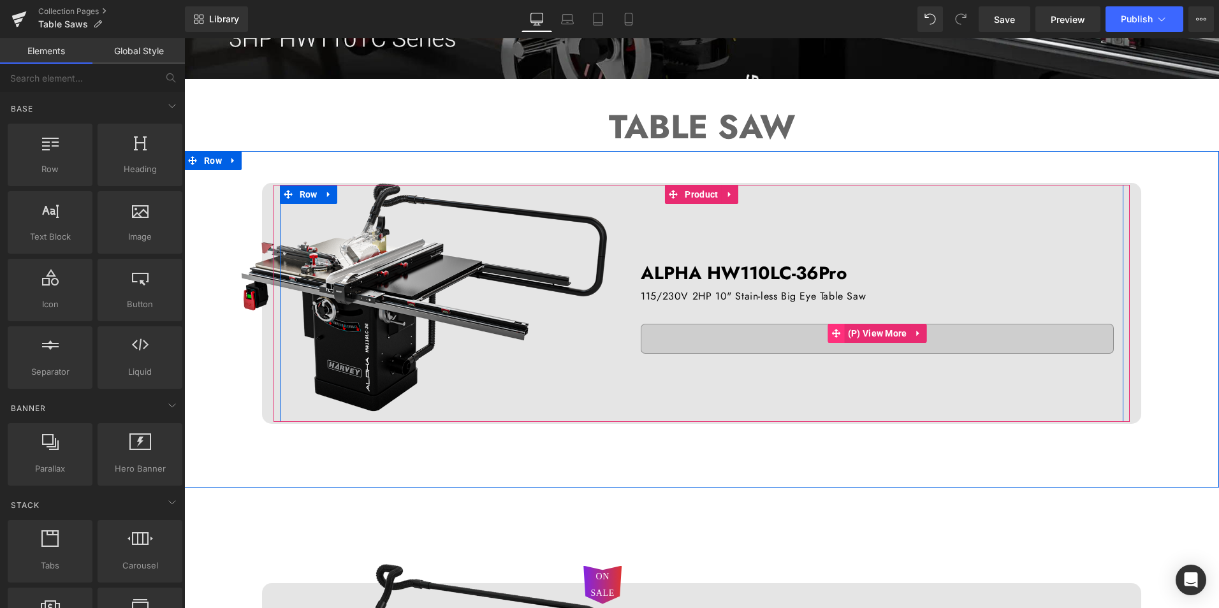
click at [838, 339] on span at bounding box center [837, 333] width 17 height 19
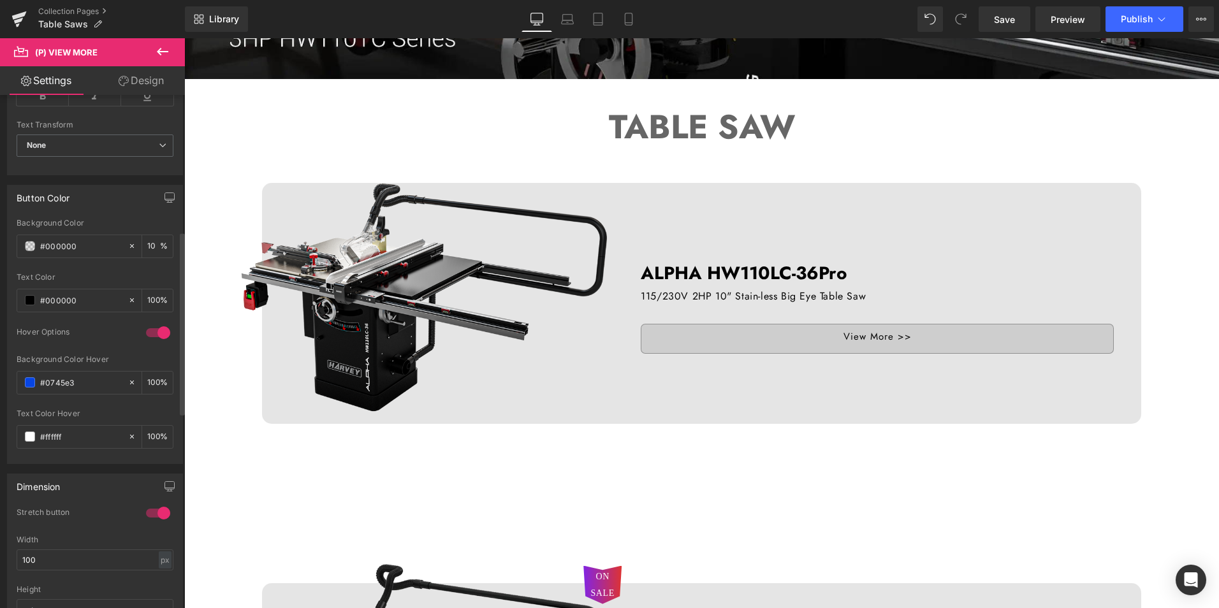
click at [156, 330] on div at bounding box center [158, 333] width 31 height 20
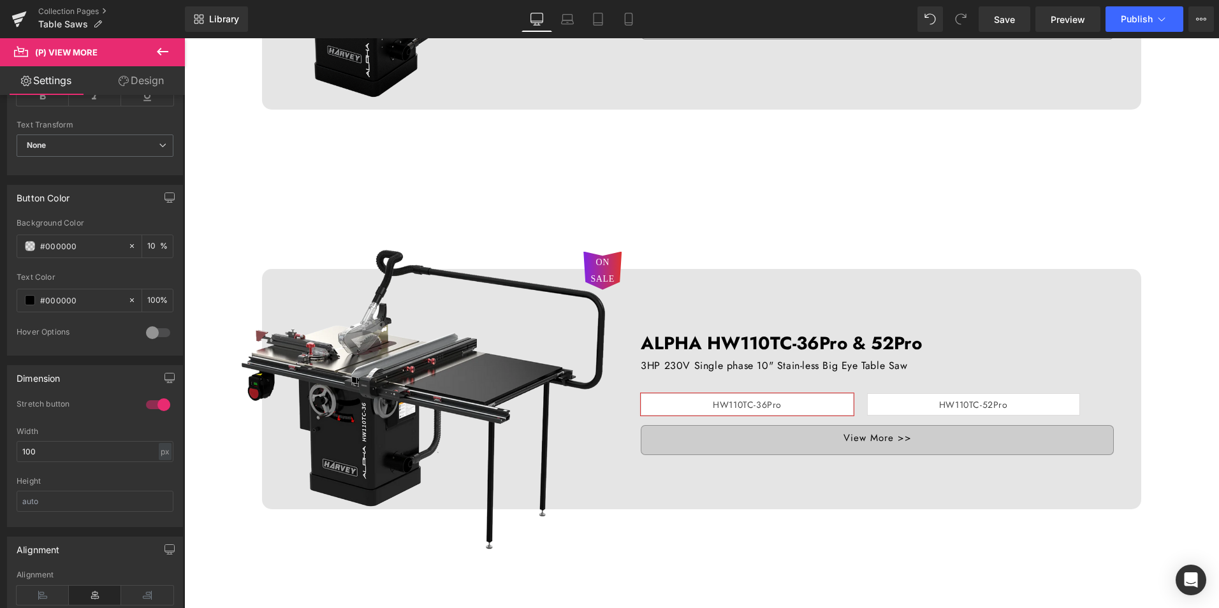
scroll to position [702, 0]
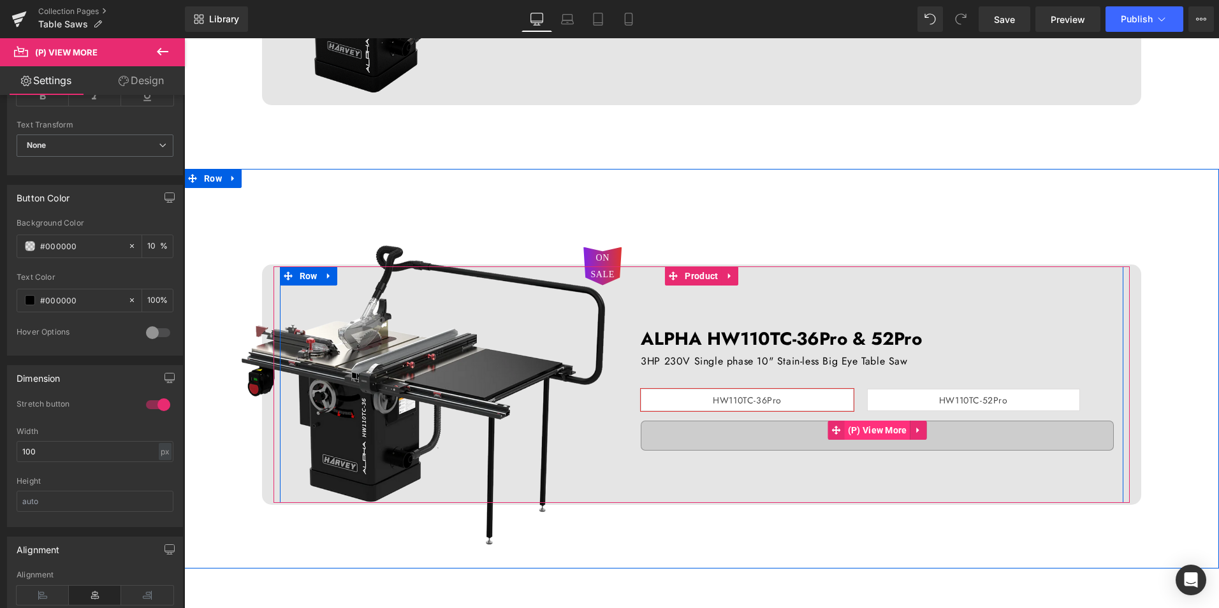
click at [845, 430] on span "(P) View More" at bounding box center [878, 430] width 66 height 19
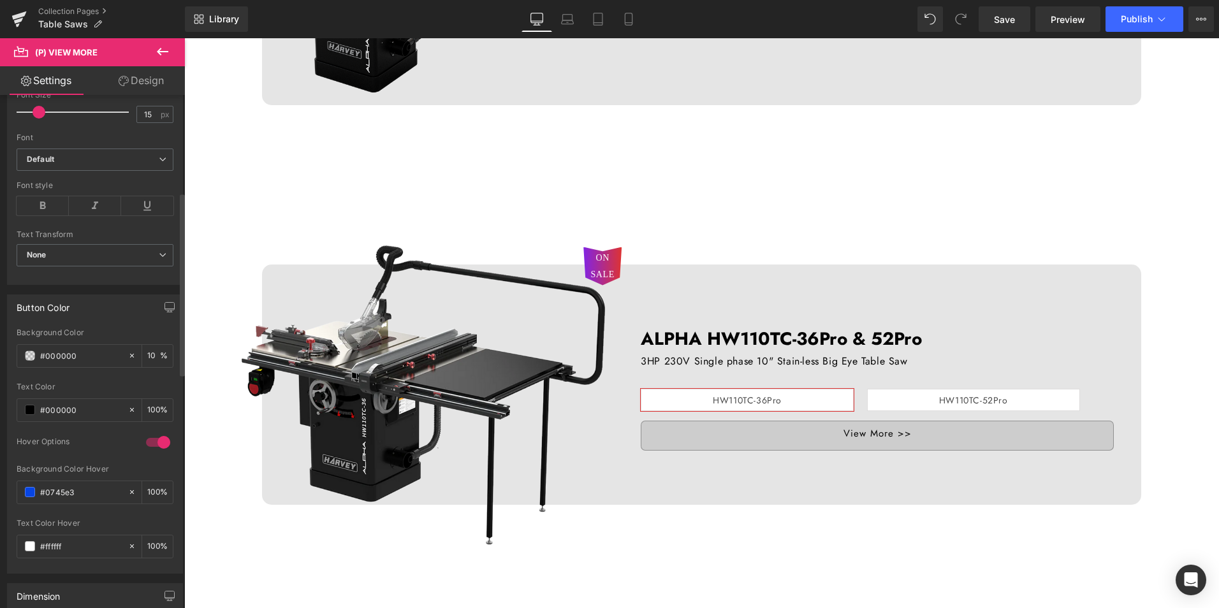
scroll to position [319, 0]
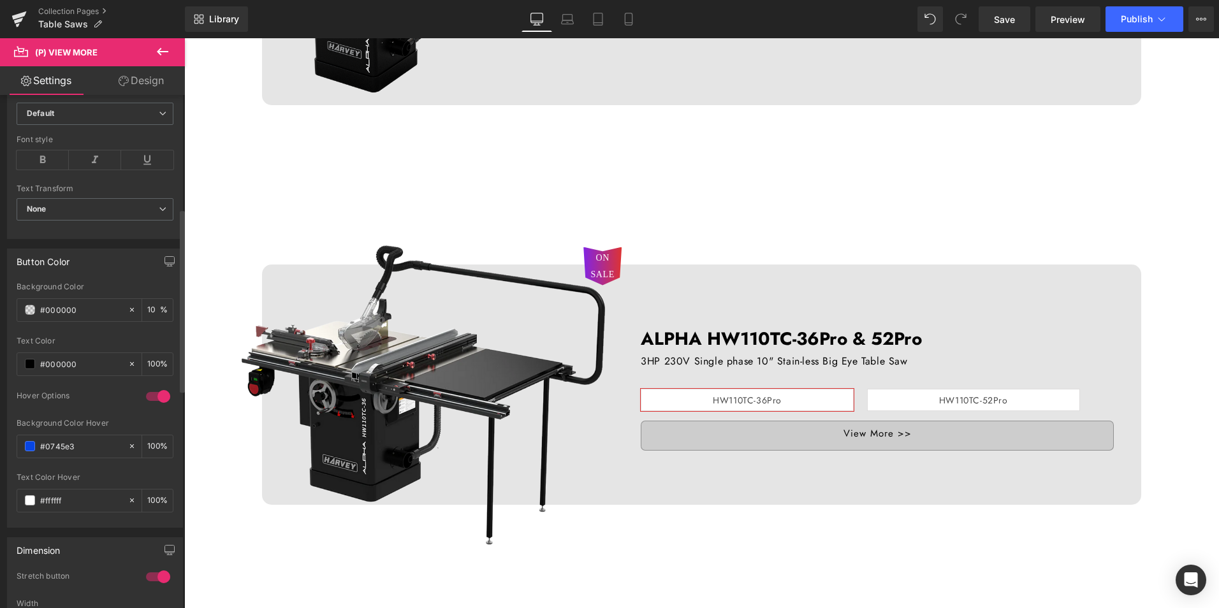
click at [155, 391] on div at bounding box center [158, 397] width 31 height 20
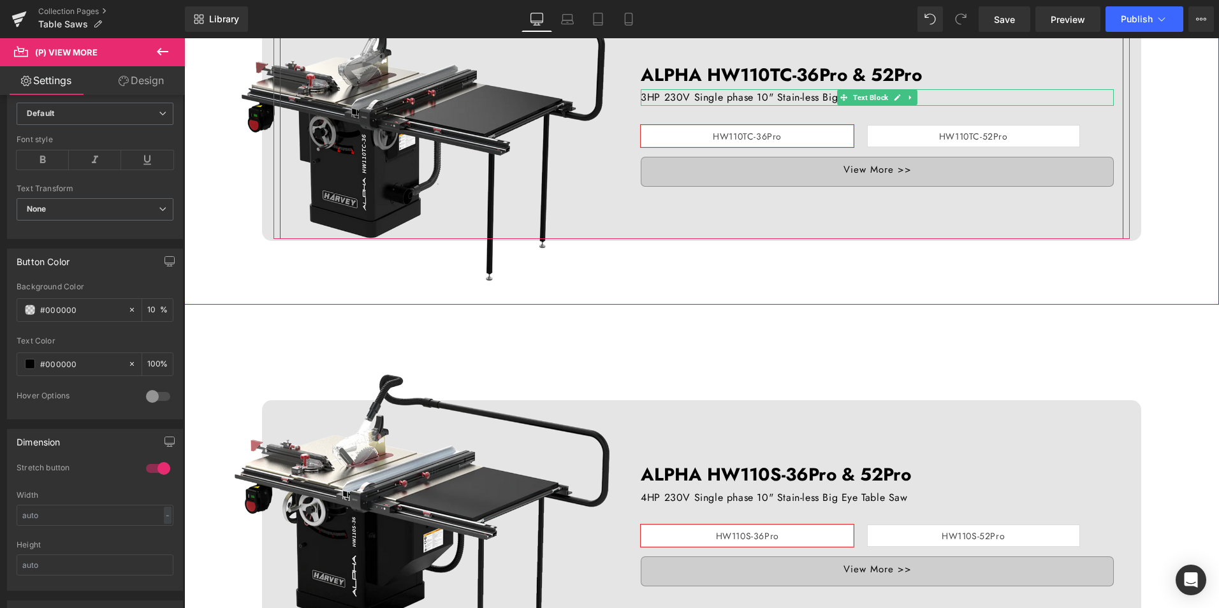
scroll to position [1020, 0]
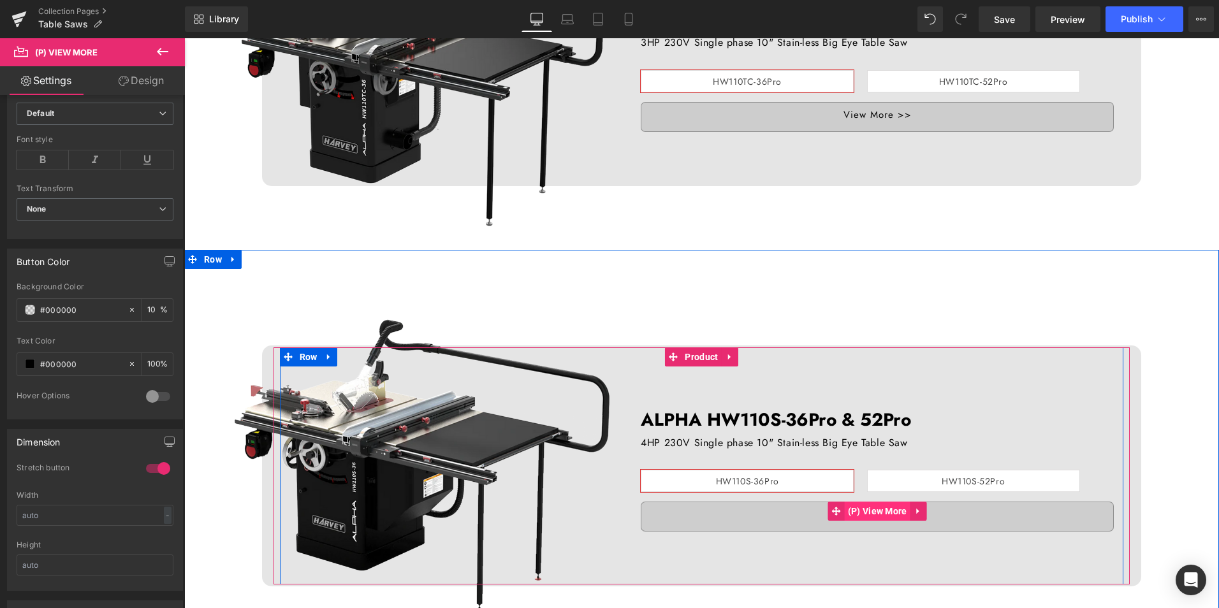
click at [845, 508] on span "(P) View More" at bounding box center [878, 511] width 66 height 19
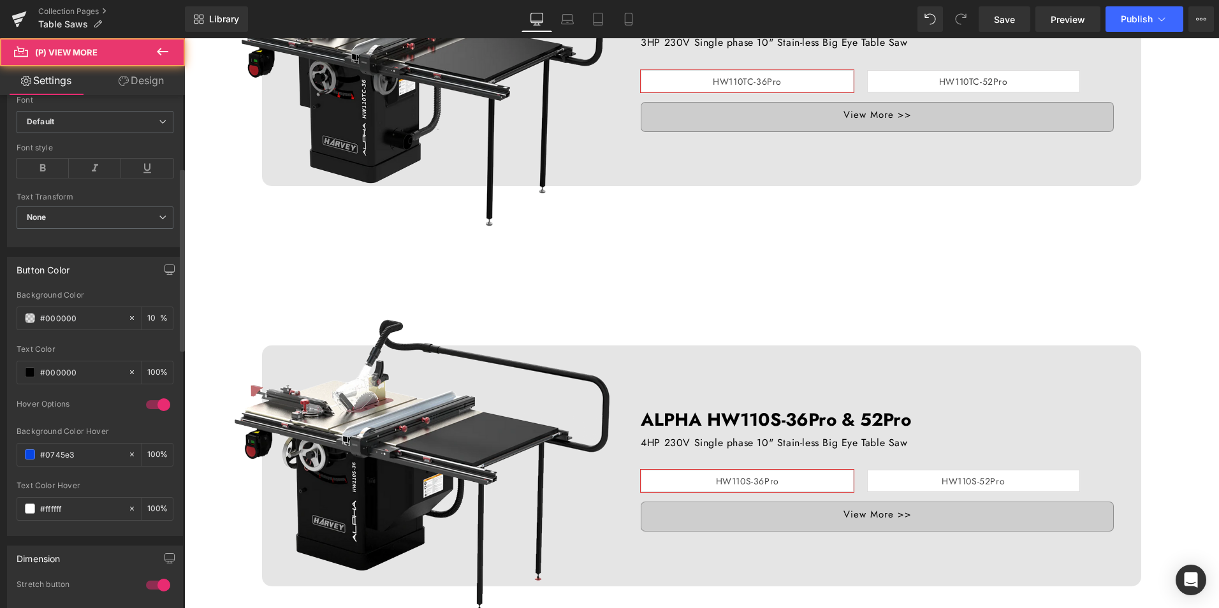
scroll to position [383, 0]
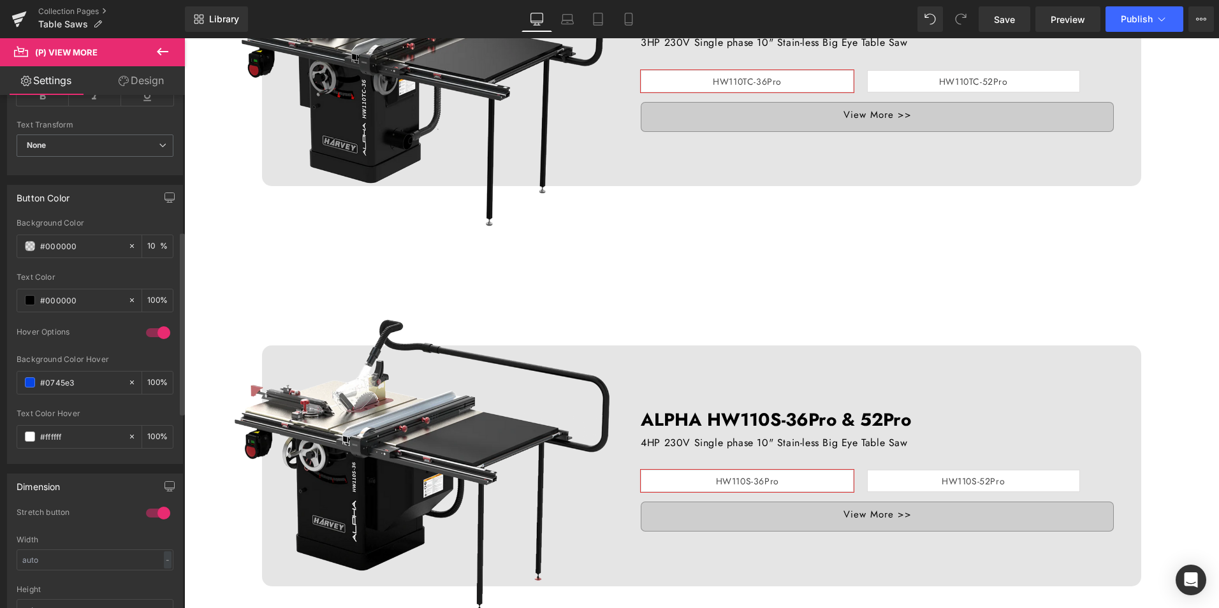
click at [160, 335] on div at bounding box center [158, 333] width 31 height 20
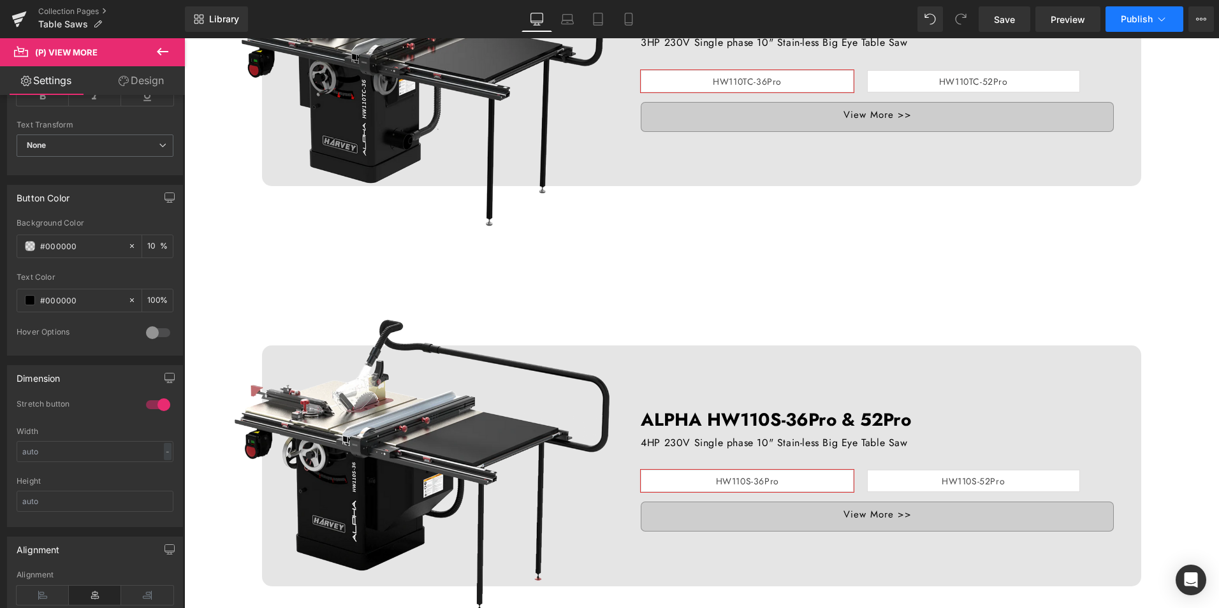
click at [1134, 21] on span "Publish" at bounding box center [1137, 19] width 32 height 10
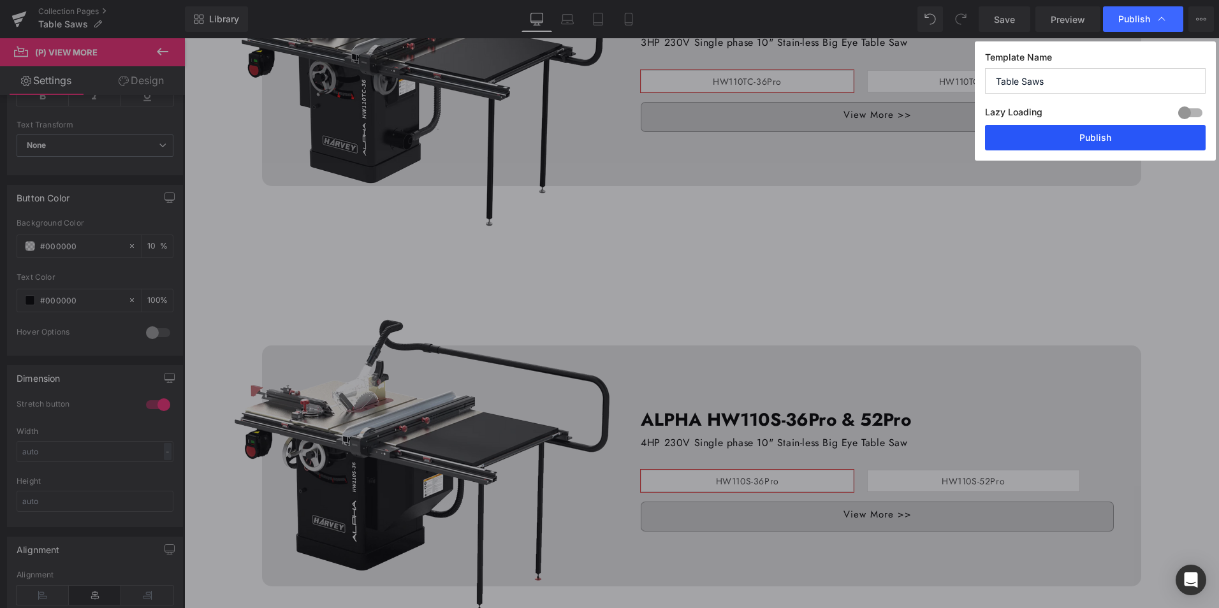
click at [1105, 133] on button "Publish" at bounding box center [1095, 138] width 221 height 26
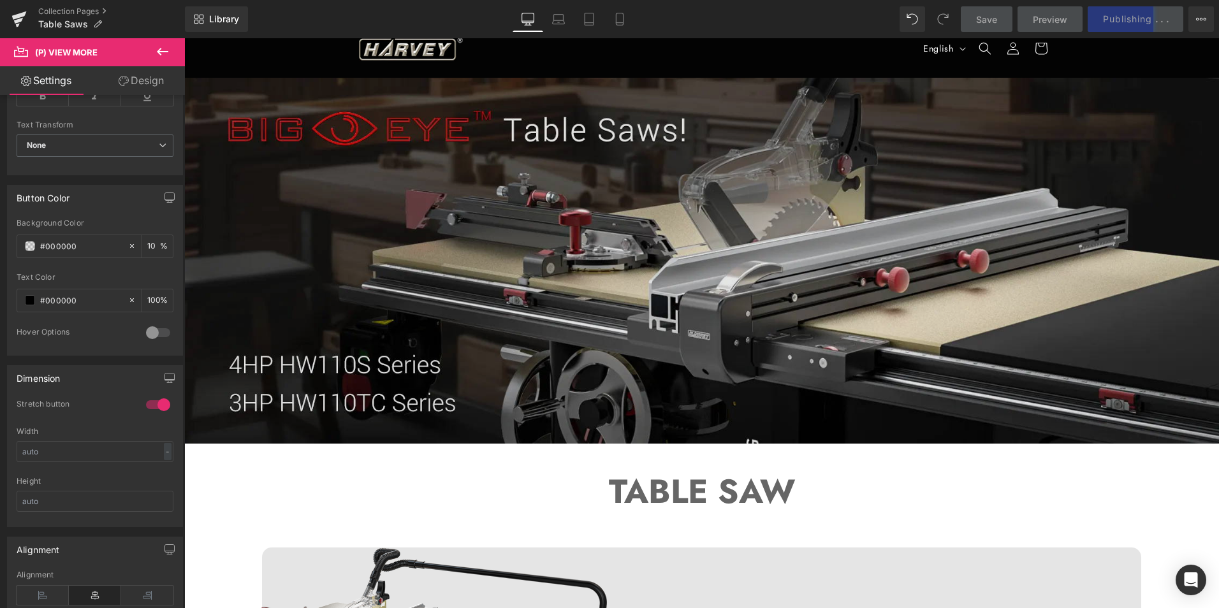
scroll to position [0, 0]
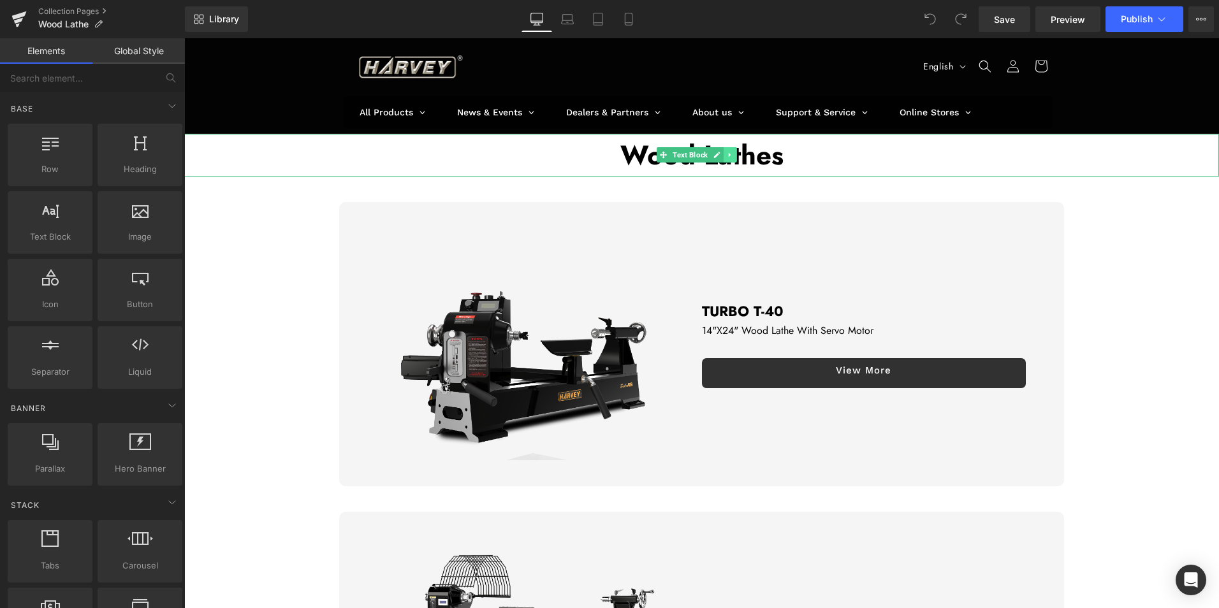
click at [730, 156] on icon at bounding box center [730, 155] width 2 height 4
click at [736, 156] on icon at bounding box center [736, 154] width 7 height 7
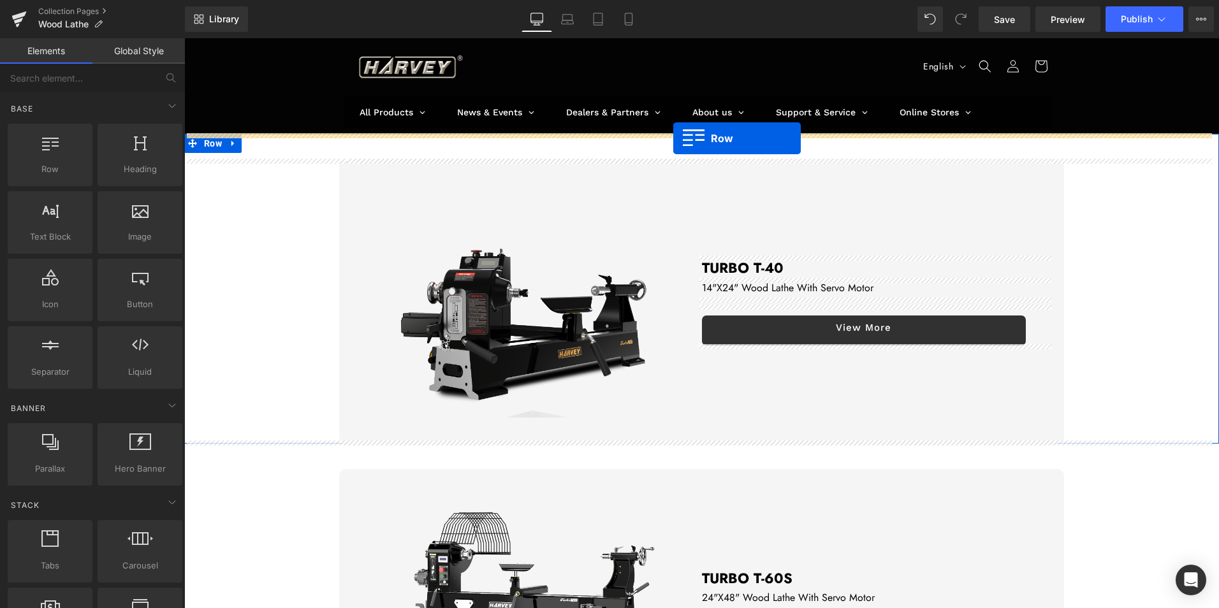
drag, startPoint x: 241, startPoint y: 190, endPoint x: 674, endPoint y: 138, distance: 435.5
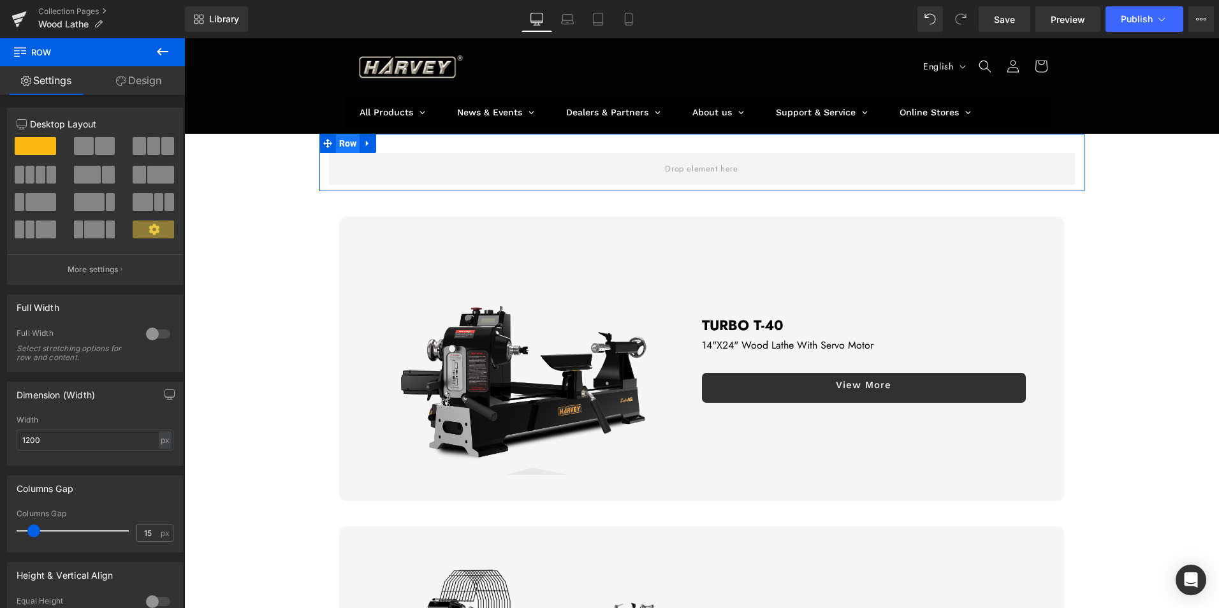
click at [342, 144] on span "Row" at bounding box center [348, 143] width 24 height 19
click at [155, 332] on div at bounding box center [158, 334] width 31 height 20
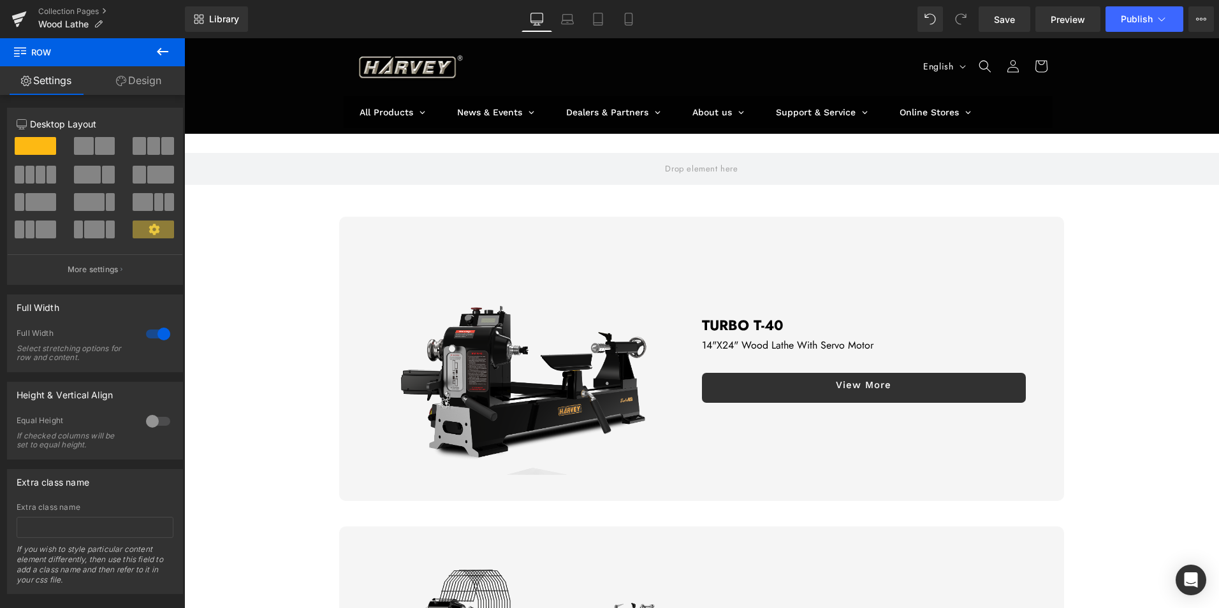
click at [152, 52] on button at bounding box center [162, 52] width 45 height 28
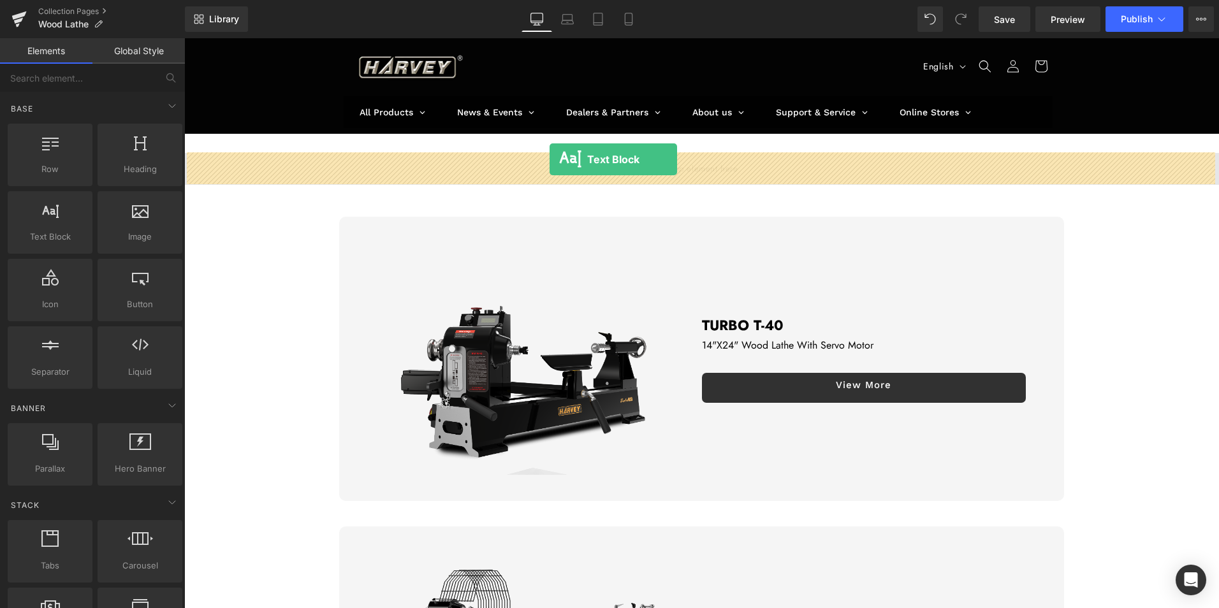
drag, startPoint x: 231, startPoint y: 273, endPoint x: 550, endPoint y: 159, distance: 338.5
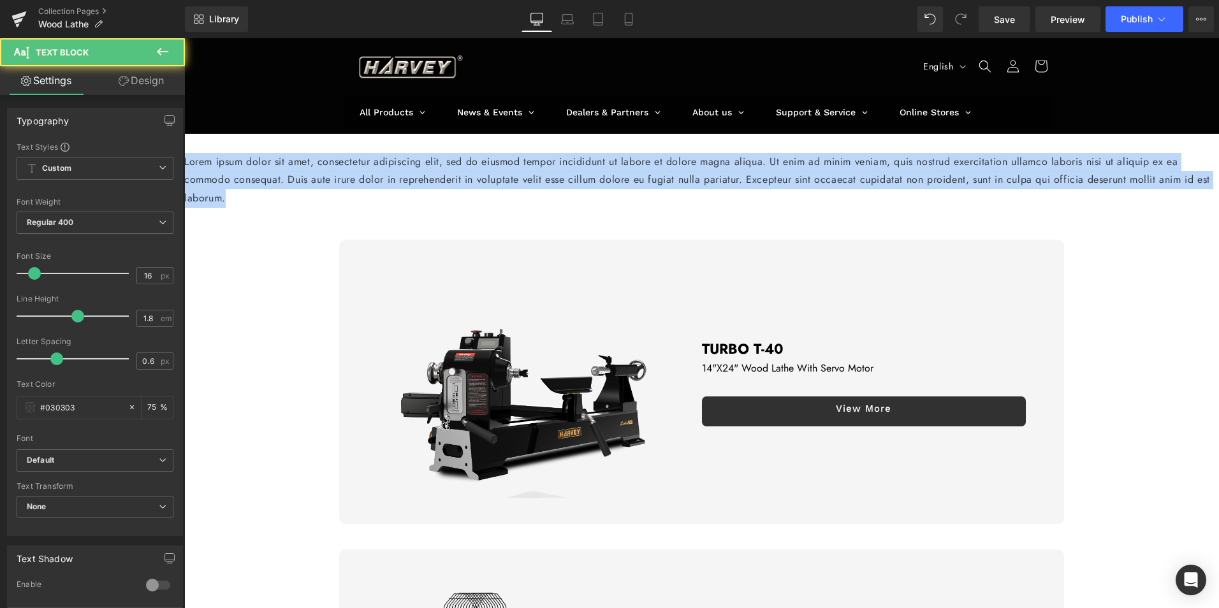
drag, startPoint x: 261, startPoint y: 199, endPoint x: 319, endPoint y: 164, distance: 67.8
click at [184, 126] on html "Skip to content All Products Harvey Tools Table Saws Bandsaws Wood Lathes Dust …" at bounding box center [701, 323] width 1035 height 570
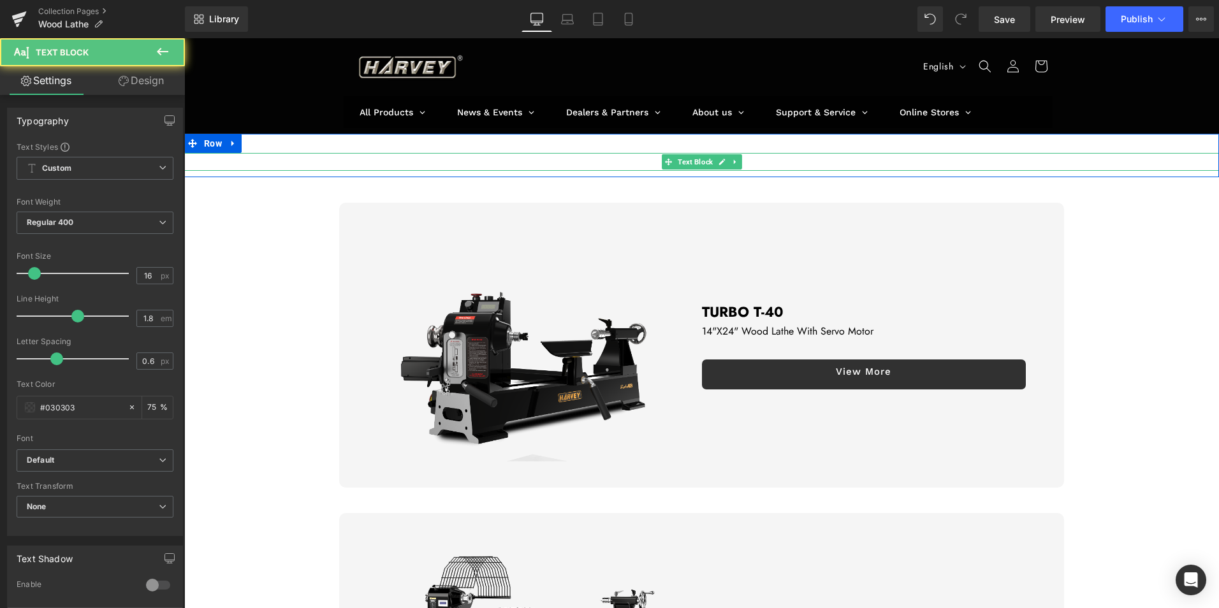
click at [568, 159] on p at bounding box center [701, 162] width 1035 height 18
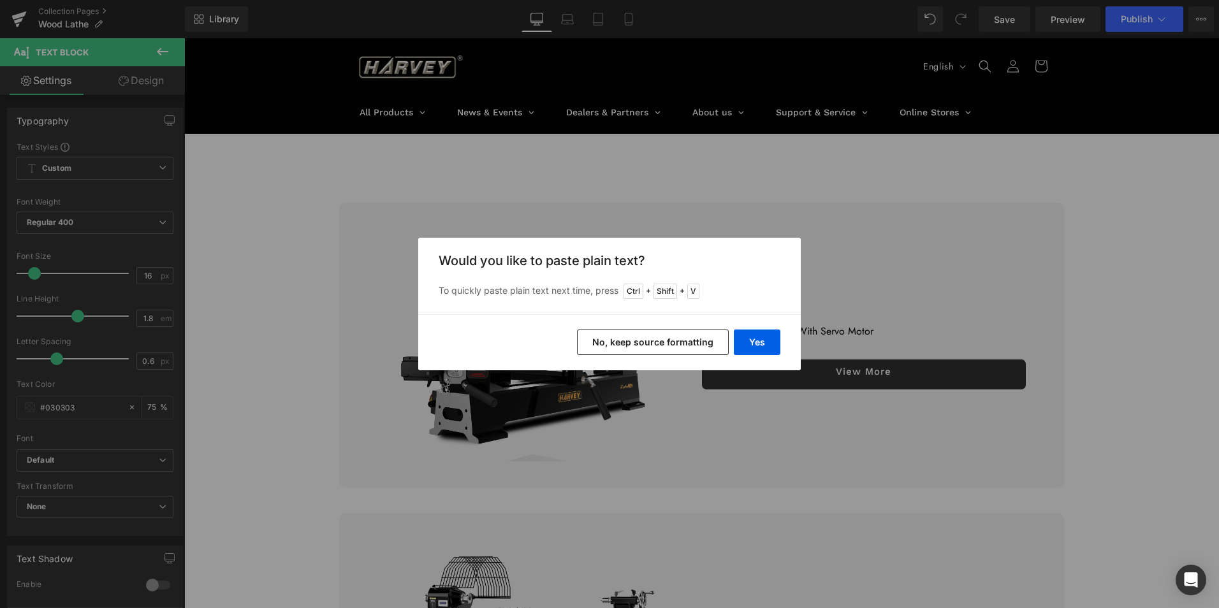
click at [659, 343] on button "No, keep source formatting" at bounding box center [653, 343] width 152 height 26
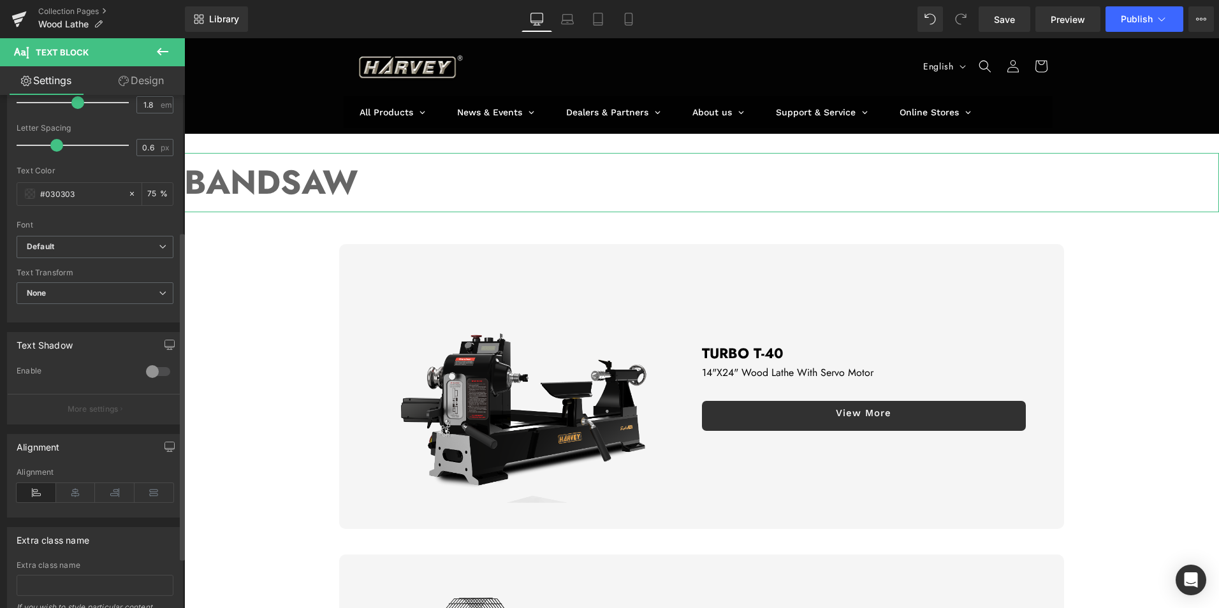
scroll to position [255, 0]
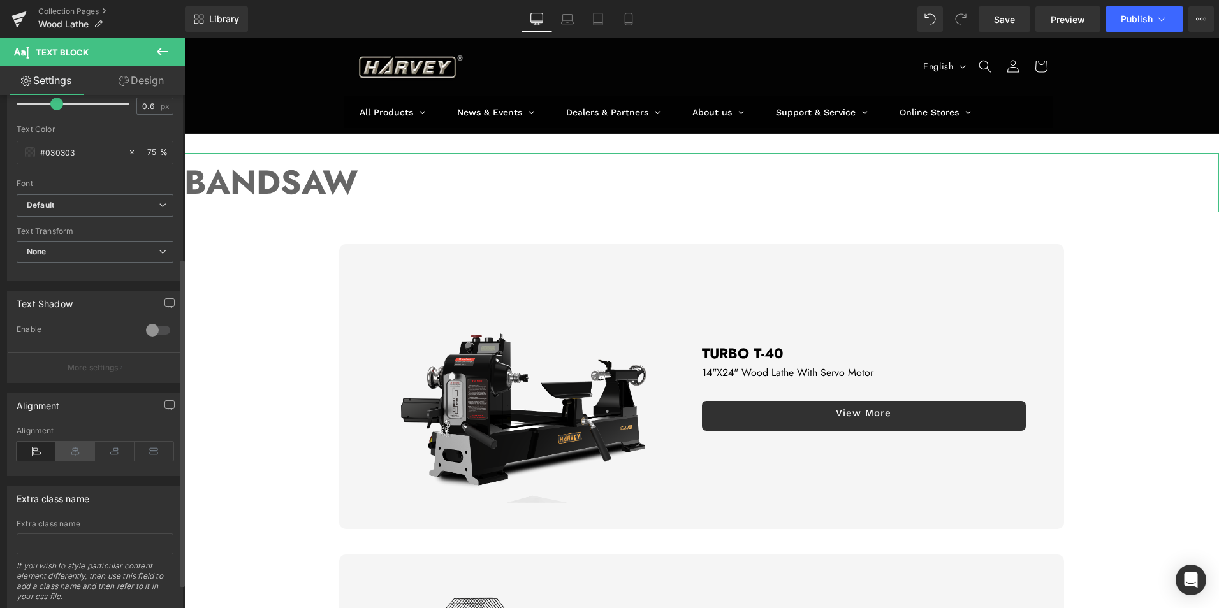
click at [70, 452] on icon at bounding box center [76, 451] width 40 height 19
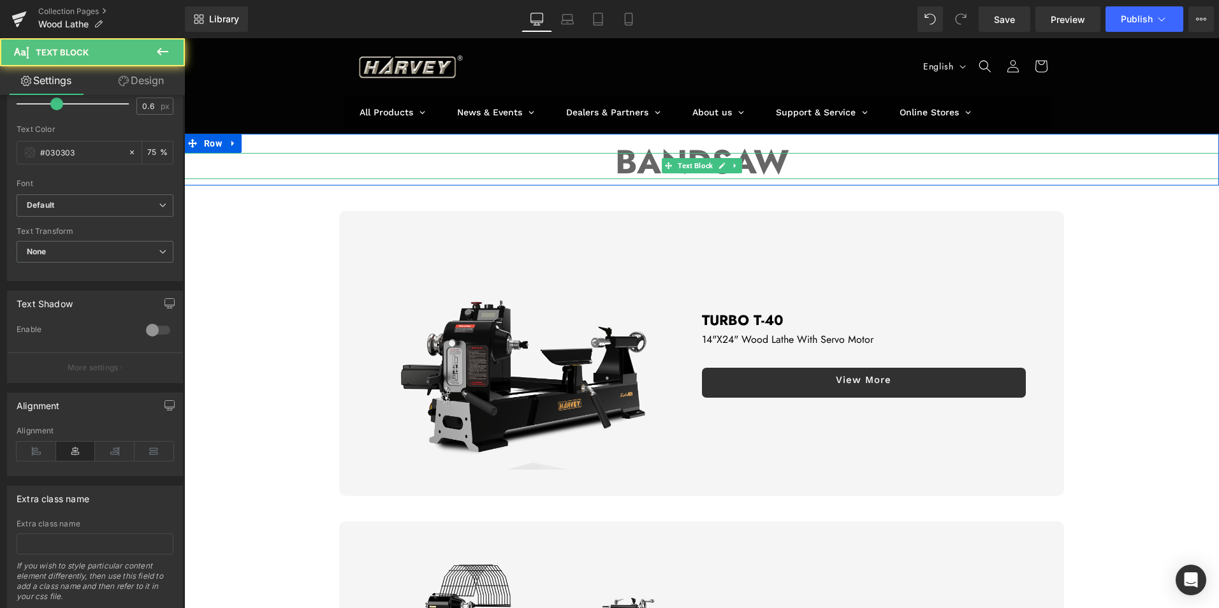
click at [675, 158] on strong "BANDSAW" at bounding box center [701, 162] width 173 height 48
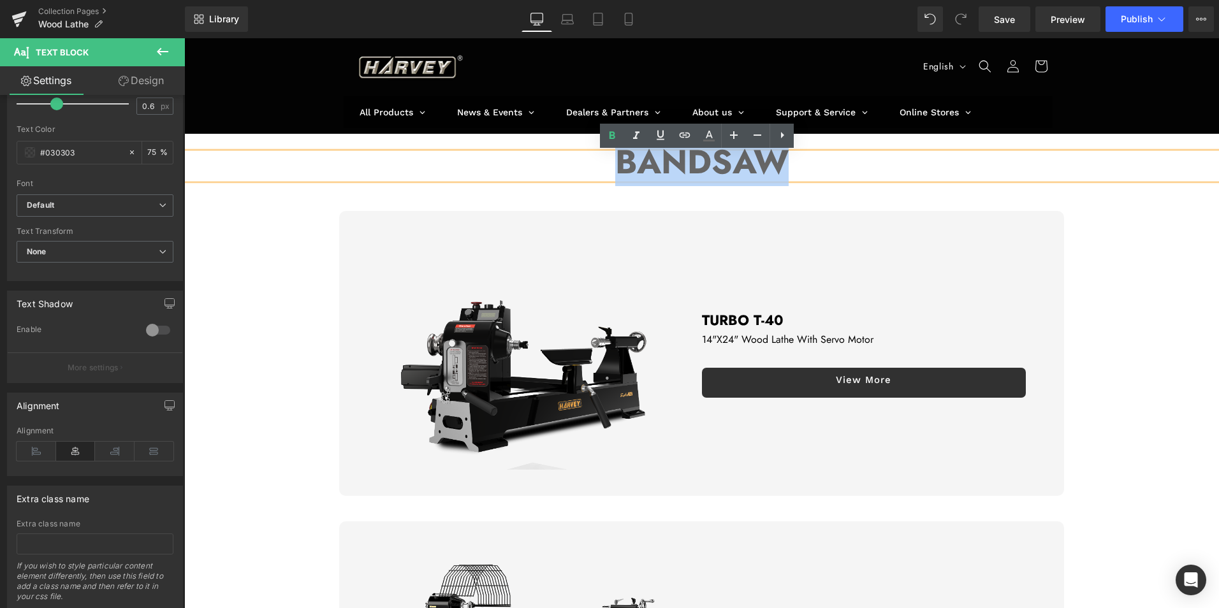
drag, startPoint x: 615, startPoint y: 163, endPoint x: 787, endPoint y: 162, distance: 171.6
click at [787, 162] on p "BANDSAW" at bounding box center [701, 166] width 1035 height 27
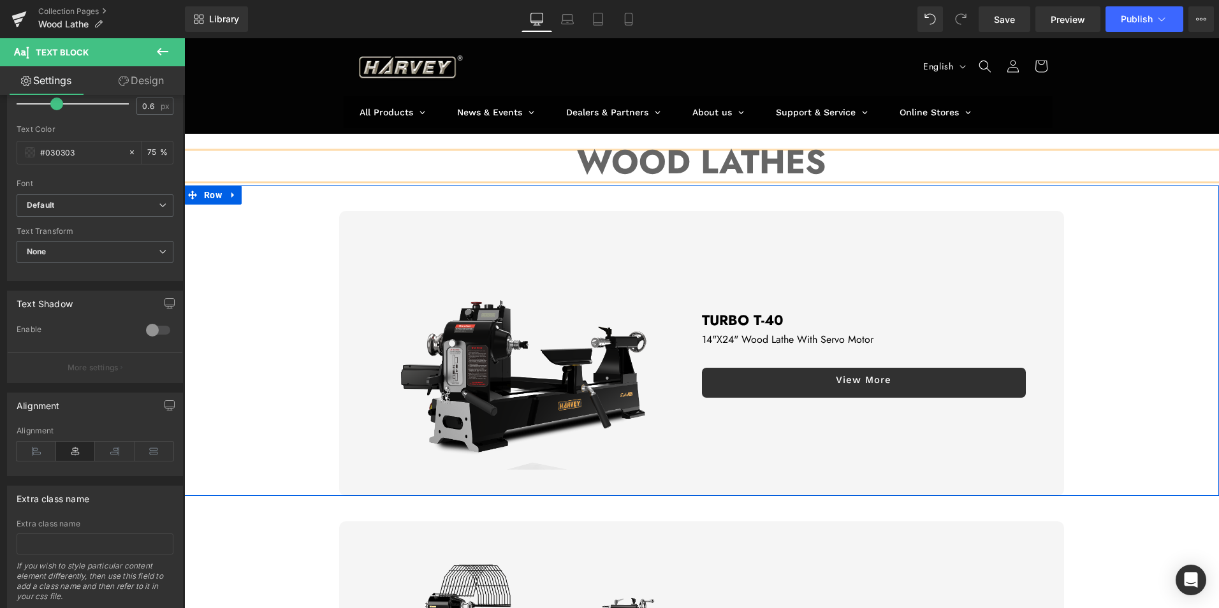
click at [1117, 270] on div "Sale Off (P) Image" at bounding box center [701, 353] width 1035 height 284
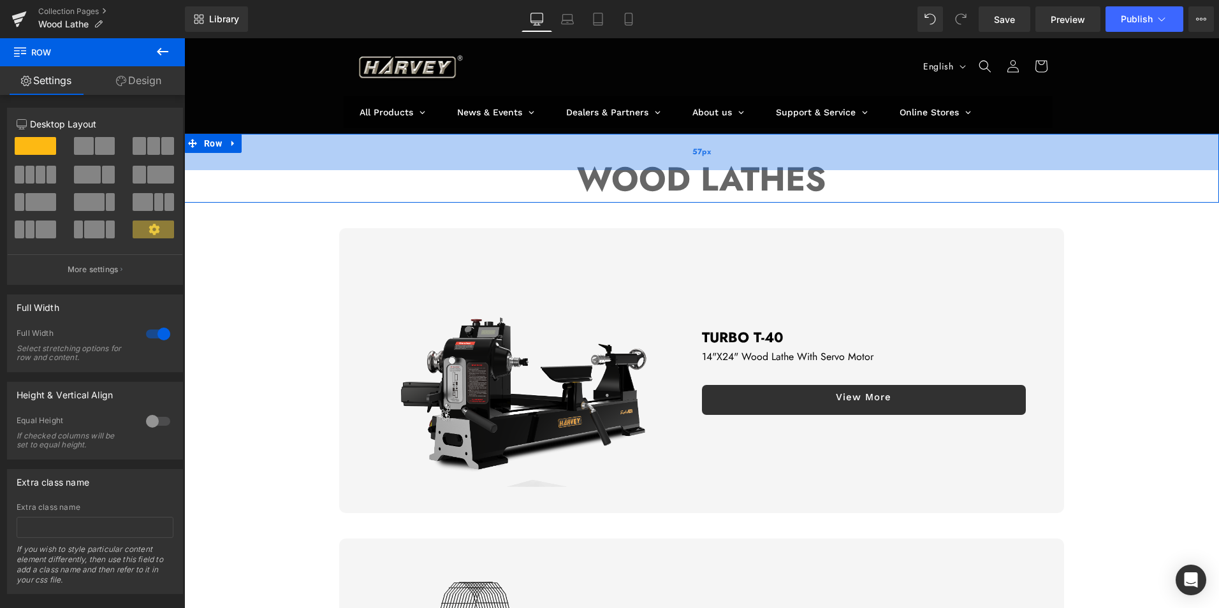
drag, startPoint x: 695, startPoint y: 145, endPoint x: 691, endPoint y: 162, distance: 17.8
click at [691, 162] on div "57px" at bounding box center [701, 152] width 1035 height 36
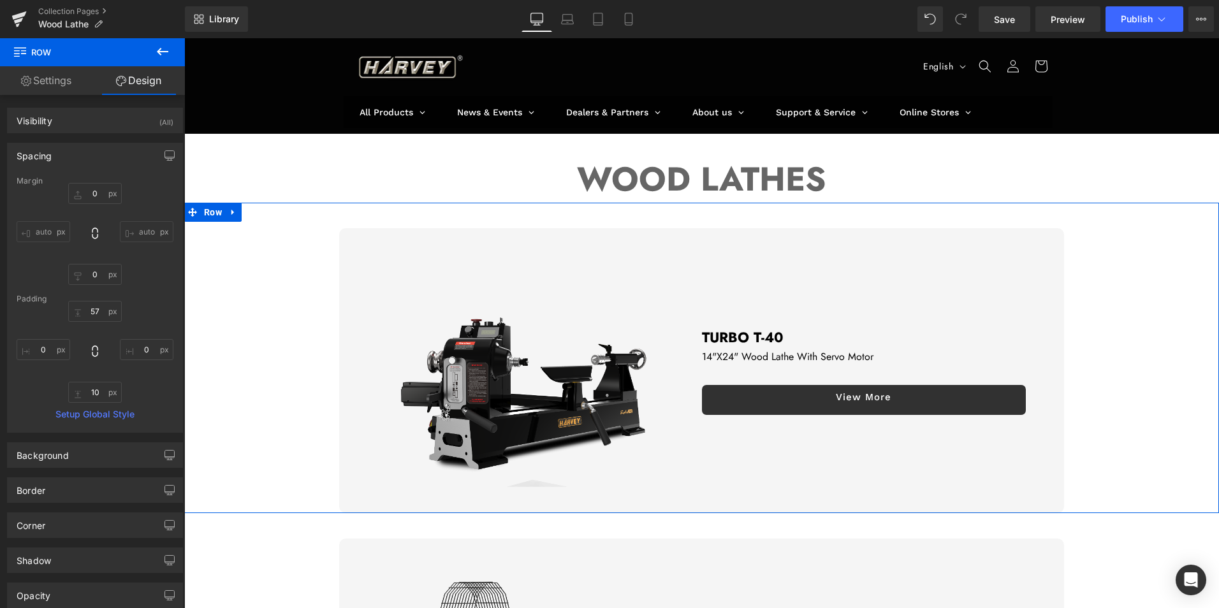
click at [1095, 286] on div "Sale Off (P) Image" at bounding box center [701, 370] width 1035 height 284
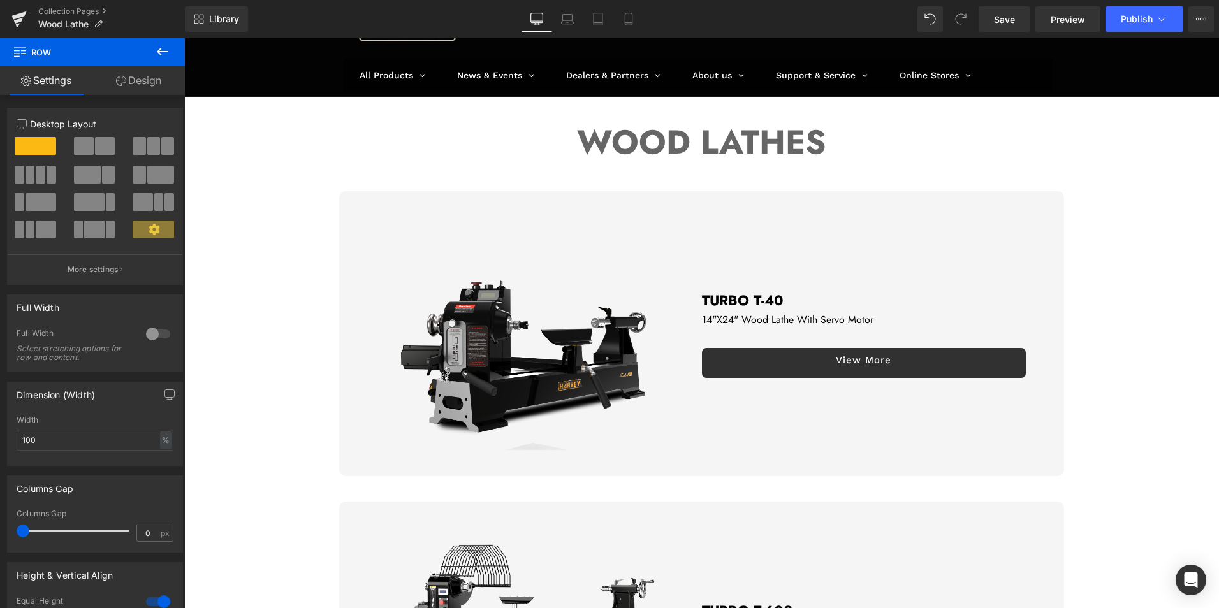
scroll to position [8, 0]
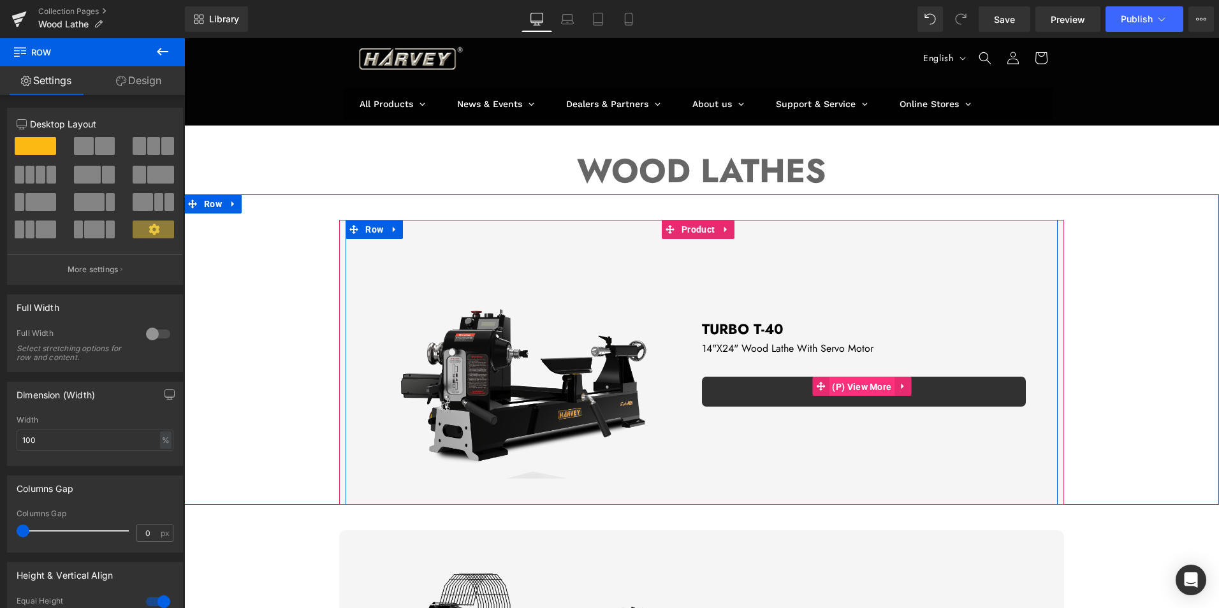
click at [851, 385] on span "(P) View More" at bounding box center [862, 387] width 66 height 19
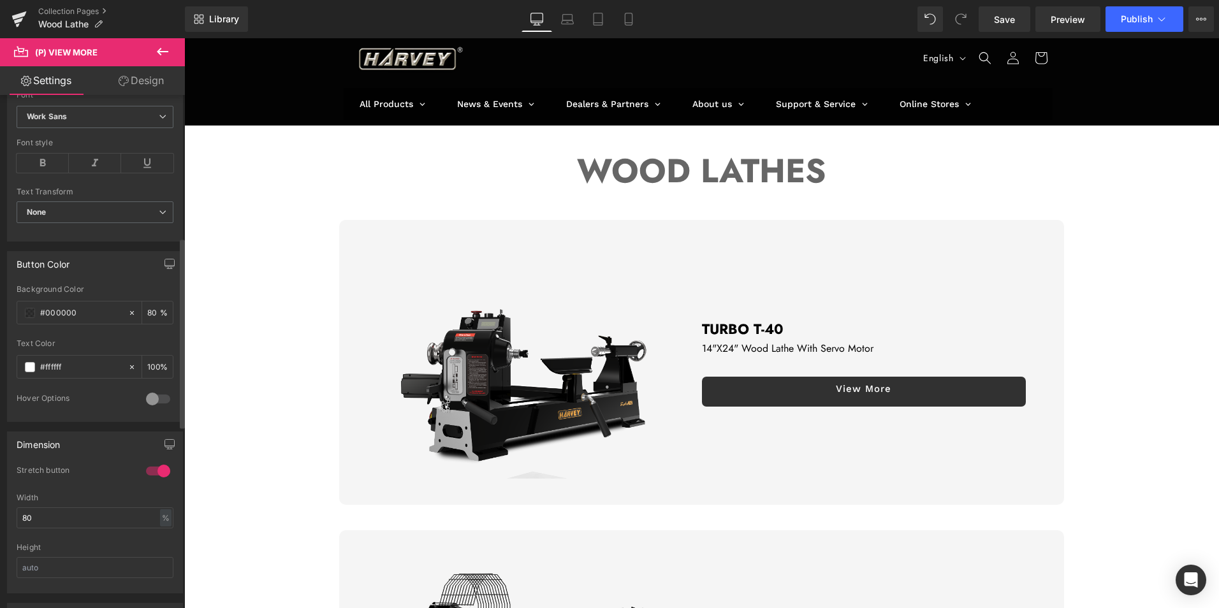
scroll to position [369, 0]
click at [142, 314] on div "80 %" at bounding box center [157, 314] width 31 height 22
type input "10"
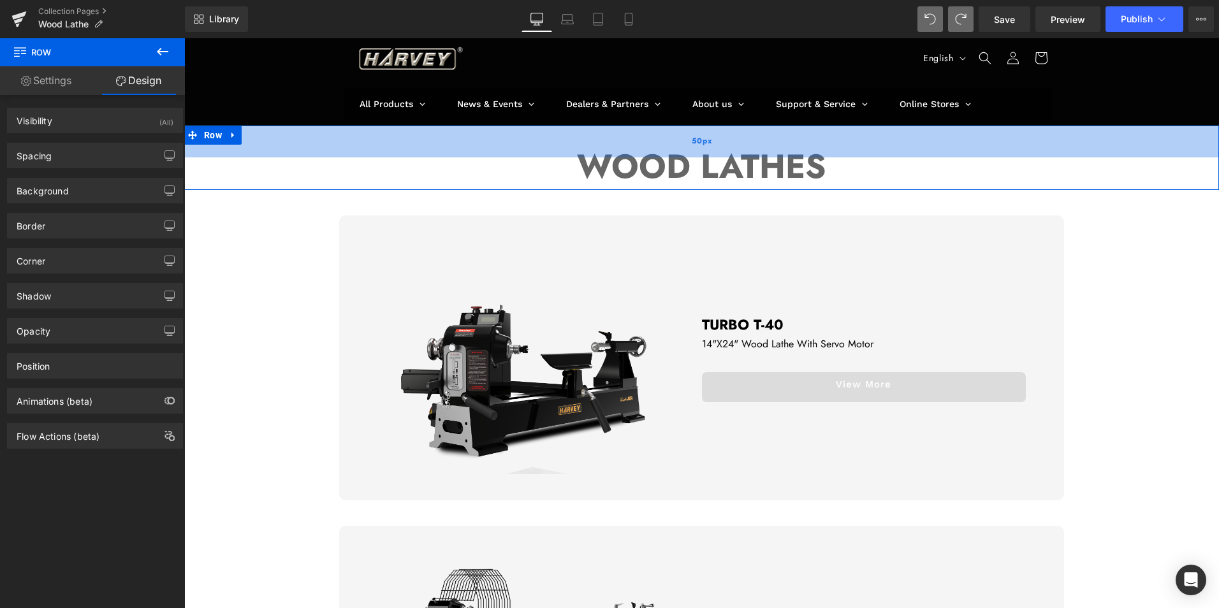
drag, startPoint x: 726, startPoint y: 135, endPoint x: 718, endPoint y: 148, distance: 15.2
click at [718, 148] on div "50px" at bounding box center [701, 142] width 1035 height 32
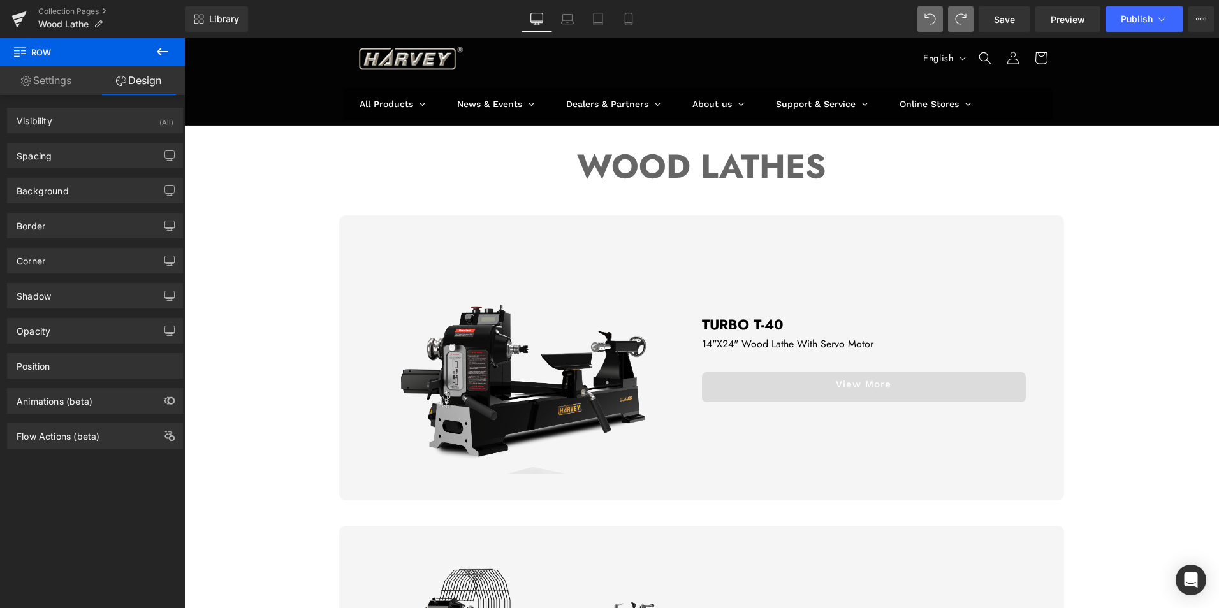
click at [1091, 247] on div "Sale Off (P) Image" at bounding box center [701, 358] width 1035 height 284
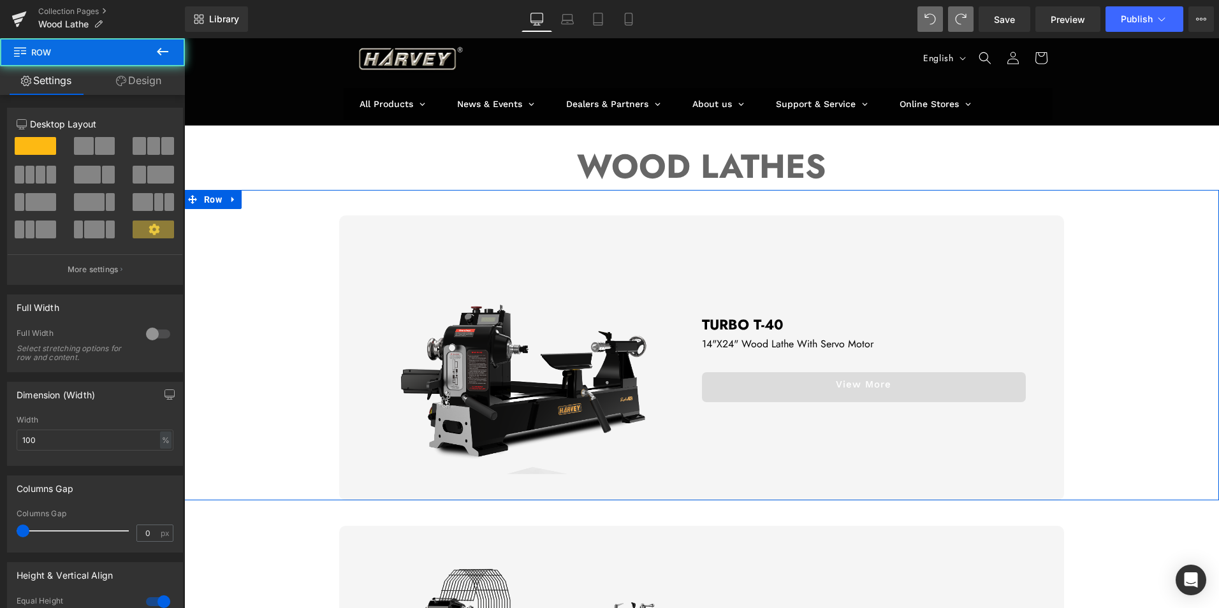
scroll to position [0, 0]
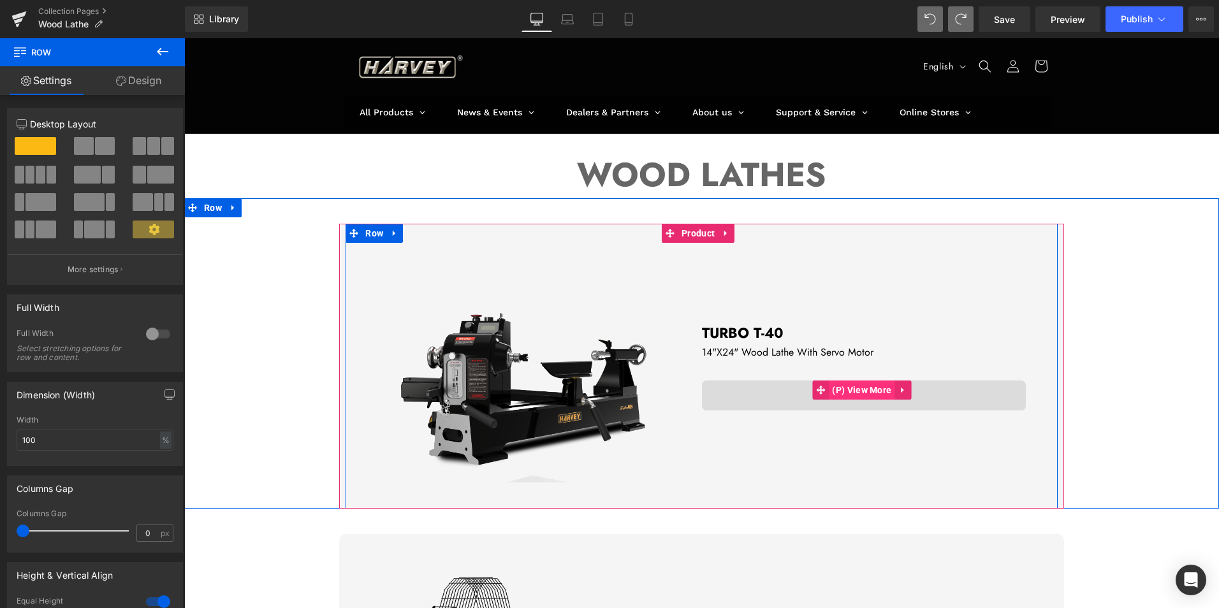
click at [872, 383] on span "(P) View More" at bounding box center [862, 390] width 66 height 19
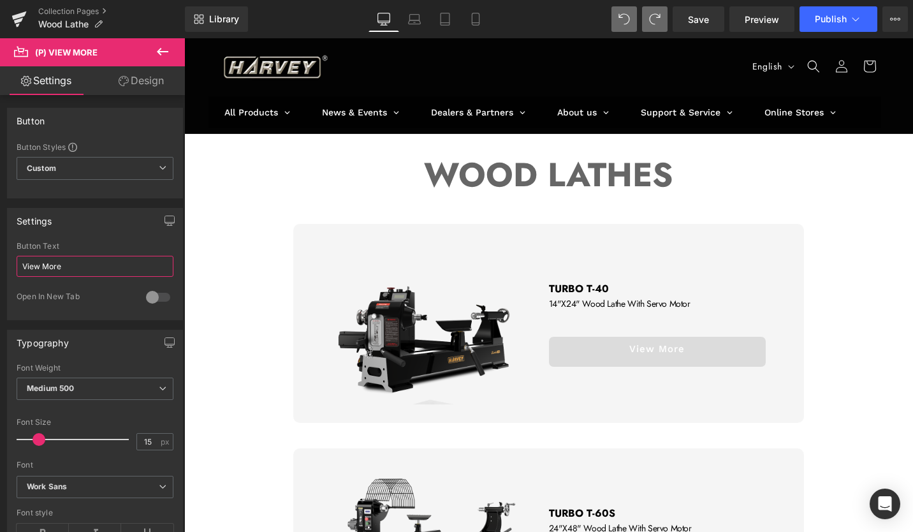
drag, startPoint x: 88, startPoint y: 272, endPoint x: -3, endPoint y: 258, distance: 91.6
click at [0, 258] on html "(P) View More You are previewing how the will restyle your page. You can not ed…" at bounding box center [456, 266] width 913 height 532
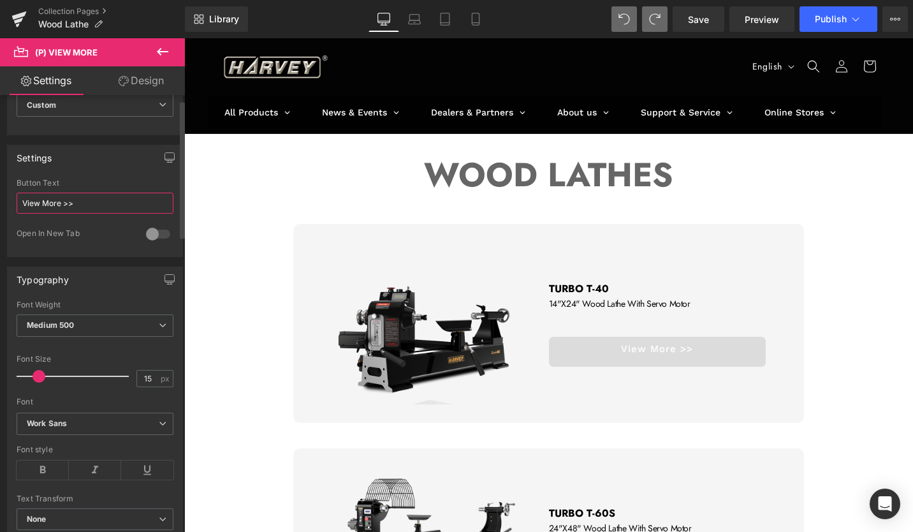
scroll to position [64, 0]
type input "View More >>"
click at [159, 325] on icon at bounding box center [163, 325] width 8 height 8
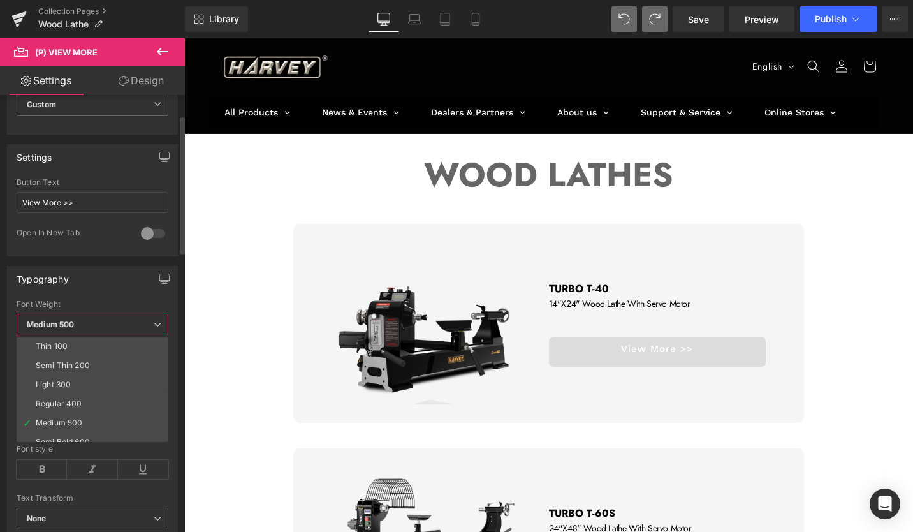
scroll to position [0, 0]
click at [119, 293] on div "Typography Thin 100 Semi Thin 200 Light 300 Regular 400 Medium 500 Semi Bold 60…" at bounding box center [92, 407] width 171 height 282
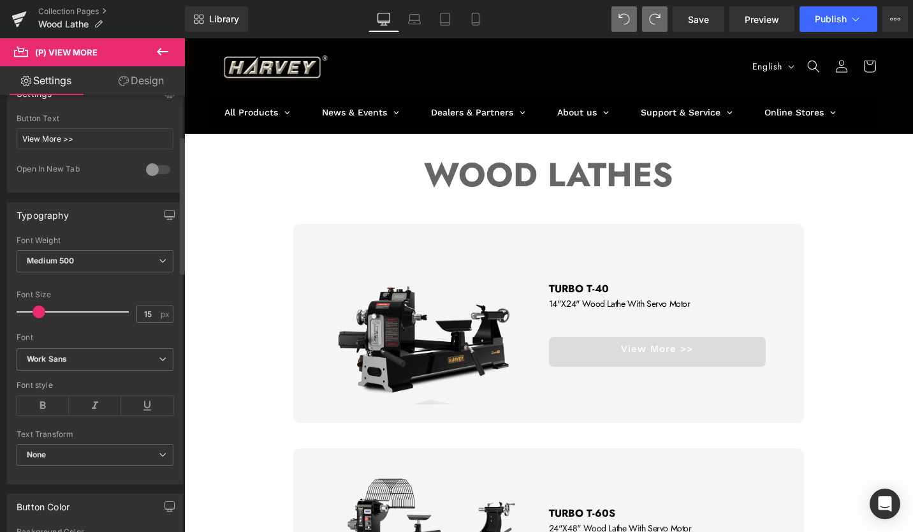
scroll to position [255, 0]
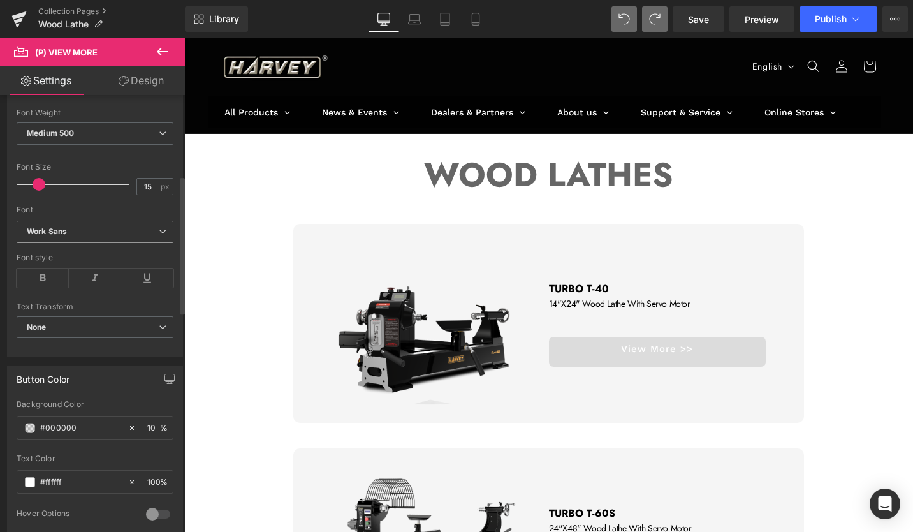
click at [159, 233] on icon at bounding box center [163, 232] width 8 height 8
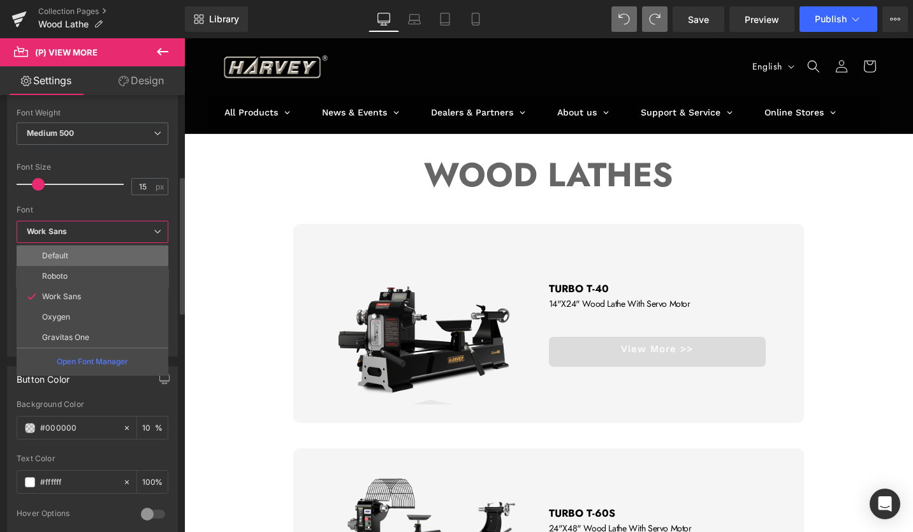
click at [115, 252] on li "Default" at bounding box center [93, 256] width 152 height 20
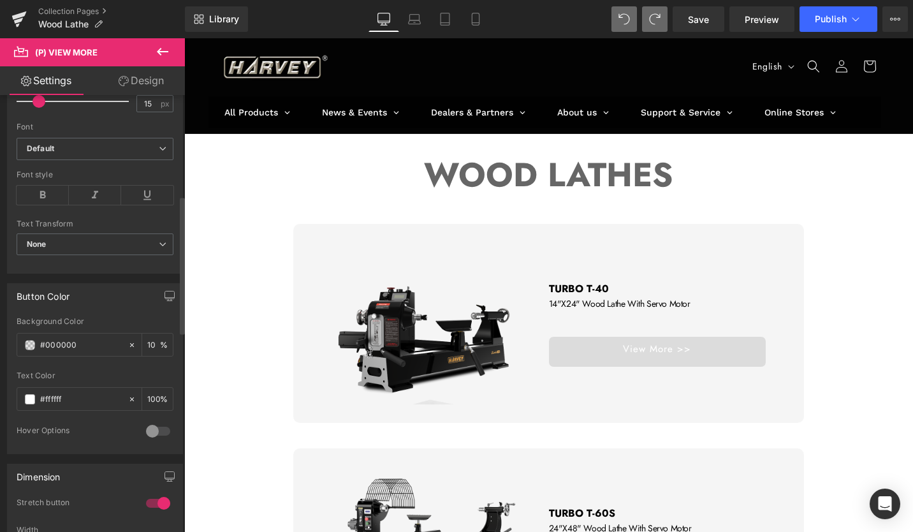
scroll to position [383, 0]
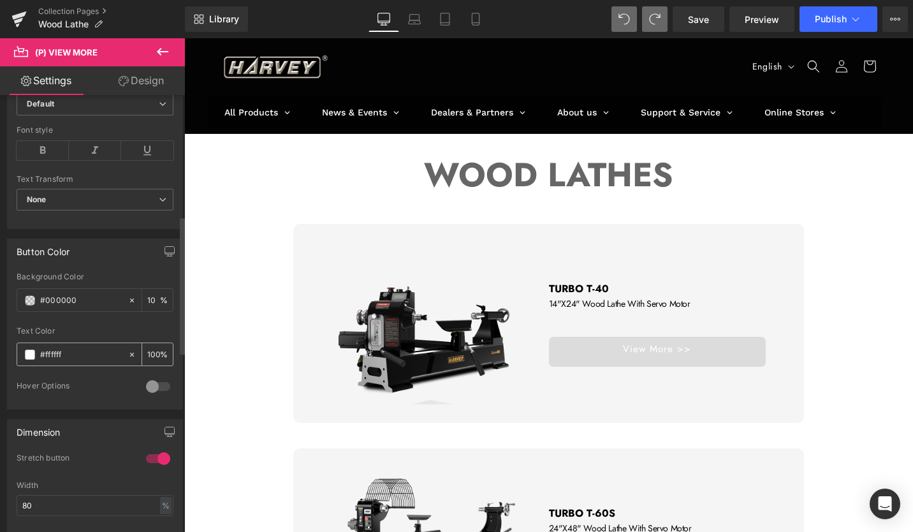
drag, startPoint x: 96, startPoint y: 357, endPoint x: 17, endPoint y: 345, distance: 79.3
click at [17, 345] on div "#ffffff" at bounding box center [72, 354] width 110 height 22
paste input "000000"
type input "#000000"
click at [114, 399] on div "Hover Options" at bounding box center [95, 395] width 157 height 28
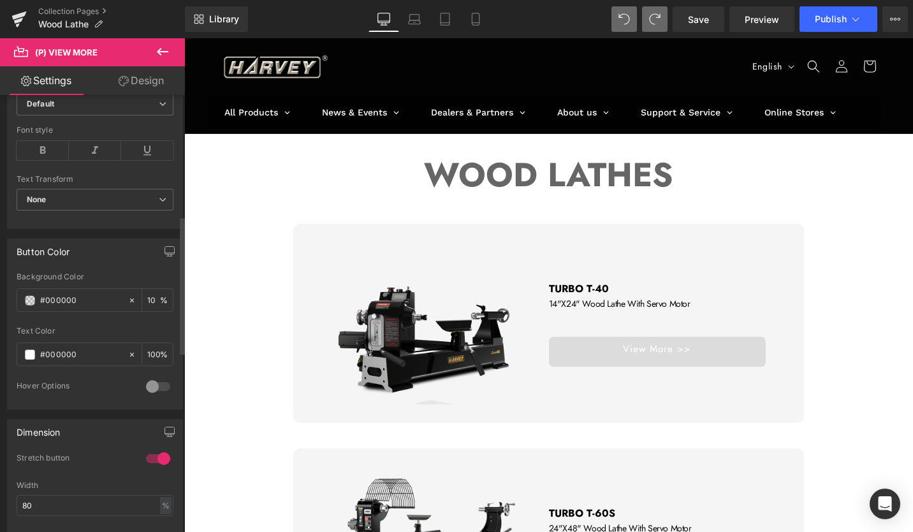
click at [117, 331] on div "Text Color" at bounding box center [95, 331] width 157 height 9
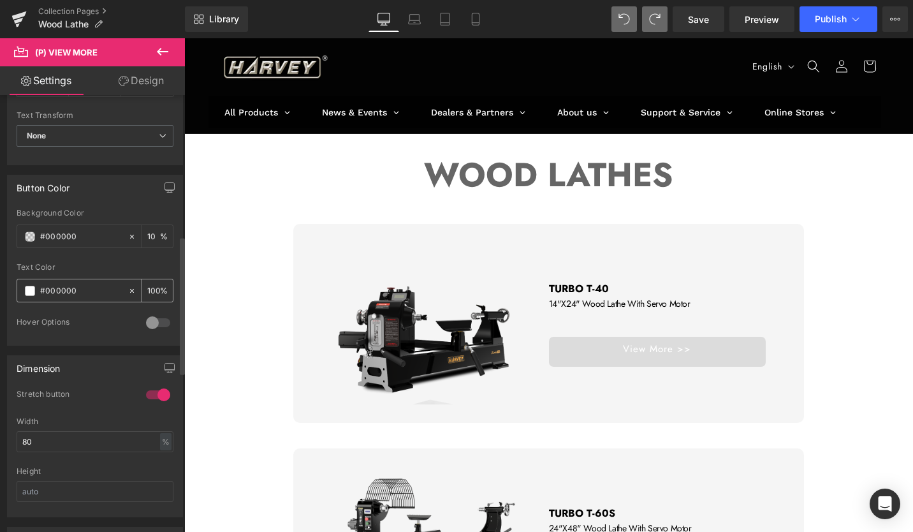
click at [31, 288] on span at bounding box center [30, 291] width 10 height 10
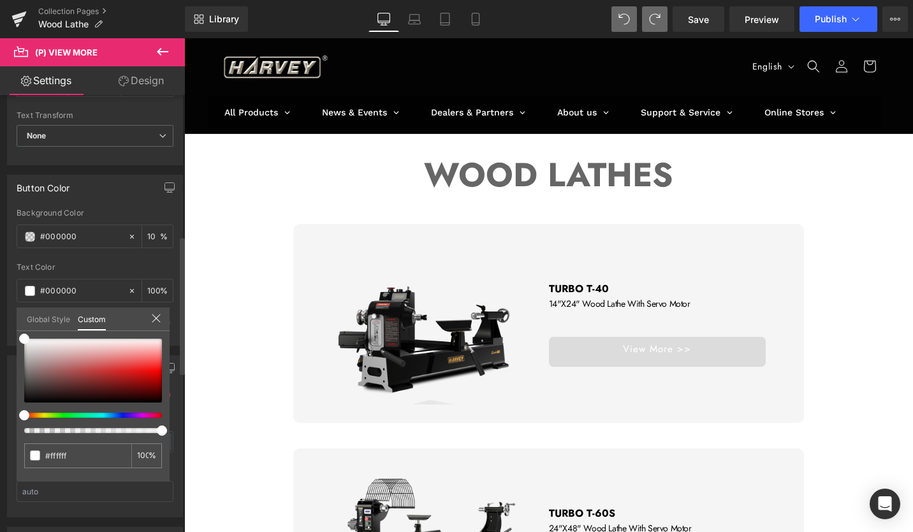
drag, startPoint x: 84, startPoint y: 452, endPoint x: 15, endPoint y: 448, distance: 69.0
click at [15, 346] on div "Button Color rgba(0, 0, 0, 0.1) Background Color #000000 10 % #ffffff Text Colo…" at bounding box center [95, 255] width 191 height 180
paste input "000000"
type input "#000000"
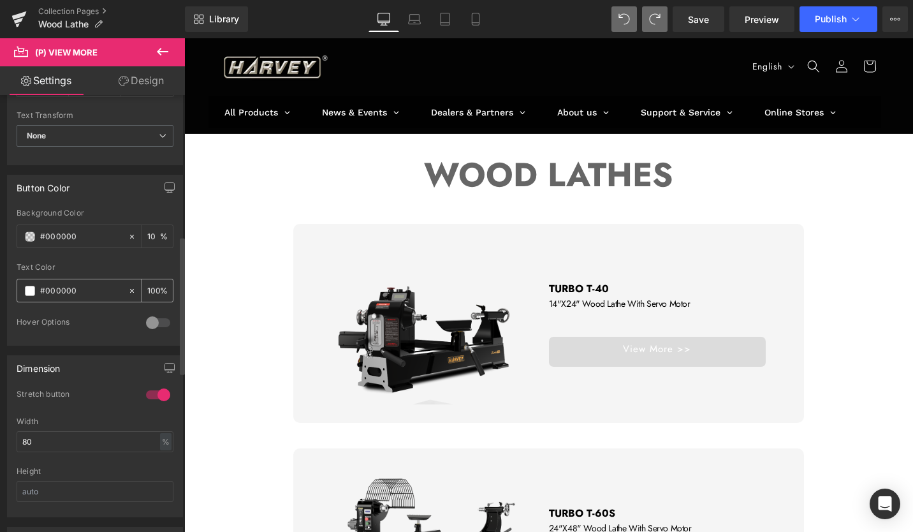
click at [33, 290] on span at bounding box center [30, 291] width 10 height 10
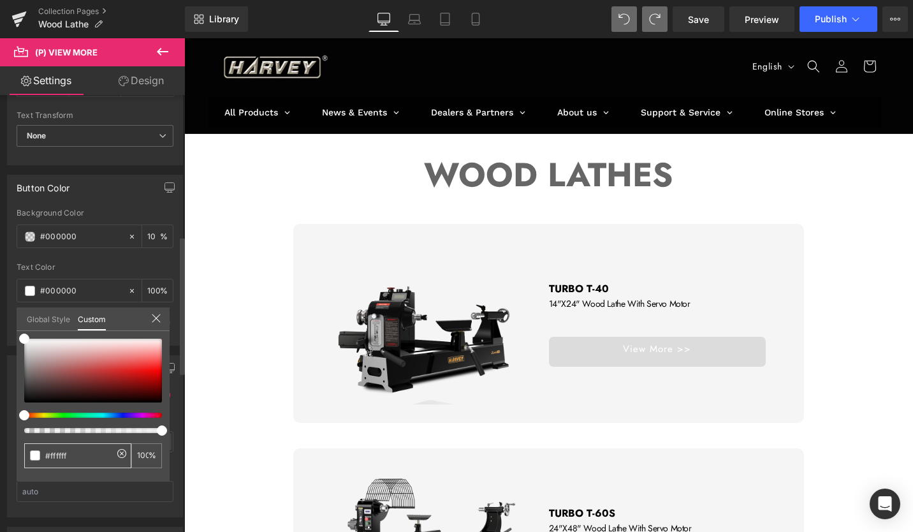
drag, startPoint x: 85, startPoint y: 459, endPoint x: 43, endPoint y: 458, distance: 42.8
click at [43, 458] on div "#ffffff" at bounding box center [77, 455] width 107 height 25
paste input "000000"
type input "#000000"
click at [140, 459] on input "100" at bounding box center [142, 455] width 11 height 9
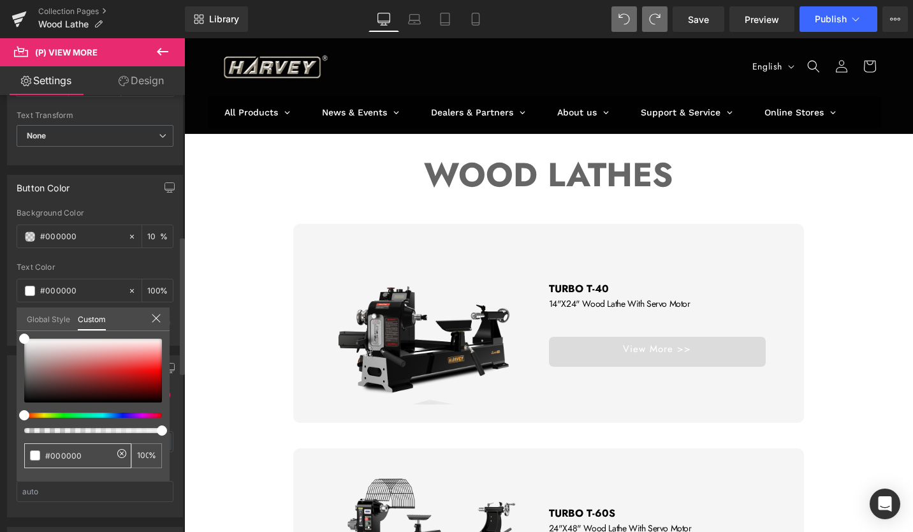
click at [34, 452] on span at bounding box center [35, 455] width 10 height 10
click at [87, 446] on div "#000000" at bounding box center [77, 455] width 107 height 25
type input "#1f1d1d"
click at [29, 395] on div at bounding box center [93, 371] width 138 height 64
drag, startPoint x: 85, startPoint y: 454, endPoint x: 49, endPoint y: 453, distance: 35.7
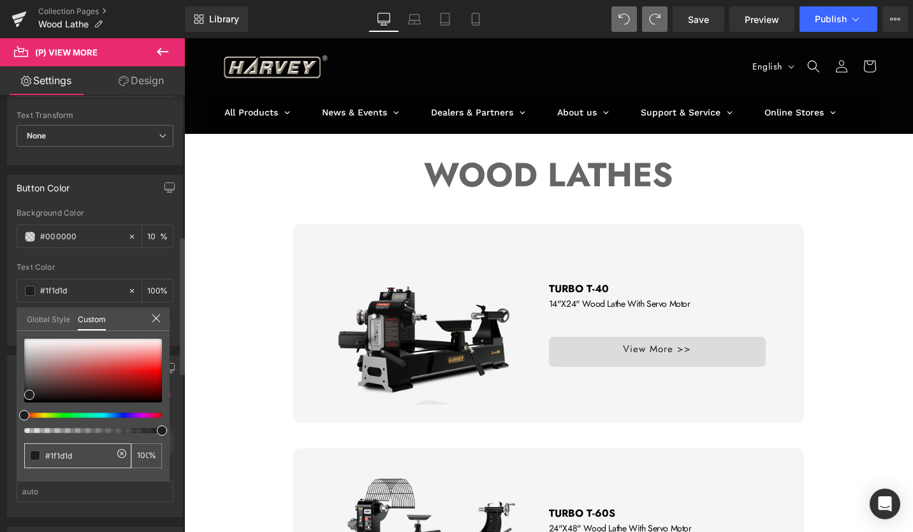
click at [49, 453] on input "#1f1d1d" at bounding box center [79, 455] width 68 height 13
paste input "#000000"
type input "##000000"
type input "0"
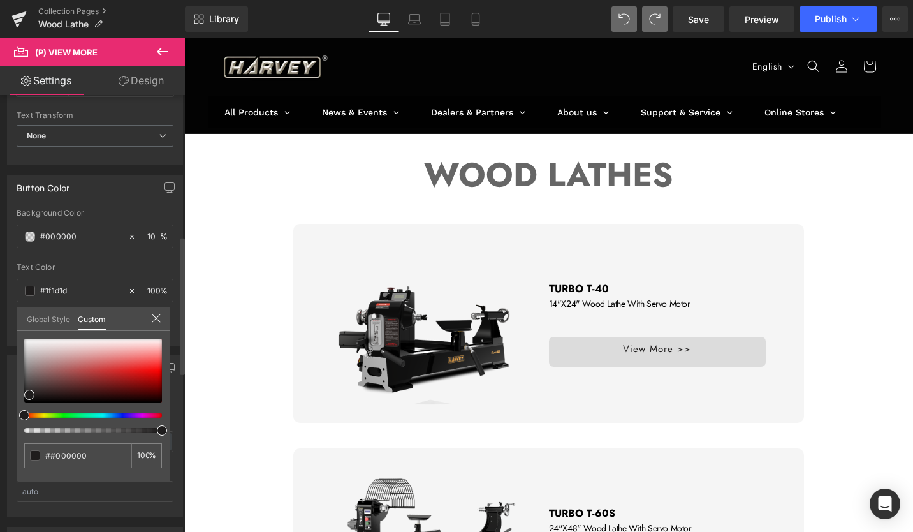
type input "0"
click at [51, 455] on input "##000000" at bounding box center [79, 455] width 68 height 13
type input "#000000"
type input "100"
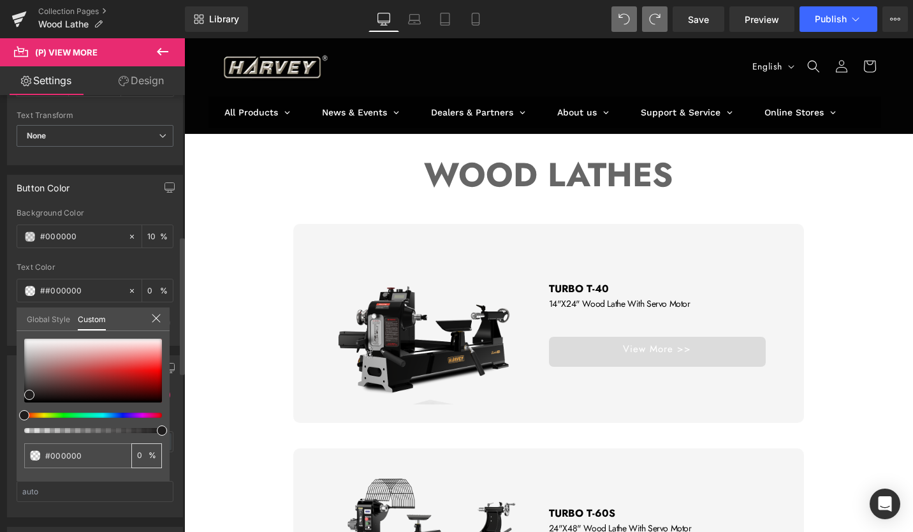
type input "100"
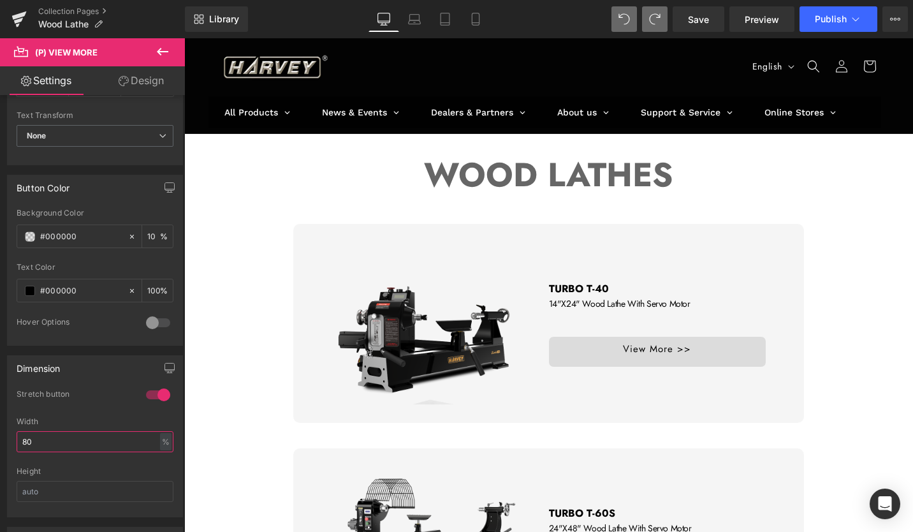
drag, startPoint x: 43, startPoint y: 438, endPoint x: -3, endPoint y: 436, distance: 45.4
click at [0, 436] on html "(P) View More You are previewing how the will restyle your page. You can not ed…" at bounding box center [456, 266] width 913 height 532
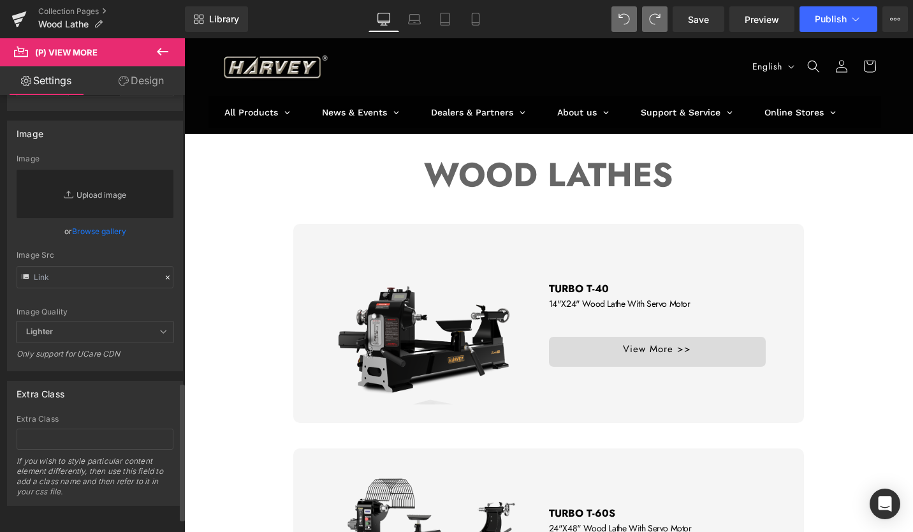
scroll to position [954, 0]
type input "100"
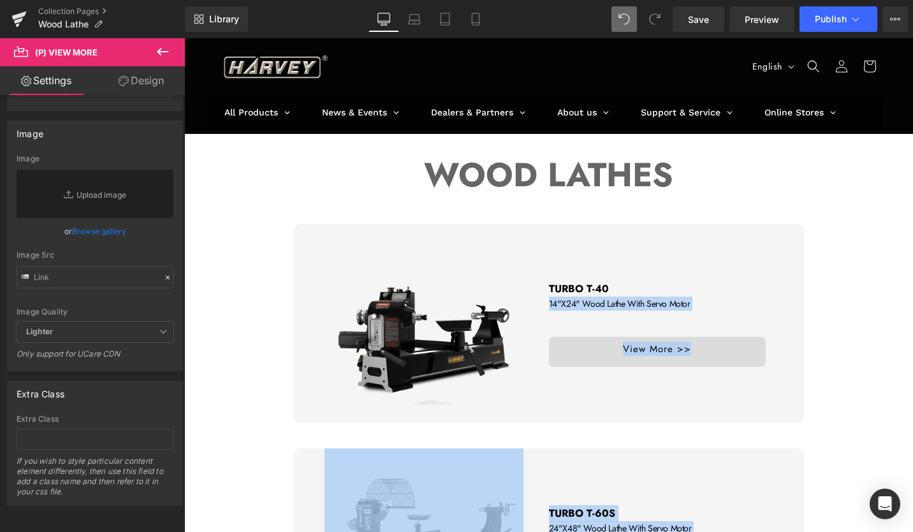
click at [827, 233] on body "Skip to content All Products Harvey Tools Table Saws Bandsaws Wood Lathes Dust …" at bounding box center [548, 529] width 729 height 982
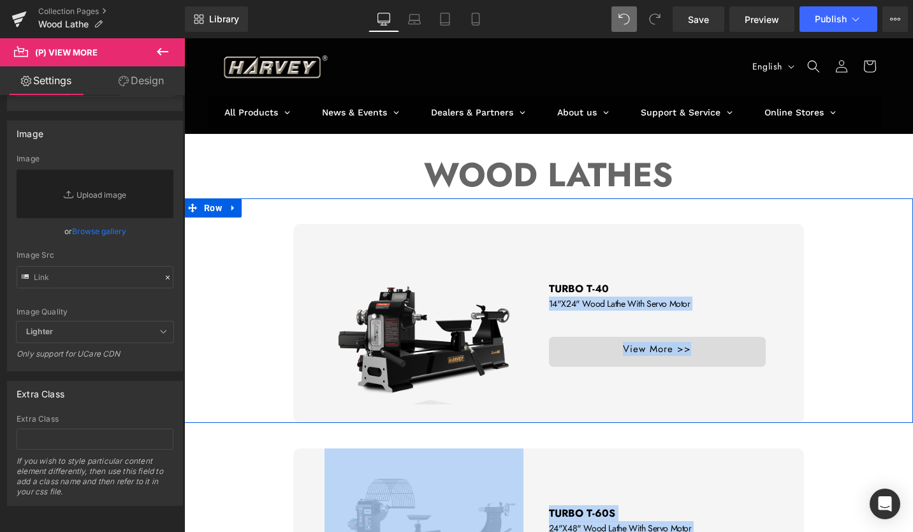
click at [789, 350] on div "Sale Off (P) Image TURBO T-40 Text Block 14"X24" Wood Lathe With Servo Motor Te…" at bounding box center [548, 323] width 497 height 199
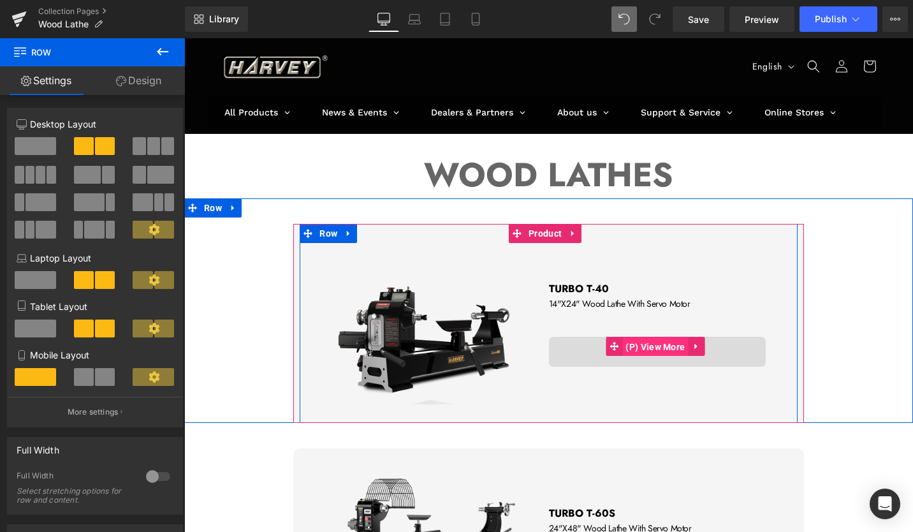
click at [631, 346] on span "(P) View More" at bounding box center [655, 346] width 66 height 19
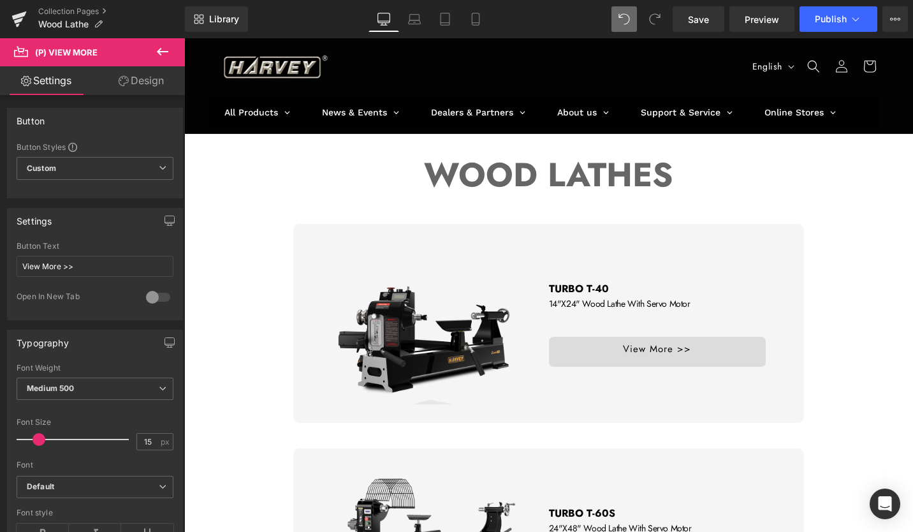
click at [149, 79] on link "Design" at bounding box center [141, 80] width 92 height 29
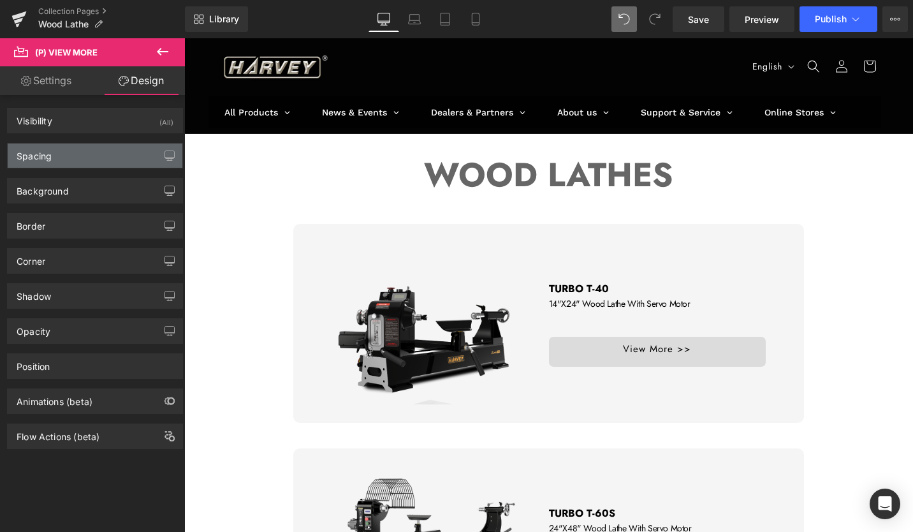
click at [71, 155] on div "Spacing" at bounding box center [95, 156] width 175 height 24
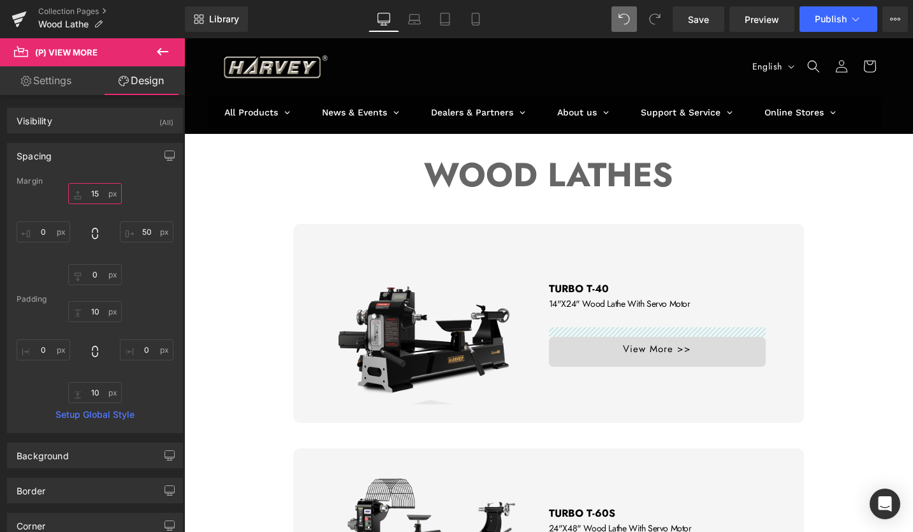
click at [99, 195] on input "15" at bounding box center [95, 193] width 54 height 21
drag, startPoint x: 99, startPoint y: 195, endPoint x: 89, endPoint y: 193, distance: 9.8
click at [89, 193] on input "15" at bounding box center [95, 193] width 54 height 21
click at [92, 193] on input "15" at bounding box center [95, 193] width 54 height 21
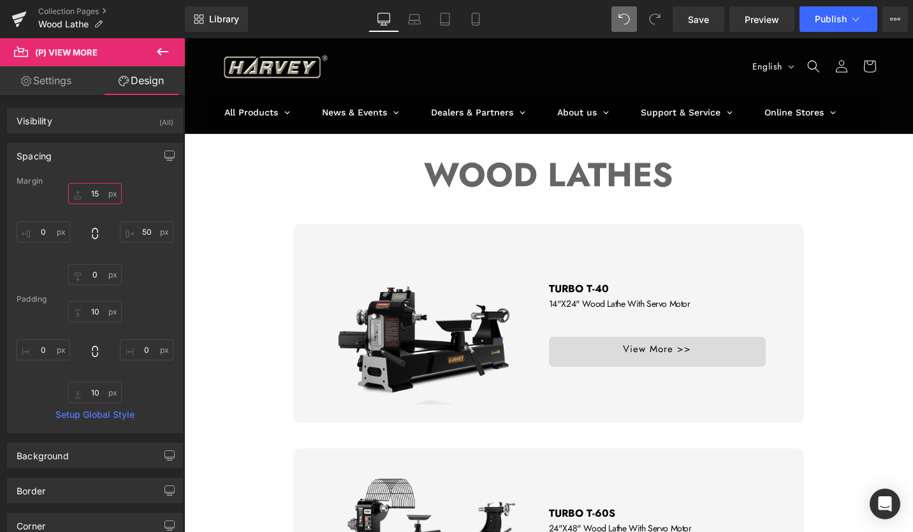
click at [106, 193] on input "15" at bounding box center [95, 193] width 54 height 21
type input "1"
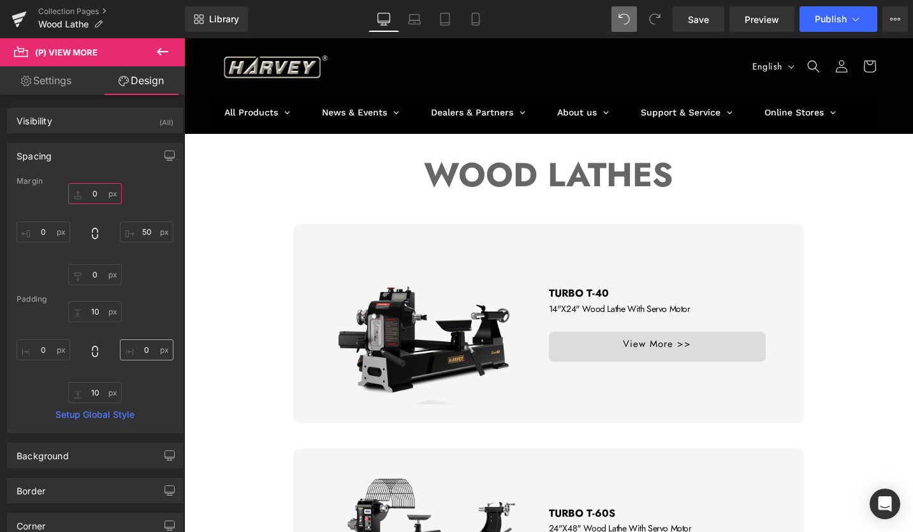
type input "0"
click at [147, 349] on input "0" at bounding box center [147, 349] width 54 height 21
type input "5"
click at [43, 349] on input "0" at bounding box center [44, 349] width 54 height 21
click at [40, 349] on input "0" at bounding box center [44, 349] width 54 height 21
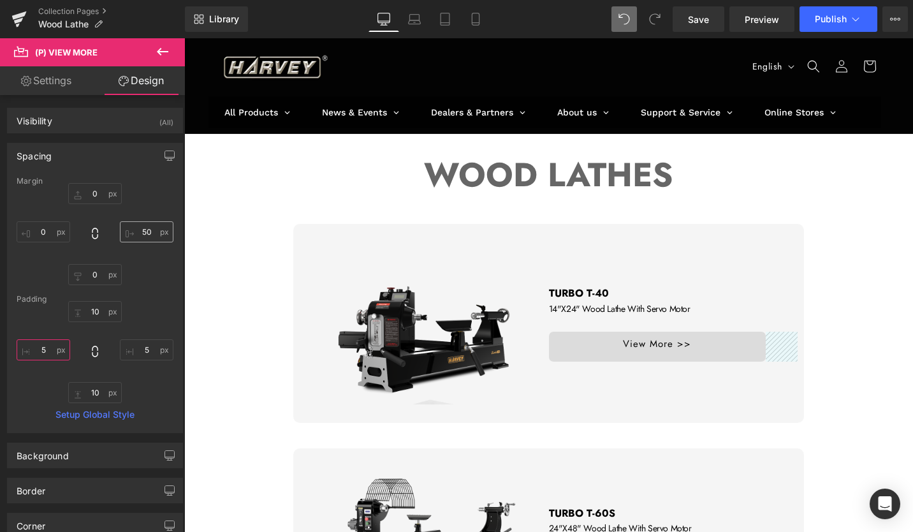
type input "5"
click at [151, 233] on input "50" at bounding box center [147, 231] width 54 height 21
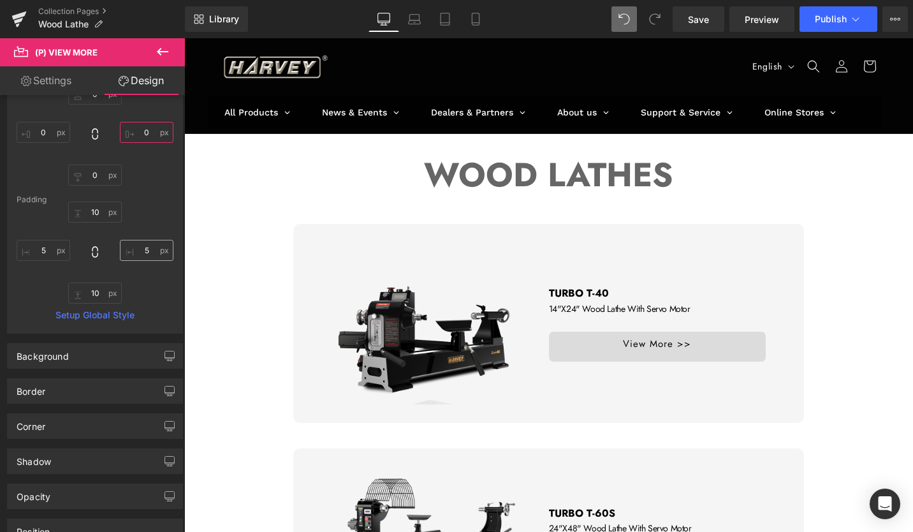
scroll to position [128, 0]
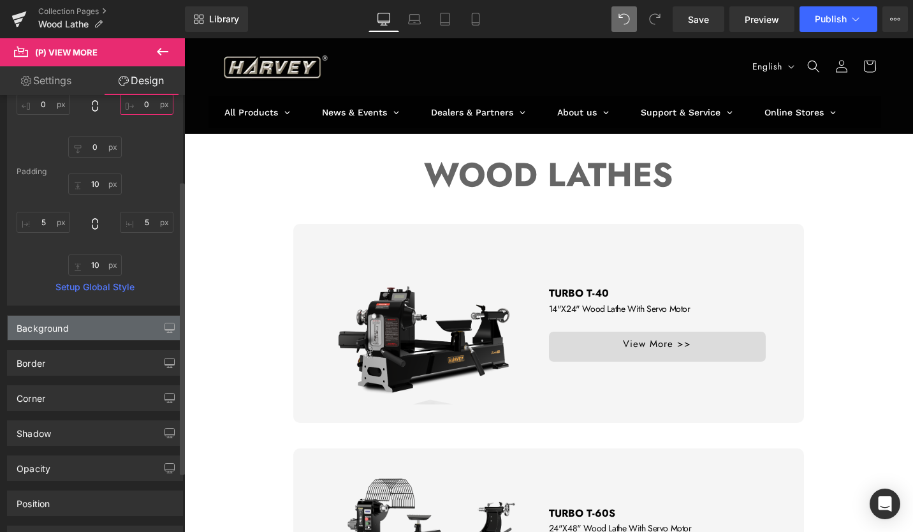
type input "0"
click at [116, 333] on div "Background" at bounding box center [95, 328] width 175 height 24
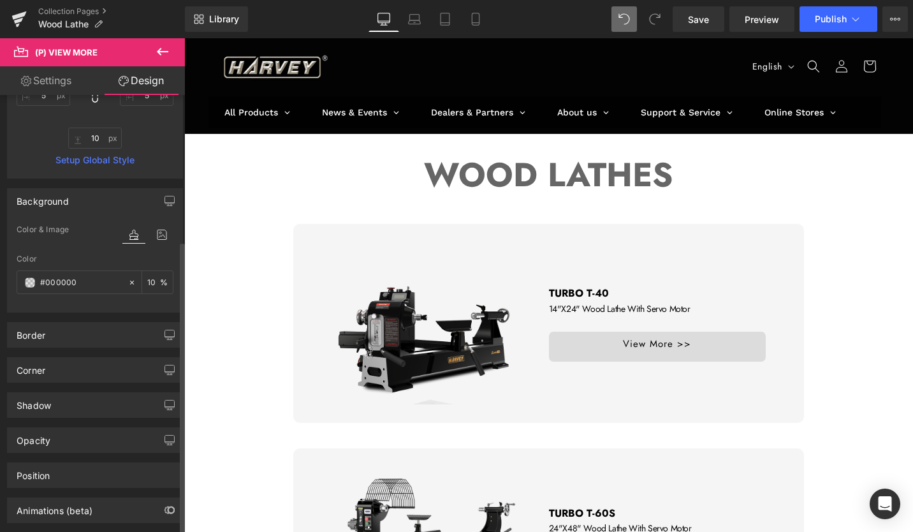
scroll to position [255, 0]
click at [79, 333] on div "Border" at bounding box center [95, 334] width 175 height 24
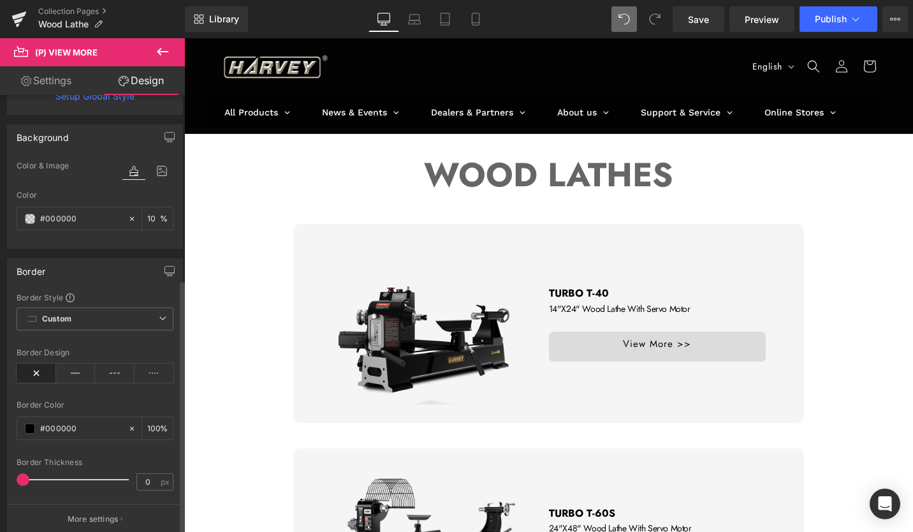
scroll to position [319, 0]
click at [83, 369] on icon at bounding box center [76, 372] width 40 height 19
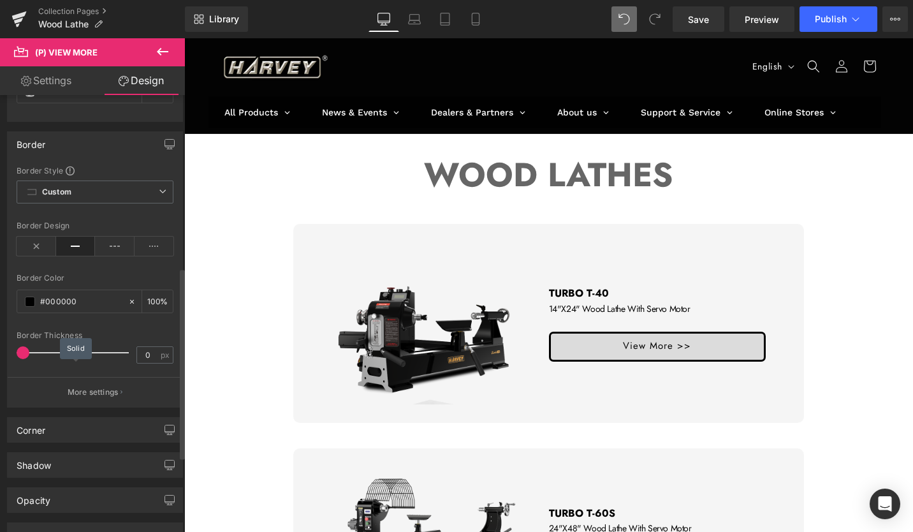
scroll to position [446, 0]
click at [155, 297] on div "100 %" at bounding box center [157, 300] width 31 height 22
click at [152, 297] on input "100" at bounding box center [153, 300] width 13 height 14
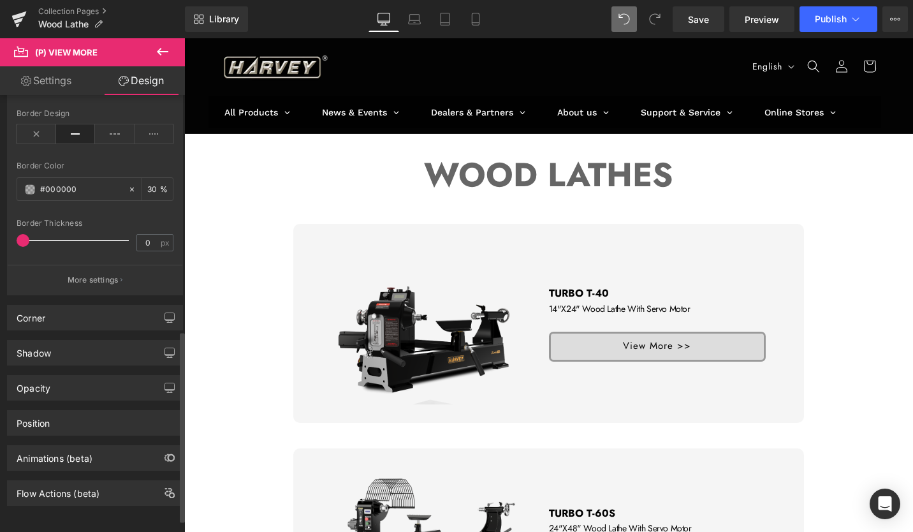
scroll to position [567, 0]
type input "30"
type input "1"
click at [166, 54] on icon at bounding box center [162, 51] width 15 height 15
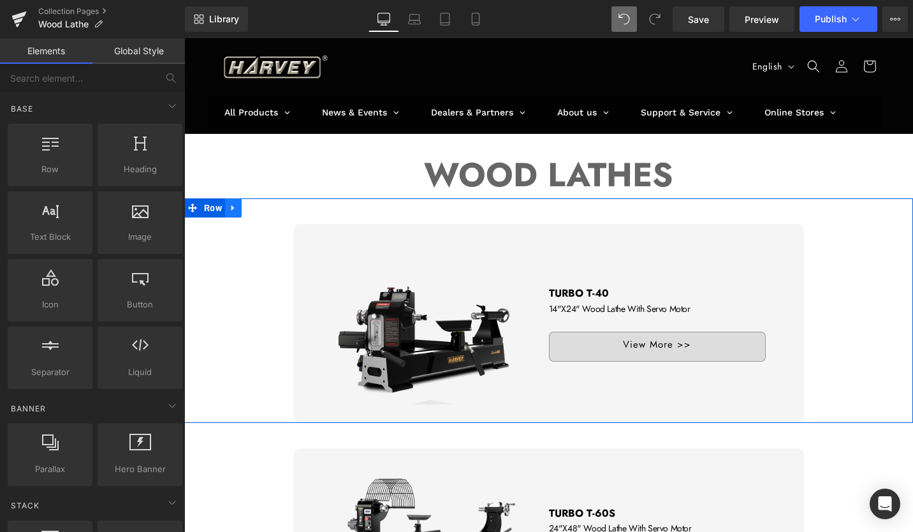
click at [227, 210] on link at bounding box center [233, 207] width 17 height 19
click at [210, 208] on span "Row" at bounding box center [213, 207] width 24 height 19
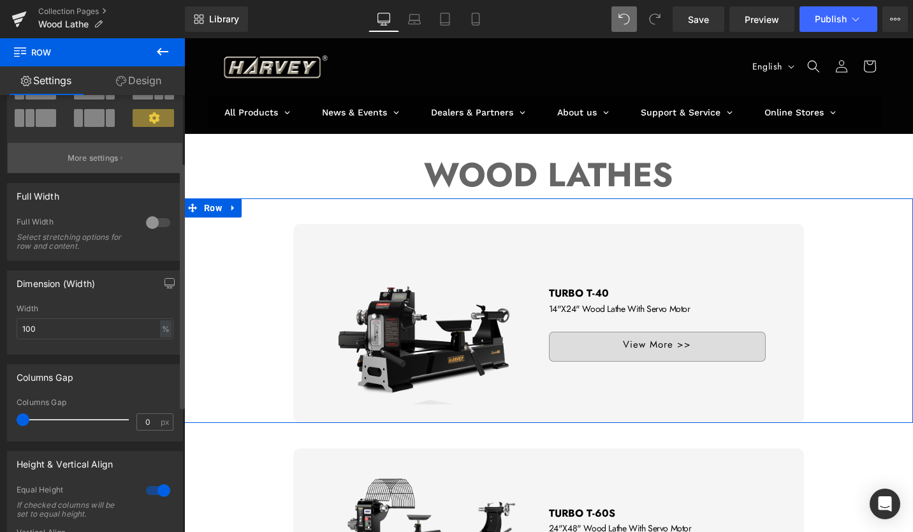
scroll to position [128, 0]
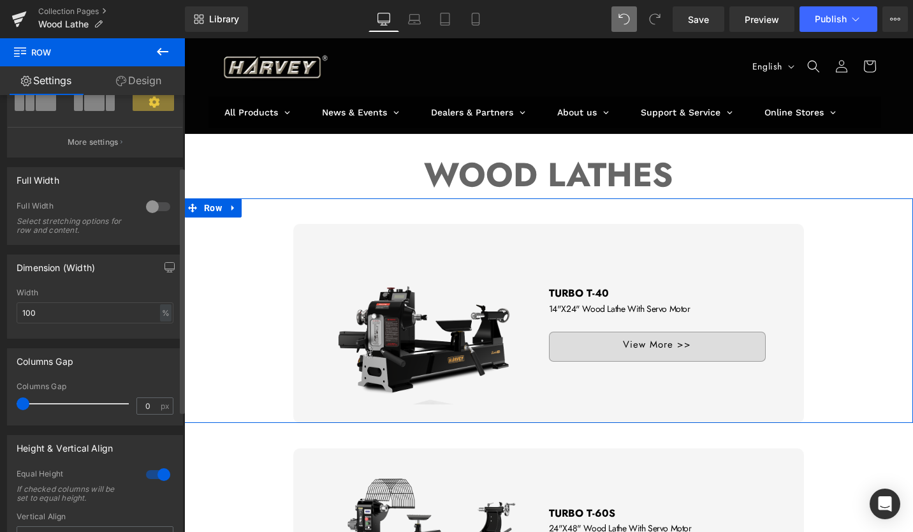
click at [145, 203] on div at bounding box center [158, 206] width 31 height 20
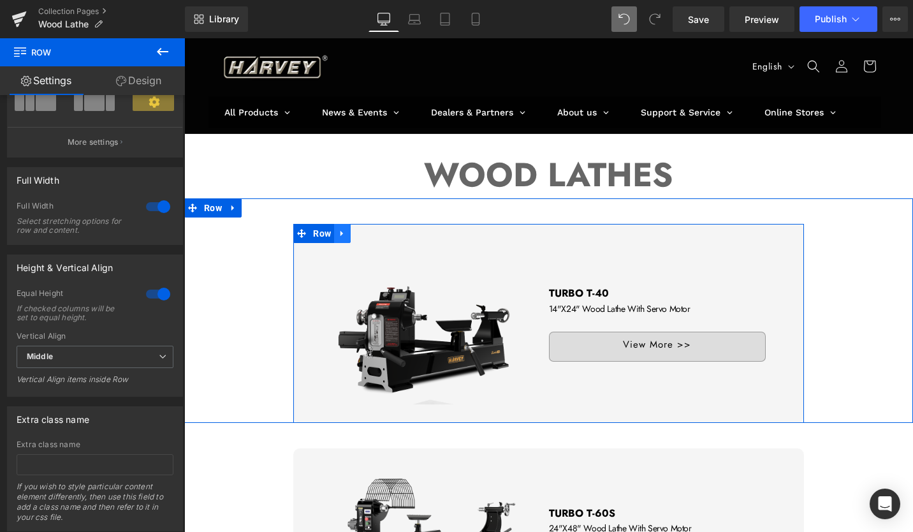
click at [334, 233] on link at bounding box center [342, 233] width 17 height 19
click at [318, 233] on span "Row" at bounding box center [322, 233] width 24 height 19
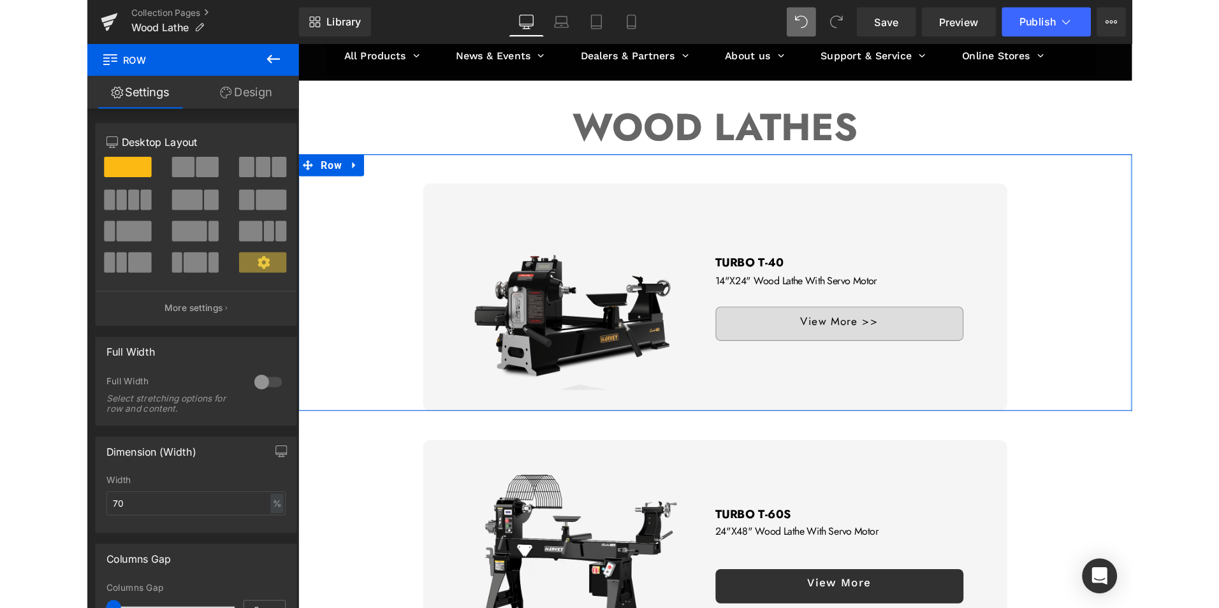
scroll to position [64, 0]
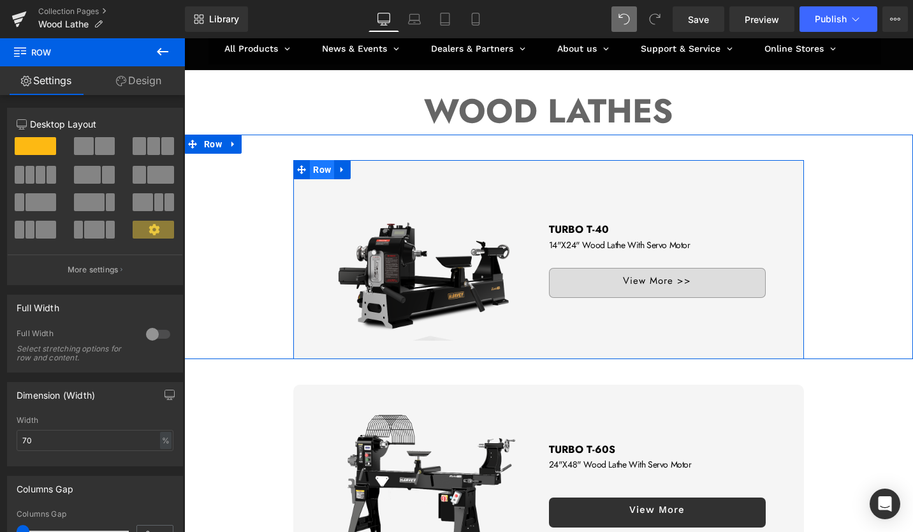
click at [319, 168] on span "Row" at bounding box center [322, 169] width 24 height 19
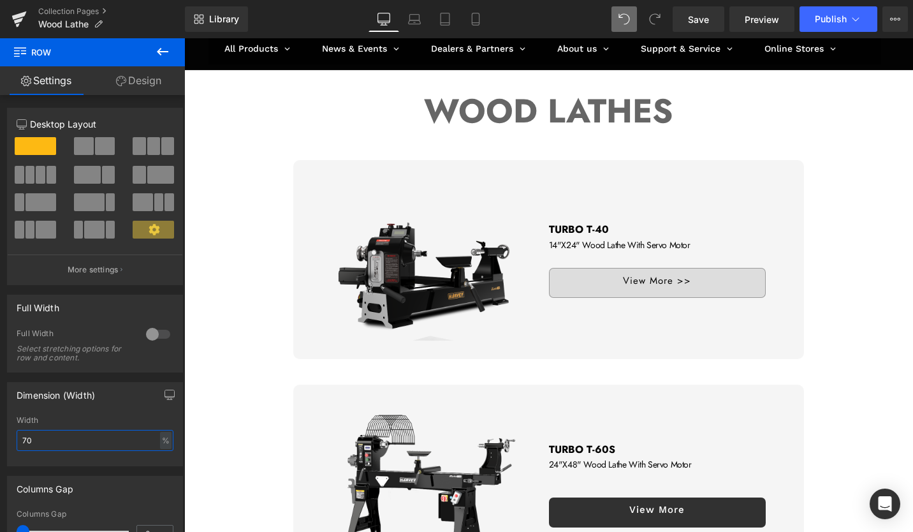
drag, startPoint x: 59, startPoint y: 432, endPoint x: -3, endPoint y: 430, distance: 61.9
click at [0, 430] on html "Row You are previewing how the will restyle your page. You can not edit Element…" at bounding box center [456, 266] width 913 height 532
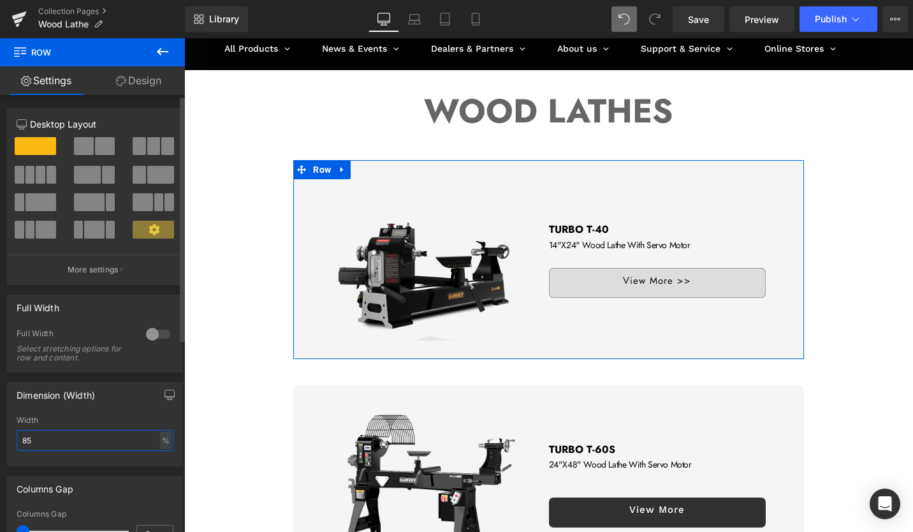
type input "85"
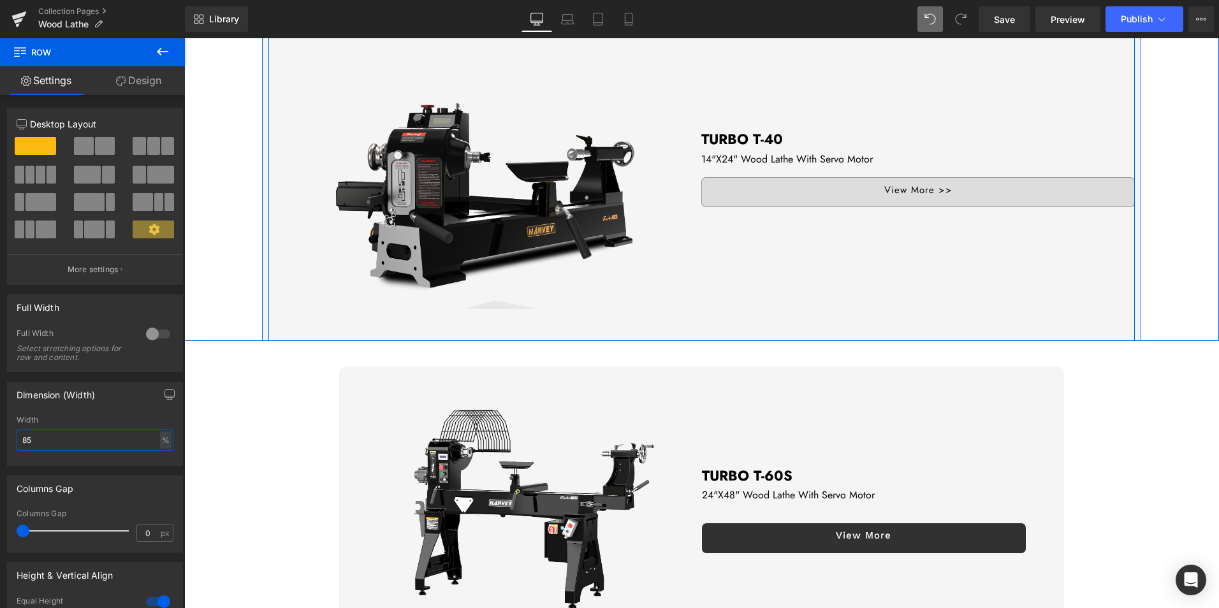
scroll to position [383, 0]
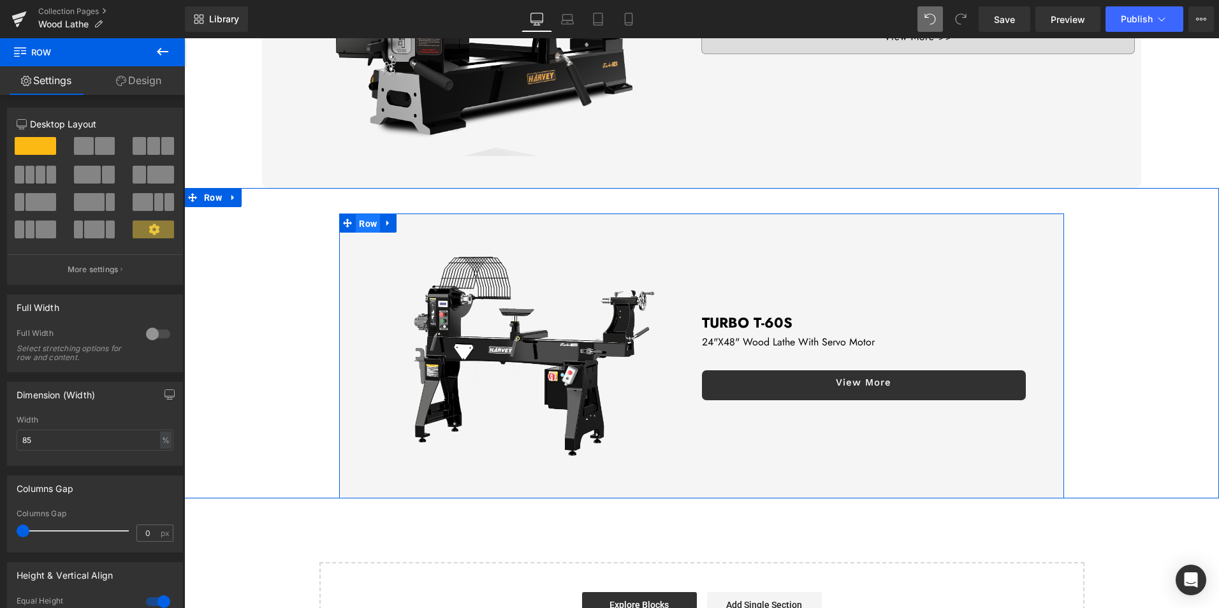
click at [357, 218] on span "Row" at bounding box center [368, 223] width 24 height 19
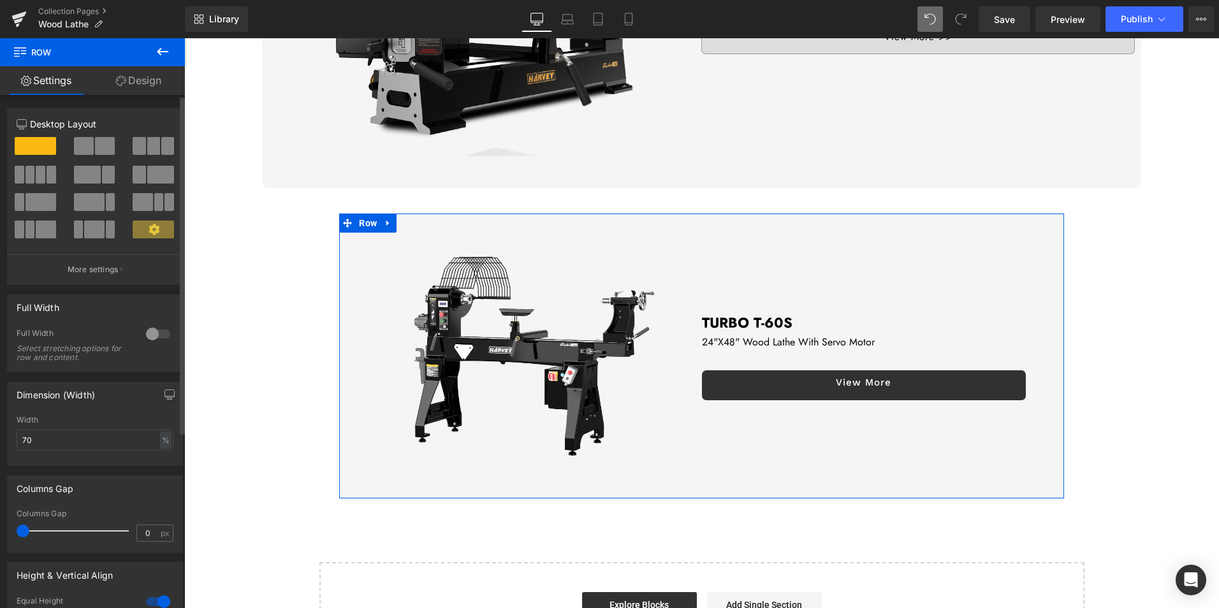
click at [145, 337] on div at bounding box center [158, 334] width 31 height 20
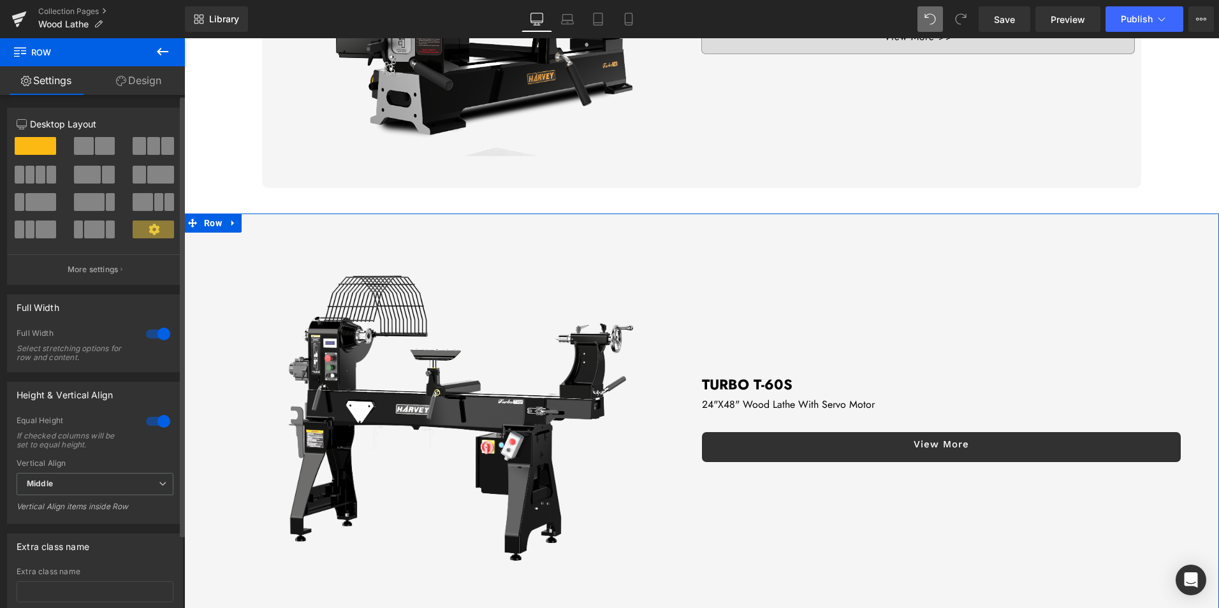
click at [157, 337] on div at bounding box center [158, 334] width 31 height 20
type input "1200"
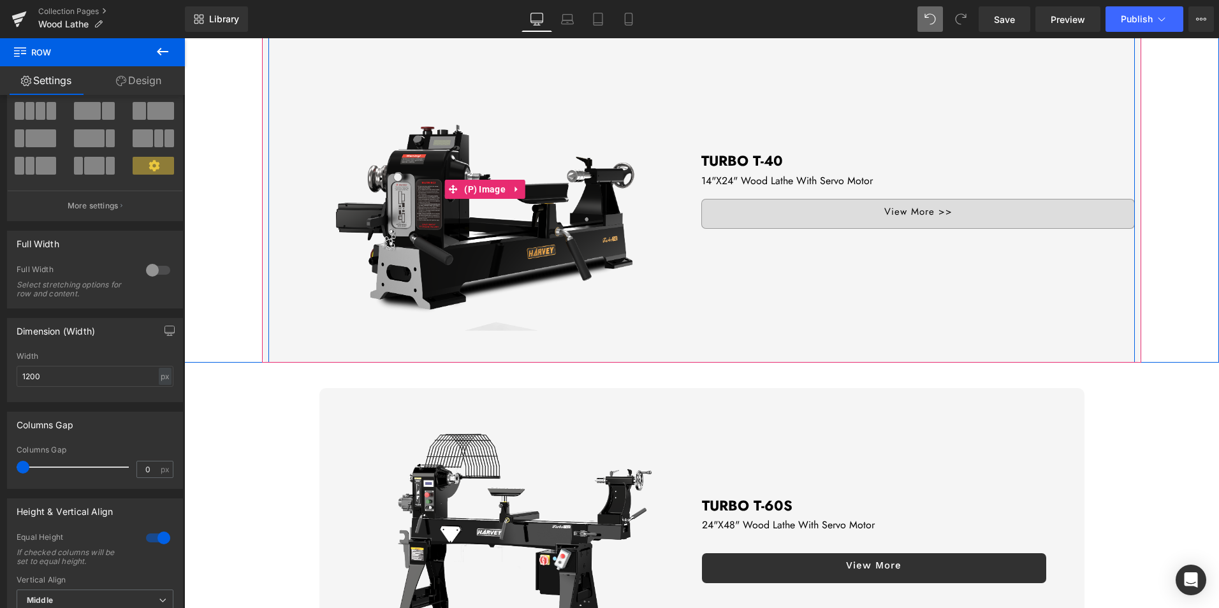
scroll to position [191, 0]
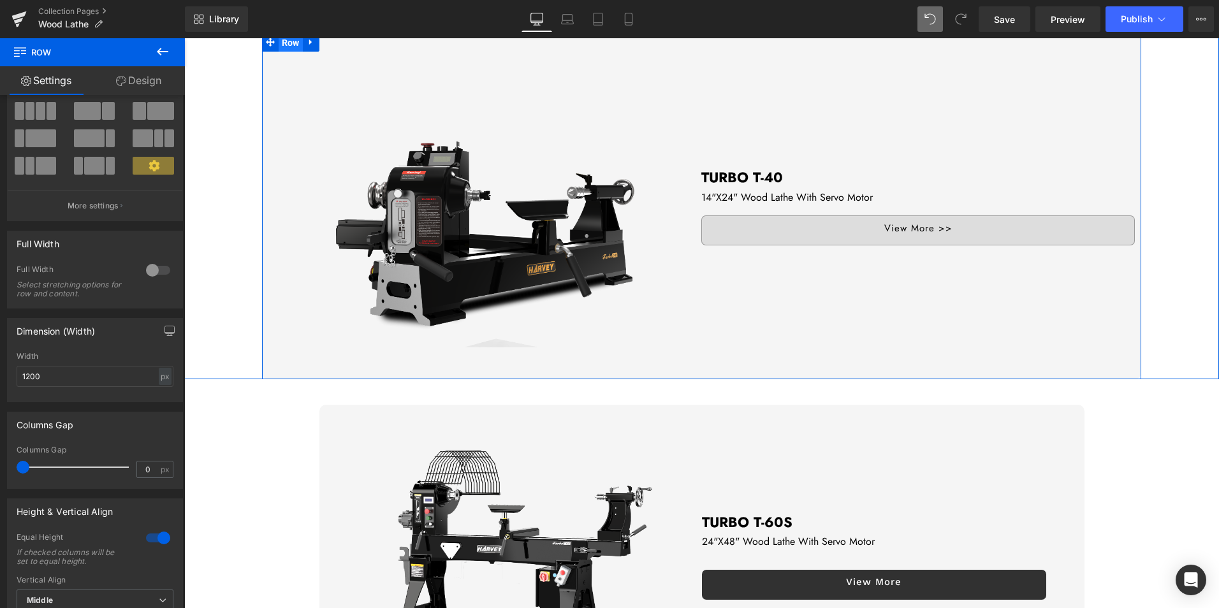
click at [291, 45] on span "Row" at bounding box center [291, 42] width 24 height 19
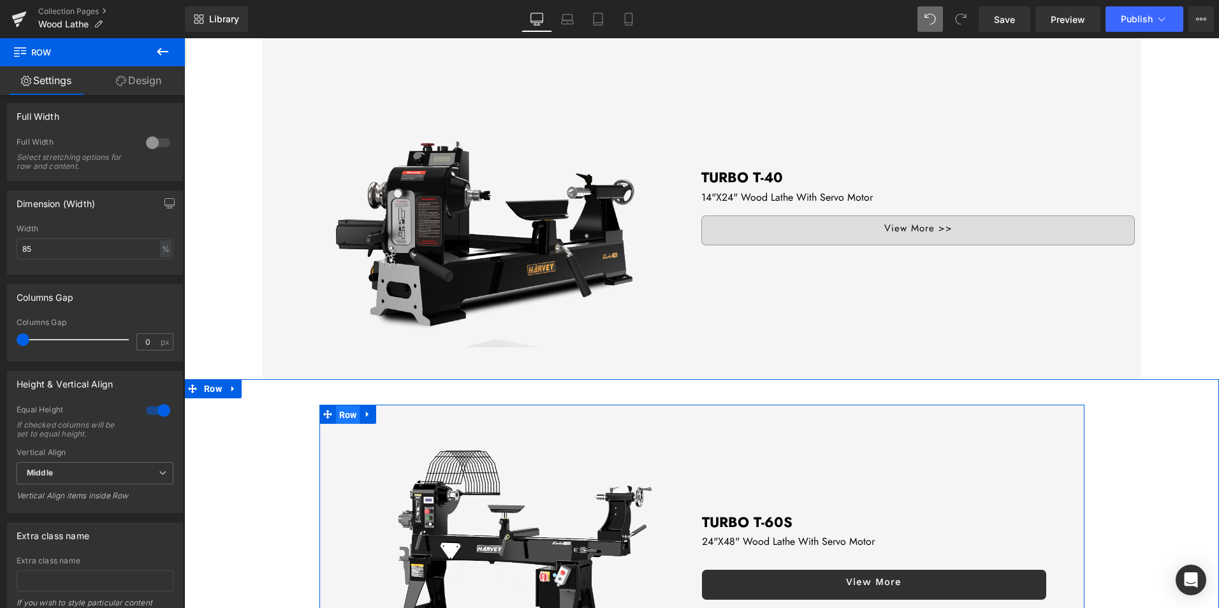
click at [347, 412] on span "Row" at bounding box center [348, 415] width 24 height 19
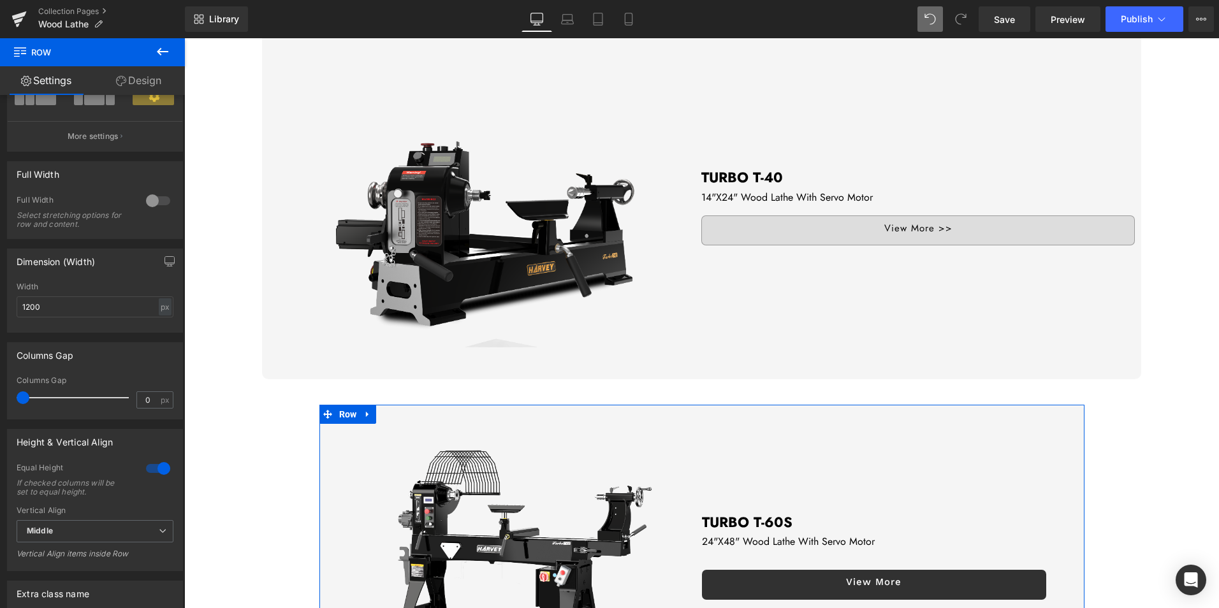
scroll to position [128, 0]
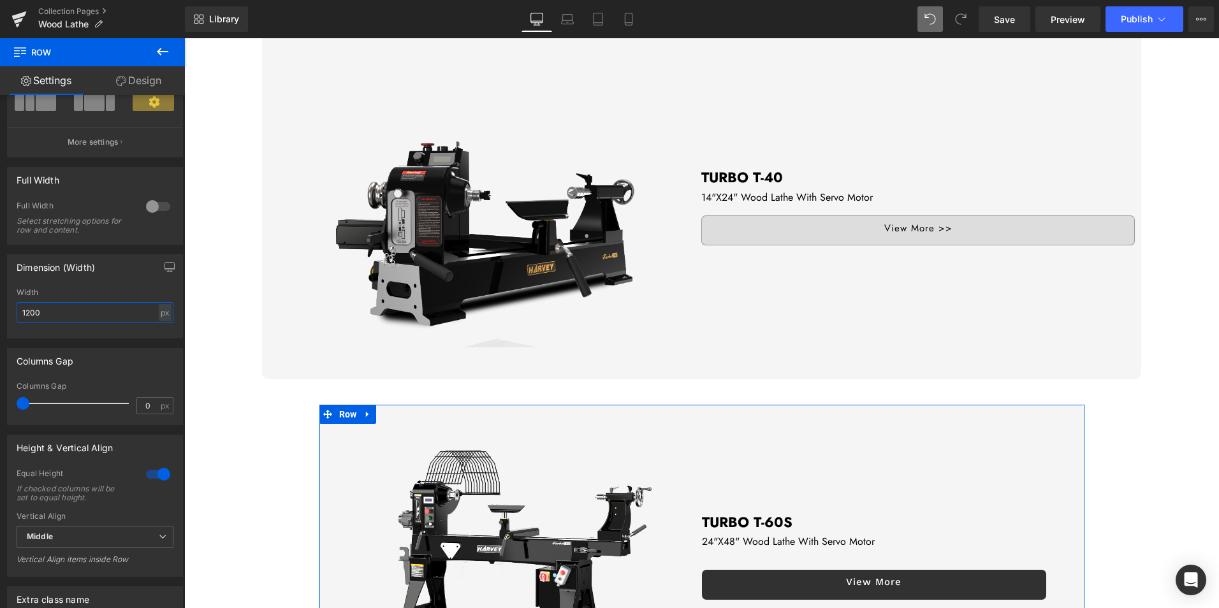
drag, startPoint x: 94, startPoint y: 313, endPoint x: 8, endPoint y: 302, distance: 86.8
click at [8, 302] on div "1200px Width 1200 px % px" at bounding box center [95, 313] width 175 height 50
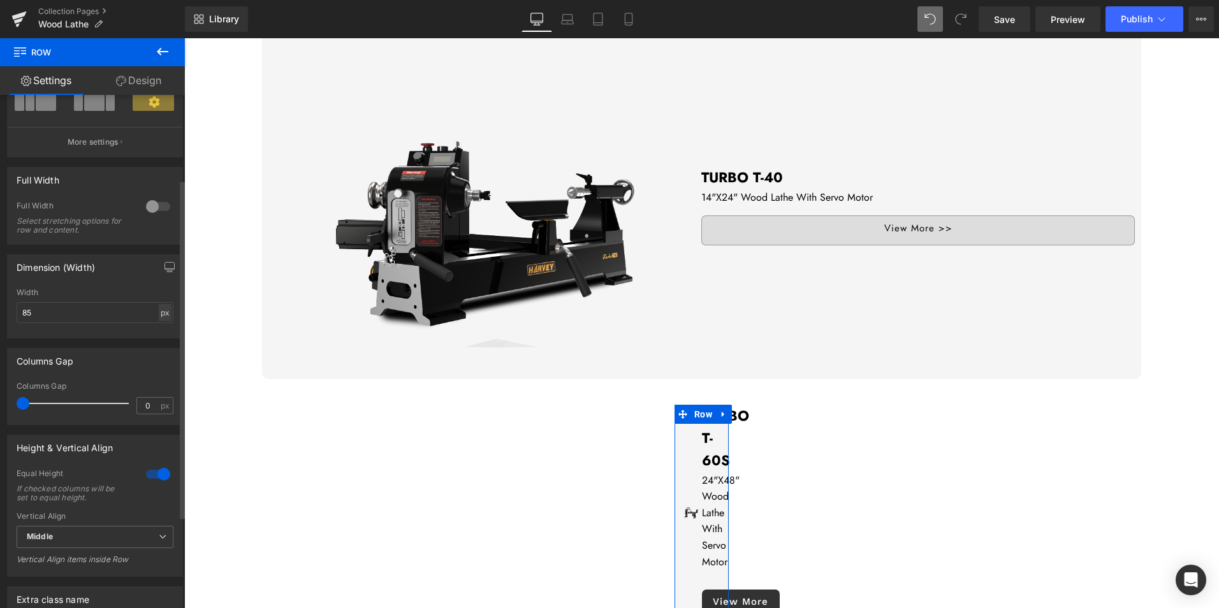
click at [159, 314] on div "px" at bounding box center [165, 312] width 13 height 17
click at [159, 337] on li "%" at bounding box center [165, 332] width 16 height 18
type input "100"
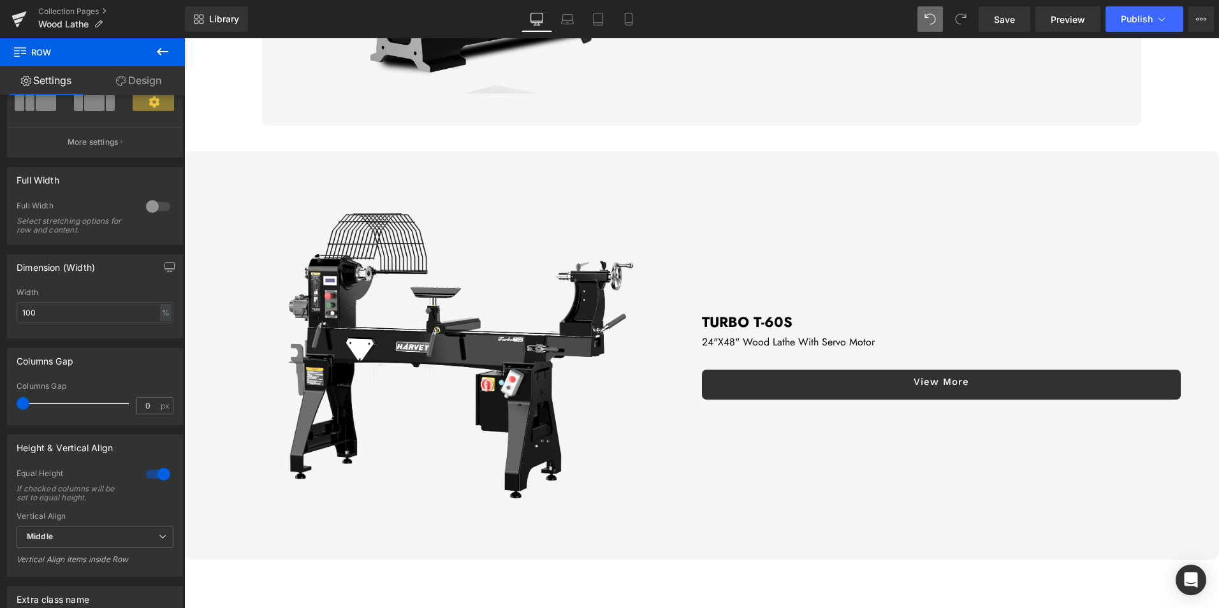
scroll to position [446, 0]
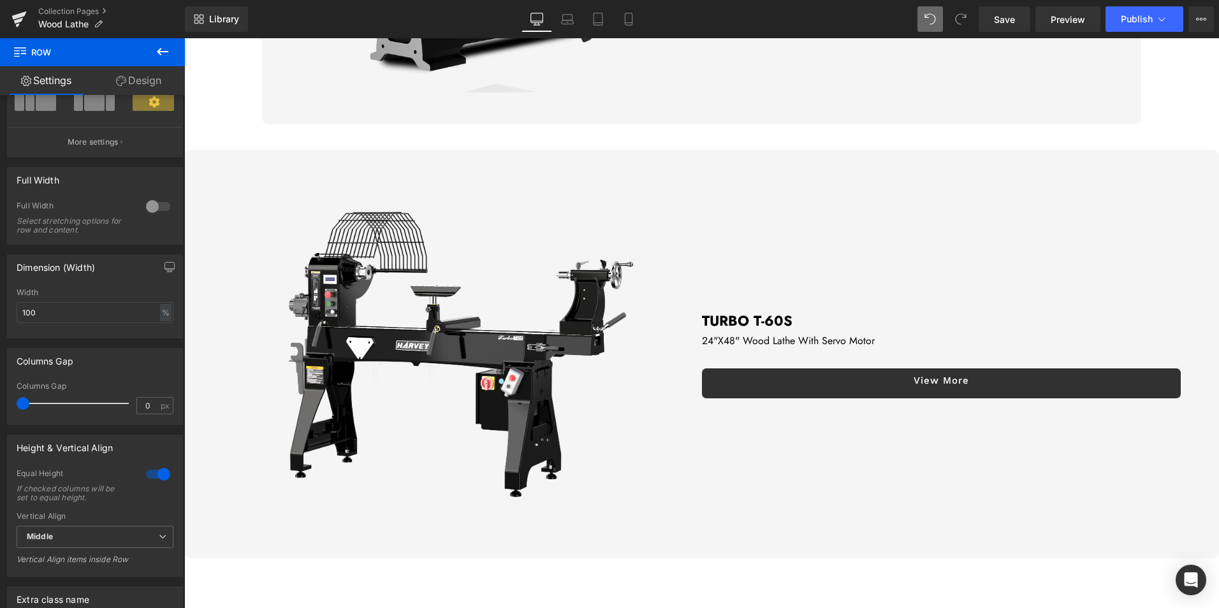
click at [397, 266] on img at bounding box center [446, 354] width 409 height 409
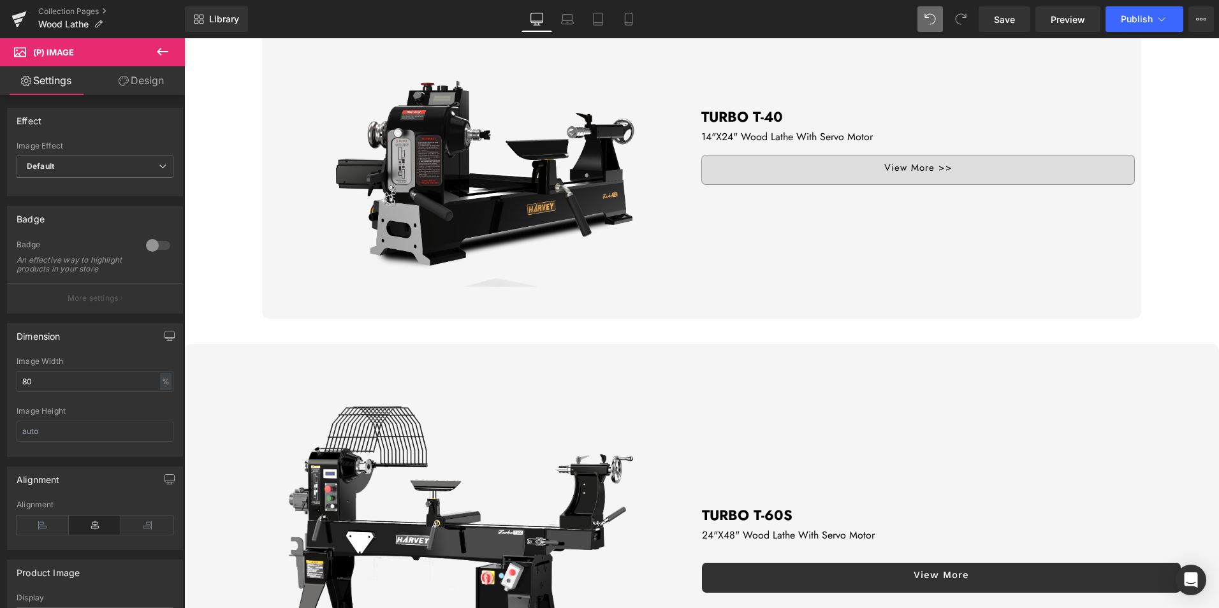
scroll to position [255, 0]
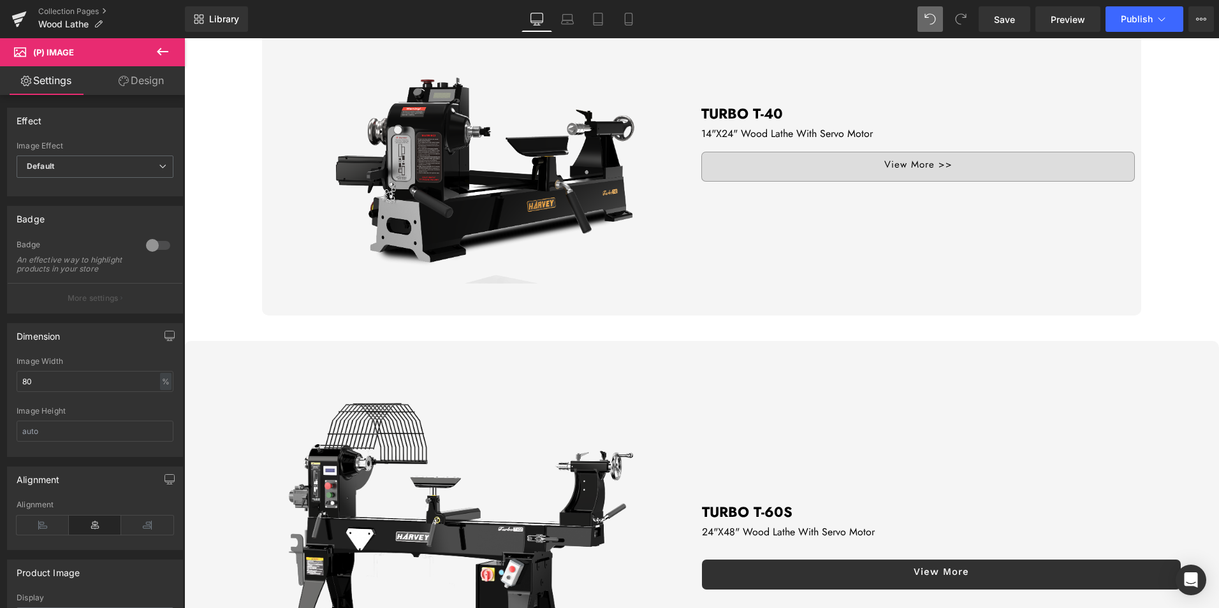
click at [360, 177] on img at bounding box center [485, 142] width 347 height 347
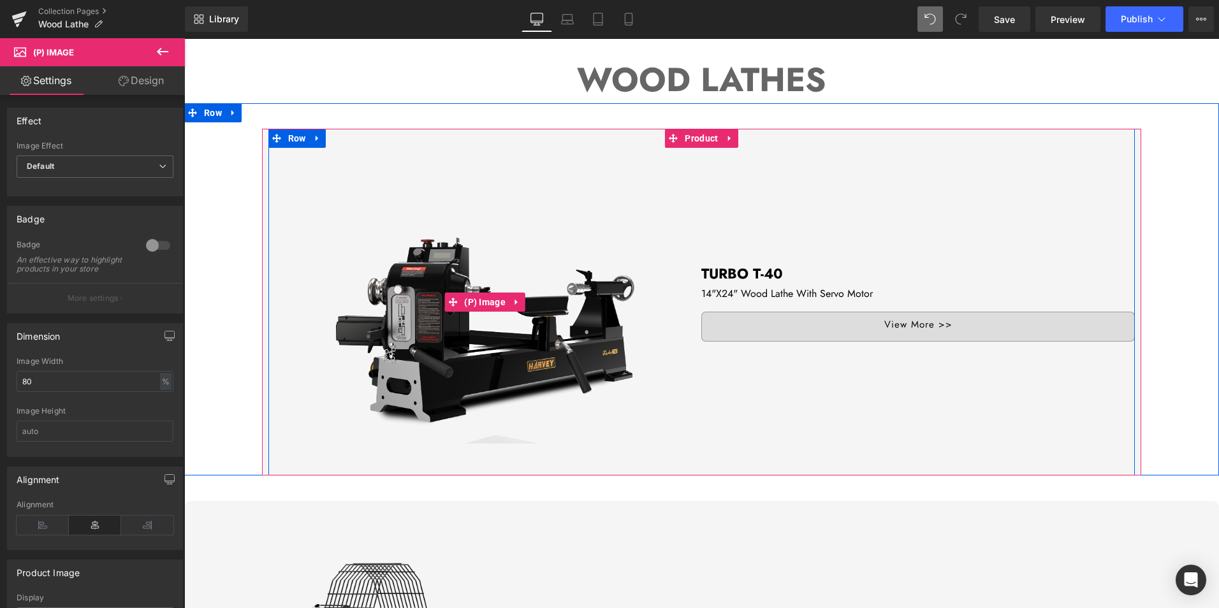
scroll to position [64, 0]
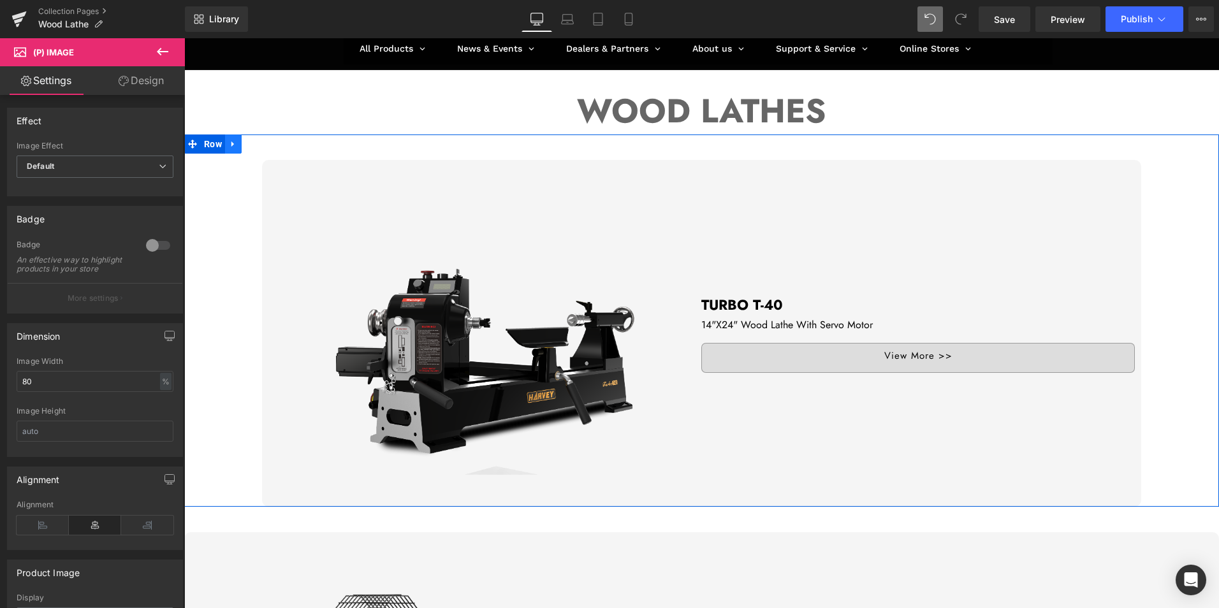
click at [229, 142] on icon at bounding box center [233, 145] width 9 height 10
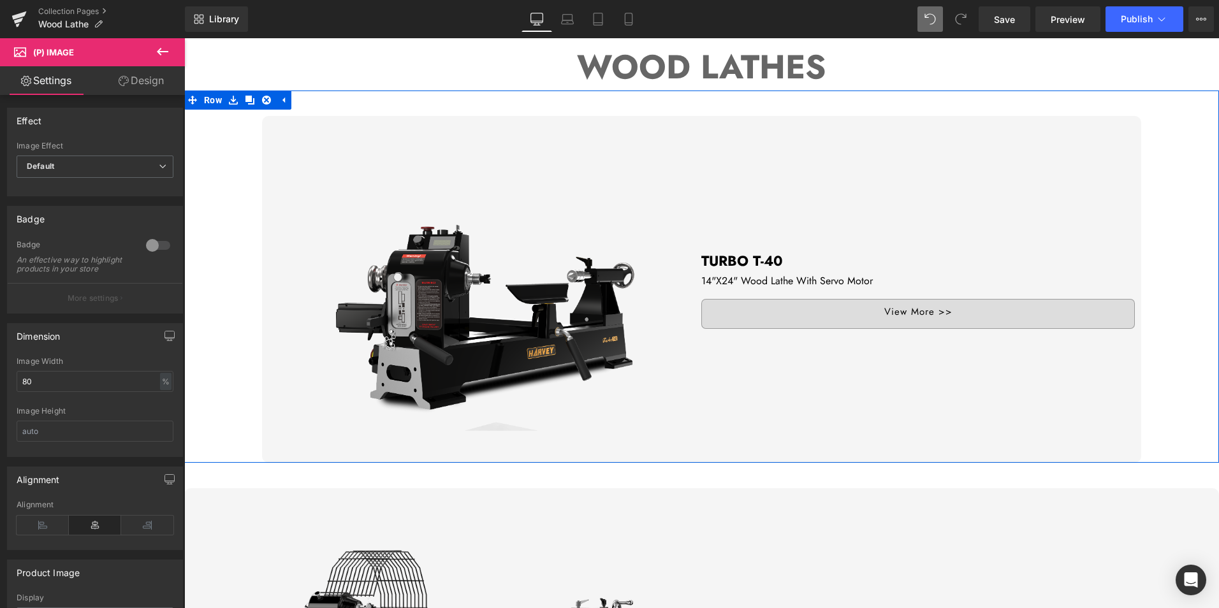
scroll to position [319, 0]
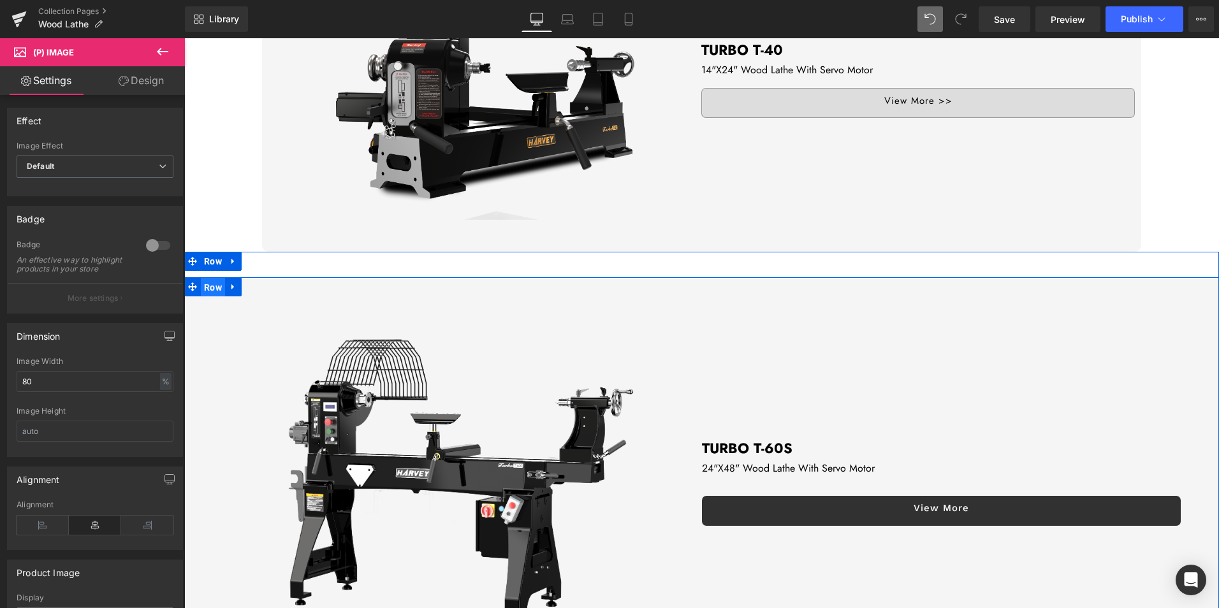
click at [219, 289] on span "Row" at bounding box center [213, 287] width 24 height 19
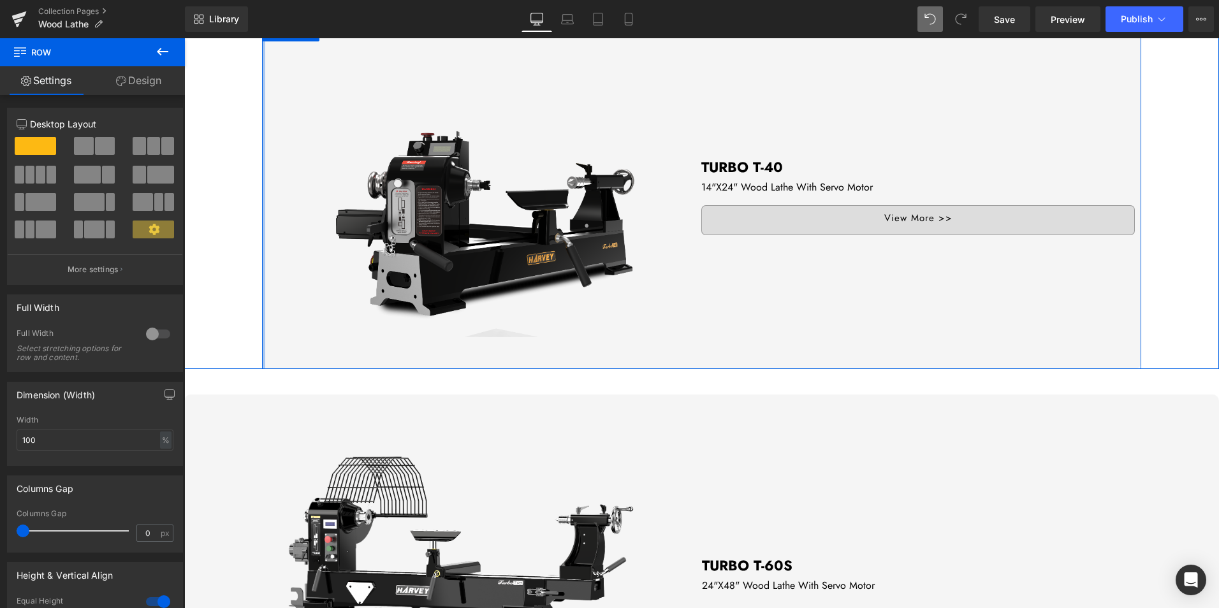
scroll to position [191, 0]
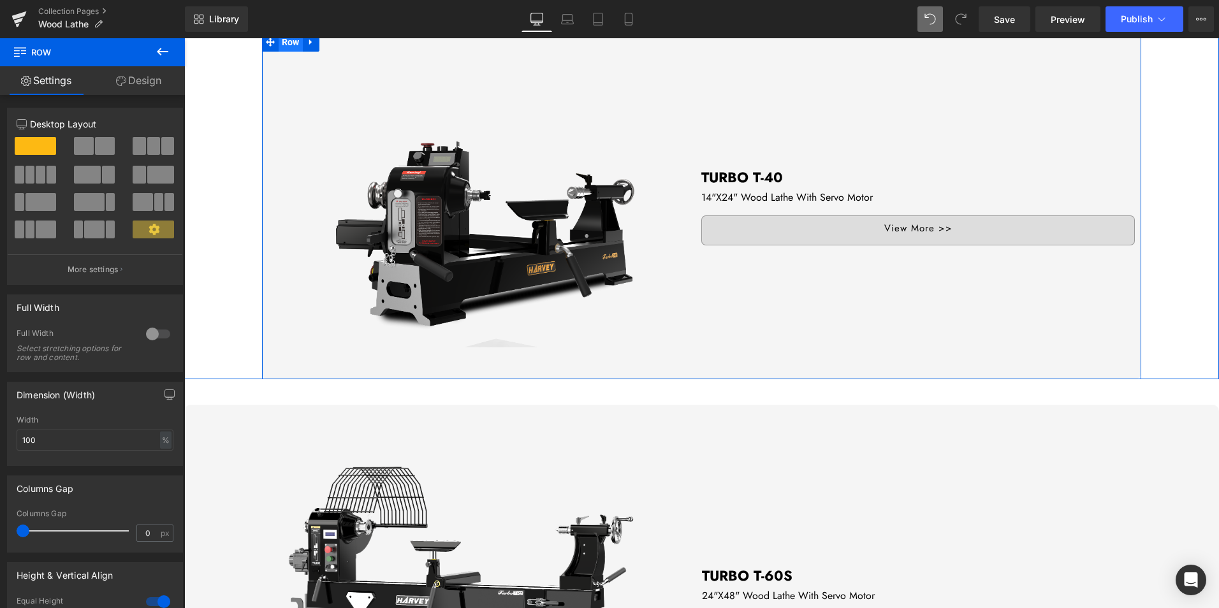
click at [286, 45] on span "Row" at bounding box center [291, 42] width 24 height 19
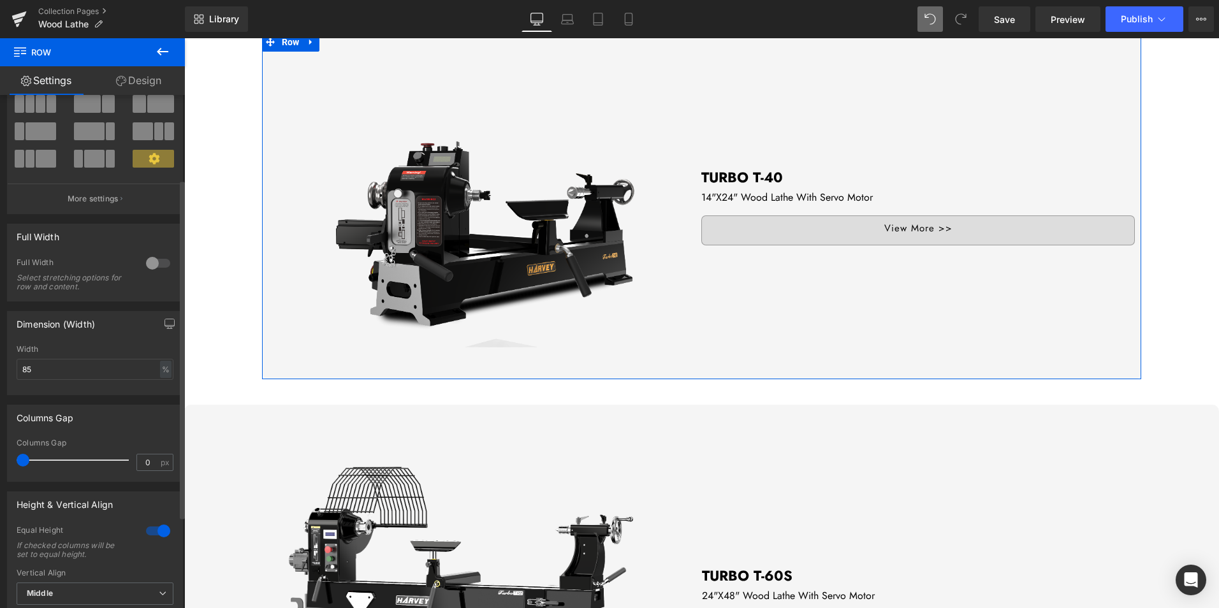
scroll to position [128, 0]
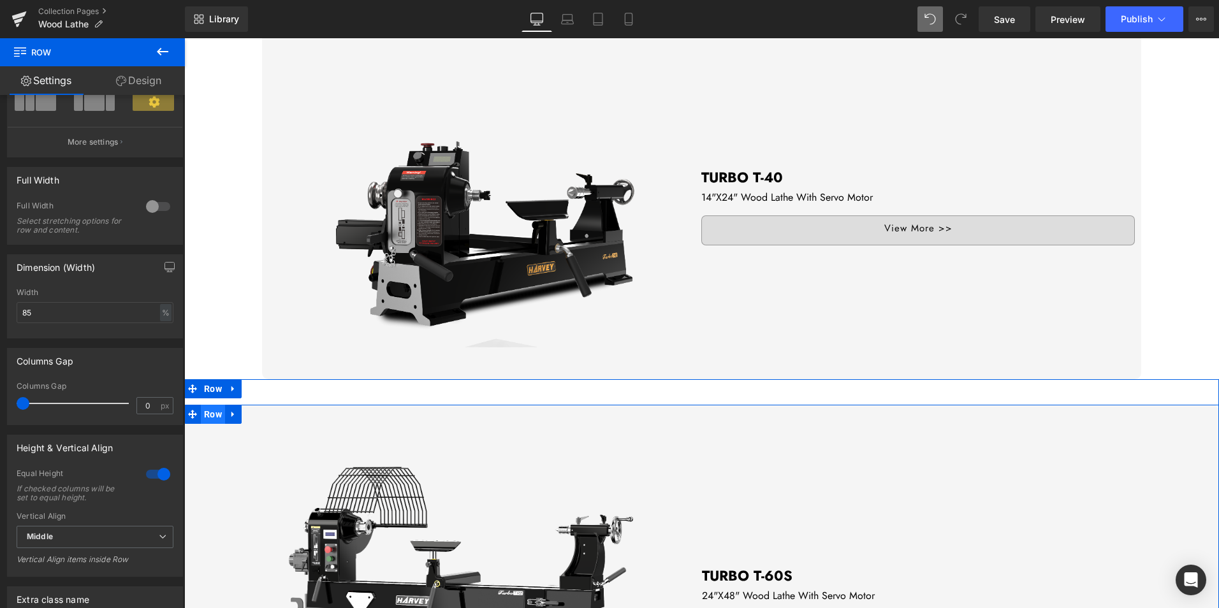
click at [217, 416] on span "Row" at bounding box center [213, 414] width 24 height 19
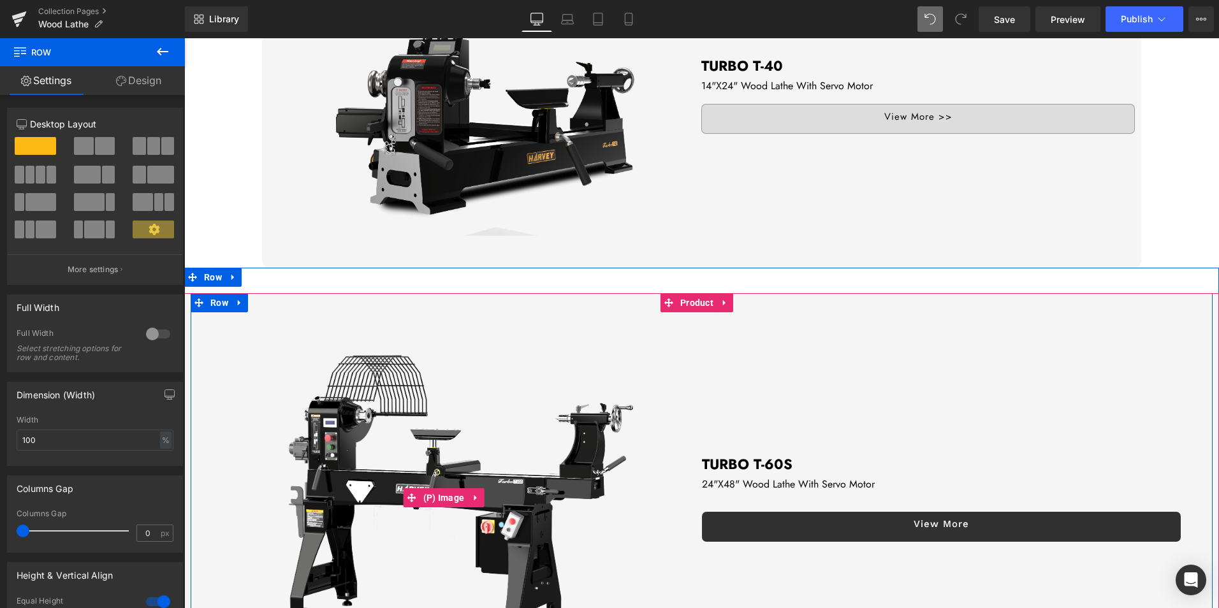
scroll to position [319, 0]
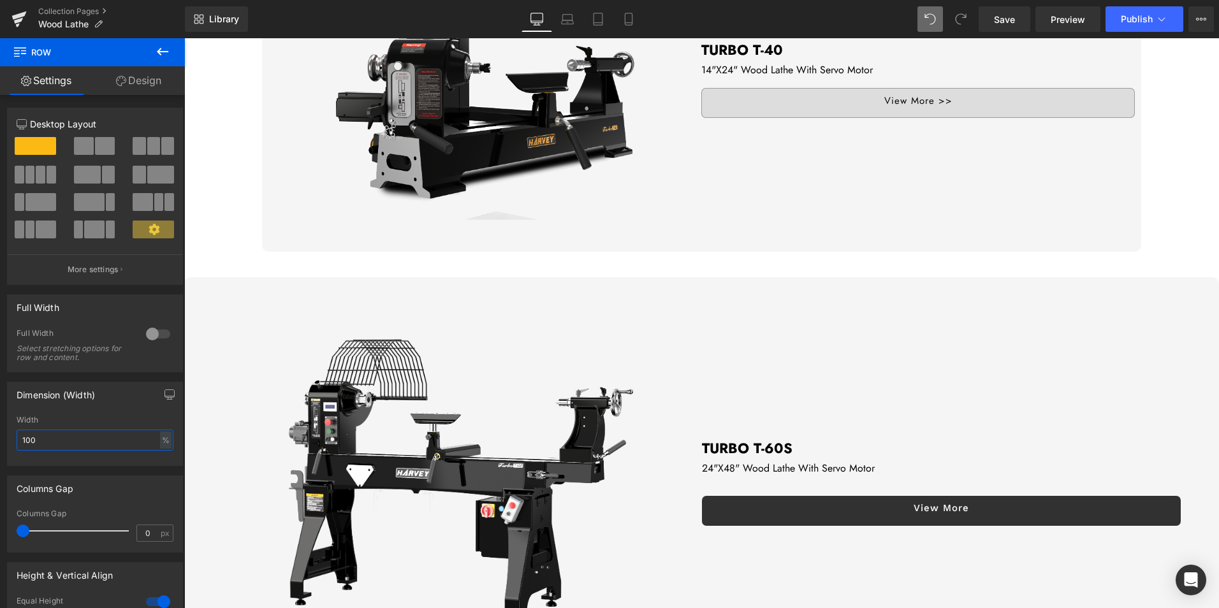
drag, startPoint x: 54, startPoint y: 443, endPoint x: -38, endPoint y: 424, distance: 93.7
click at [0, 424] on html "Row You are previewing how the will restyle your page. You can not edit Element…" at bounding box center [609, 304] width 1219 height 608
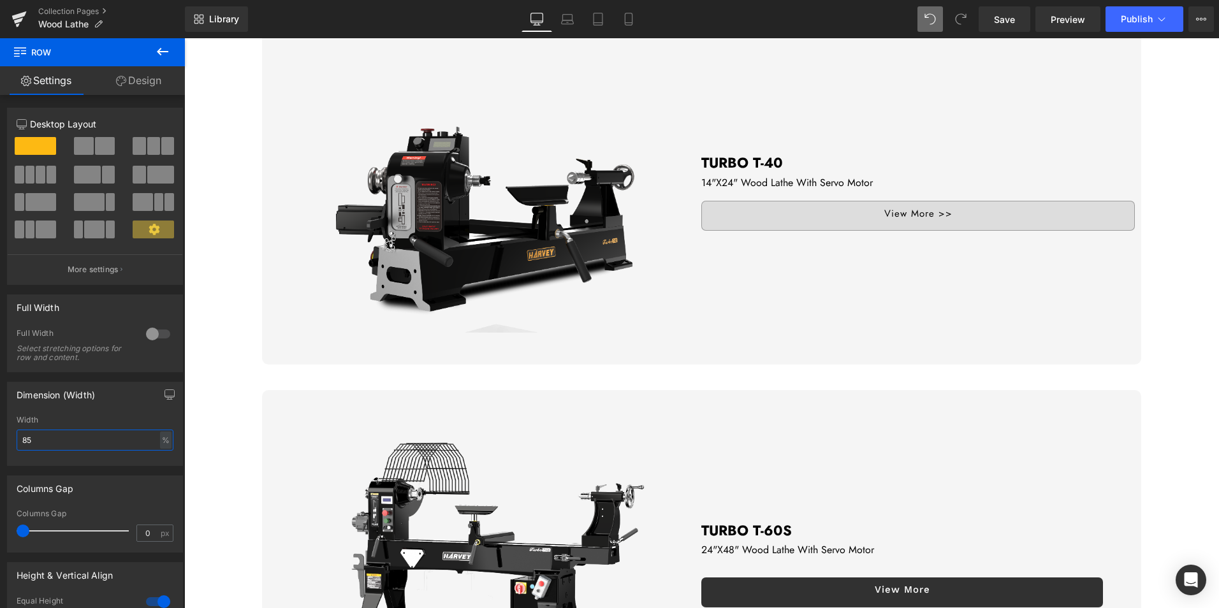
scroll to position [191, 0]
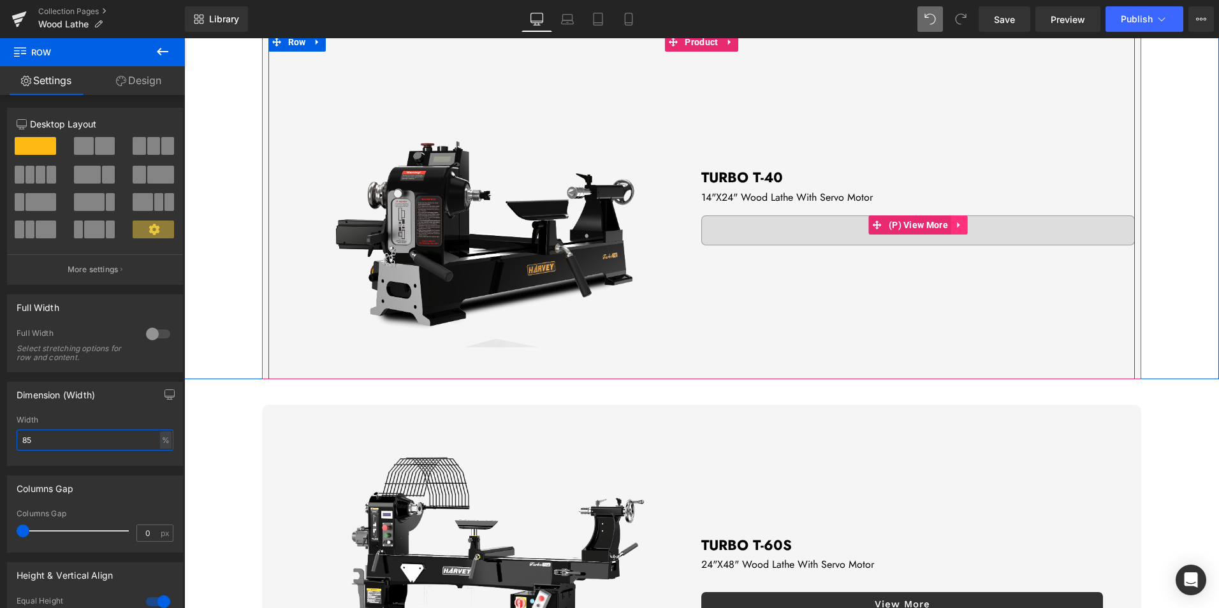
type input "85"
click at [958, 225] on icon at bounding box center [959, 226] width 9 height 10
click at [947, 225] on icon at bounding box center [951, 225] width 9 height 9
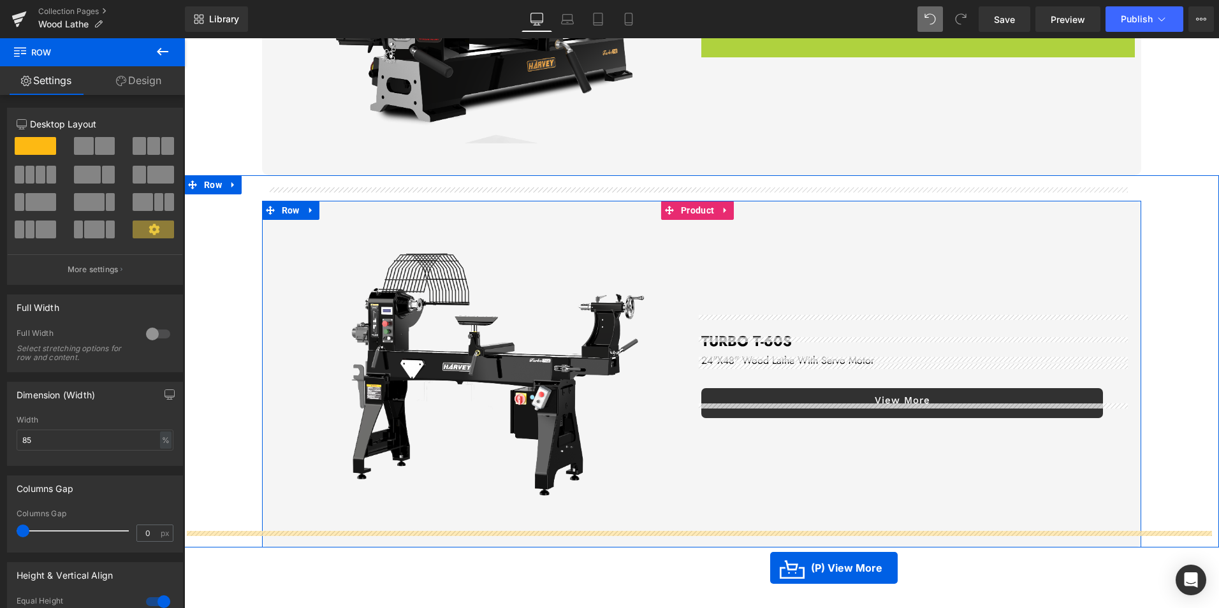
scroll to position [434, 0]
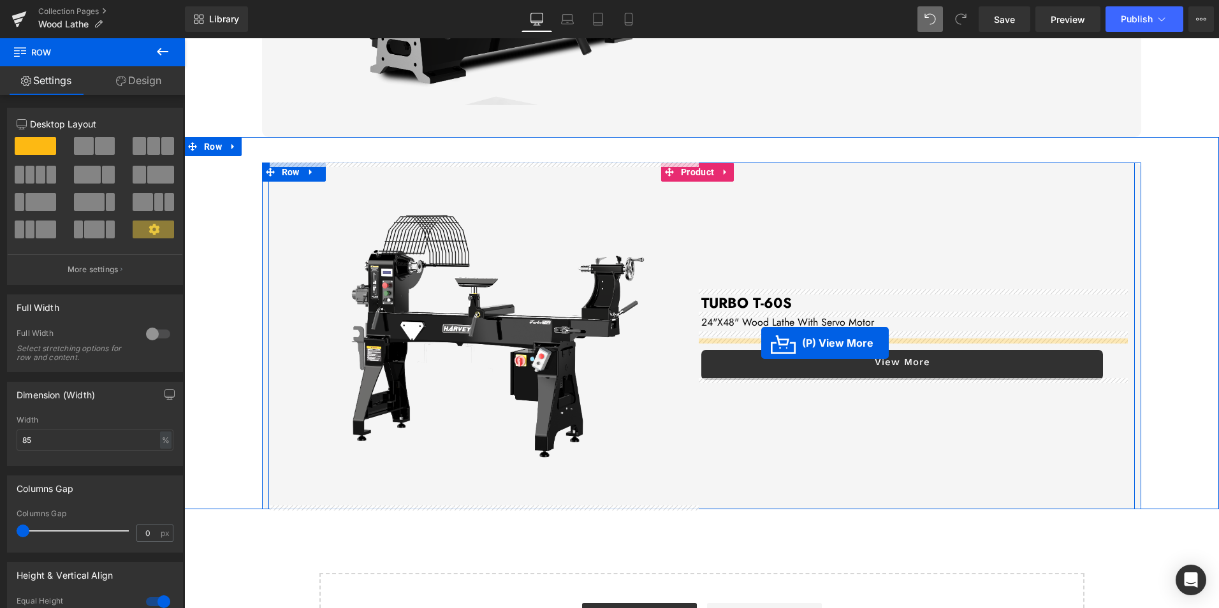
drag, startPoint x: 883, startPoint y: 240, endPoint x: 762, endPoint y: 343, distance: 159.7
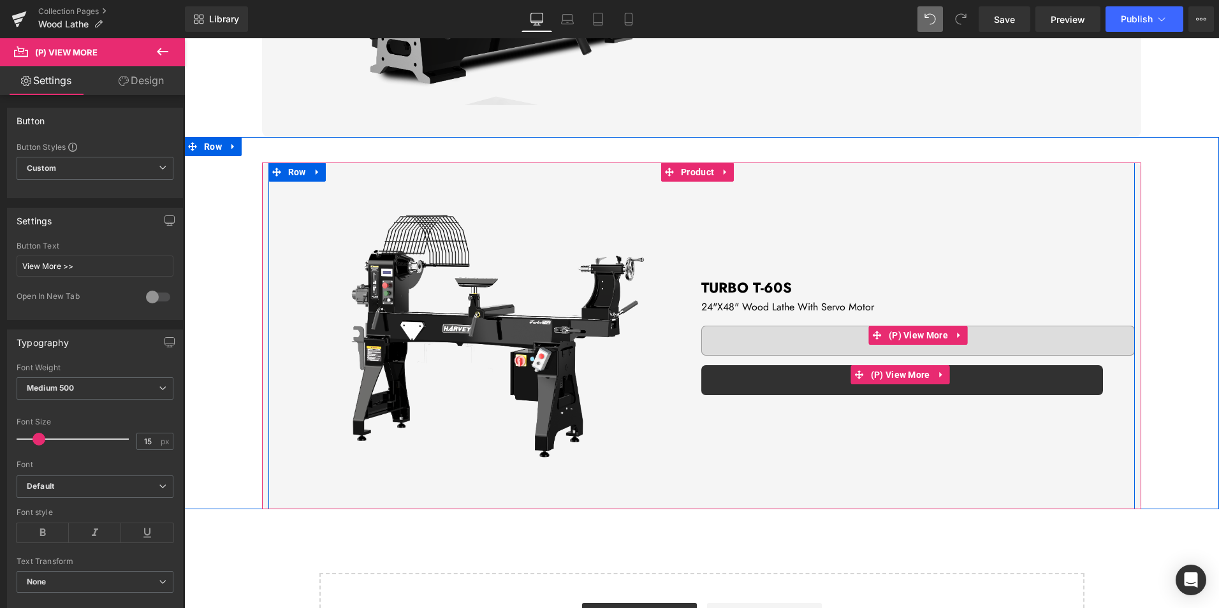
click at [1067, 379] on link "View More" at bounding box center [903, 380] width 402 height 30
click at [943, 373] on link at bounding box center [942, 374] width 17 height 19
click at [948, 372] on icon at bounding box center [950, 375] width 9 height 9
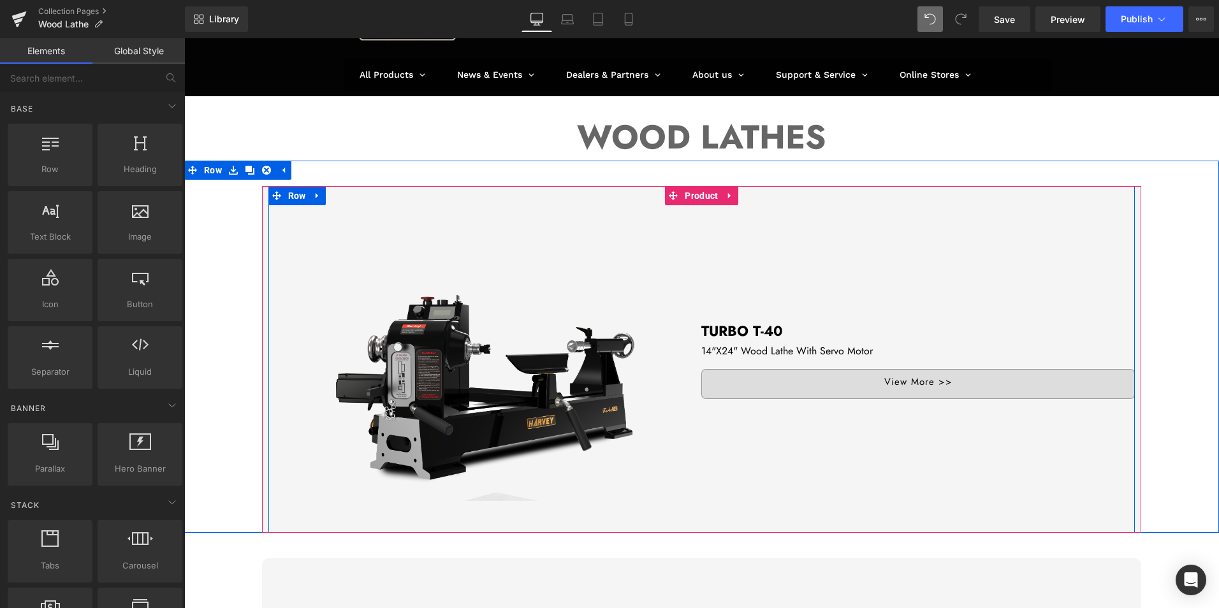
scroll to position [64, 0]
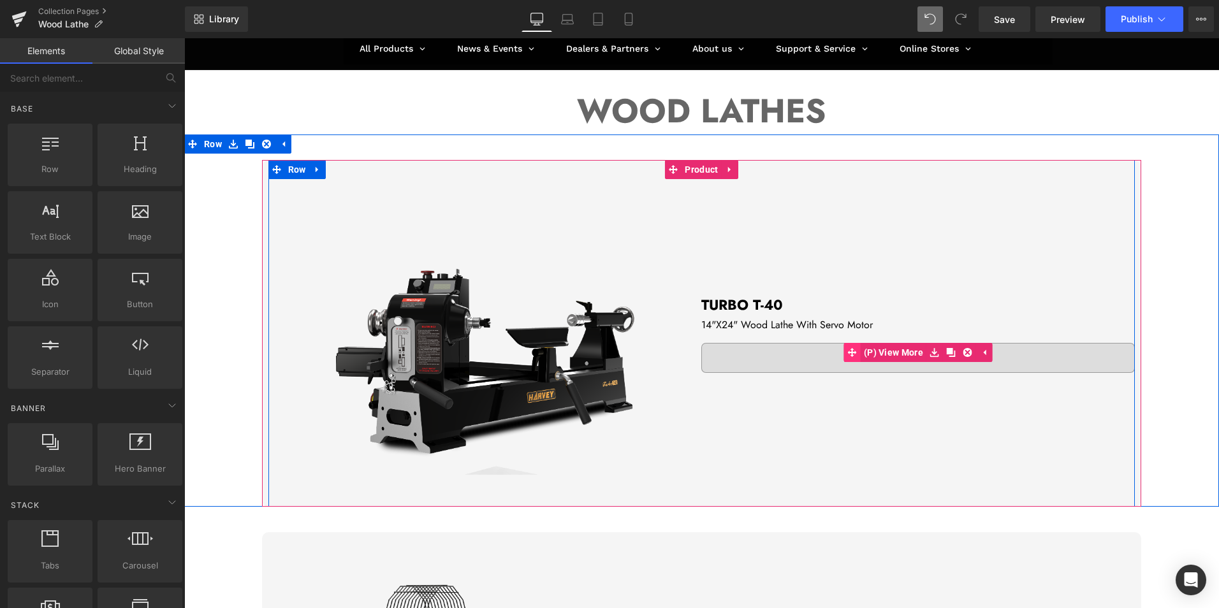
click at [877, 350] on link "(P) View More" at bounding box center [885, 352] width 82 height 19
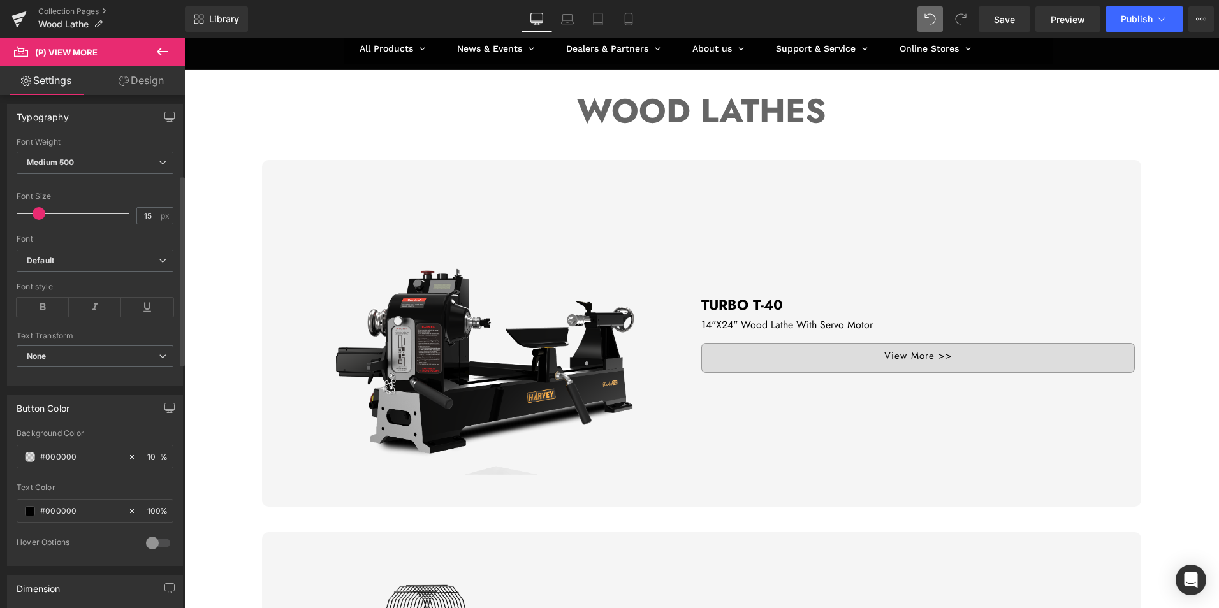
scroll to position [255, 0]
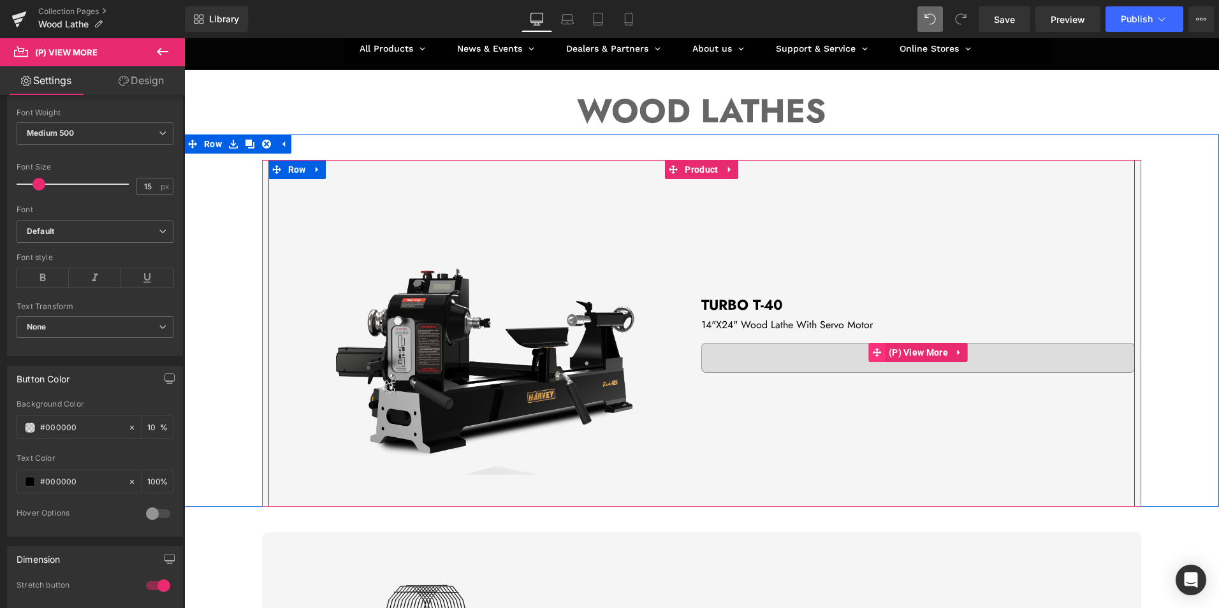
click at [879, 348] on span at bounding box center [877, 352] width 17 height 19
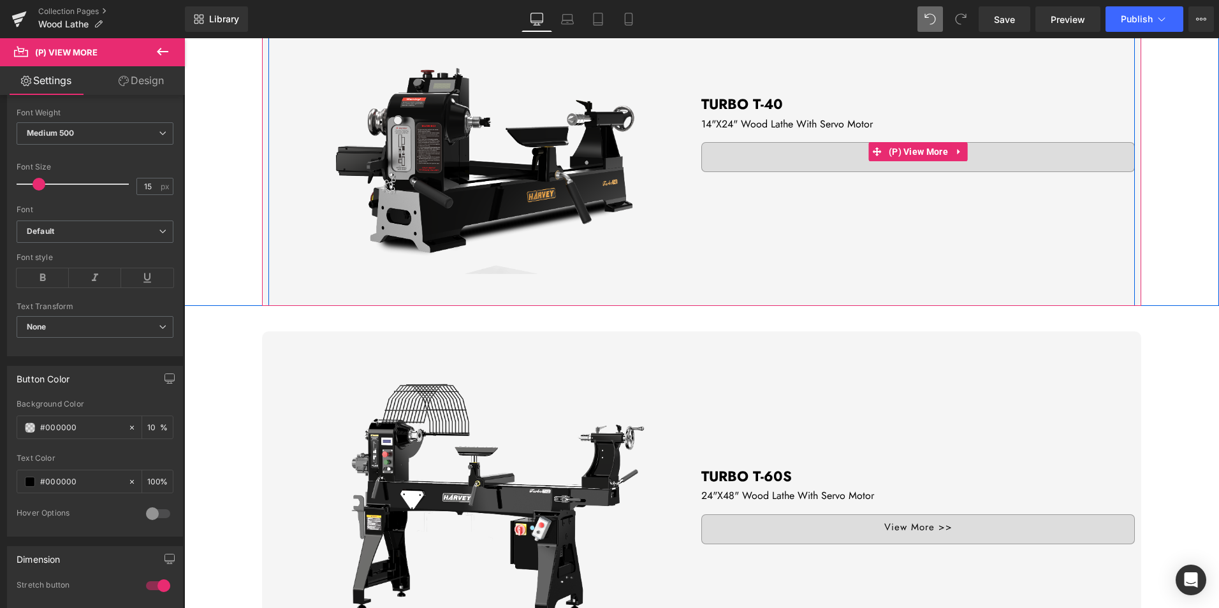
scroll to position [319, 0]
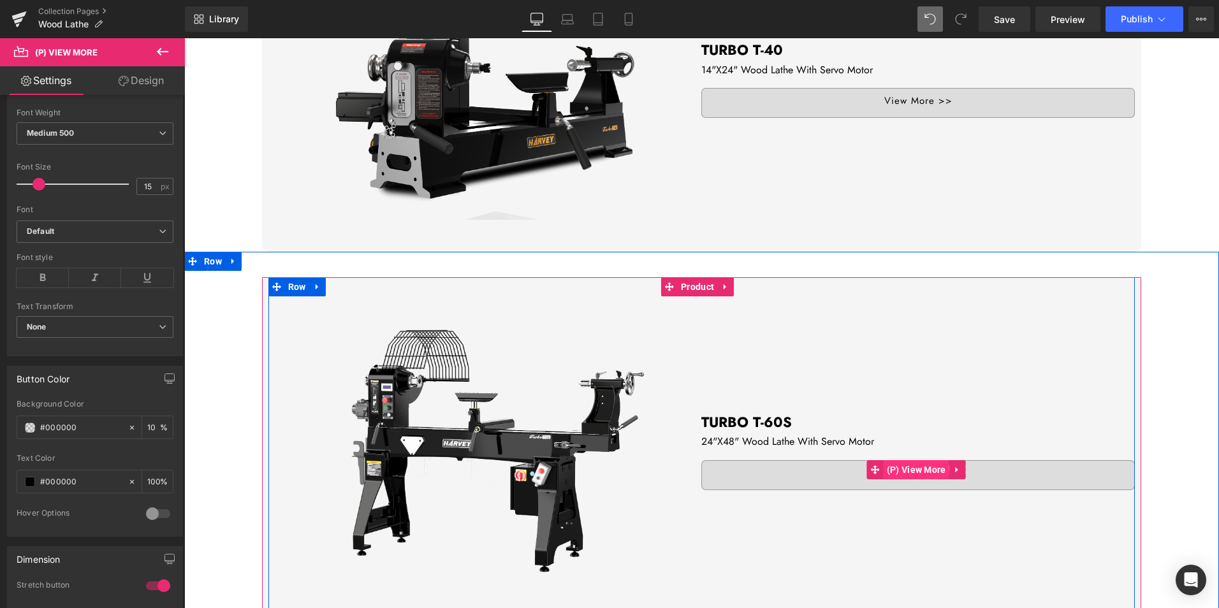
click at [895, 468] on span "(P) View More" at bounding box center [917, 469] width 66 height 19
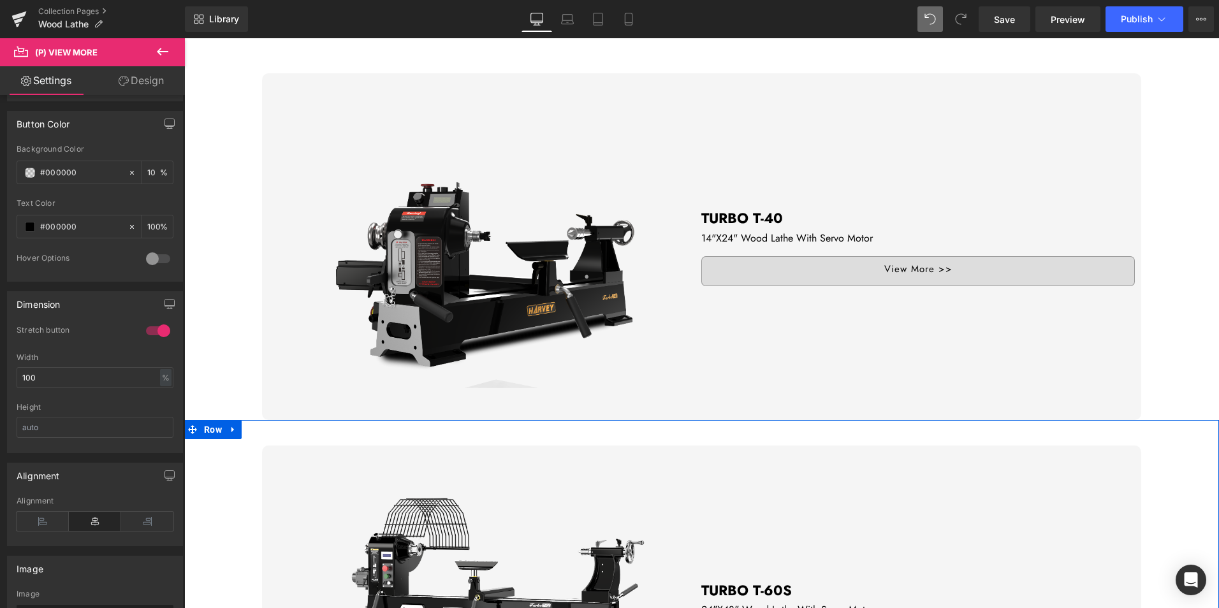
scroll to position [128, 0]
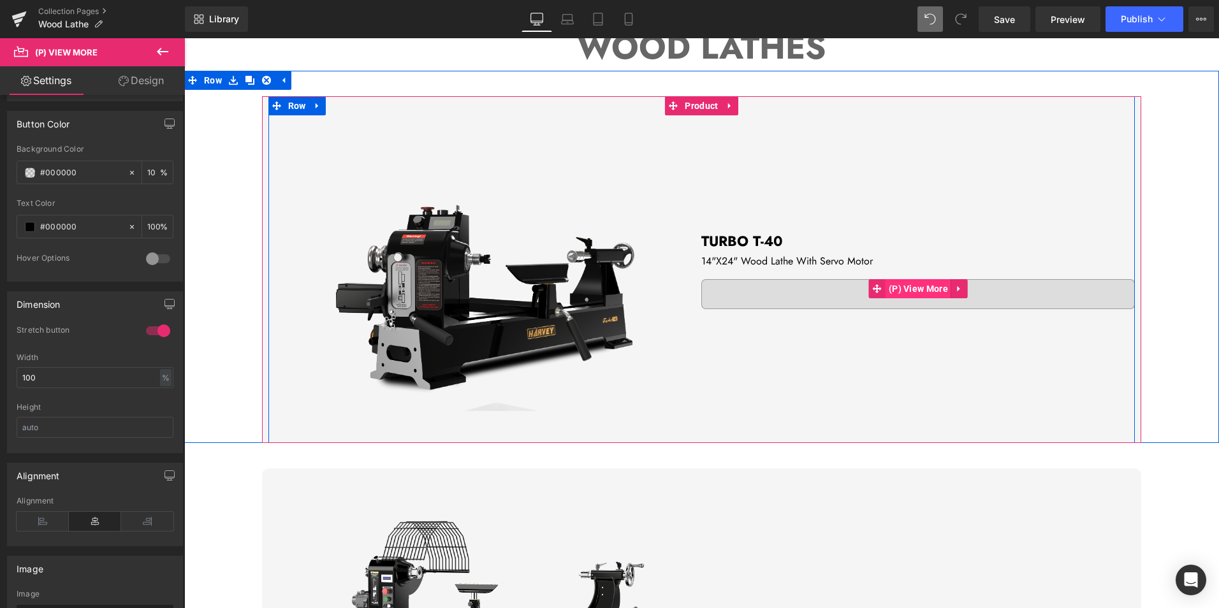
click at [940, 287] on span "(P) View More" at bounding box center [919, 288] width 66 height 19
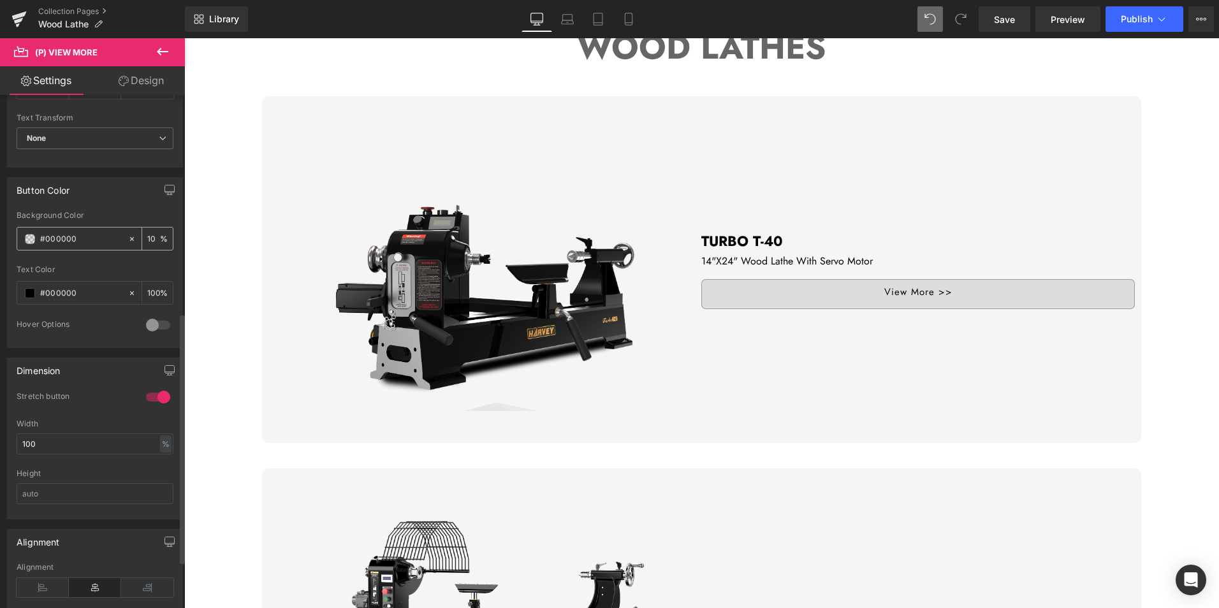
scroll to position [446, 0]
drag, startPoint x: 43, startPoint y: 439, endPoint x: 9, endPoint y: 439, distance: 34.4
click at [9, 439] on div "1 Stretch button 1 Stretch button 1 Stretch button 1 Stretch button 100% Width …" at bounding box center [95, 453] width 175 height 128
click at [117, 406] on div "Stretch button" at bounding box center [95, 403] width 157 height 28
drag, startPoint x: 52, startPoint y: 435, endPoint x: 10, endPoint y: 441, distance: 43.1
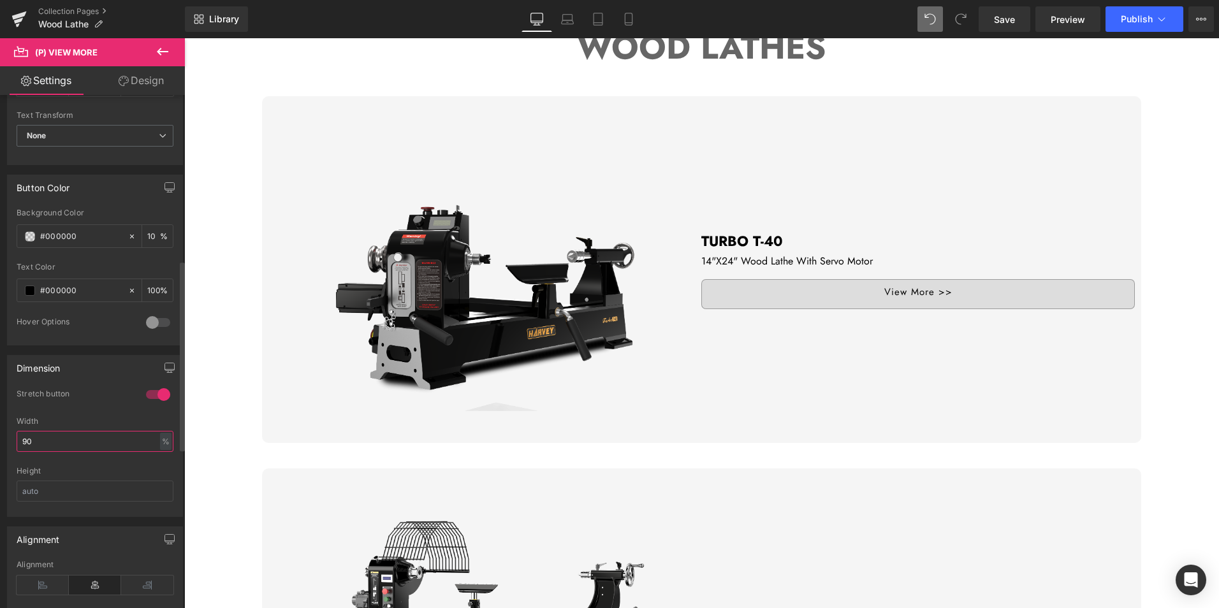
click at [10, 441] on div "1 Stretch button 1 Stretch button 1 Stretch button 1 Stretch button 90% Width 9…" at bounding box center [95, 453] width 175 height 128
drag, startPoint x: 78, startPoint y: 441, endPoint x: 21, endPoint y: 436, distance: 57.1
click at [21, 436] on input "80" at bounding box center [95, 441] width 157 height 21
type input "70"
click at [109, 368] on div "Dimension" at bounding box center [95, 368] width 175 height 24
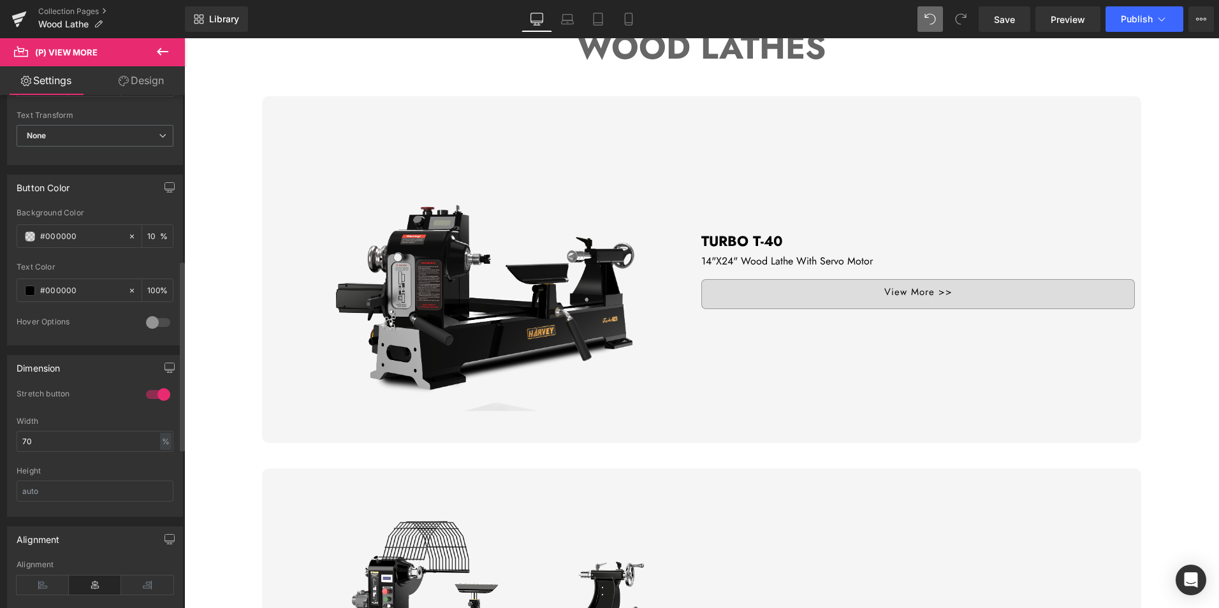
click at [158, 393] on div at bounding box center [158, 395] width 31 height 20
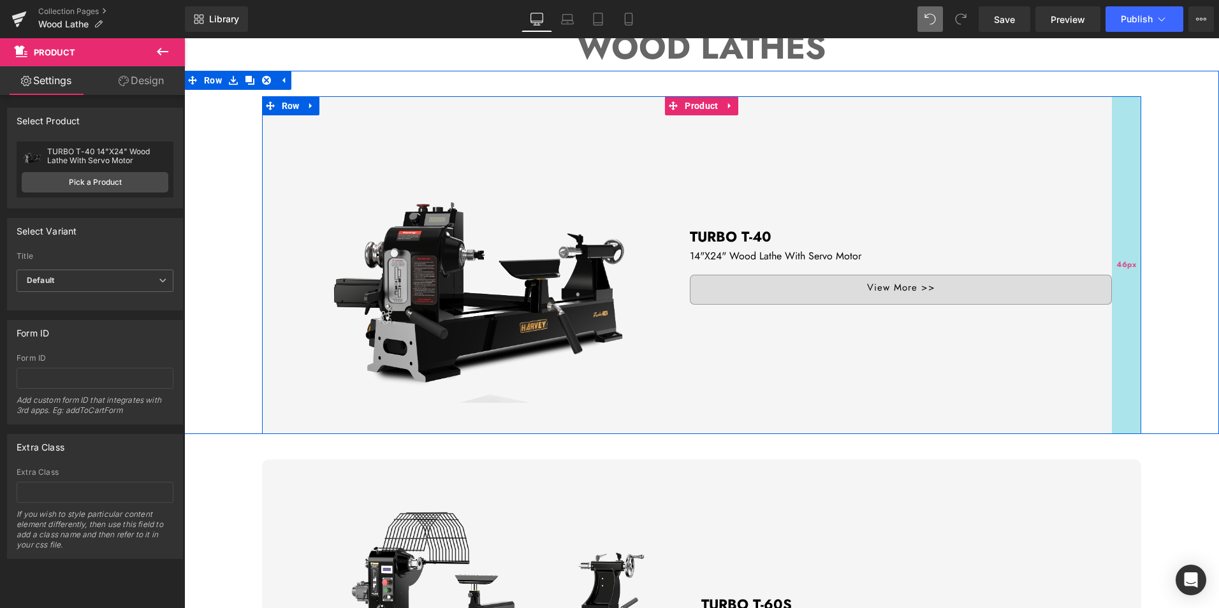
drag, startPoint x: 1131, startPoint y: 293, endPoint x: 1108, endPoint y: 291, distance: 23.0
click at [1112, 291] on div "46px" at bounding box center [1126, 264] width 29 height 337
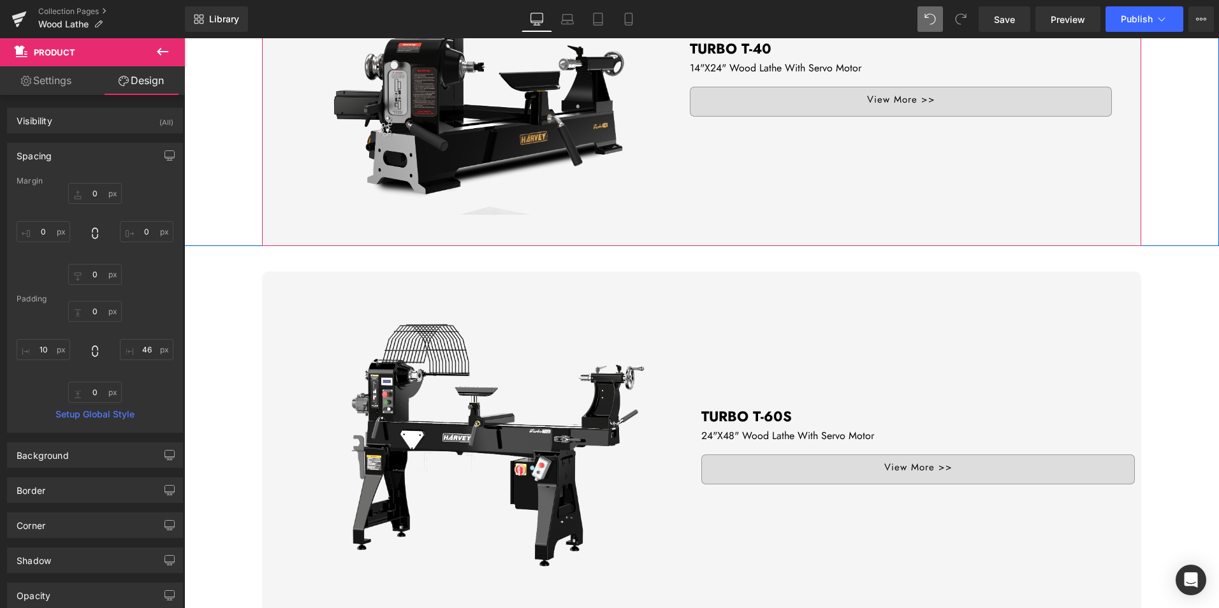
scroll to position [319, 0]
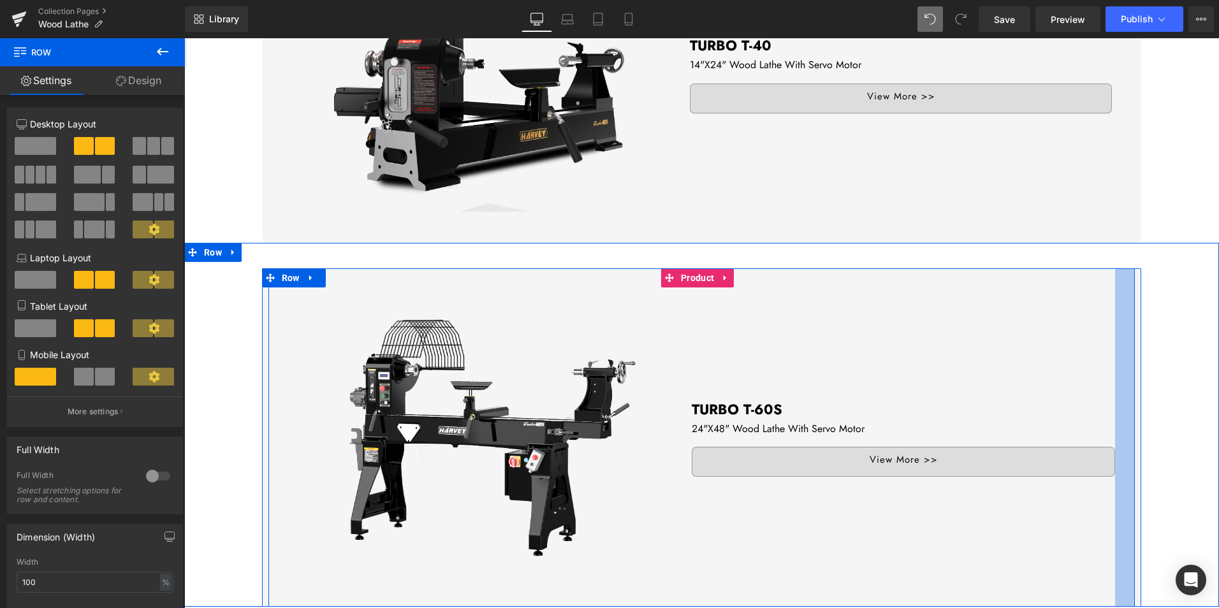
drag, startPoint x: 1124, startPoint y: 459, endPoint x: 1104, endPoint y: 457, distance: 19.8
click at [1104, 457] on div "Sale Off (P) Image TURBO T-60S Text Block 24"X48" Wood Lathe With Servo Motor T…" at bounding box center [702, 438] width 867 height 339
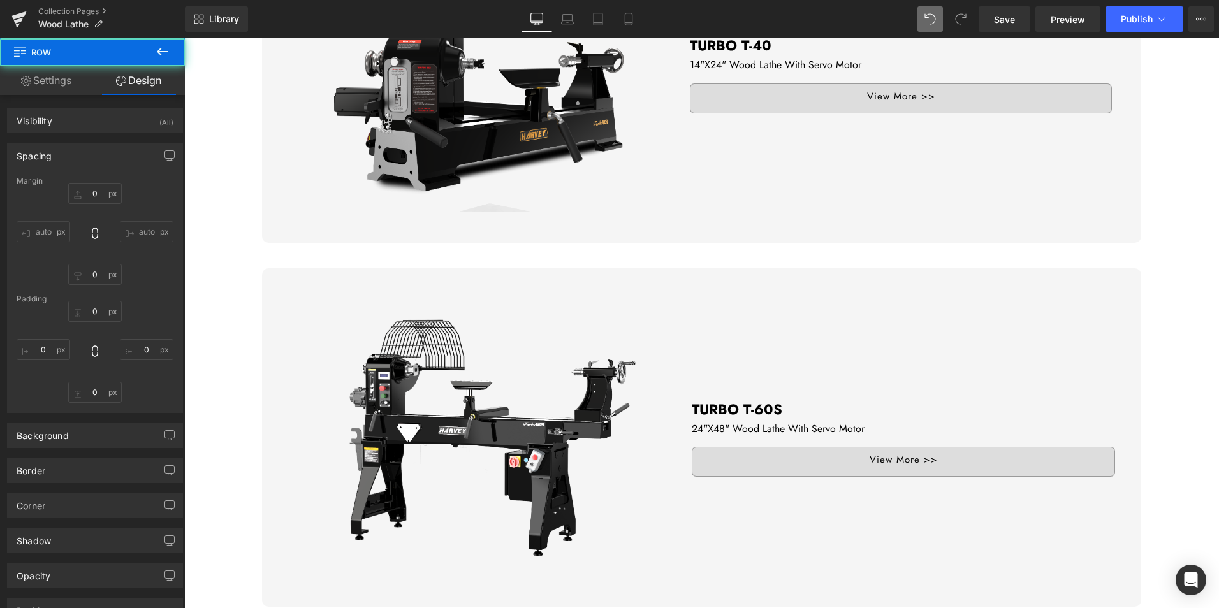
type input "0"
type input "31"
type input "0"
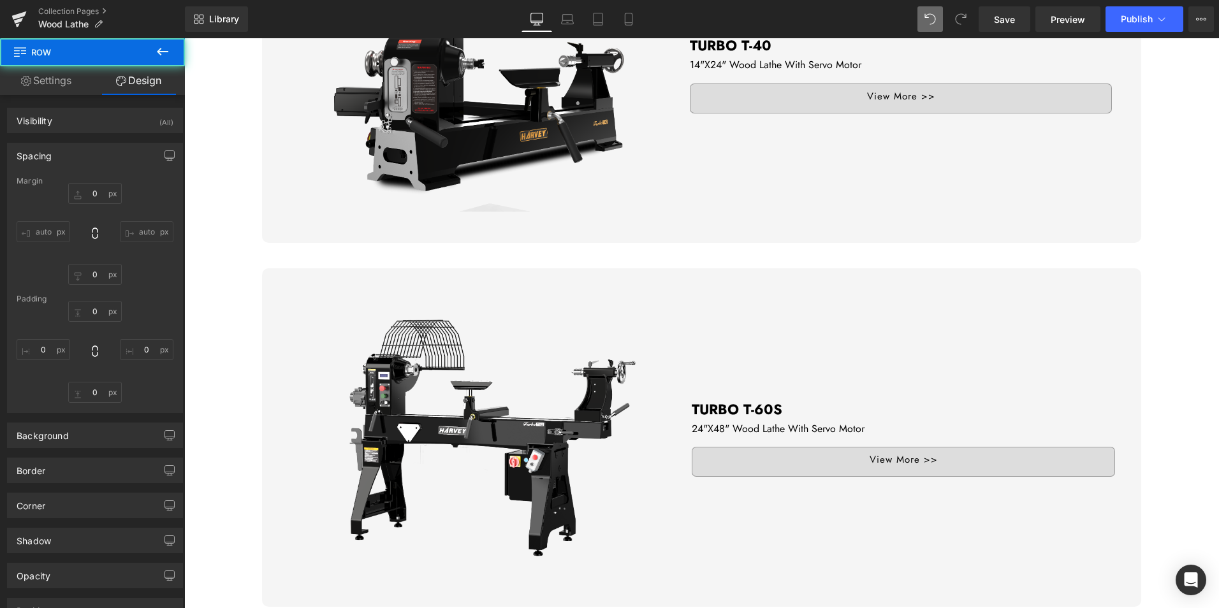
type input "0"
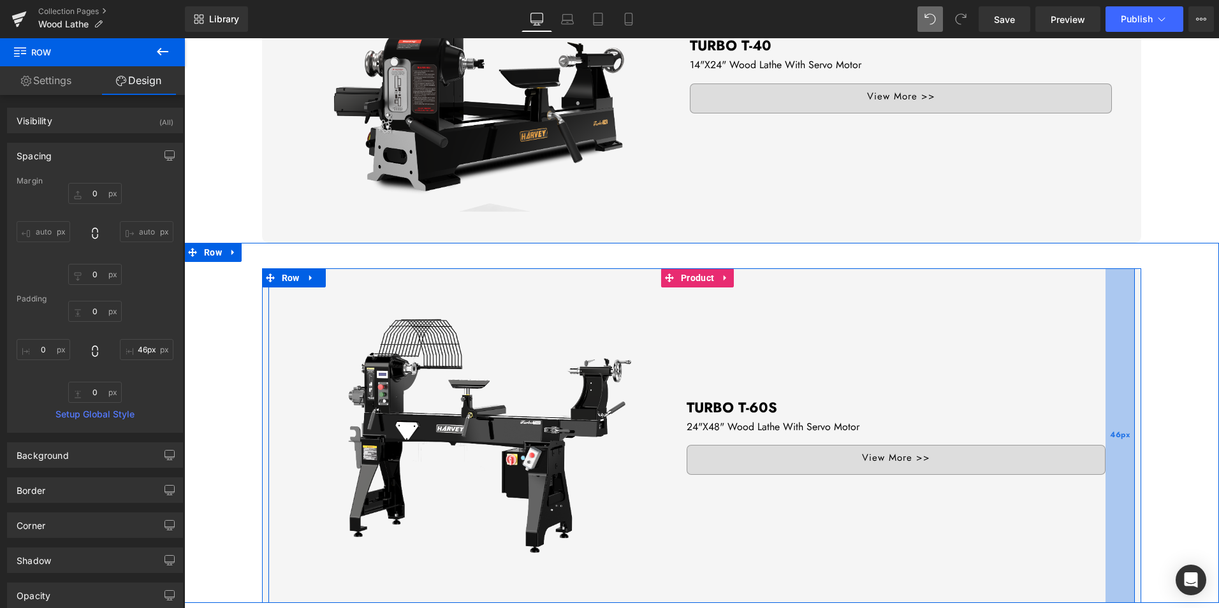
drag, startPoint x: 1111, startPoint y: 385, endPoint x: 1101, endPoint y: 385, distance: 9.6
click at [1106, 385] on div "46px" at bounding box center [1120, 436] width 29 height 335
click at [1120, 415] on div "47px" at bounding box center [1120, 436] width 30 height 335
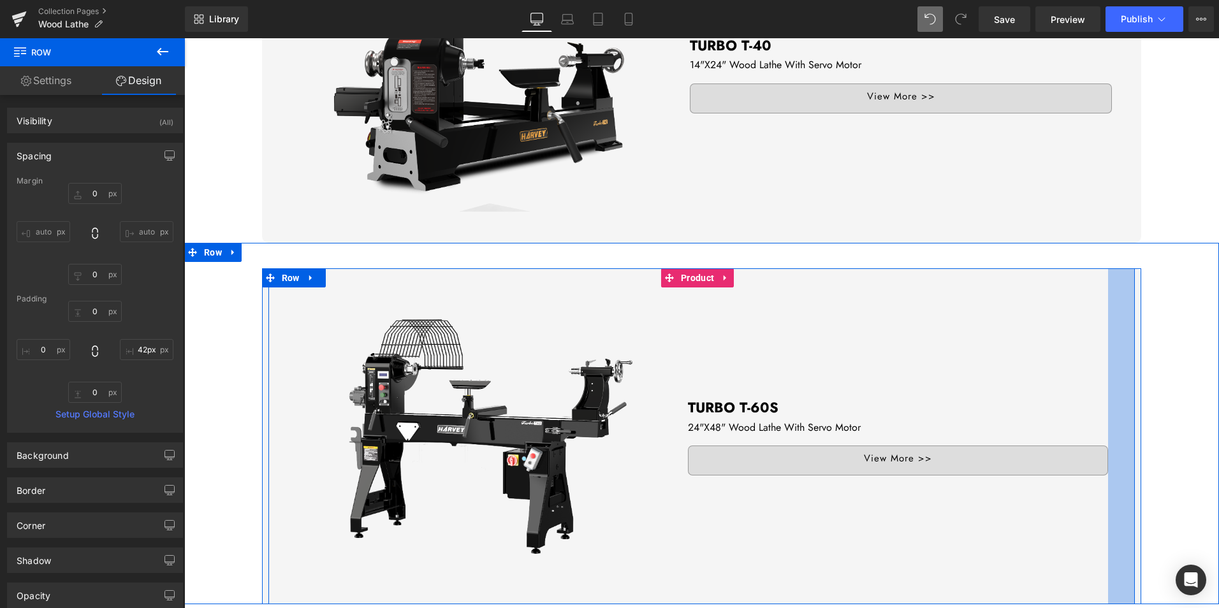
type input "41px"
click at [1130, 408] on div "Sale Off (P) Image" at bounding box center [702, 437] width 880 height 336
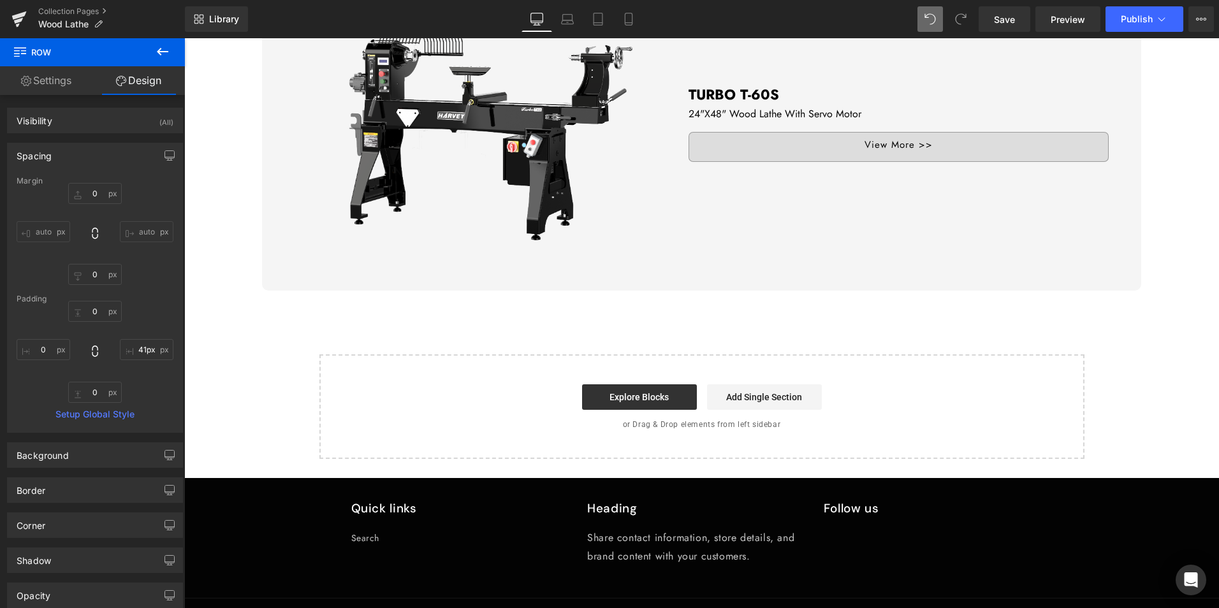
scroll to position [638, 0]
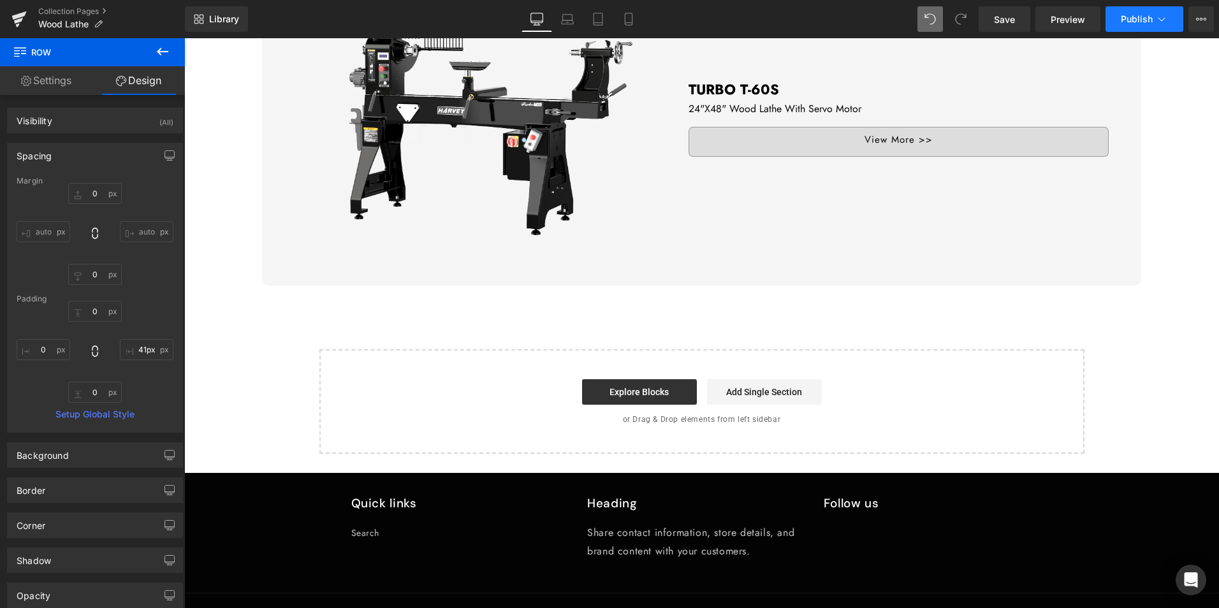
click at [1140, 18] on span "Publish" at bounding box center [1137, 19] width 32 height 10
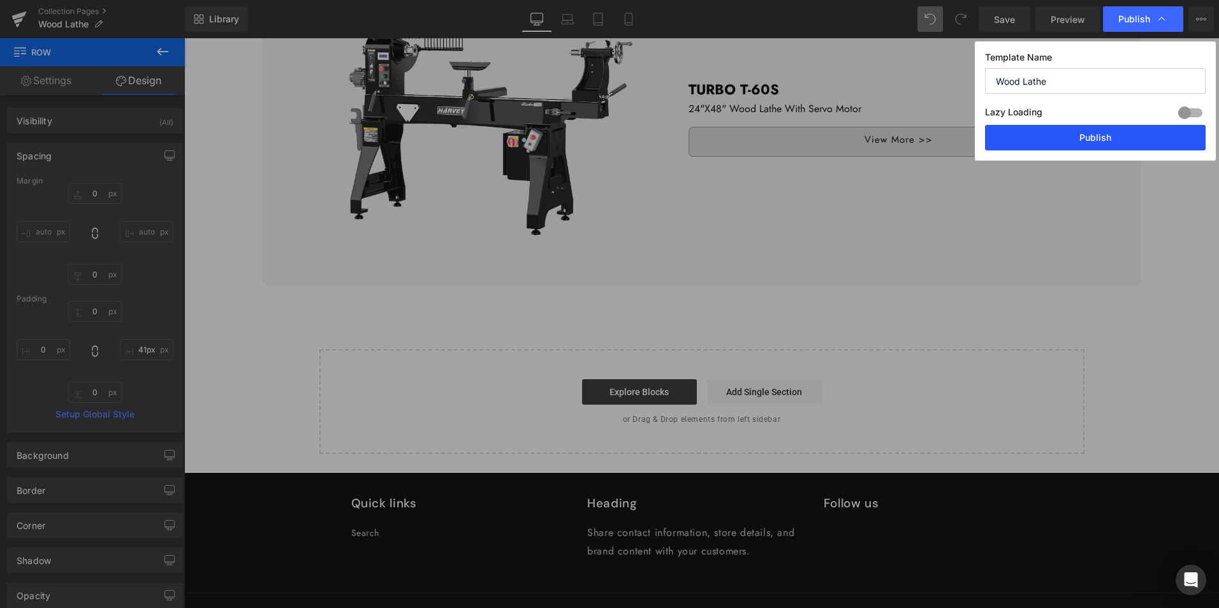
click at [1054, 138] on button "Publish" at bounding box center [1095, 138] width 221 height 26
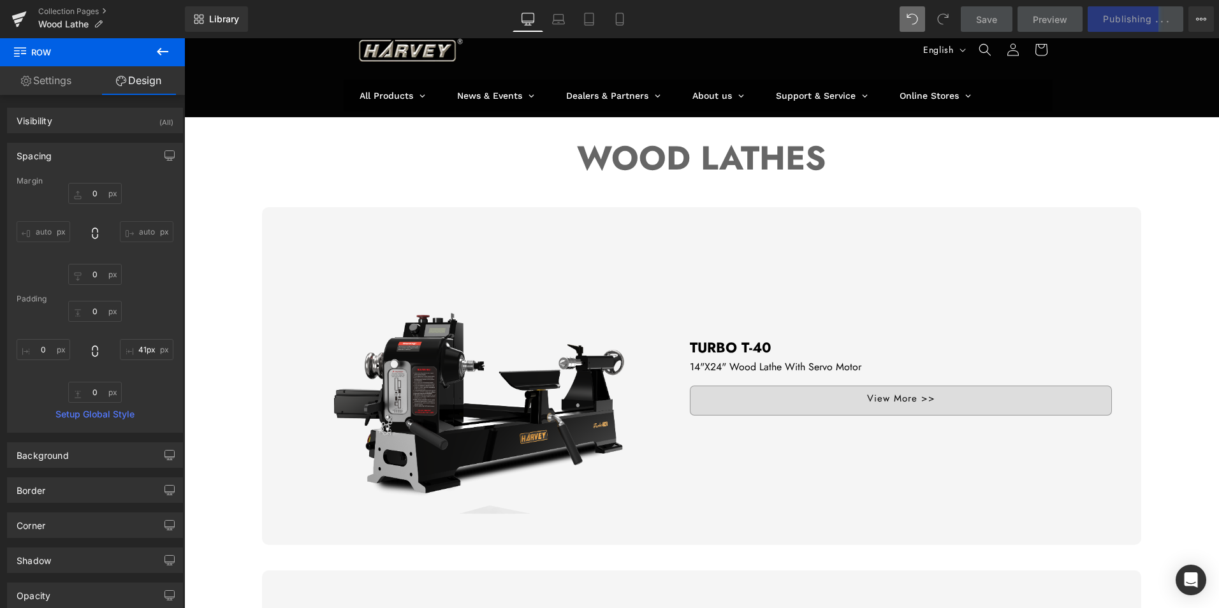
scroll to position [0, 0]
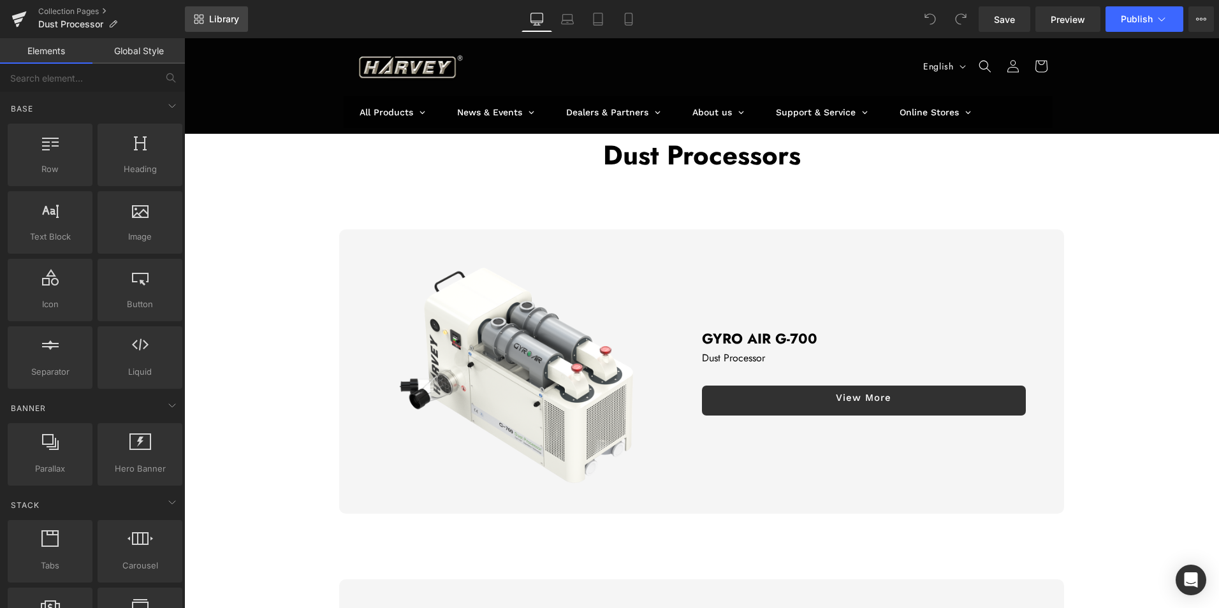
click at [223, 24] on span "Library" at bounding box center [224, 18] width 30 height 11
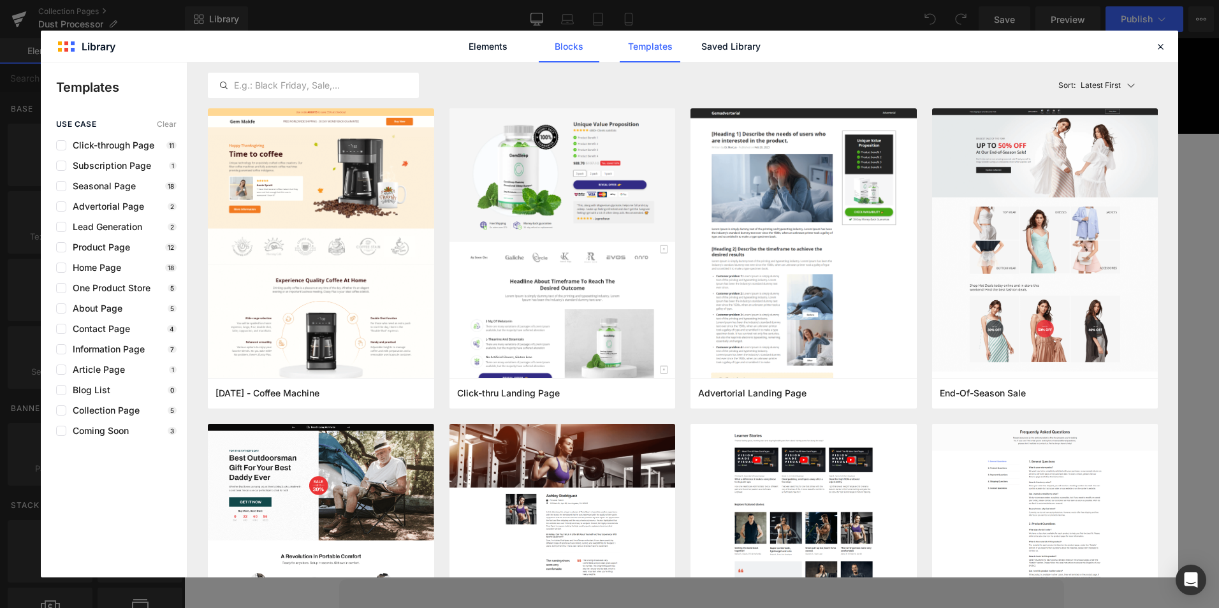
click at [701, 44] on link "Blocks" at bounding box center [731, 47] width 61 height 32
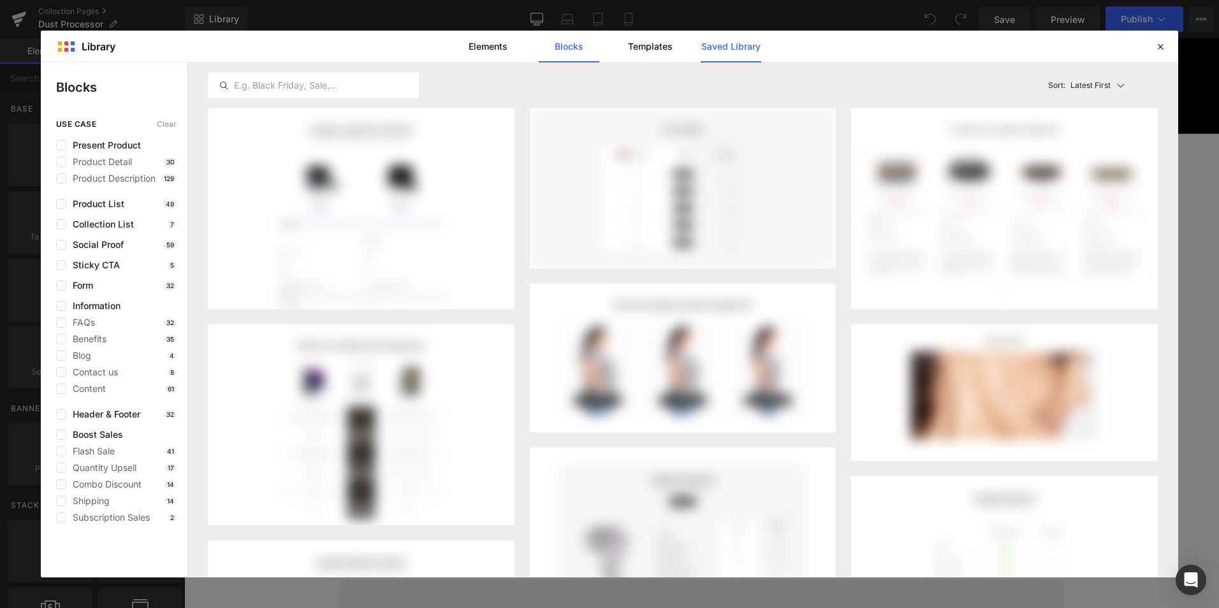
click at [755, 38] on link "Saved Library" at bounding box center [731, 47] width 61 height 32
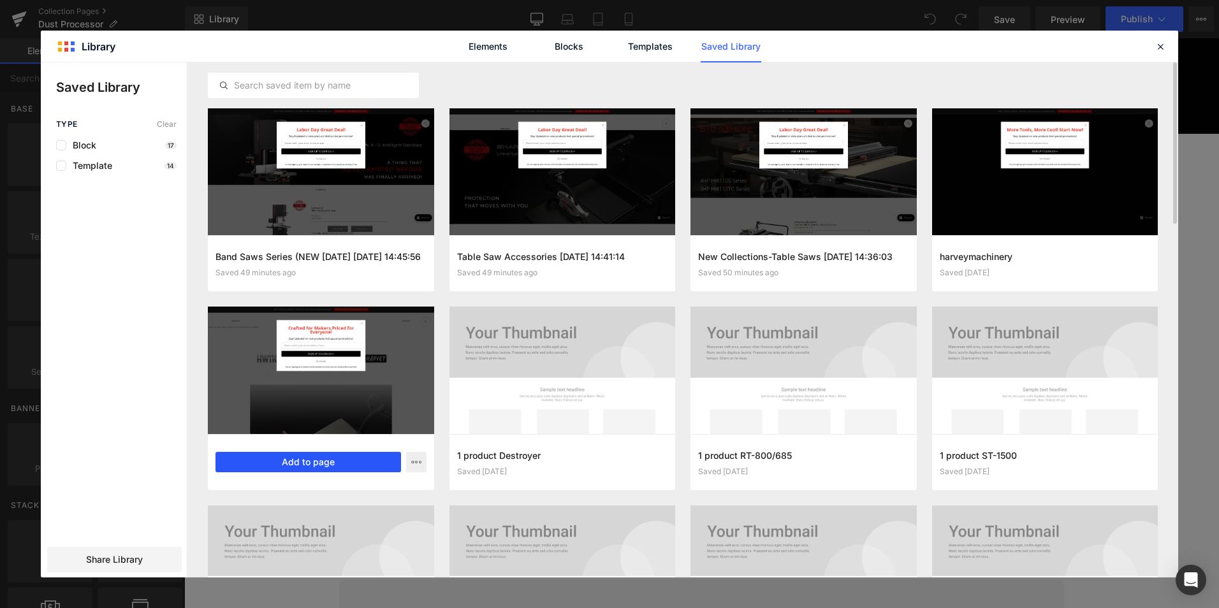
scroll to position [159, 0]
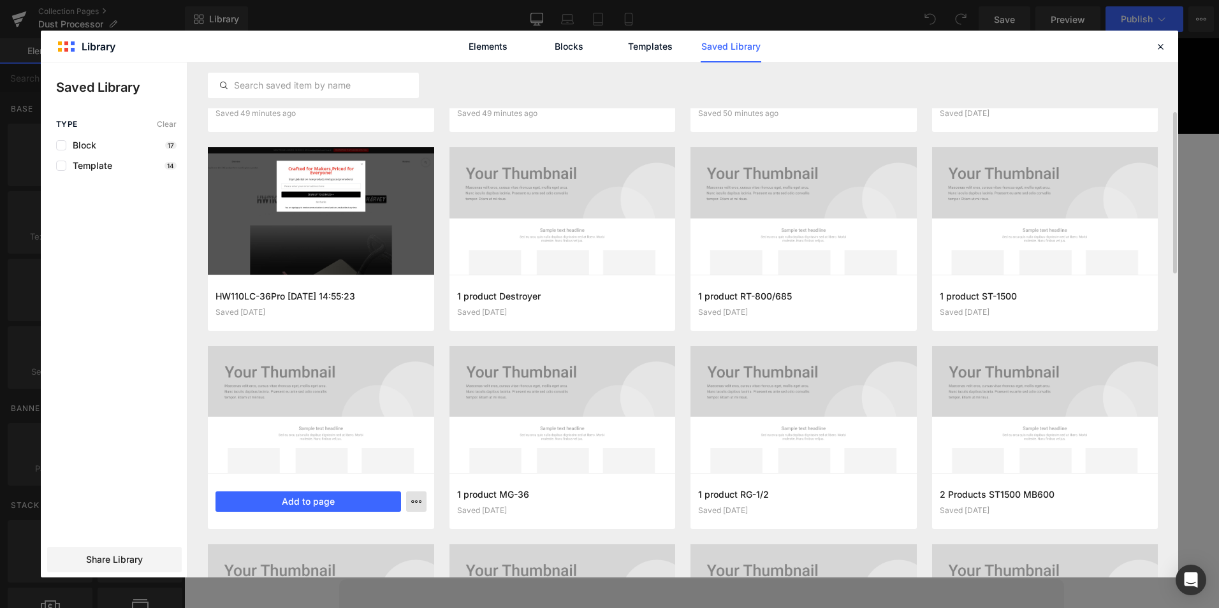
click at [416, 501] on icon "button" at bounding box center [416, 502] width 10 height 10
click at [374, 476] on div "Delete" at bounding box center [353, 473] width 145 height 27
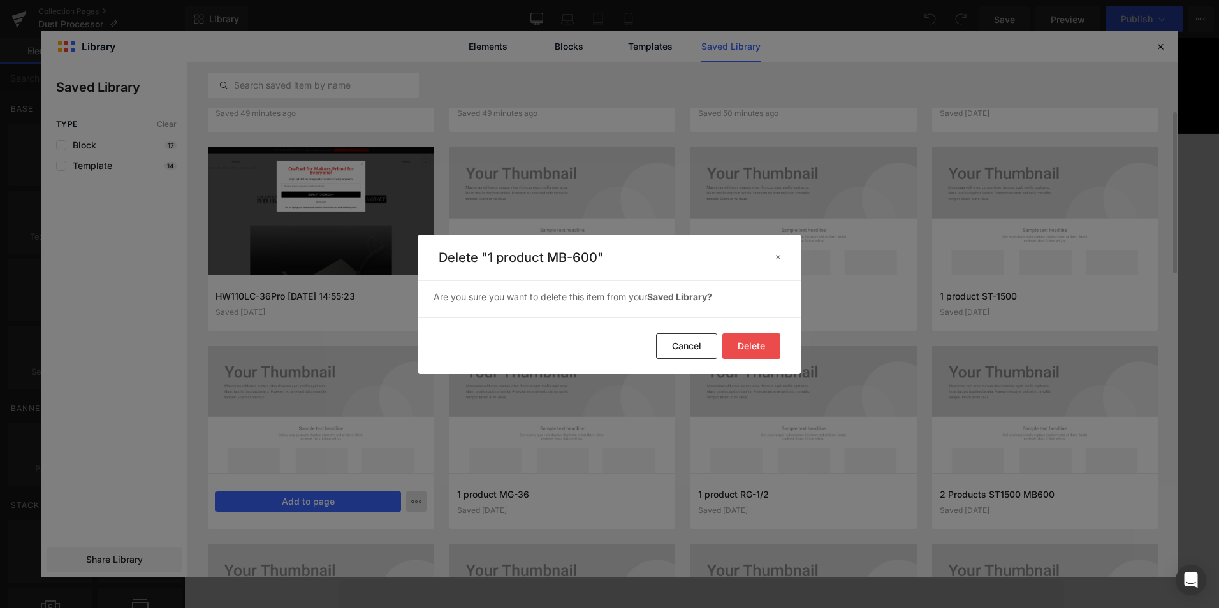
click at [749, 349] on button "Delete" at bounding box center [752, 347] width 58 height 26
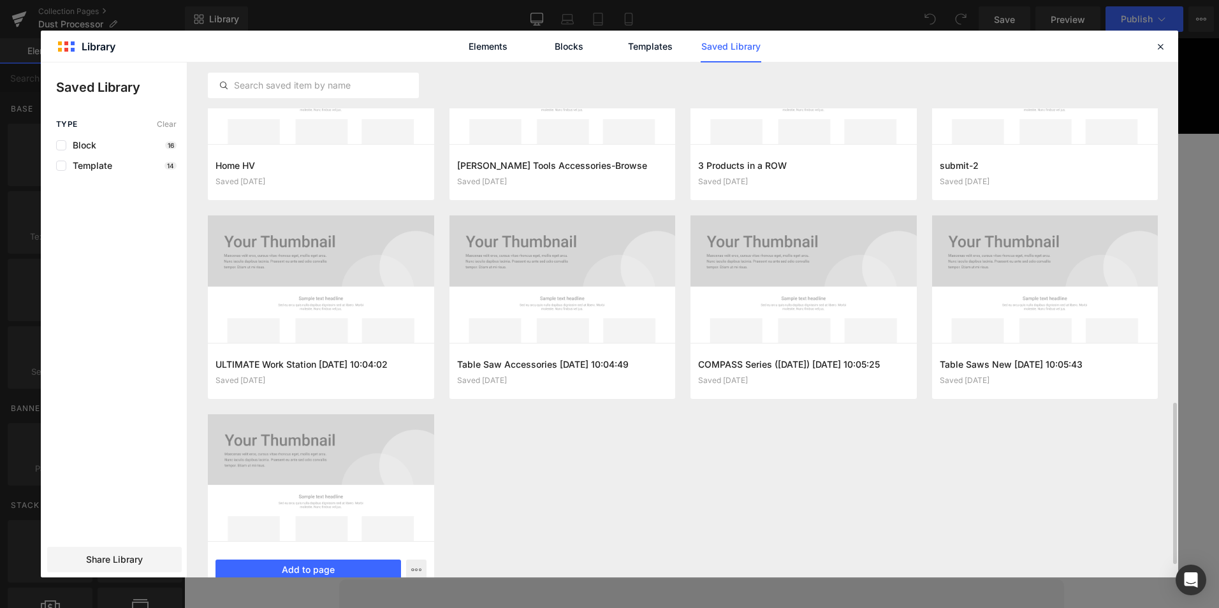
scroll to position [1116, 0]
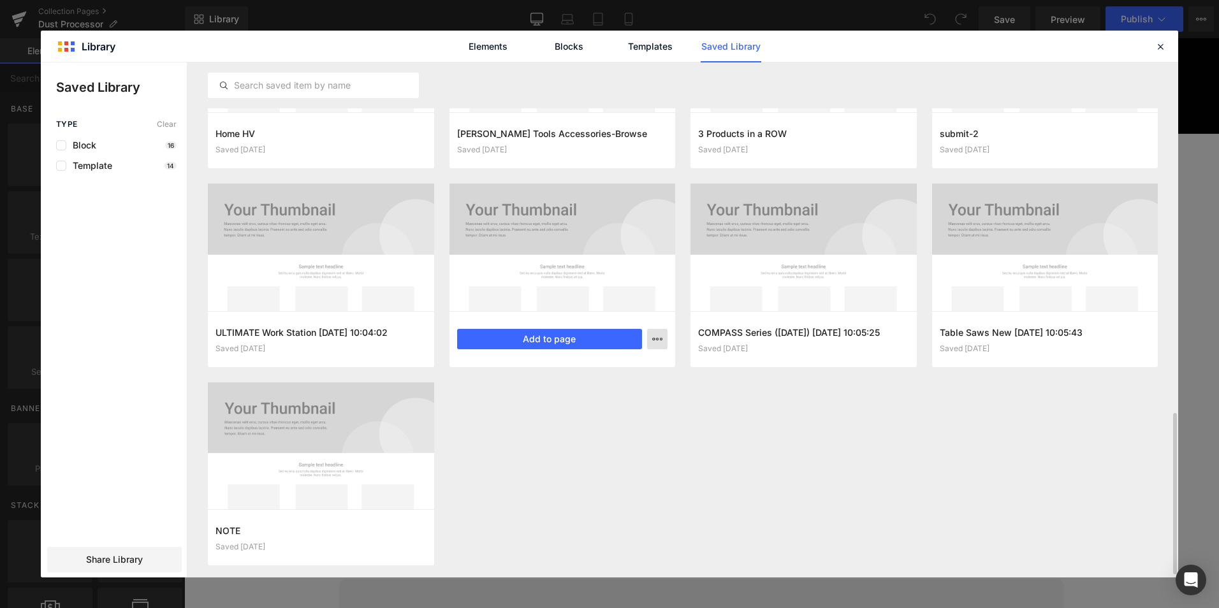
click at [654, 339] on icon "button" at bounding box center [657, 339] width 10 height 10
click at [584, 399] on div "Delete" at bounding box center [594, 394] width 145 height 27
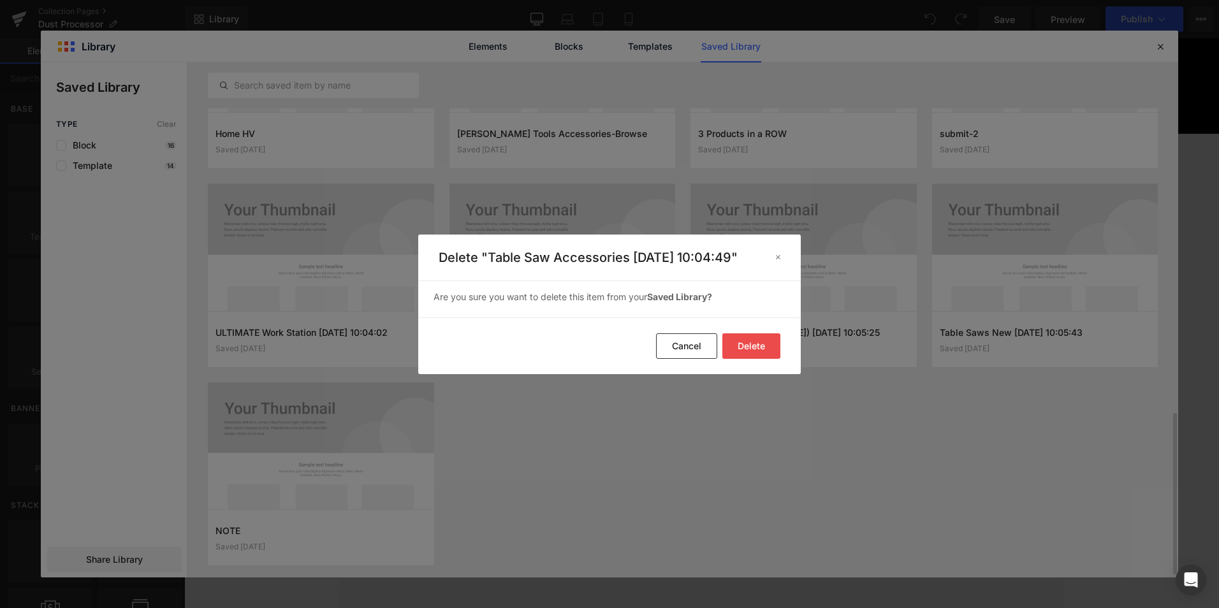
click at [753, 359] on button "Delete" at bounding box center [752, 347] width 58 height 26
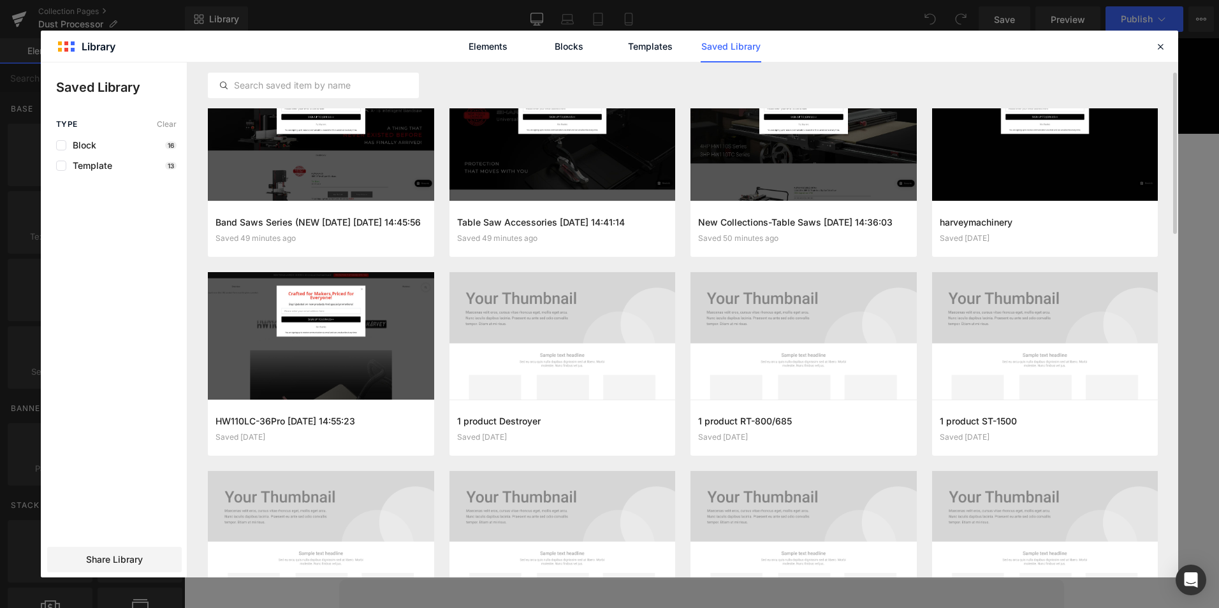
scroll to position [0, 0]
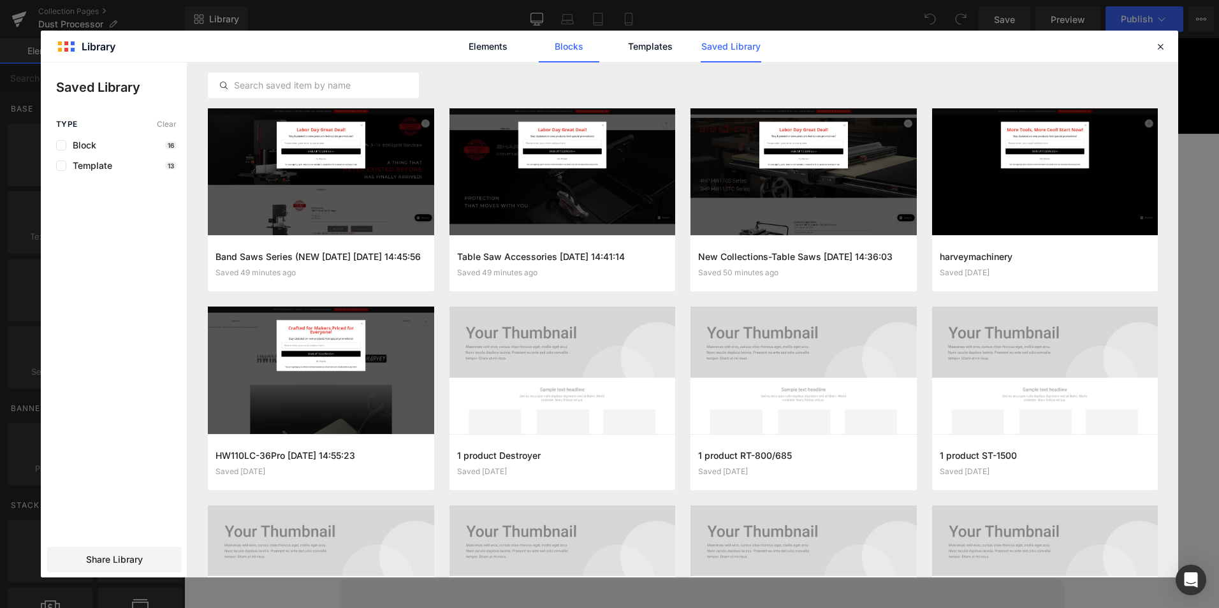
click at [701, 47] on link "Blocks" at bounding box center [731, 47] width 61 height 32
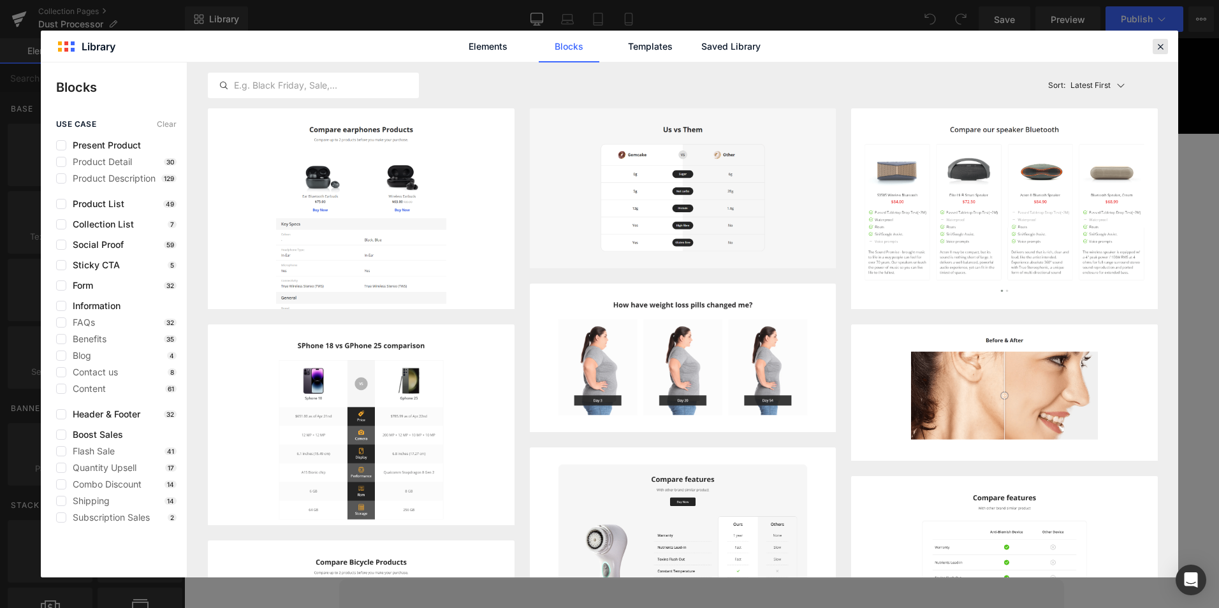
click at [1160, 47] on icon at bounding box center [1160, 46] width 11 height 11
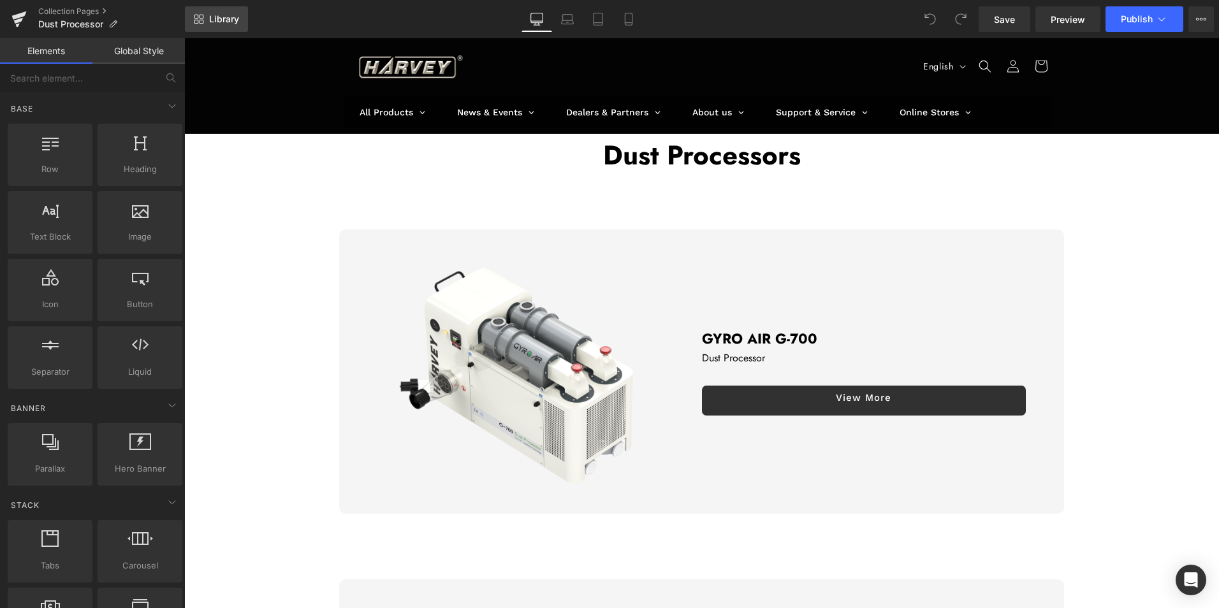
click at [226, 13] on span "Library" at bounding box center [224, 18] width 30 height 11
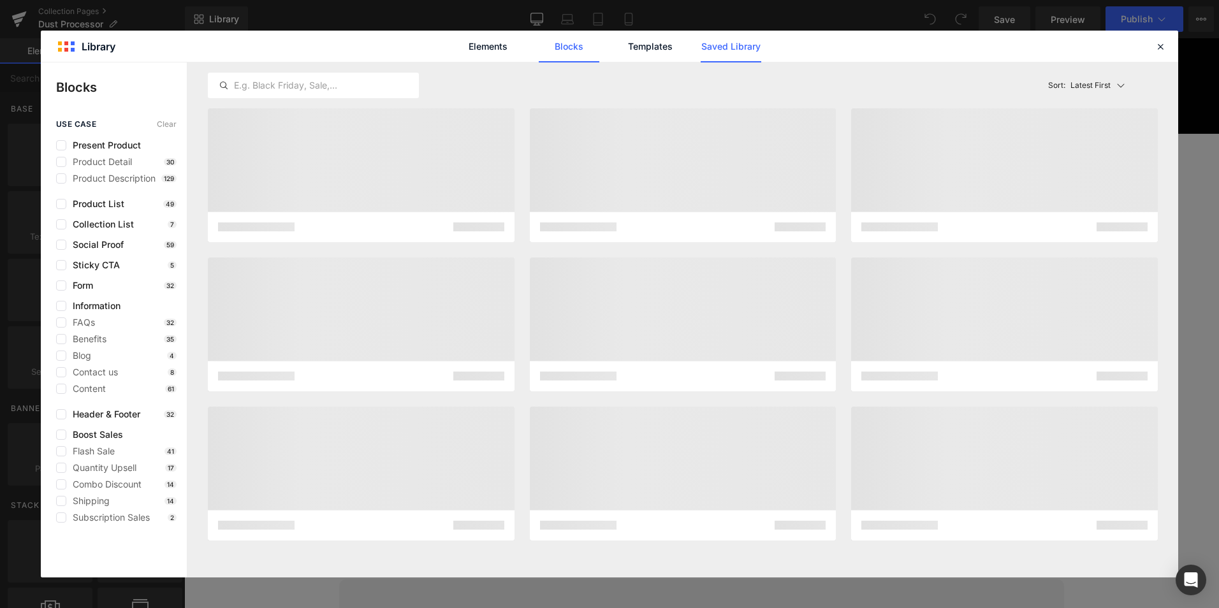
click at [742, 38] on link "Saved Library" at bounding box center [731, 47] width 61 height 32
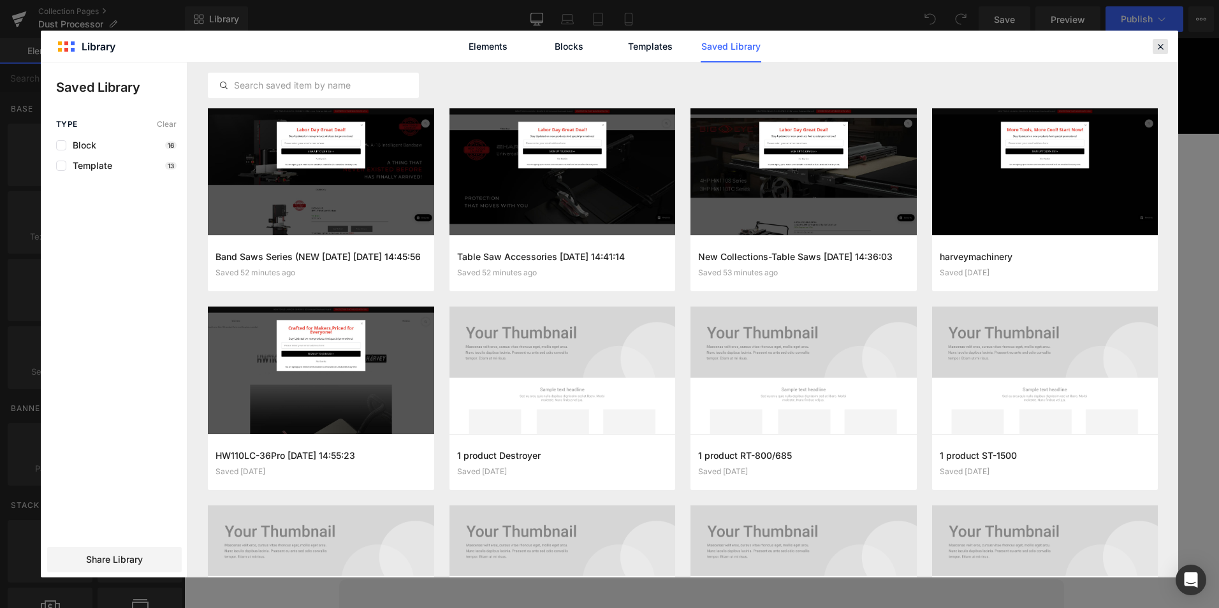
click at [1162, 46] on icon at bounding box center [1160, 46] width 11 height 11
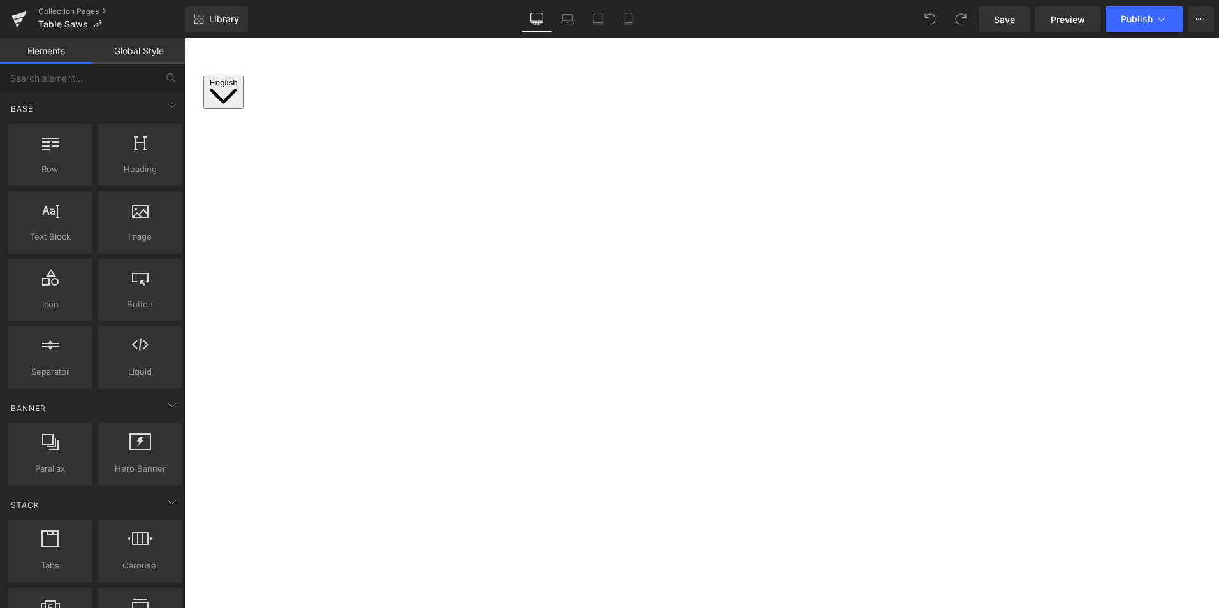
scroll to position [319, 0]
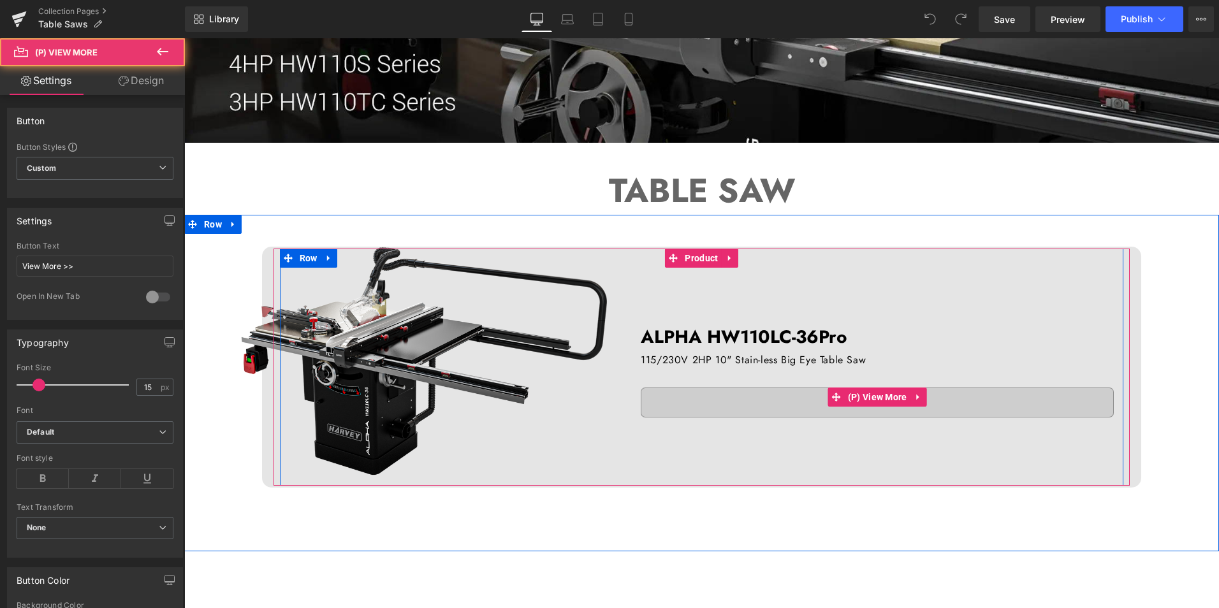
click at [751, 405] on link "View More >>" at bounding box center [877, 403] width 473 height 30
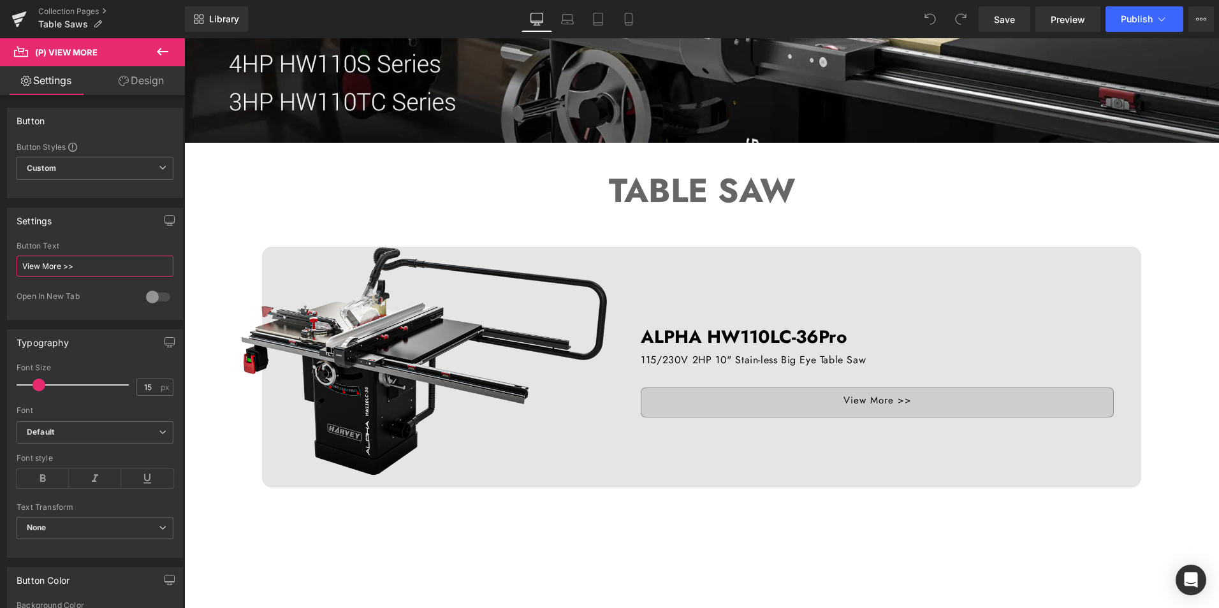
drag, startPoint x: 86, startPoint y: 263, endPoint x: -140, endPoint y: 260, distance: 226.4
click at [0, 260] on html "You are previewing how the will restyle your page. You can not edit Elements in…" at bounding box center [609, 304] width 1219 height 608
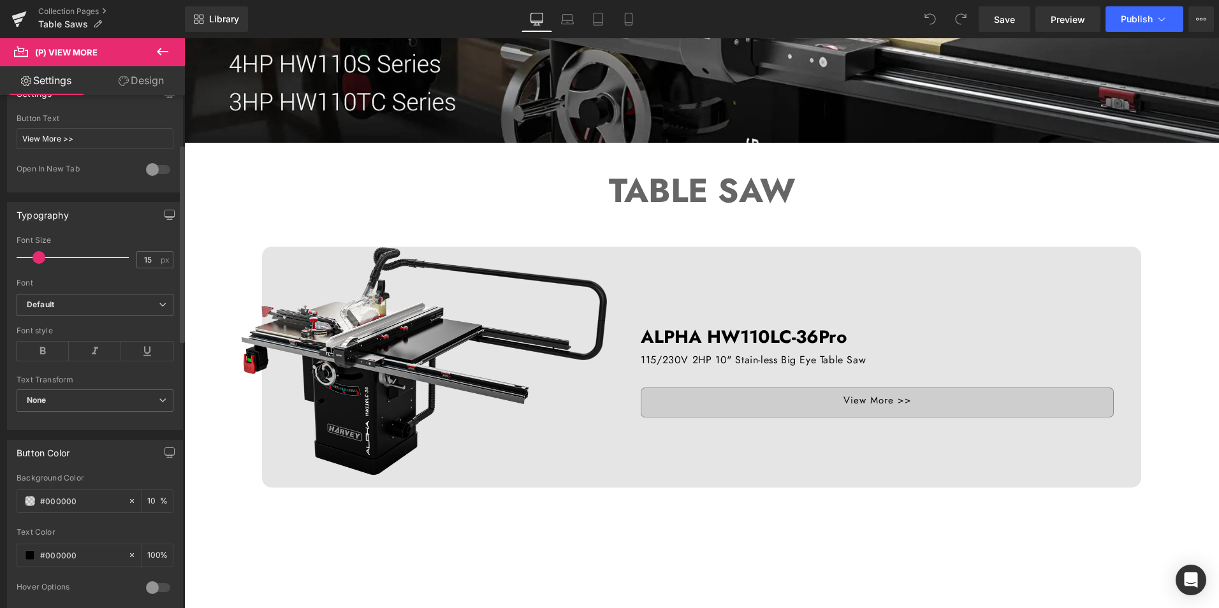
scroll to position [191, 0]
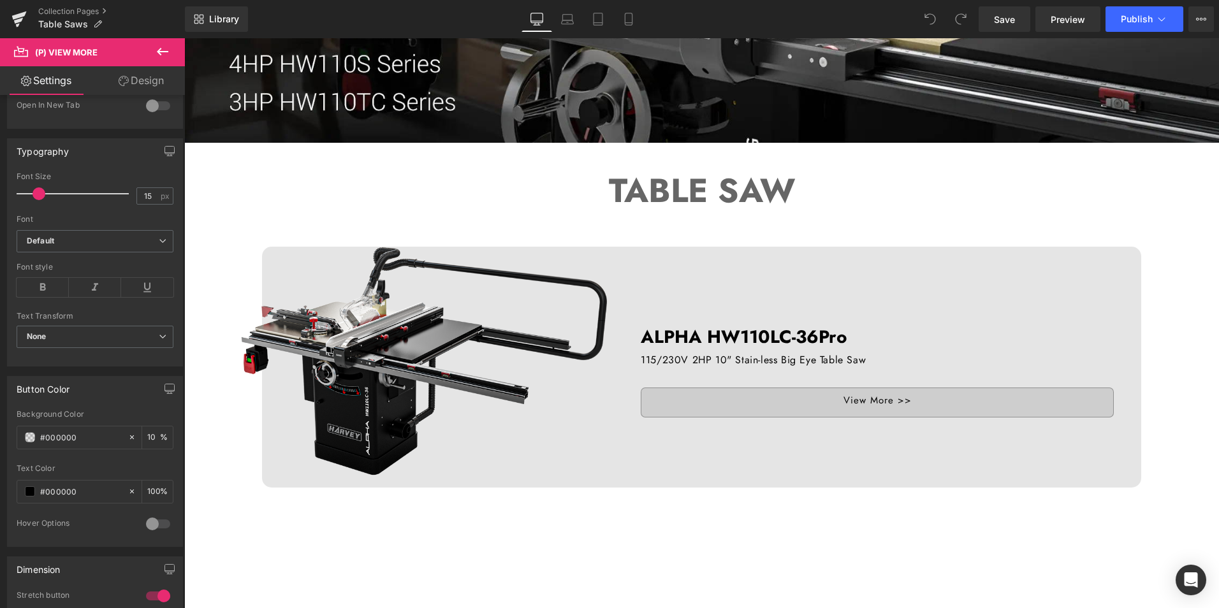
drag, startPoint x: 90, startPoint y: 490, endPoint x: -61, endPoint y: 476, distance: 151.9
click at [0, 476] on html "You are previewing how the will restyle your page. You can not edit Elements in…" at bounding box center [609, 304] width 1219 height 608
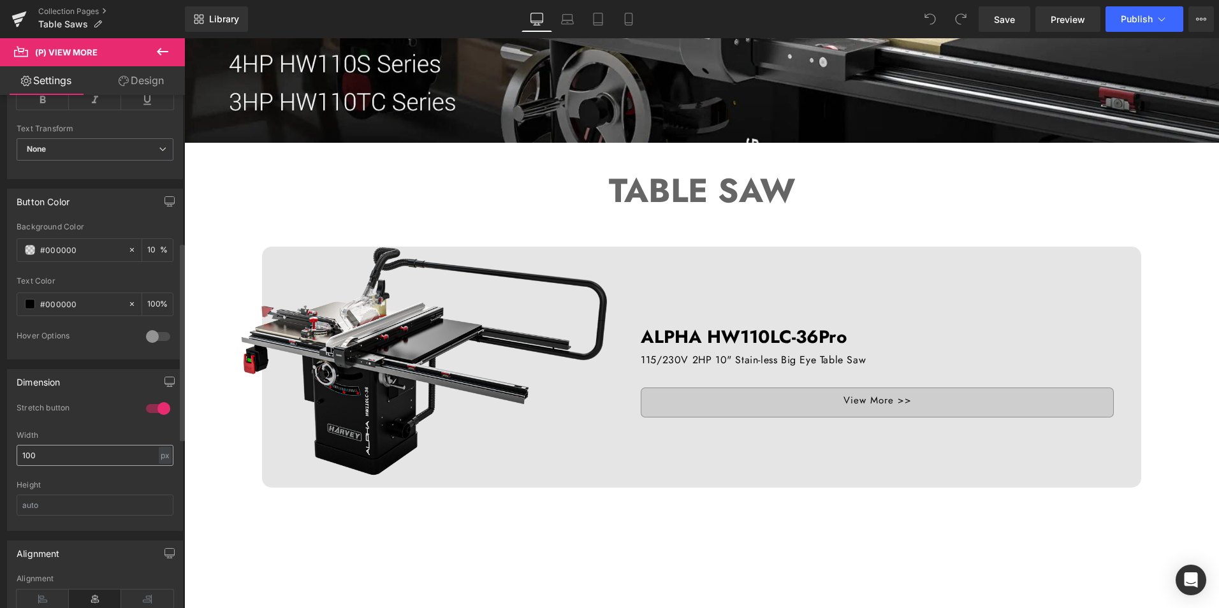
scroll to position [383, 0]
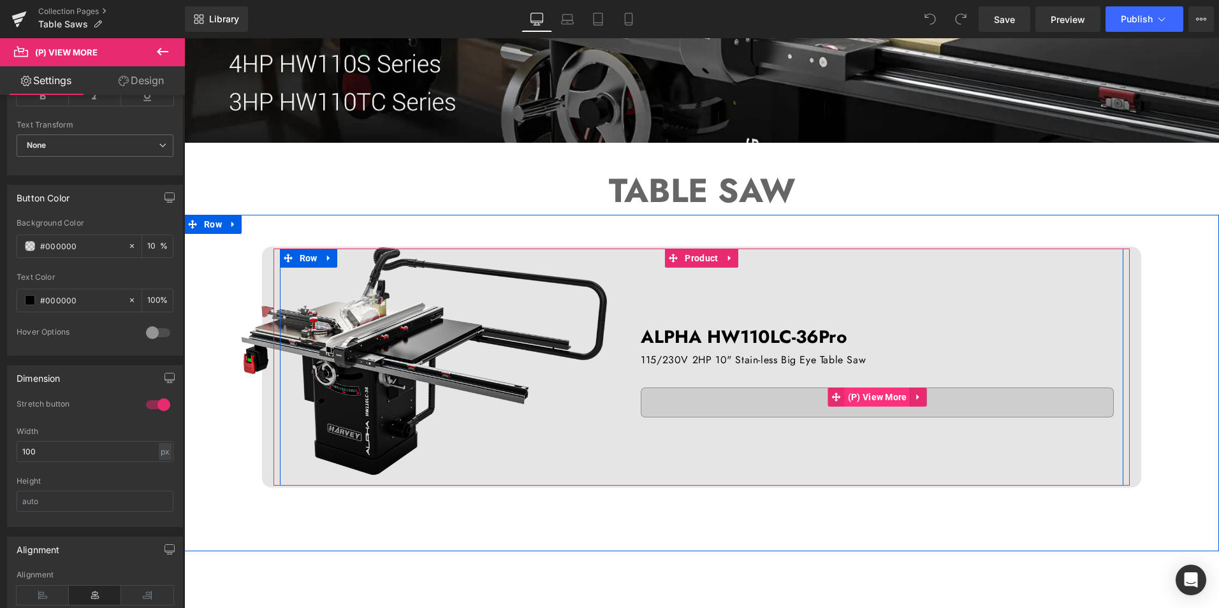
click at [845, 399] on span "(P) View More" at bounding box center [878, 397] width 66 height 19
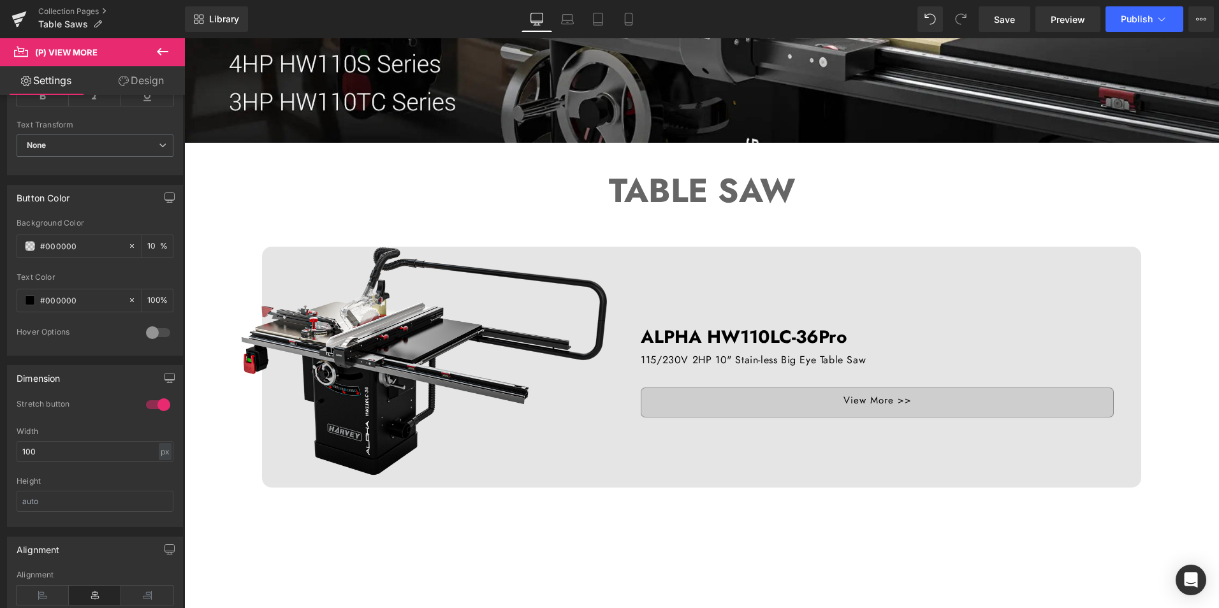
click at [159, 83] on link "Design" at bounding box center [141, 80] width 92 height 29
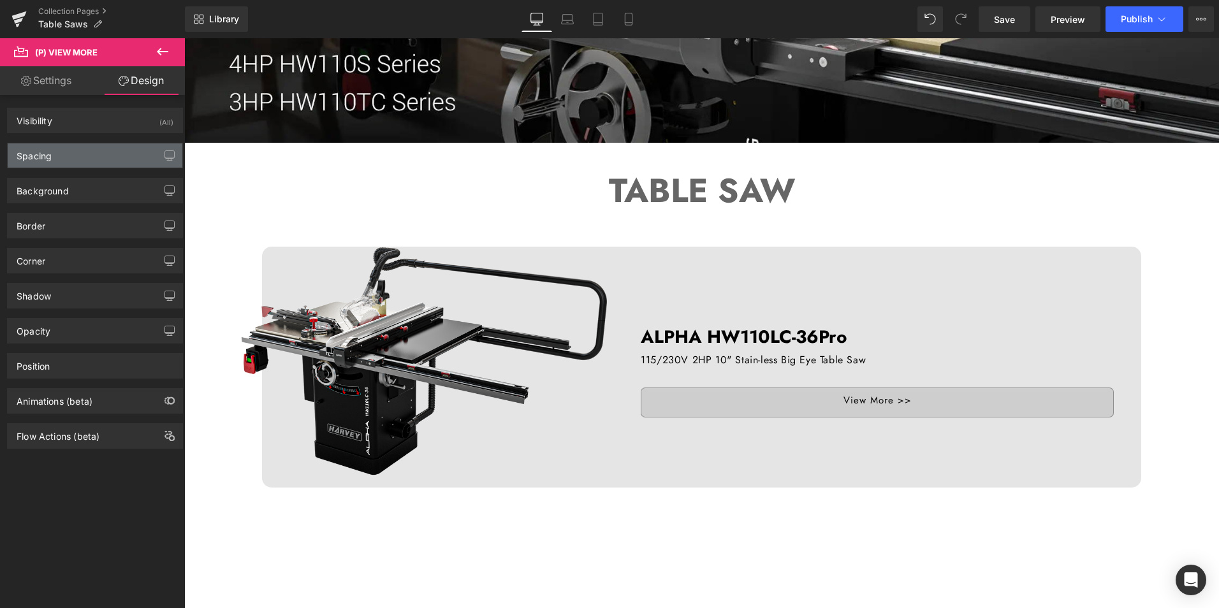
click at [85, 154] on div "Spacing" at bounding box center [95, 156] width 175 height 24
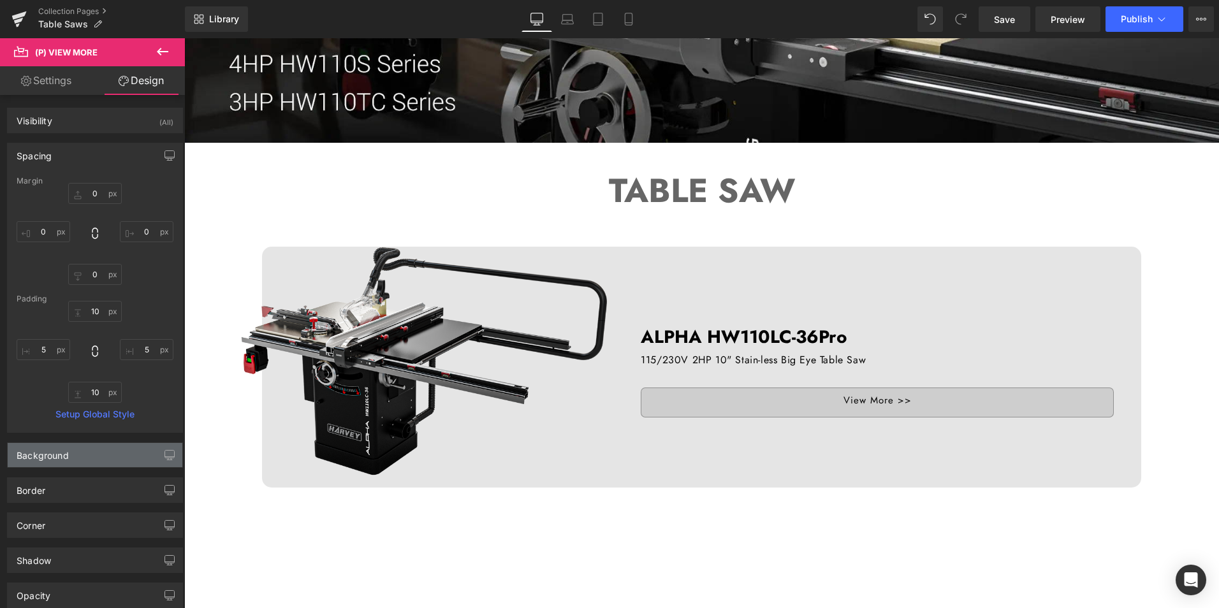
click at [69, 458] on div "Background" at bounding box center [95, 455] width 175 height 24
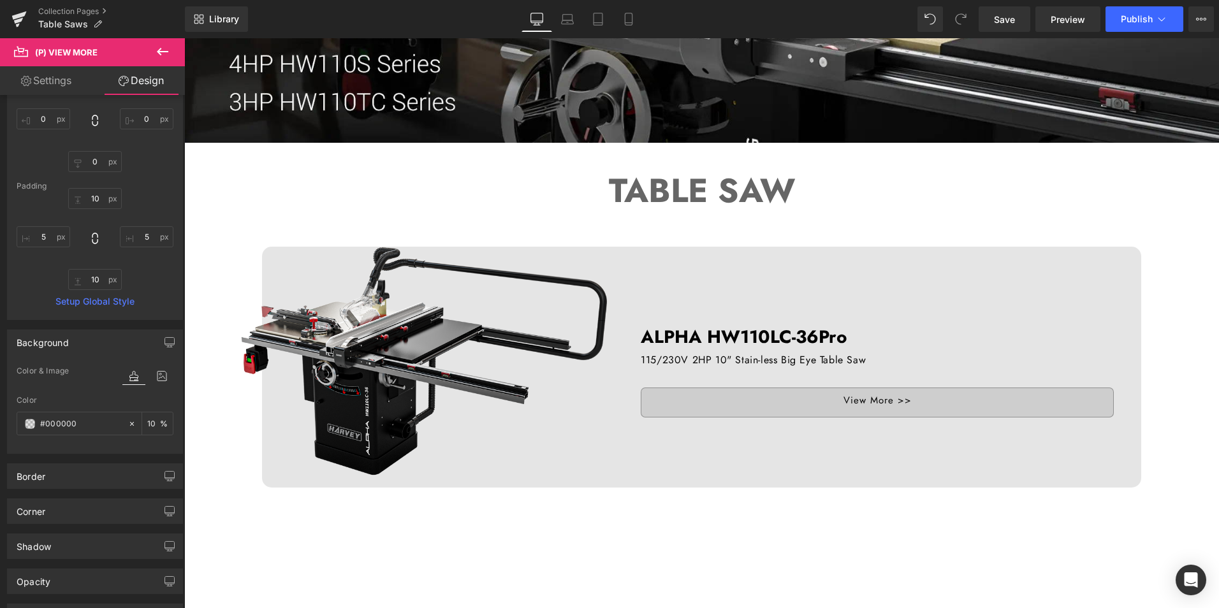
scroll to position [128, 0]
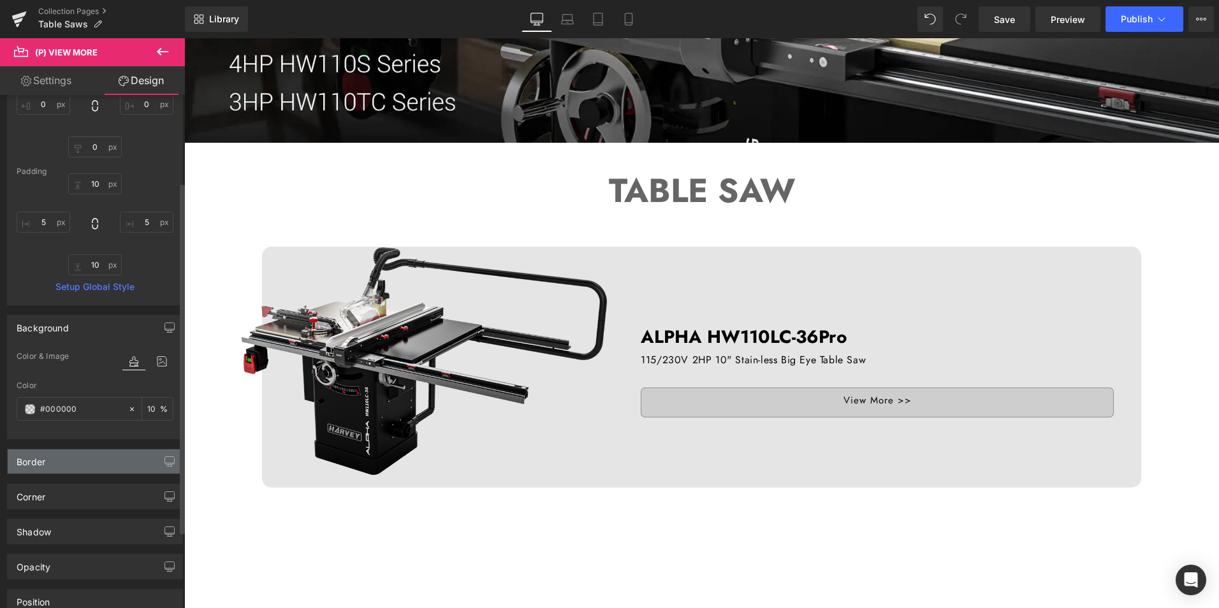
click at [78, 457] on div "Border" at bounding box center [95, 462] width 175 height 24
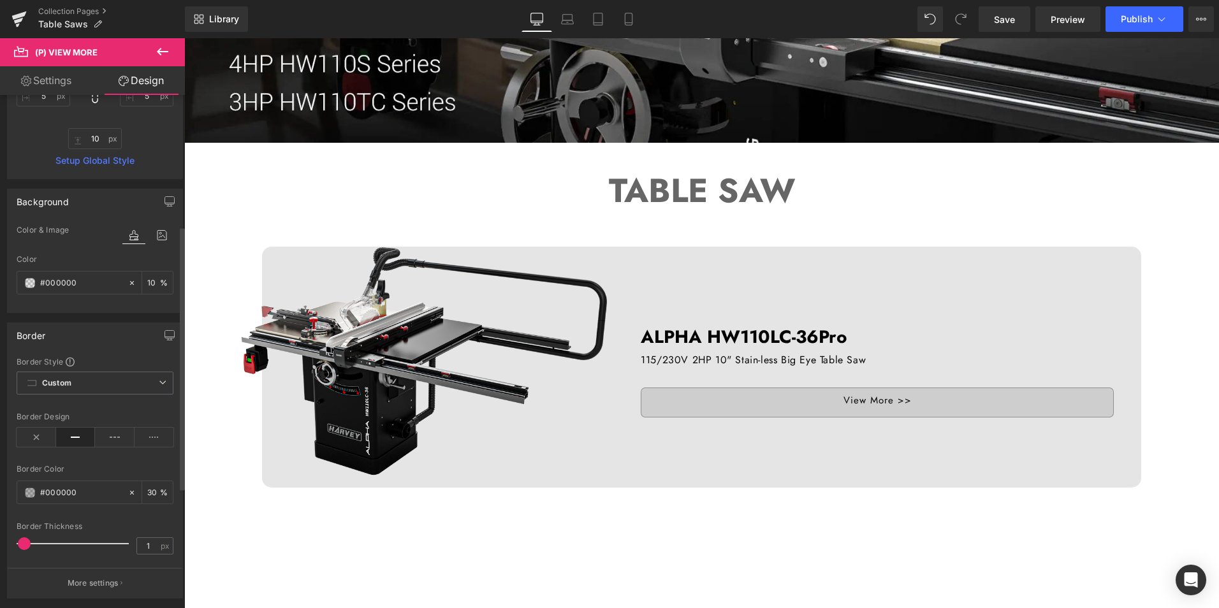
scroll to position [255, 0]
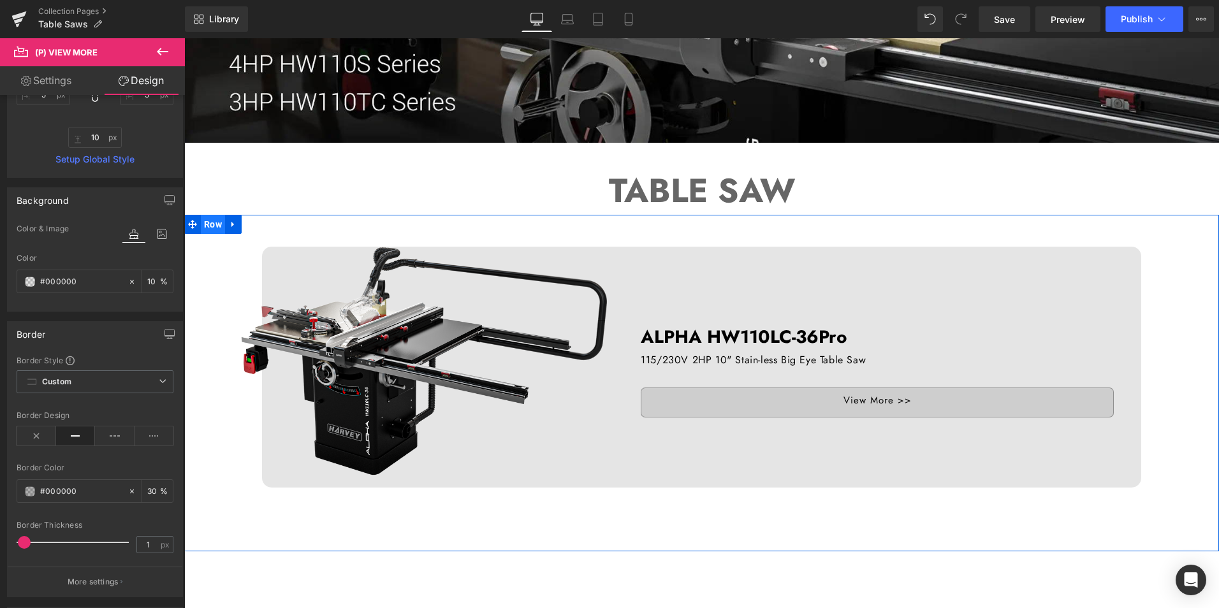
click at [210, 219] on span "Row" at bounding box center [213, 224] width 24 height 19
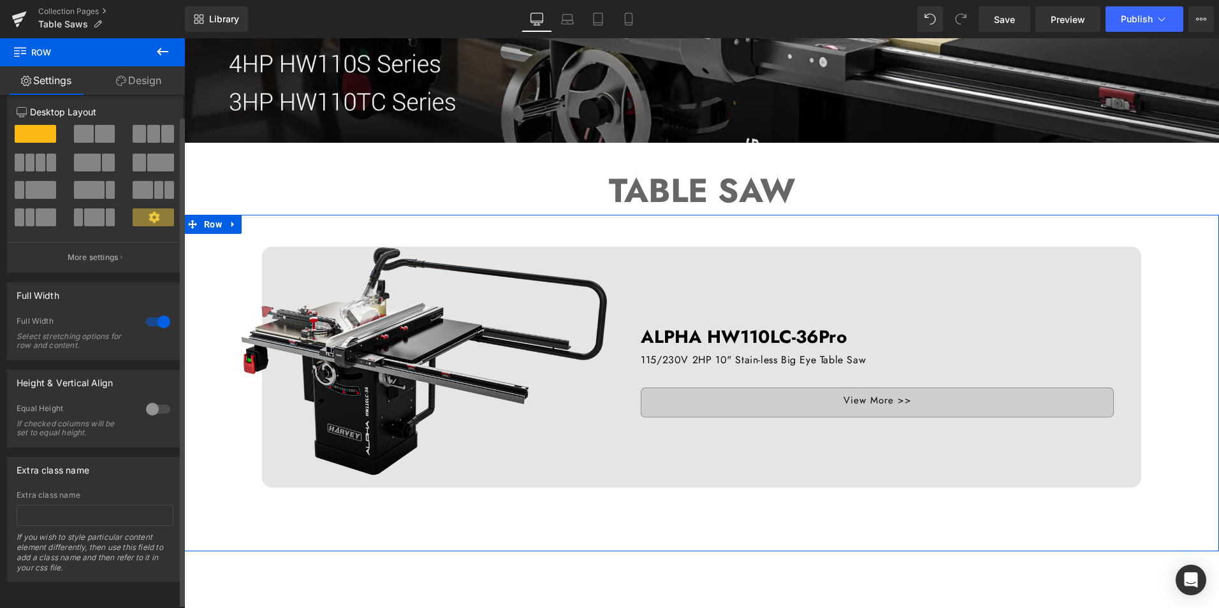
scroll to position [22, 0]
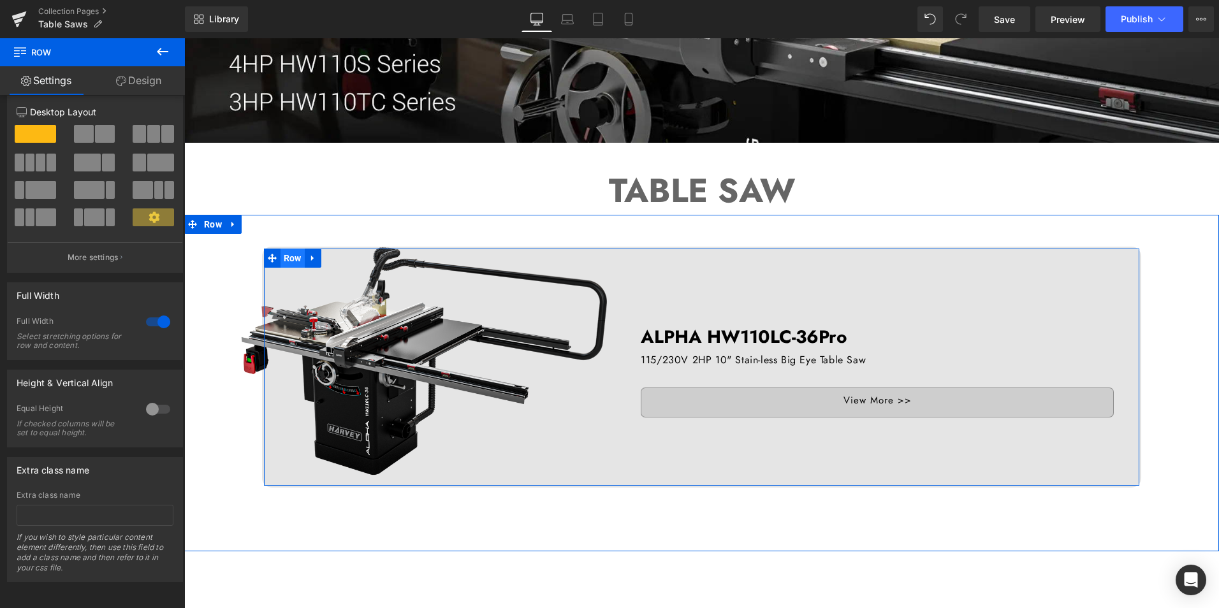
click at [297, 260] on span "Row" at bounding box center [293, 258] width 24 height 19
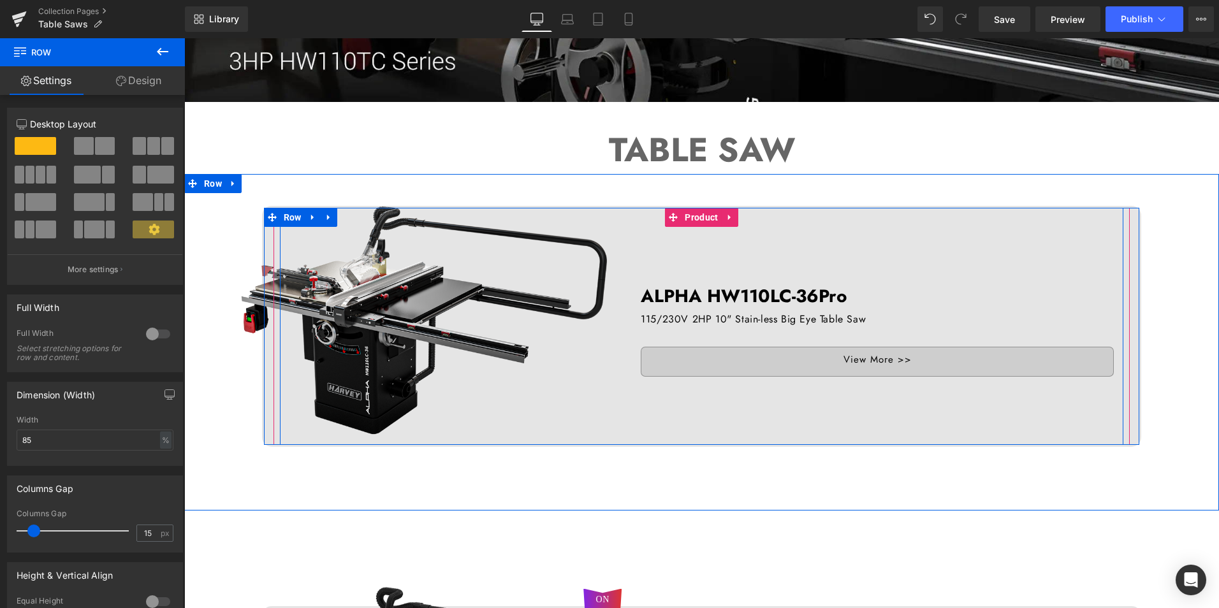
scroll to position [510, 0]
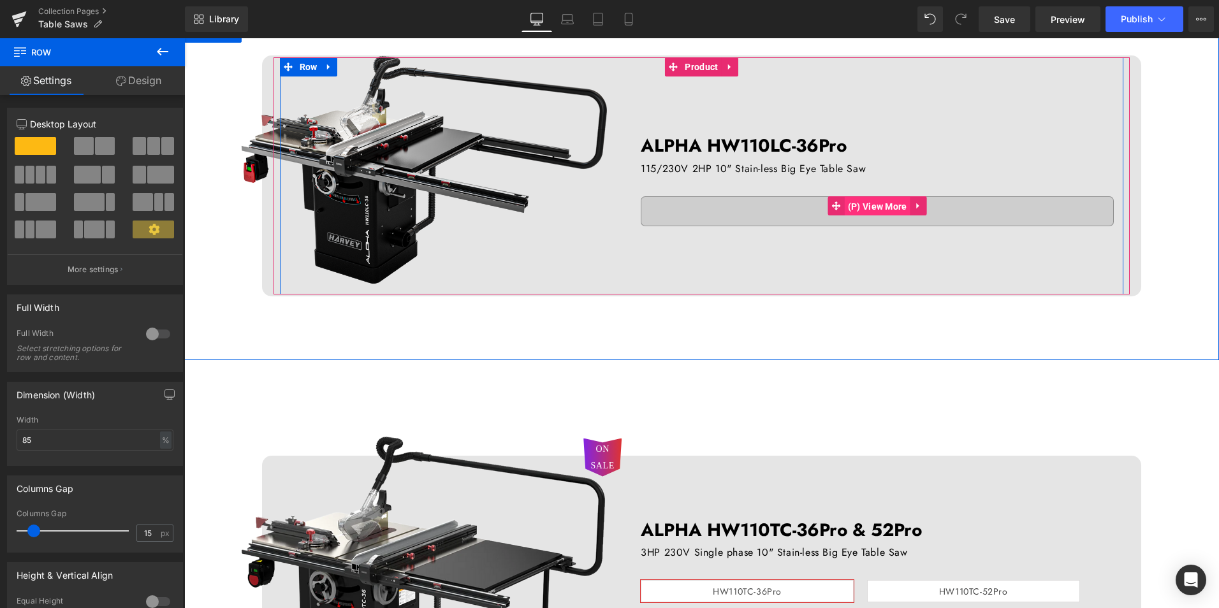
click at [883, 209] on span "(P) View More" at bounding box center [878, 206] width 66 height 19
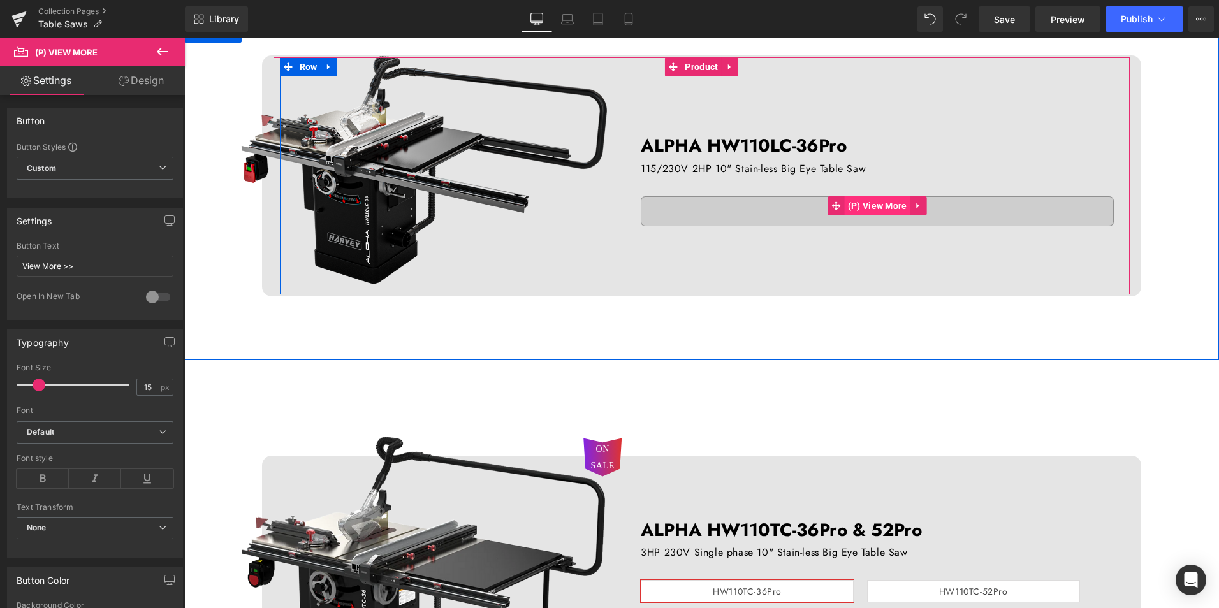
click at [858, 200] on span "(P) View More" at bounding box center [878, 205] width 66 height 19
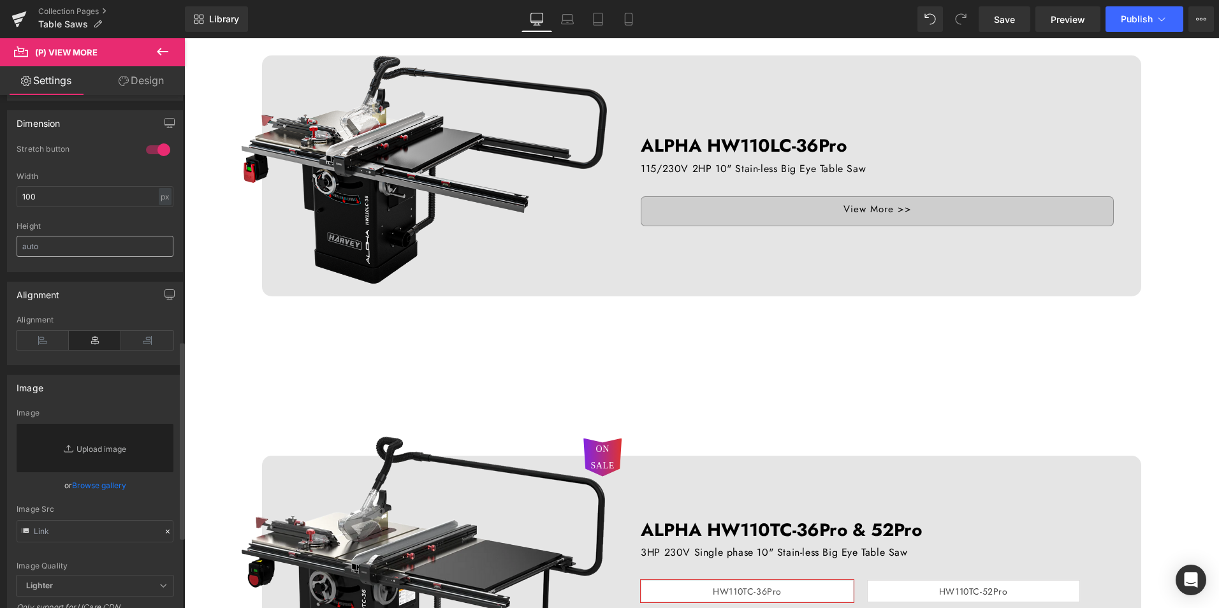
scroll to position [702, 0]
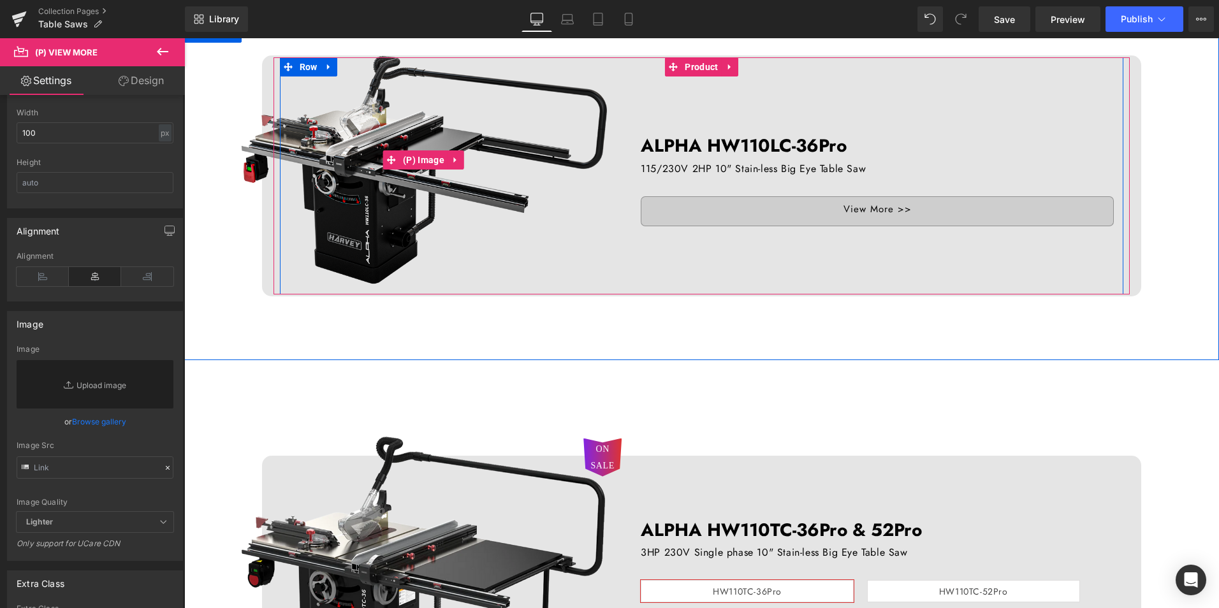
click at [268, 225] on img at bounding box center [424, 160] width 396 height 396
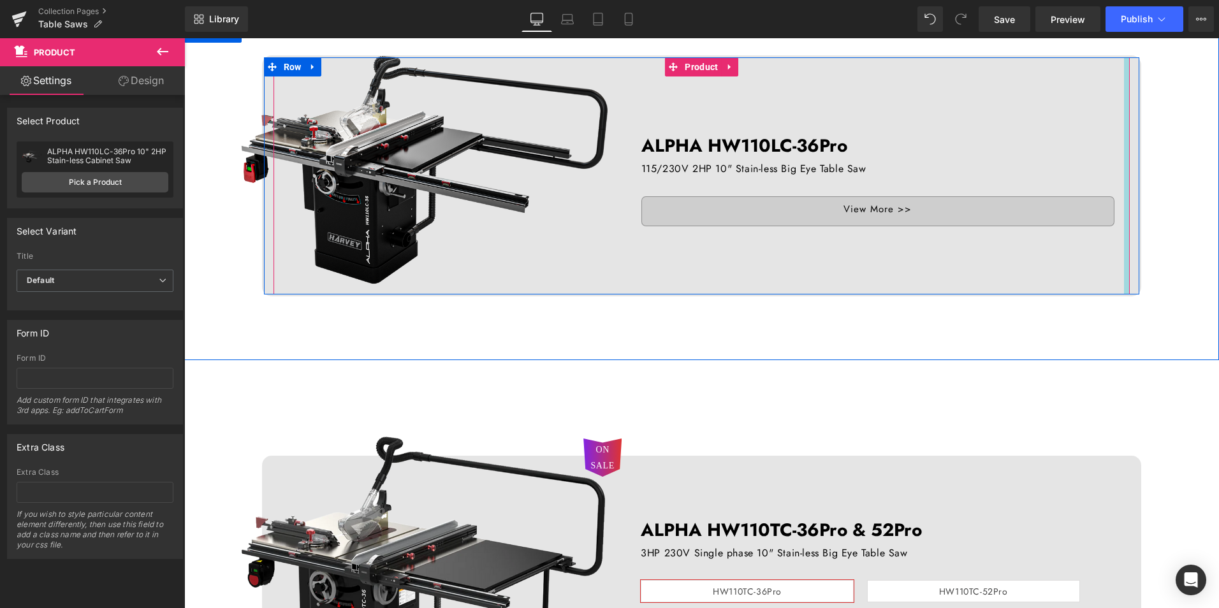
click at [1124, 191] on div at bounding box center [1127, 175] width 6 height 237
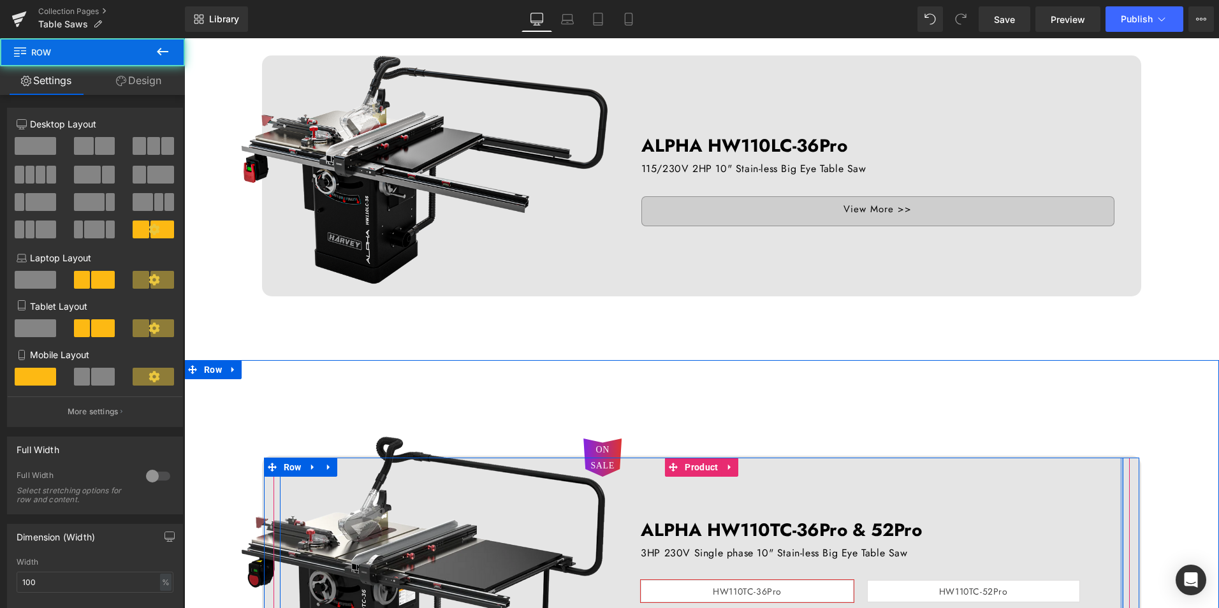
click at [1121, 484] on div at bounding box center [1122, 576] width 3 height 237
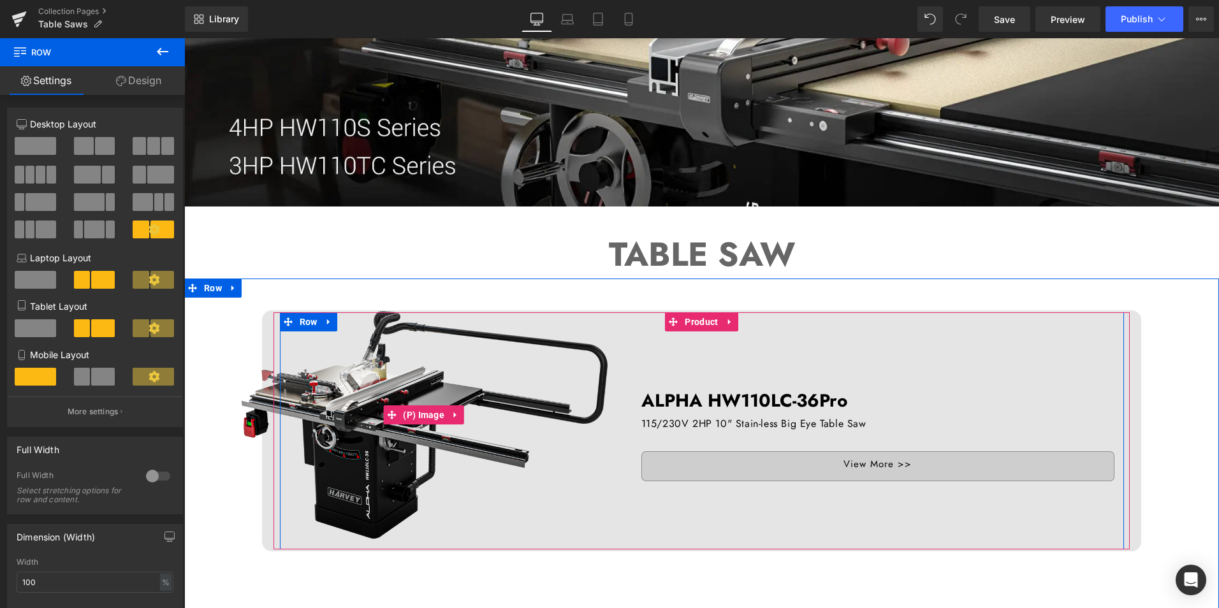
scroll to position [0, 0]
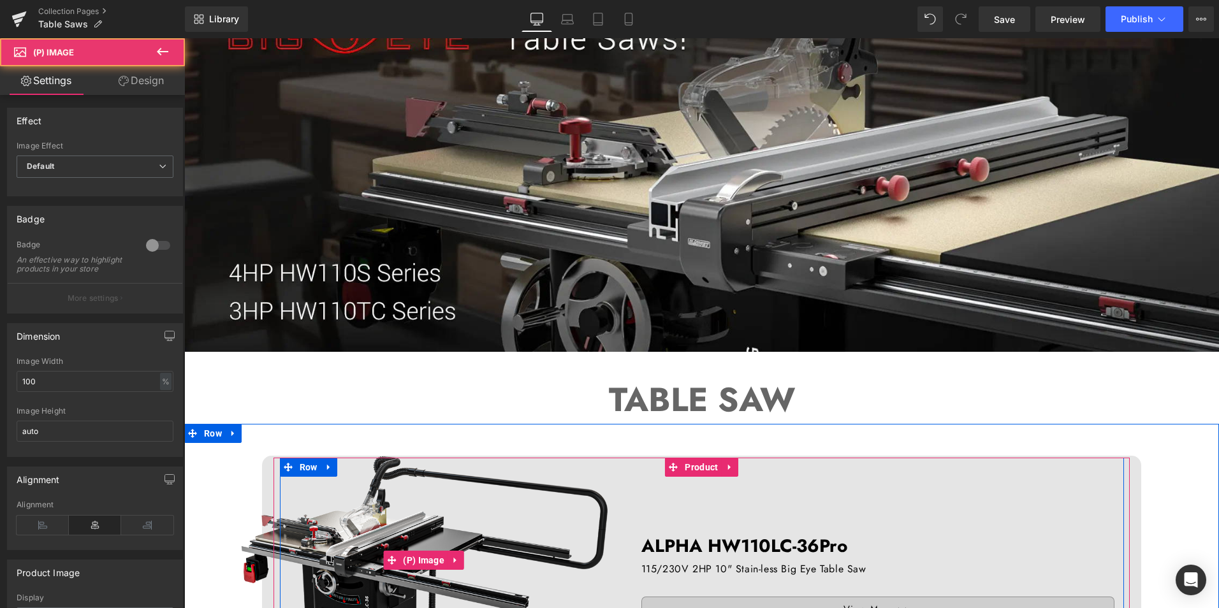
scroll to position [128, 0]
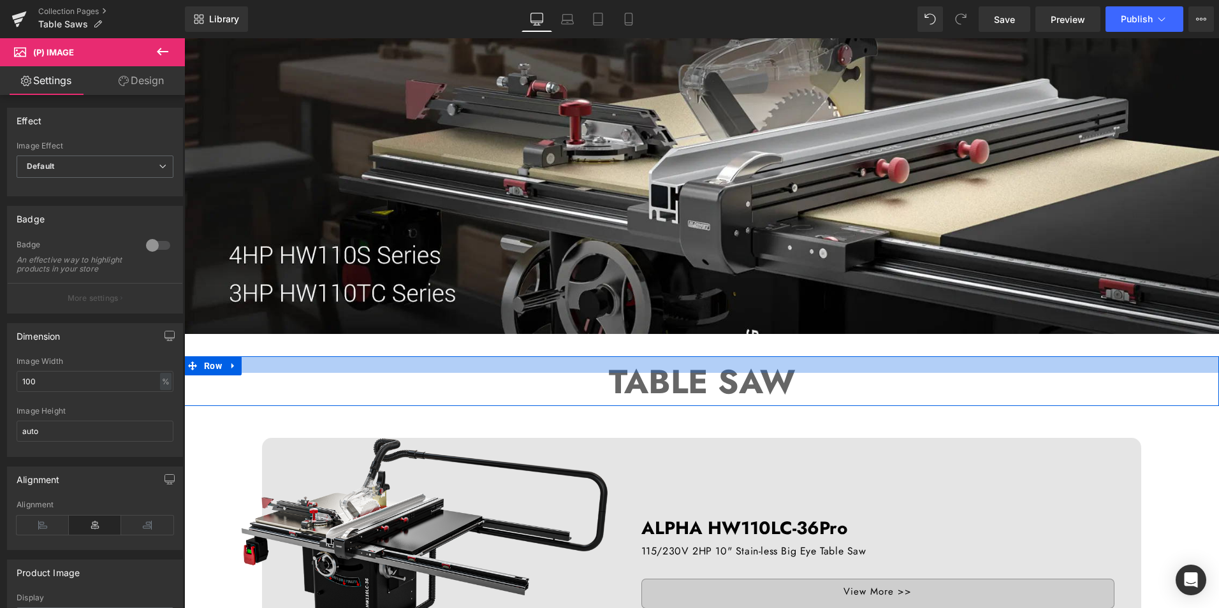
click at [621, 371] on div at bounding box center [701, 365] width 1035 height 17
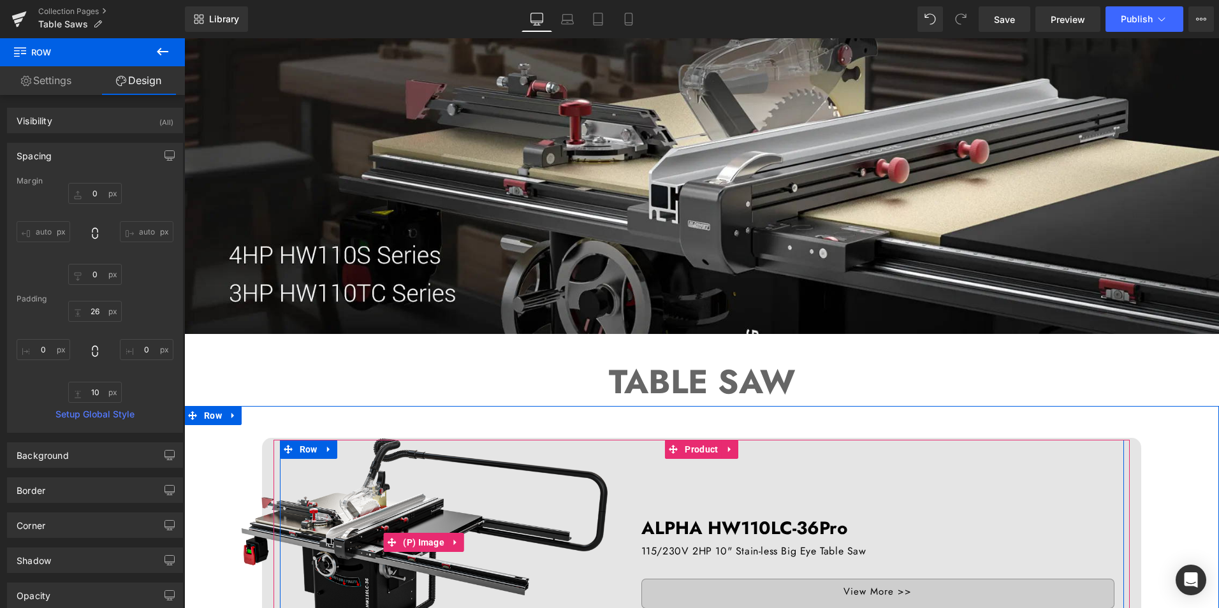
click at [226, 364] on img at bounding box center [424, 542] width 397 height 397
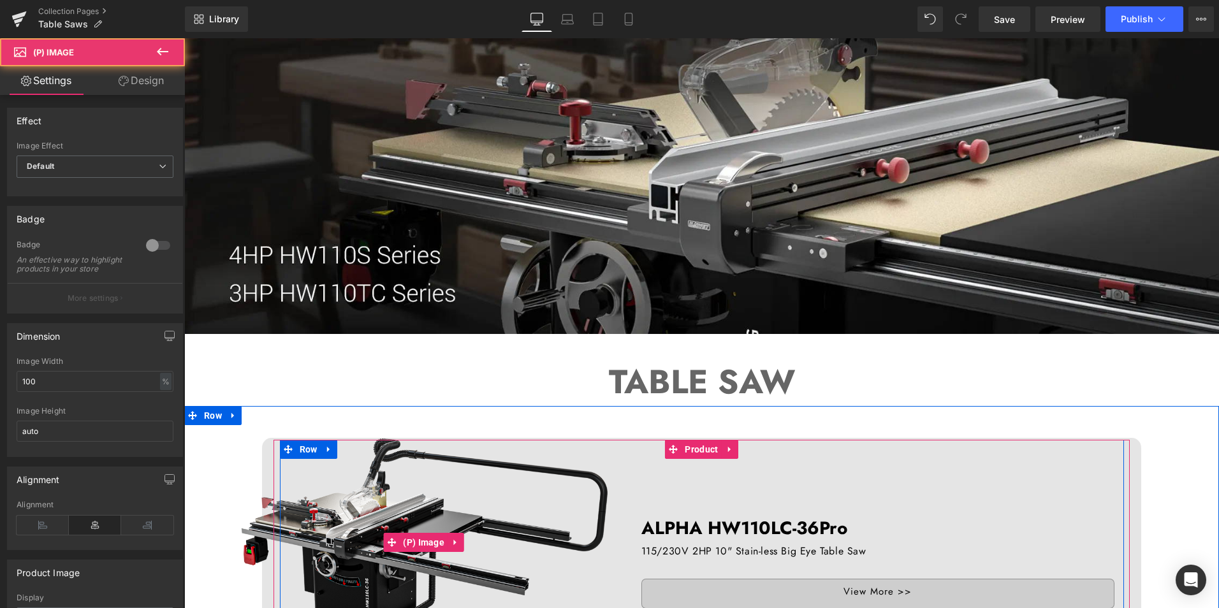
click at [392, 362] on img at bounding box center [424, 542] width 397 height 397
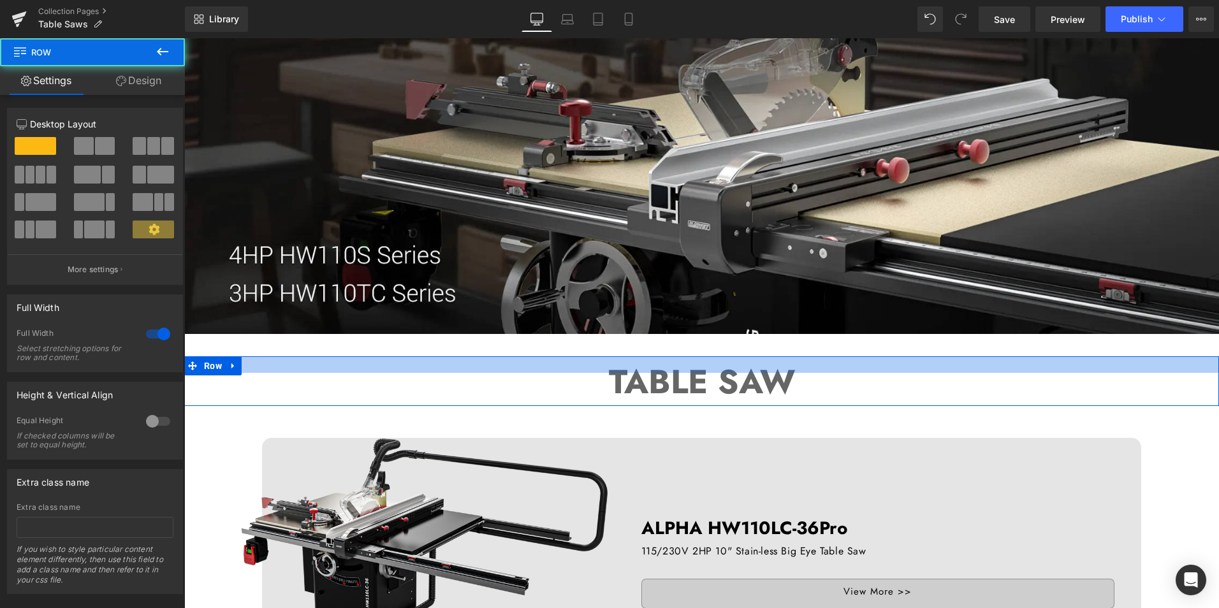
click at [632, 371] on div at bounding box center [701, 365] width 1035 height 17
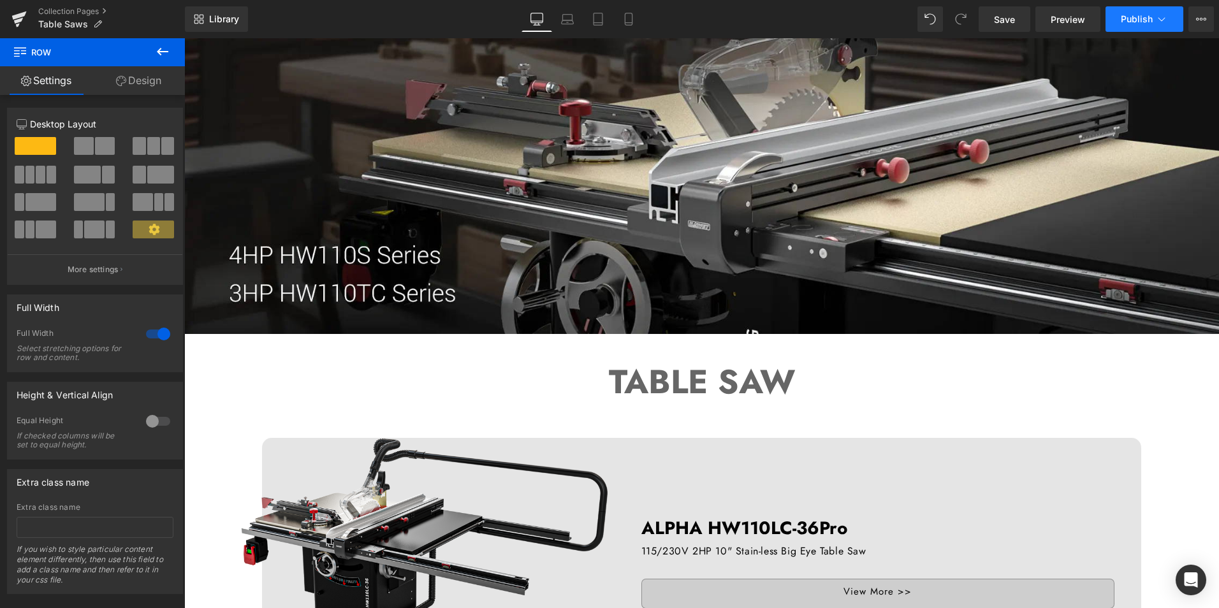
click at [1137, 24] on button "Publish" at bounding box center [1145, 19] width 78 height 26
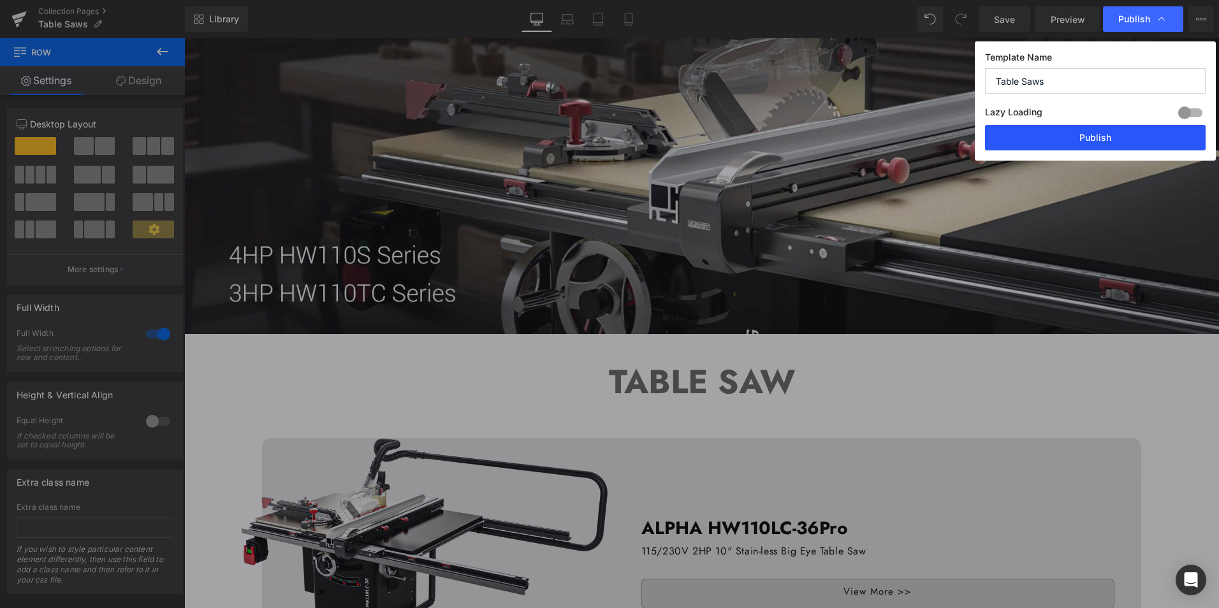
click at [1121, 132] on button "Publish" at bounding box center [1095, 138] width 221 height 26
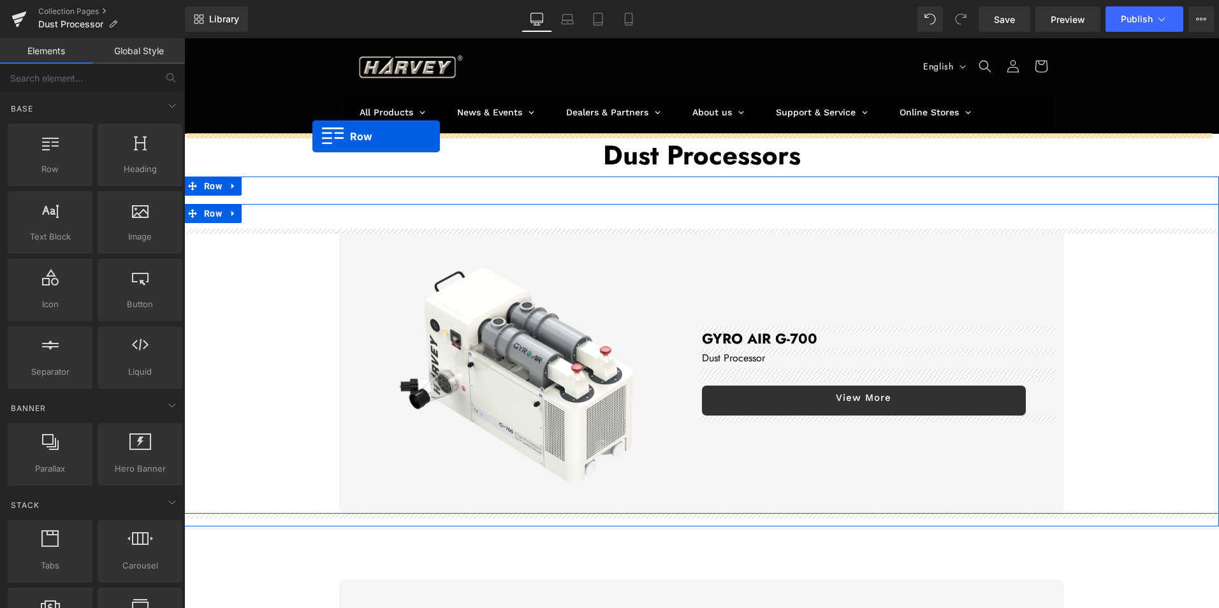
drag, startPoint x: 202, startPoint y: 175, endPoint x: 313, endPoint y: 136, distance: 117.0
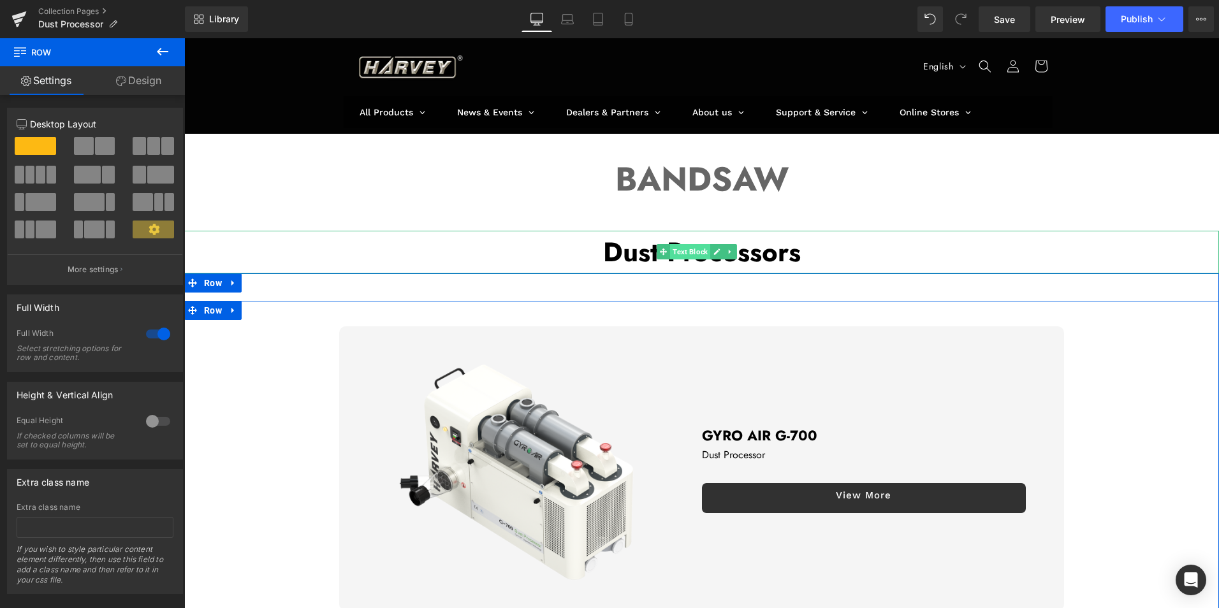
click at [677, 249] on span "Text Block" at bounding box center [690, 251] width 40 height 15
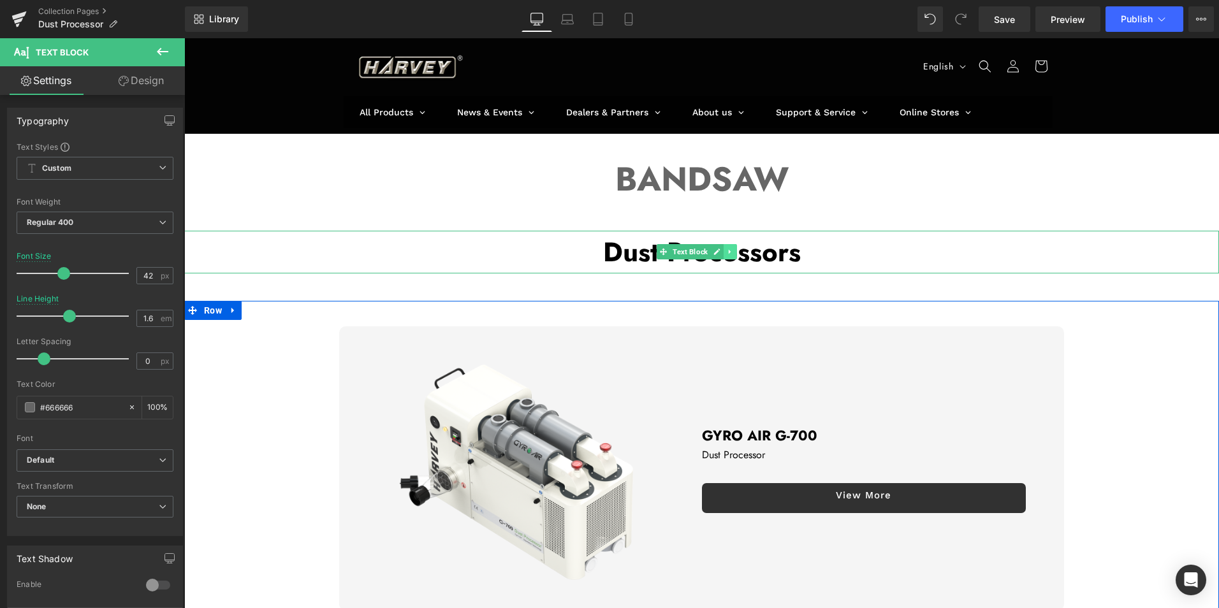
click at [728, 248] on icon at bounding box center [730, 252] width 7 height 8
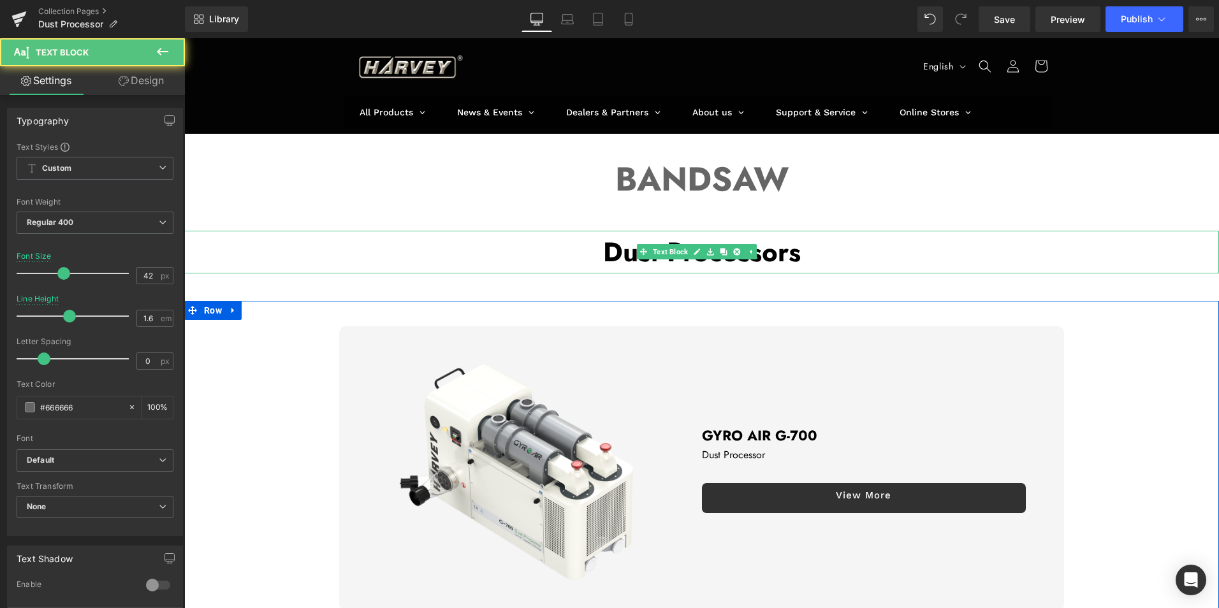
click at [596, 246] on p "Dust Processors" at bounding box center [701, 252] width 1035 height 43
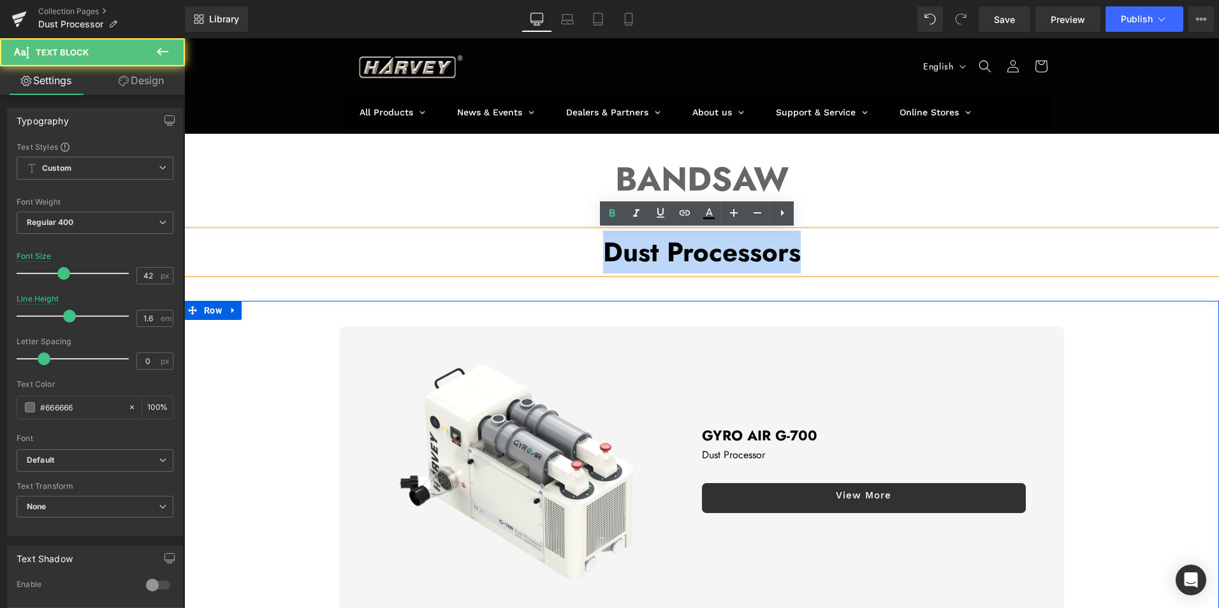
drag, startPoint x: 602, startPoint y: 250, endPoint x: 906, endPoint y: 254, distance: 304.3
click at [906, 254] on p "Dust Processors" at bounding box center [701, 252] width 1035 height 43
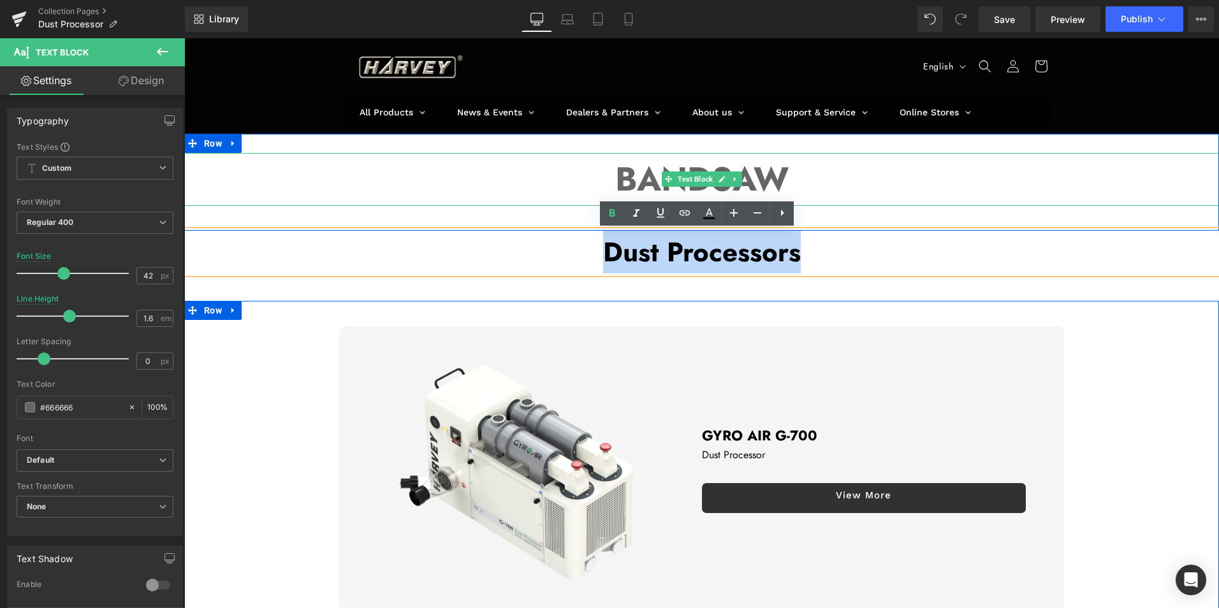
copy span "Dust Processors"
drag, startPoint x: 621, startPoint y: 173, endPoint x: 627, endPoint y: 179, distance: 8.1
click at [621, 173] on strong "BANDSAW" at bounding box center [701, 179] width 173 height 48
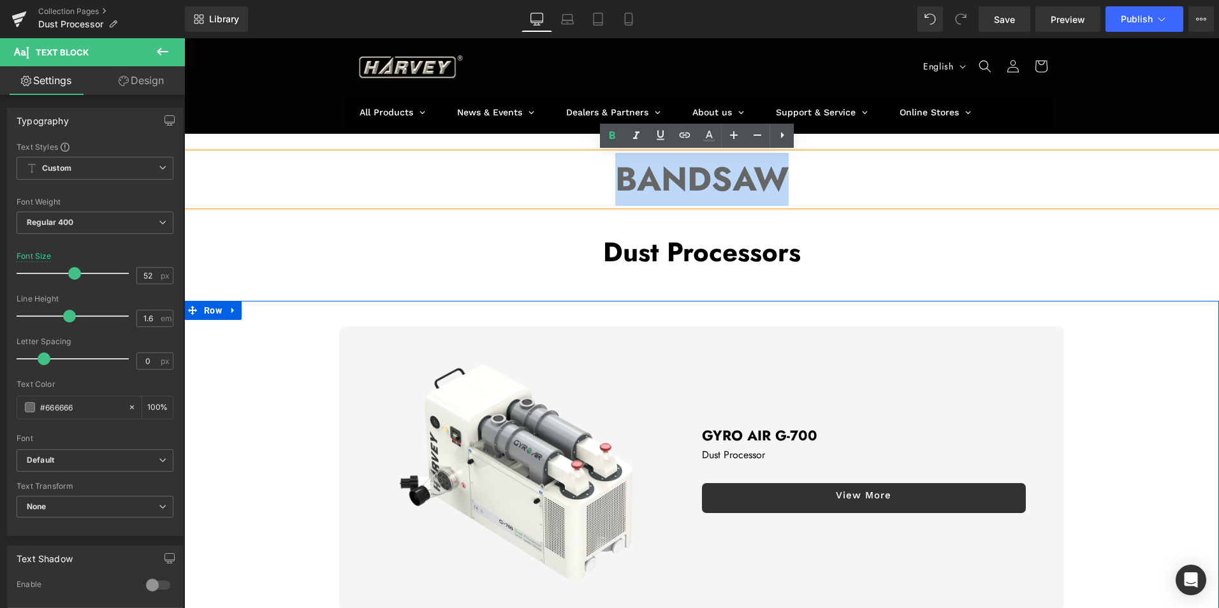
drag, startPoint x: 617, startPoint y: 182, endPoint x: 775, endPoint y: 179, distance: 158.2
click at [775, 179] on strong "BANDSAW" at bounding box center [701, 179] width 173 height 48
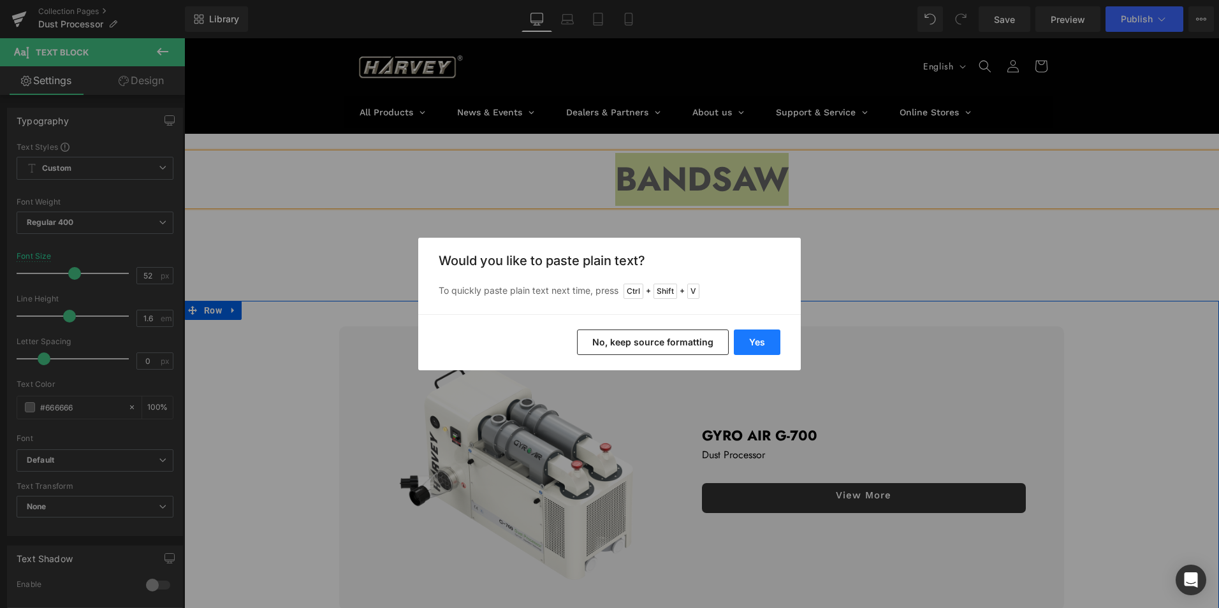
click at [763, 339] on button "Yes" at bounding box center [757, 343] width 47 height 26
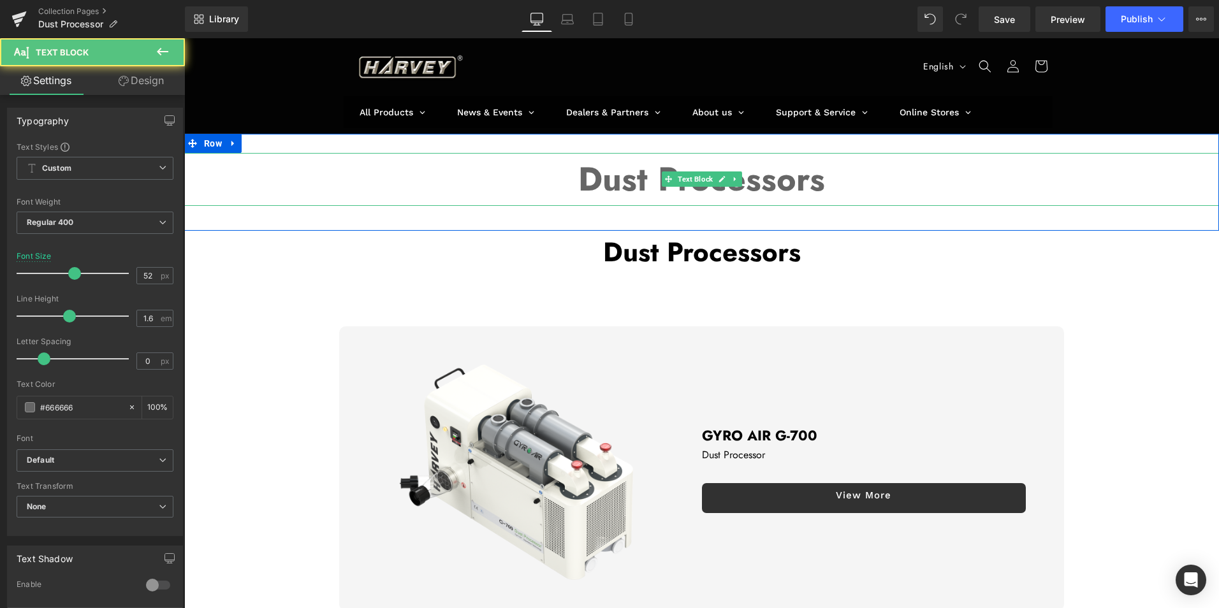
click at [645, 175] on b "Dust Processors" at bounding box center [701, 179] width 247 height 48
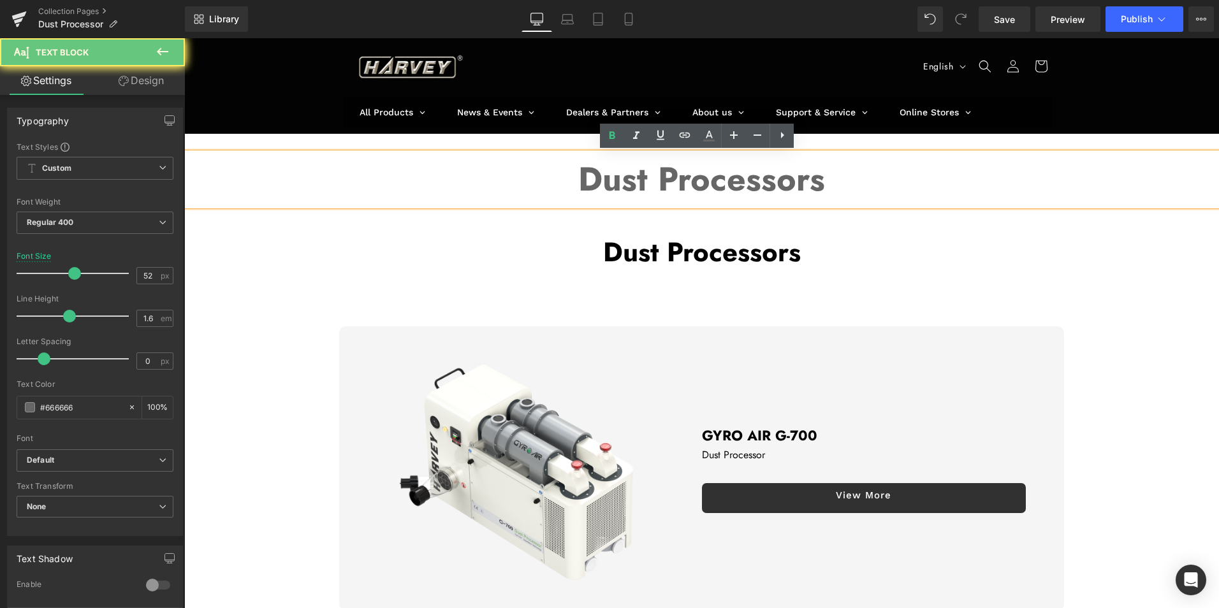
click at [597, 180] on b "Dust Processors" at bounding box center [701, 179] width 247 height 48
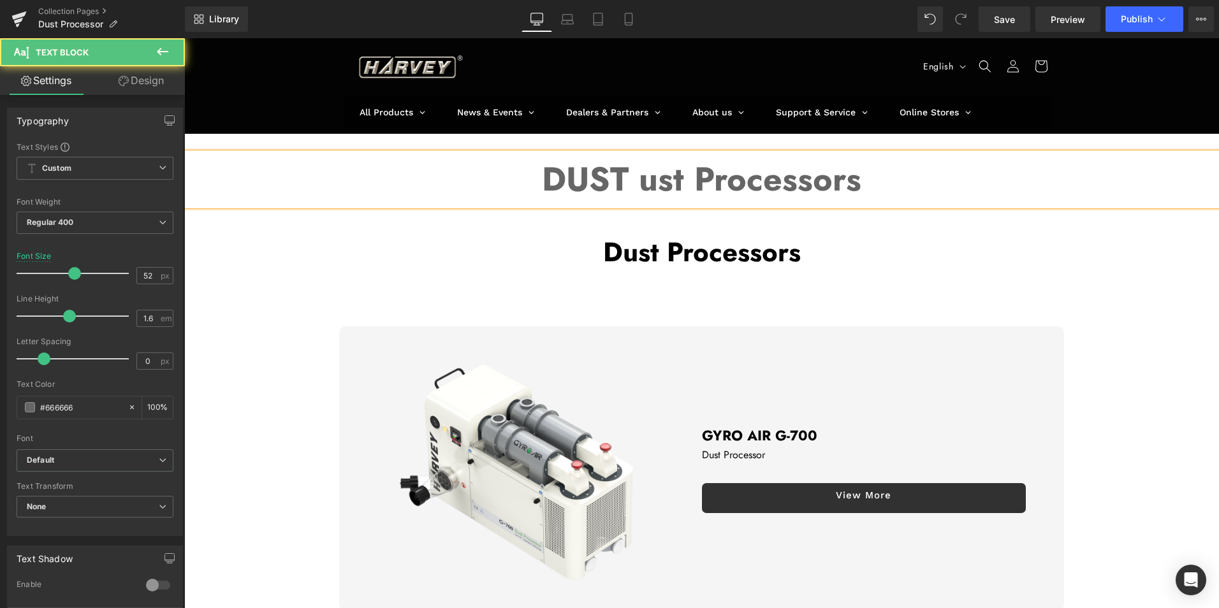
click at [683, 180] on b "DUST ust Processors" at bounding box center [702, 179] width 320 height 48
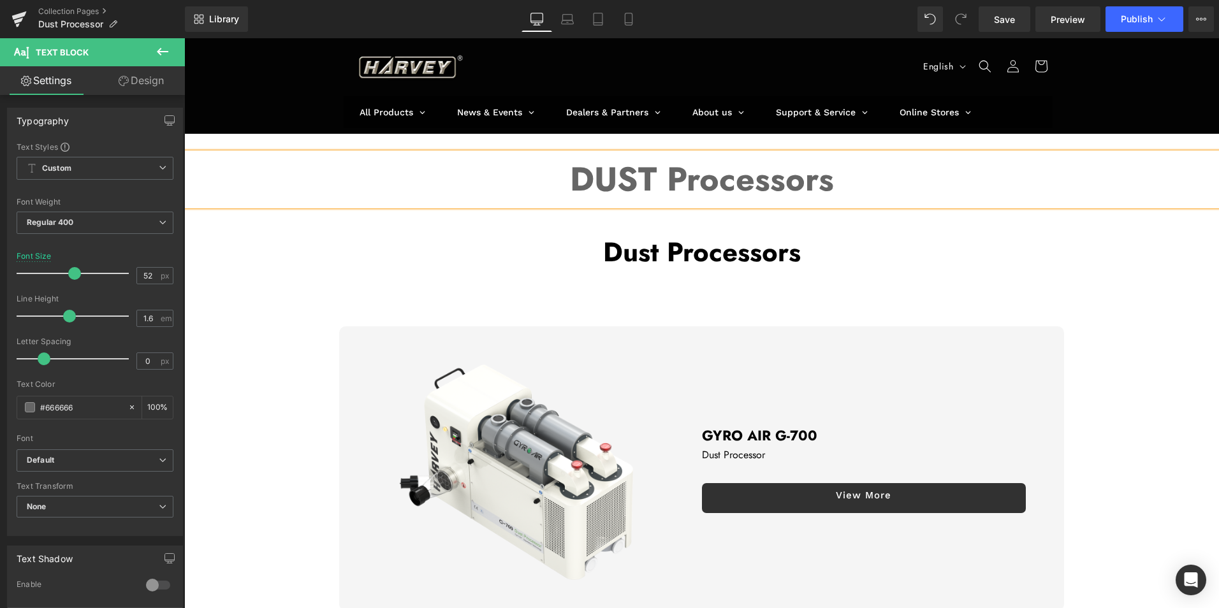
click at [678, 180] on b "DUST Processors" at bounding box center [702, 179] width 264 height 48
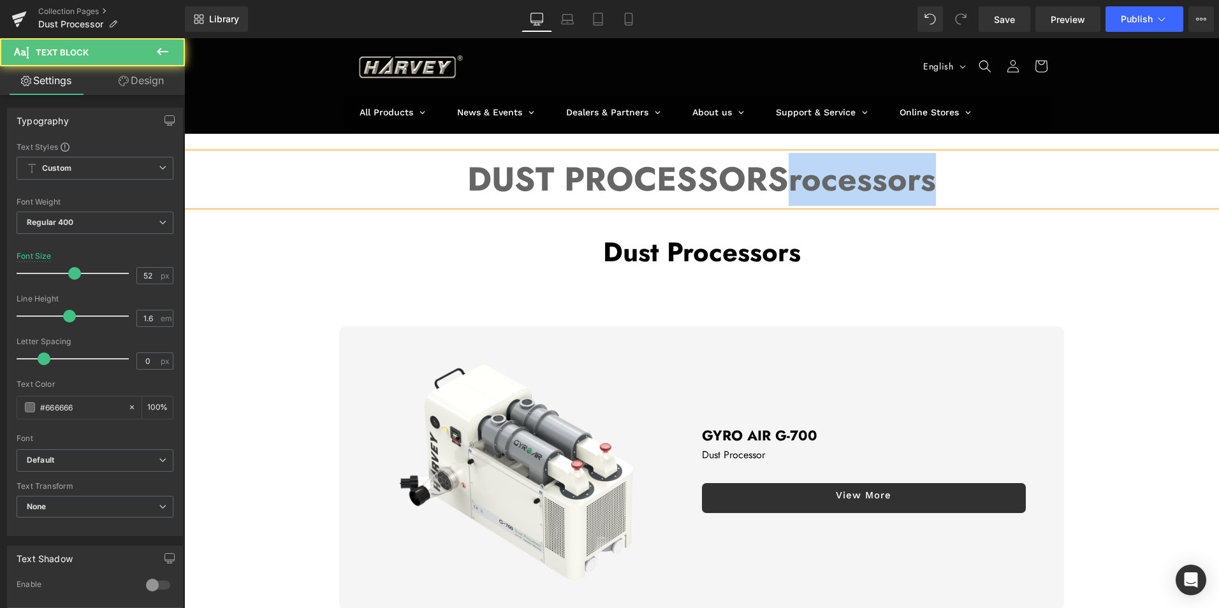
drag, startPoint x: 785, startPoint y: 185, endPoint x: 988, endPoint y: 190, distance: 202.9
click at [988, 190] on p "DUST PROCESSORSrocessors" at bounding box center [701, 179] width 1035 height 53
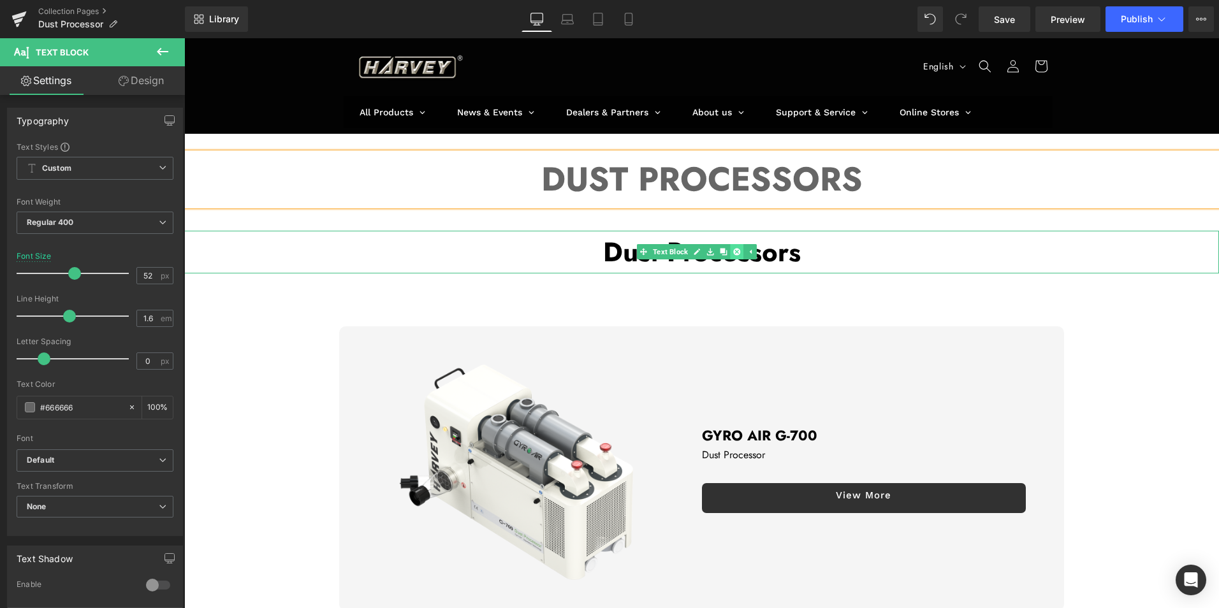
click at [742, 251] on link at bounding box center [736, 251] width 13 height 15
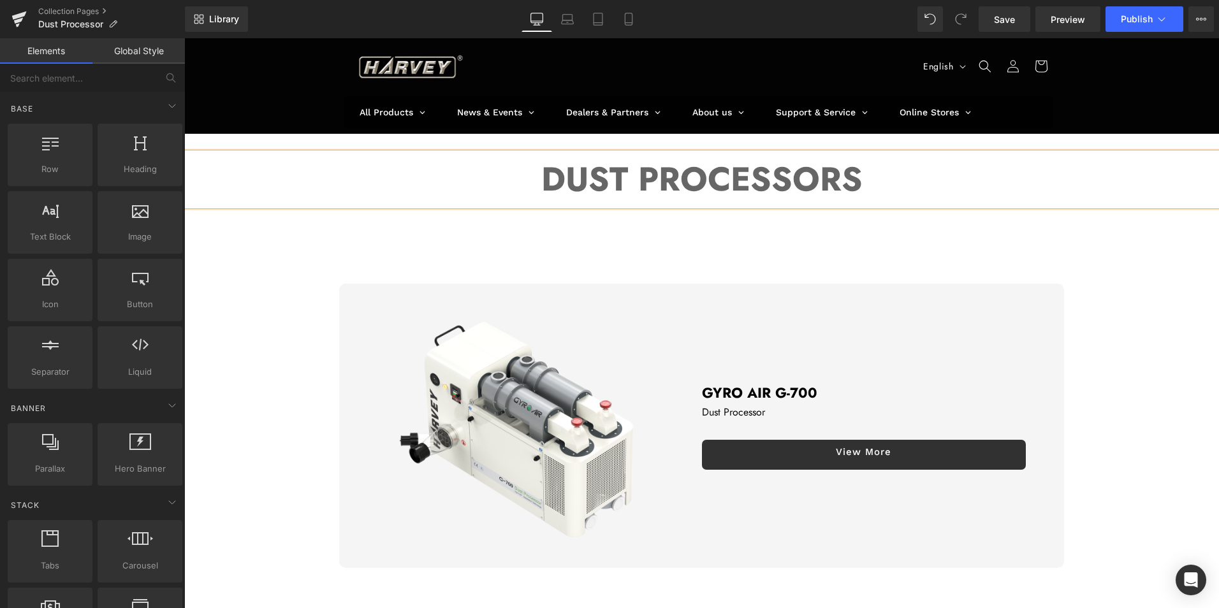
click at [755, 141] on div "DUST PROCESSORS Text Block Row 39px" at bounding box center [701, 182] width 1035 height 97
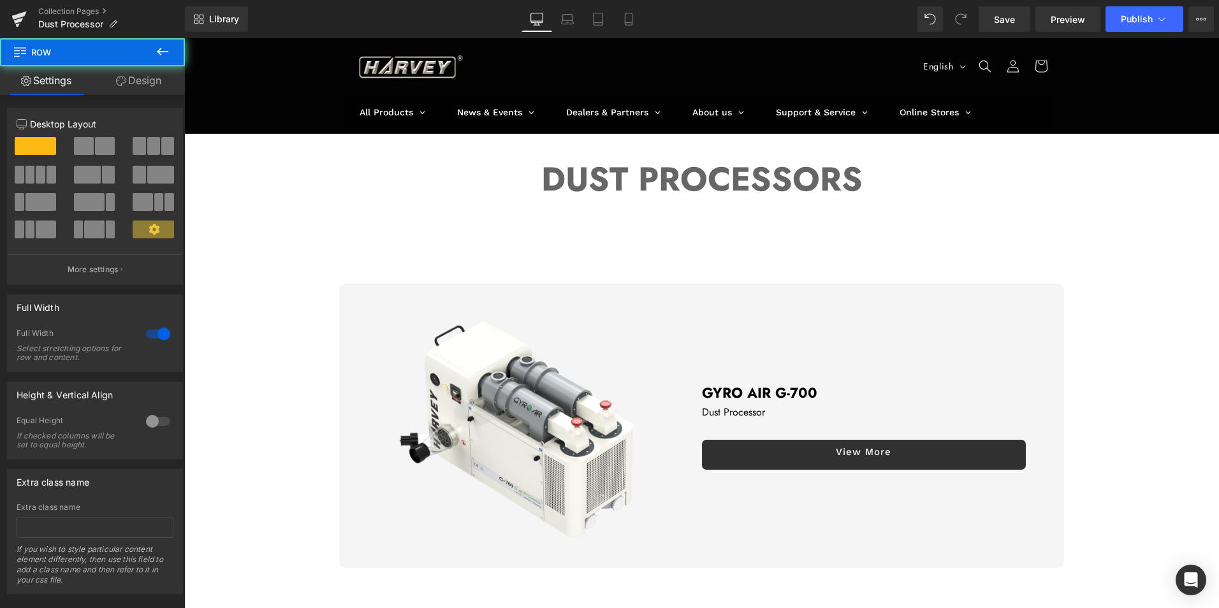
click at [1107, 330] on div "Sale Off (P) Image" at bounding box center [701, 426] width 1035 height 284
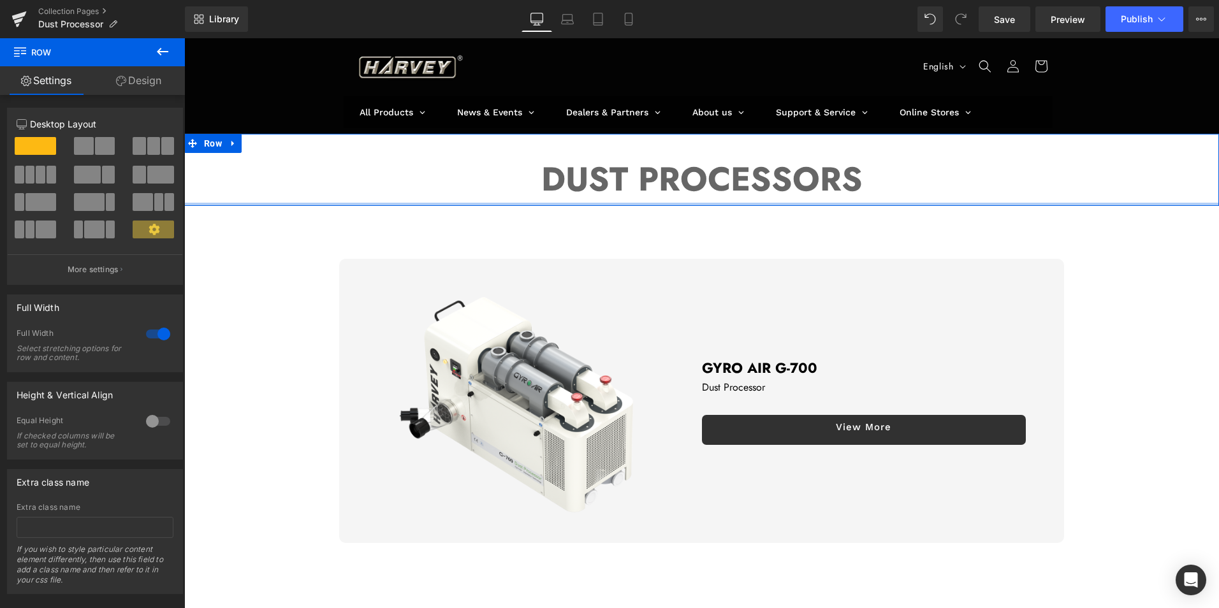
drag, startPoint x: 465, startPoint y: 217, endPoint x: 469, endPoint y: 177, distance: 40.4
click at [469, 177] on div "DUST PROCESSORS Text Block Row" at bounding box center [701, 170] width 1035 height 72
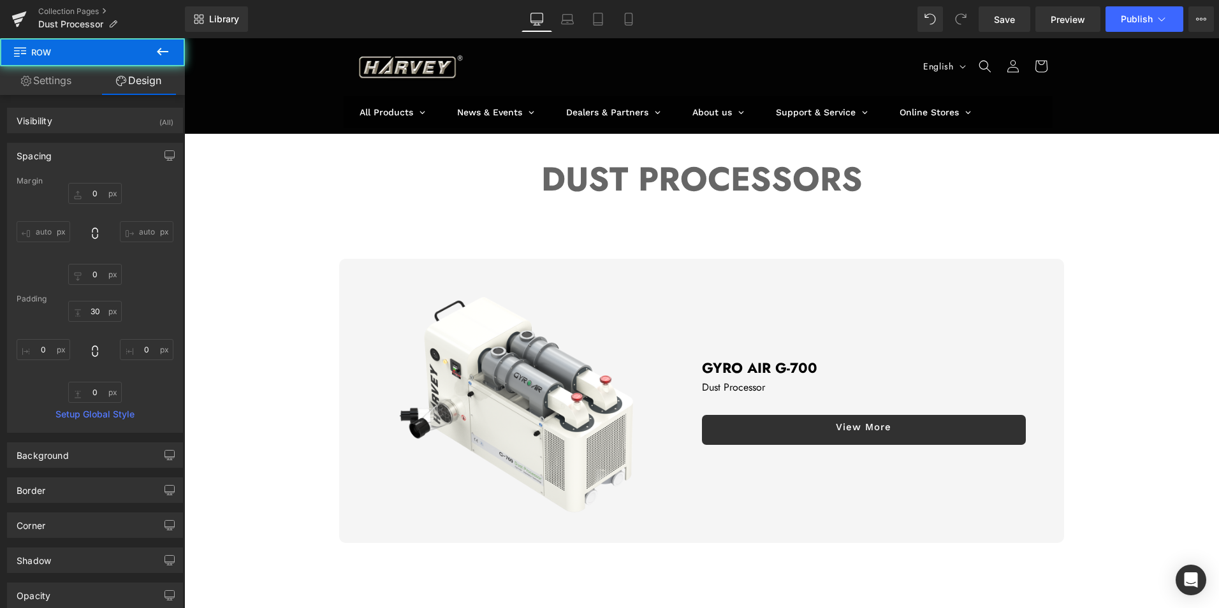
click at [1129, 349] on div "Sale Off (P) Image" at bounding box center [701, 401] width 1035 height 284
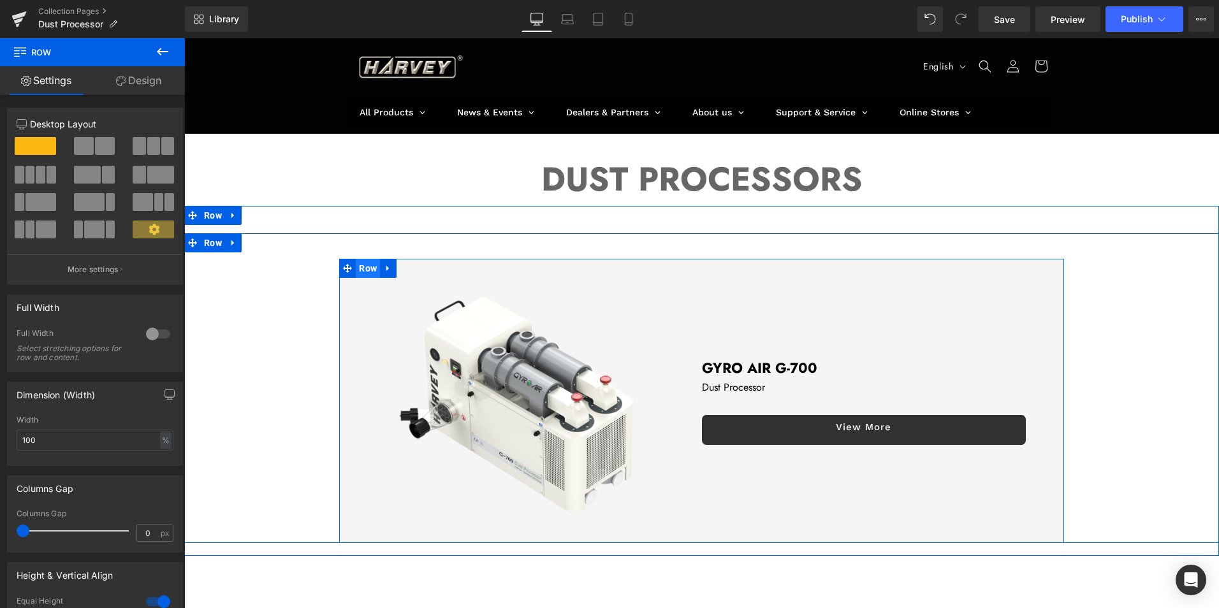
click at [365, 272] on span "Row" at bounding box center [368, 268] width 24 height 19
click at [356, 263] on span "Row" at bounding box center [368, 268] width 24 height 19
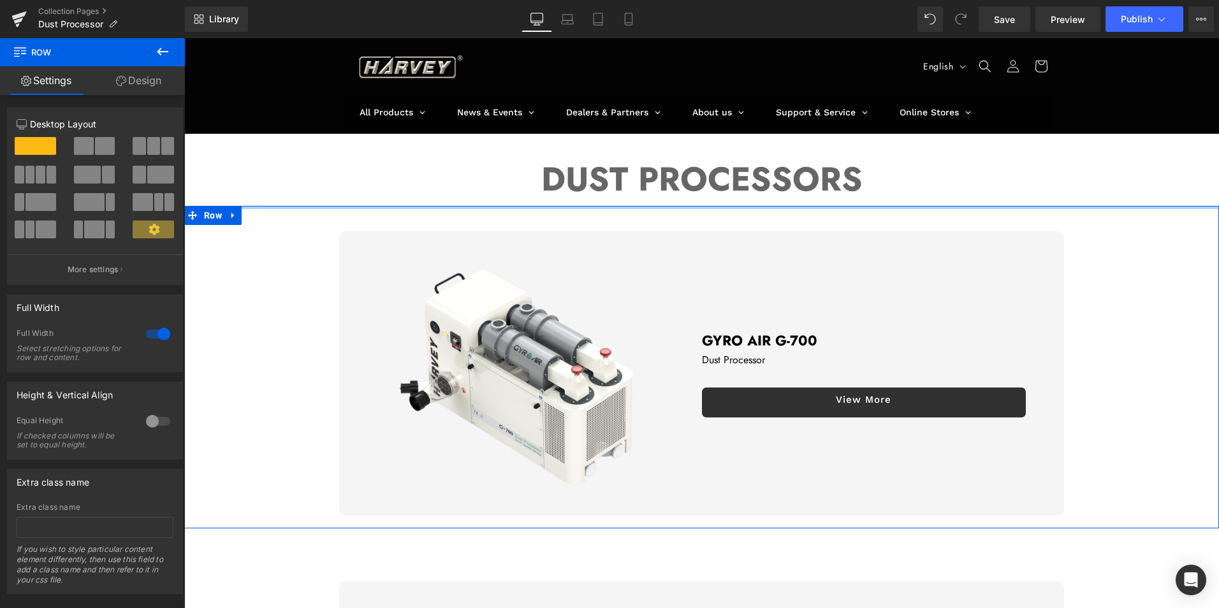
drag, startPoint x: 606, startPoint y: 222, endPoint x: 607, endPoint y: 193, distance: 29.4
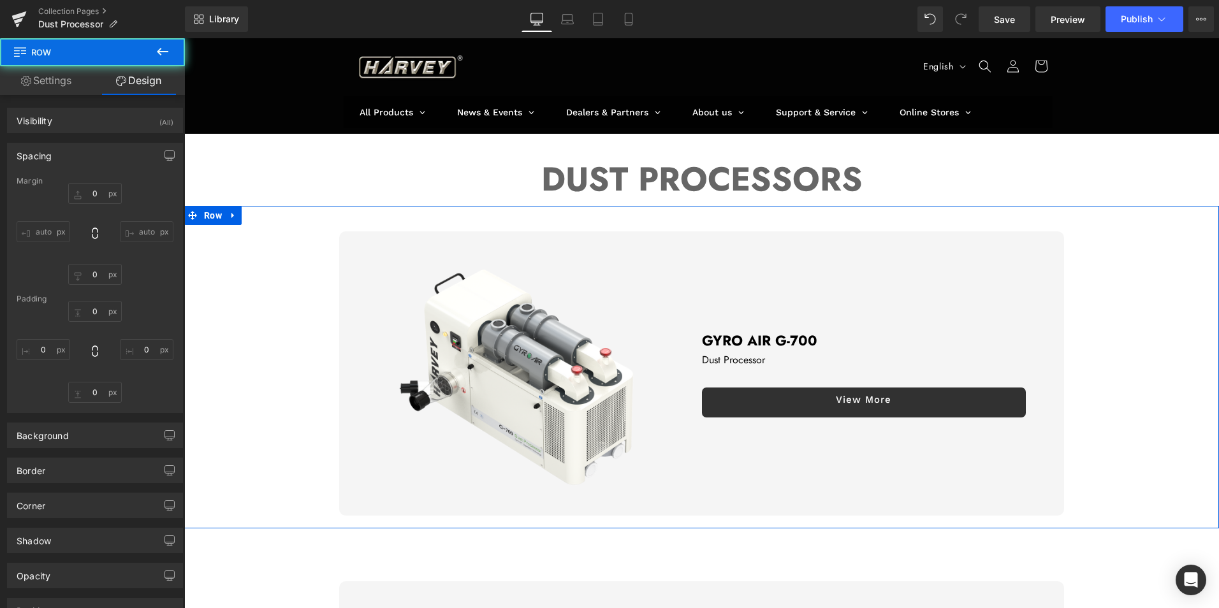
type input "0"
type input "20"
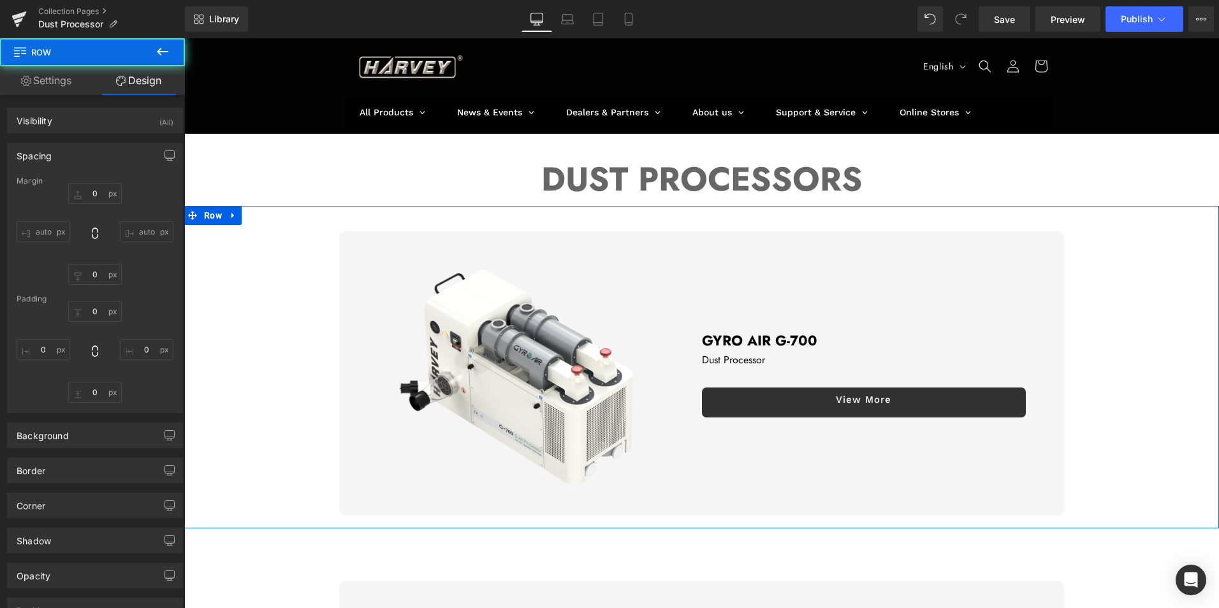
type input "0"
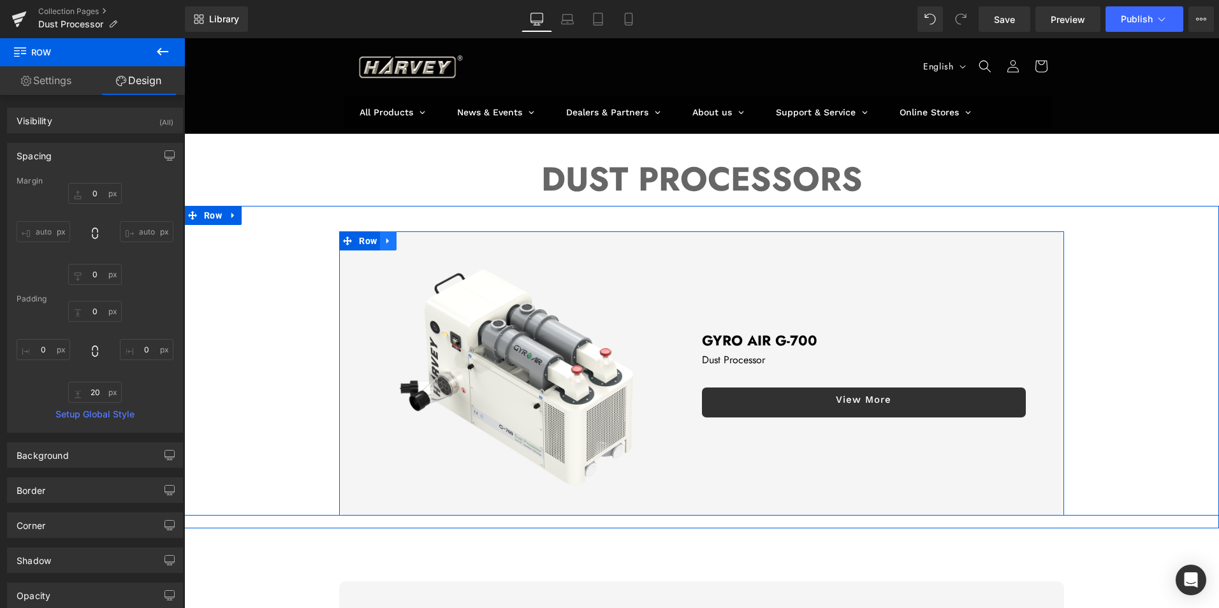
click at [380, 242] on link at bounding box center [388, 241] width 17 height 19
click at [361, 240] on span "Row" at bounding box center [368, 241] width 24 height 19
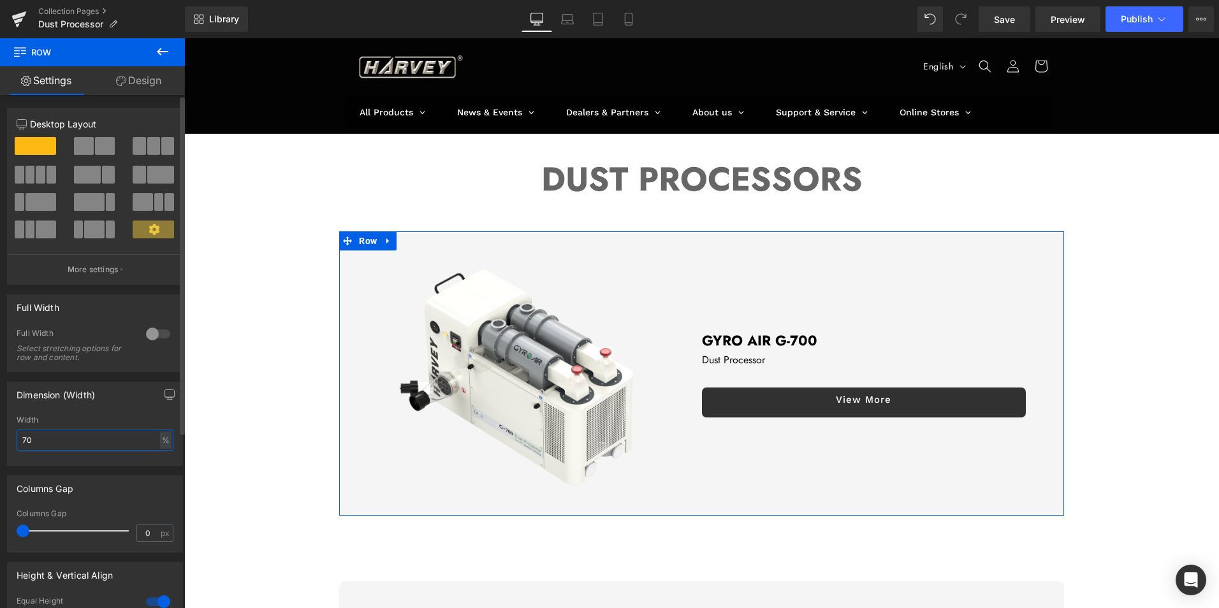
drag, startPoint x: 34, startPoint y: 437, endPoint x: 17, endPoint y: 438, distance: 17.3
click at [17, 438] on input "70" at bounding box center [95, 440] width 157 height 21
type input "85"
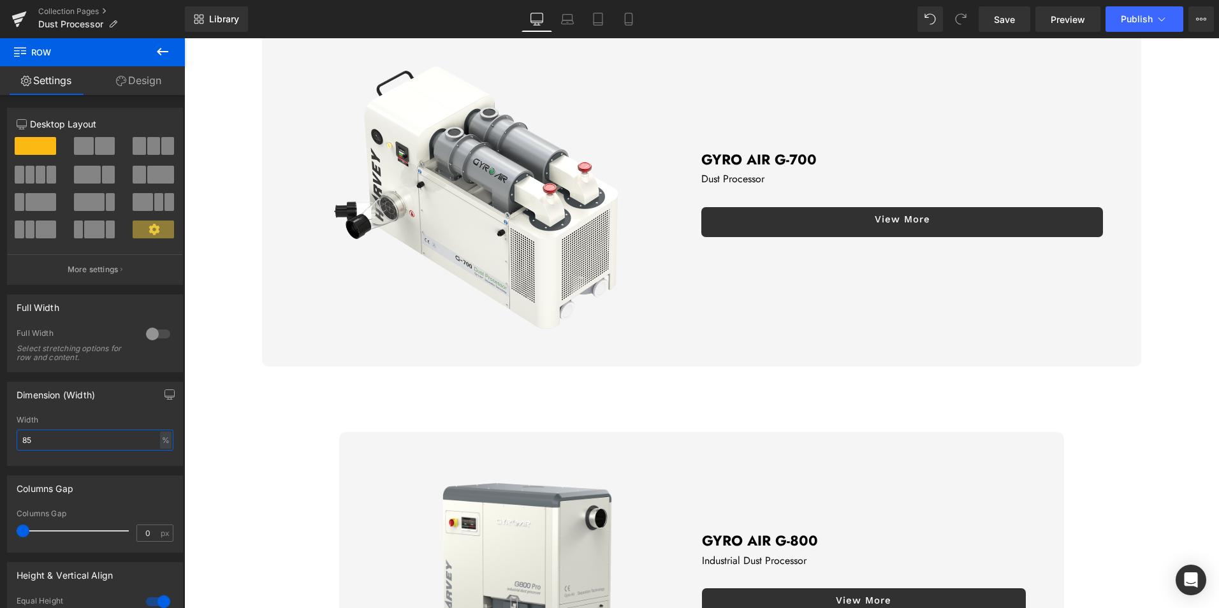
scroll to position [255, 0]
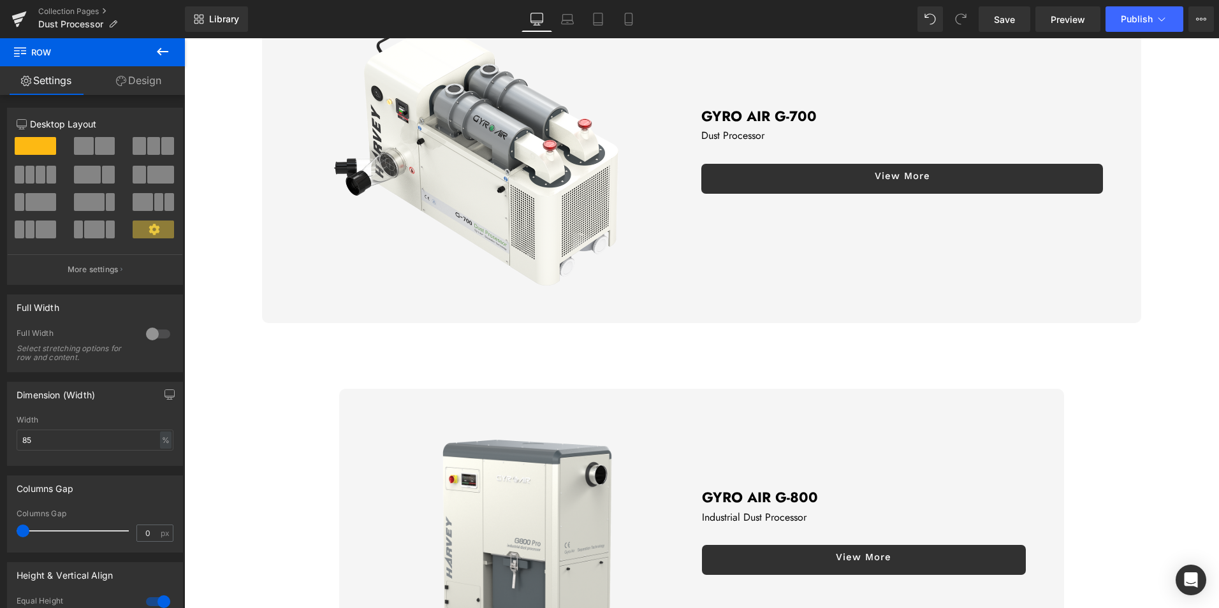
click at [441, 447] on img at bounding box center [523, 531] width 284 height 284
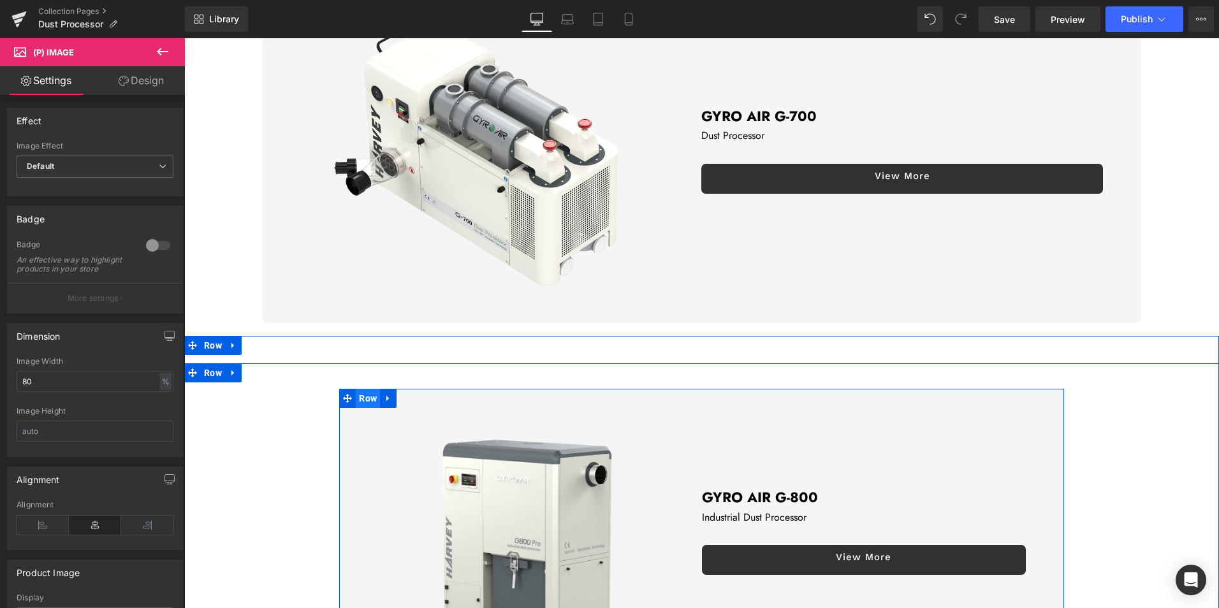
click at [370, 397] on span "Row" at bounding box center [368, 398] width 24 height 19
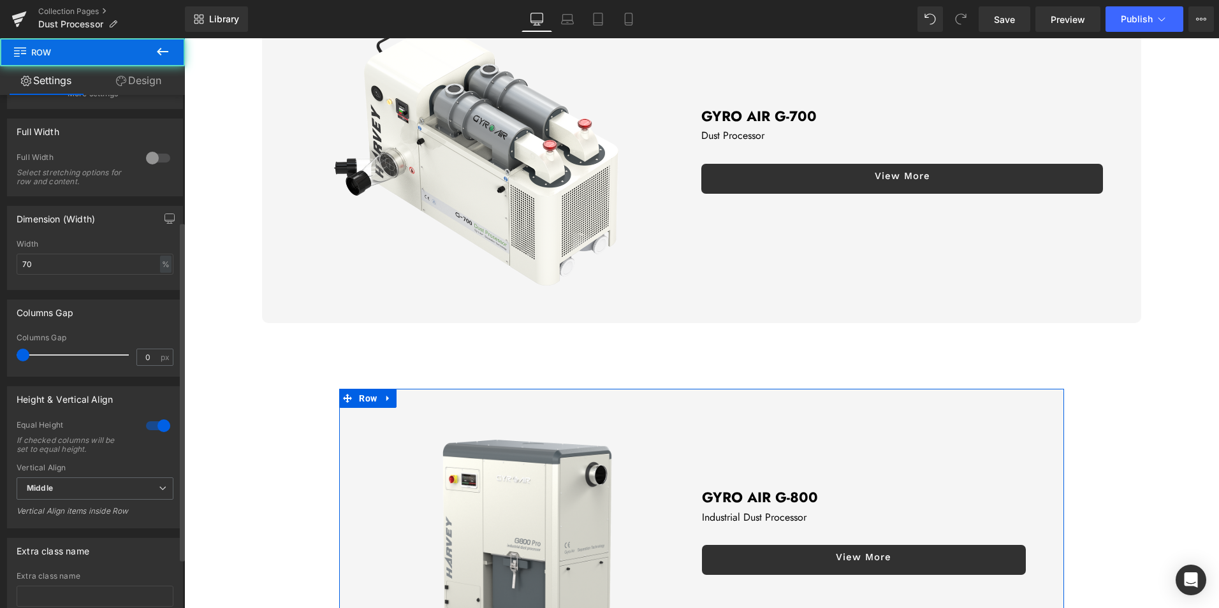
scroll to position [191, 0]
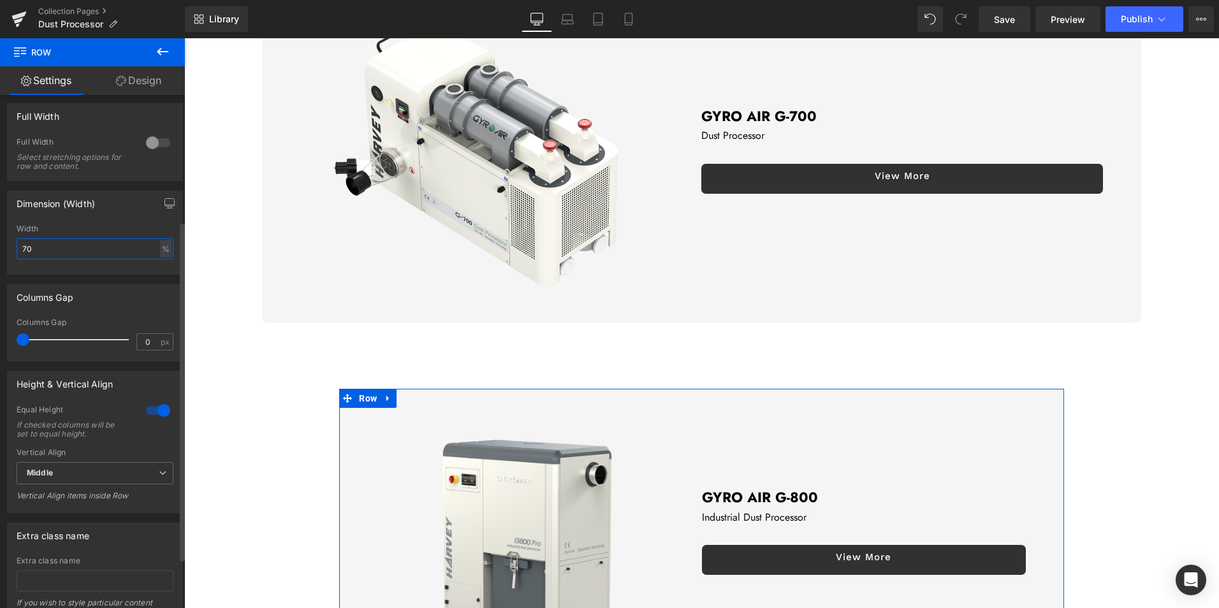
drag, startPoint x: 44, startPoint y: 254, endPoint x: 8, endPoint y: 247, distance: 36.9
click at [8, 247] on div "70% Width 70 % % px" at bounding box center [95, 250] width 175 height 50
type input "85"
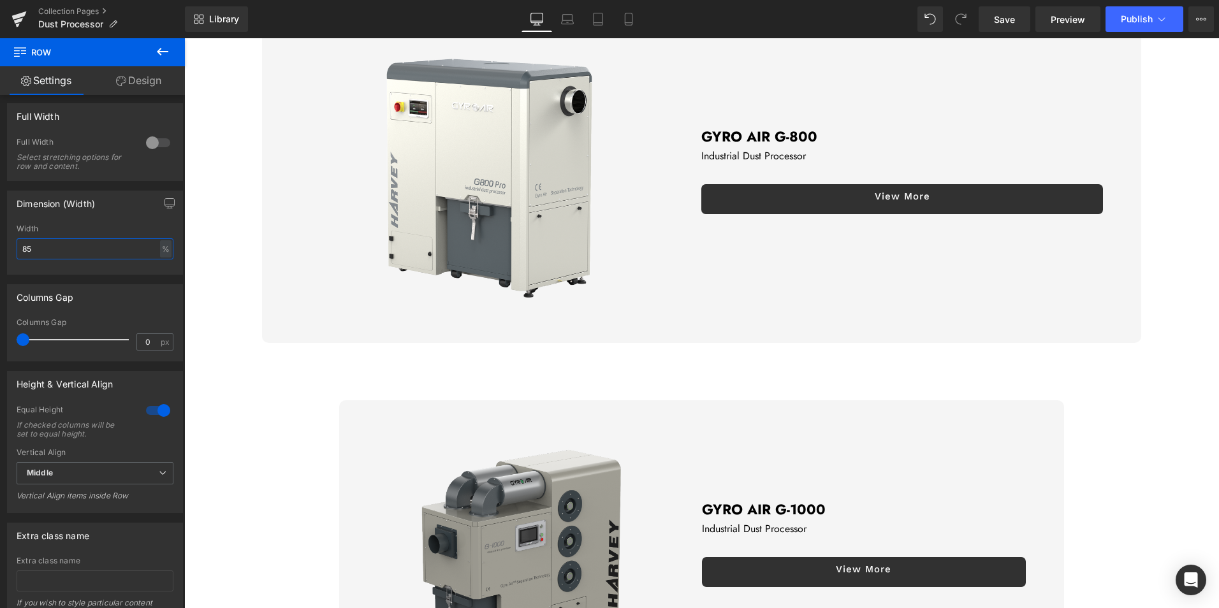
scroll to position [829, 0]
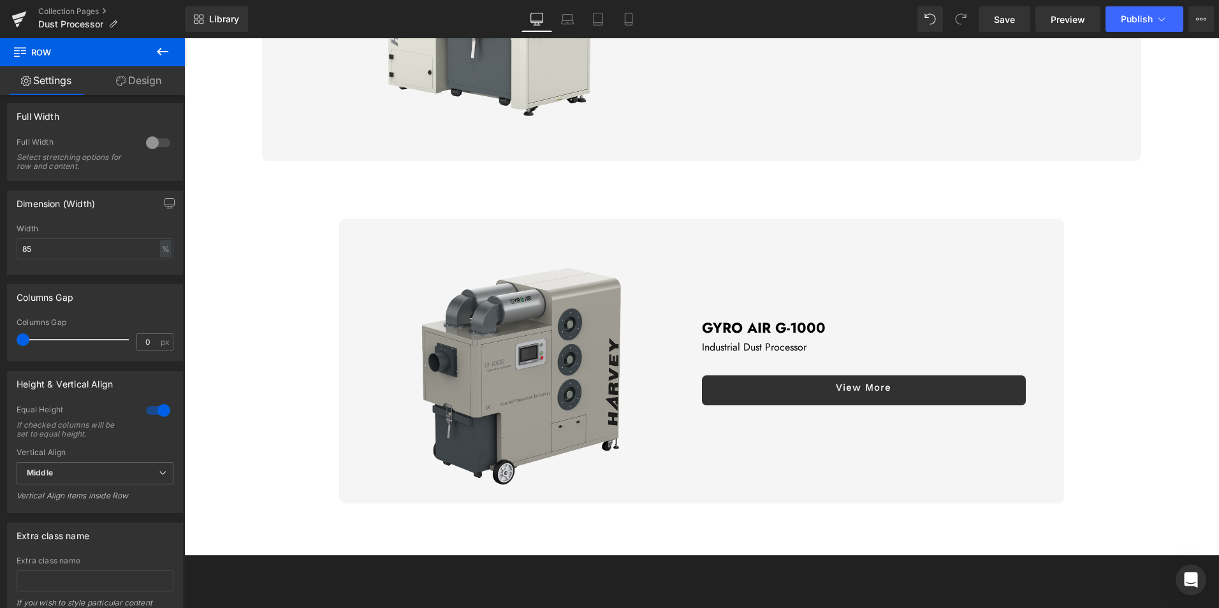
click at [524, 269] on img at bounding box center [523, 361] width 284 height 284
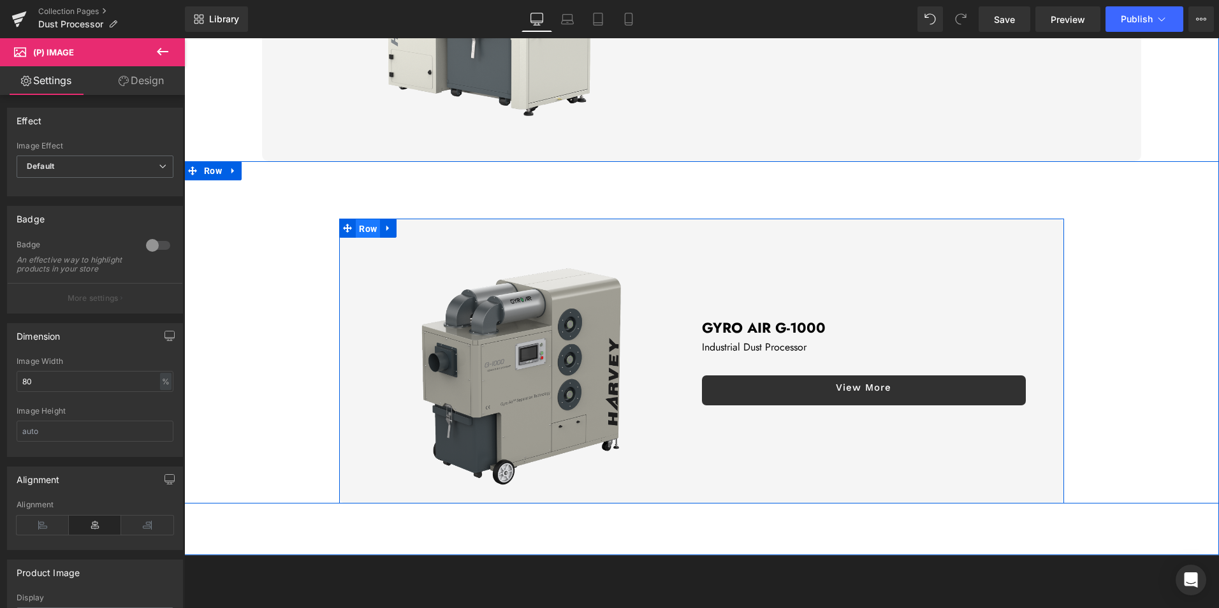
click at [365, 228] on span "Row" at bounding box center [368, 228] width 24 height 19
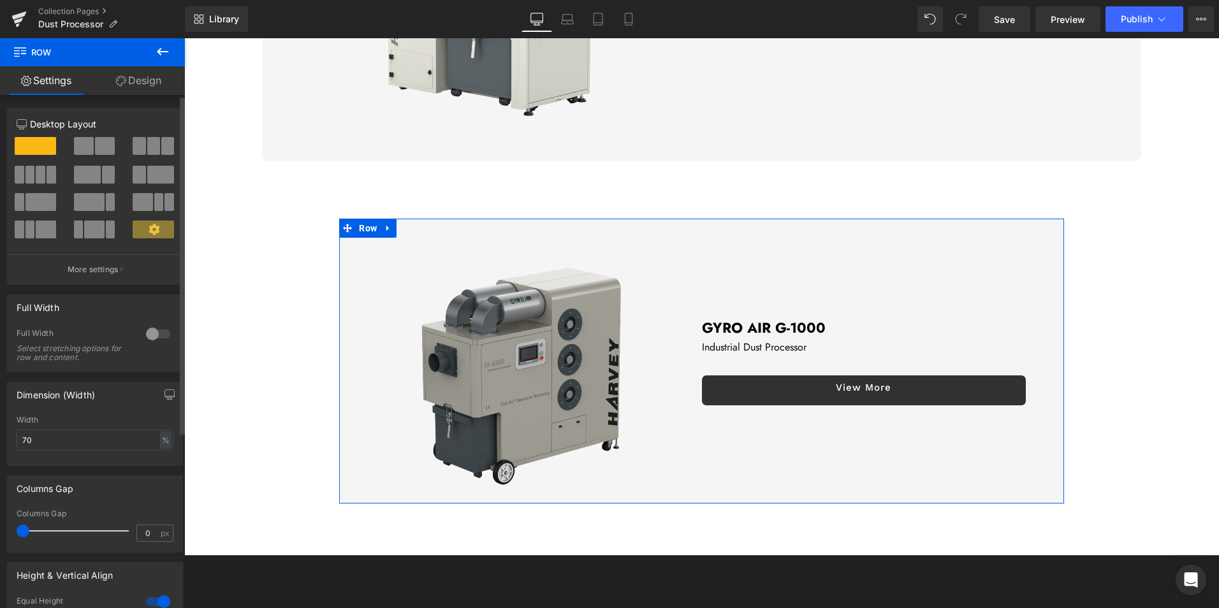
drag, startPoint x: 33, startPoint y: 433, endPoint x: 1, endPoint y: 433, distance: 31.9
click at [1, 433] on div "Dimension (Width) 70% Width 70 % % px" at bounding box center [95, 419] width 191 height 94
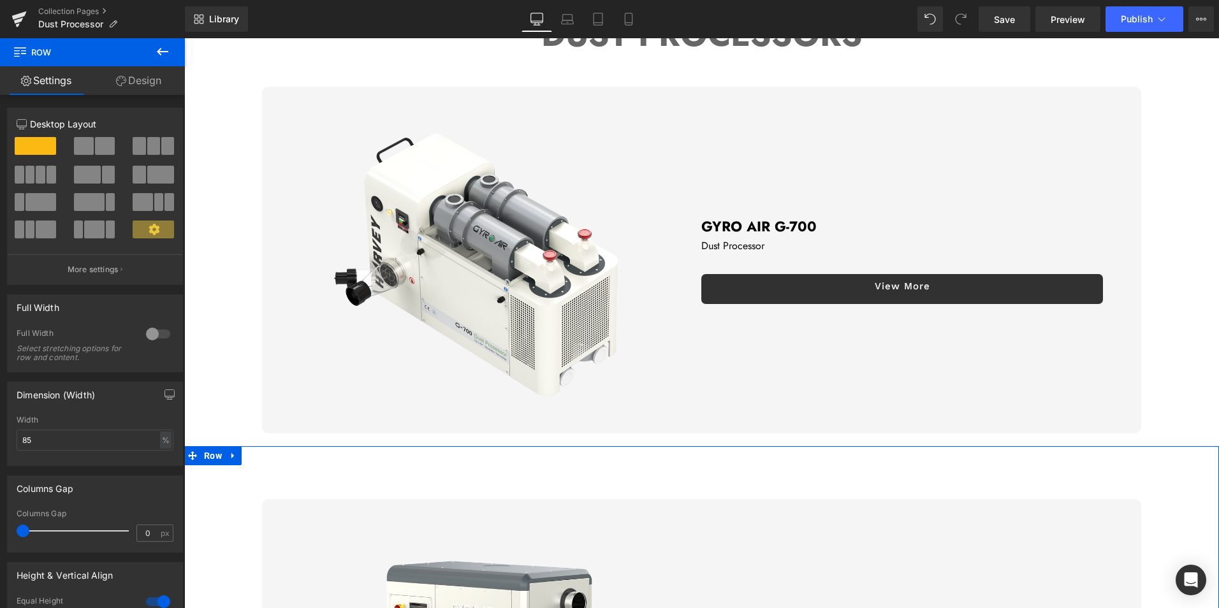
scroll to position [128, 0]
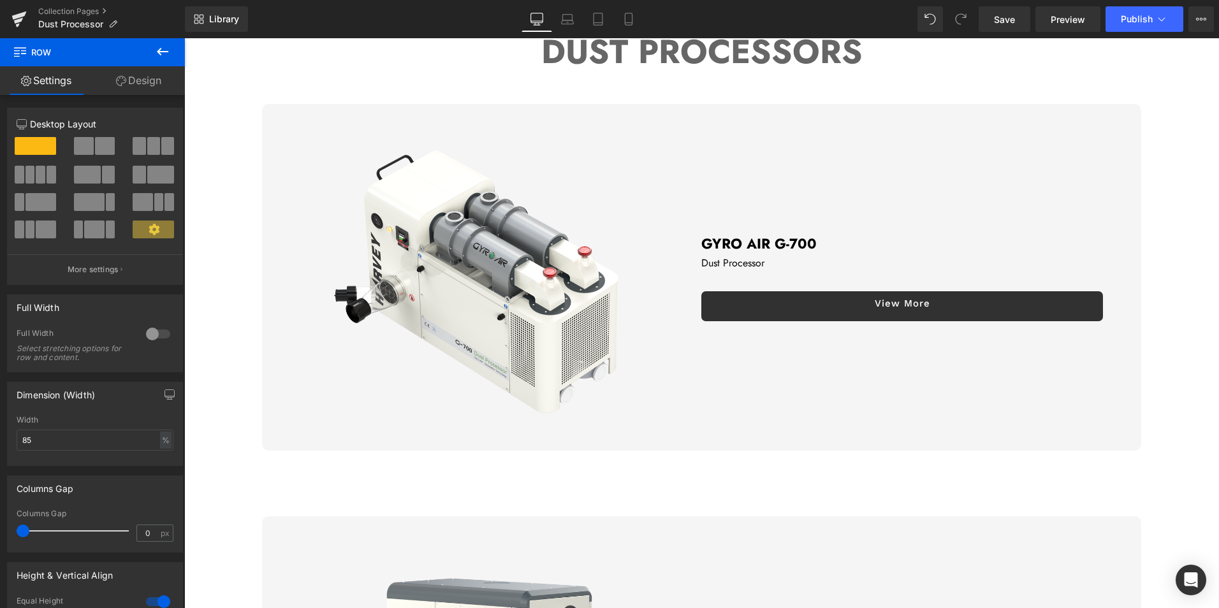
type input "85"
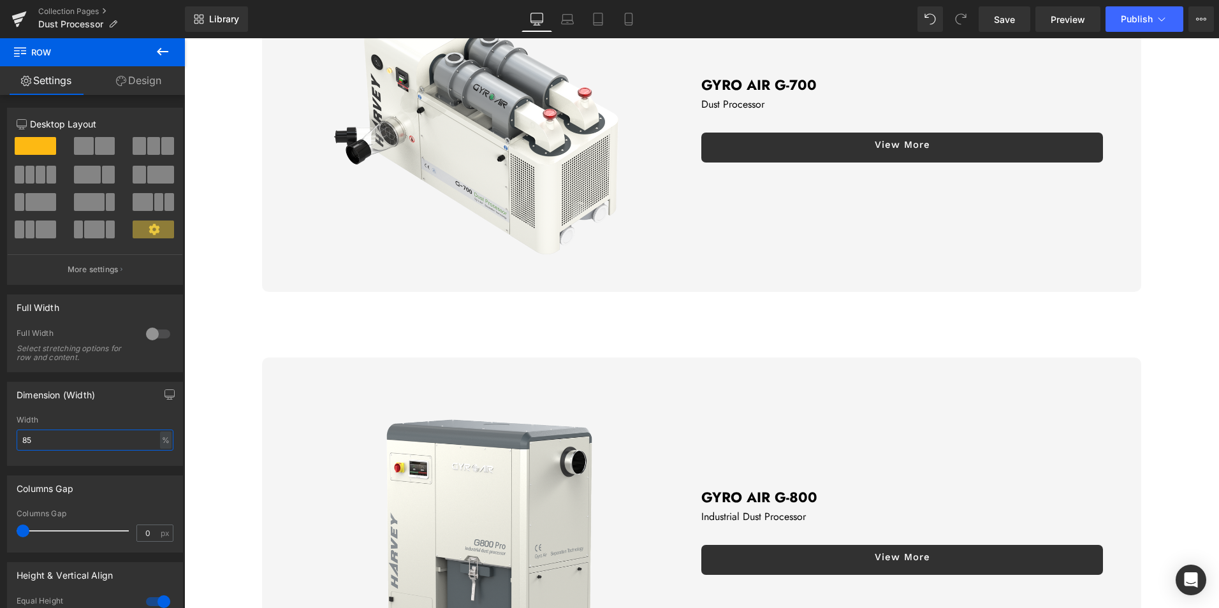
scroll to position [64, 0]
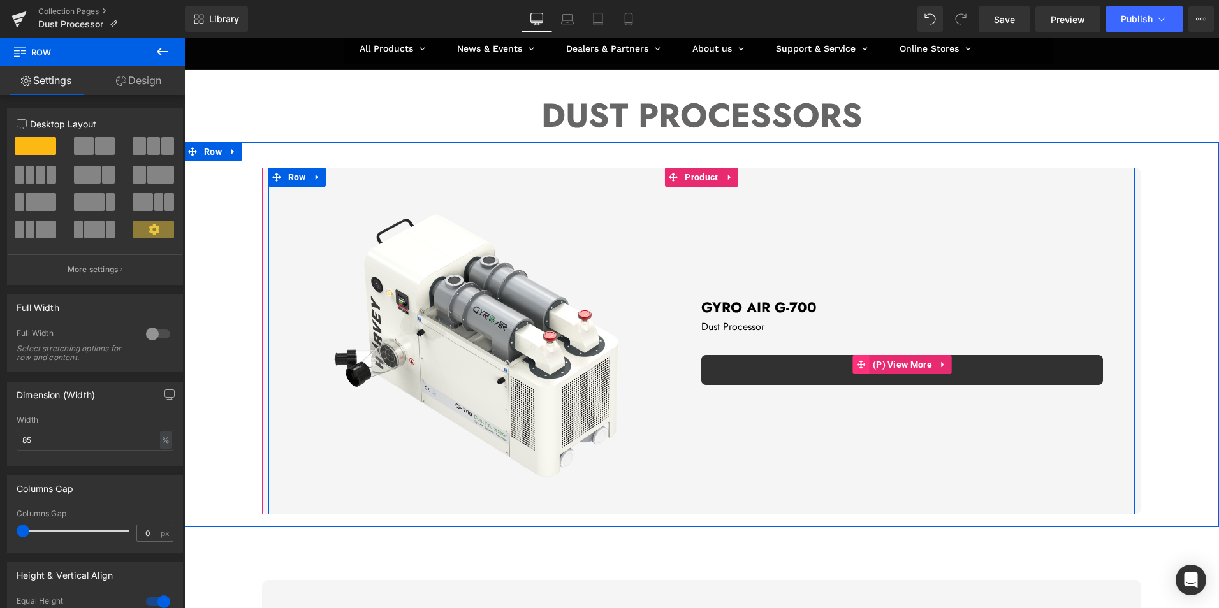
click at [862, 368] on span at bounding box center [861, 364] width 17 height 19
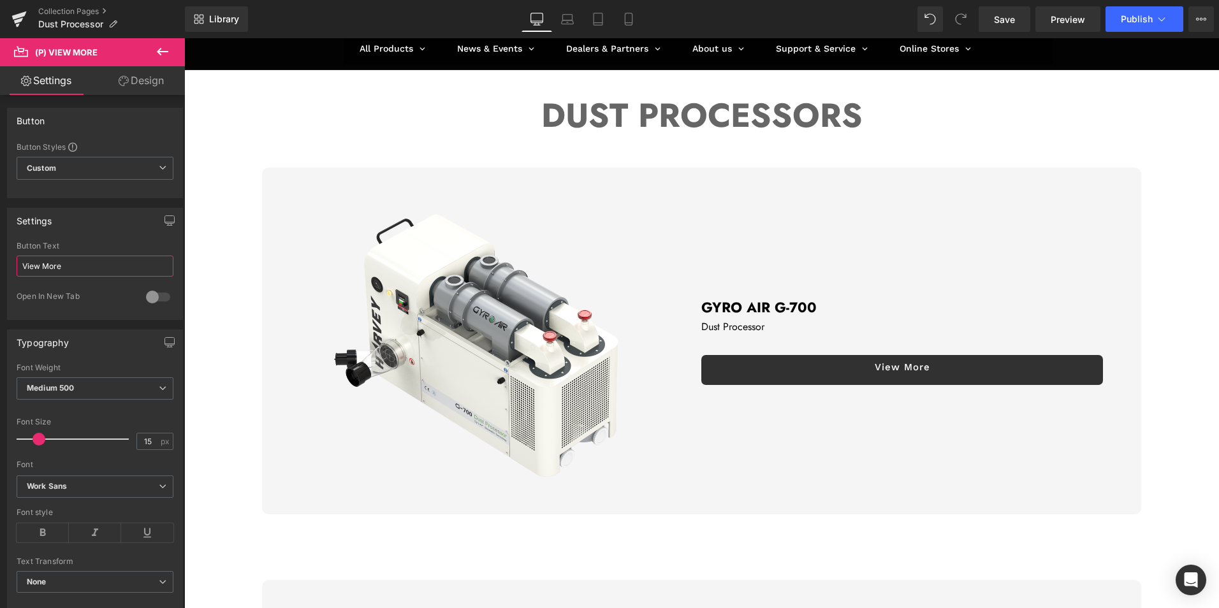
drag, startPoint x: 99, startPoint y: 272, endPoint x: -97, endPoint y: 253, distance: 197.3
click at [0, 253] on html "(P) View More You are previewing how the will restyle your page. You can not ed…" at bounding box center [609, 304] width 1219 height 608
paste input ">>"
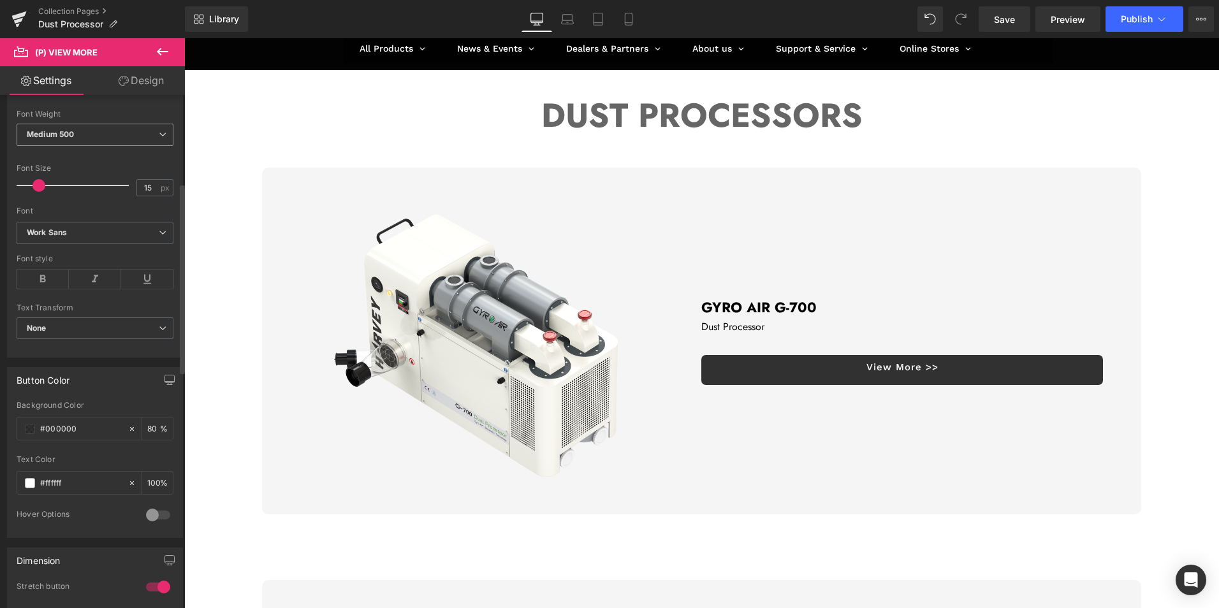
scroll to position [255, 0]
type input "View More >>"
click at [147, 427] on input "80" at bounding box center [153, 427] width 13 height 14
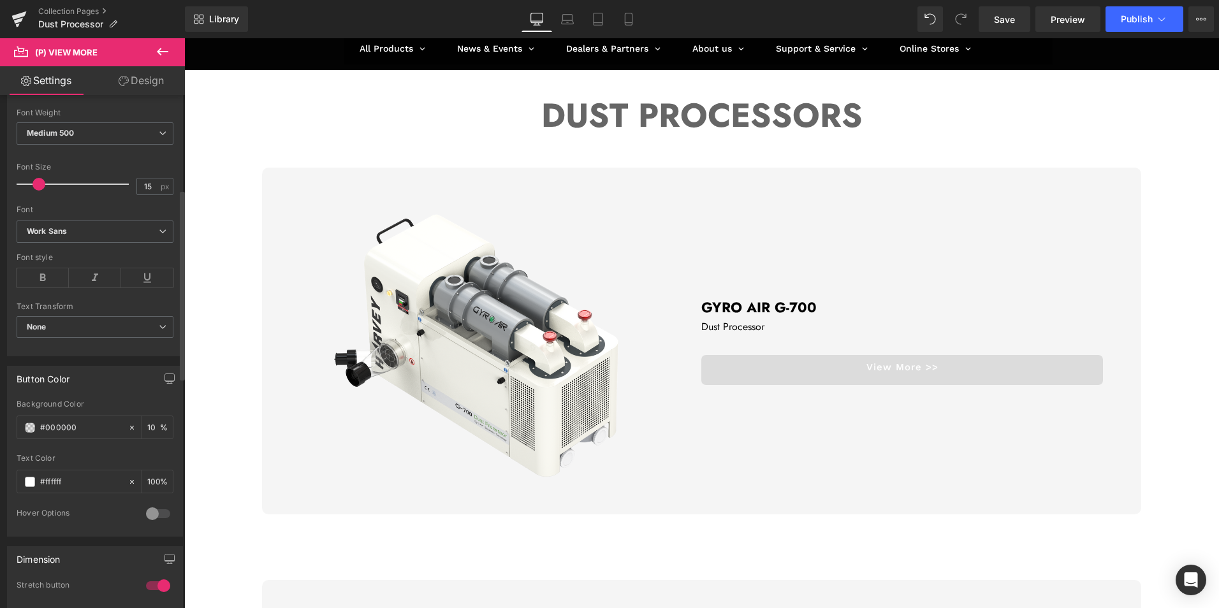
type input "10"
click at [103, 451] on div at bounding box center [95, 450] width 157 height 8
click at [34, 485] on span at bounding box center [30, 482] width 10 height 10
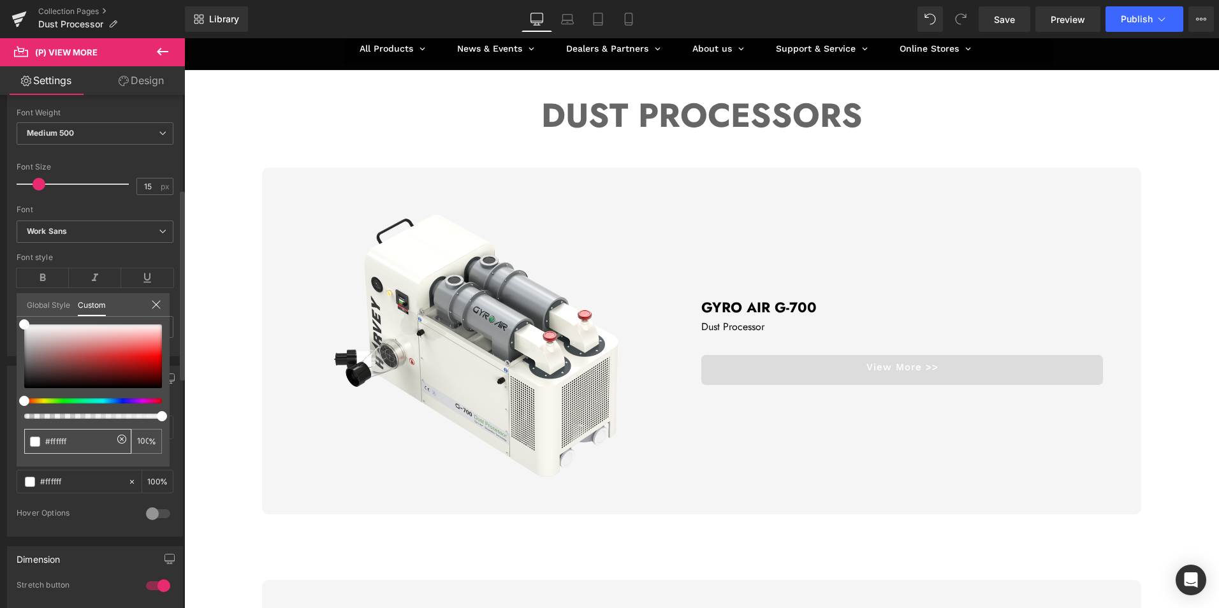
drag, startPoint x: 80, startPoint y: 439, endPoint x: 41, endPoint y: 437, distance: 39.0
click at [41, 437] on div "#ffffff" at bounding box center [77, 441] width 107 height 25
paste input "000000"
type input "#000000"
type input "#242323"
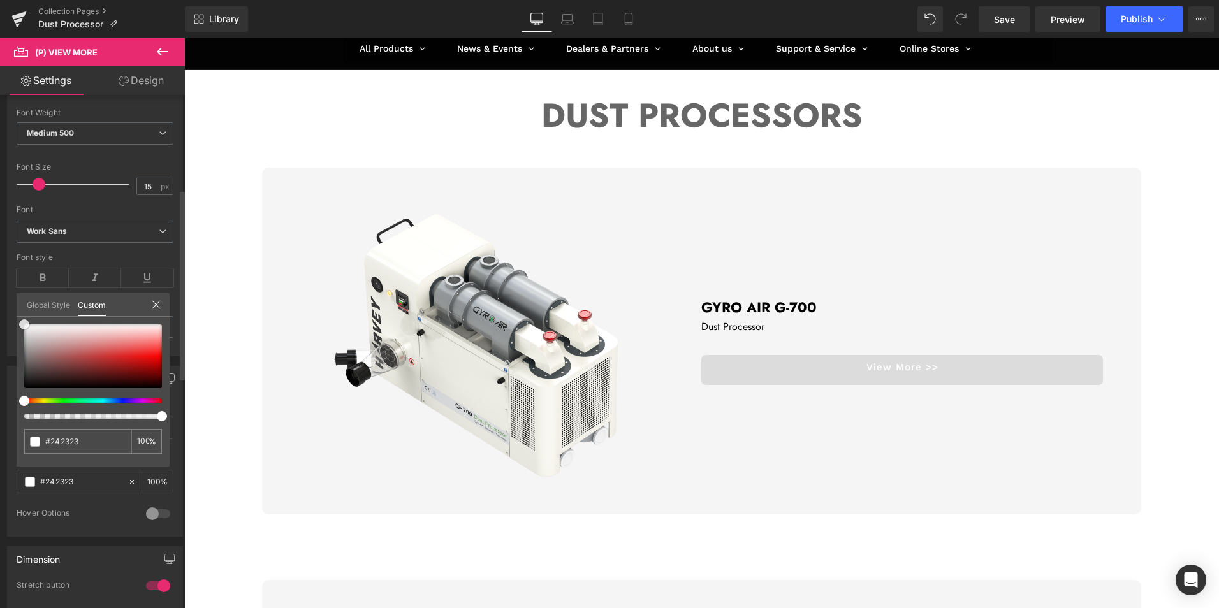
click at [26, 379] on div at bounding box center [93, 357] width 138 height 64
drag, startPoint x: 91, startPoint y: 440, endPoint x: 34, endPoint y: 439, distance: 57.4
click at [34, 439] on div "#242323" at bounding box center [77, 441] width 107 height 25
paste input "000000"
type input "#000000"
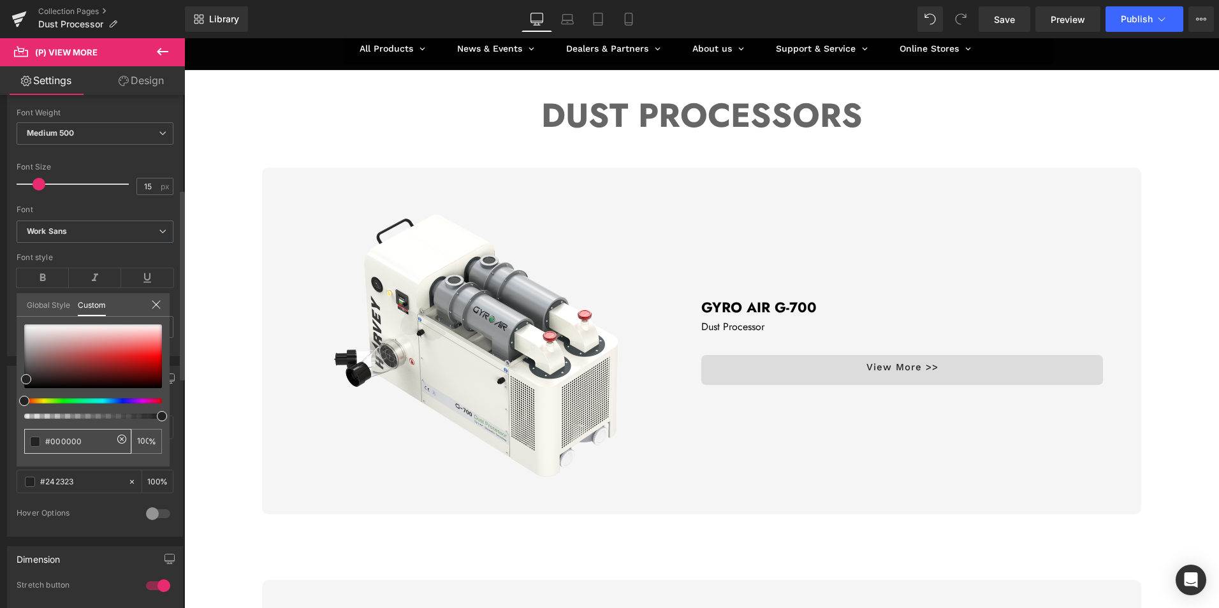
type input "#000000"
click at [155, 302] on icon at bounding box center [156, 305] width 10 height 10
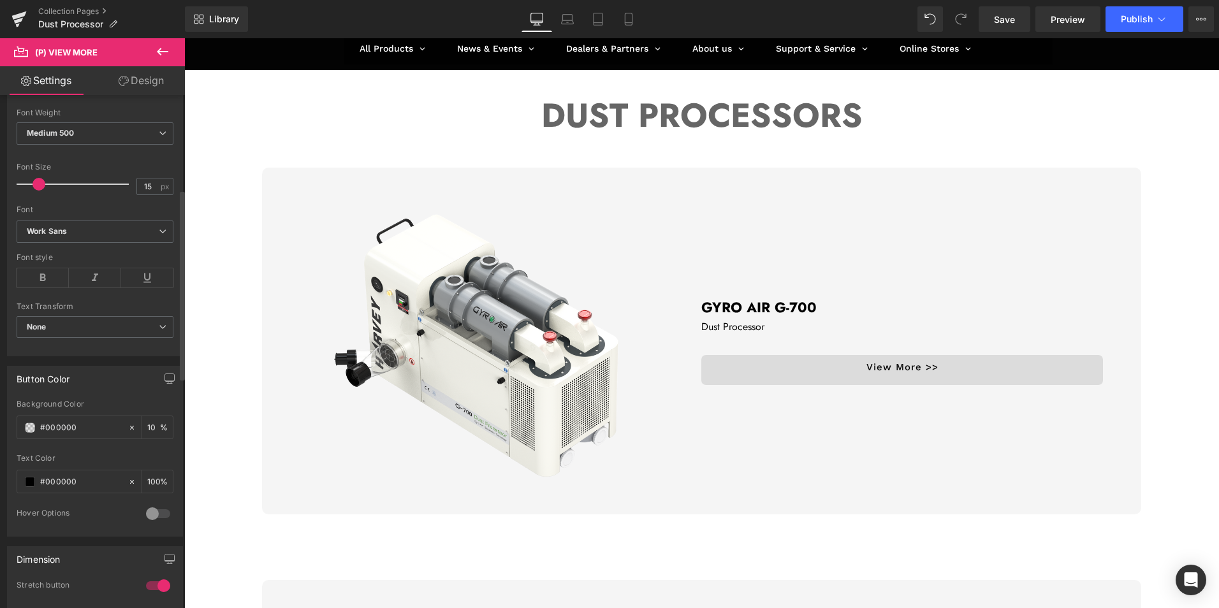
click at [110, 463] on div "Text Color" at bounding box center [95, 458] width 157 height 9
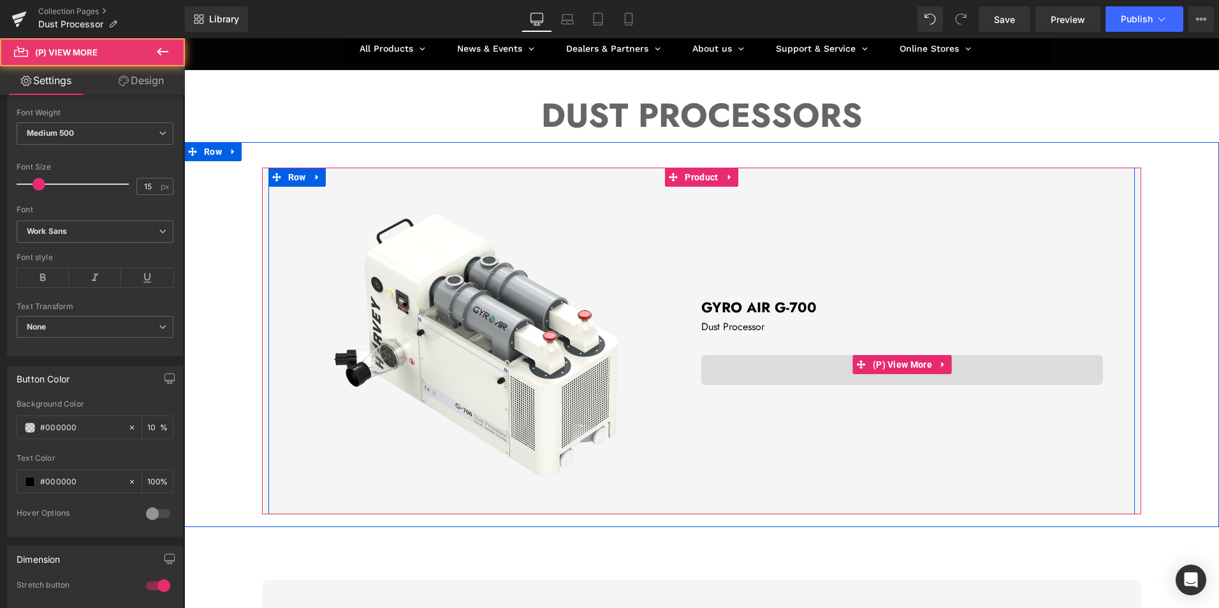
click at [834, 365] on link "View More >>" at bounding box center [903, 370] width 402 height 30
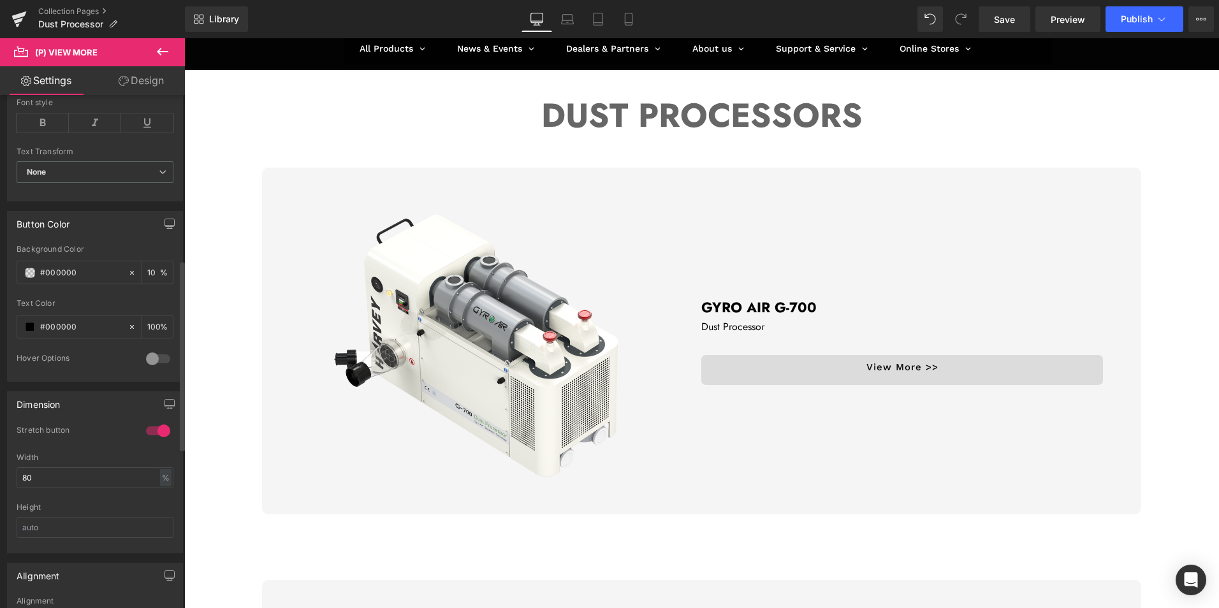
scroll to position [446, 0]
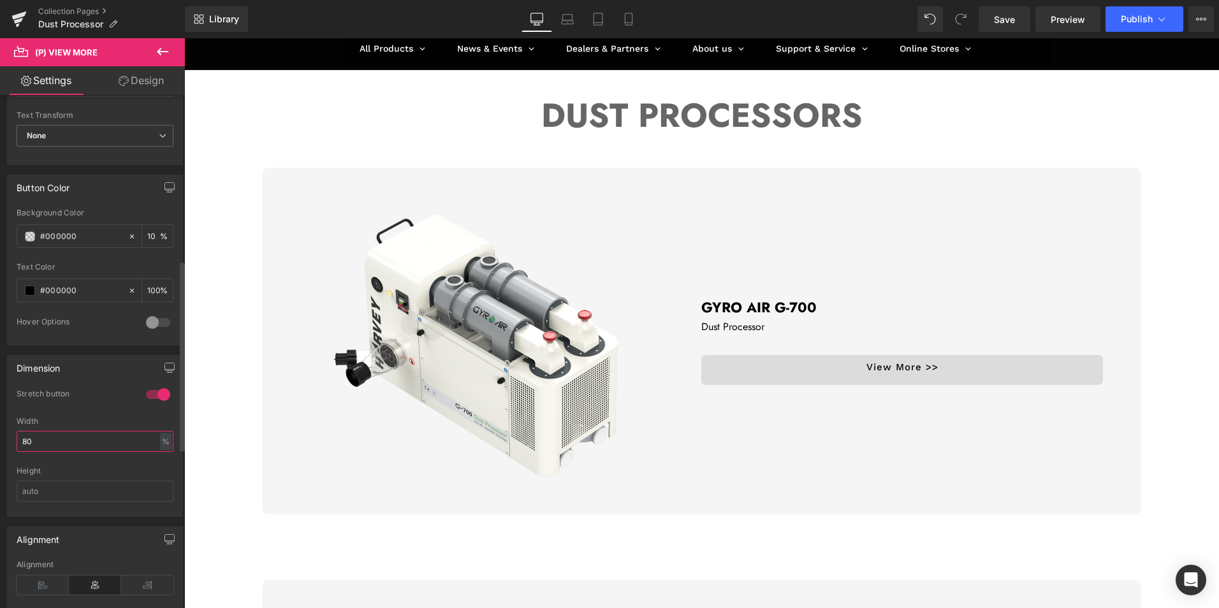
drag, startPoint x: 66, startPoint y: 441, endPoint x: 0, endPoint y: 434, distance: 66.1
click at [0, 434] on div "Dimension 1 Stretch button 1 Stretch button 1 Stretch button 1 Stretch button 8…" at bounding box center [95, 432] width 191 height 172
click at [78, 450] on input "100" at bounding box center [95, 441] width 157 height 21
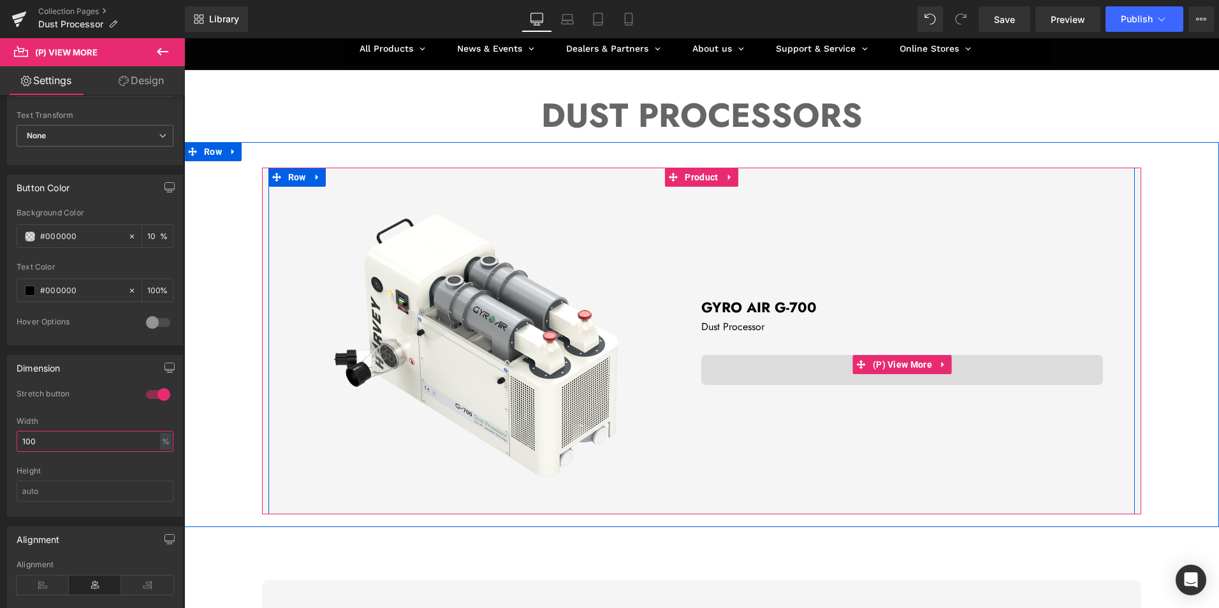
type input "100"
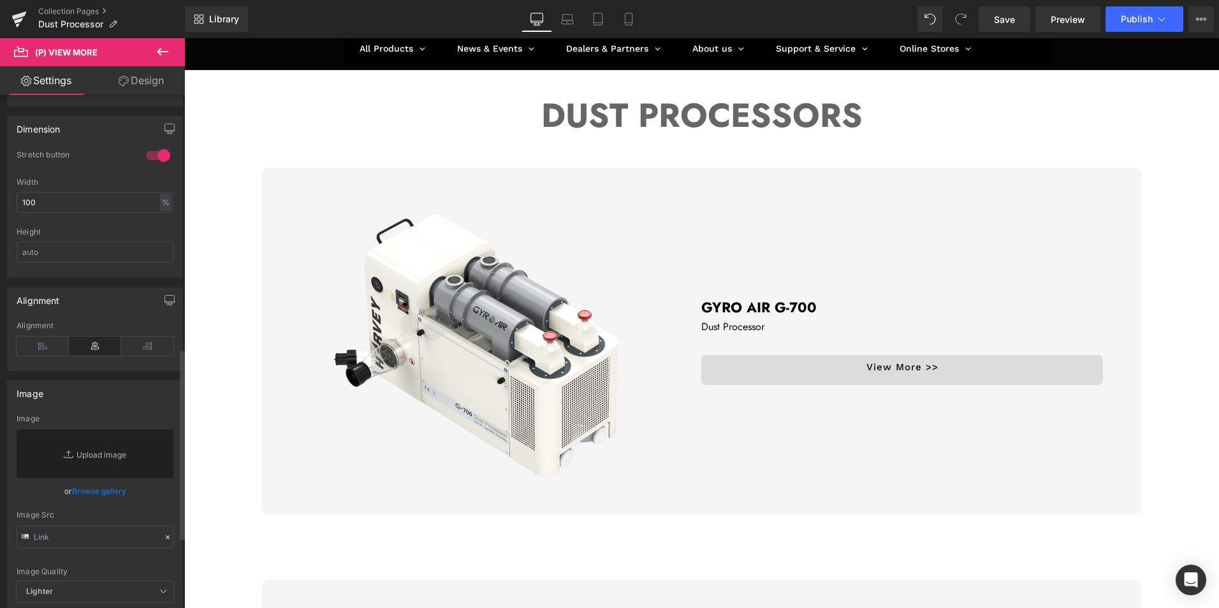
scroll to position [510, 0]
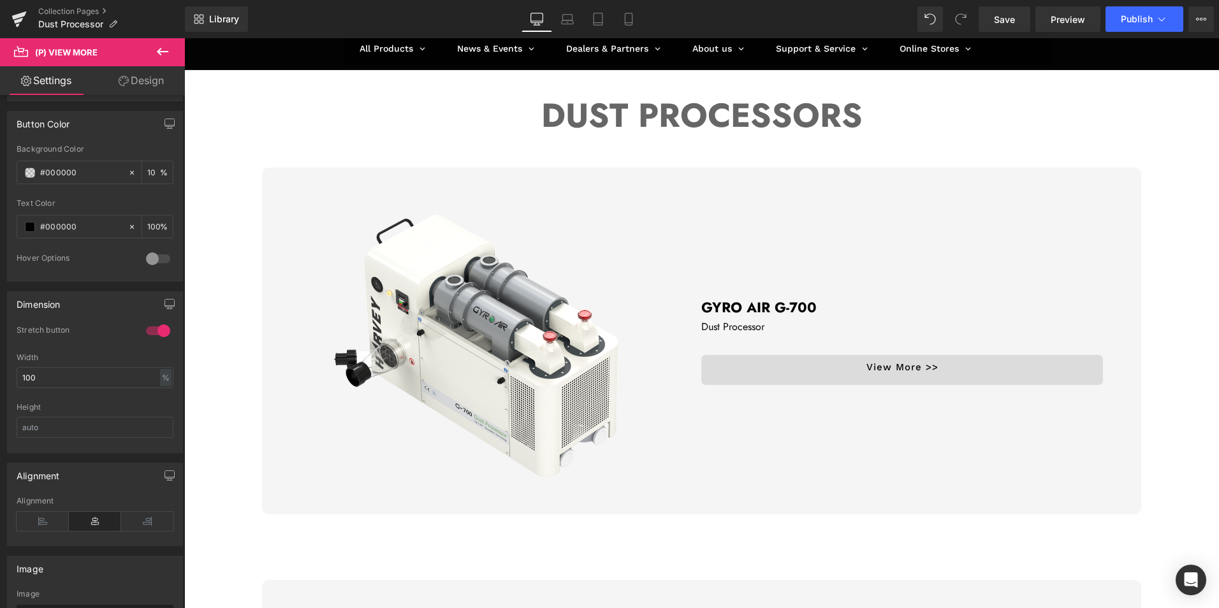
click at [153, 78] on link "Design" at bounding box center [141, 80] width 92 height 29
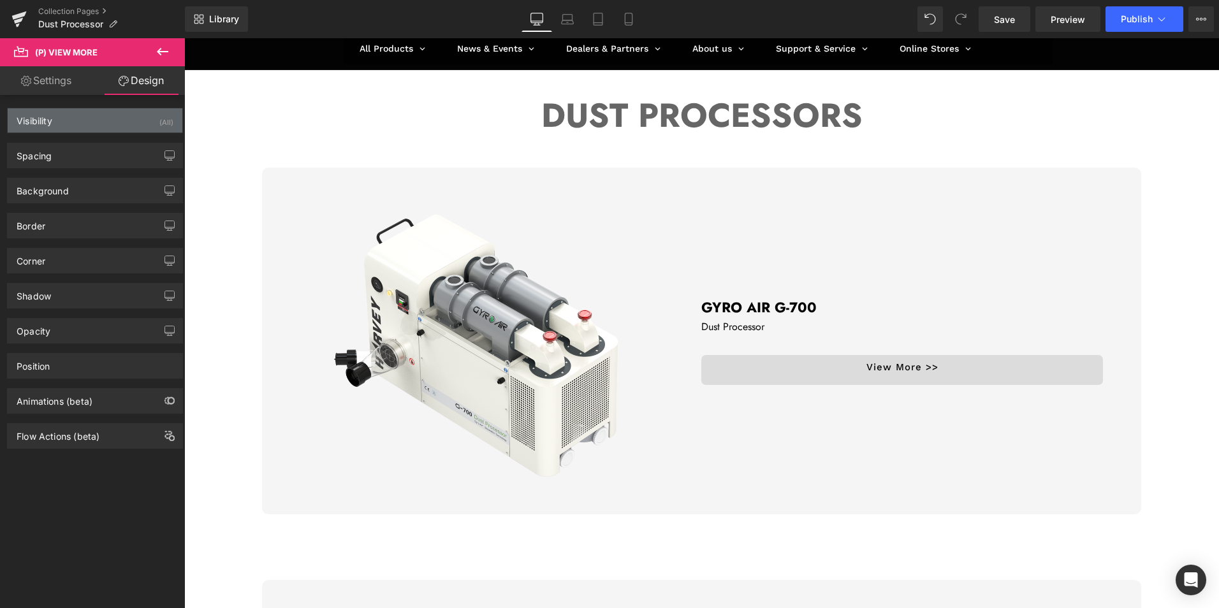
type input "#000000"
type input "100"
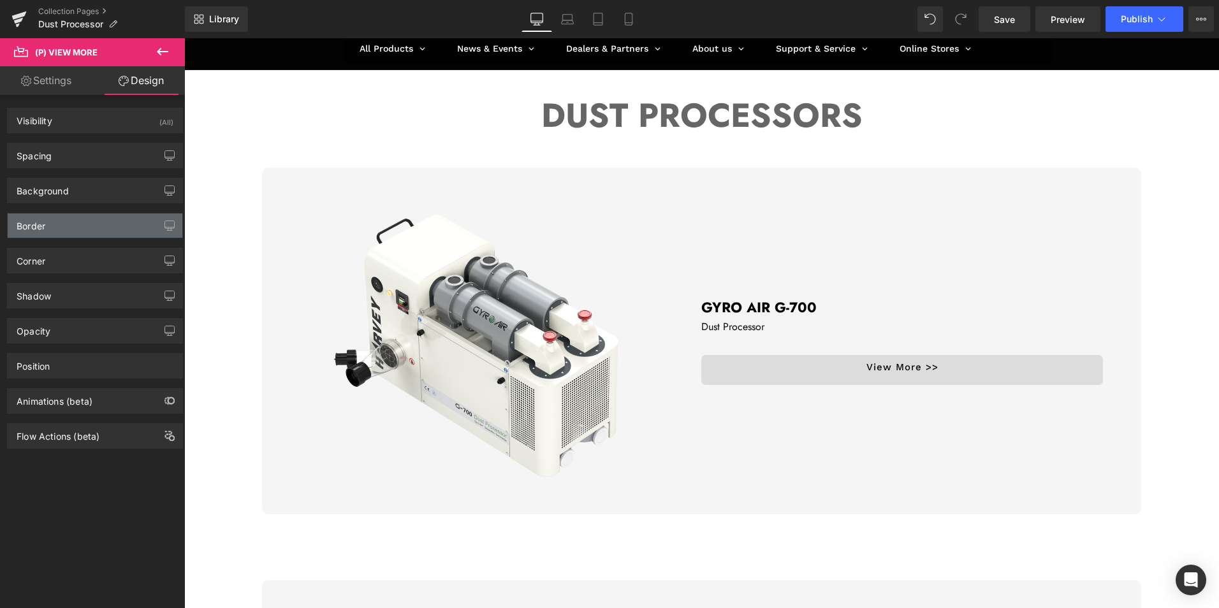
click at [47, 219] on div "Border" at bounding box center [95, 226] width 175 height 24
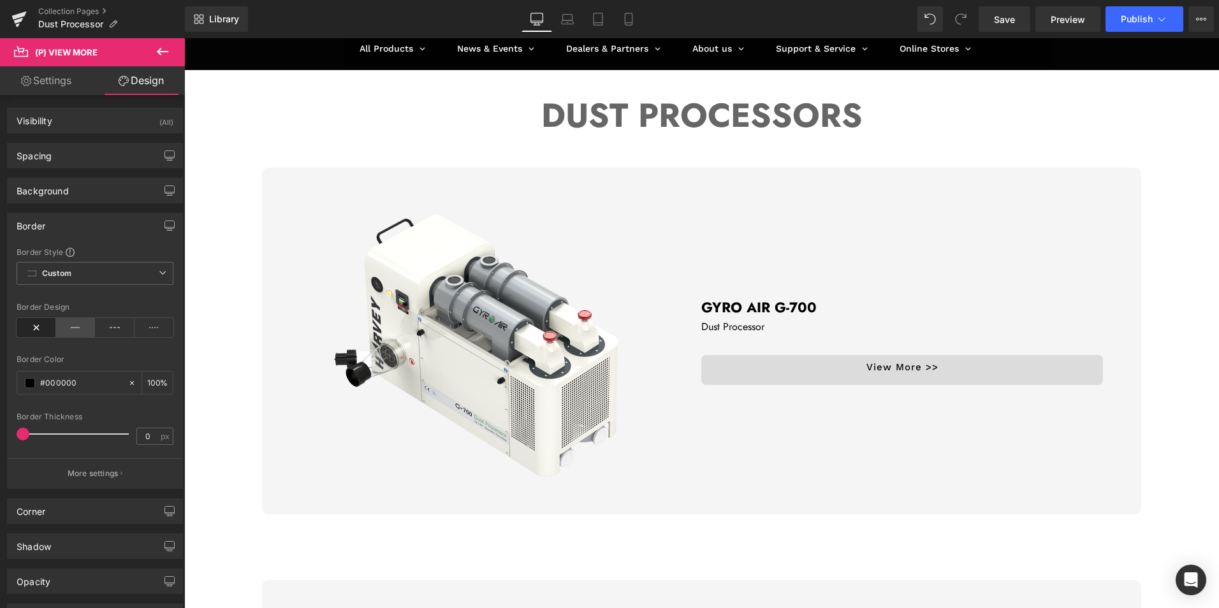
click at [66, 330] on icon at bounding box center [76, 327] width 40 height 19
type input "1"
click at [147, 381] on input "100" at bounding box center [153, 383] width 13 height 14
type input "30"
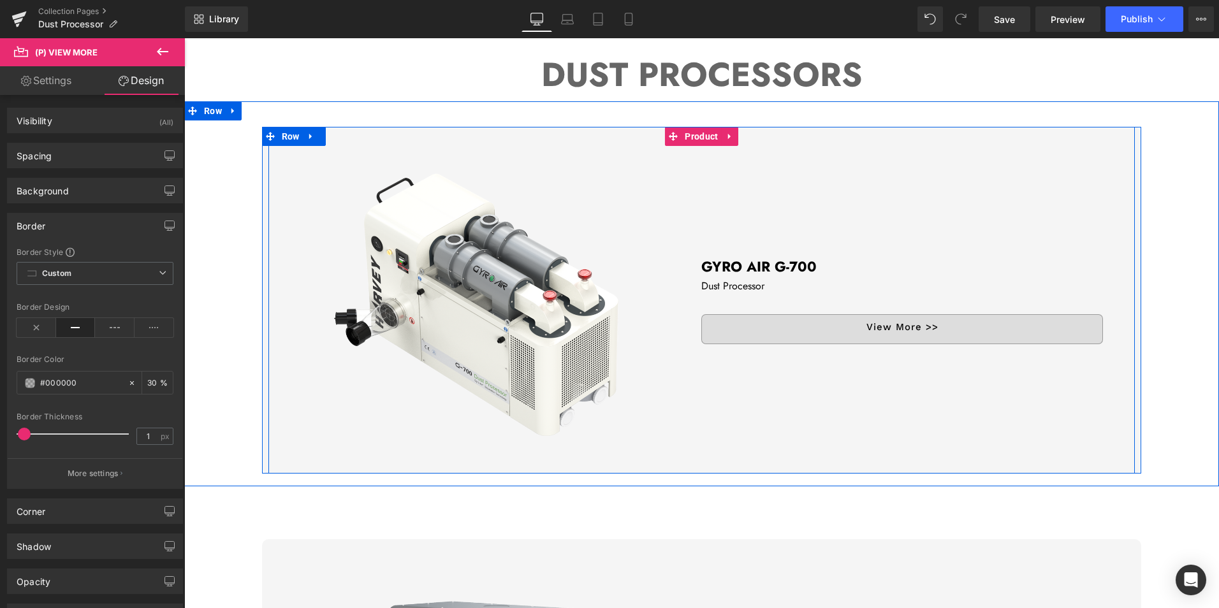
scroll to position [255, 0]
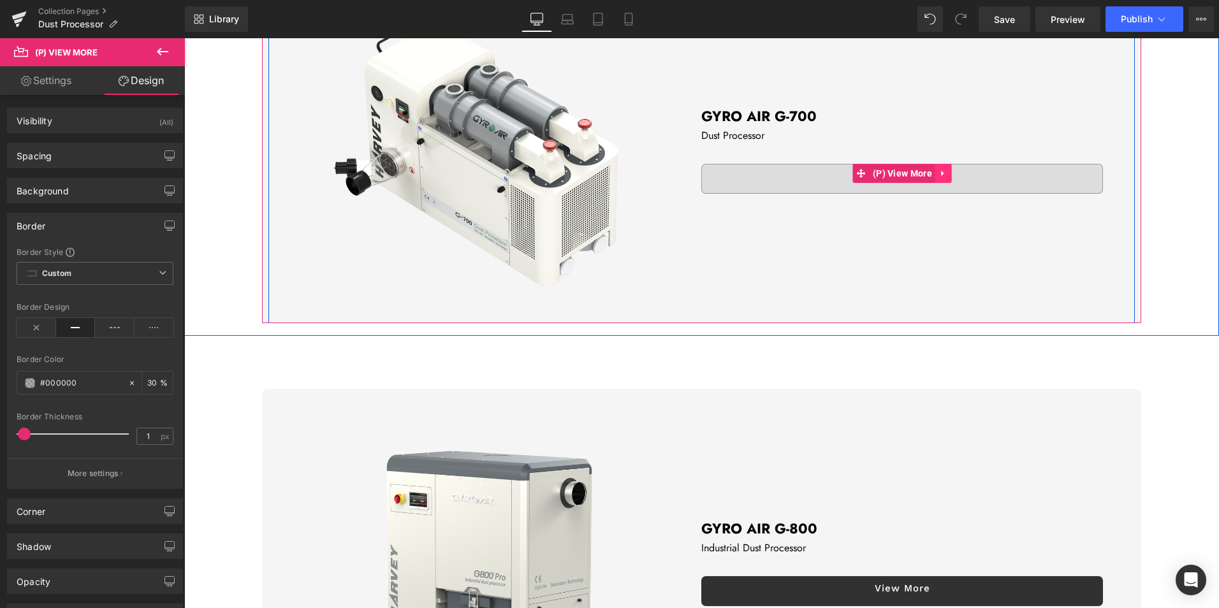
click at [939, 174] on icon at bounding box center [943, 174] width 9 height 10
click at [931, 172] on icon at bounding box center [935, 173] width 9 height 9
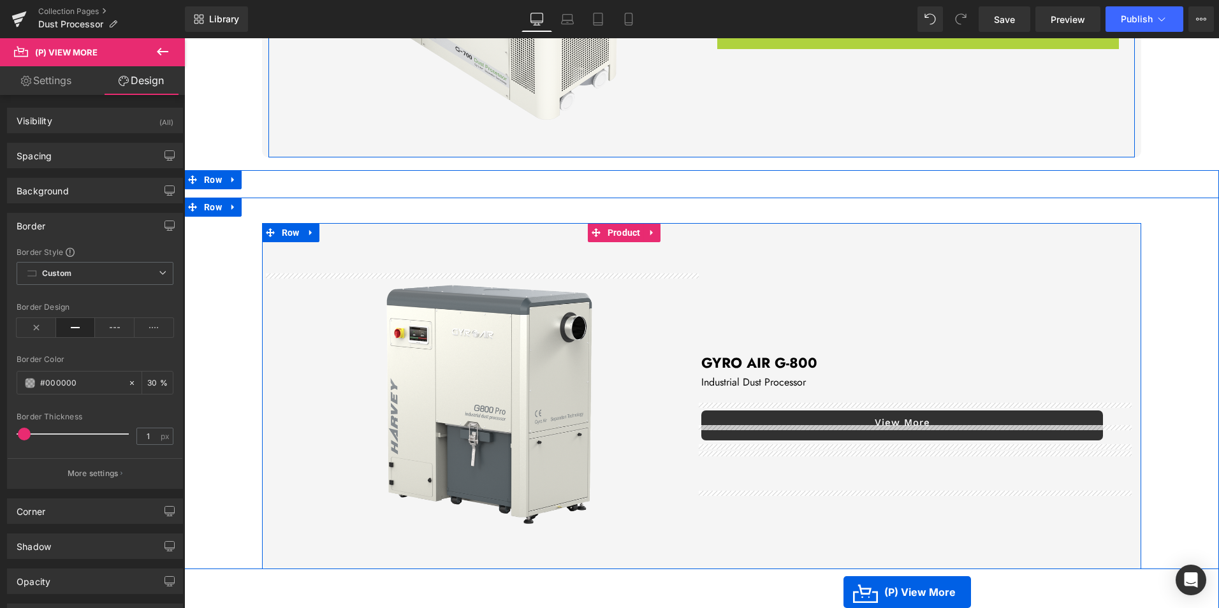
scroll to position [485, 0]
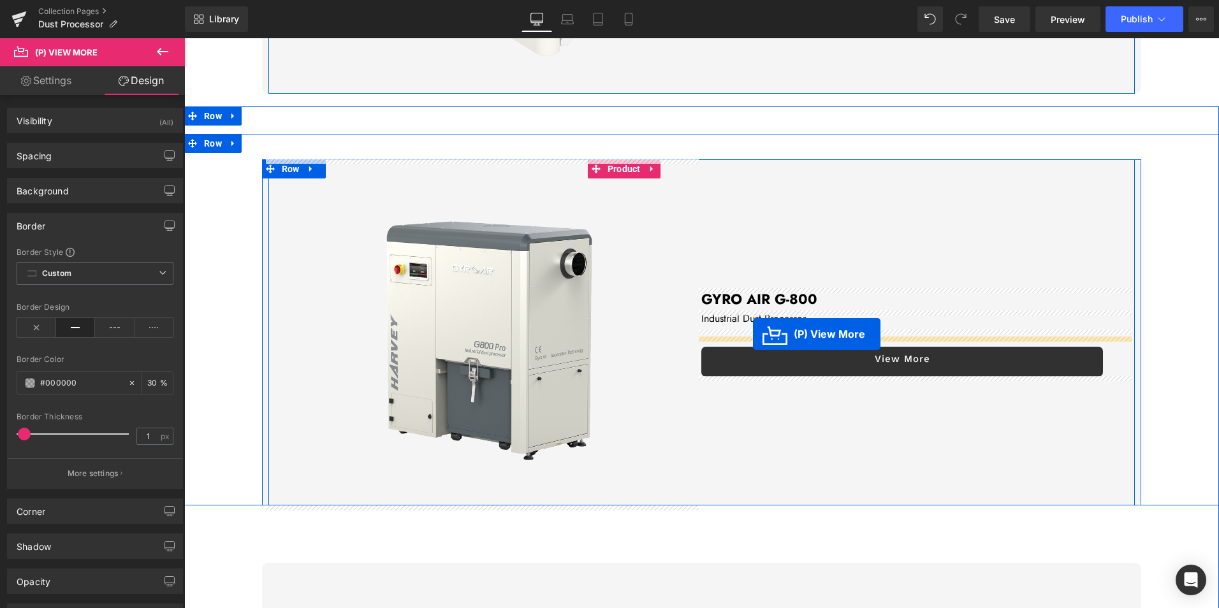
drag, startPoint x: 921, startPoint y: 196, endPoint x: 753, endPoint y: 334, distance: 217.5
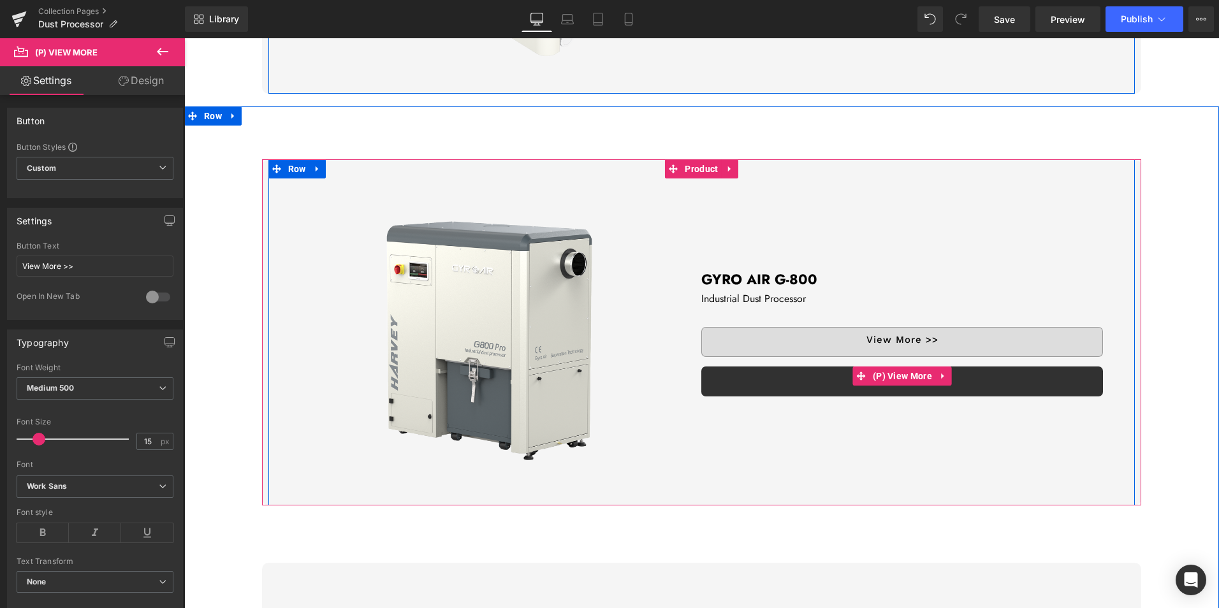
click at [941, 375] on icon at bounding box center [943, 376] width 9 height 10
click at [948, 374] on icon at bounding box center [952, 376] width 9 height 9
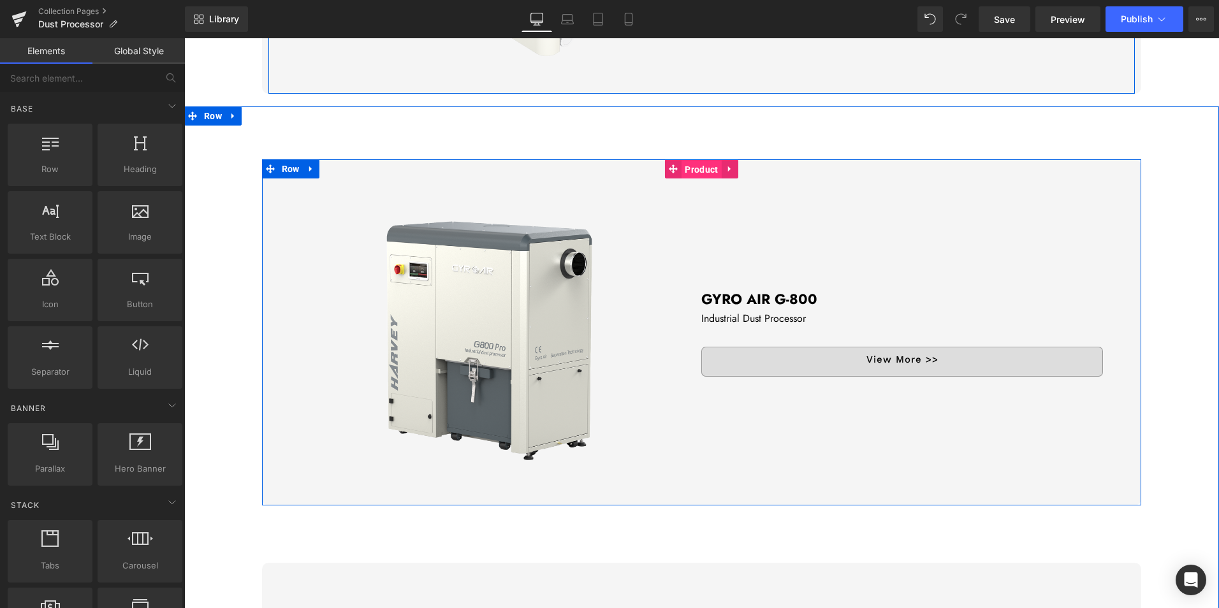
click at [707, 169] on span "Product" at bounding box center [702, 169] width 40 height 19
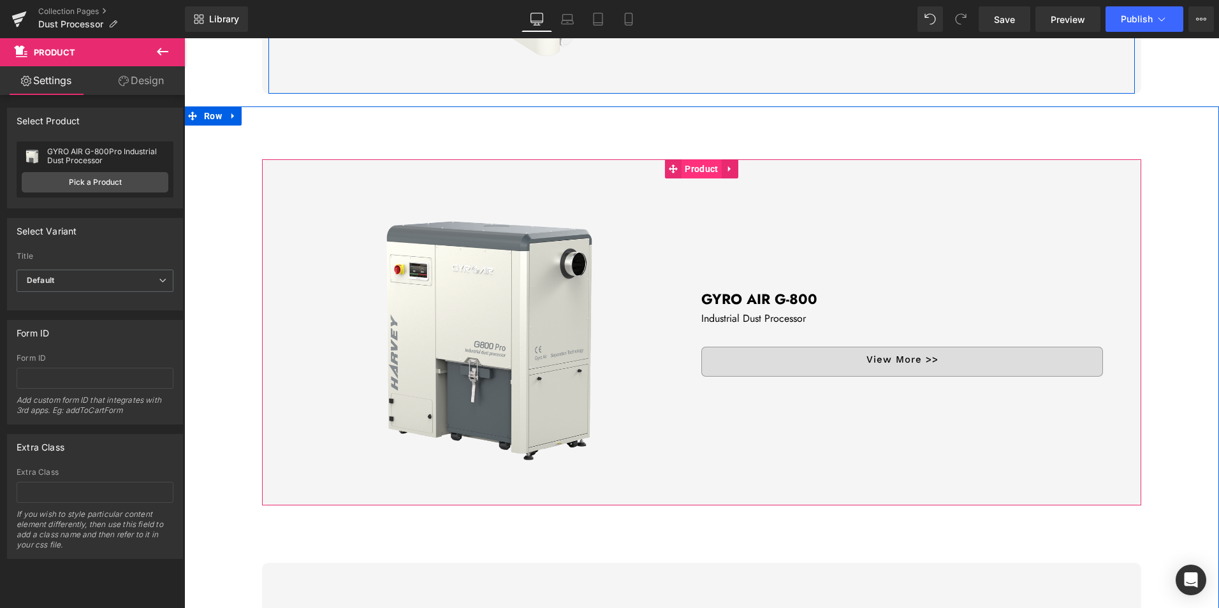
click at [694, 163] on span "Product" at bounding box center [702, 168] width 40 height 19
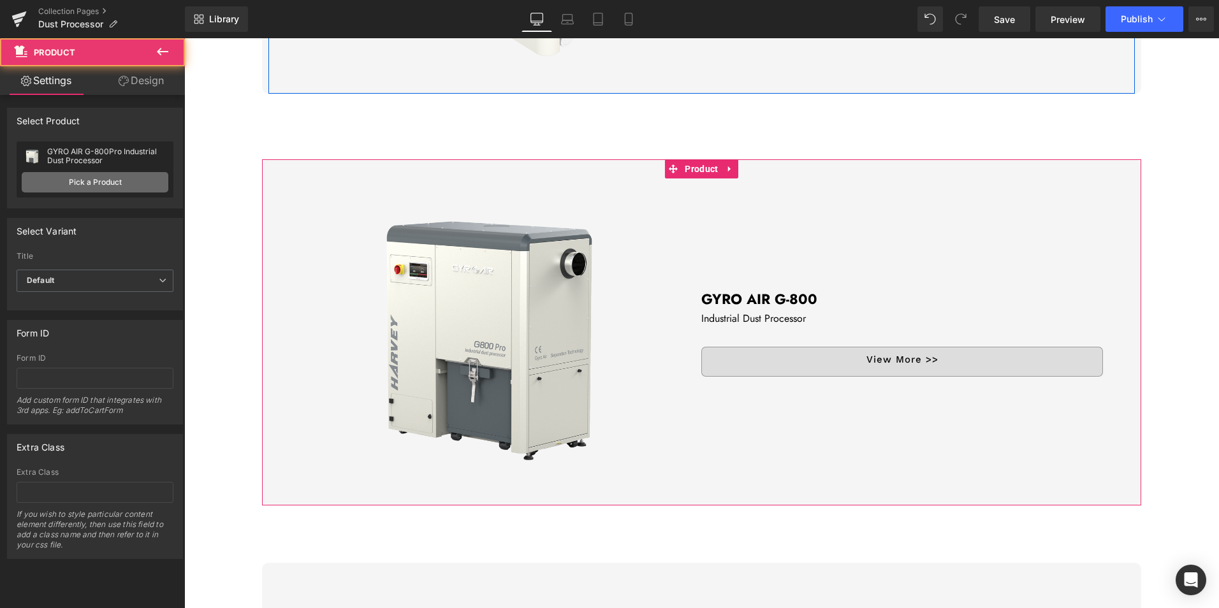
click at [114, 183] on link "Pick a Product" at bounding box center [95, 182] width 147 height 20
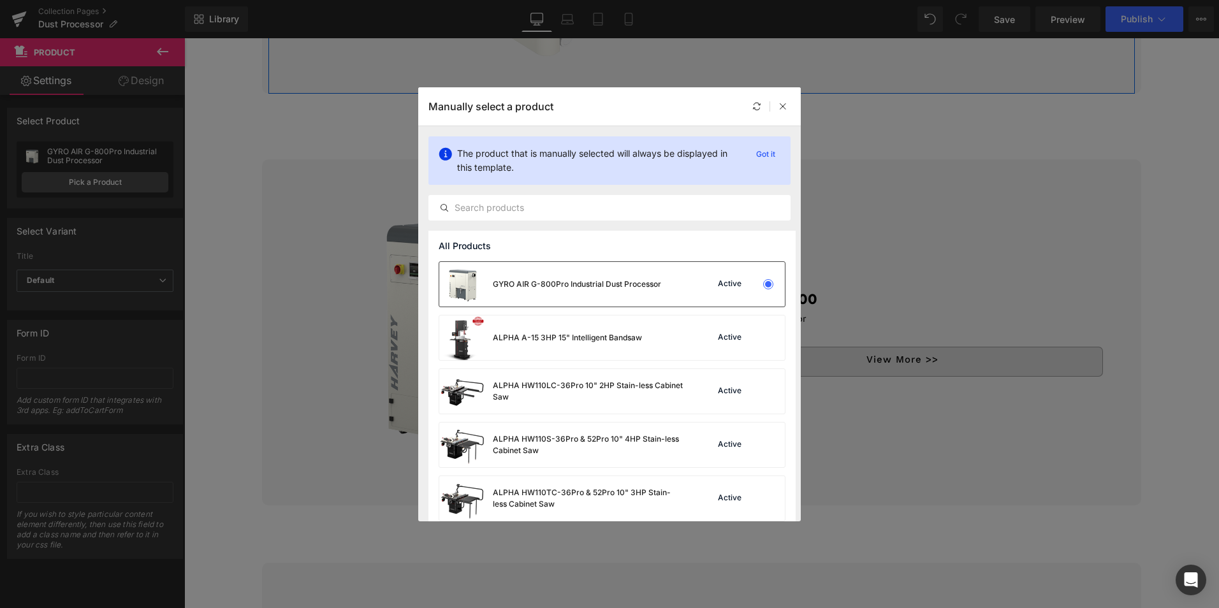
click at [591, 285] on div "GYRO AIR G-800Pro Industrial Dust Processor" at bounding box center [577, 284] width 168 height 11
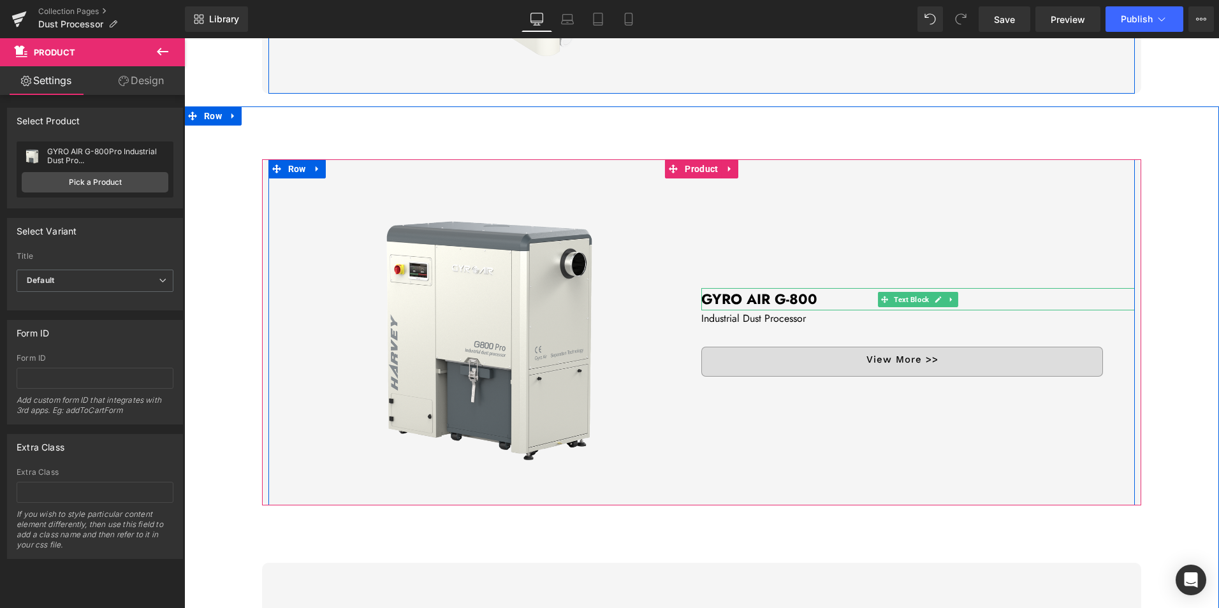
click at [823, 301] on p "GYRO AIR G-800" at bounding box center [919, 299] width 434 height 22
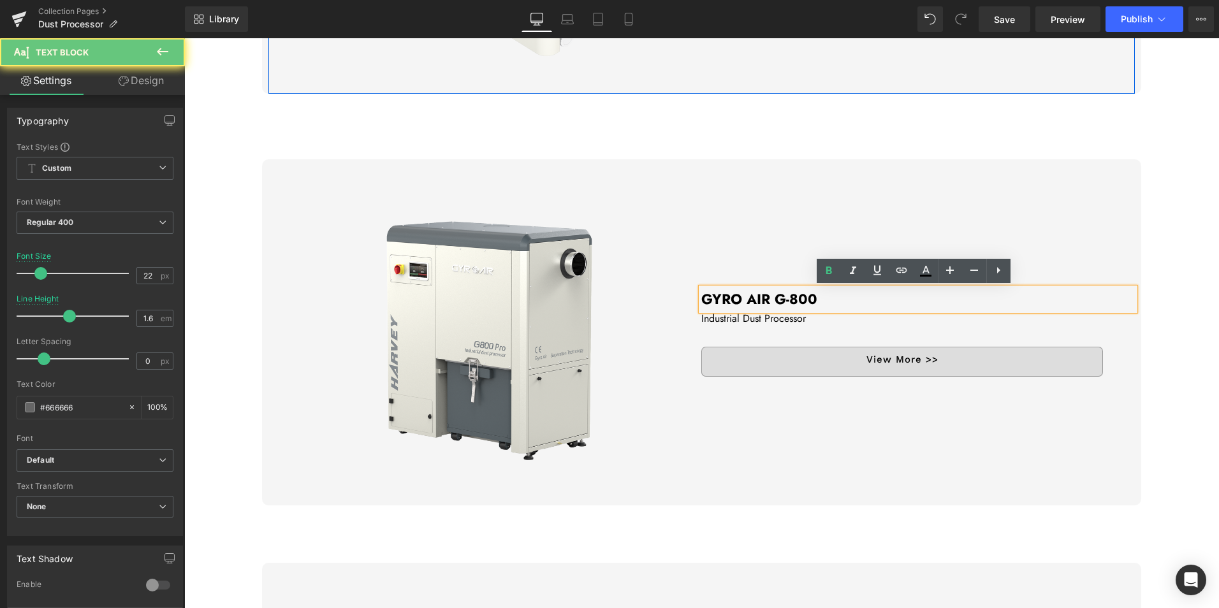
click at [823, 300] on p "GYRO AIR G-800" at bounding box center [919, 299] width 434 height 22
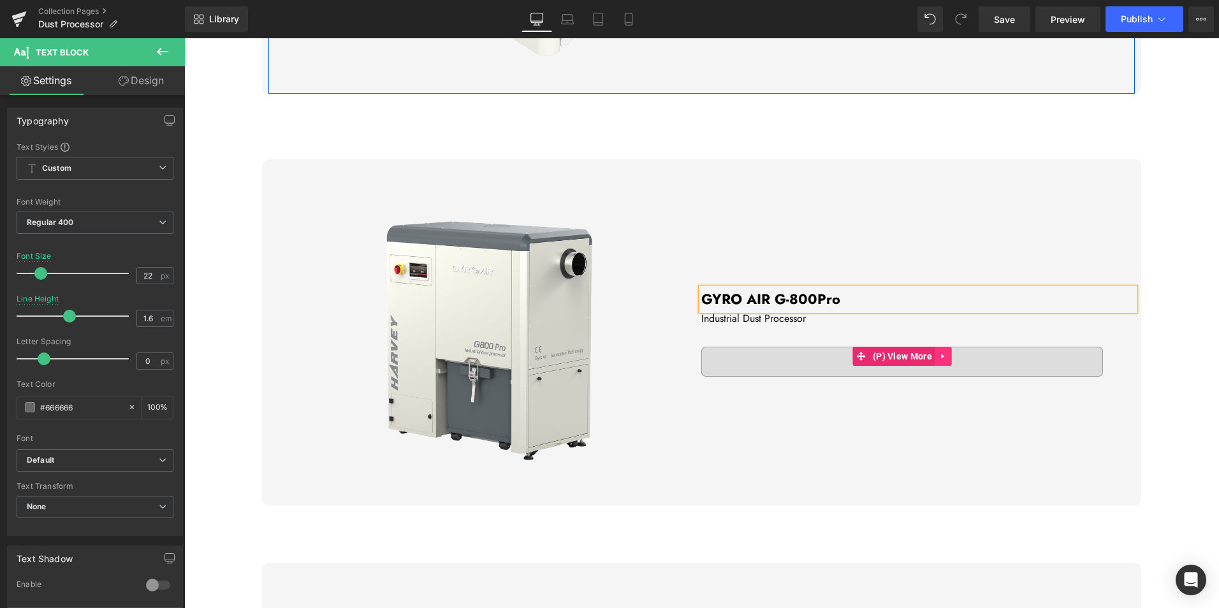
click at [936, 358] on link at bounding box center [944, 356] width 17 height 19
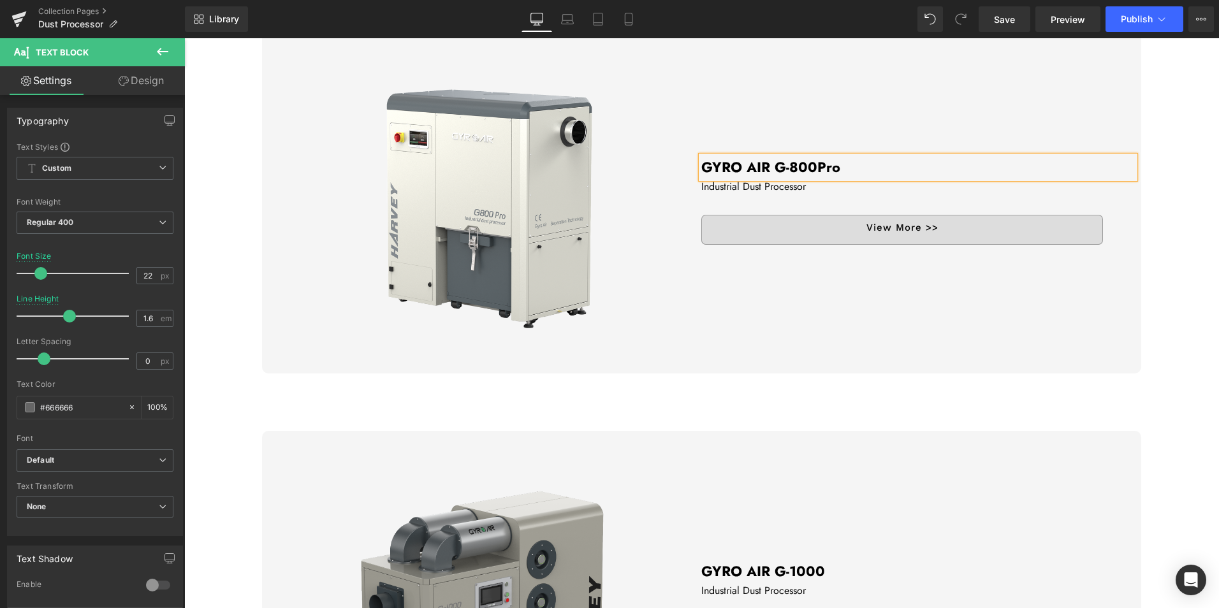
scroll to position [612, 0]
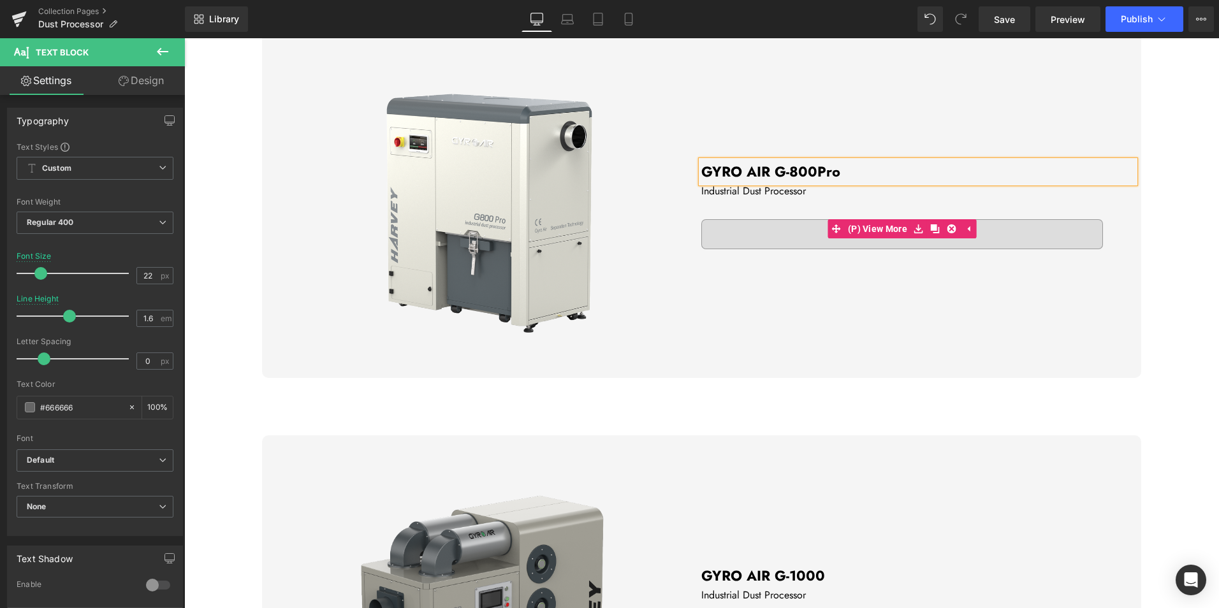
click at [925, 239] on link "View More >>" at bounding box center [903, 234] width 402 height 30
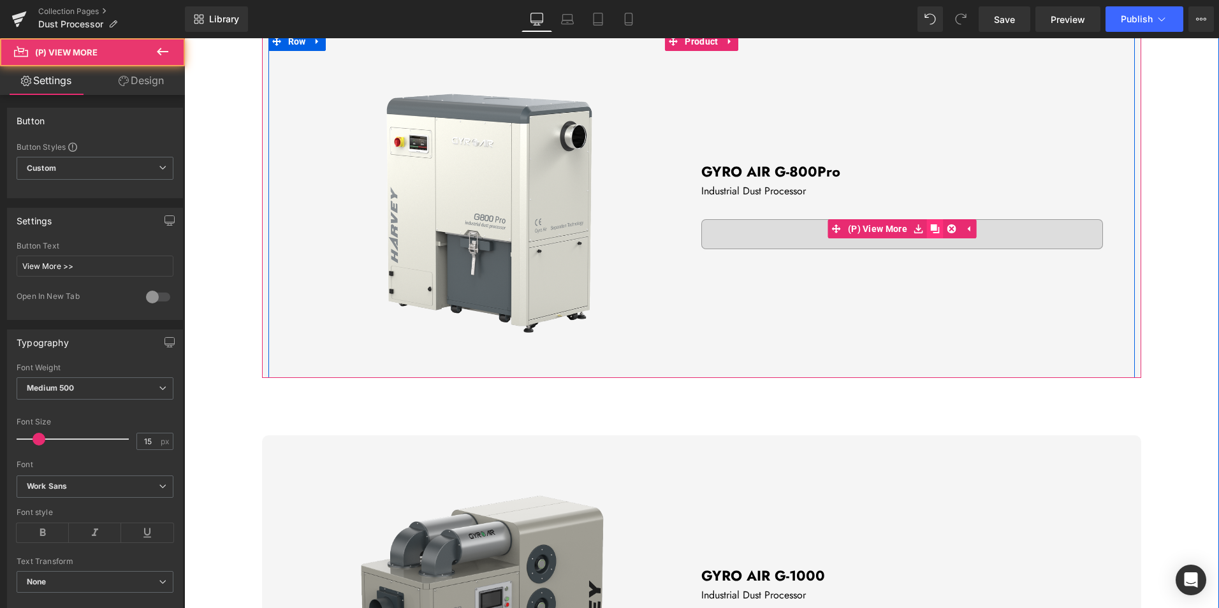
click at [931, 231] on icon at bounding box center [935, 229] width 9 height 9
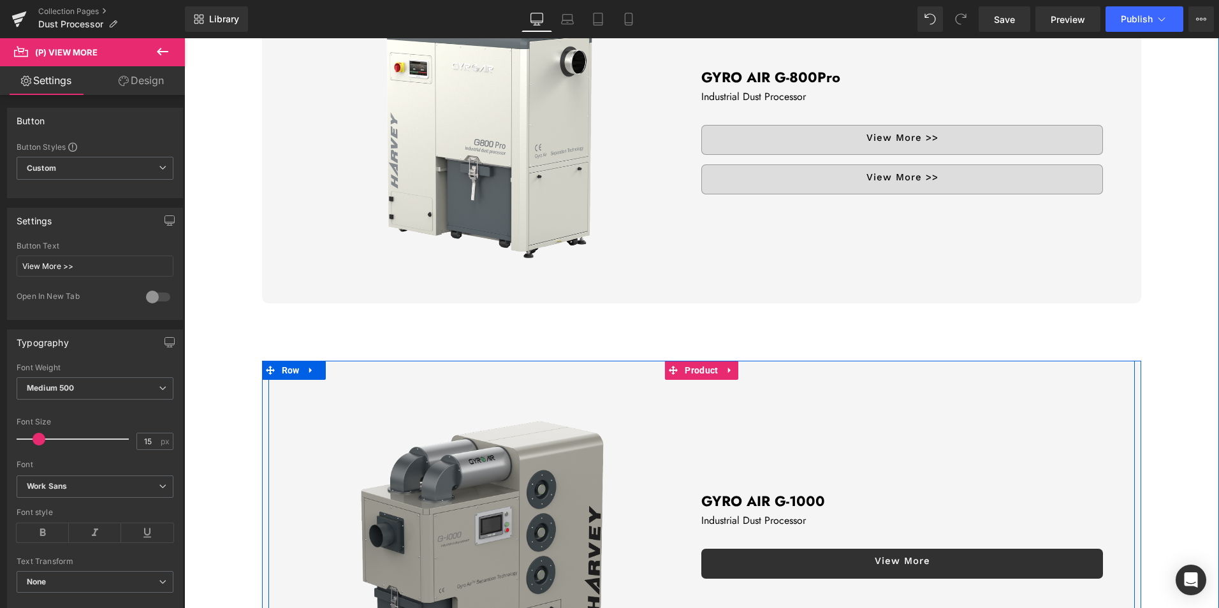
scroll to position [676, 0]
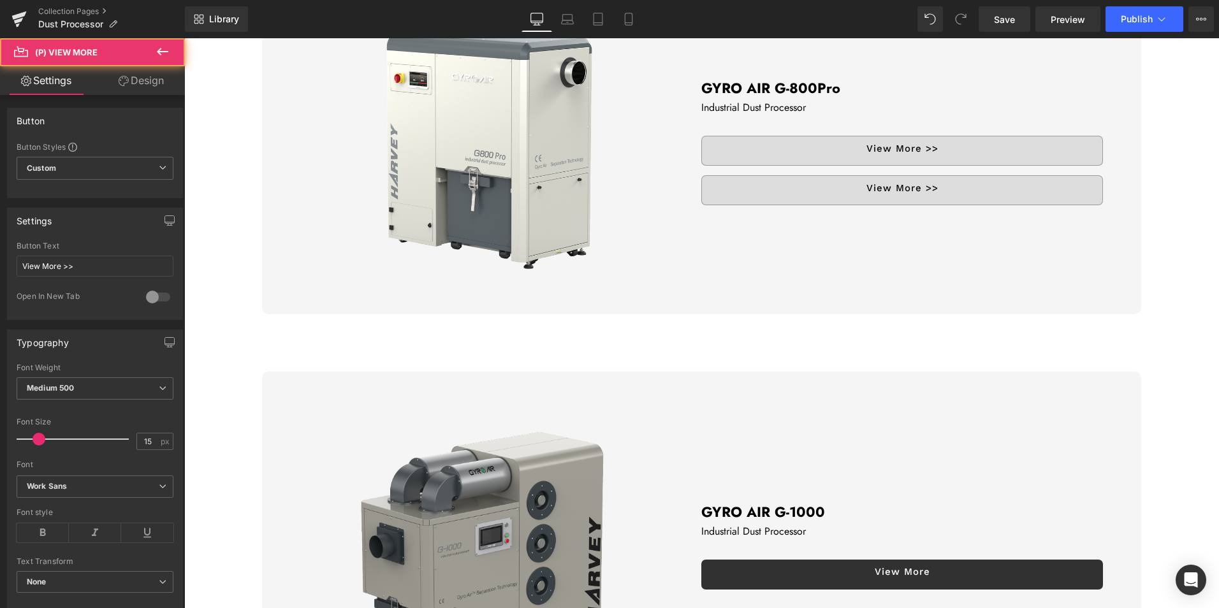
drag, startPoint x: 887, startPoint y: 187, endPoint x: 813, endPoint y: 517, distance: 337.9
click at [813, 517] on div "Sale Off" at bounding box center [701, 331] width 1035 height 777
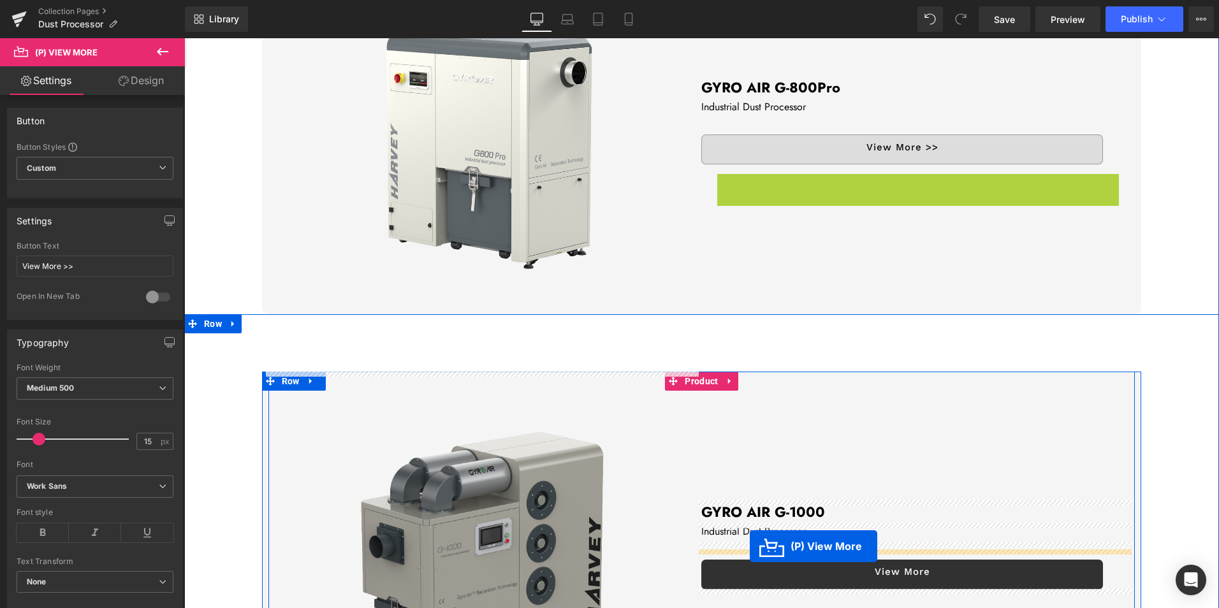
drag, startPoint x: 872, startPoint y: 179, endPoint x: 750, endPoint y: 547, distance: 387.0
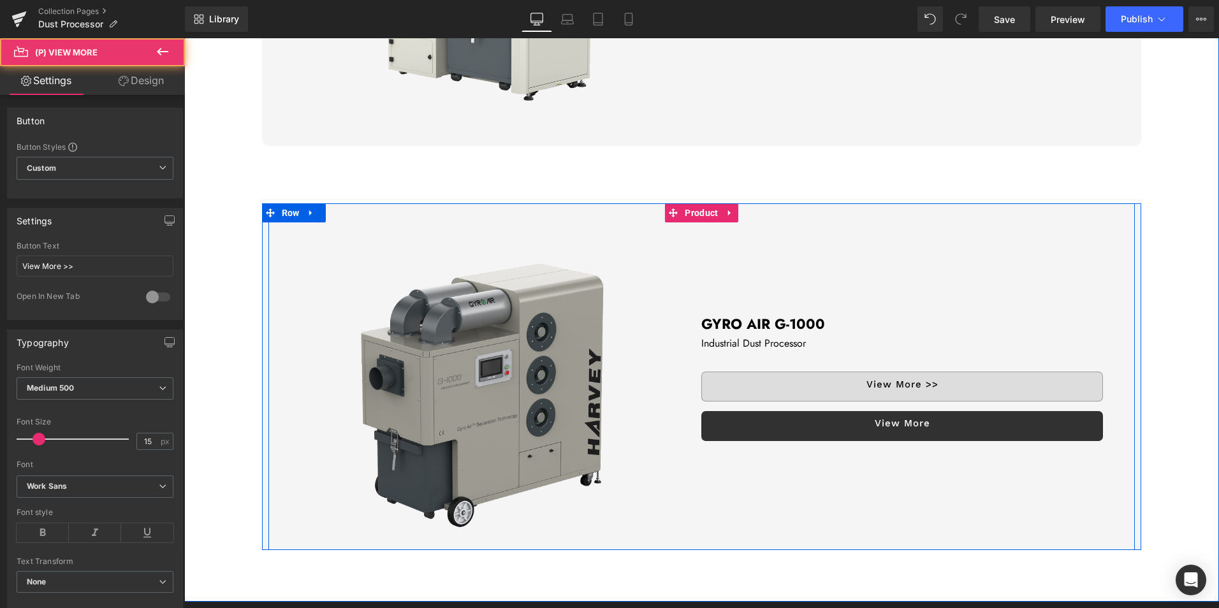
scroll to position [867, 0]
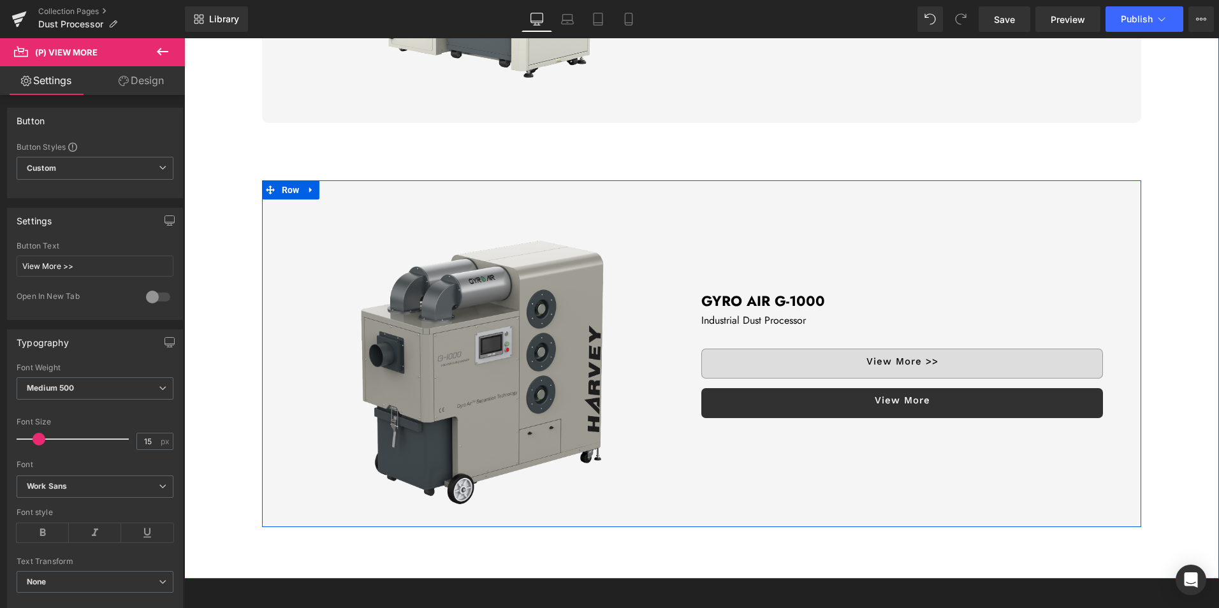
click at [1001, 408] on link "View More" at bounding box center [903, 403] width 402 height 30
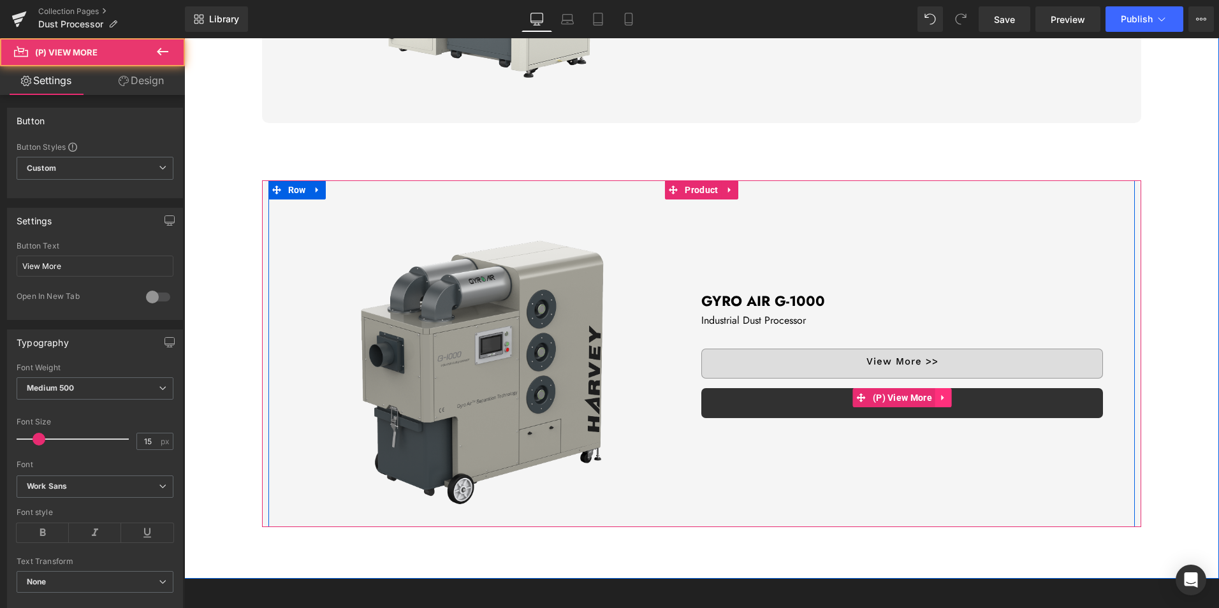
click at [939, 395] on icon at bounding box center [943, 398] width 9 height 10
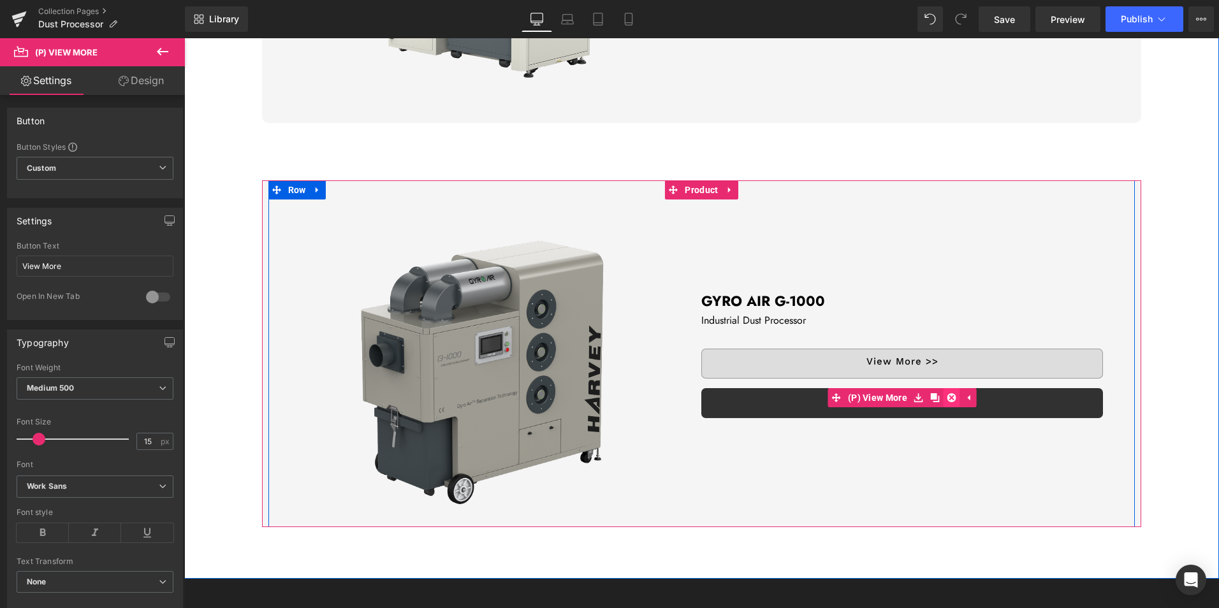
click at [948, 395] on icon at bounding box center [952, 398] width 9 height 9
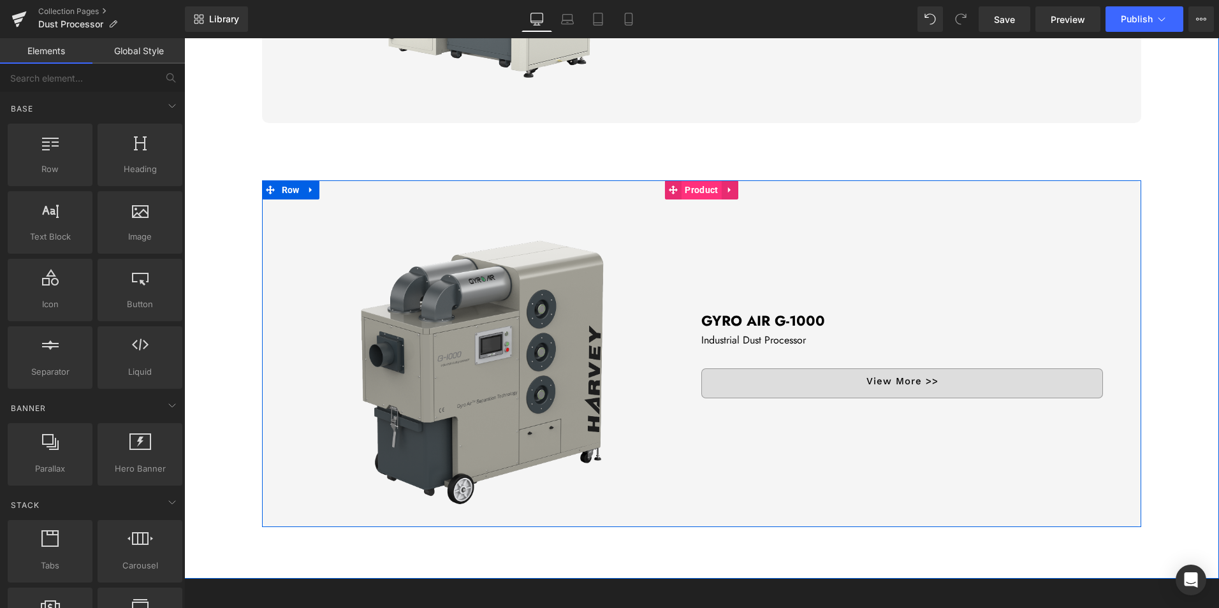
click at [702, 186] on span "Product" at bounding box center [702, 189] width 40 height 19
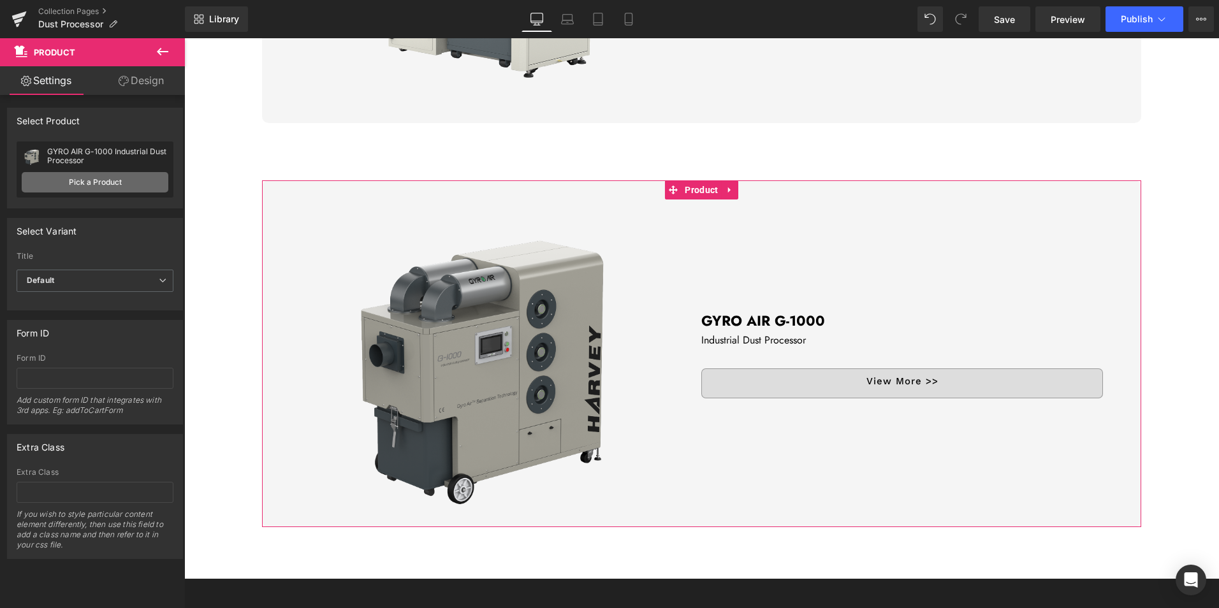
click at [134, 180] on link "Pick a Product" at bounding box center [95, 182] width 147 height 20
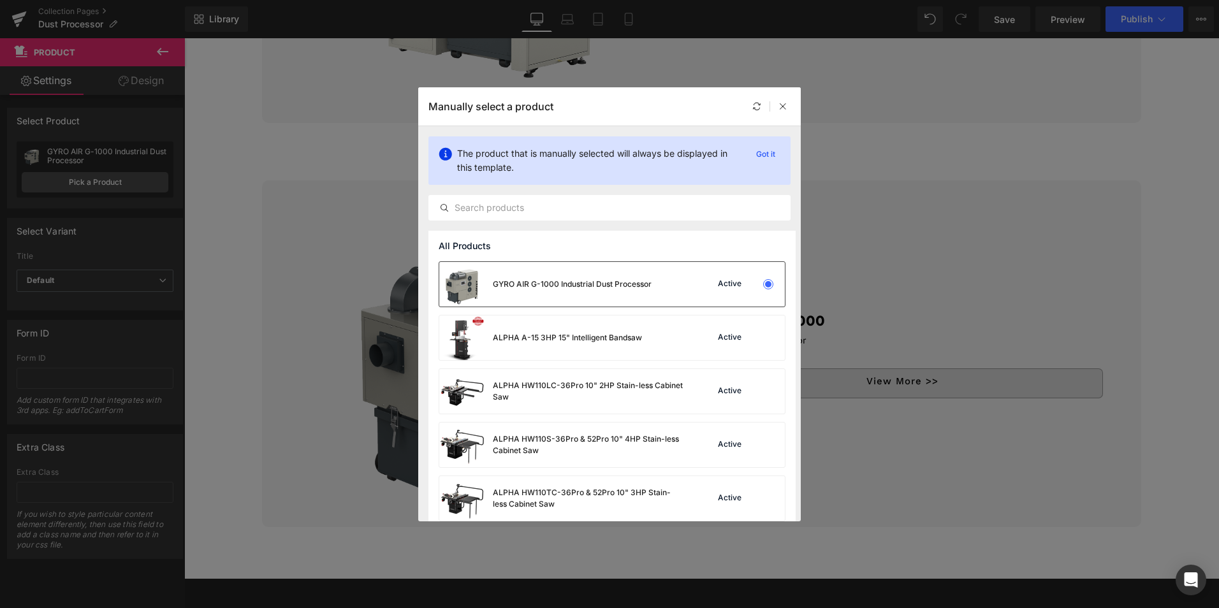
click at [557, 284] on div "GYRO AIR G-1000 Industrial Dust Processor" at bounding box center [572, 284] width 159 height 11
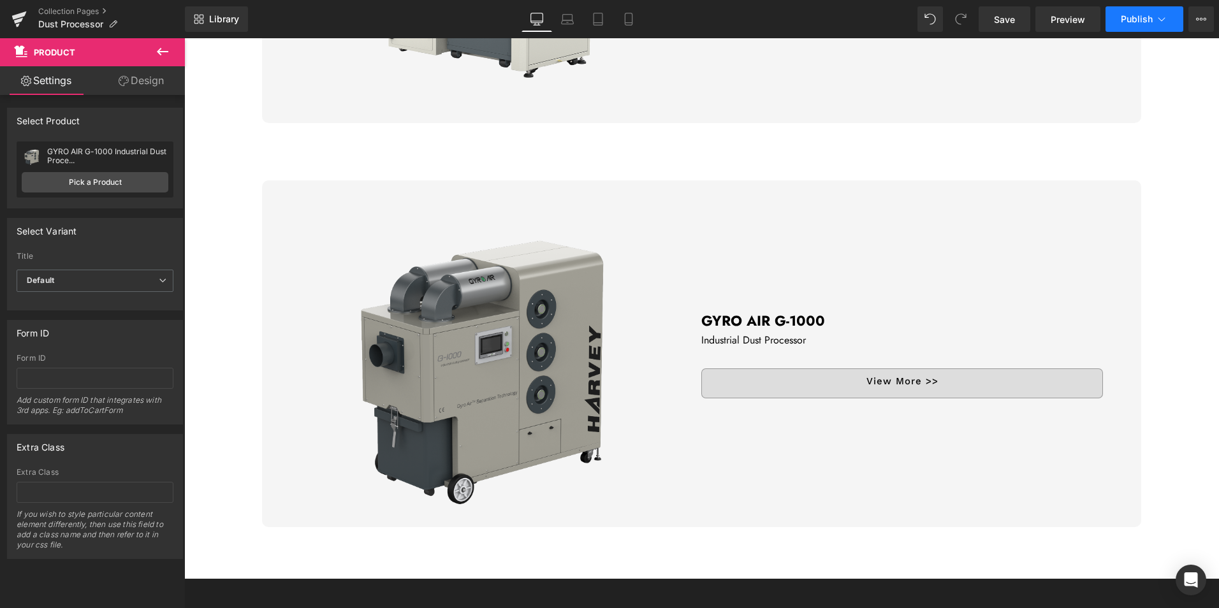
click at [1137, 19] on span "Publish" at bounding box center [1137, 19] width 32 height 10
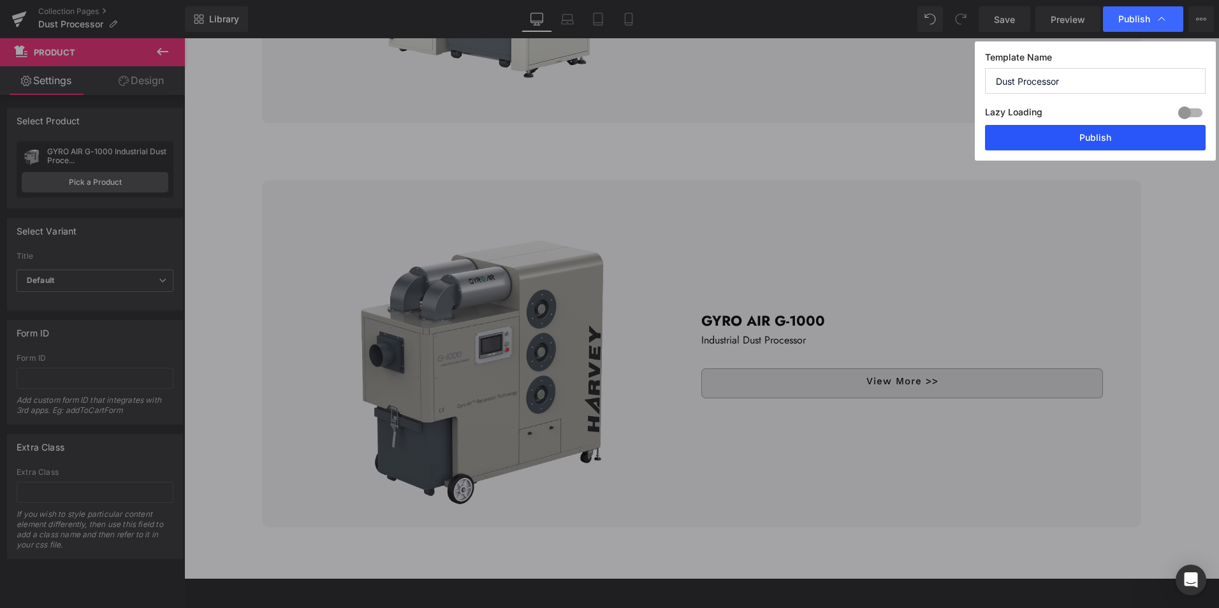
click at [1080, 135] on button "Publish" at bounding box center [1095, 138] width 221 height 26
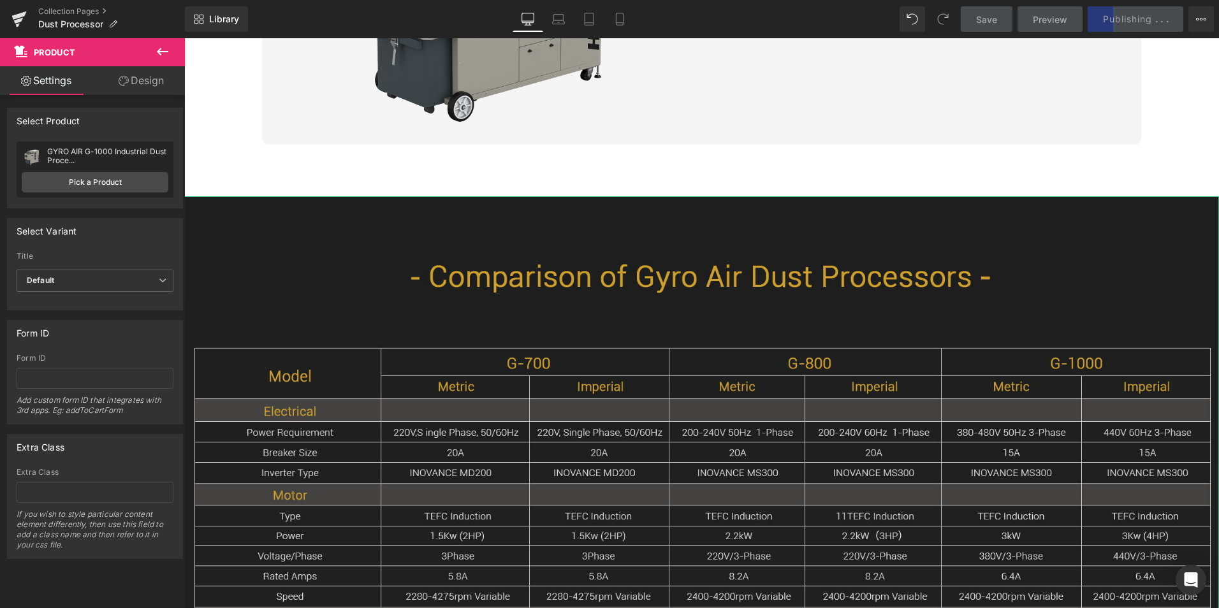
scroll to position [1314, 0]
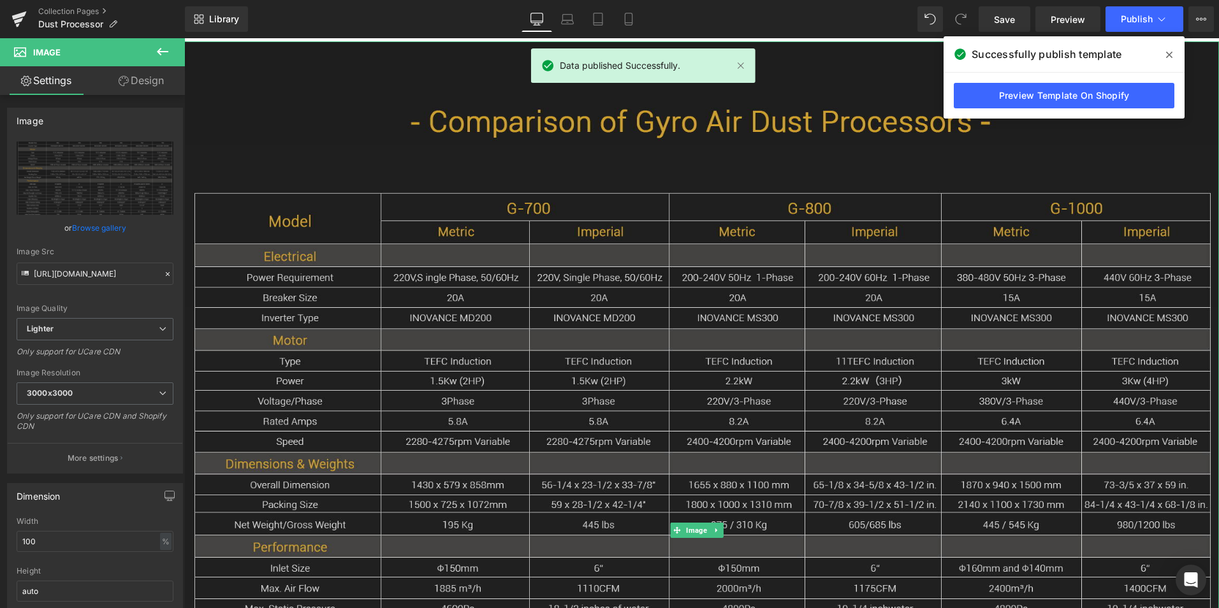
scroll to position [1441, 0]
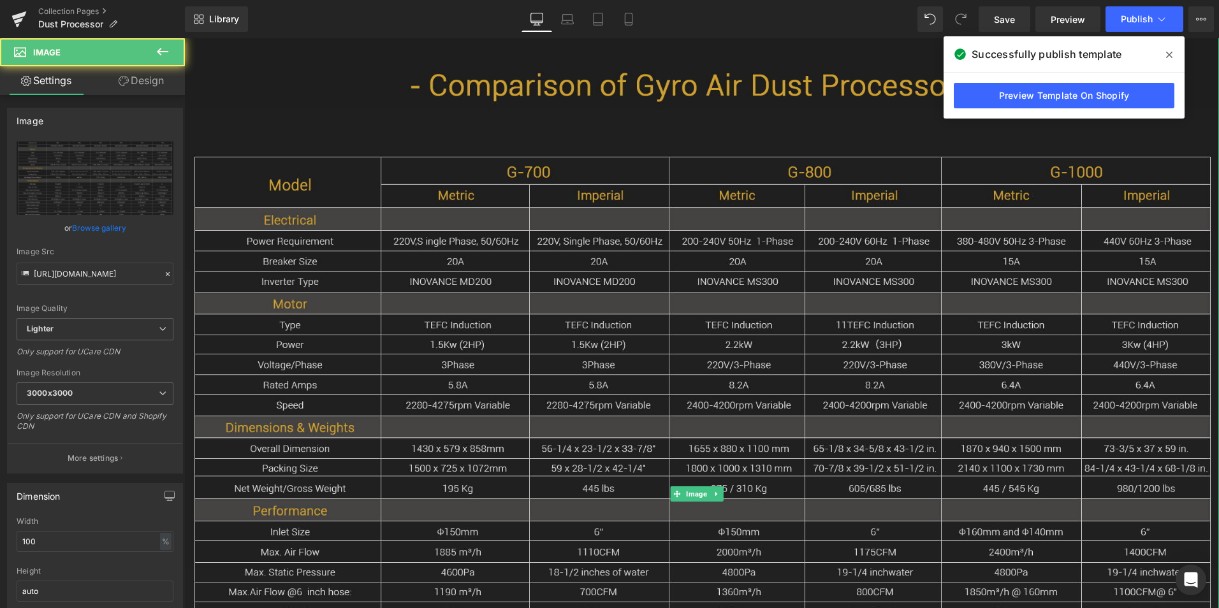
click at [776, 416] on img at bounding box center [701, 494] width 1035 height 978
click at [722, 487] on link at bounding box center [717, 494] width 13 height 15
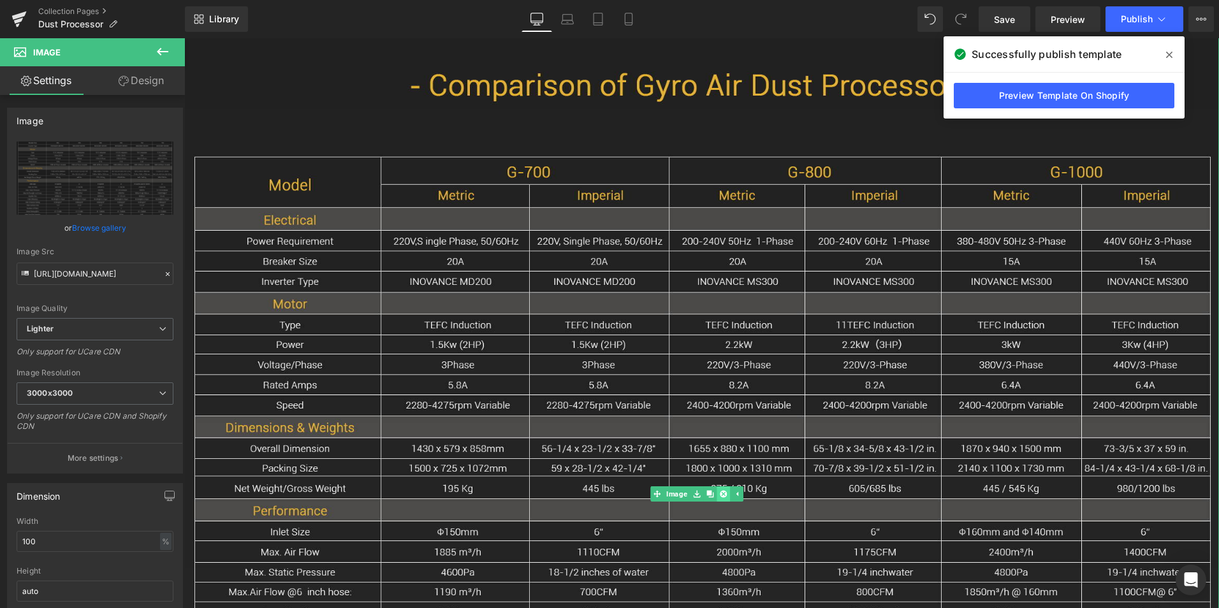
click at [723, 490] on icon at bounding box center [723, 494] width 7 height 8
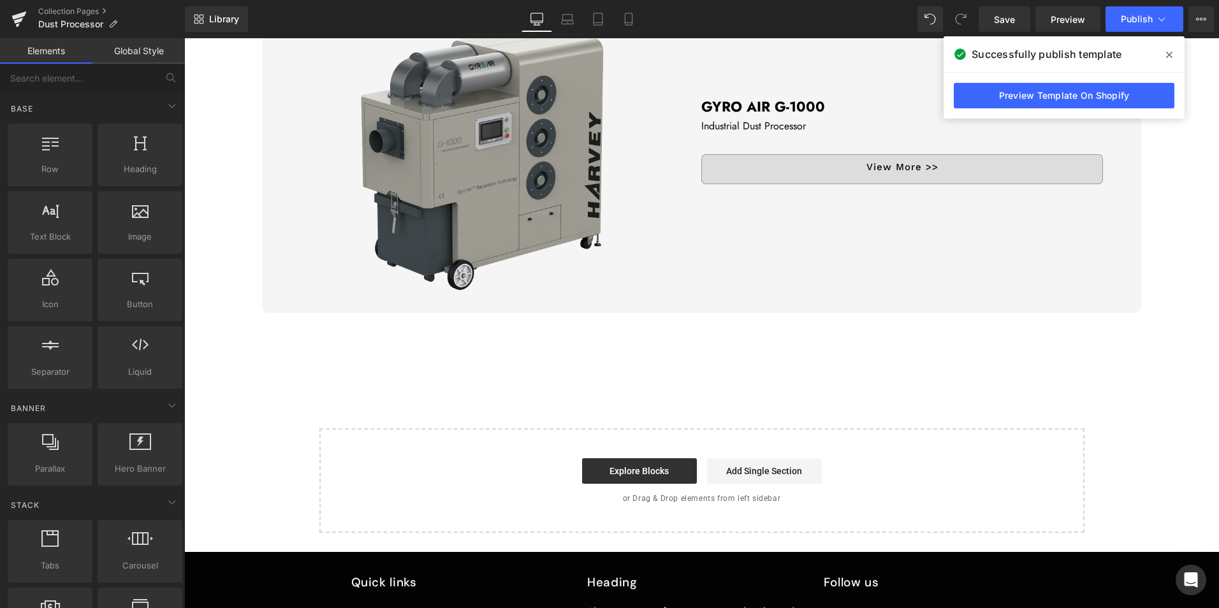
scroll to position [1077, 0]
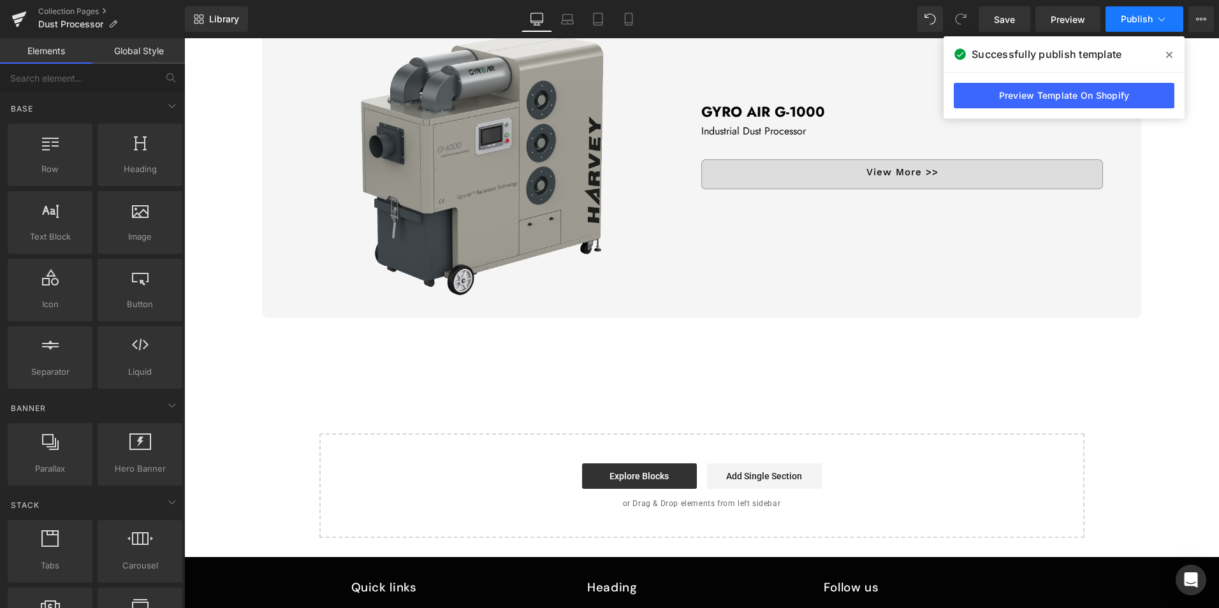
click at [1161, 11] on button "Publish" at bounding box center [1145, 19] width 78 height 26
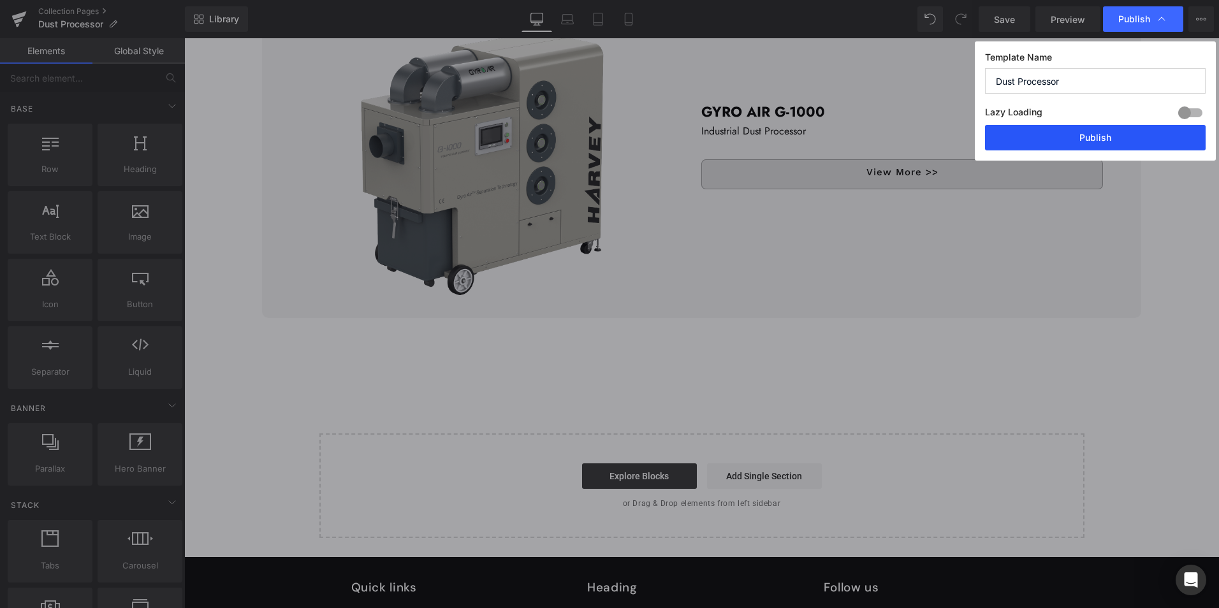
drag, startPoint x: 1137, startPoint y: 138, endPoint x: 1035, endPoint y: 133, distance: 102.8
click at [1137, 138] on button "Publish" at bounding box center [1095, 138] width 221 height 26
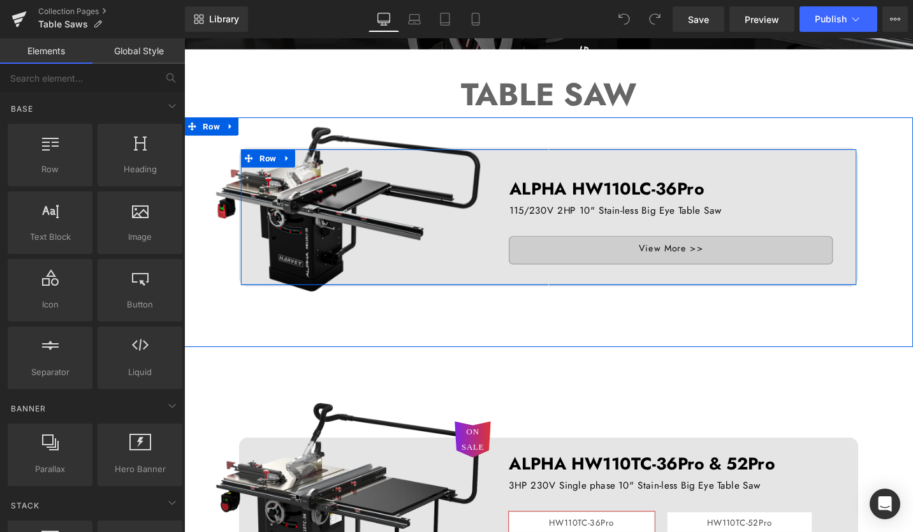
scroll to position [319, 0]
click at [268, 163] on span "Row" at bounding box center [273, 165] width 24 height 19
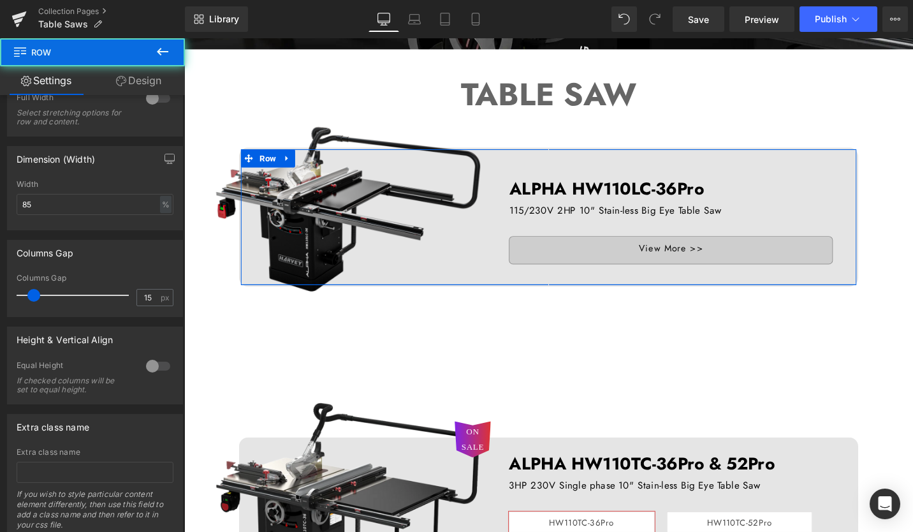
scroll to position [255, 0]
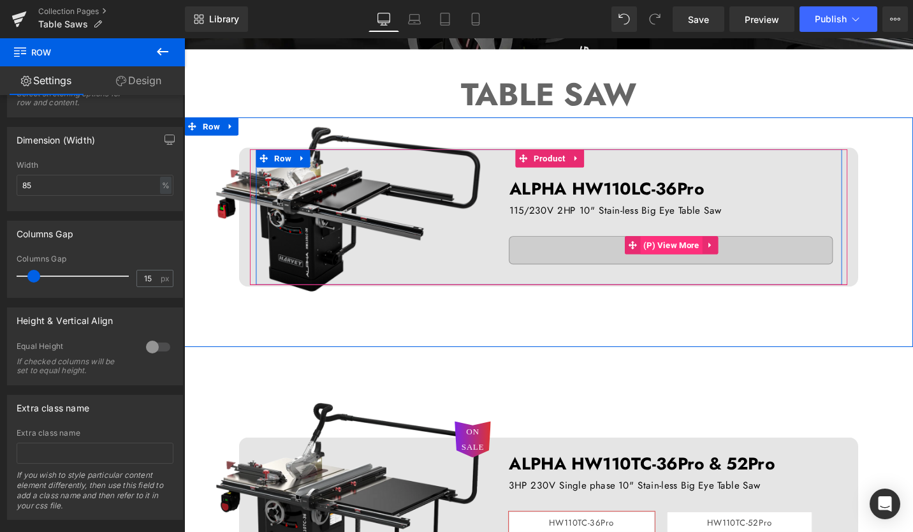
click at [720, 255] on span "(P) View More" at bounding box center [701, 256] width 66 height 19
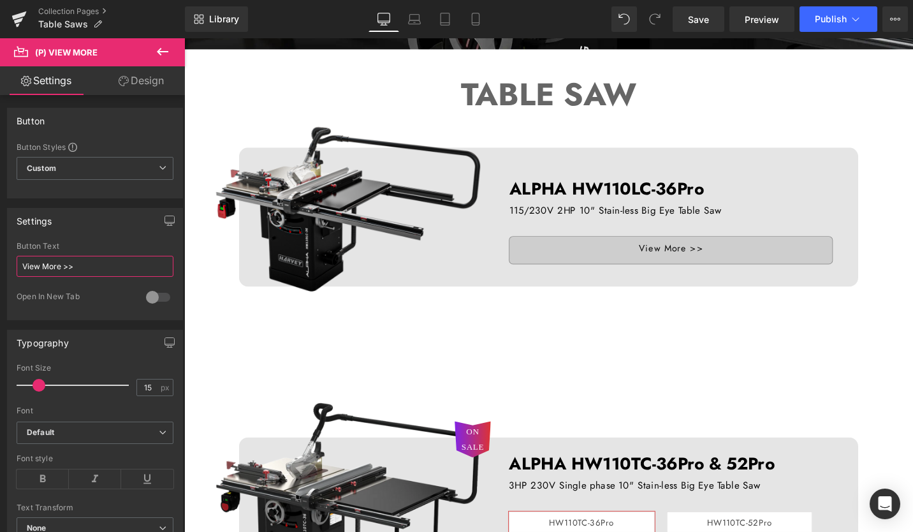
drag, startPoint x: 108, startPoint y: 266, endPoint x: -3, endPoint y: 253, distance: 111.1
click at [0, 253] on html "(P) View More You are previewing how the will restyle your page. You can not ed…" at bounding box center [456, 266] width 913 height 532
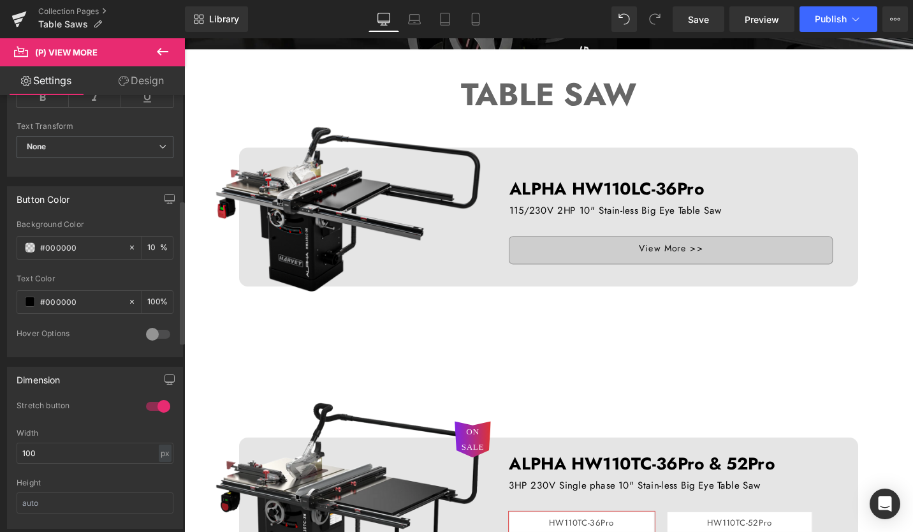
scroll to position [383, 0]
drag, startPoint x: 101, startPoint y: 297, endPoint x: 27, endPoint y: 293, distance: 74.1
click at [27, 293] on div "#000000" at bounding box center [72, 301] width 110 height 22
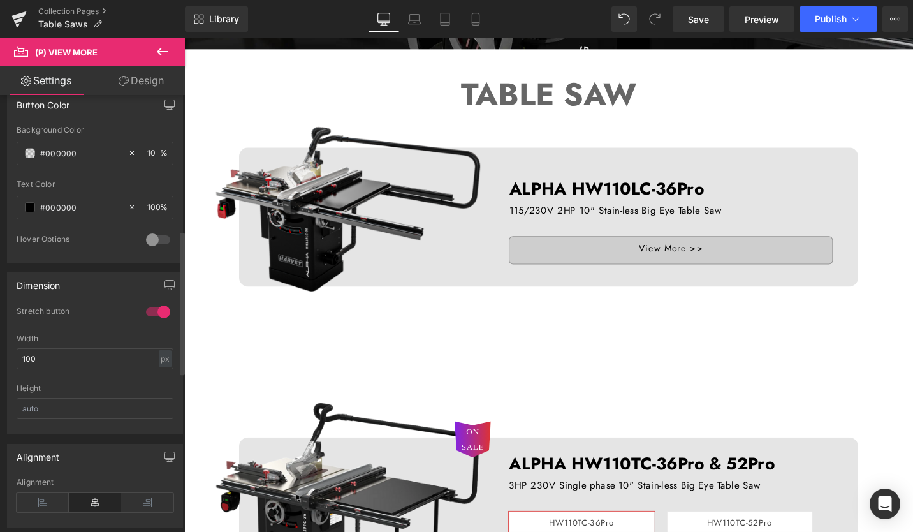
scroll to position [510, 0]
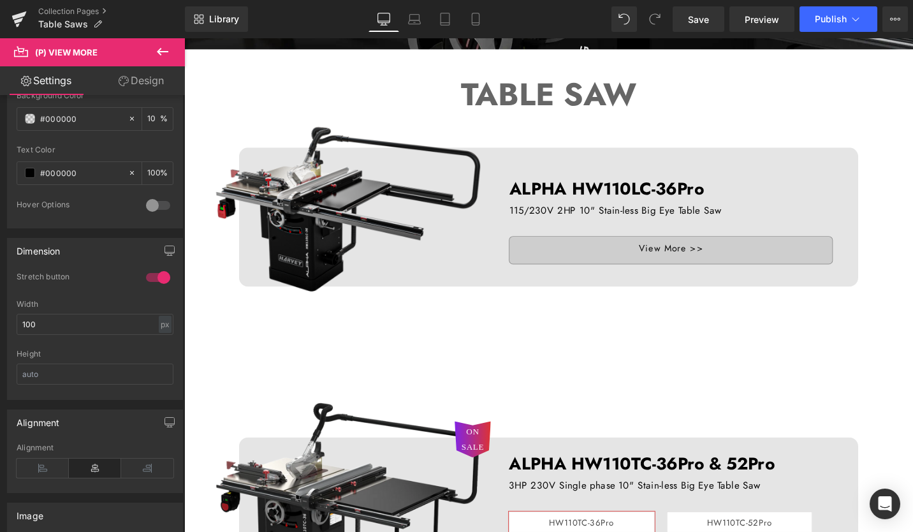
drag, startPoint x: 145, startPoint y: 77, endPoint x: 131, endPoint y: 138, distance: 62.8
click at [145, 77] on link "Design" at bounding box center [141, 80] width 92 height 29
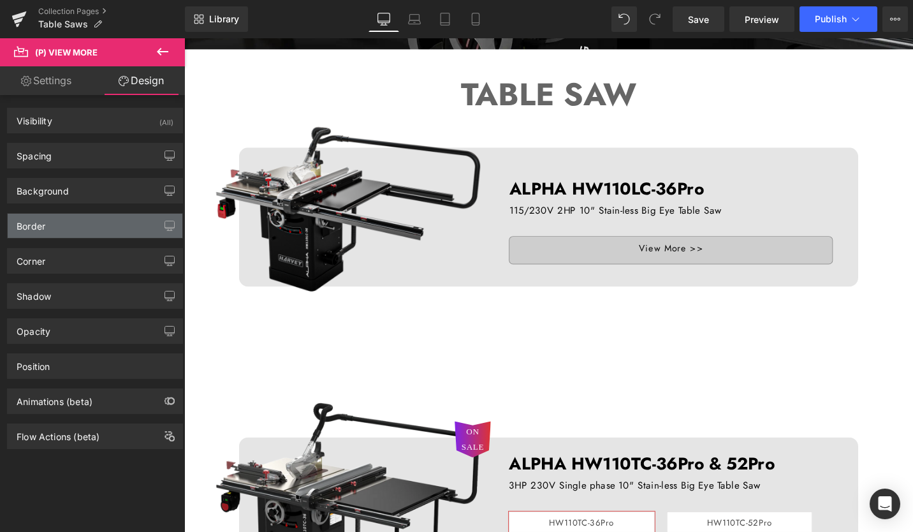
click at [52, 221] on div "Border" at bounding box center [95, 226] width 175 height 24
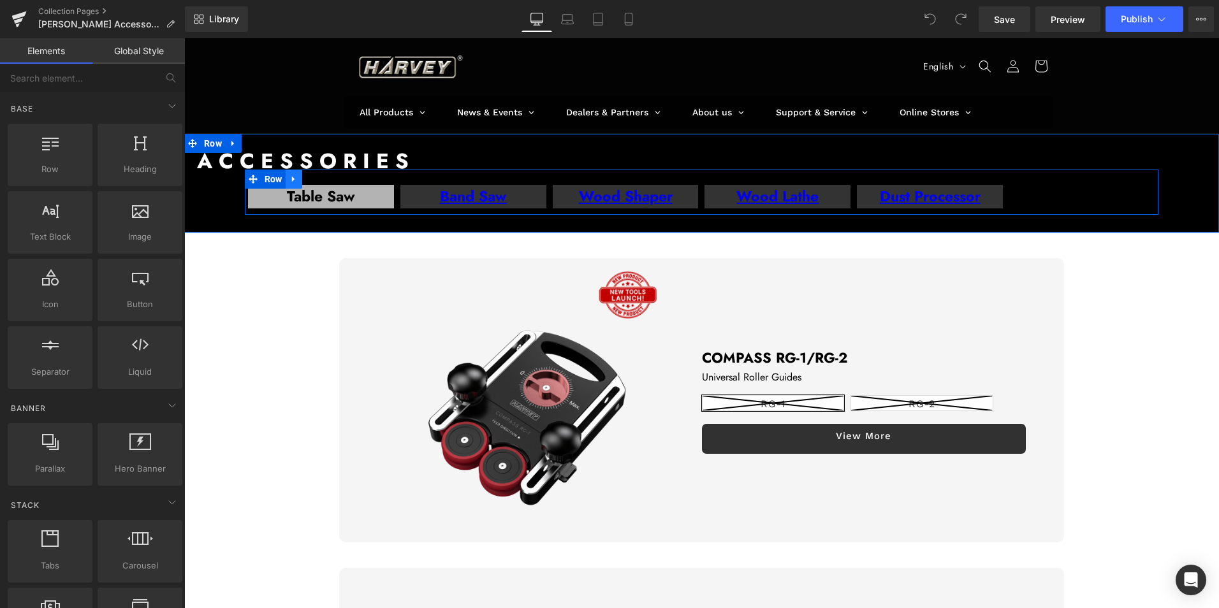
click at [294, 179] on icon at bounding box center [294, 180] width 9 height 10
click at [327, 177] on icon at bounding box center [327, 179] width 9 height 9
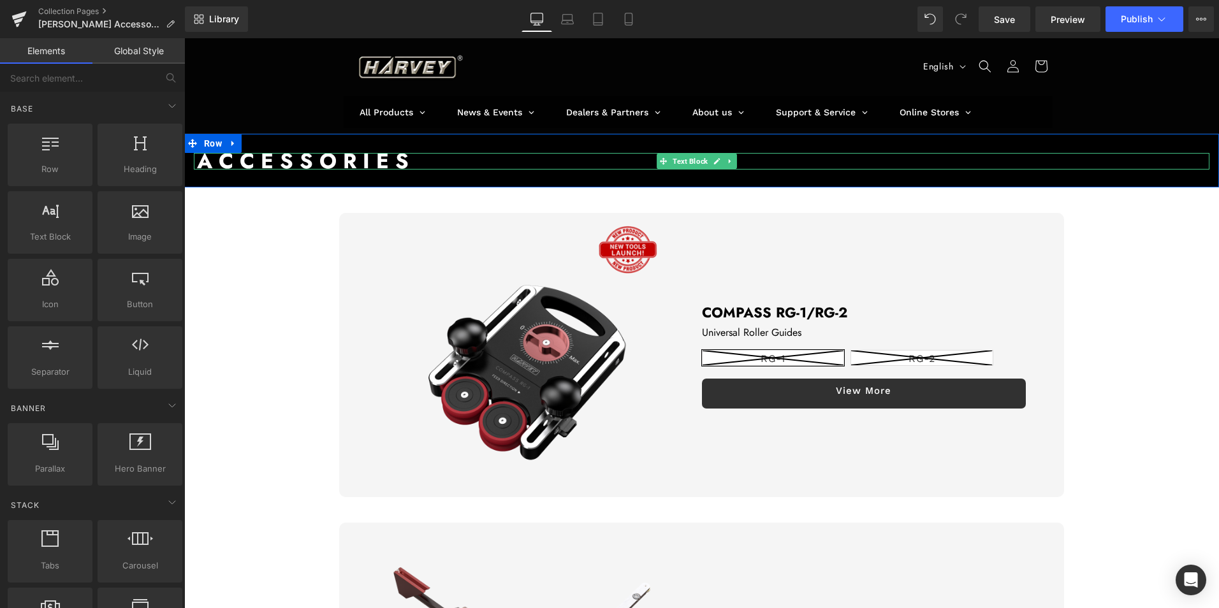
click at [240, 163] on span "A C C E S S O R I E S" at bounding box center [303, 161] width 212 height 30
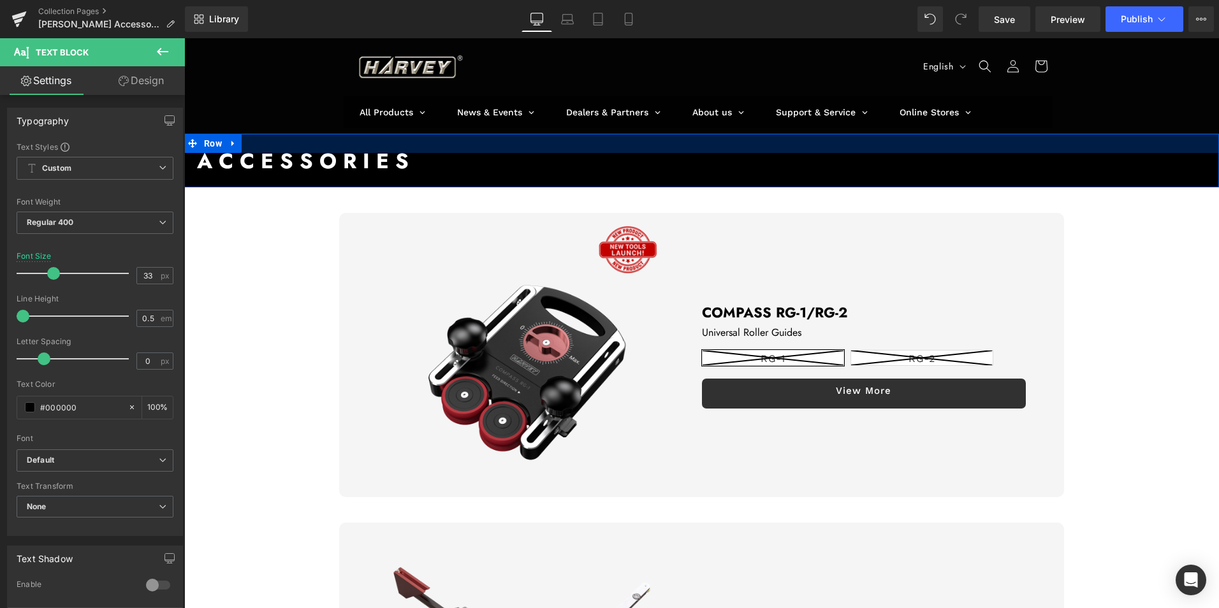
click at [256, 136] on div at bounding box center [701, 143] width 1035 height 19
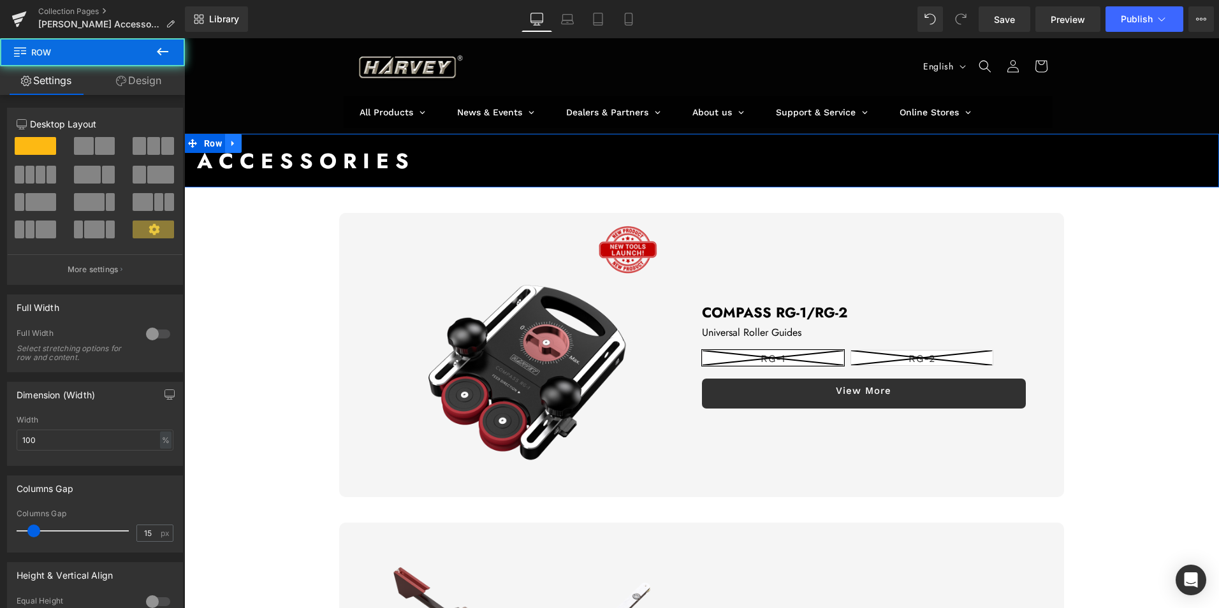
click at [235, 142] on icon at bounding box center [233, 143] width 9 height 10
click at [267, 145] on icon at bounding box center [266, 143] width 9 height 9
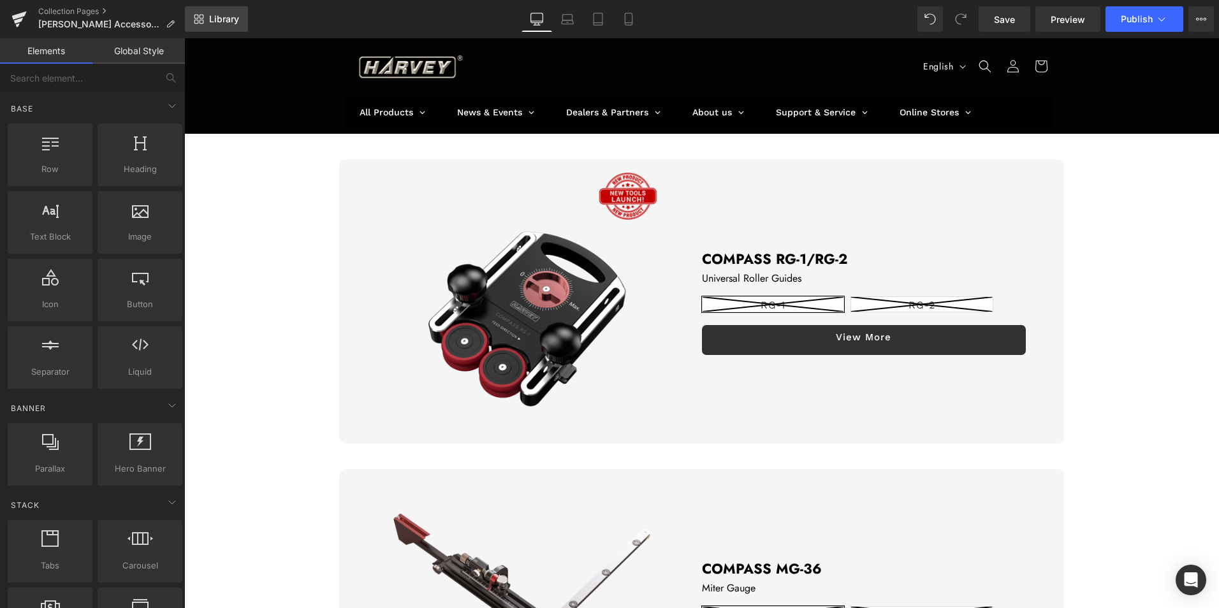
click at [225, 15] on span "Library" at bounding box center [224, 18] width 30 height 11
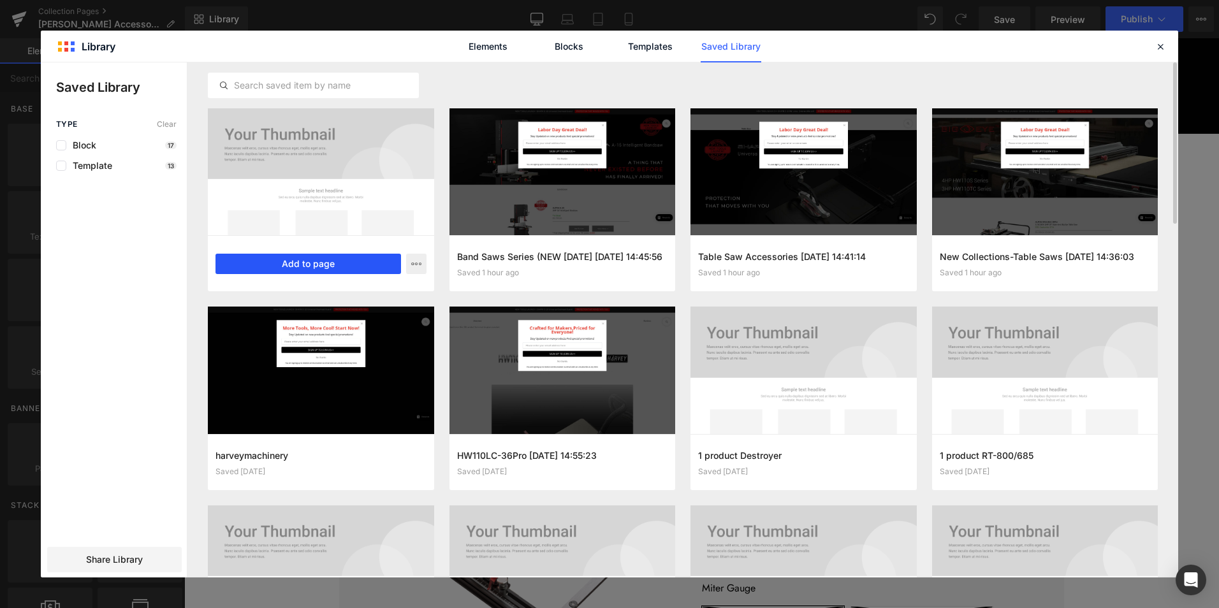
click at [329, 258] on button "Add to page" at bounding box center [309, 264] width 186 height 20
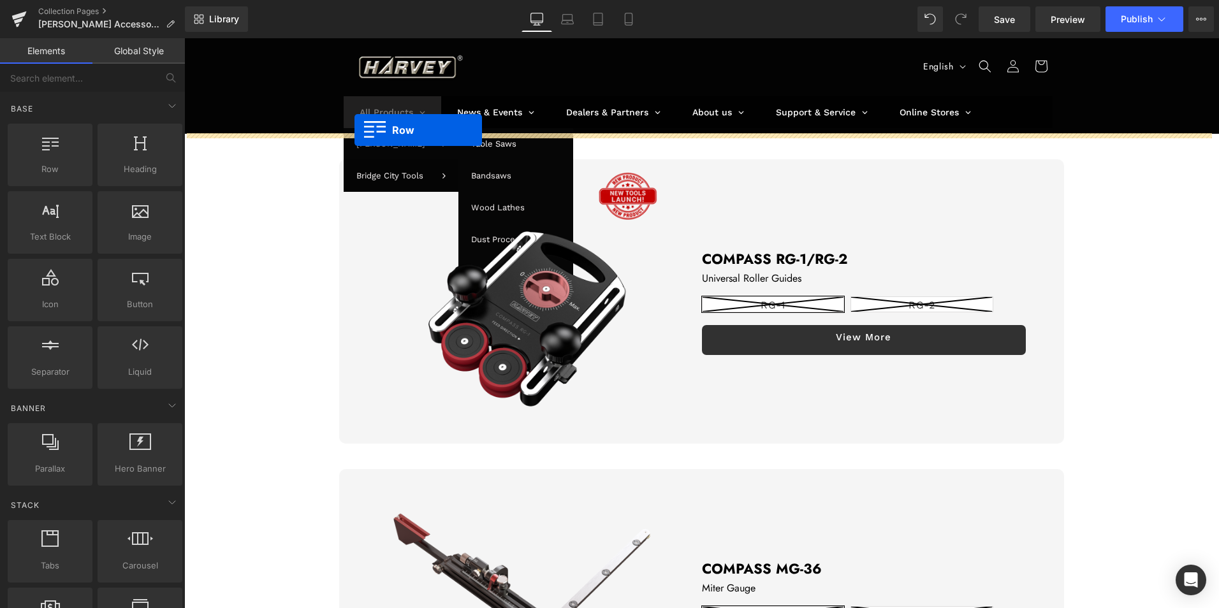
drag, startPoint x: 209, startPoint y: 184, endPoint x: 355, endPoint y: 130, distance: 155.2
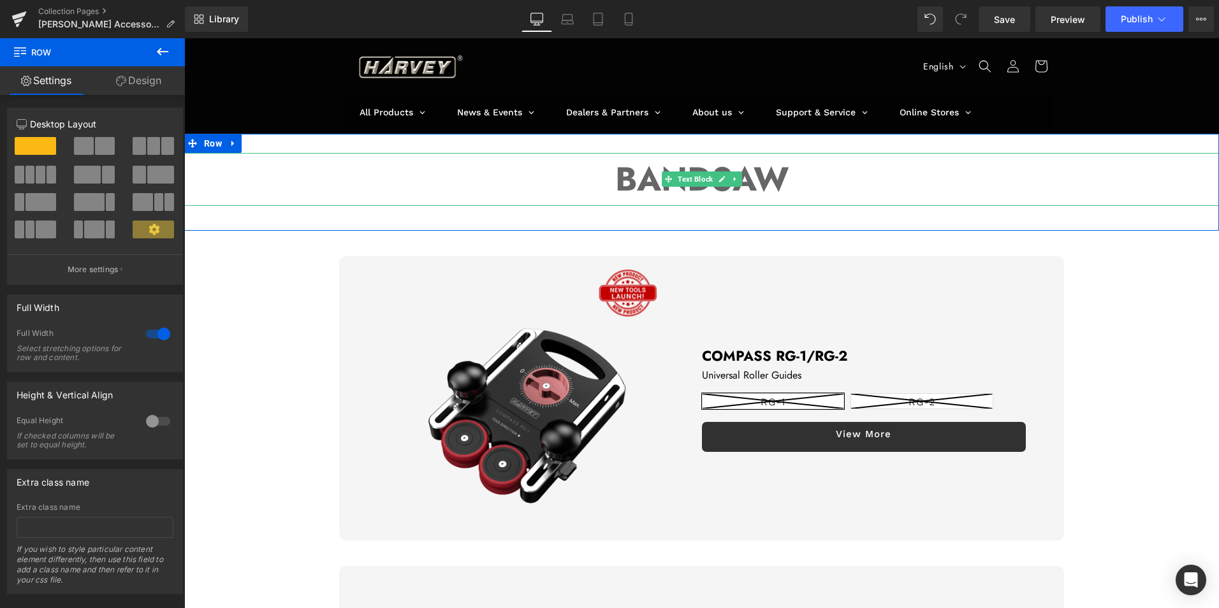
click at [586, 180] on p "BANDSAW" at bounding box center [701, 179] width 1035 height 53
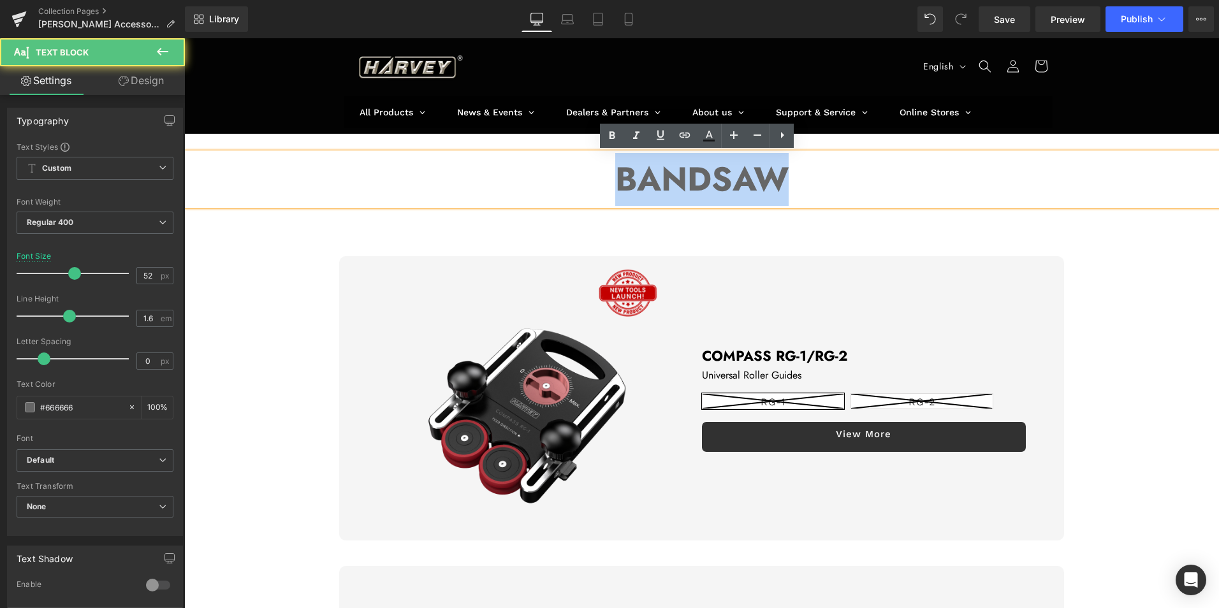
drag, startPoint x: 611, startPoint y: 181, endPoint x: 803, endPoint y: 180, distance: 192.0
click at [803, 180] on p "BANDSAW" at bounding box center [701, 179] width 1035 height 53
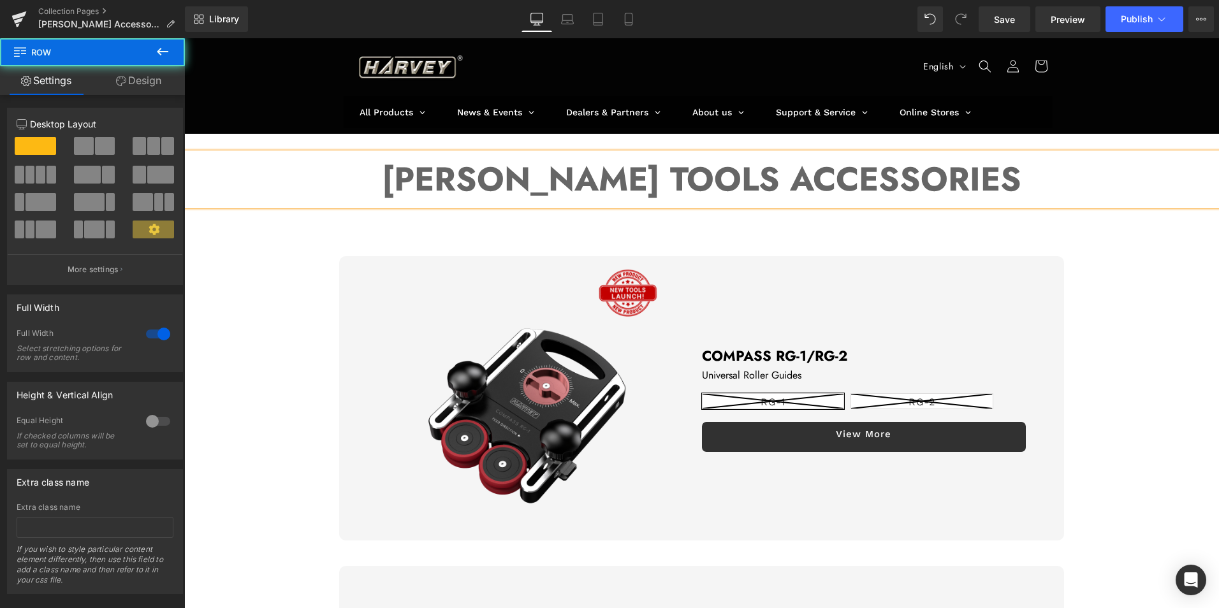
click at [454, 221] on div "[PERSON_NAME] TOOLS ACCESSORIES Text Block Row" at bounding box center [701, 182] width 1035 height 97
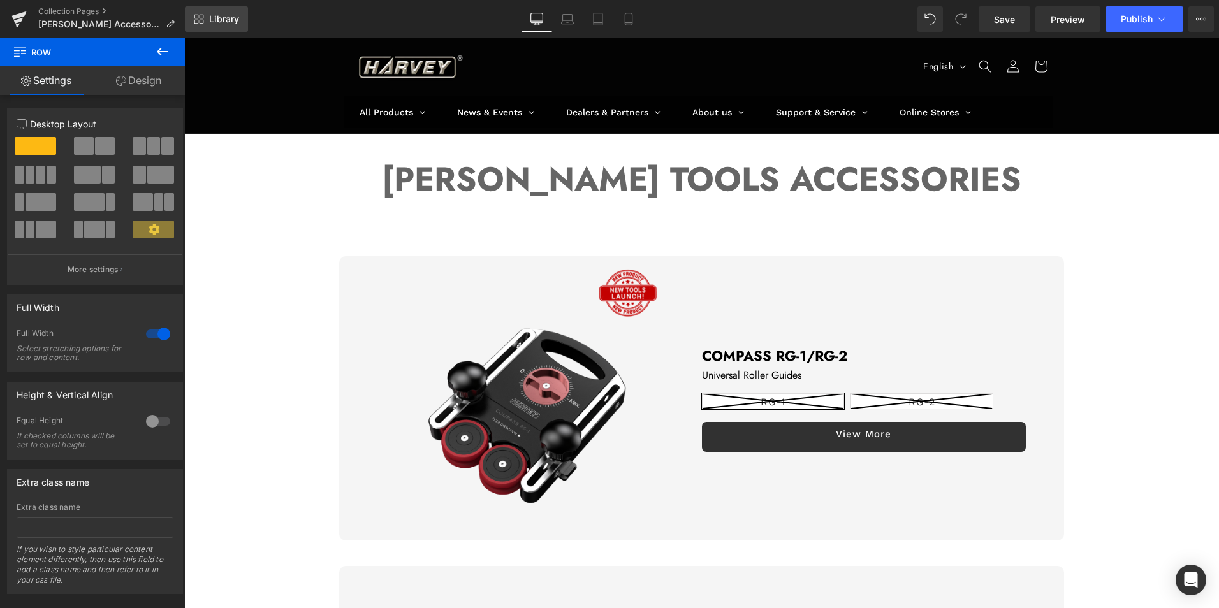
click at [217, 18] on span "Library" at bounding box center [224, 18] width 30 height 11
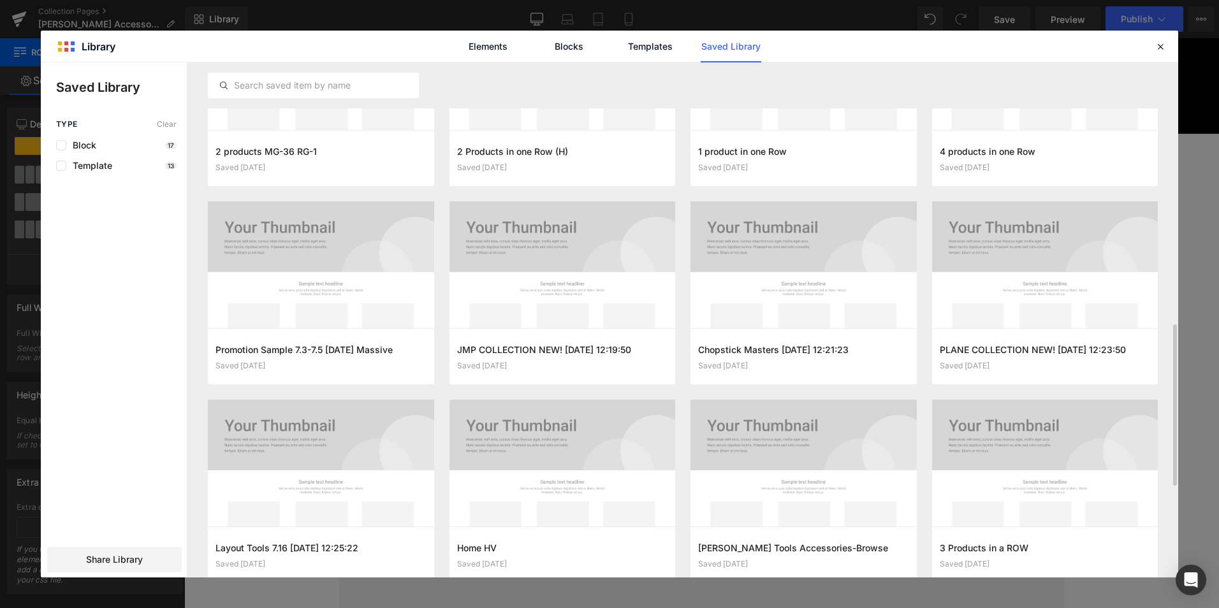
scroll to position [733, 0]
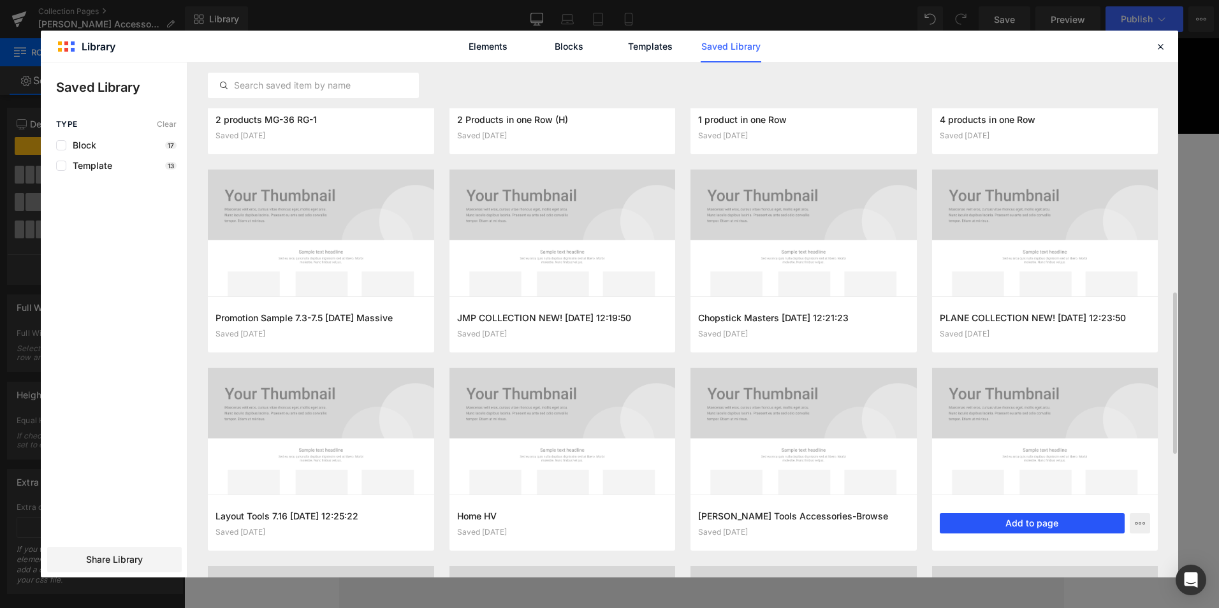
click at [1045, 521] on button "Add to page" at bounding box center [1033, 523] width 186 height 20
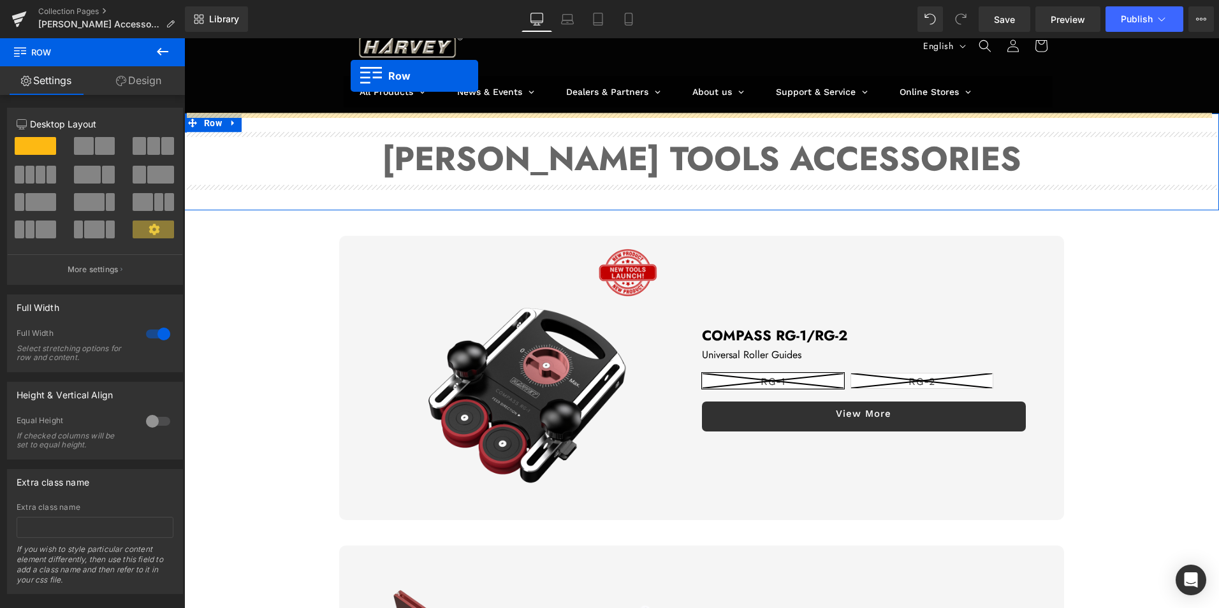
scroll to position [0, 0]
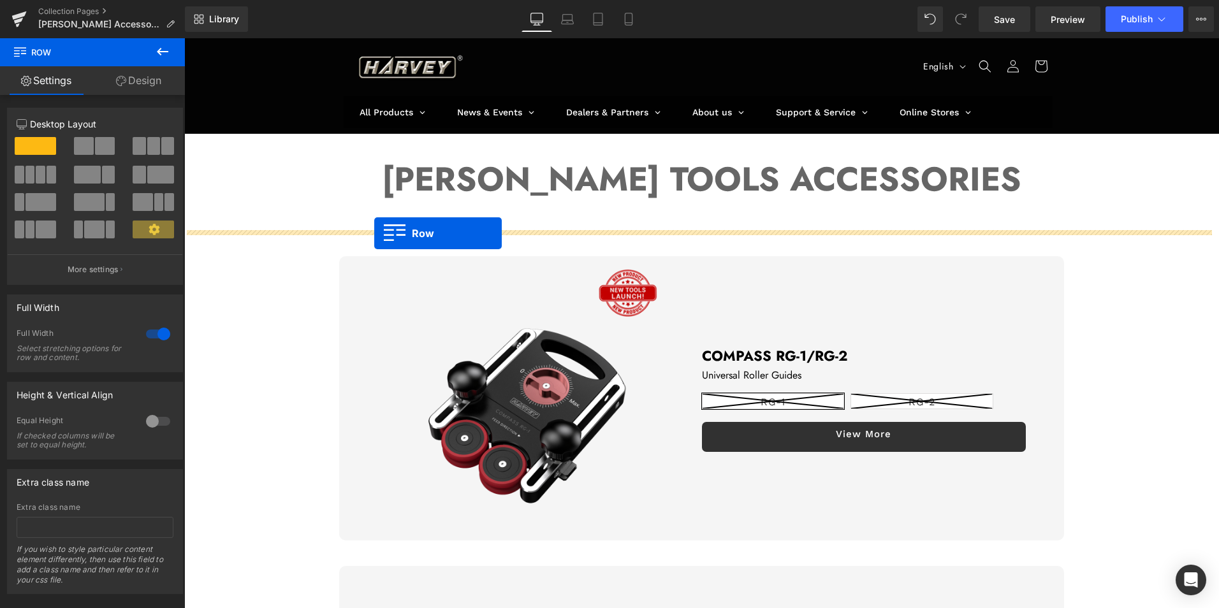
drag, startPoint x: 344, startPoint y: 356, endPoint x: 374, endPoint y: 233, distance: 126.2
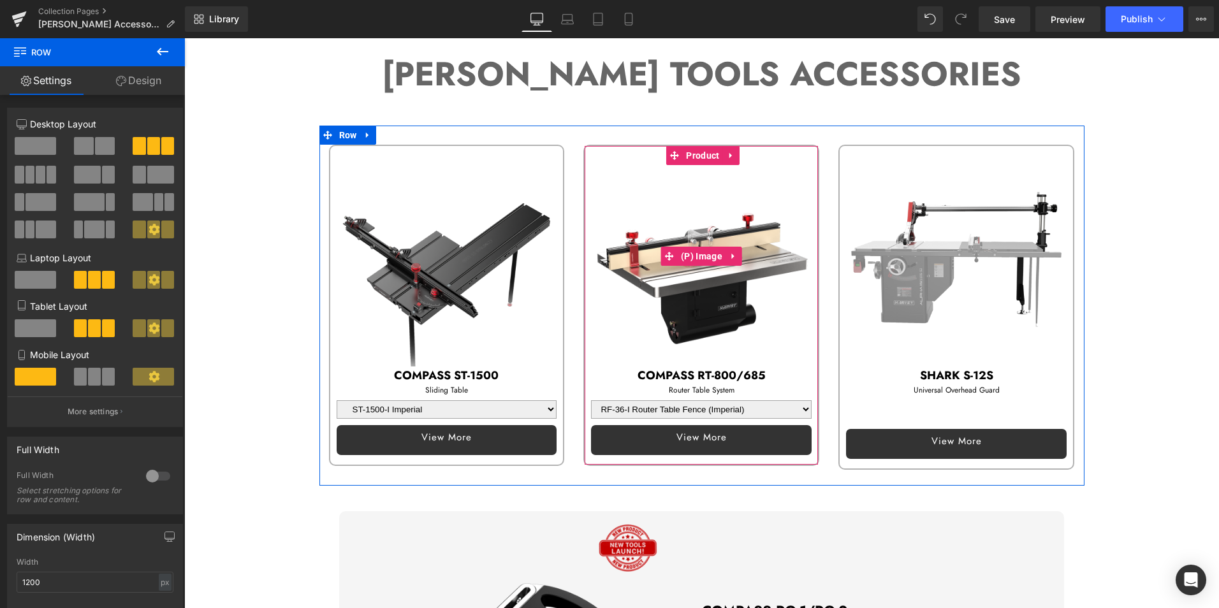
scroll to position [128, 0]
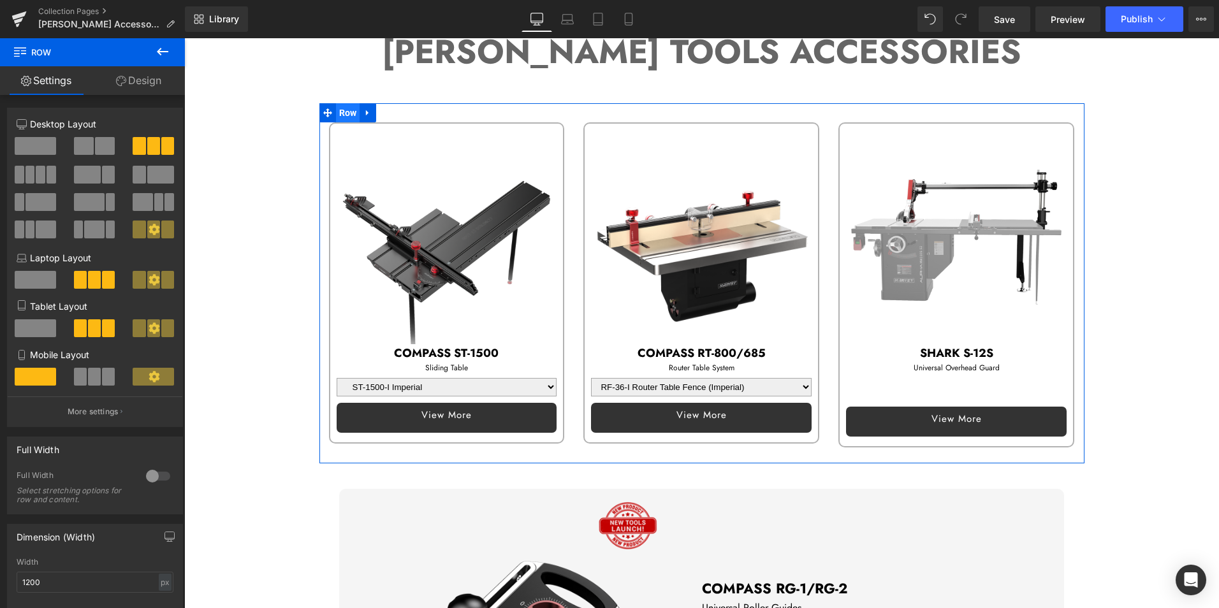
click at [344, 114] on span "Row" at bounding box center [348, 112] width 24 height 19
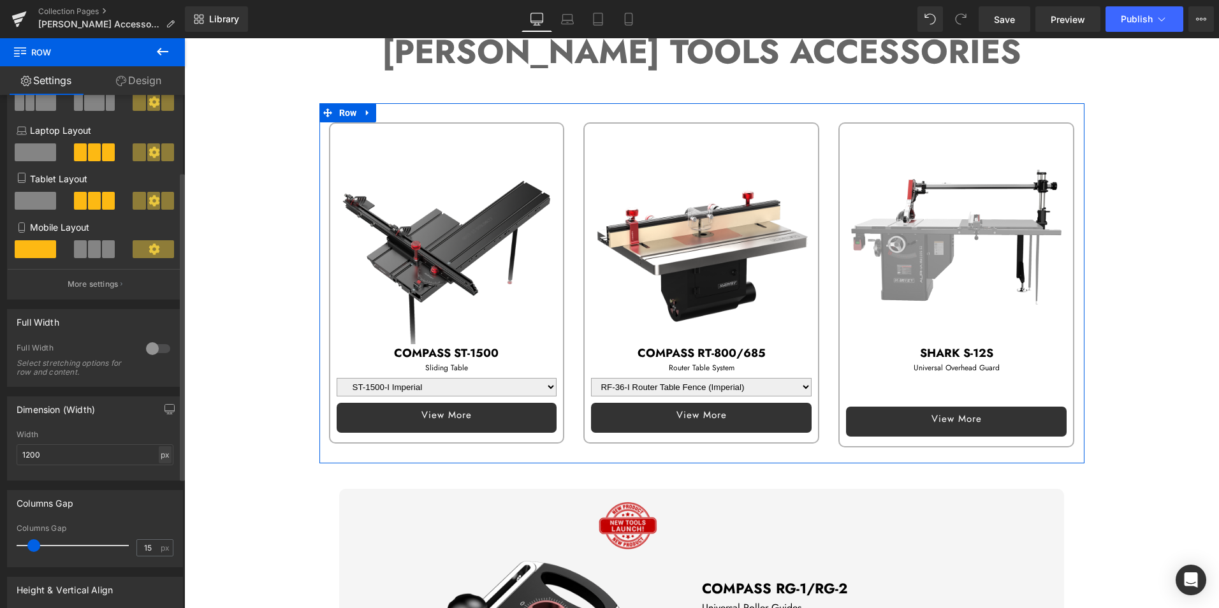
click at [161, 455] on div "px" at bounding box center [165, 454] width 13 height 17
click at [163, 473] on li "%" at bounding box center [165, 475] width 16 height 18
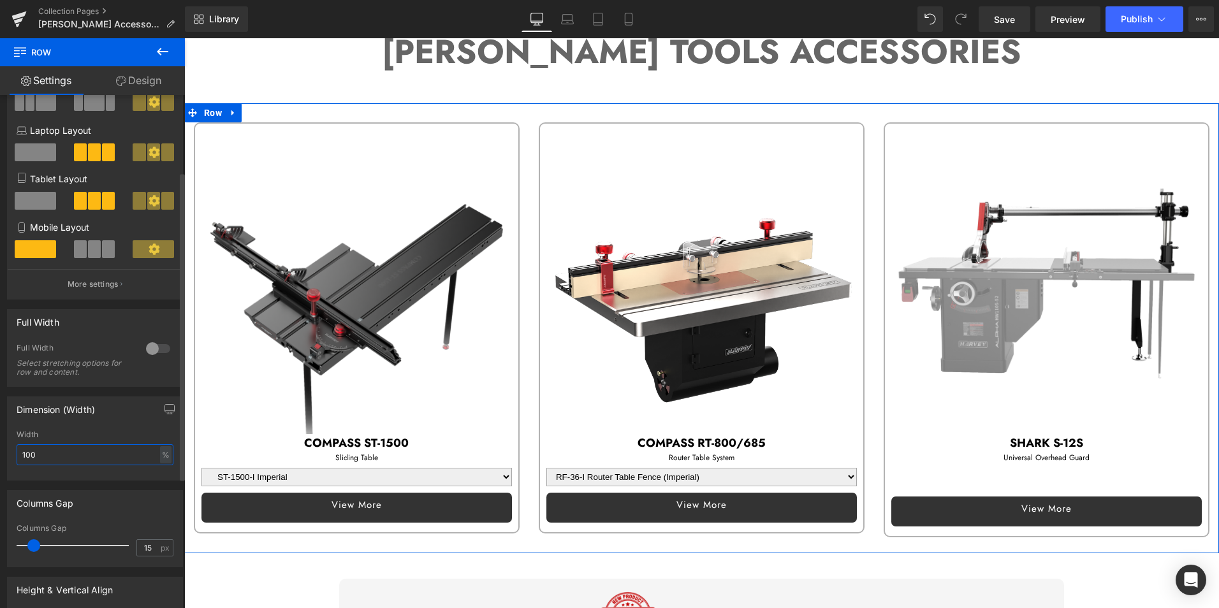
drag, startPoint x: 52, startPoint y: 456, endPoint x: 16, endPoint y: 450, distance: 36.3
click at [16, 450] on div "100% Width 100 % % px" at bounding box center [95, 456] width 175 height 50
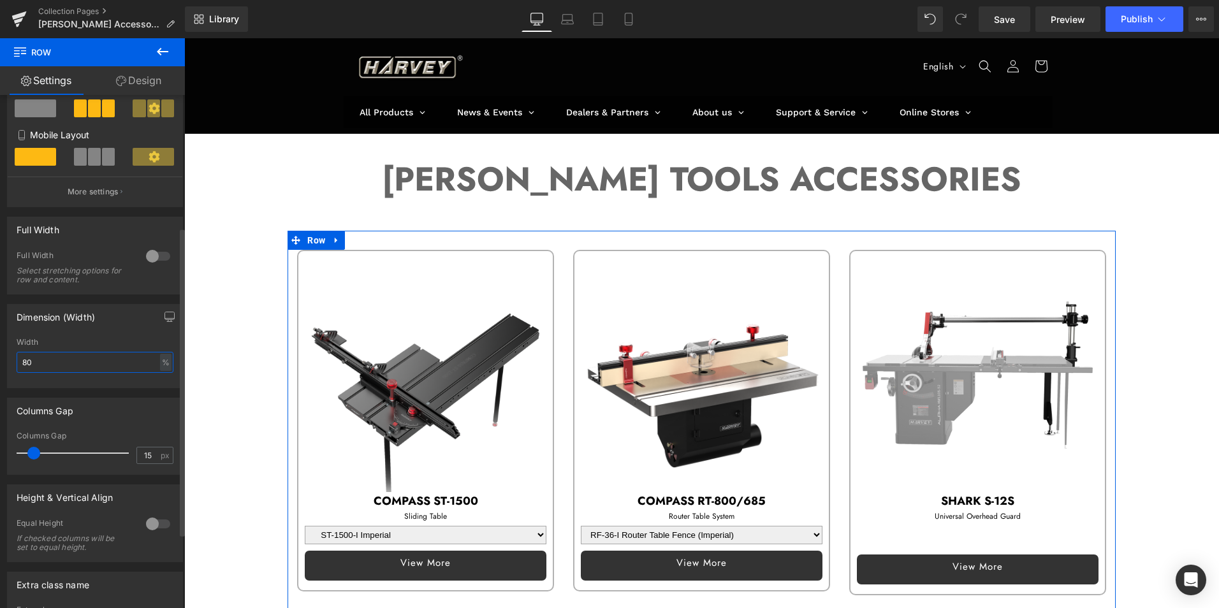
scroll to position [255, 0]
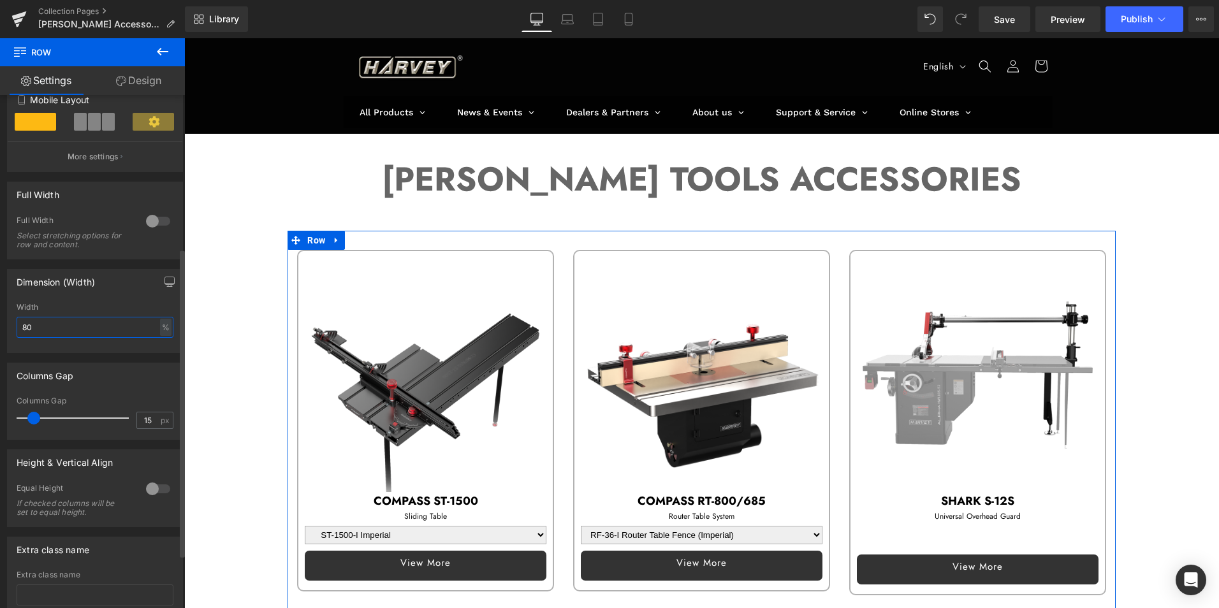
drag, startPoint x: 54, startPoint y: 322, endPoint x: 10, endPoint y: 320, distance: 43.4
click at [10, 320] on div "80% Width 80 % % px" at bounding box center [95, 328] width 175 height 50
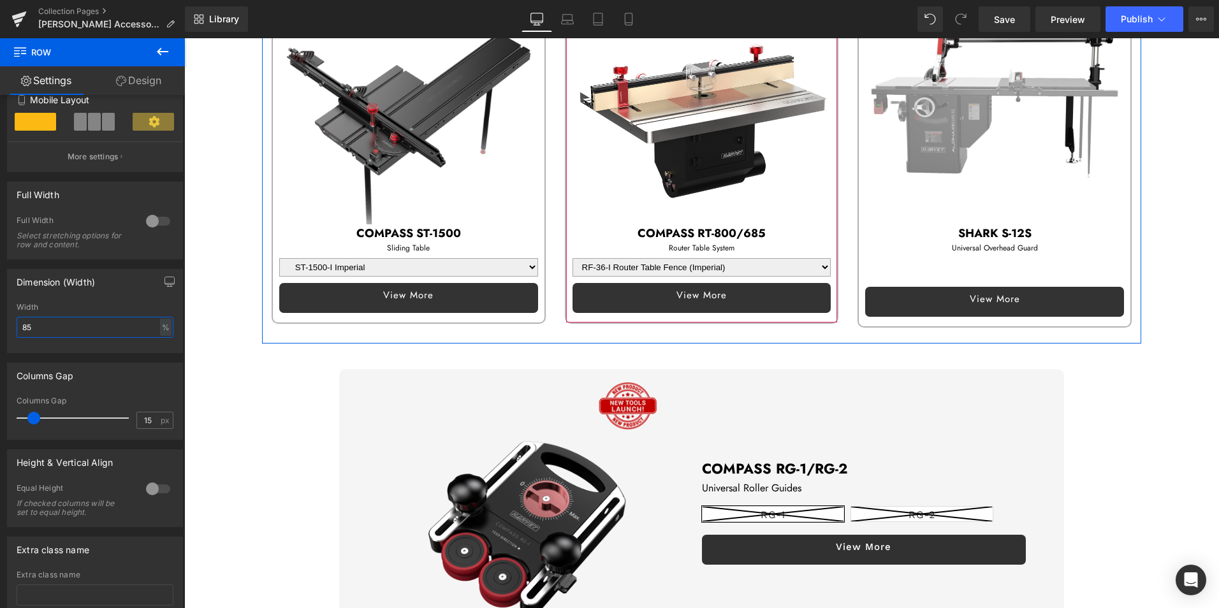
scroll to position [383, 0]
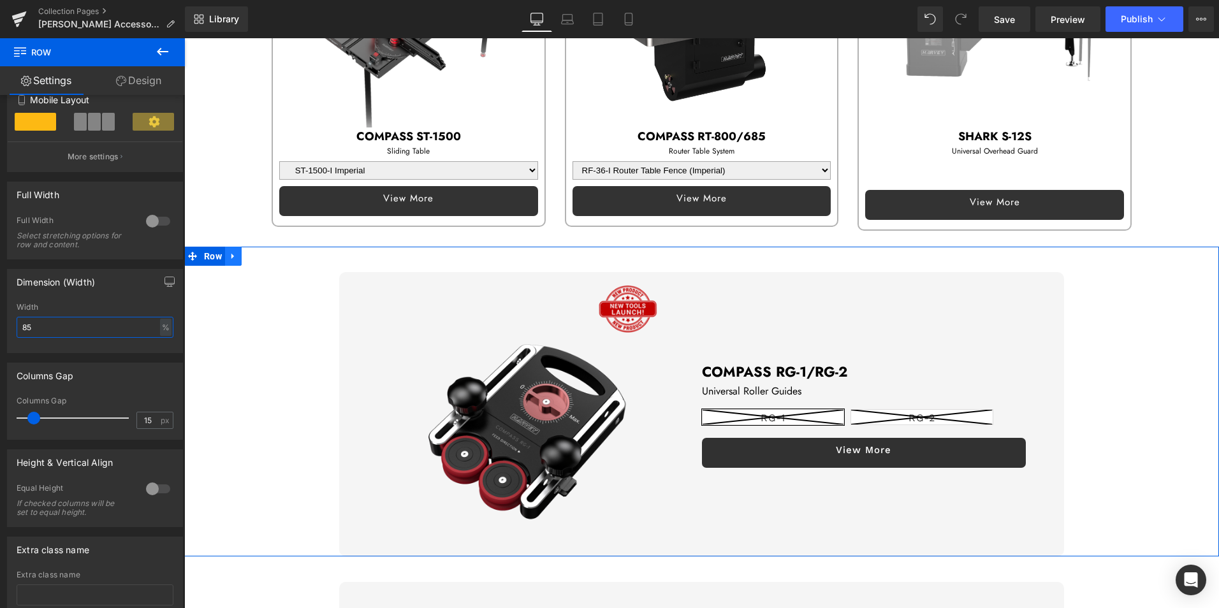
type input "85"
click at [237, 255] on icon at bounding box center [233, 256] width 9 height 10
click at [267, 254] on icon at bounding box center [266, 256] width 9 height 10
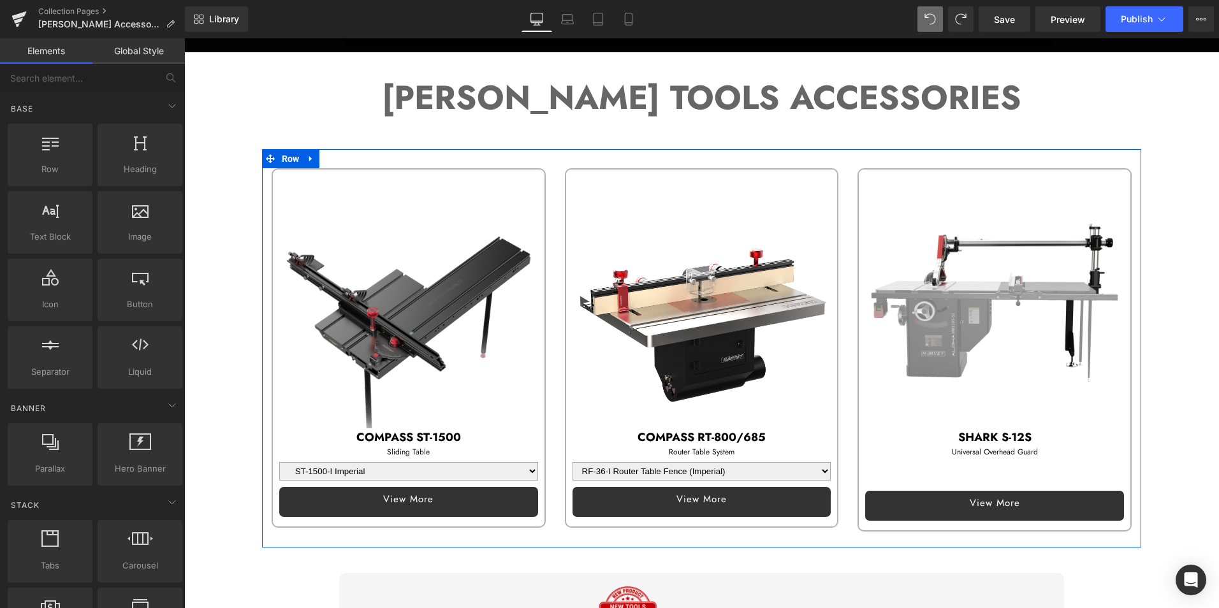
scroll to position [64, 0]
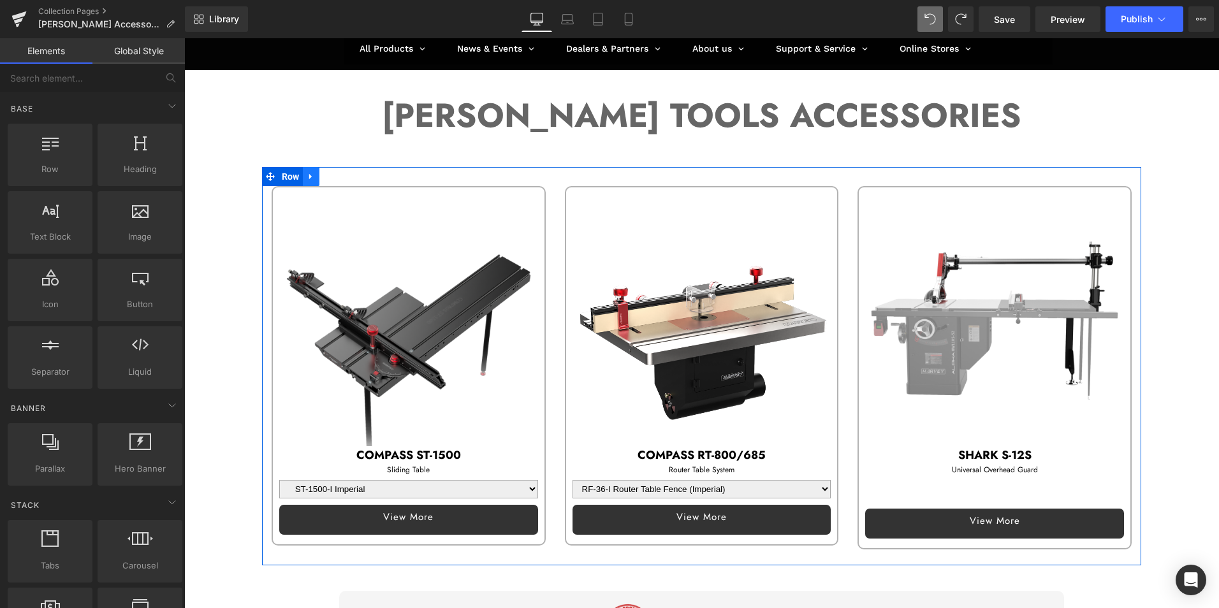
click at [310, 179] on icon at bounding box center [311, 177] width 9 height 10
click at [328, 173] on icon at bounding box center [327, 176] width 9 height 9
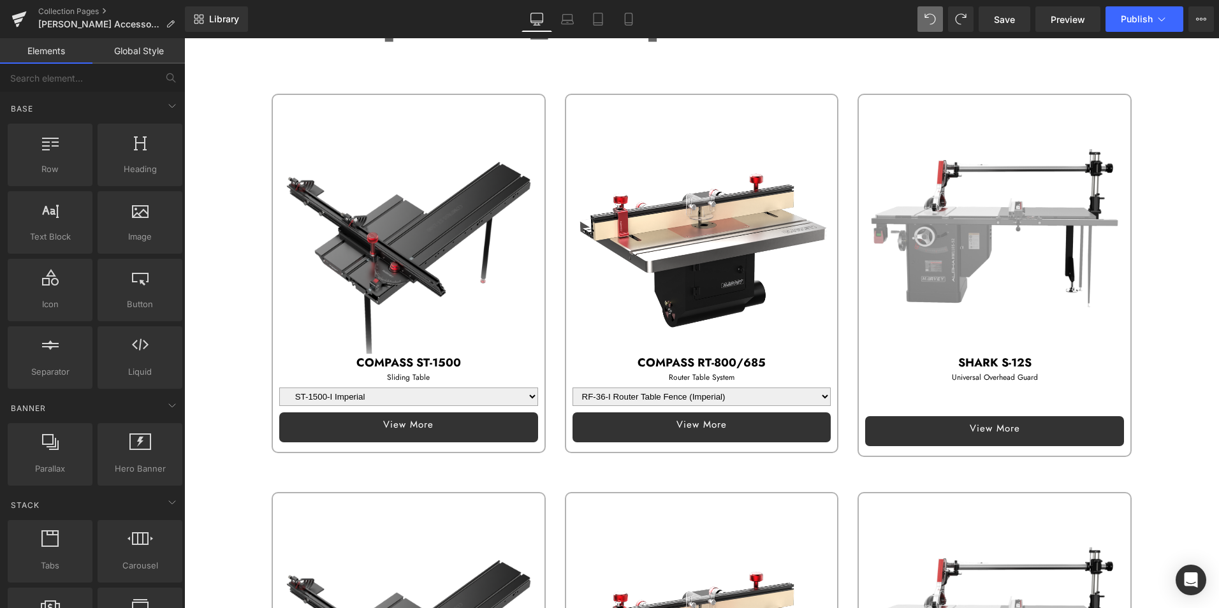
scroll to position [154, 0]
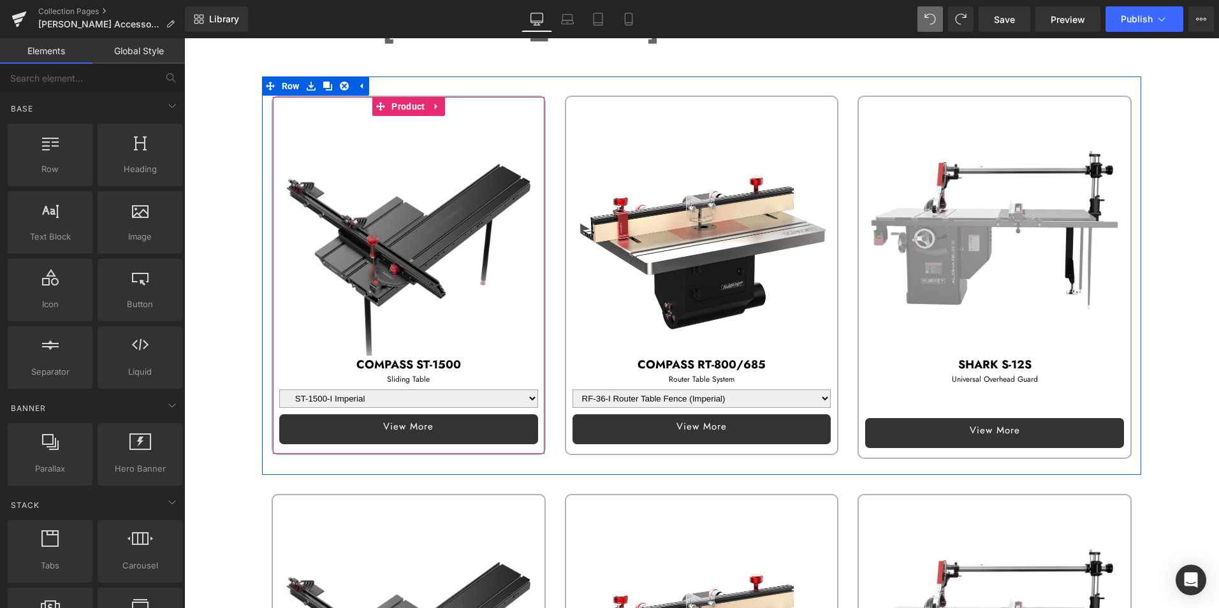
click at [412, 108] on span "Product" at bounding box center [408, 106] width 40 height 19
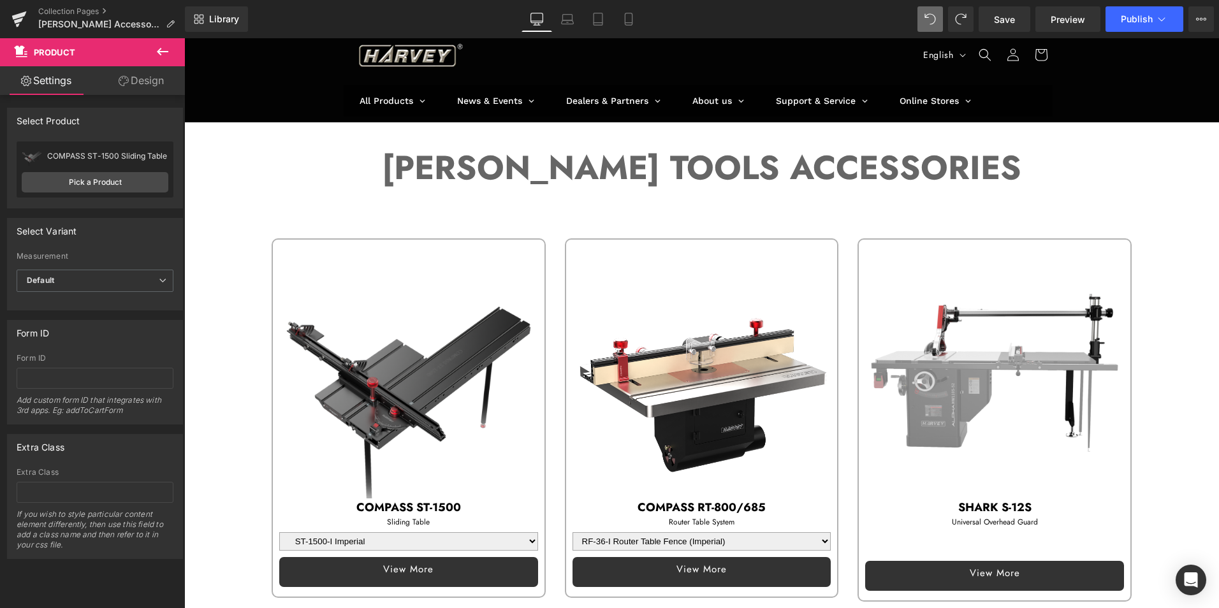
scroll to position [0, 0]
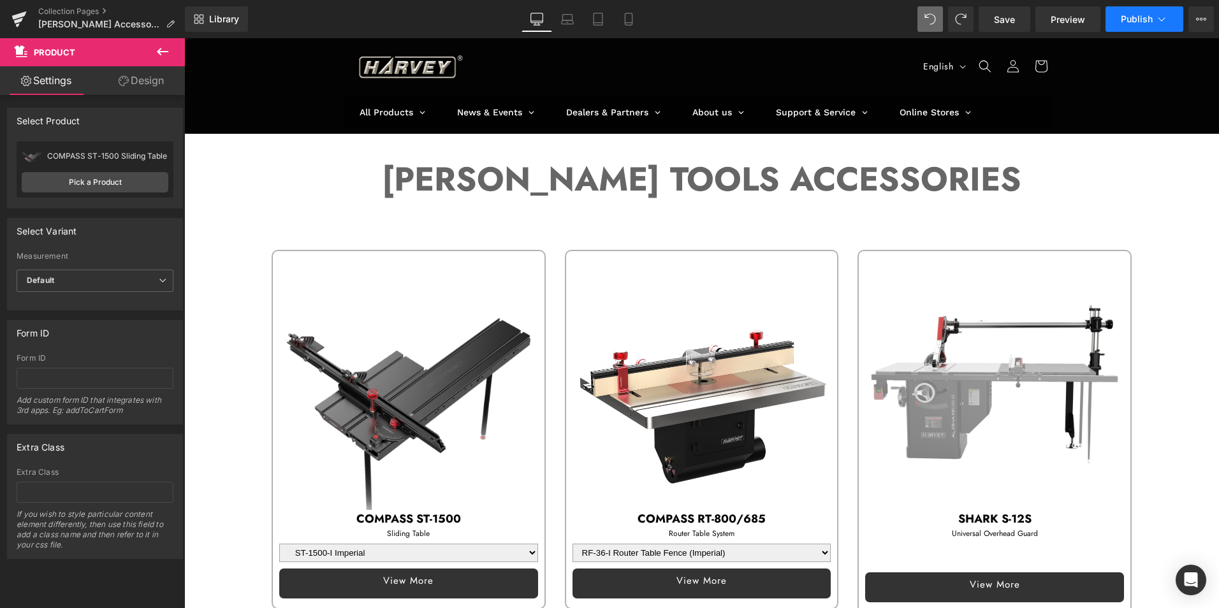
click at [1138, 13] on button "Publish" at bounding box center [1145, 19] width 78 height 26
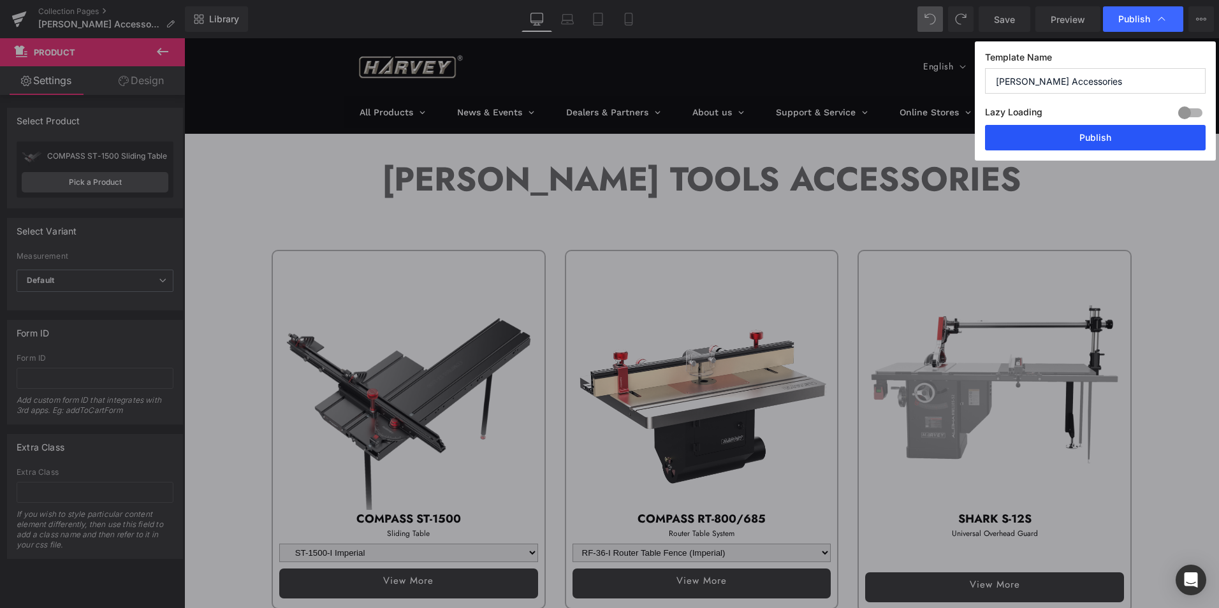
click at [1119, 133] on button "Publish" at bounding box center [1095, 138] width 221 height 26
